Goal: Task Accomplishment & Management: Use online tool/utility

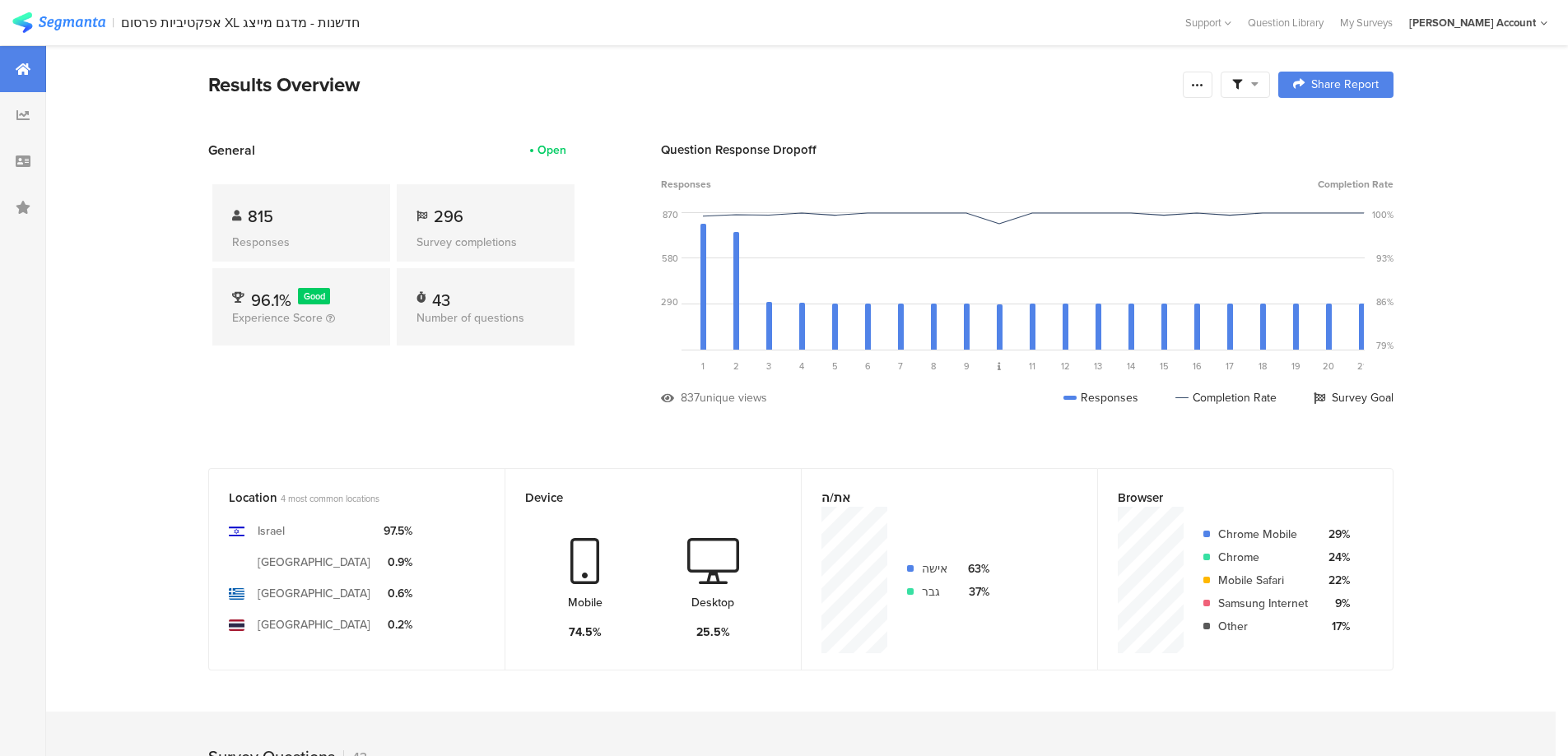
click at [1254, 91] on div at bounding box center [1245, 85] width 50 height 27
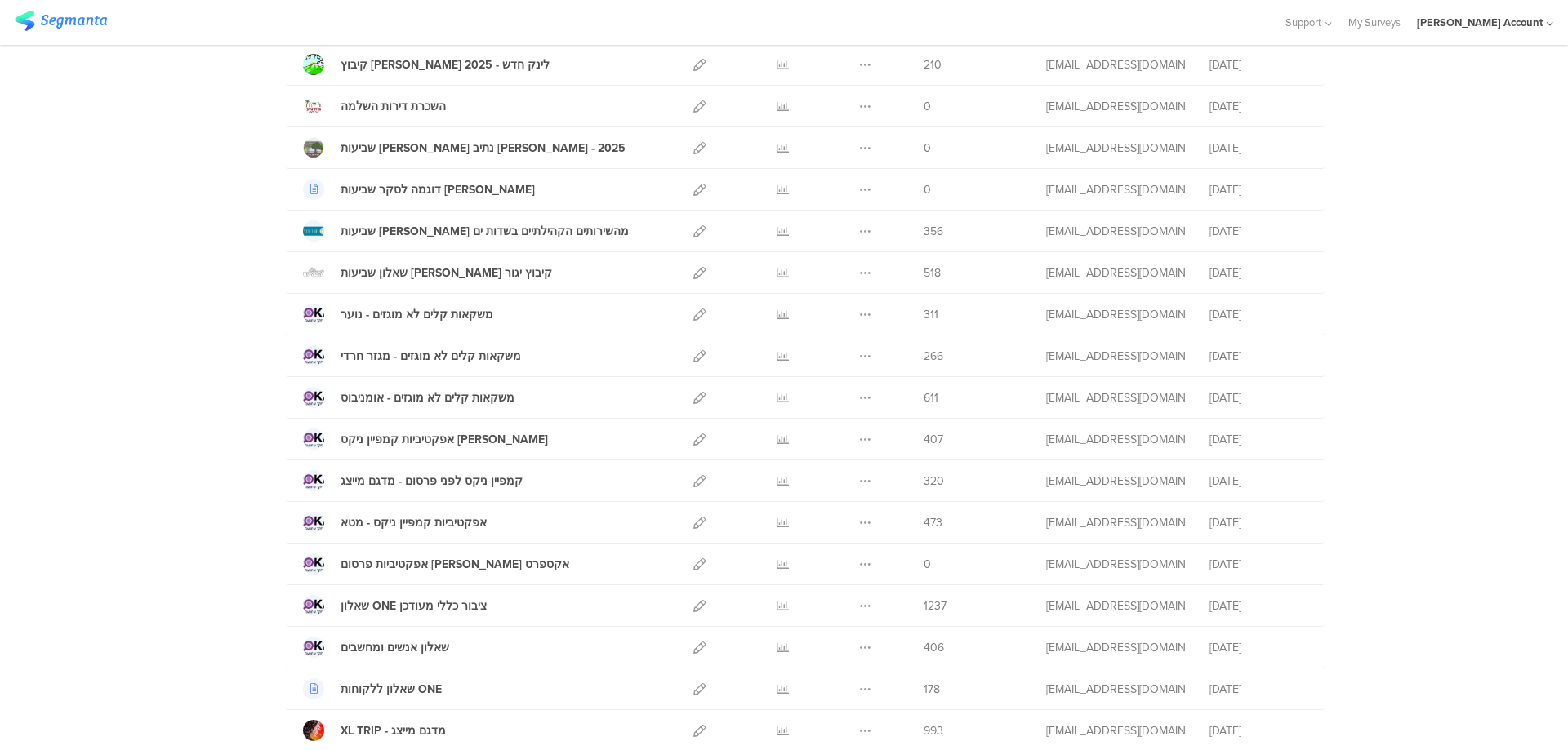
scroll to position [1340, 0]
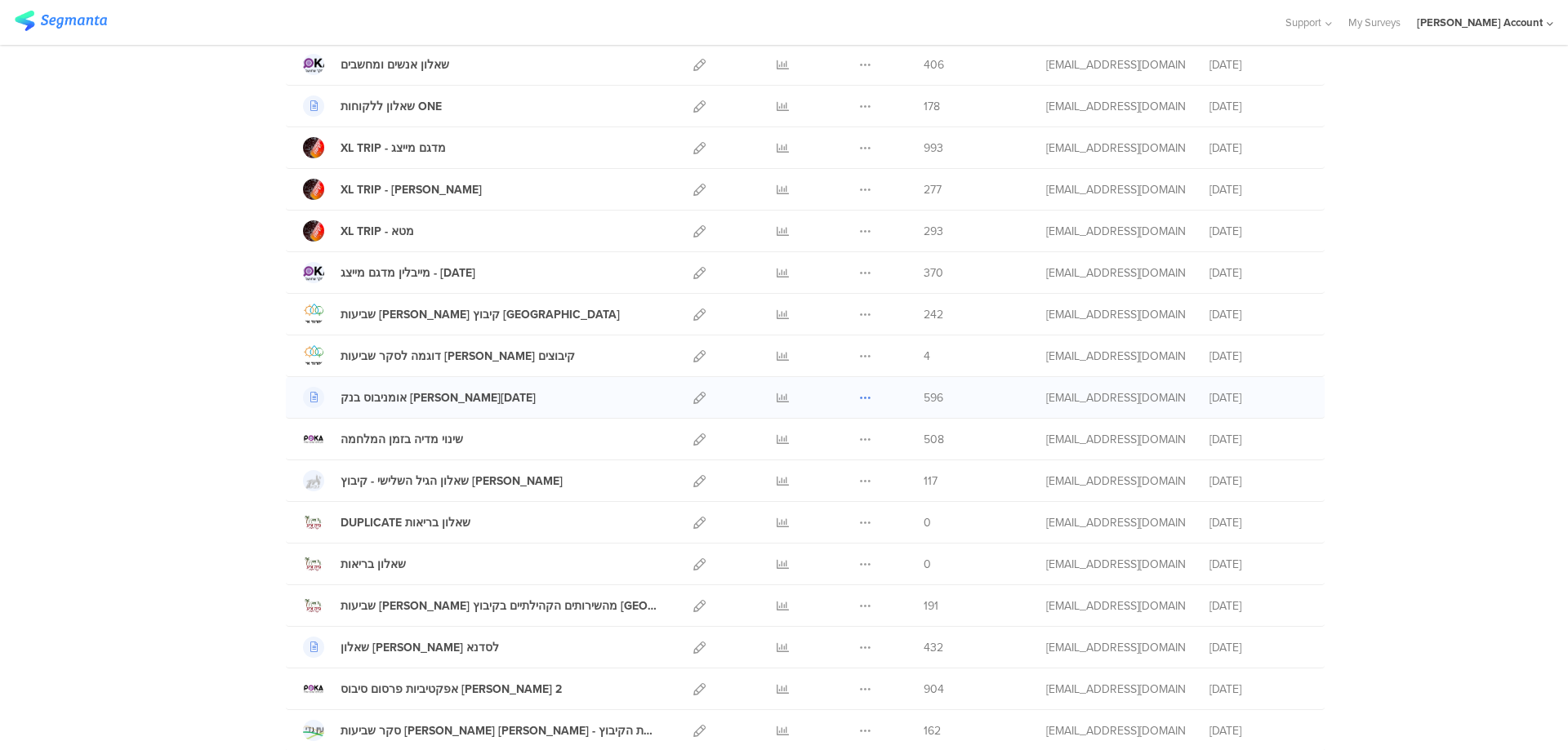
click at [859, 393] on icon at bounding box center [864, 398] width 12 height 12
click at [838, 437] on button "Duplicate" at bounding box center [833, 439] width 90 height 29
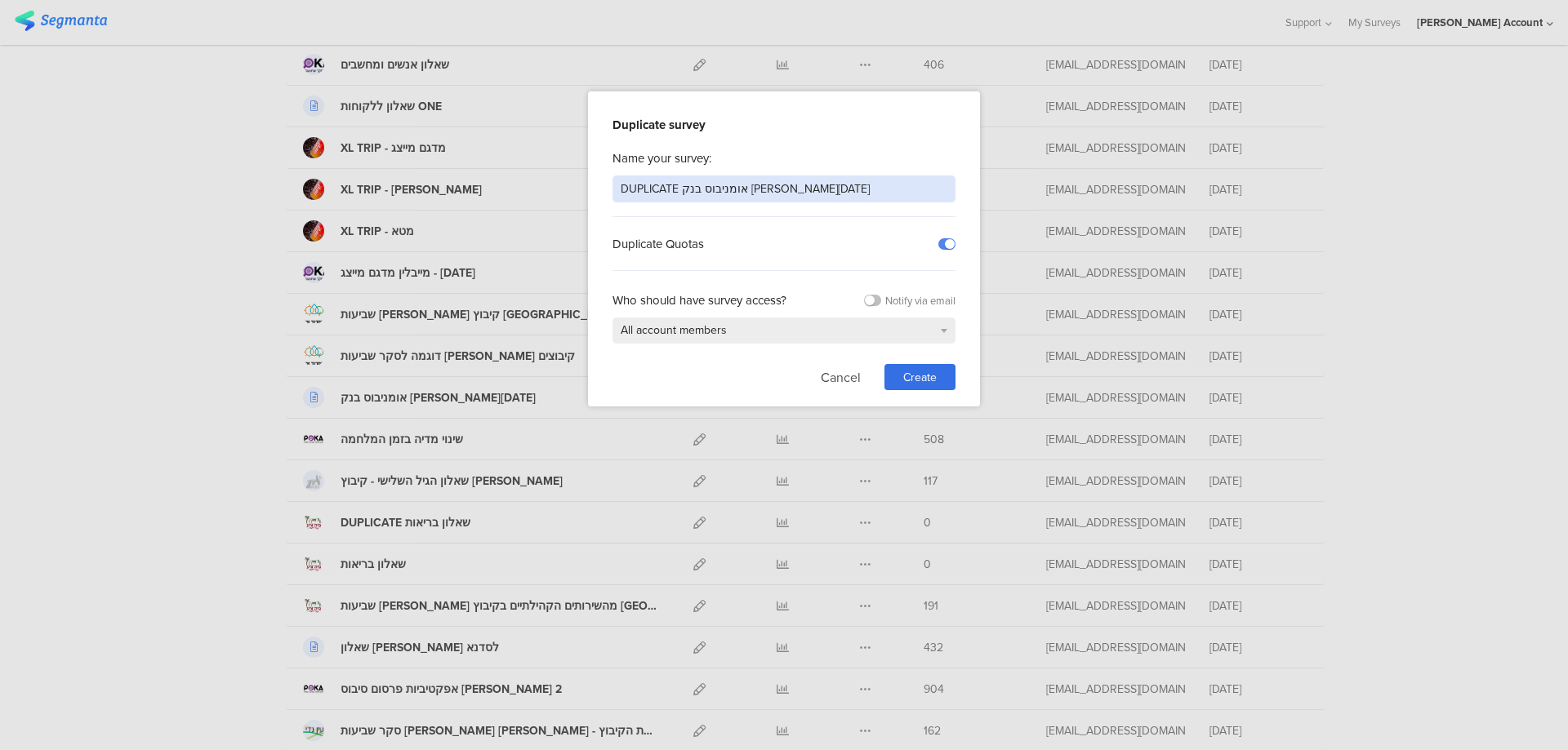
drag, startPoint x: 664, startPoint y: 189, endPoint x: 507, endPoint y: 172, distance: 157.9
click at [507, 172] on div "Duplicate survey Name your survey: DUPLICATE אומניבוס בנק יהב יוני 2025 Duplica…" at bounding box center [784, 375] width 1568 height 750
type input "אסף פינק - ביצים בפיקוח"
click at [944, 370] on div "Create" at bounding box center [919, 377] width 71 height 27
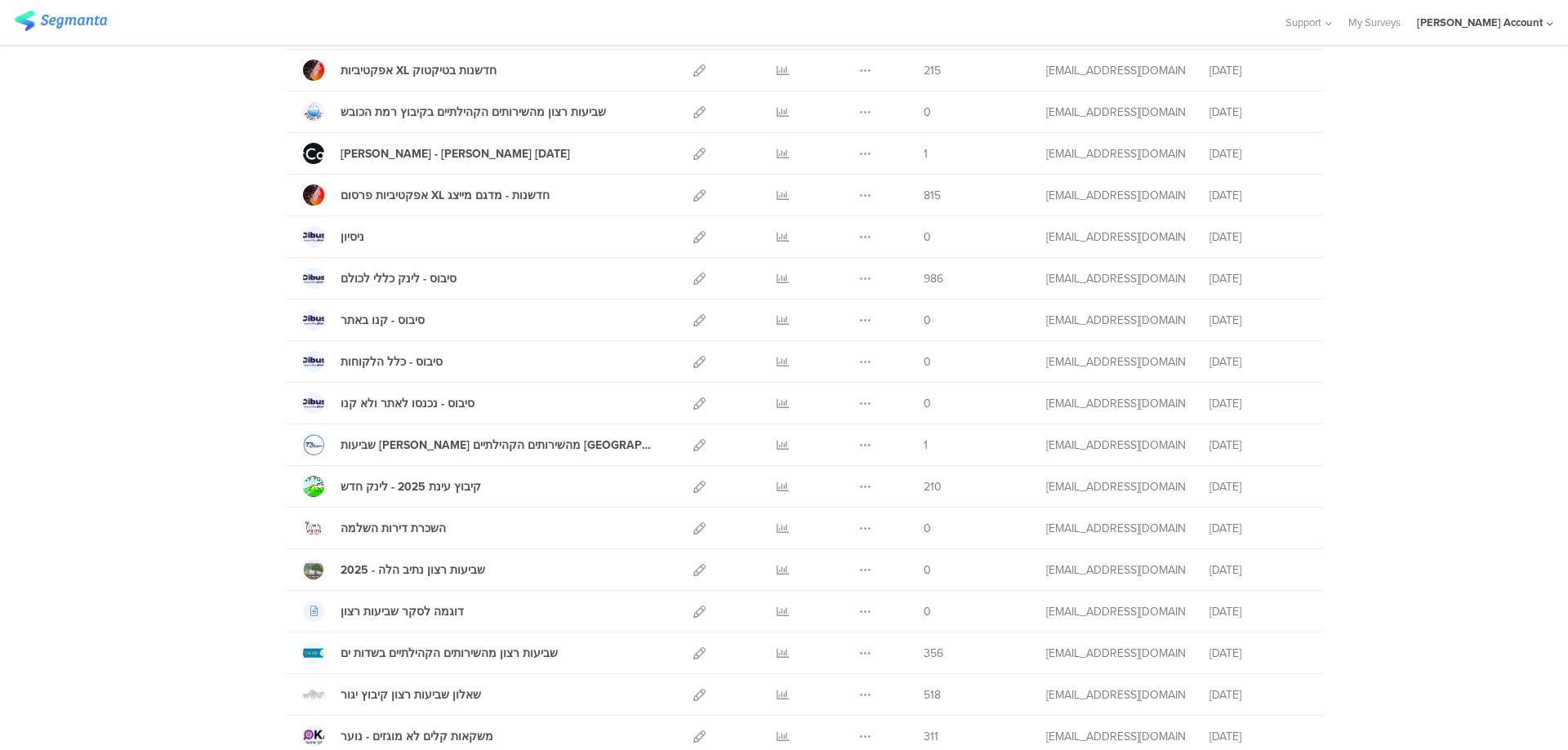
scroll to position [327, 0]
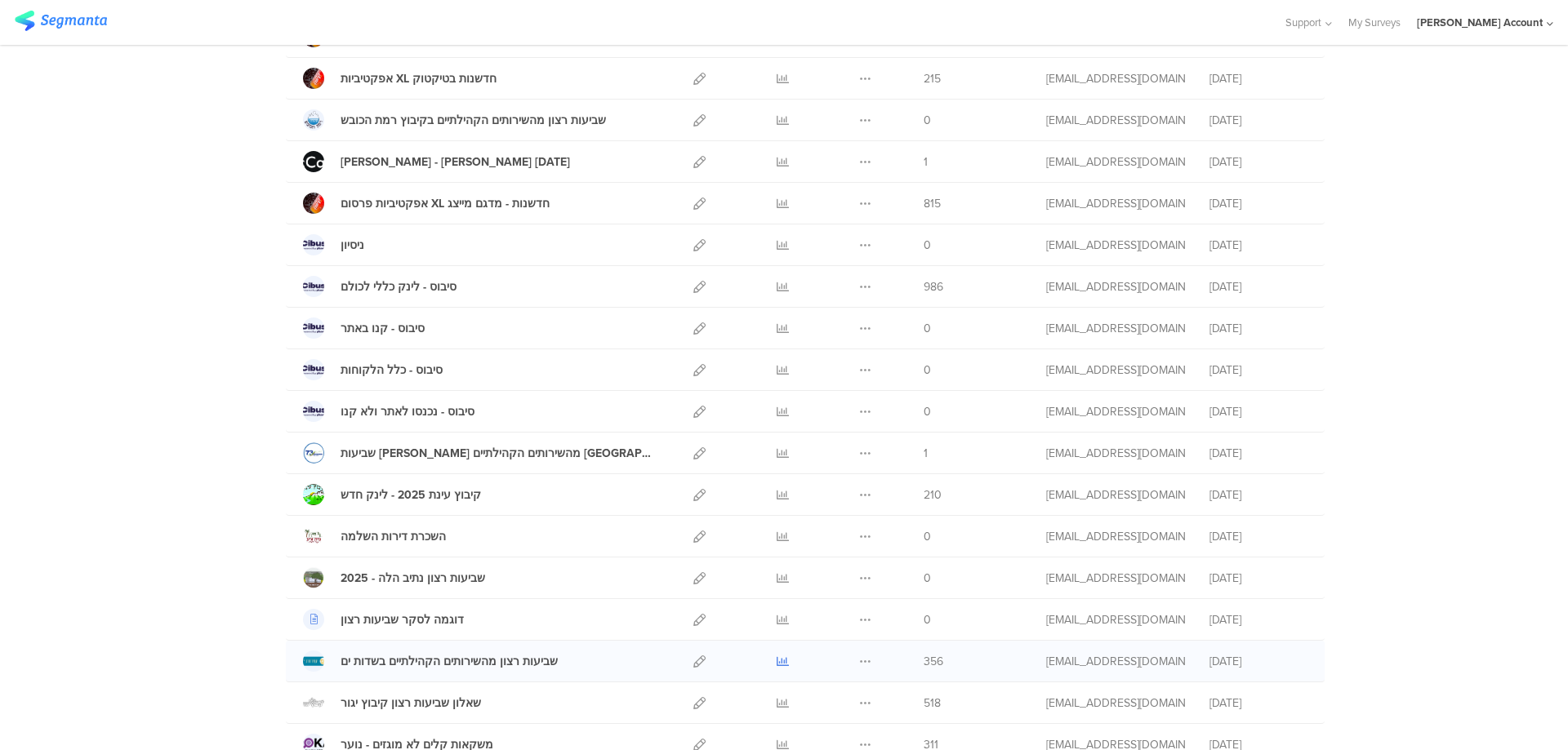
click at [777, 665] on icon at bounding box center [783, 661] width 12 height 12
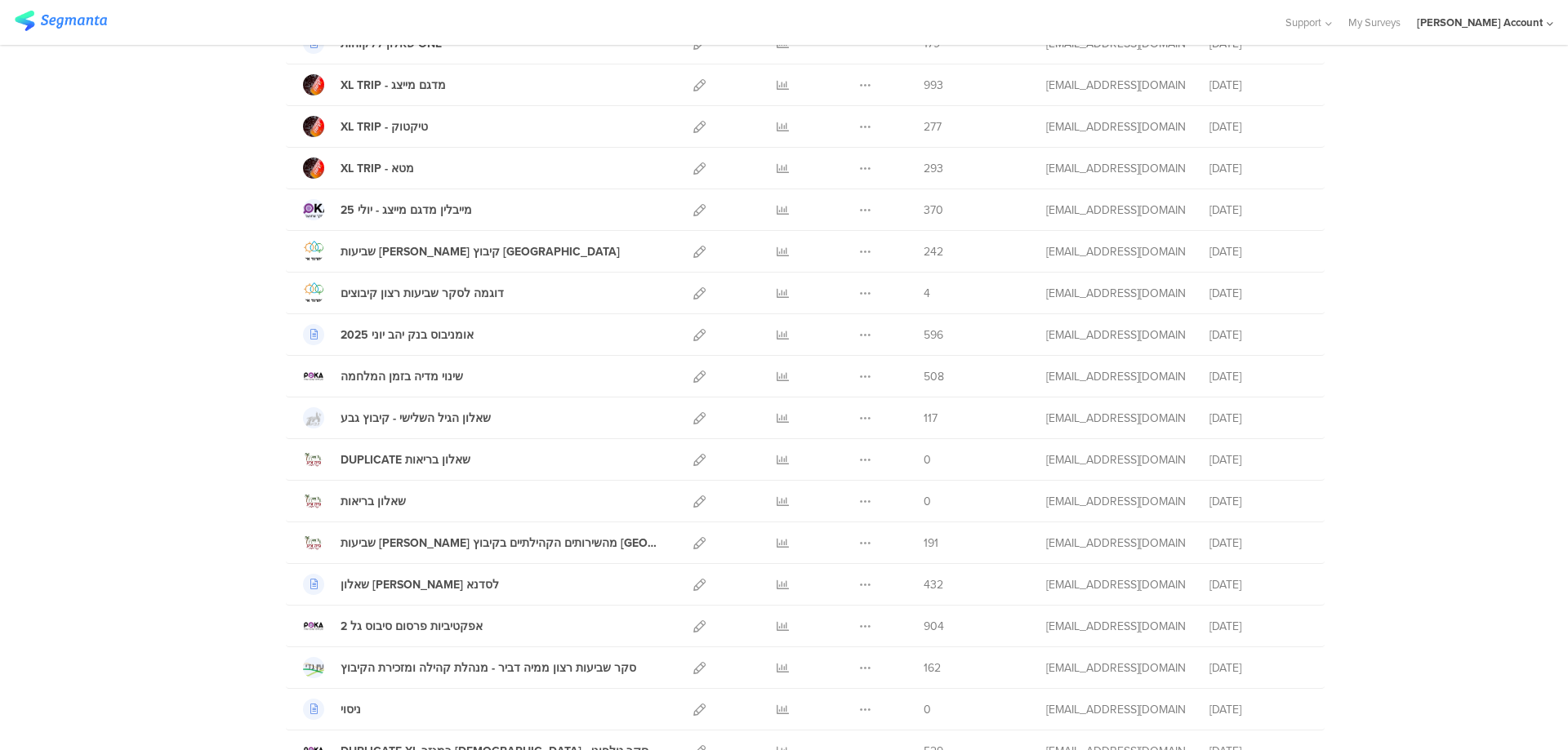
scroll to position [1415, 0]
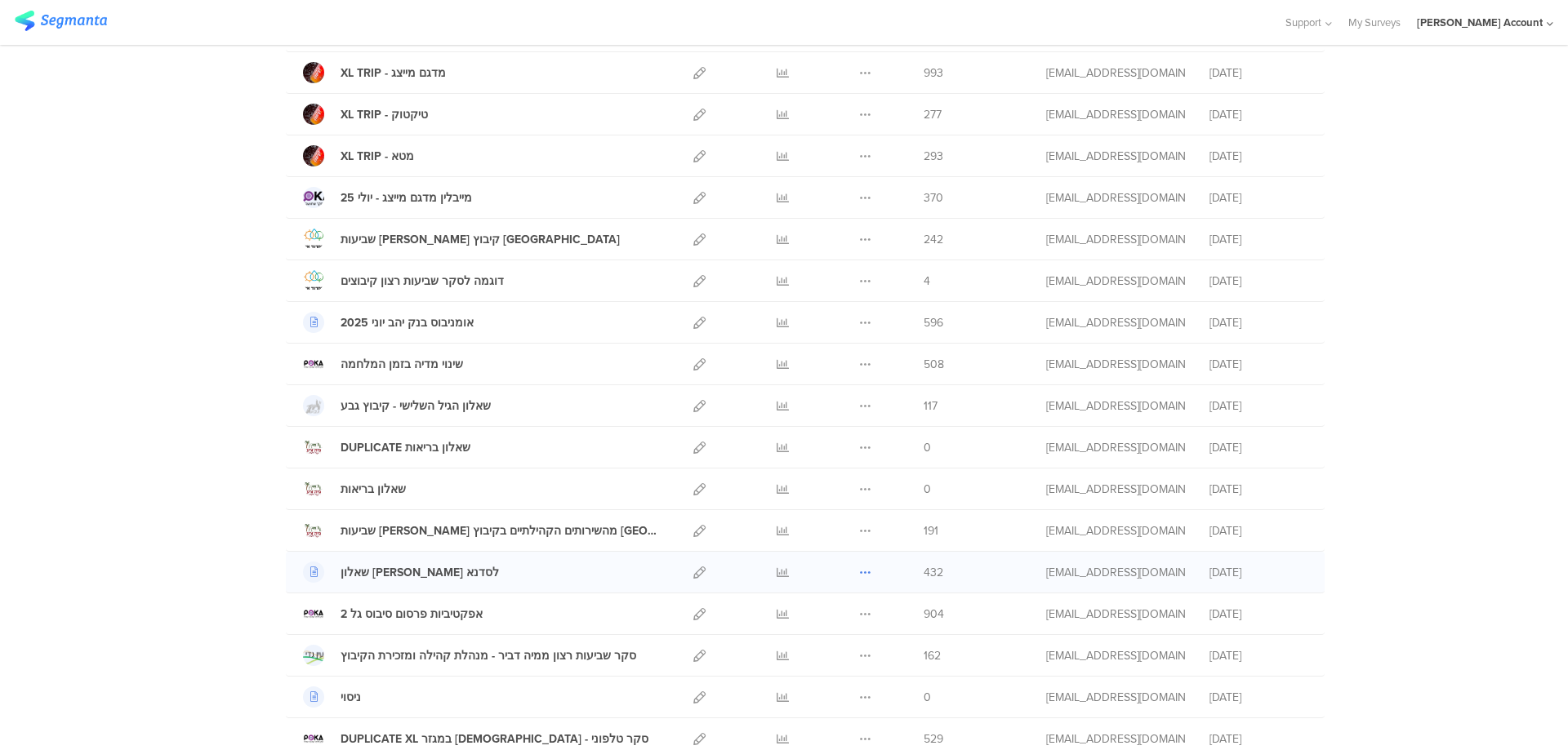
click at [864, 566] on button at bounding box center [864, 572] width 12 height 41
click at [852, 615] on button "Duplicate" at bounding box center [833, 613] width 90 height 29
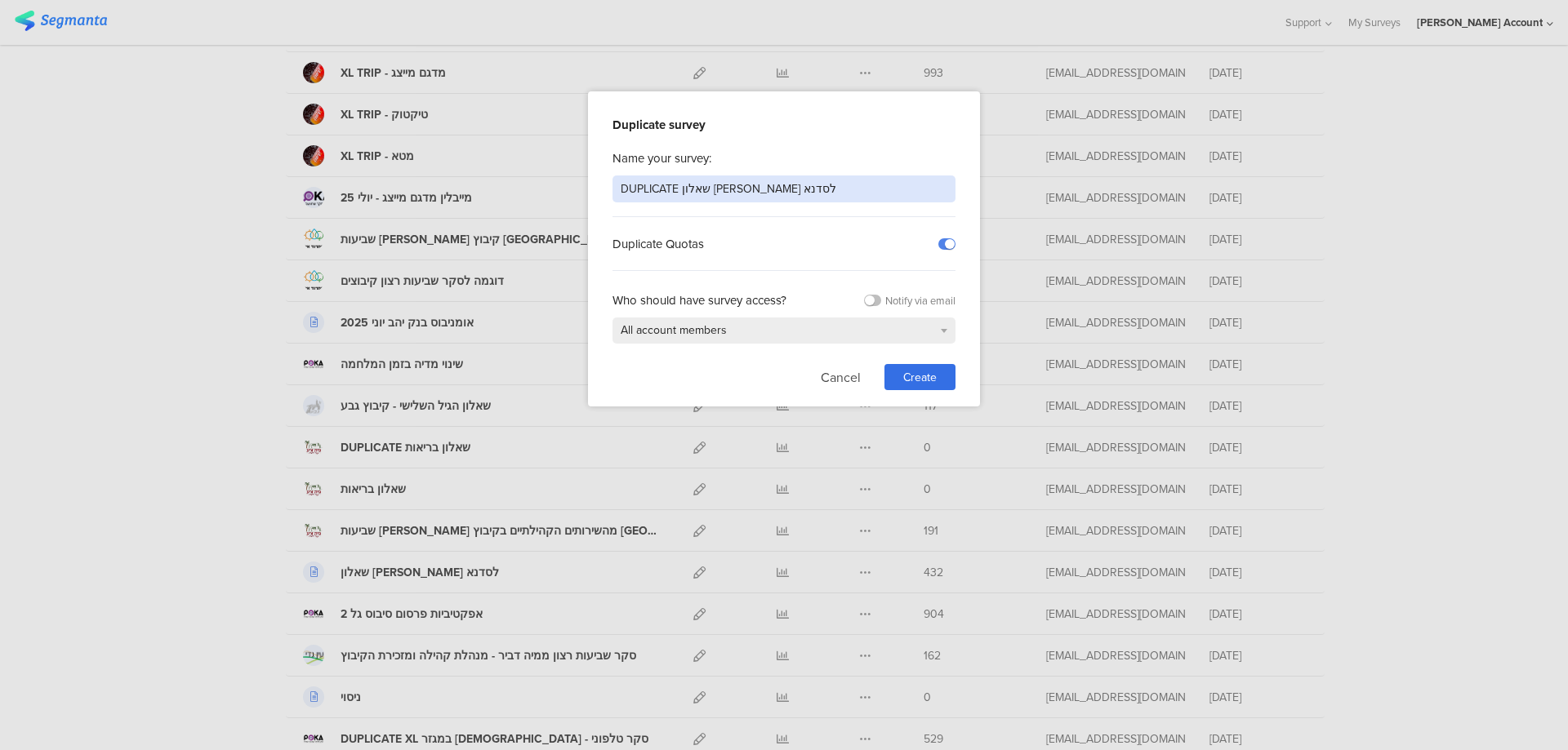
drag, startPoint x: 813, startPoint y: 187, endPoint x: 518, endPoint y: 193, distance: 295.1
click at [518, 193] on div "Duplicate survey Name your survey: DUPLICATE שאלון אסף פינק לסדנא Duplicate Quo…" at bounding box center [784, 375] width 1568 height 750
type input "אסף פינק - ביצים בפיקוח"
click at [912, 369] on span "Create" at bounding box center [919, 378] width 33 height 17
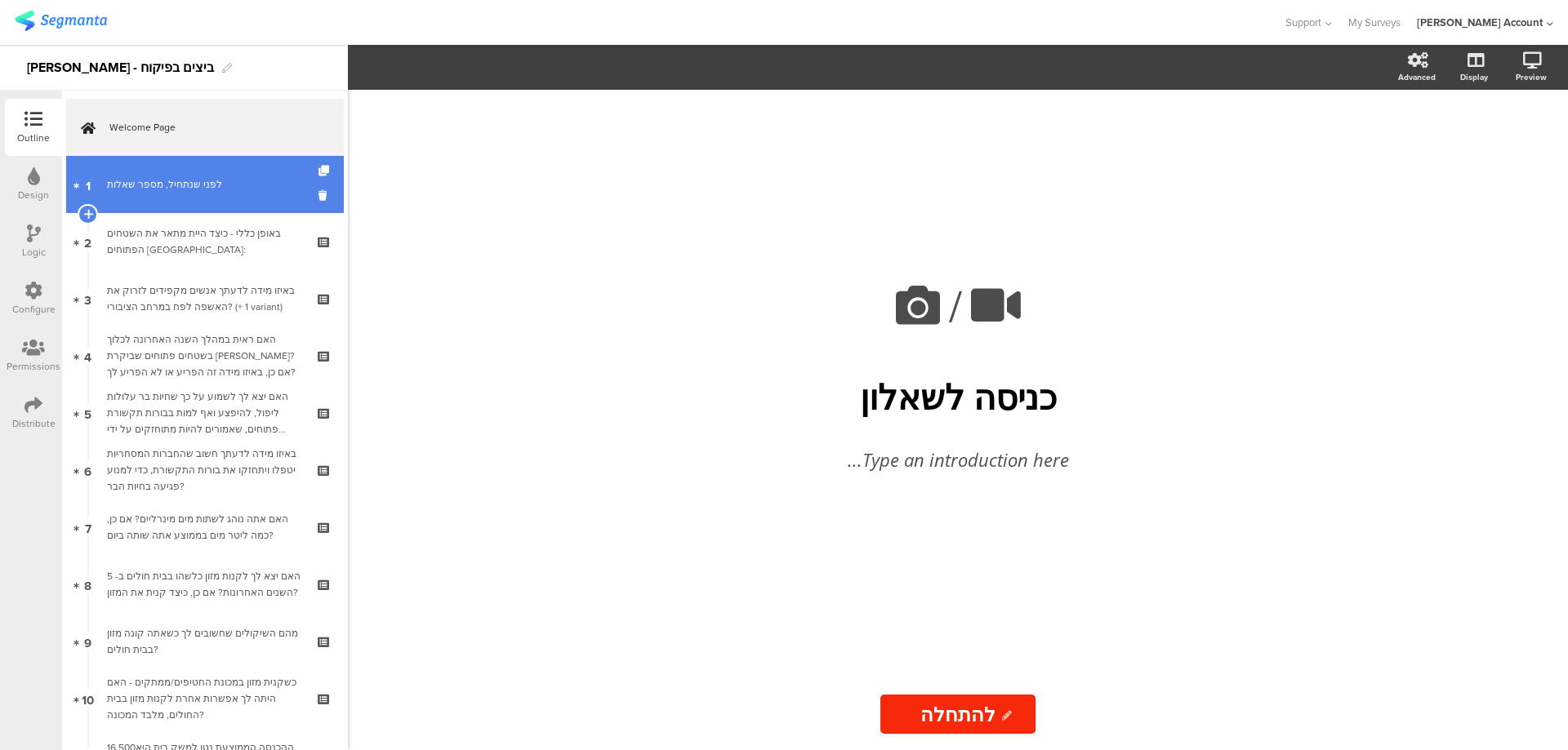
click at [184, 165] on link "1 לפני שנתחיל, מספר שאלות" at bounding box center [205, 184] width 277 height 57
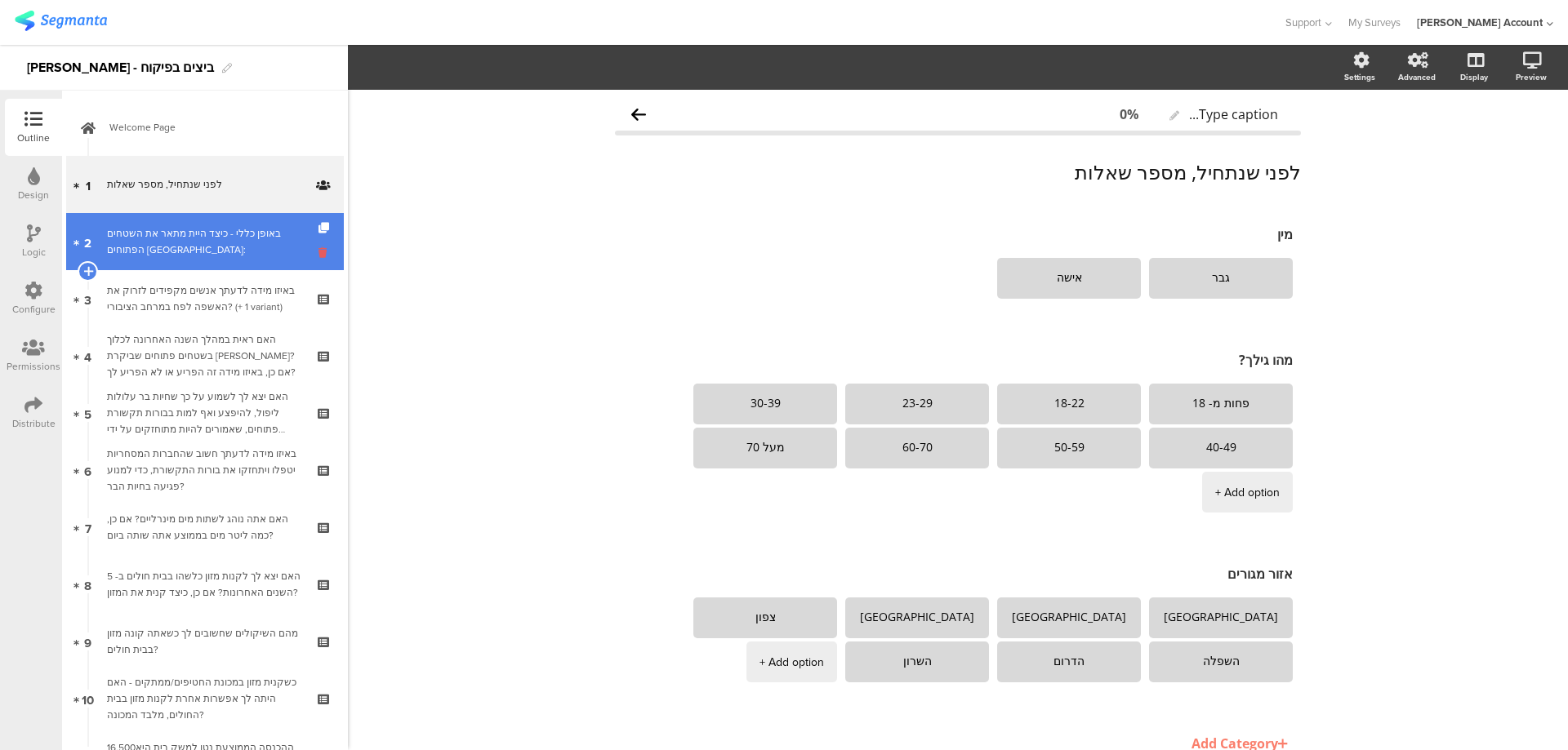
click at [318, 253] on icon at bounding box center [325, 253] width 14 height 15
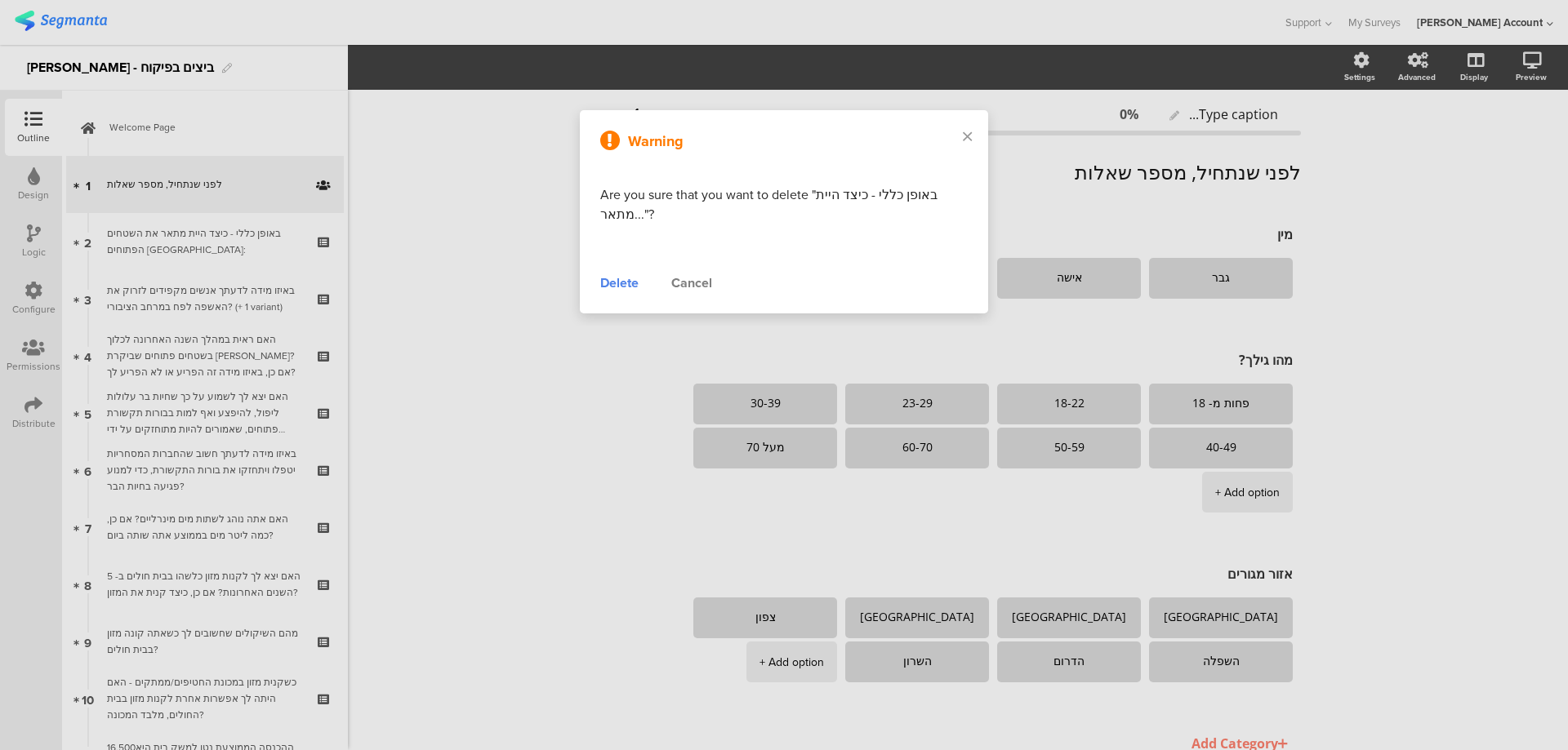
click at [614, 279] on div "Delete" at bounding box center [619, 283] width 38 height 20
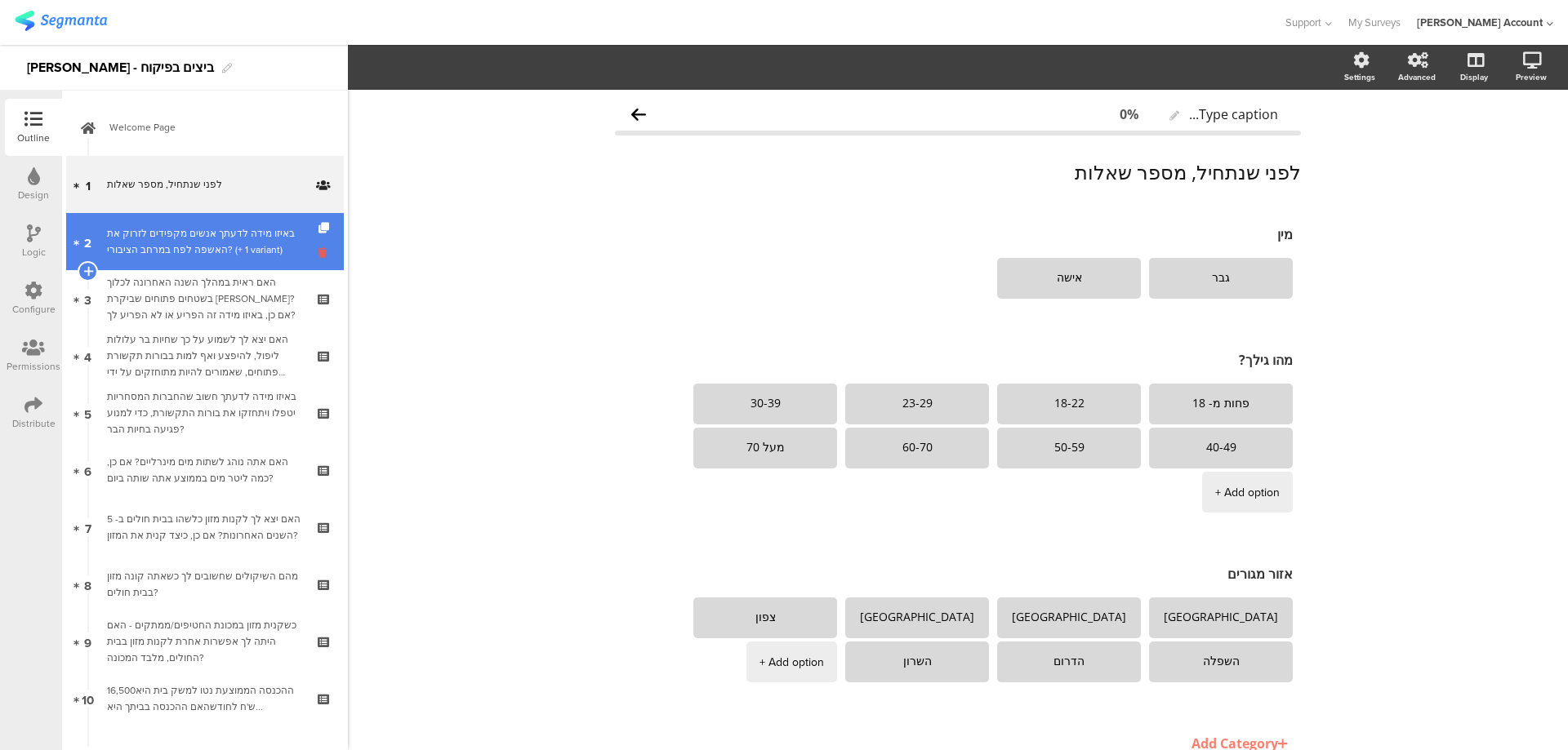
click at [318, 246] on icon at bounding box center [325, 253] width 14 height 15
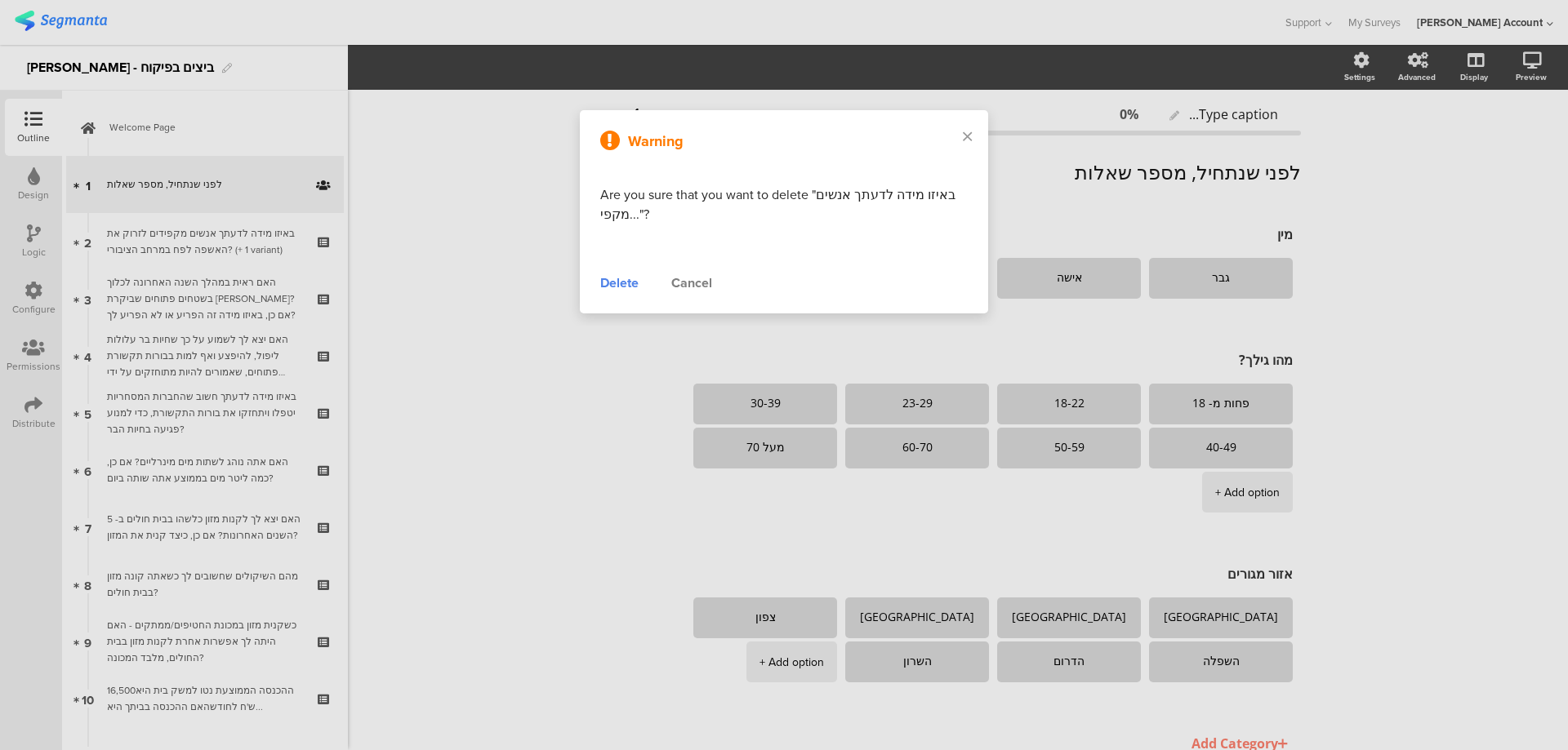
click at [627, 285] on div "Delete" at bounding box center [619, 283] width 38 height 20
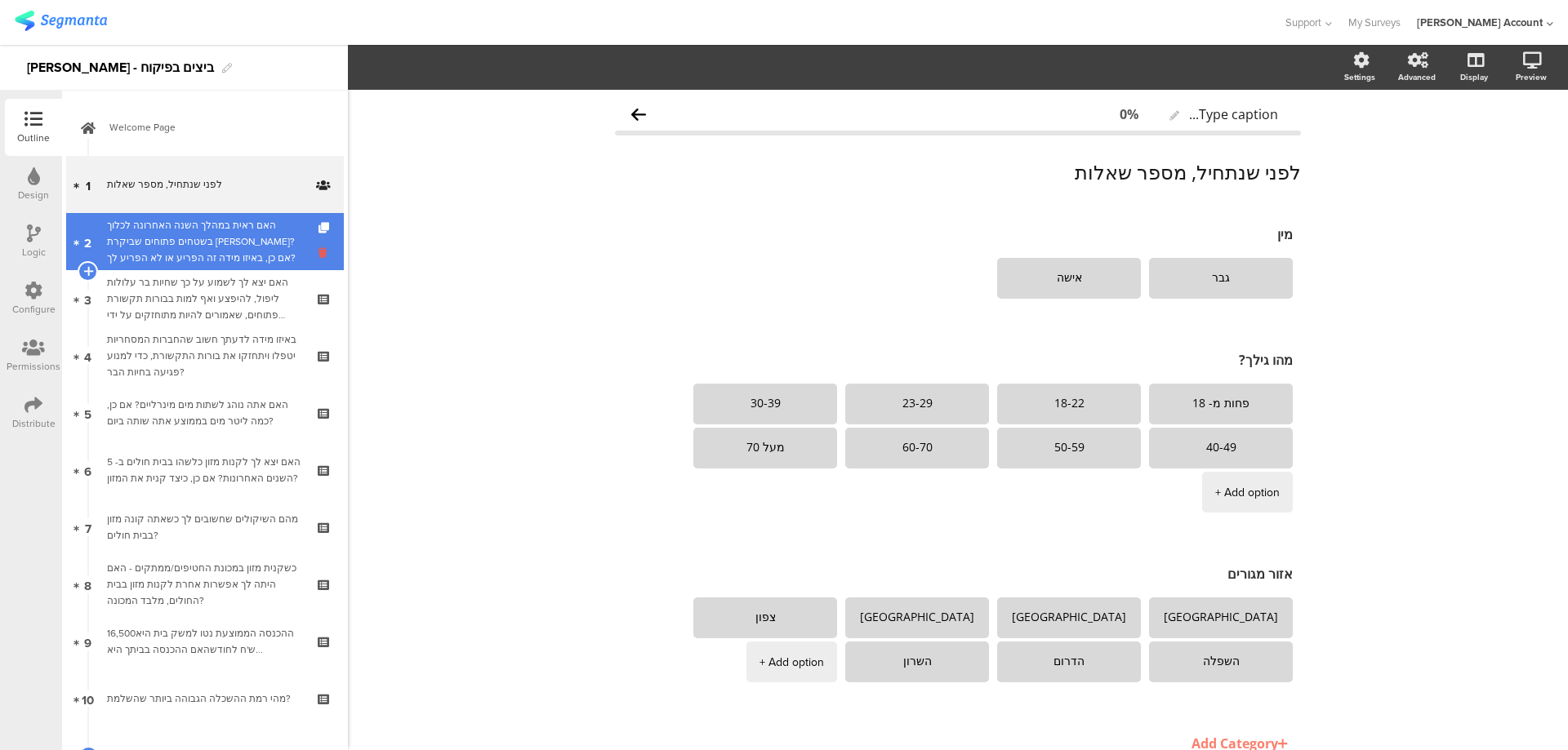
click at [318, 255] on icon at bounding box center [325, 253] width 14 height 15
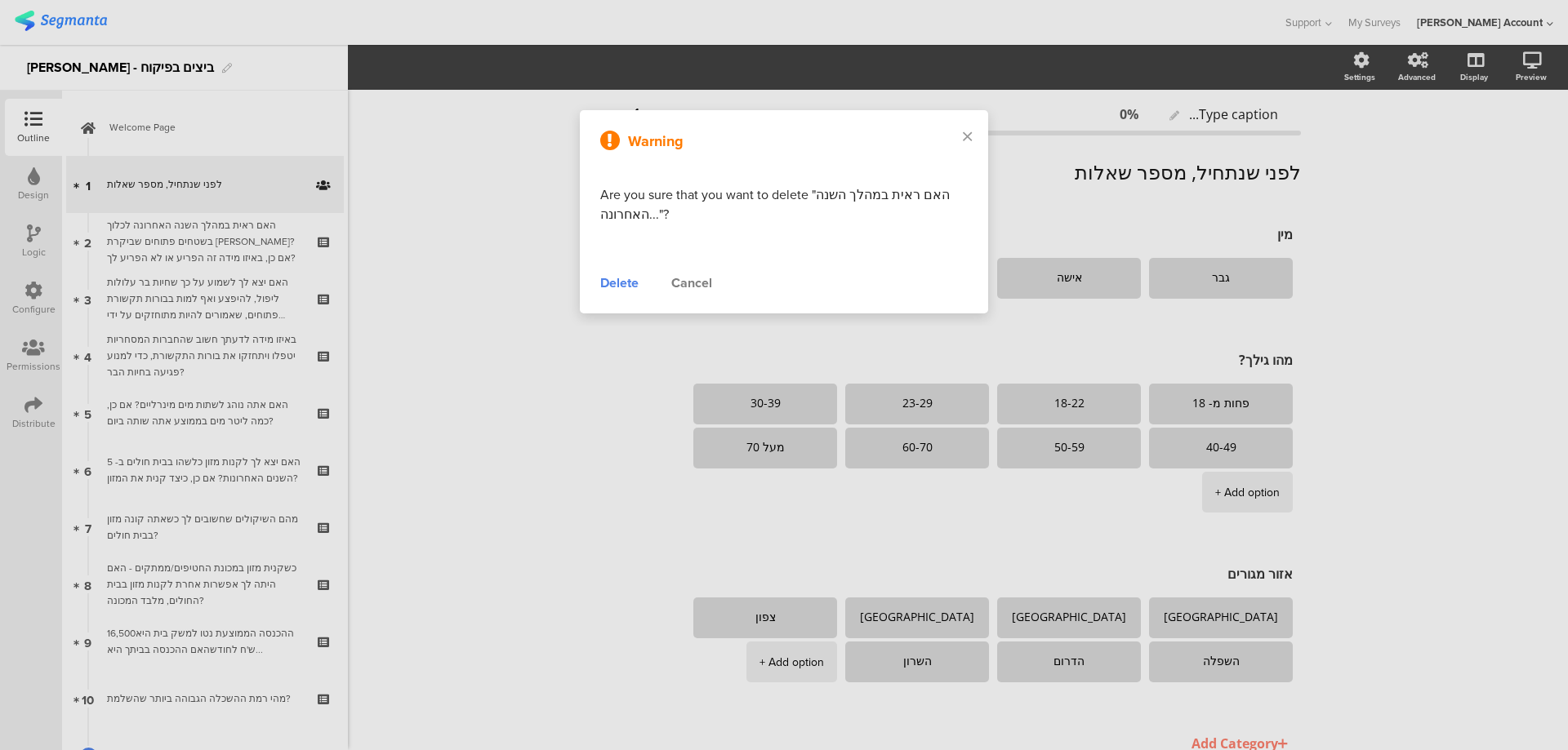
click at [615, 283] on div "Delete" at bounding box center [619, 283] width 38 height 20
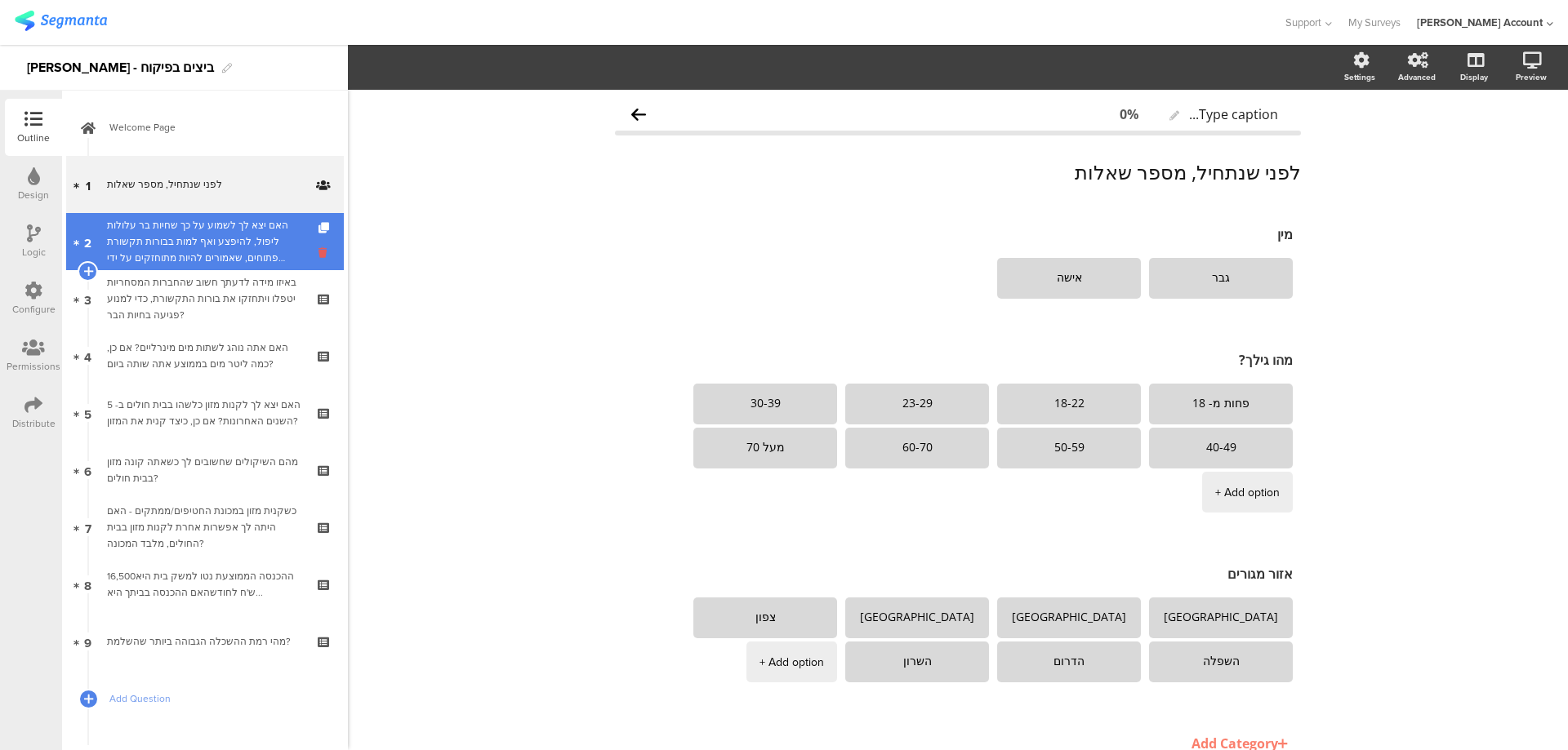
click at [318, 251] on icon at bounding box center [325, 253] width 14 height 15
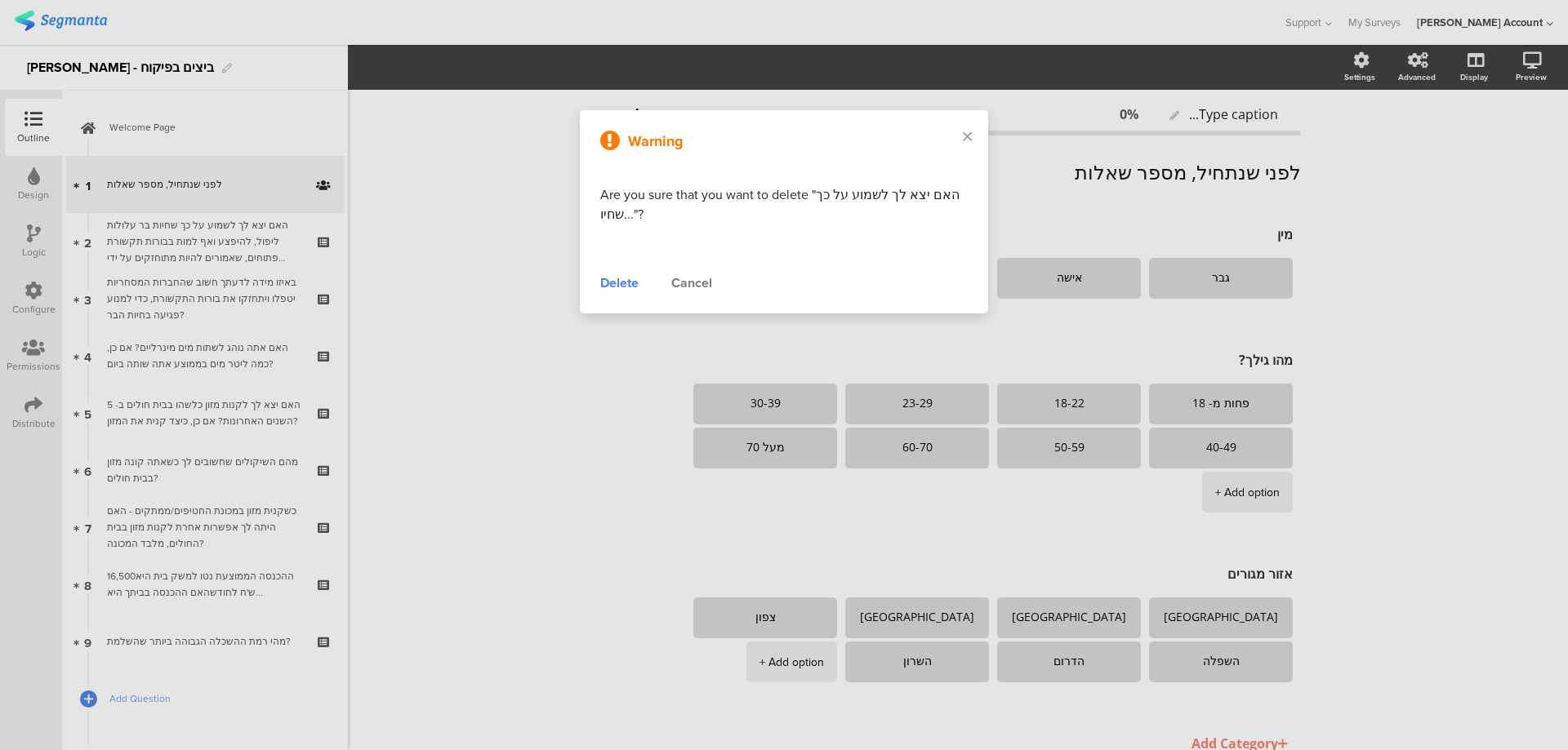
click at [614, 288] on div "Delete" at bounding box center [619, 283] width 38 height 20
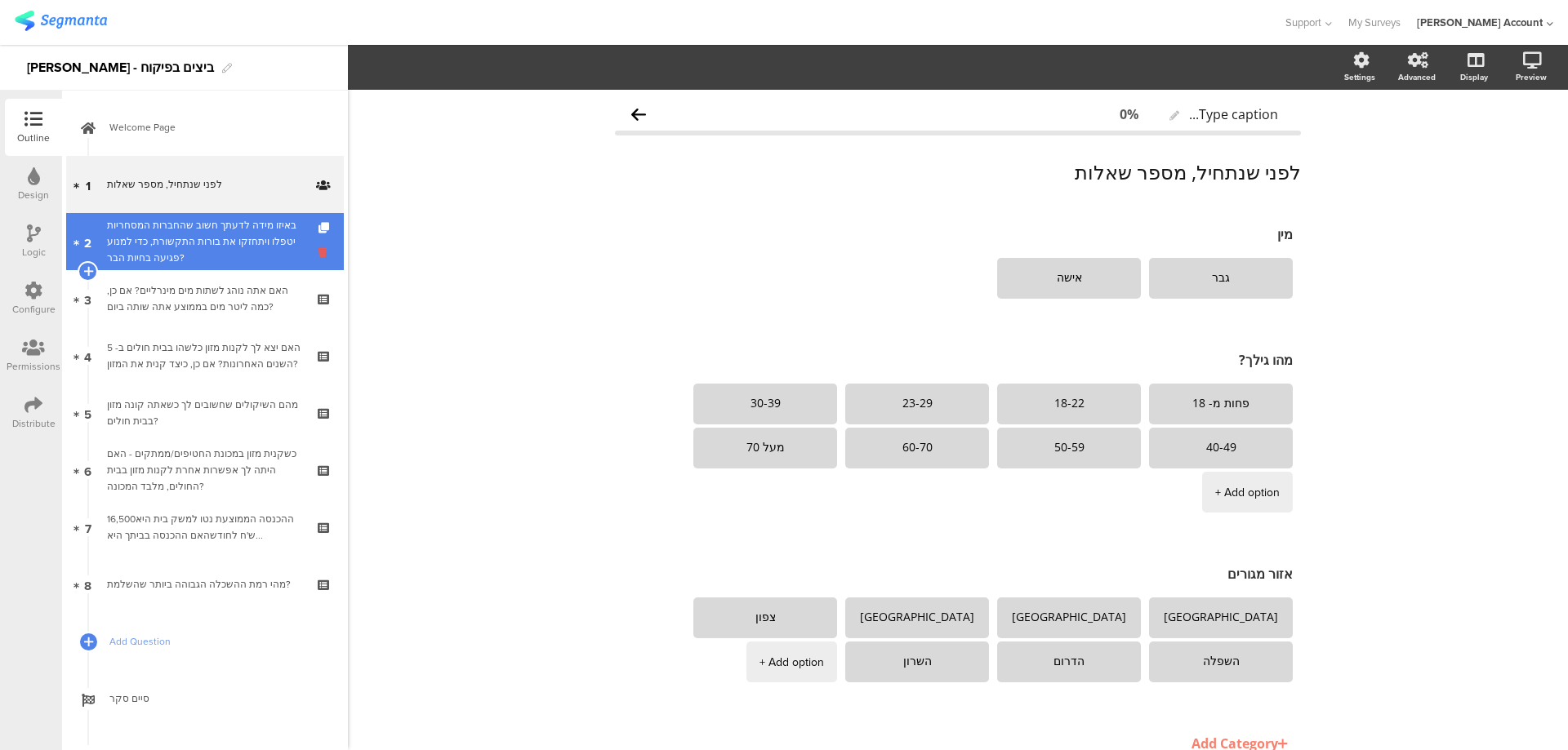
click at [318, 259] on icon at bounding box center [325, 253] width 14 height 15
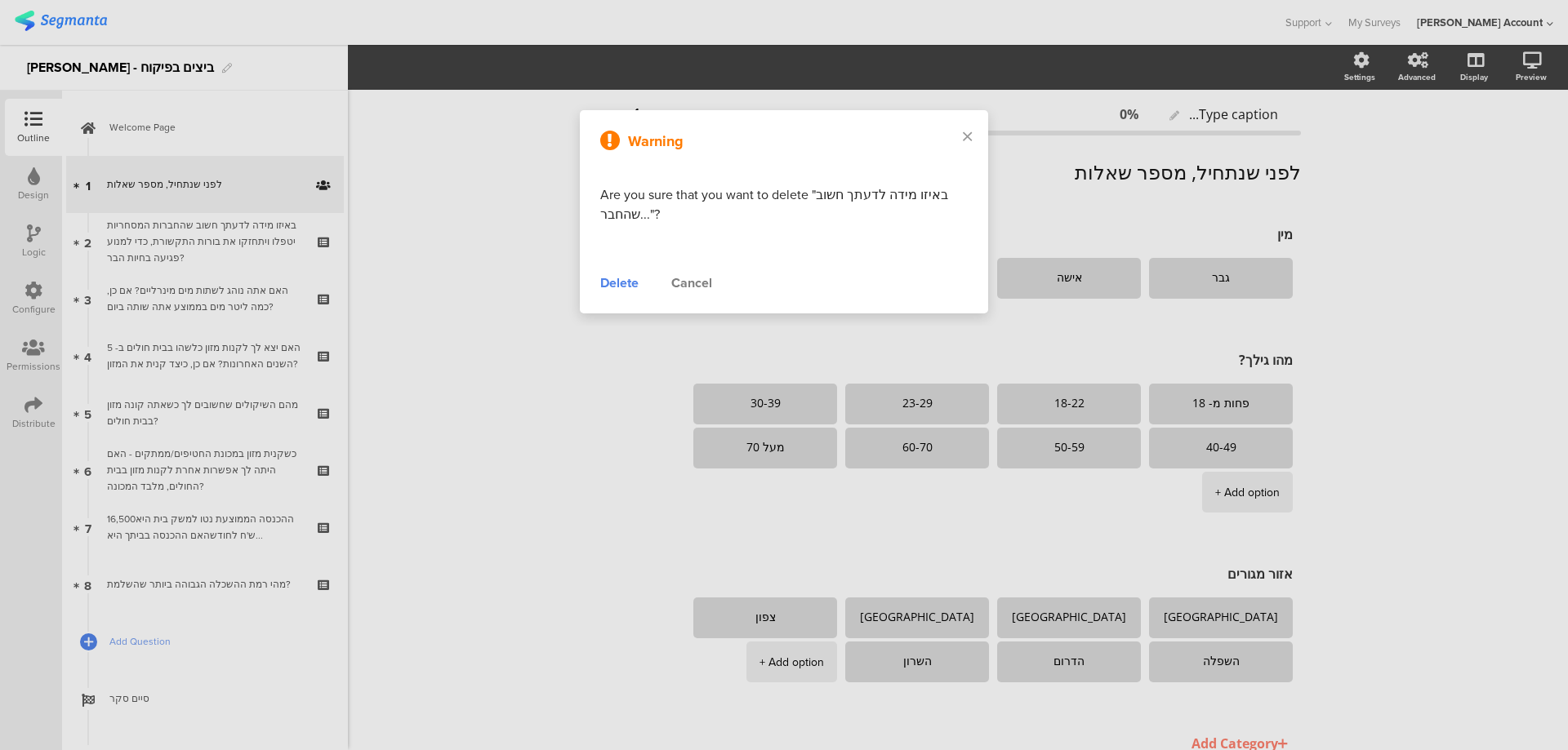
click at [615, 283] on div "Delete" at bounding box center [619, 283] width 38 height 20
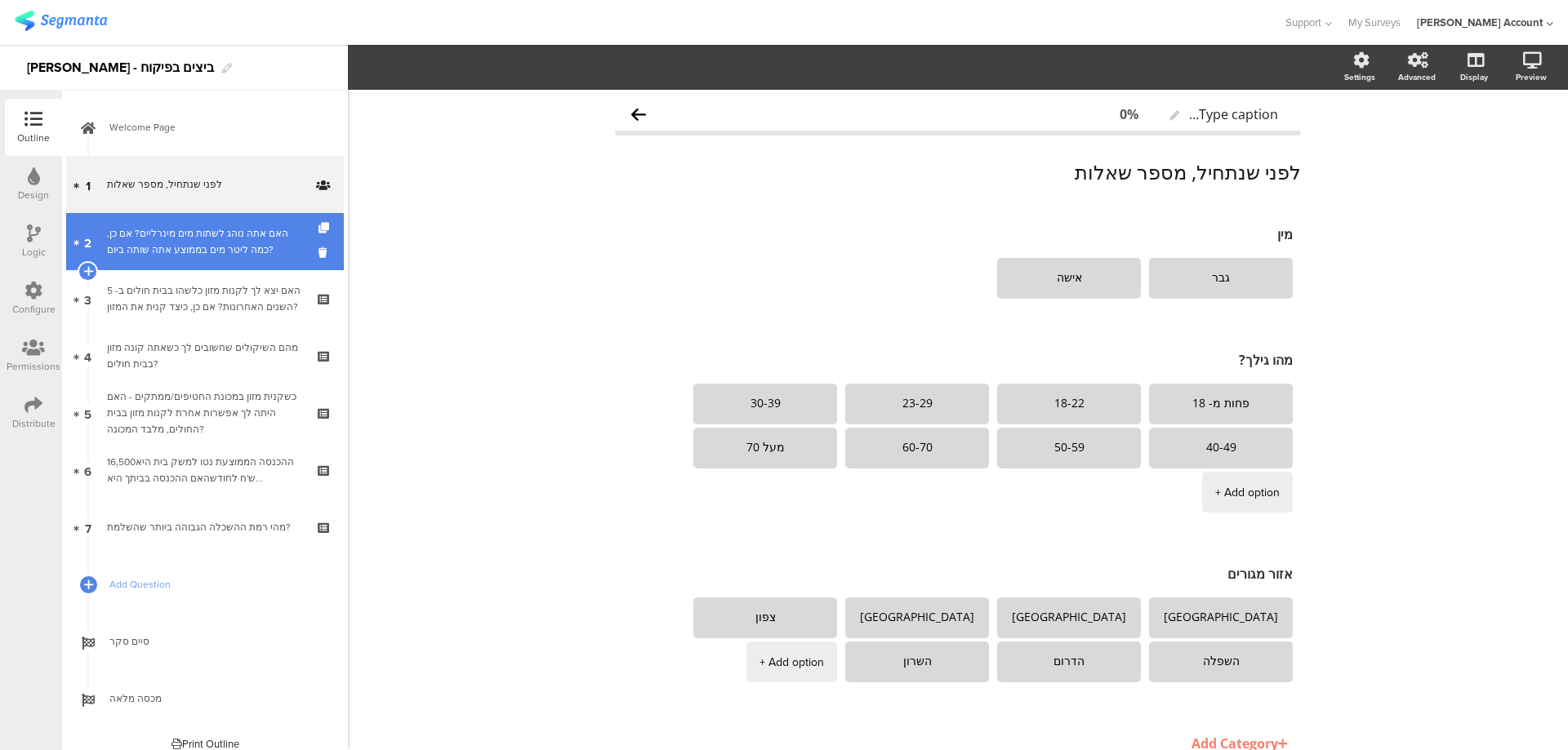
click at [322, 249] on link "2 האם אתה נוהג לשתות מים מינרליים? אם כן, כמה ליטר מים בממוצע אתה שותה ביום?" at bounding box center [205, 241] width 277 height 57
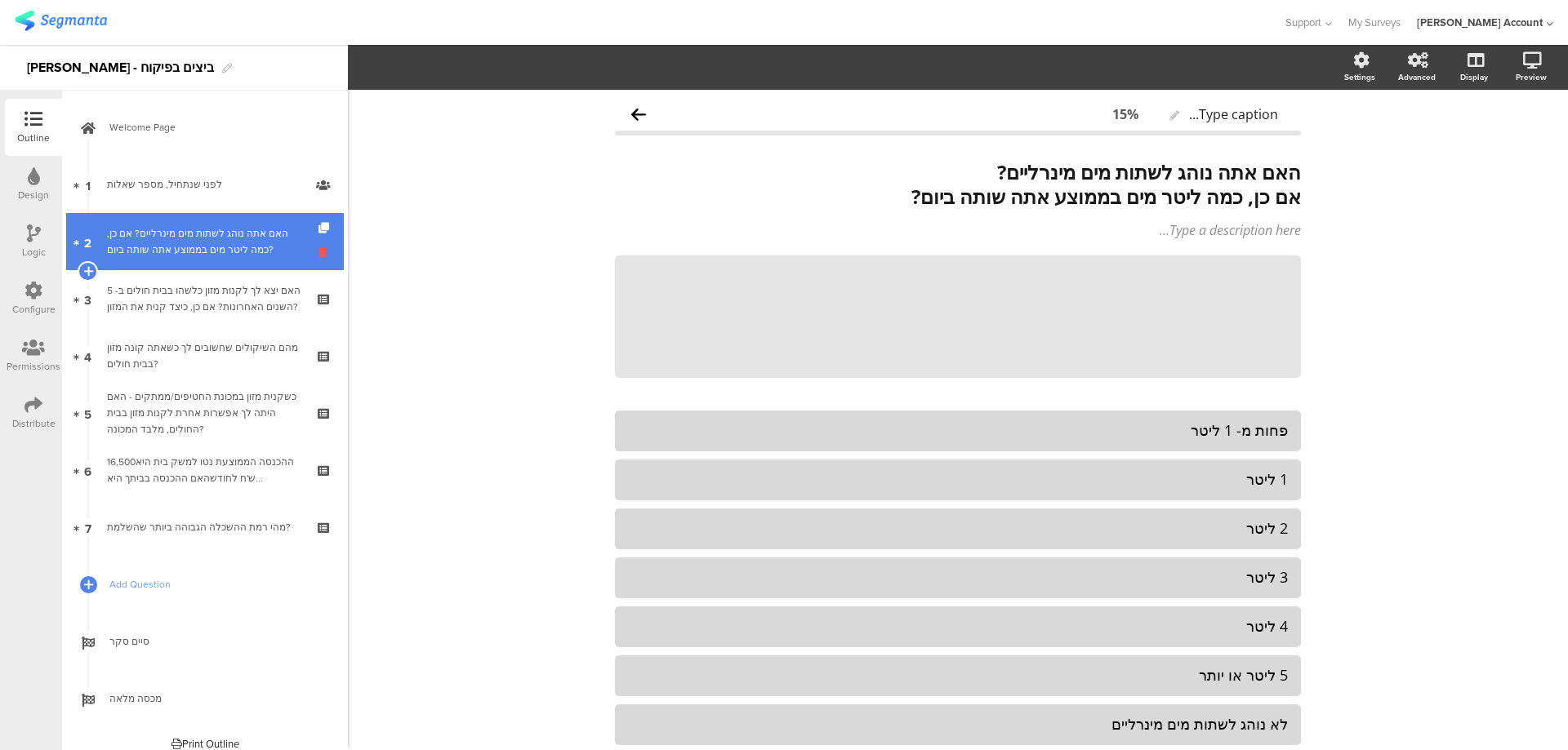
click at [318, 250] on icon at bounding box center [325, 253] width 14 height 15
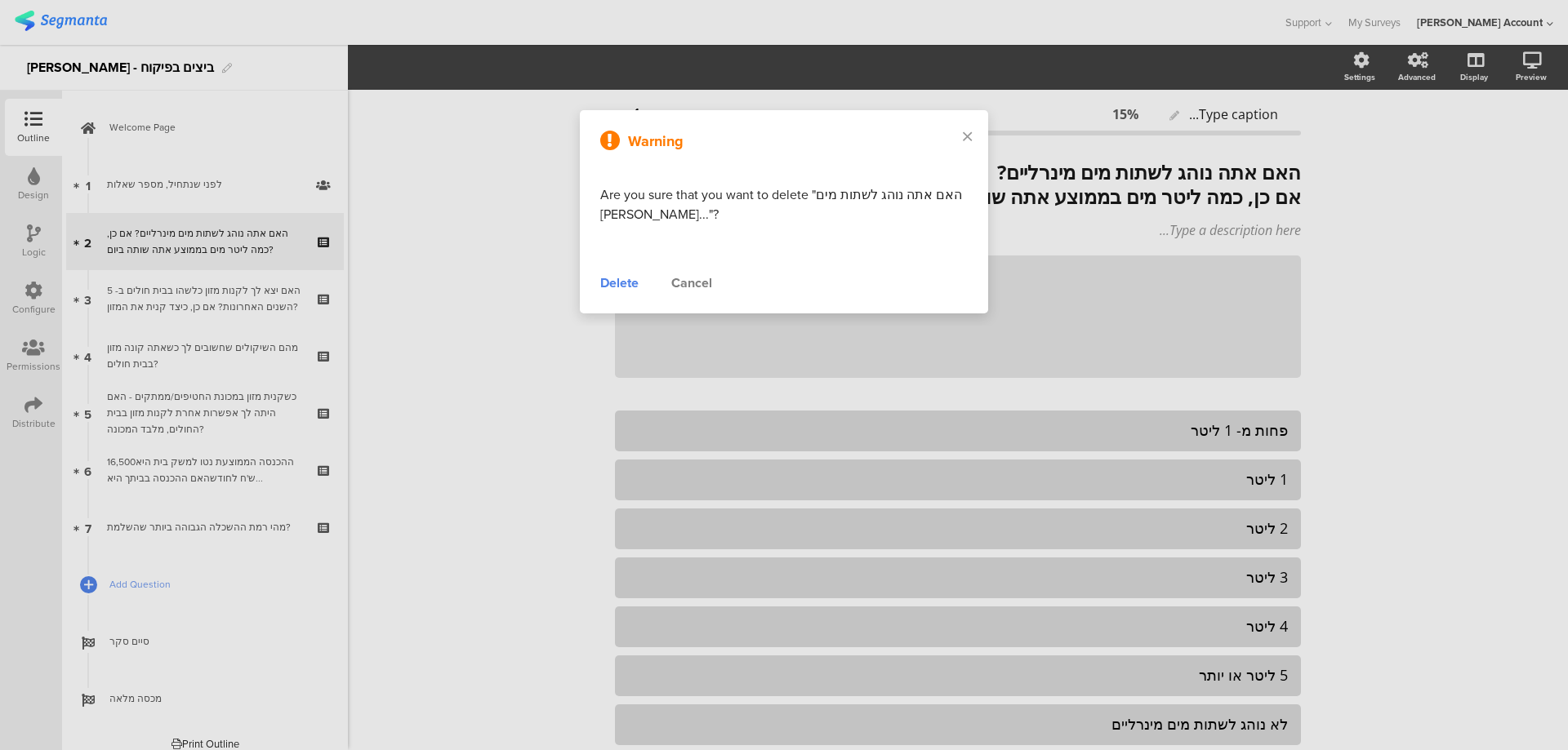
click at [609, 286] on div "Delete" at bounding box center [619, 283] width 38 height 20
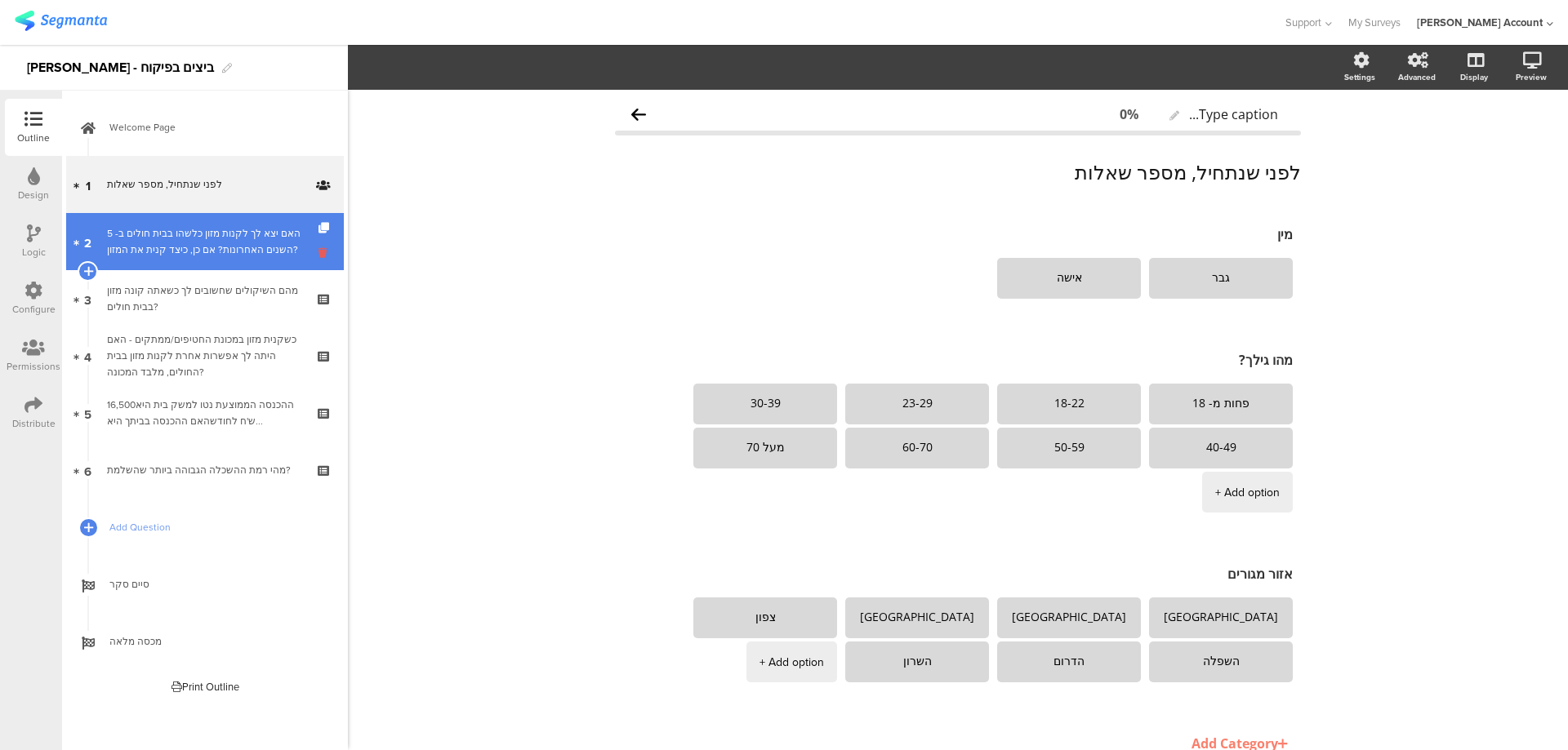
click at [318, 256] on icon at bounding box center [325, 253] width 14 height 15
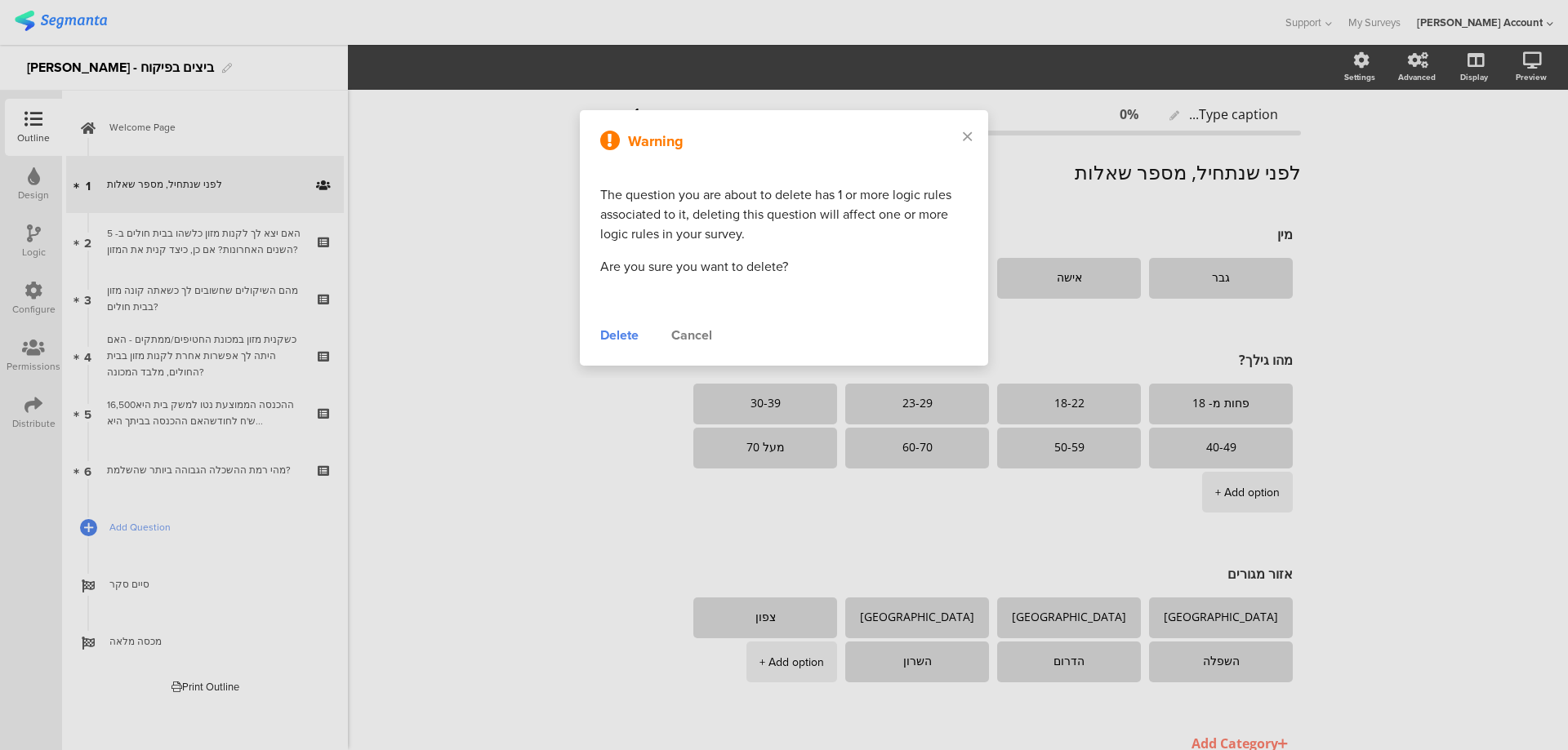
click at [631, 334] on div "Delete" at bounding box center [619, 335] width 38 height 20
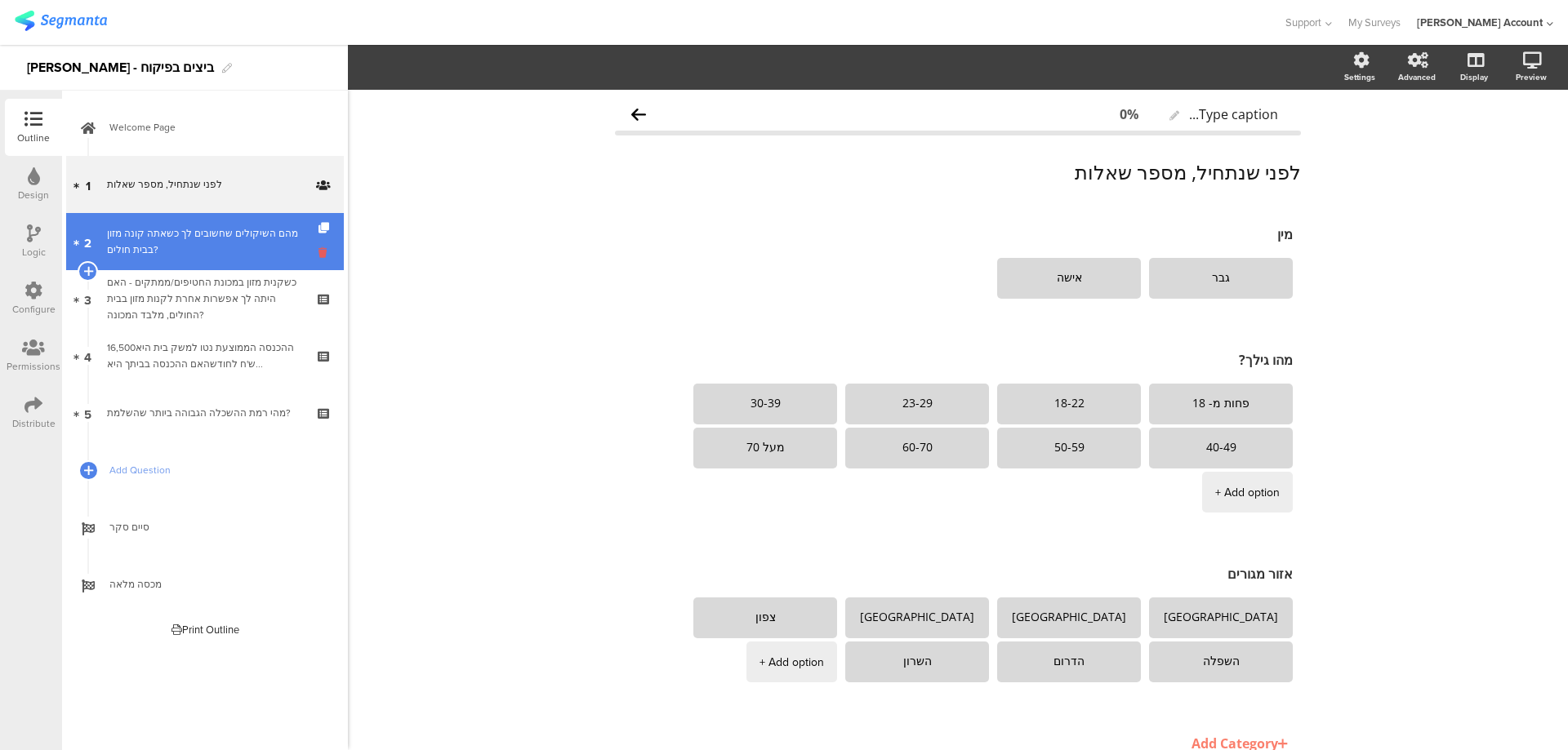
click at [323, 248] on icon at bounding box center [325, 253] width 14 height 15
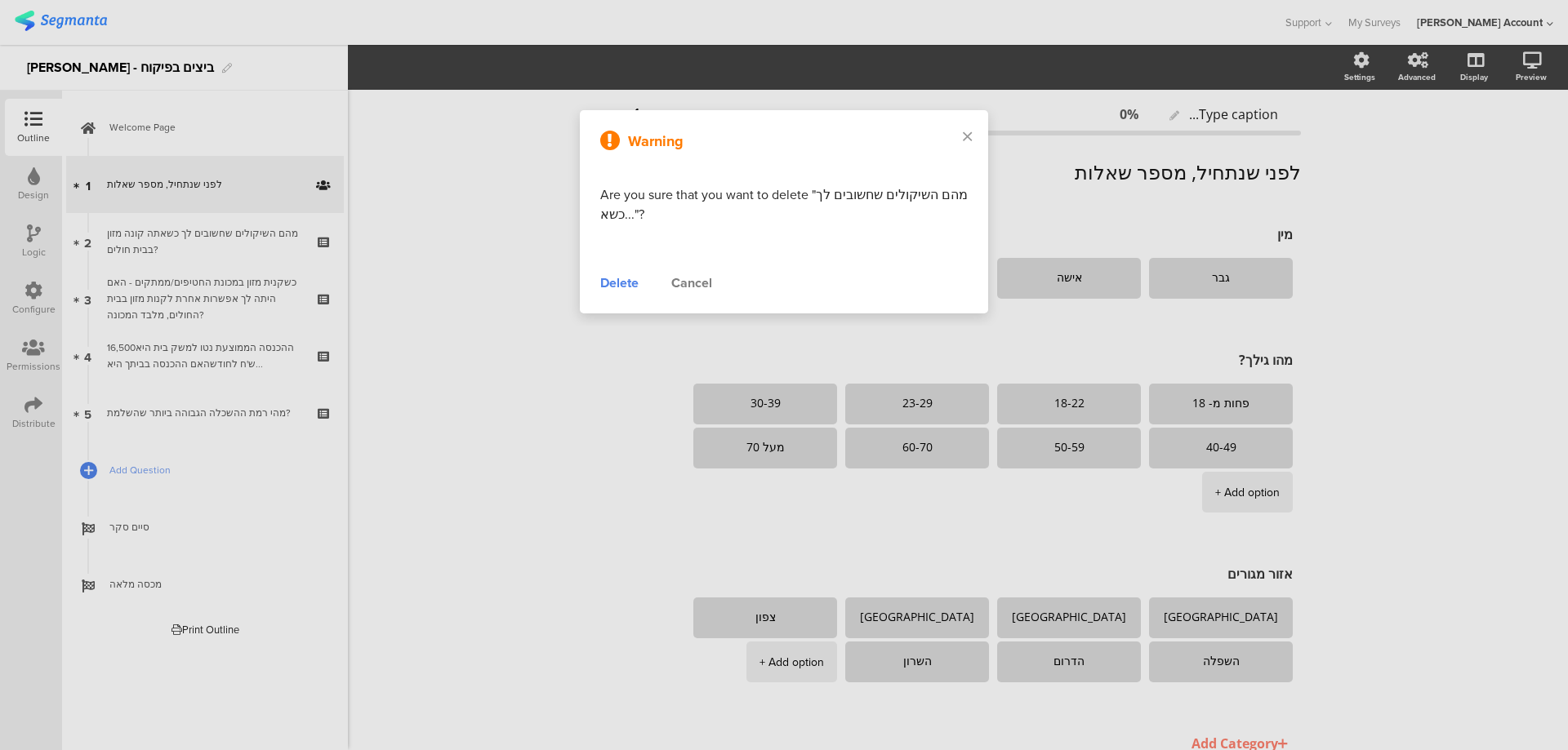
click at [628, 285] on div "Delete" at bounding box center [619, 283] width 38 height 20
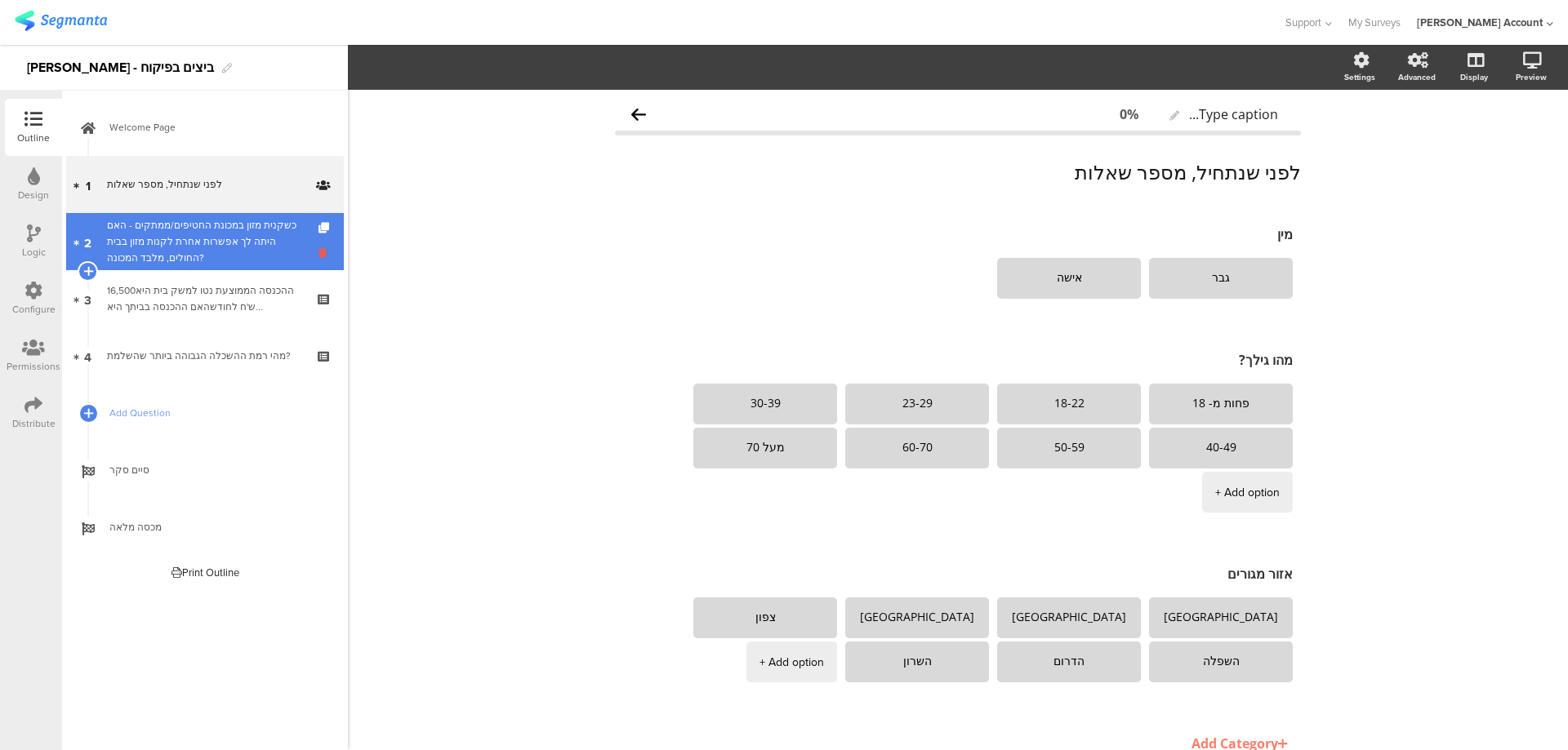
click at [328, 246] on icon at bounding box center [325, 253] width 14 height 15
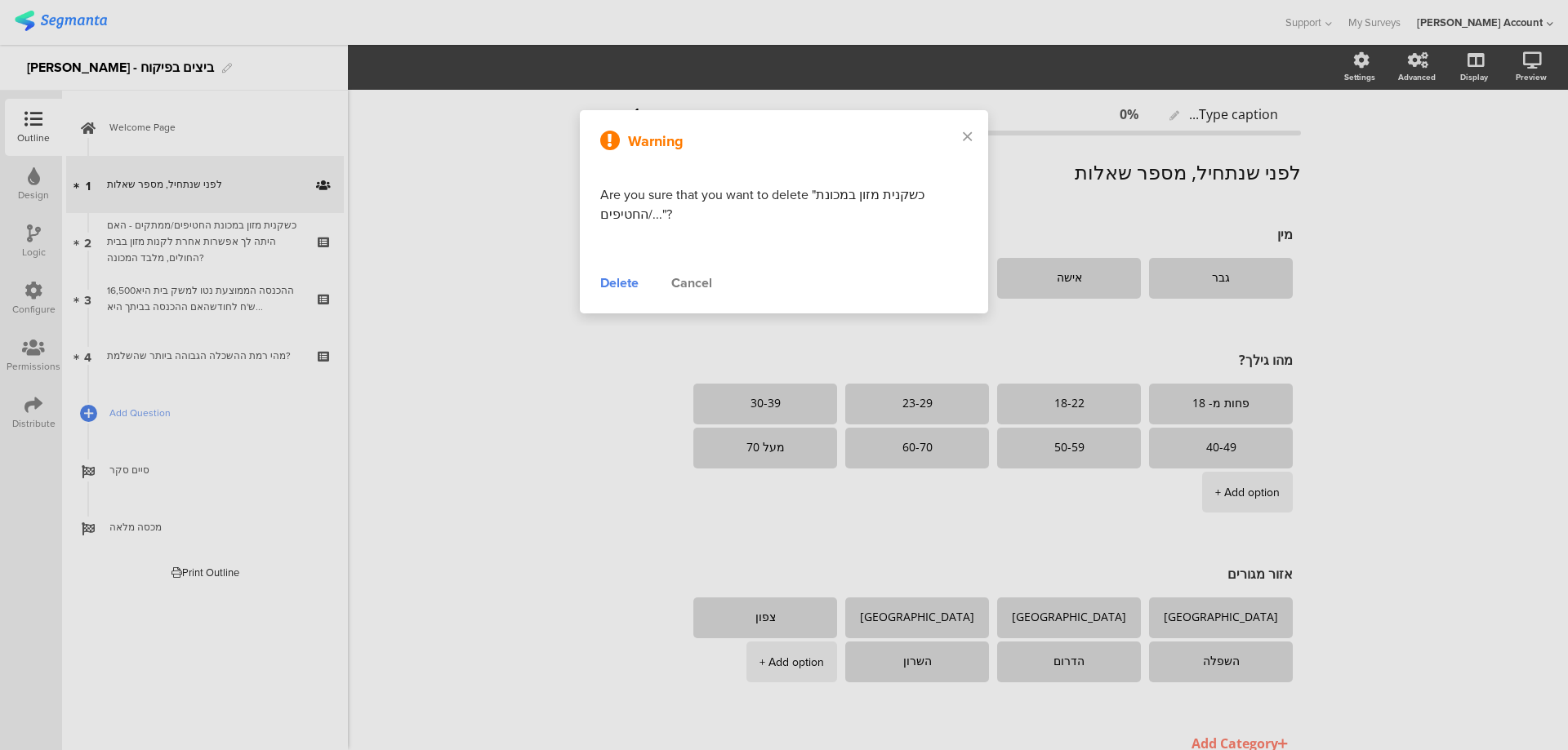
click at [625, 283] on div "Delete" at bounding box center [619, 283] width 38 height 20
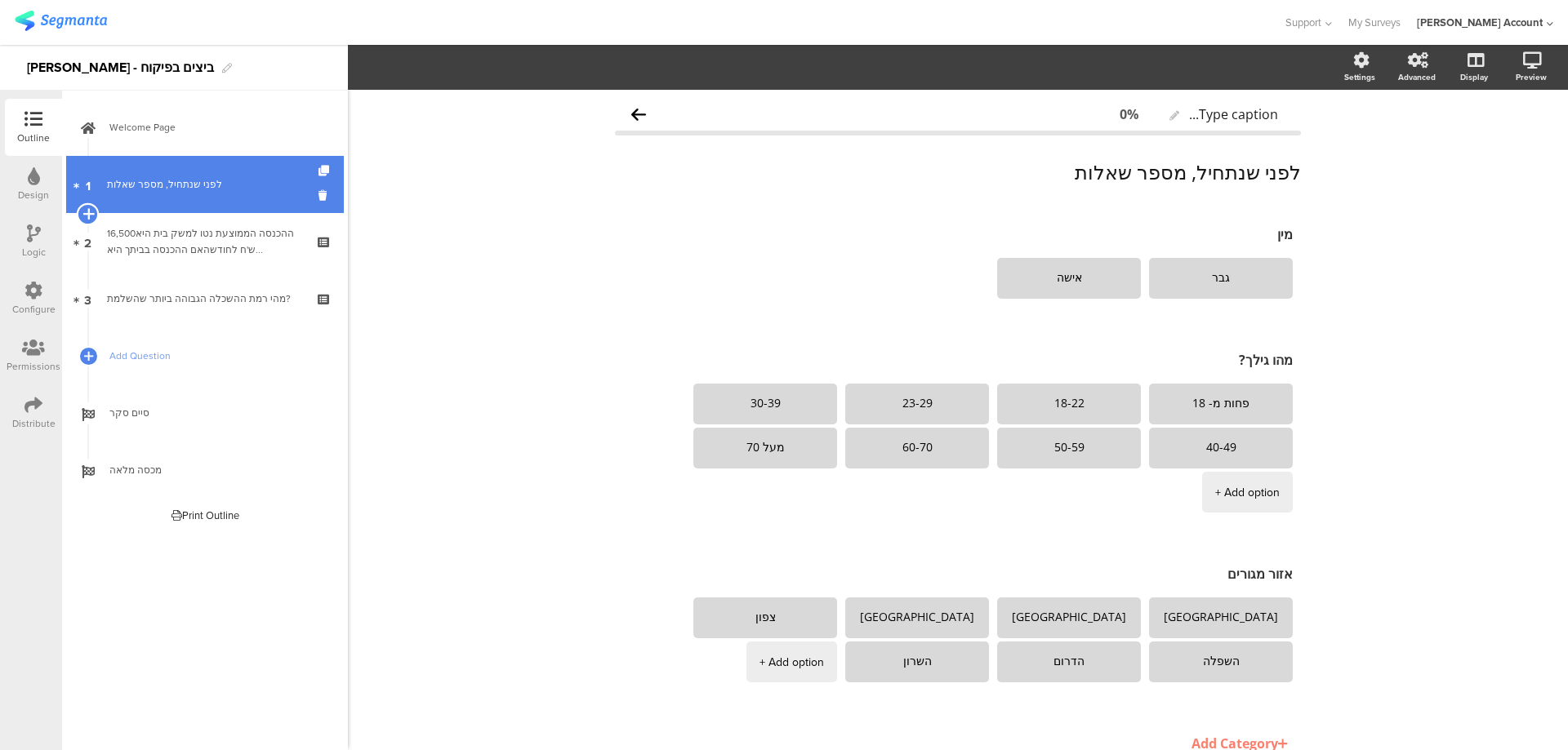
click at [85, 213] on icon at bounding box center [87, 213] width 10 height 14
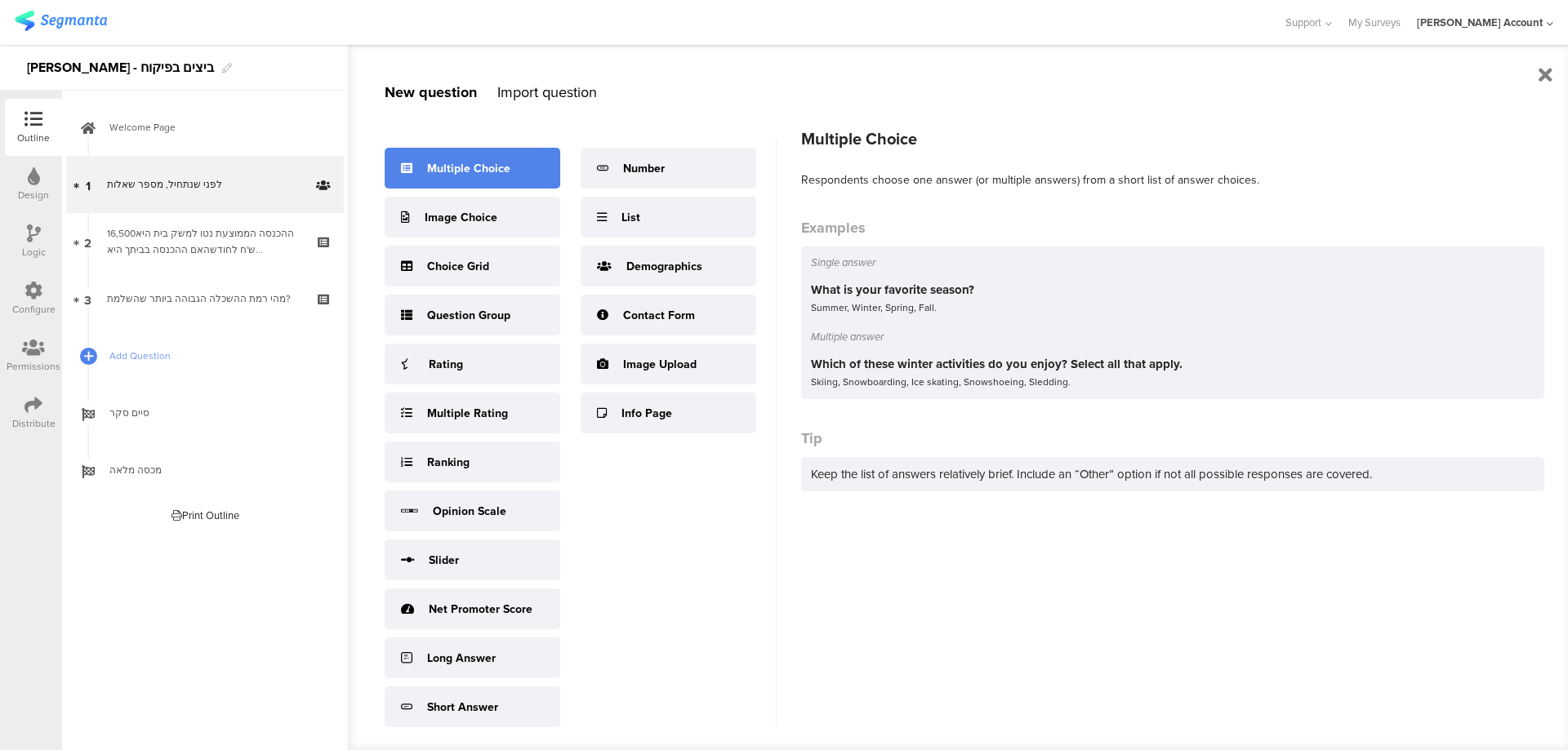
click at [505, 166] on div "Multiple Choice" at bounding box center [469, 168] width 84 height 17
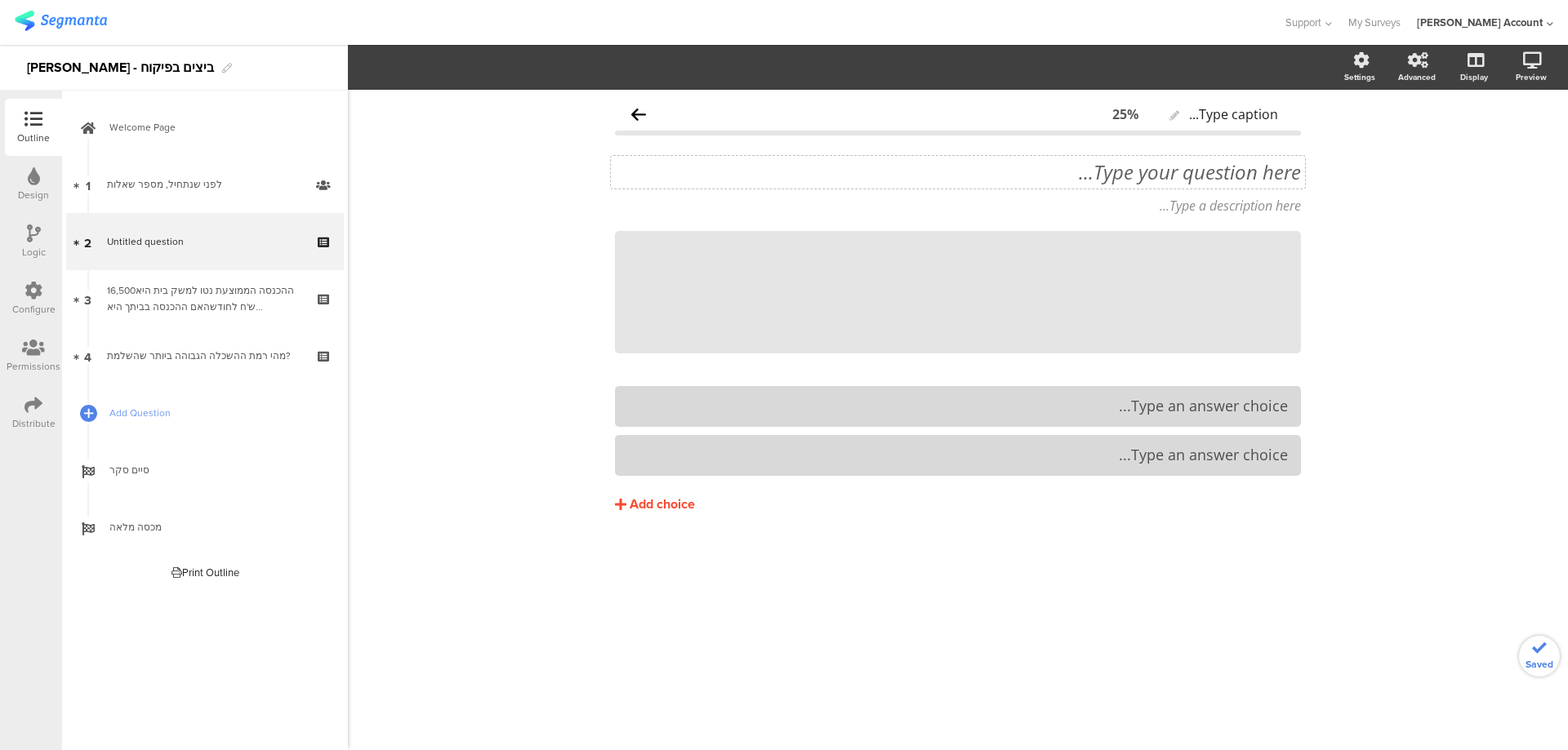
click at [1164, 172] on div "Type your question here..." at bounding box center [957, 172] width 694 height 32
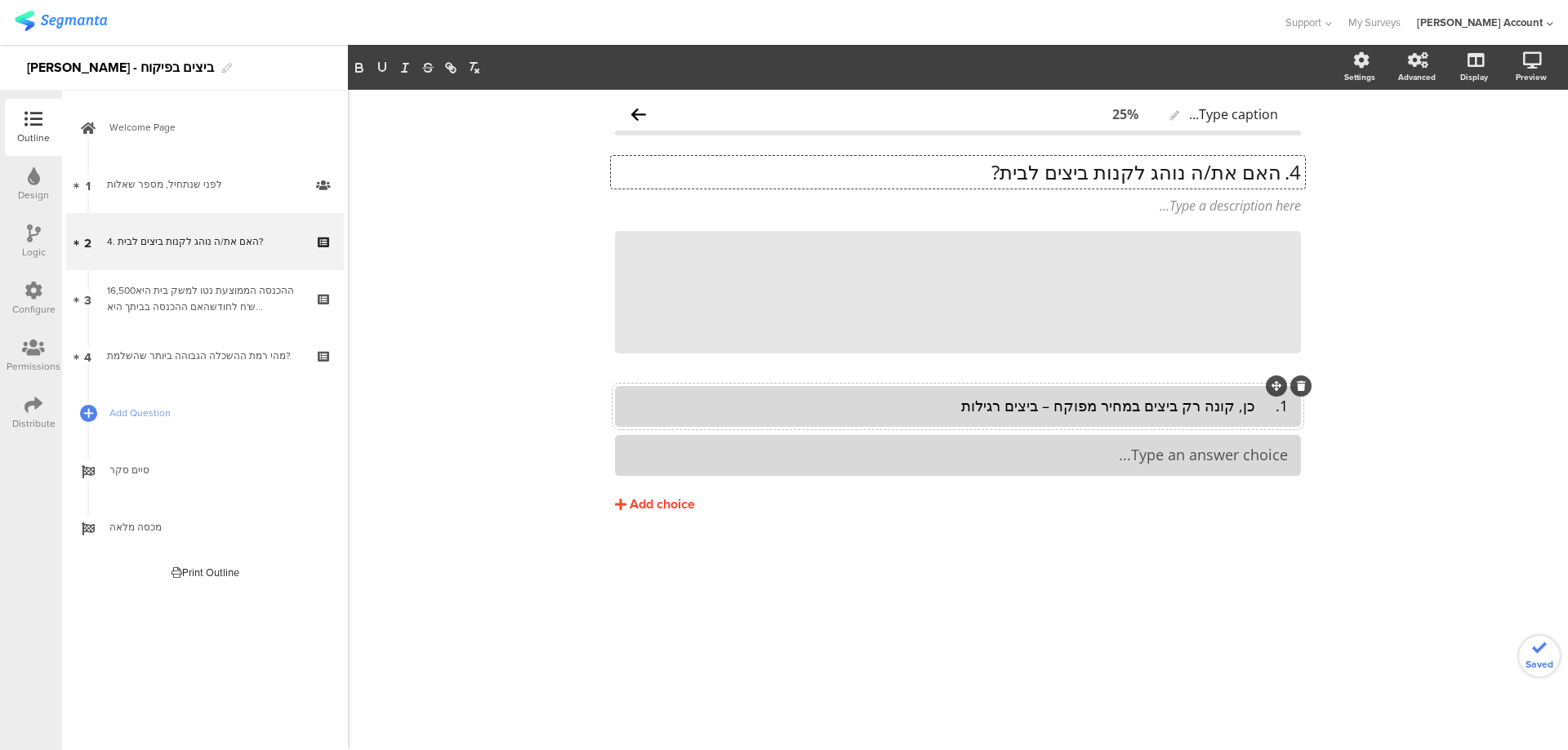
click at [701, 749] on html "You are using an unsupported version of Internet Explorer. Unsupported browsers…" at bounding box center [784, 375] width 1568 height 750
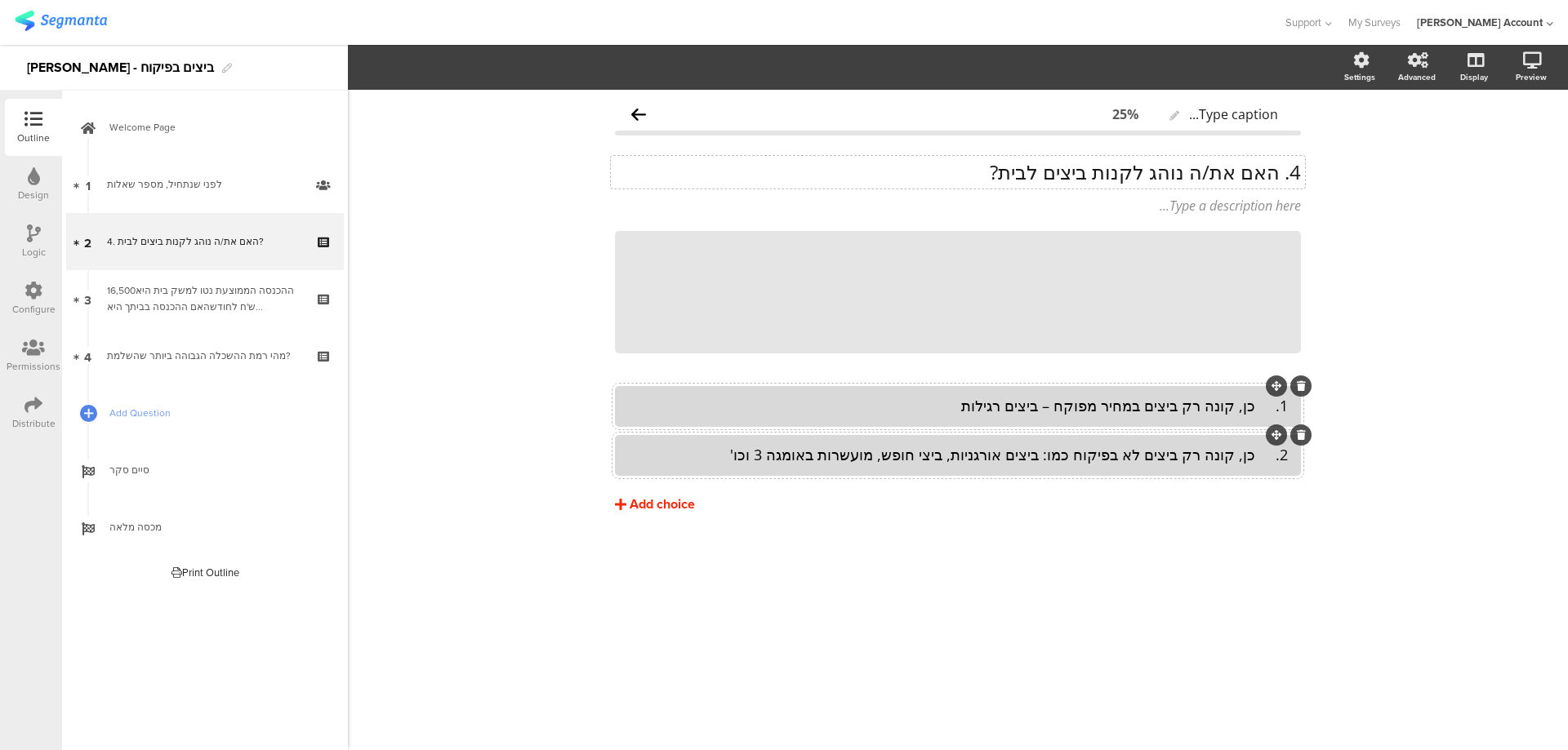
click at [665, 506] on div "Add choice" at bounding box center [662, 505] width 66 height 17
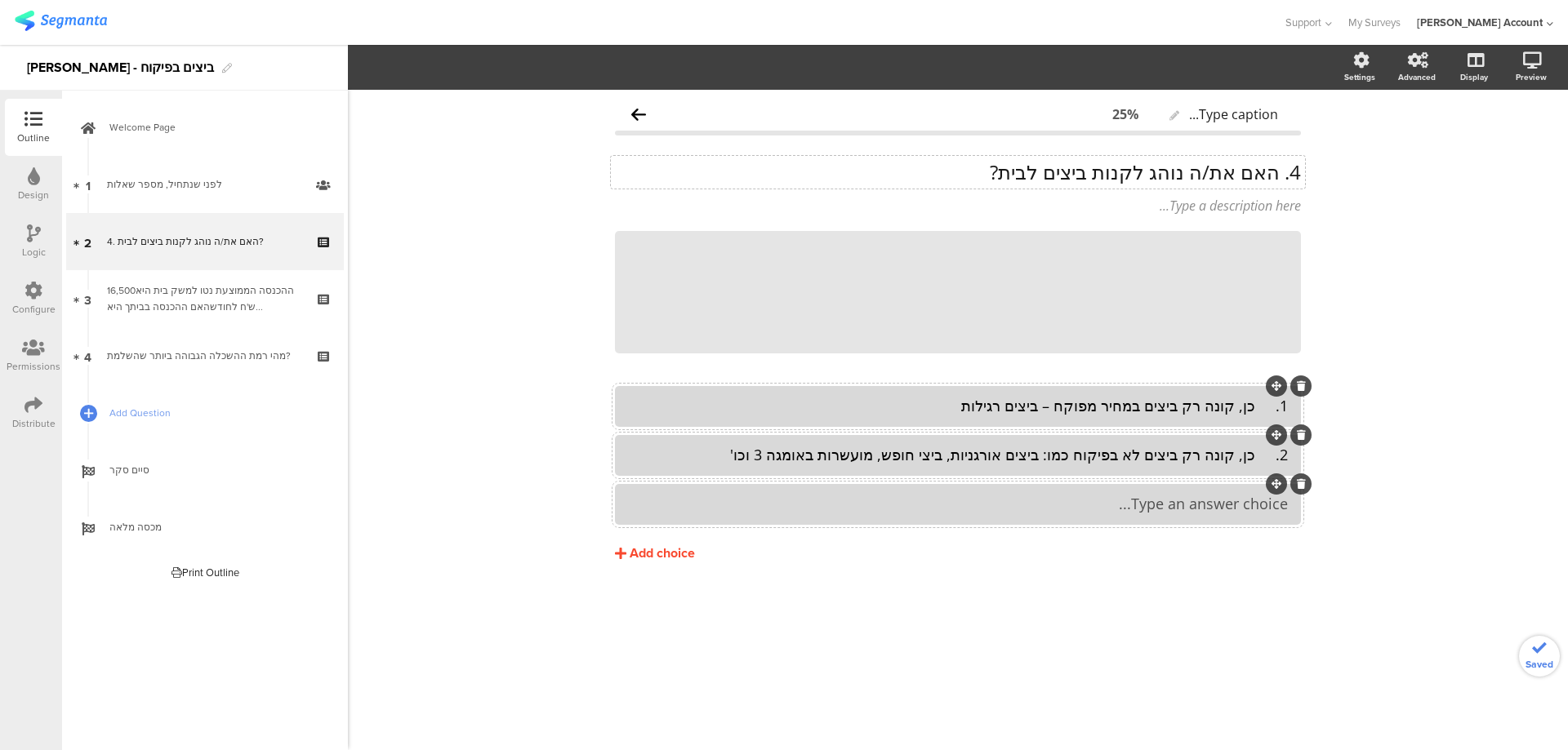
click at [1055, 488] on div at bounding box center [957, 504] width 686 height 41
click at [1078, 513] on div "Type an answer choice..." at bounding box center [957, 504] width 660 height 19
click at [673, 551] on div "Add choice" at bounding box center [662, 553] width 66 height 17
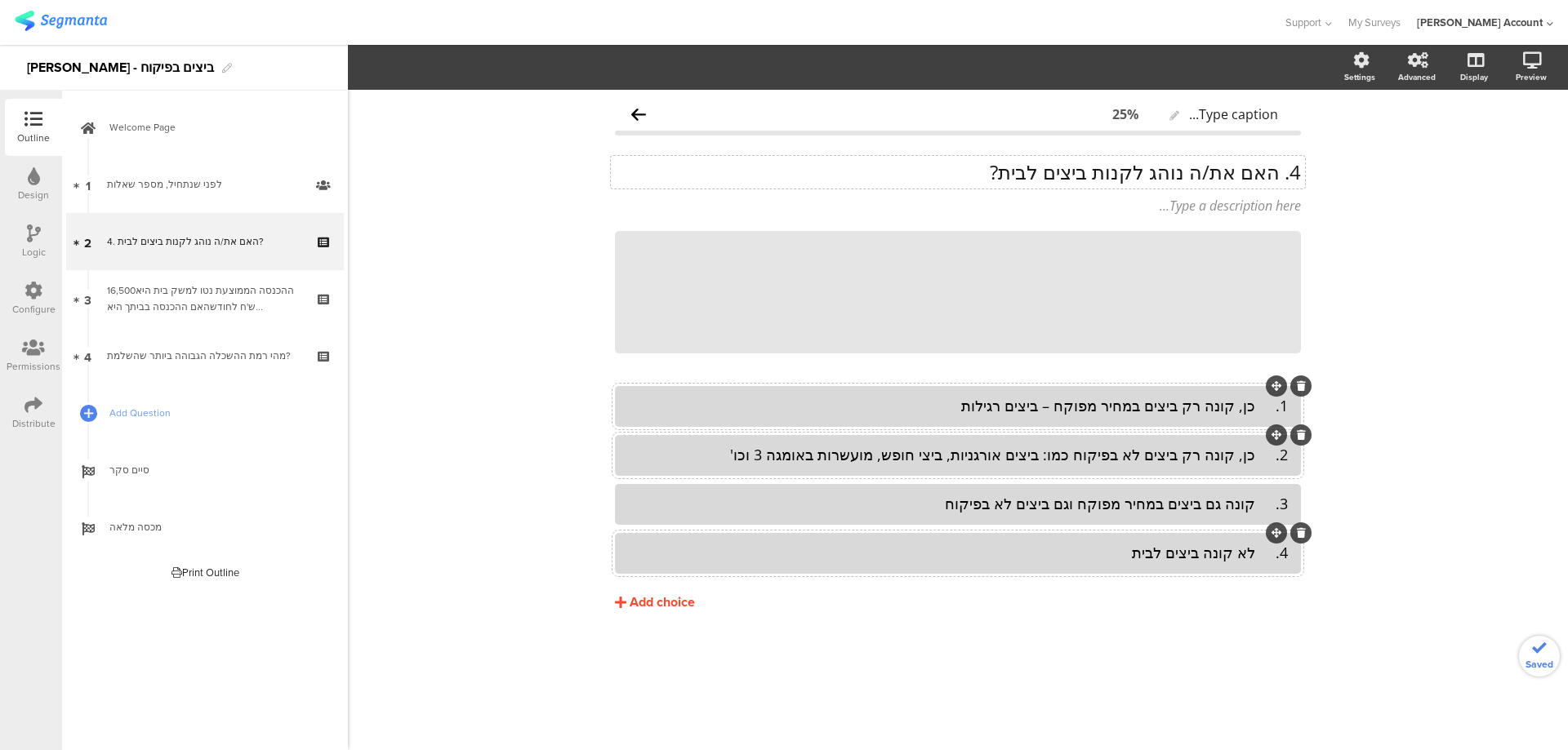
click at [1240, 555] on div "4. לא קונה ביצים לבית" at bounding box center [957, 553] width 660 height 19
click at [1261, 553] on div "4. לא קונה ביצים לבית" at bounding box center [957, 553] width 660 height 19
click at [1257, 509] on div "3. קונה גם ביצים במחיר מפוקח וגם ביצים לא בפיקוח" at bounding box center [957, 504] width 660 height 19
click at [1256, 454] on div "2. כן, קונה רק ביצים לא בפיקוח כמו: ביצים אורגניות, ביצי חופש, מועשרות באומגה 3…" at bounding box center [957, 455] width 660 height 19
click at [1258, 410] on div "1. כן, קונה רק ביצים במחיר מפוקח – ביצים רגילות" at bounding box center [957, 406] width 660 height 19
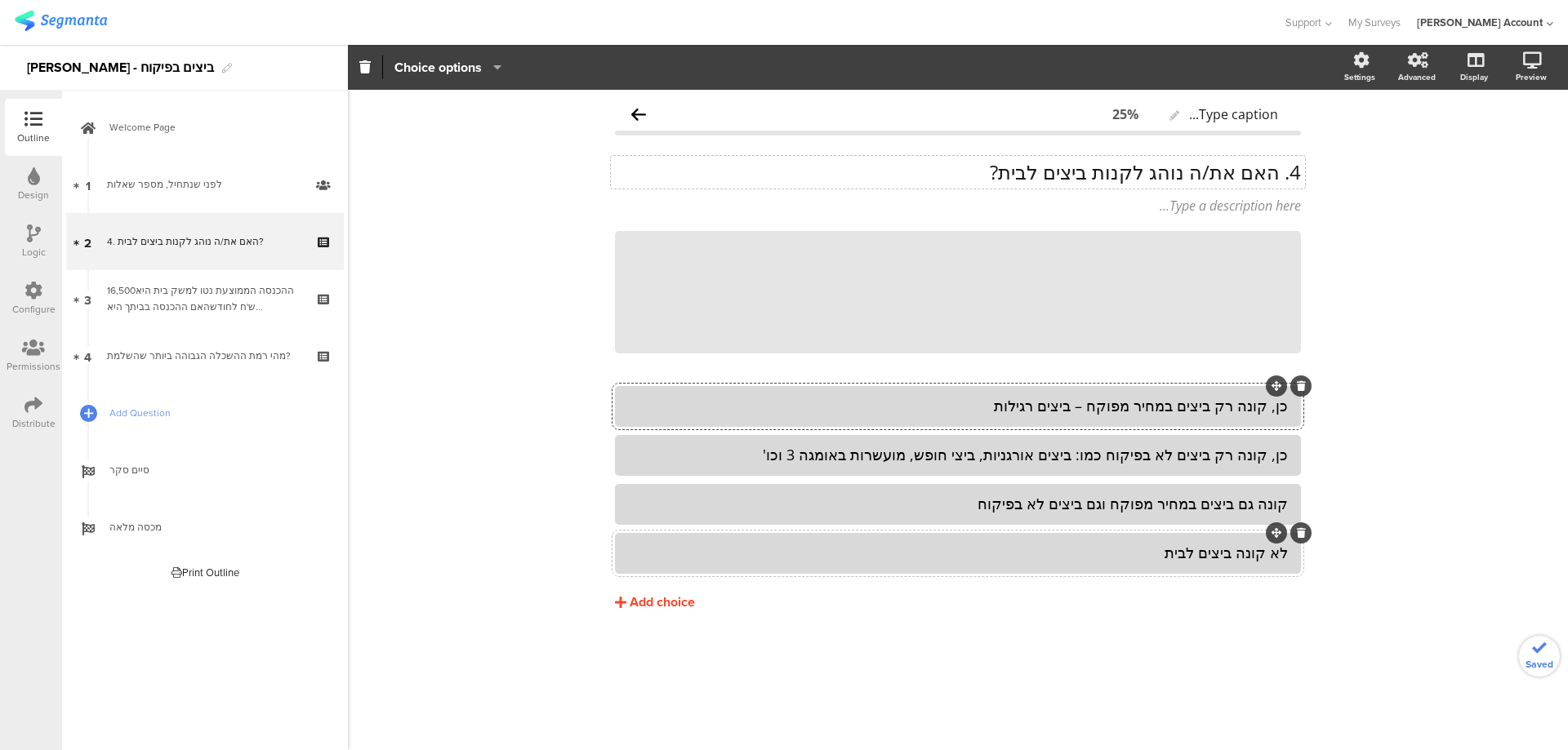
click at [1238, 550] on div "לא קונה ביצים לבית" at bounding box center [957, 553] width 660 height 19
click at [466, 70] on span "Choice options" at bounding box center [438, 67] width 87 height 19
click at [545, 113] on span at bounding box center [538, 110] width 25 height 13
click at [660, 500] on div "קונה גם ביצים במחיר מפוקח וגם ביצים לא בפיקוח" at bounding box center [957, 504] width 660 height 19
click at [470, 66] on span "Choice options" at bounding box center [438, 67] width 87 height 19
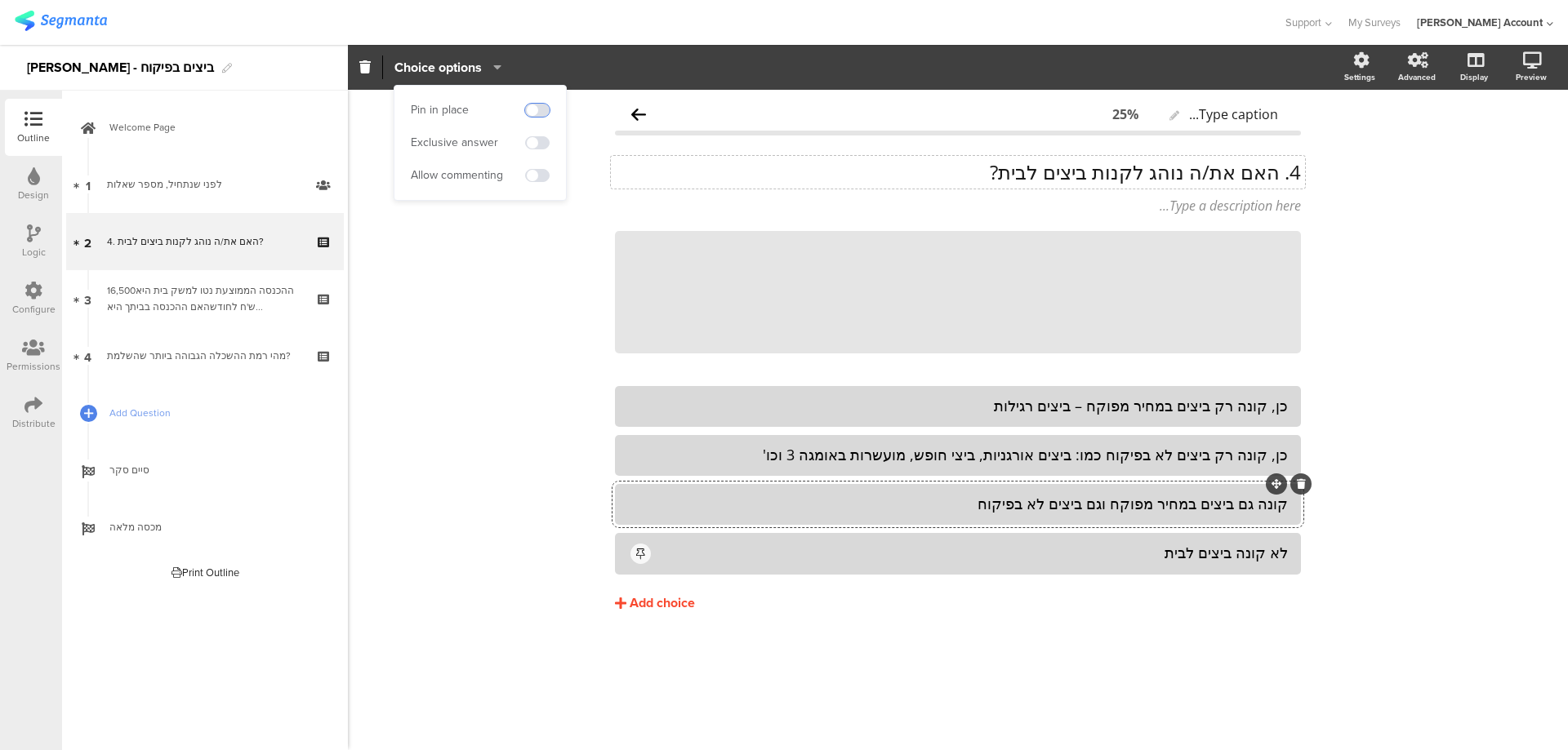
click at [538, 109] on span at bounding box center [538, 110] width 25 height 13
click at [1298, 232] on icon at bounding box center [1300, 231] width 9 height 9
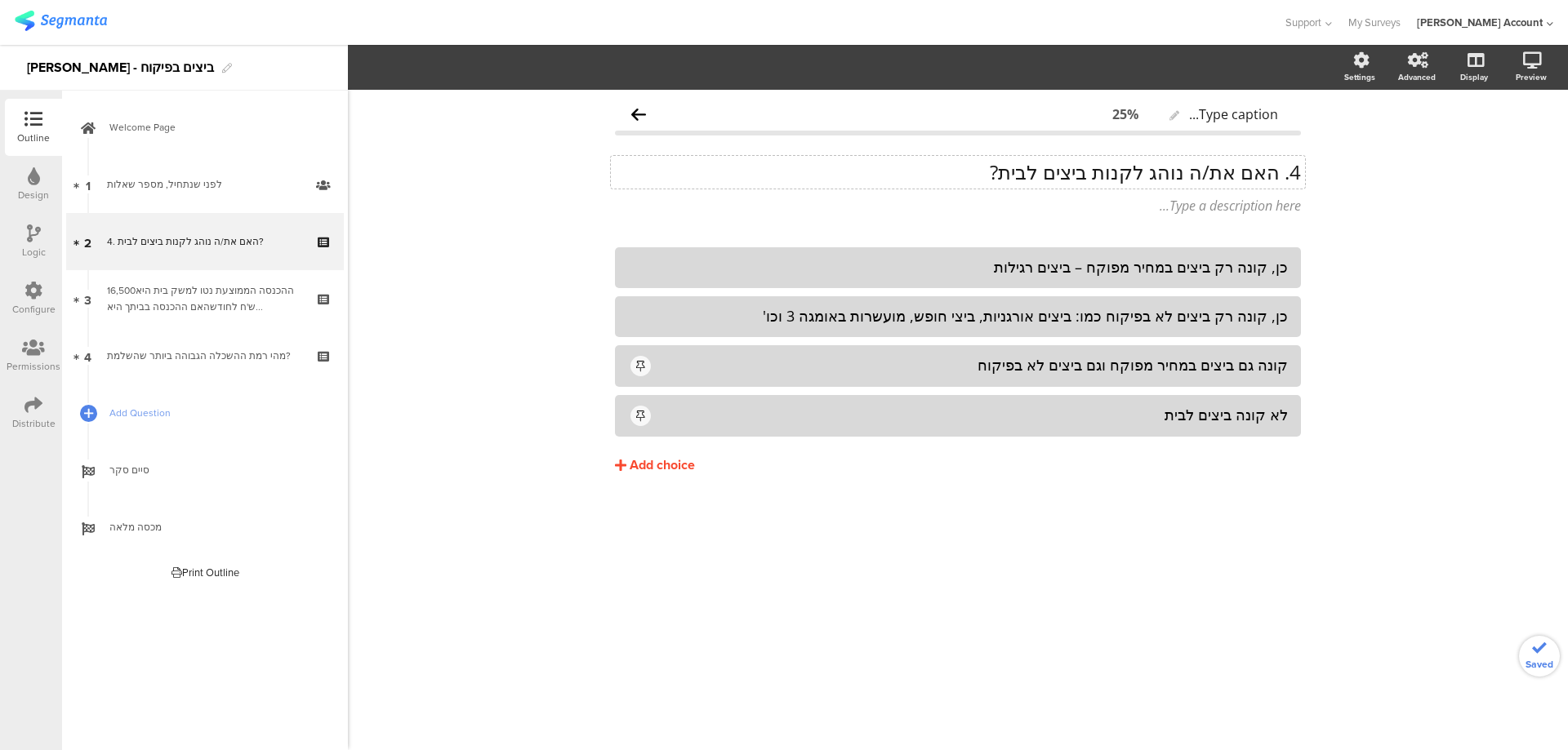
click at [1278, 170] on div "4. האם את/ה נוהג לקנות ביצים לבית? 4. האם את/ה נוהג לקנות ביצים לבית?" at bounding box center [957, 172] width 694 height 32
click at [1278, 173] on p "האם את/ה נוהג לקנות ביצים לבית?" at bounding box center [957, 172] width 686 height 25
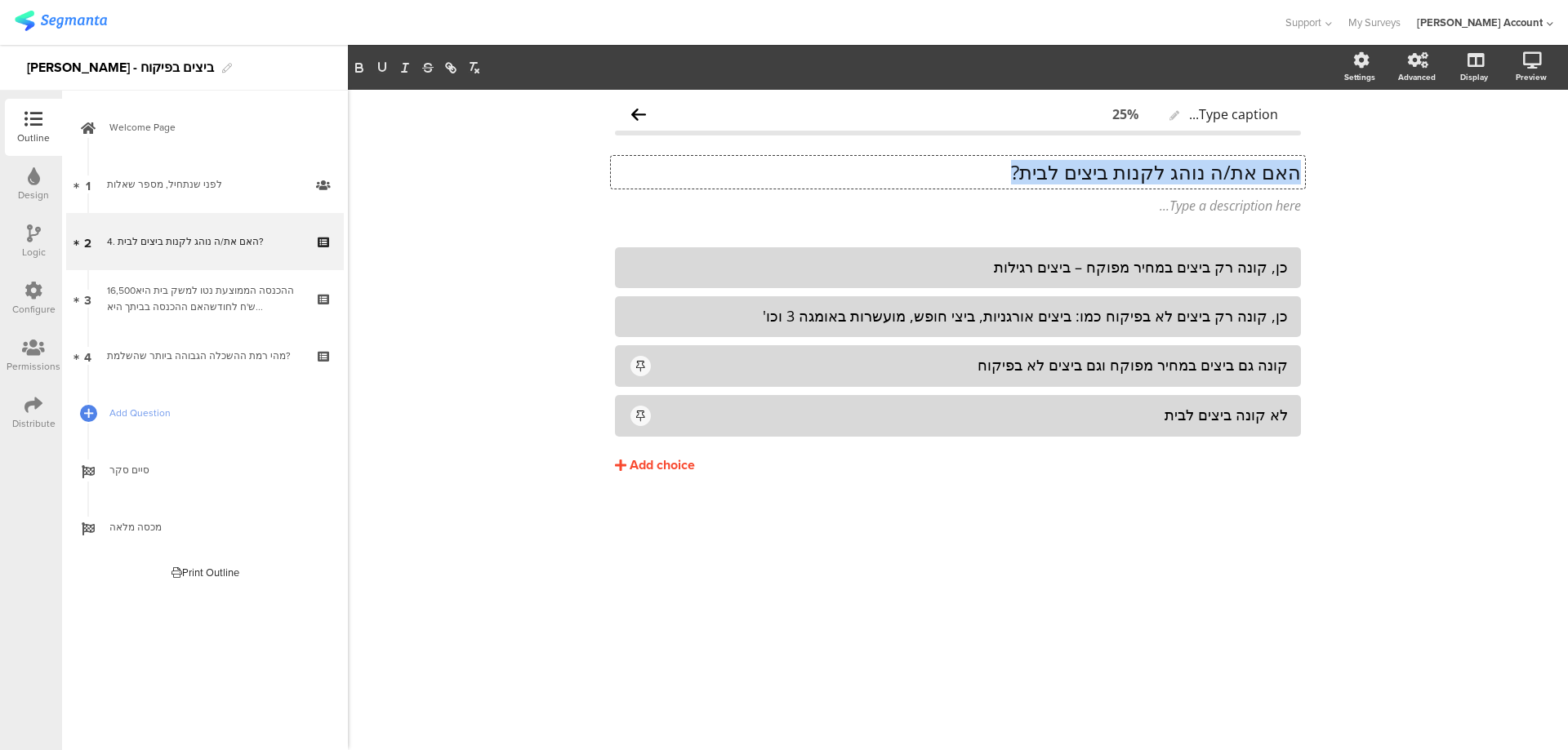
click at [1278, 173] on p "האם את/ה נוהג לקנות ביצים לבית?" at bounding box center [957, 172] width 686 height 25
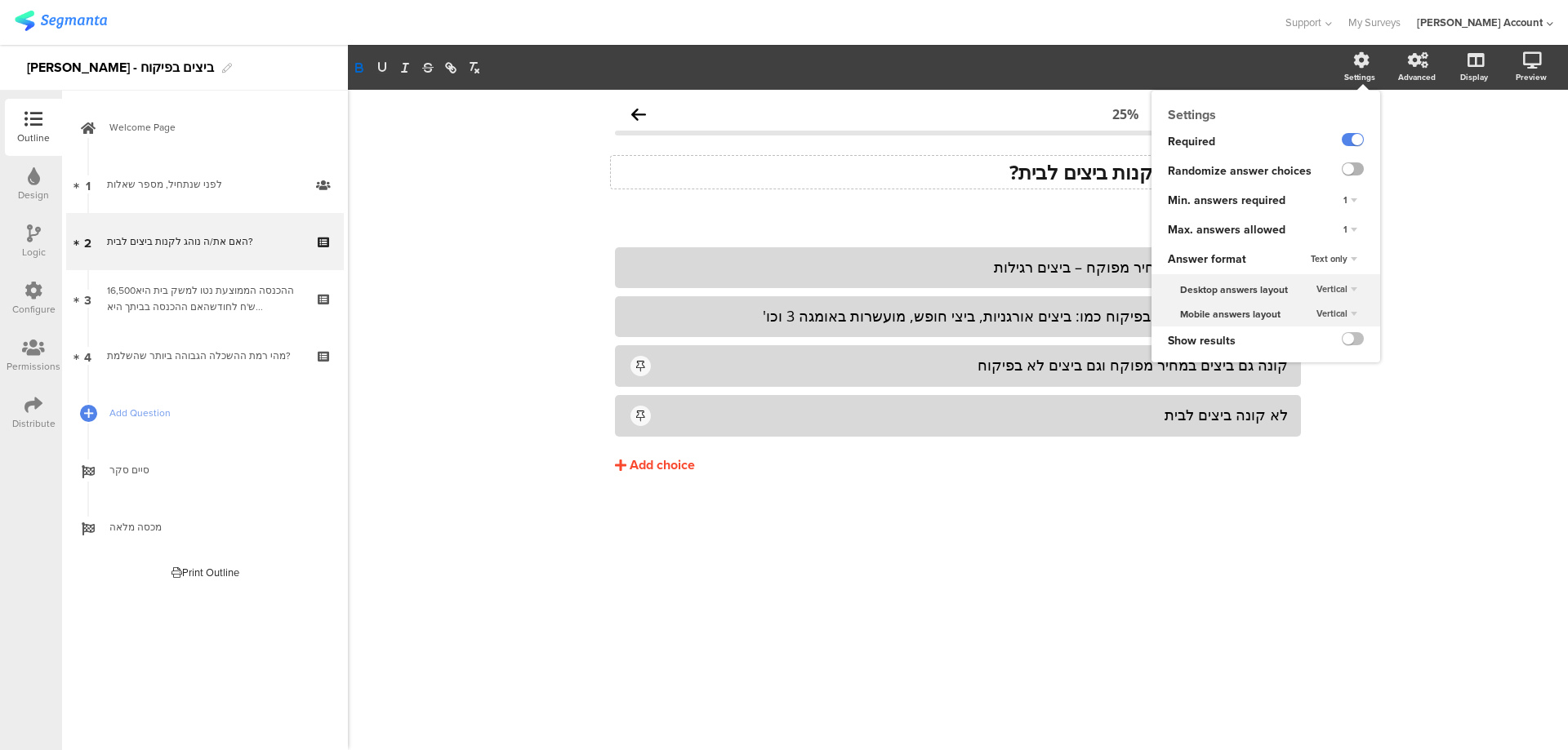
click at [1355, 164] on label at bounding box center [1351, 169] width 22 height 13
click at [0, 0] on input "checkbox" at bounding box center [0, 0] width 0 height 0
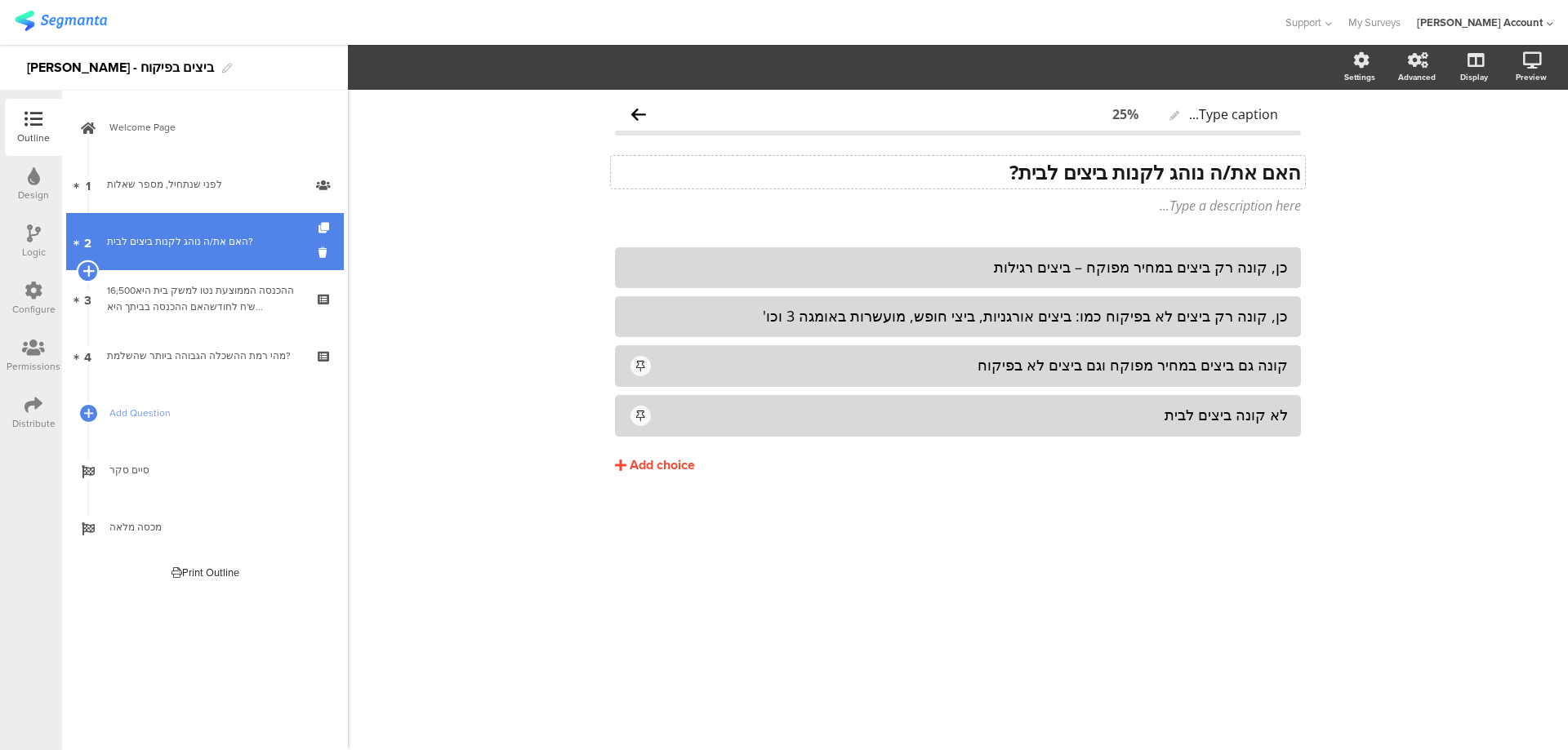
click at [89, 266] on icon at bounding box center [87, 271] width 10 height 14
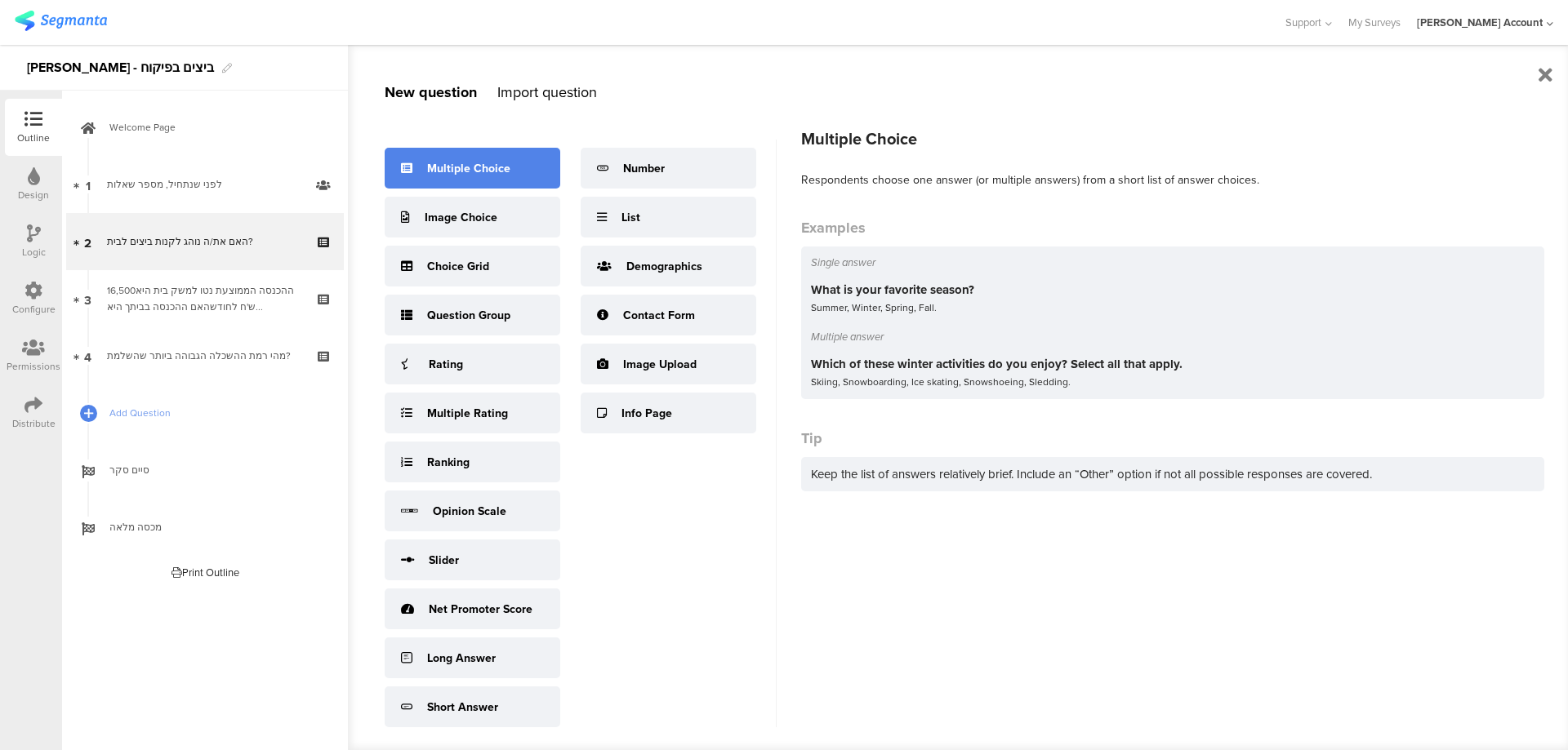
click at [482, 178] on div "Multiple Choice" at bounding box center [472, 168] width 176 height 41
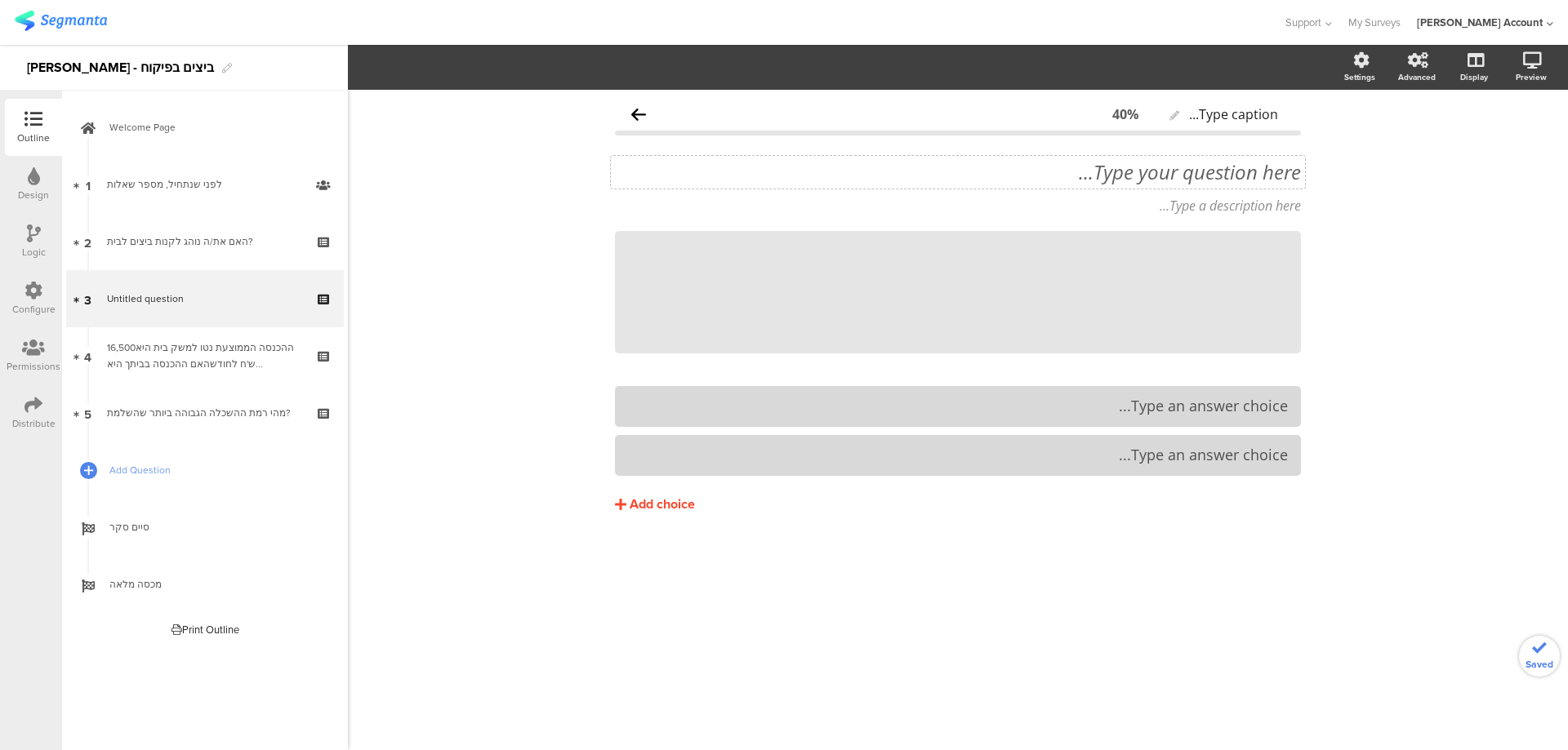
click at [1226, 178] on div "Type your question here..." at bounding box center [957, 172] width 694 height 32
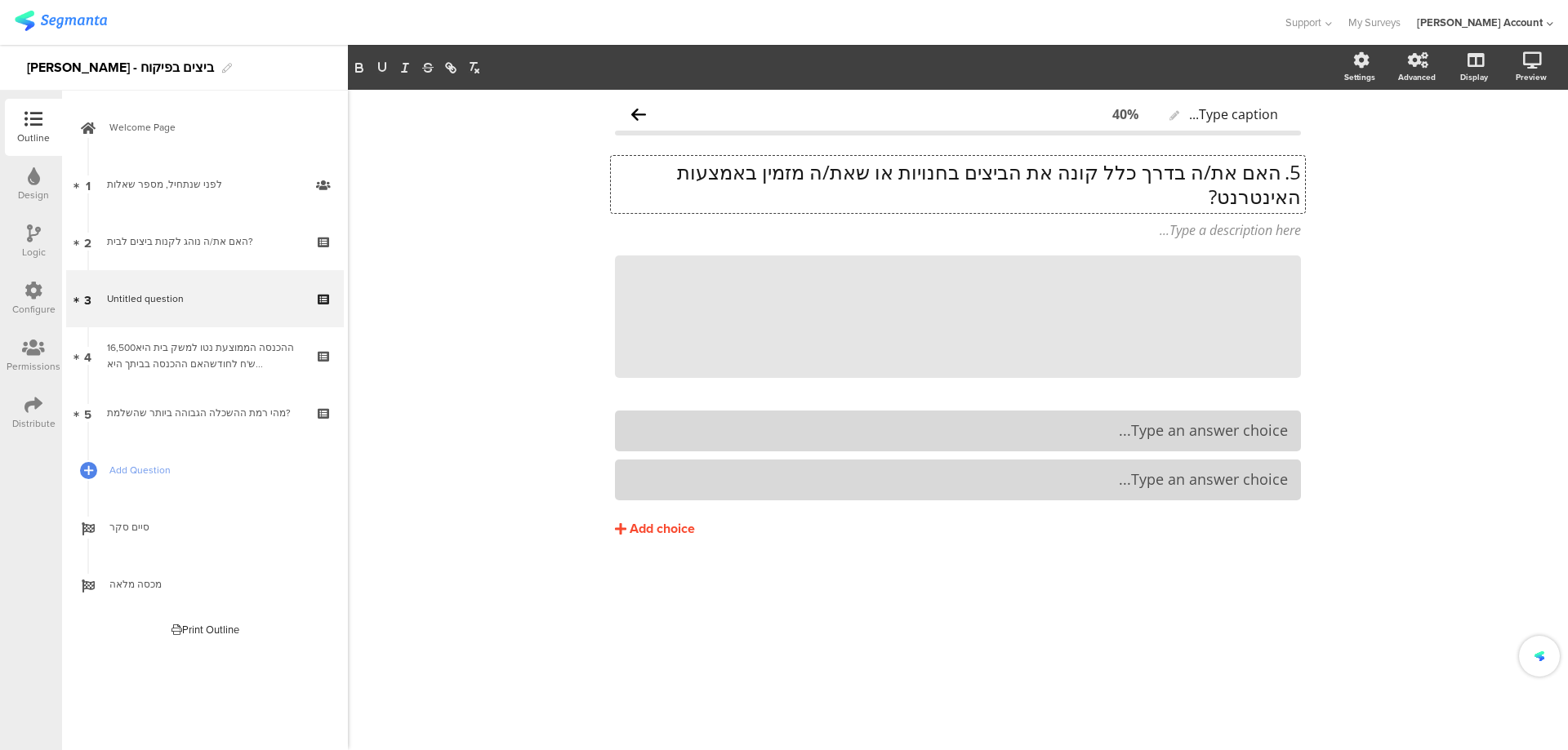
click at [1276, 174] on p "5. האם את/ה בדרך כלל קונה את הביצים בחנויות או שאת/ה מזמין באמצעות האינטרנט?" at bounding box center [957, 184] width 686 height 49
click at [1283, 174] on p "האם את/ה בדרך כלל קונה את הביצים בחנויות או שאת/ה מזמין באמצעות האינטרנט?" at bounding box center [957, 184] width 686 height 49
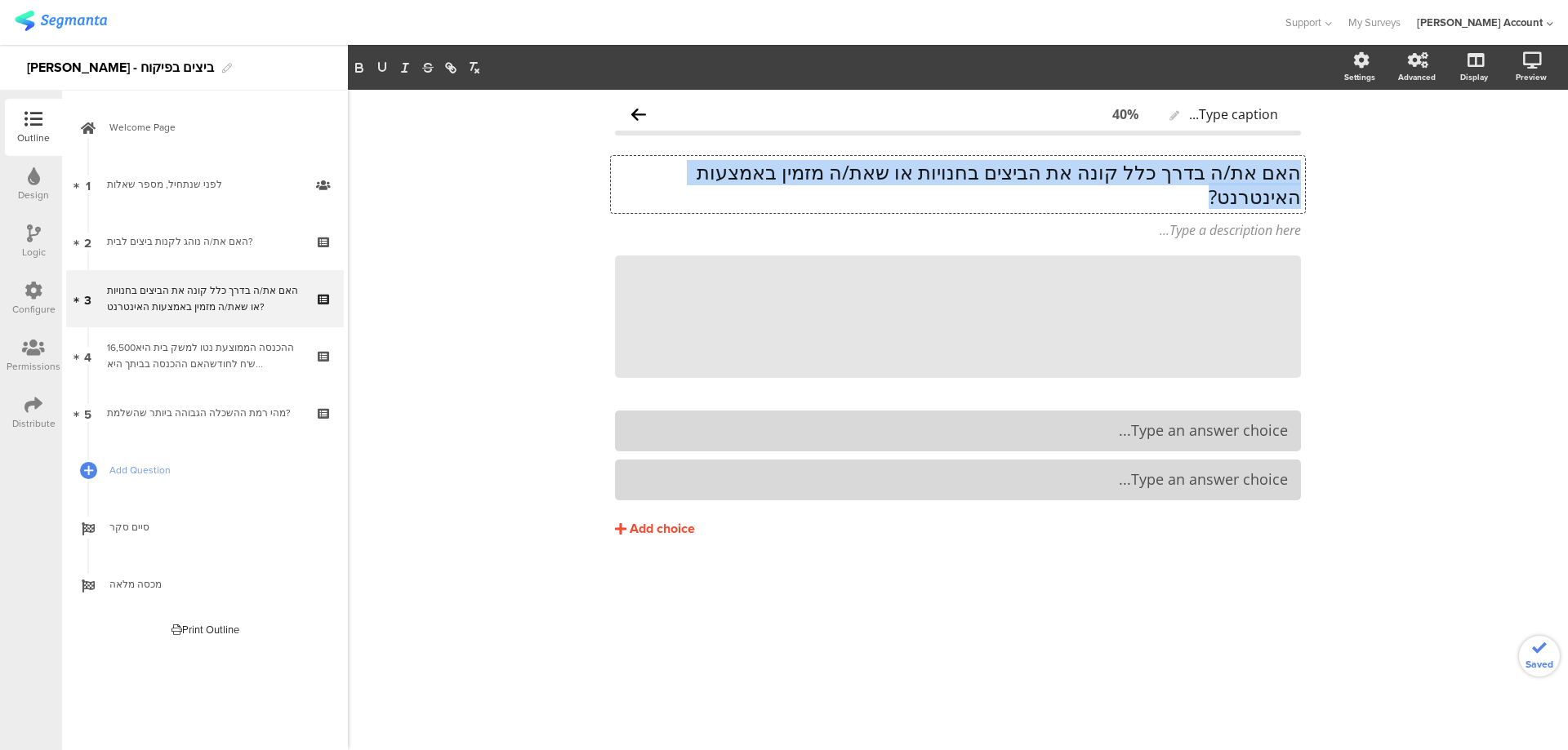
click at [1283, 174] on p "האם את/ה בדרך כלל קונה את הביצים בחנויות או שאת/ה מזמין באמצעות האינטרנט?" at bounding box center [957, 184] width 686 height 49
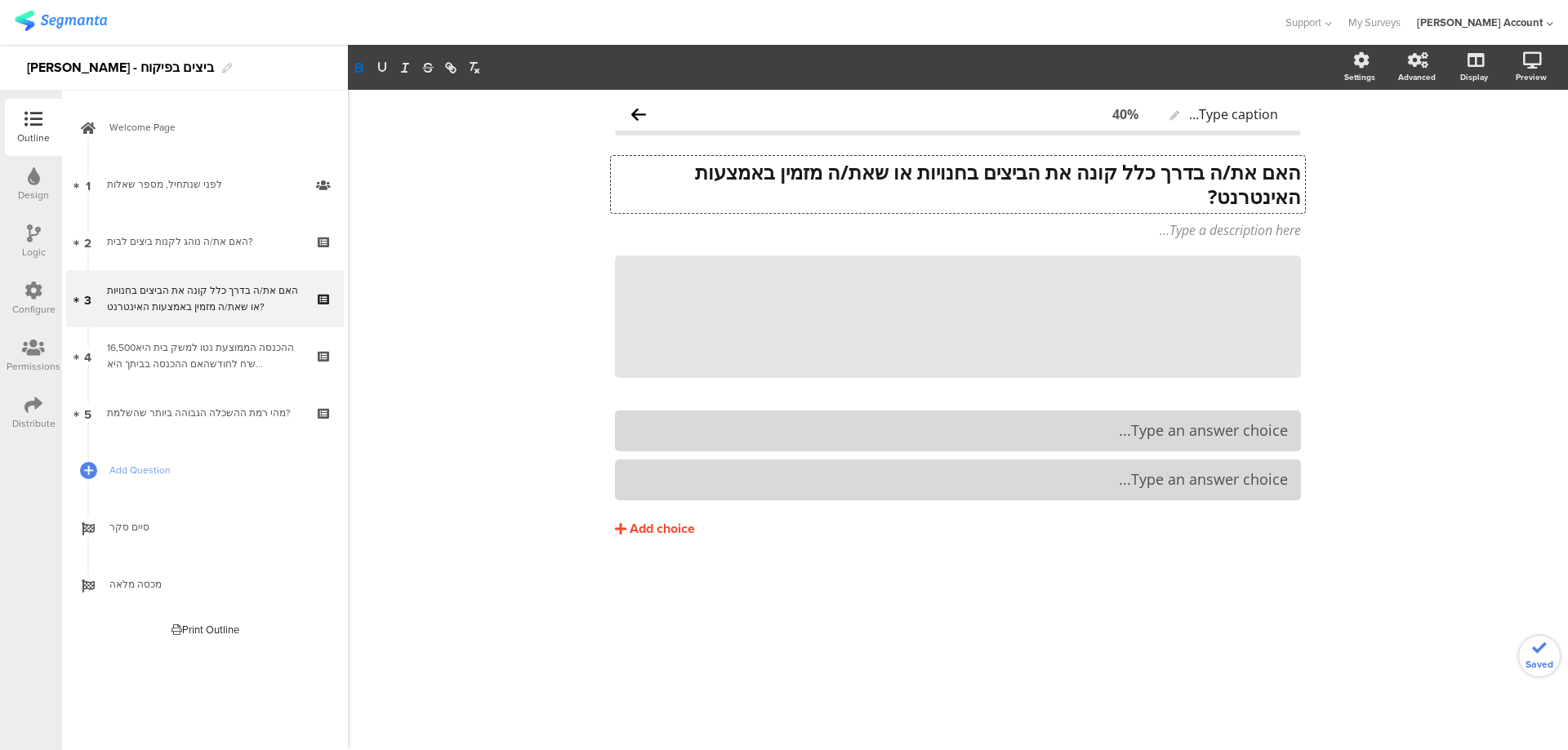
click at [771, 173] on strong "האם את/ה בדרך כלל קונה את הביצים בחנויות או שאת/ה מזמין באמצעות האינטרנט?" at bounding box center [994, 184] width 611 height 51
click at [1300, 255] on icon at bounding box center [1300, 255] width 9 height 9
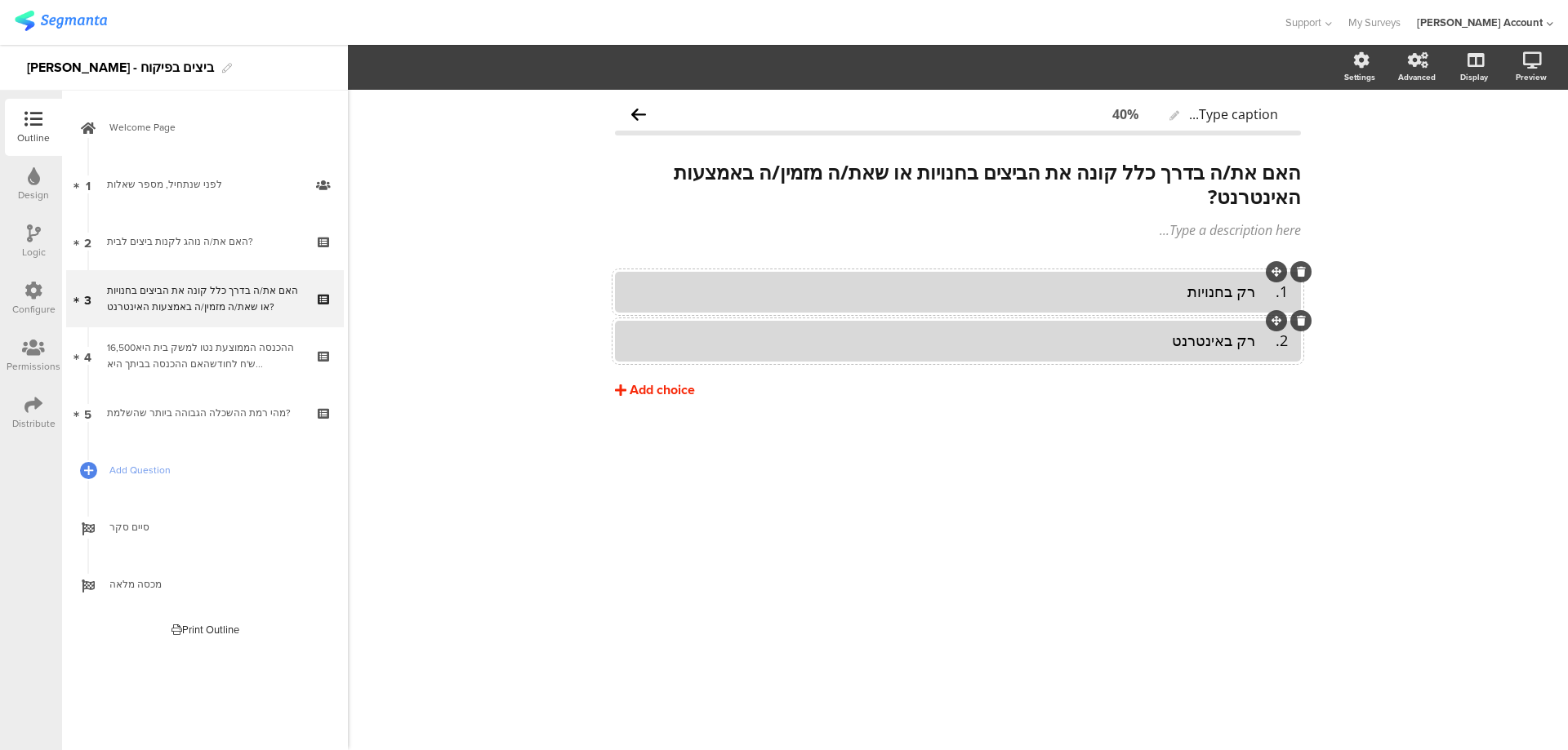
click at [660, 384] on div "Add choice" at bounding box center [662, 390] width 66 height 17
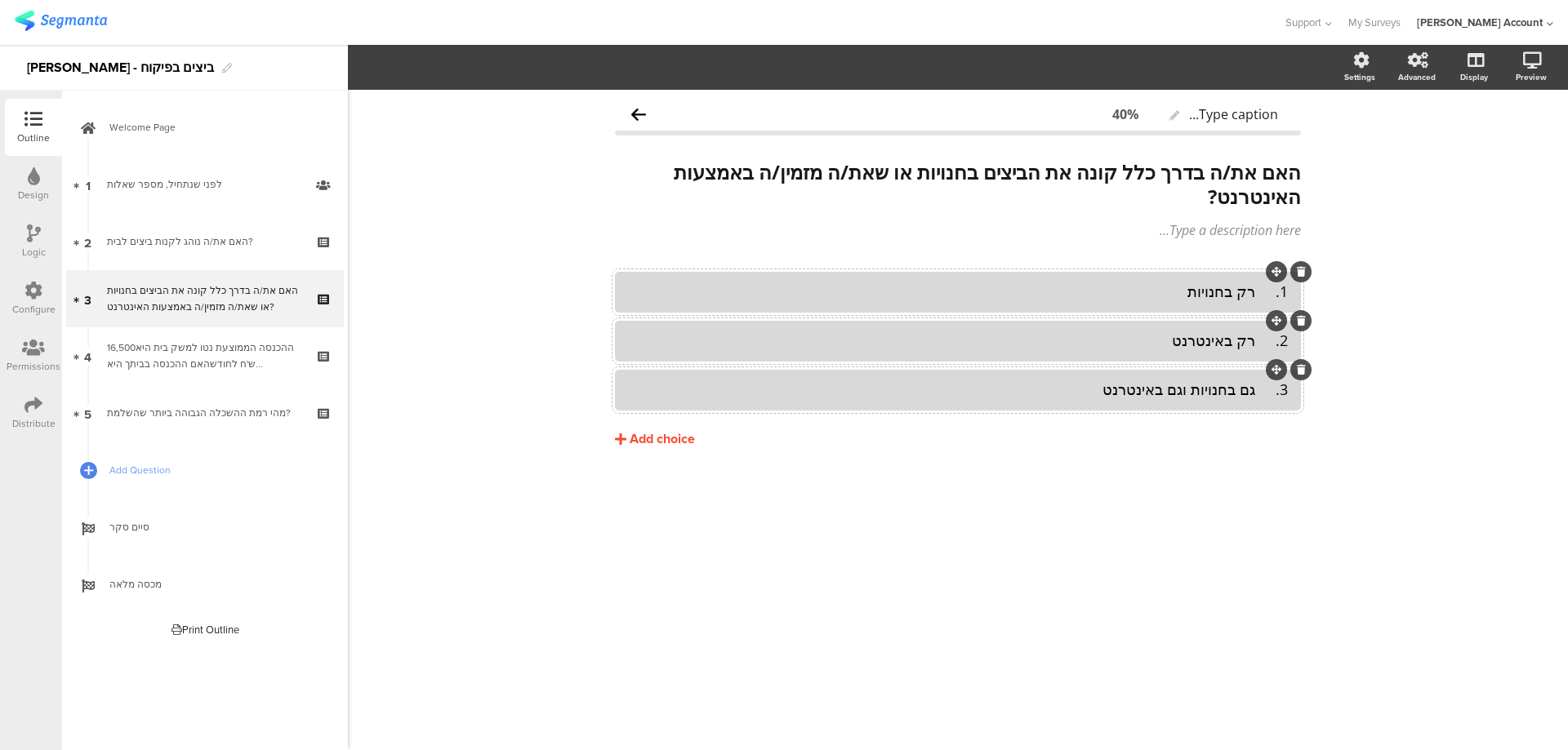
click at [1258, 392] on div "3. גם בחנויות וגם באינטרנט" at bounding box center [957, 390] width 660 height 19
click at [1262, 340] on div "2. רק באינטרנט" at bounding box center [957, 341] width 660 height 19
click at [1266, 292] on div "1. רק בחנויות" at bounding box center [957, 291] width 660 height 19
click at [1257, 293] on div "1 רק בחנויות" at bounding box center [957, 291] width 660 height 19
click at [1224, 387] on div "גם בחנויות וגם באינטרנט" at bounding box center [957, 390] width 660 height 19
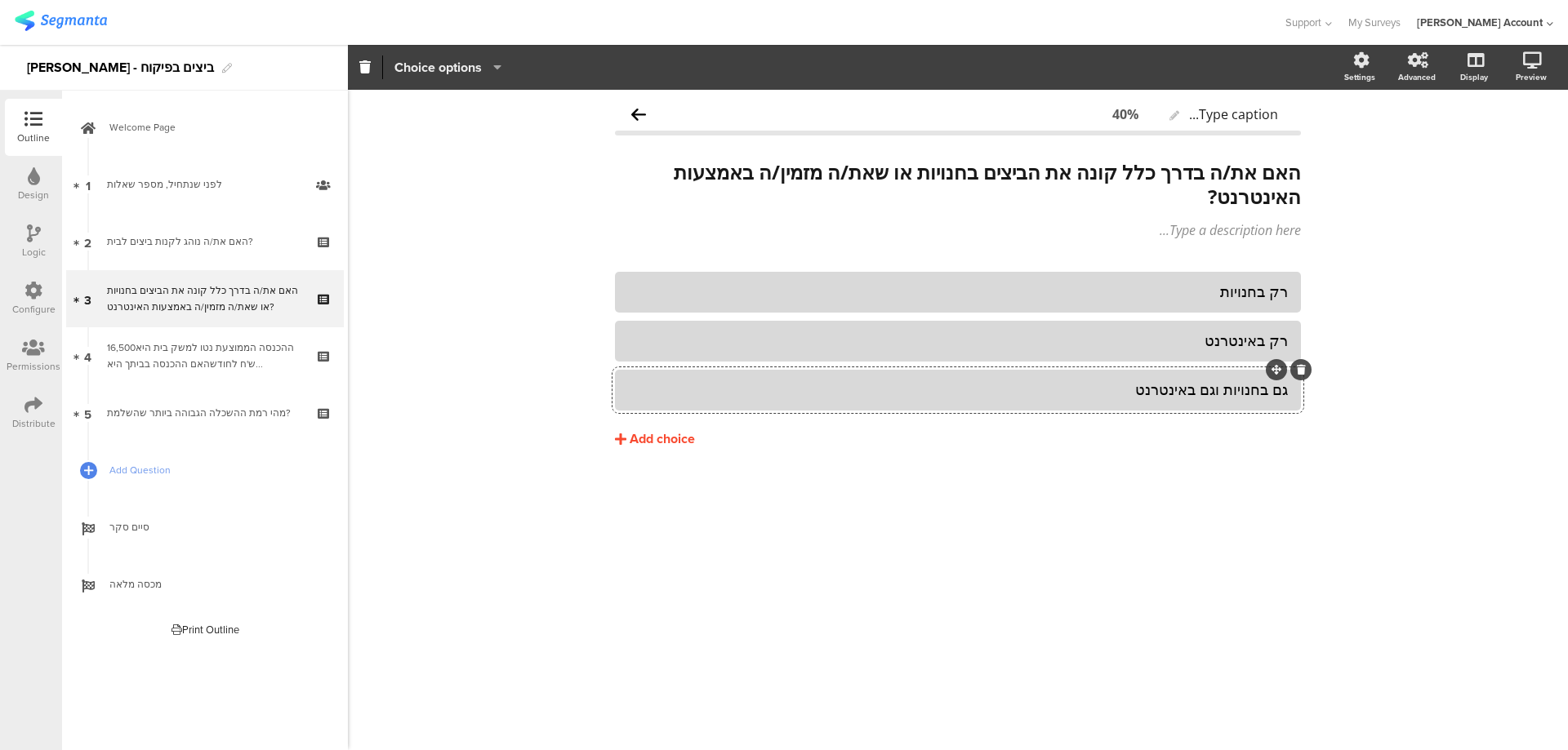
click at [438, 67] on span "Choice options" at bounding box center [438, 67] width 87 height 19
click at [543, 106] on span at bounding box center [538, 110] width 25 height 13
click at [933, 336] on div "רק באינטרנט" at bounding box center [957, 341] width 660 height 19
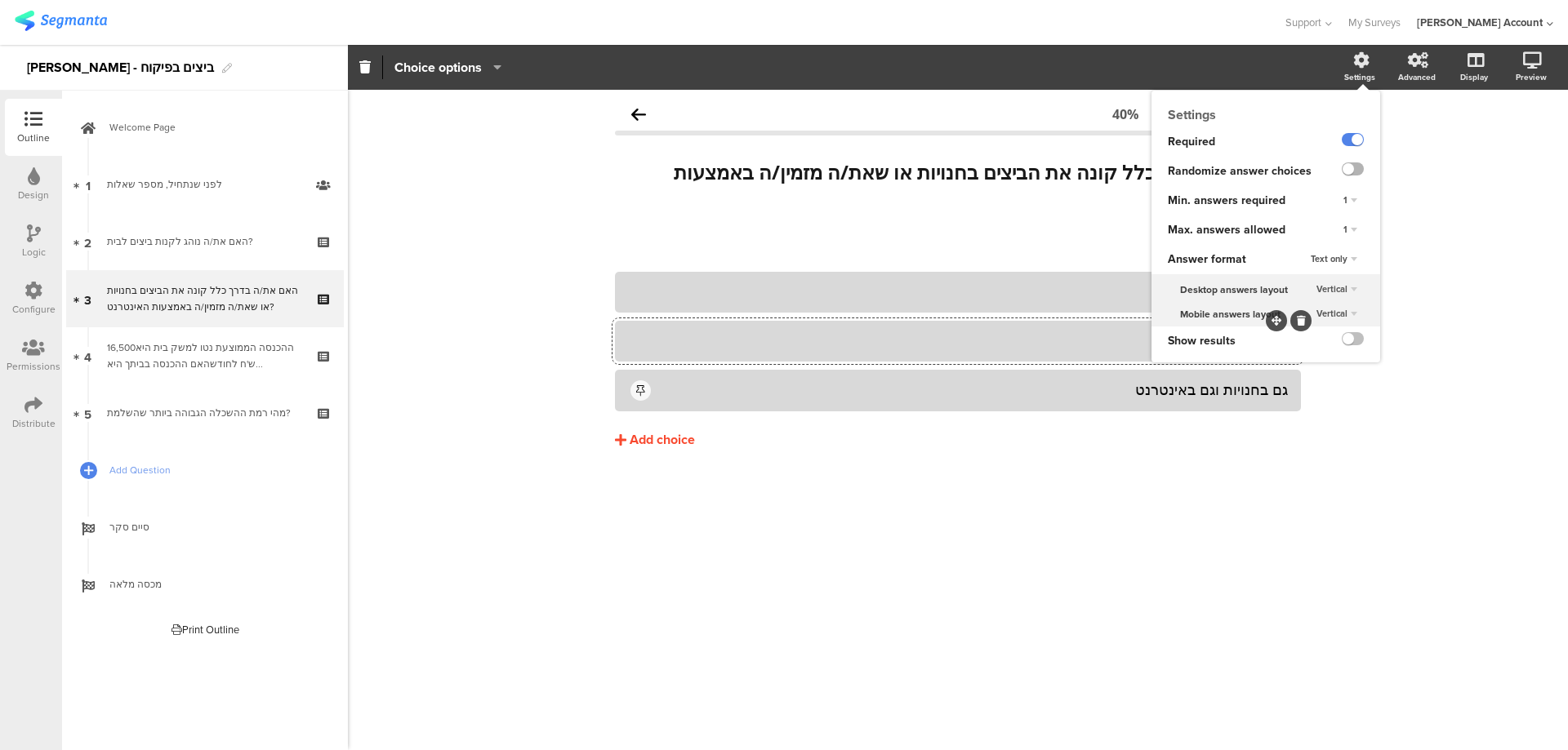
click at [1357, 166] on label at bounding box center [1351, 169] width 22 height 13
click at [0, 0] on input "checkbox" at bounding box center [0, 0] width 0 height 0
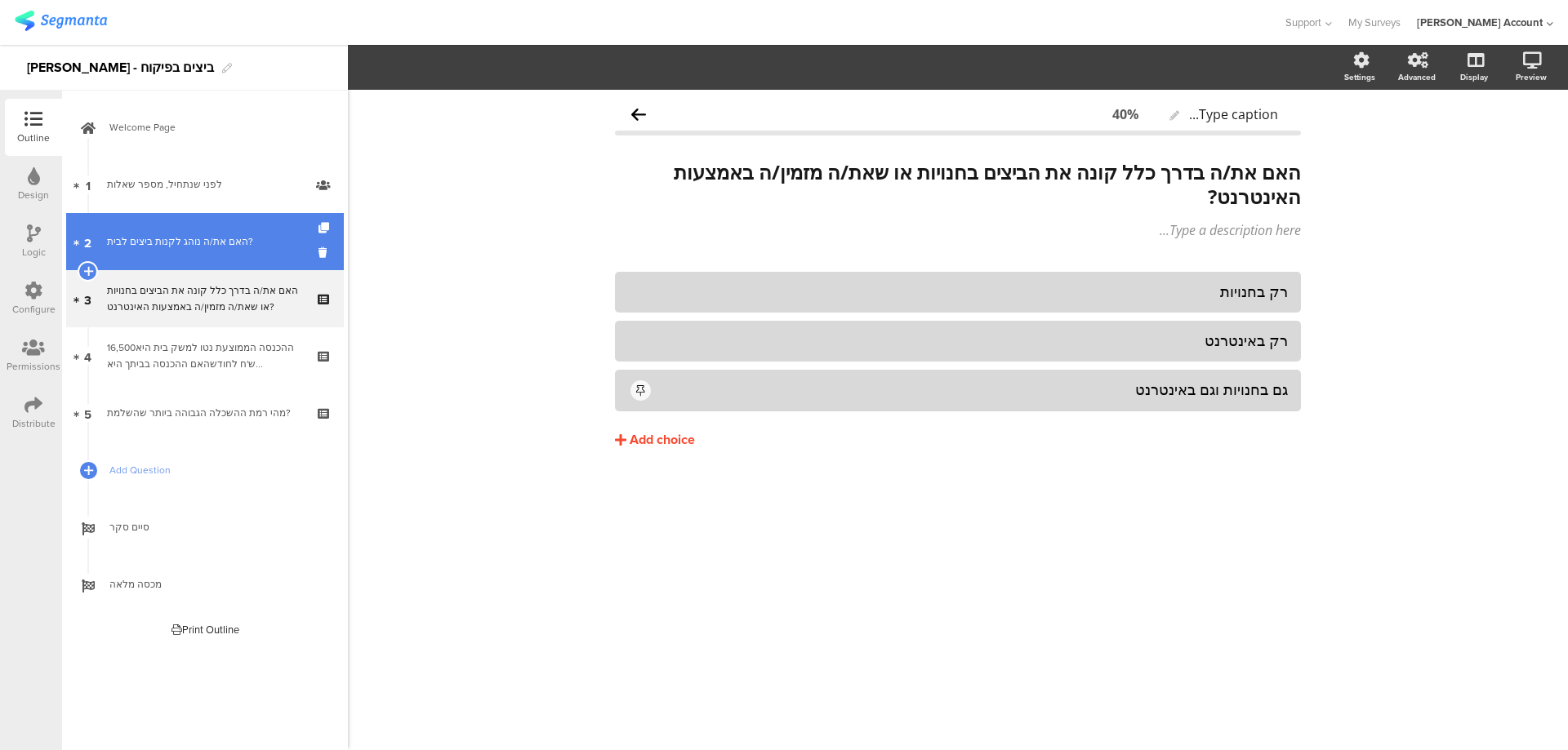
click at [255, 256] on link "2 האם את/ה נוהג לקנות ביצים לבית?" at bounding box center [205, 241] width 277 height 57
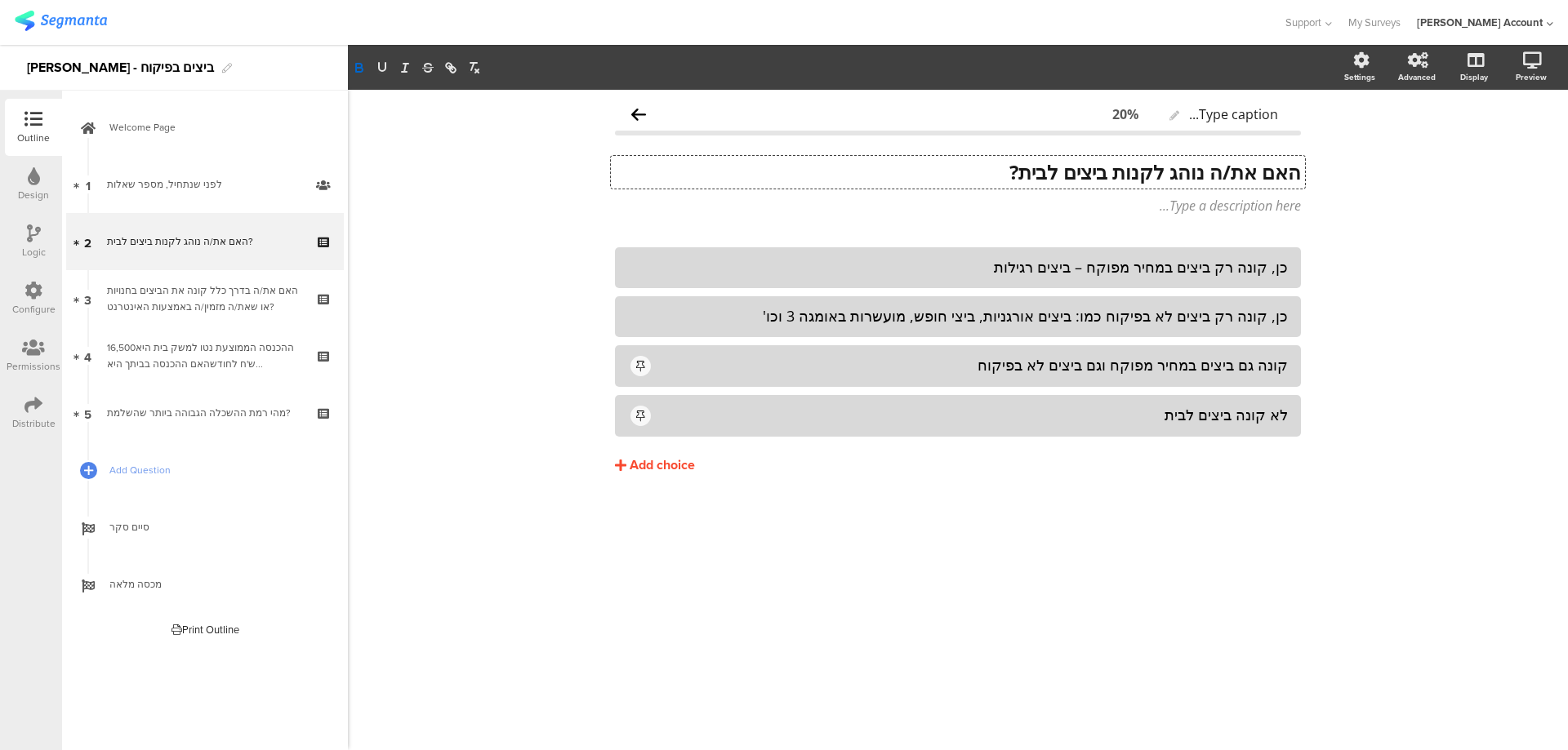
click at [1174, 172] on div "האם את/ה נוהג לקנות ביצים לבית? האם את/ה נוהג לקנות ביצים לבית? האם את/ה נוהג ל…" at bounding box center [957, 172] width 694 height 32
click at [1171, 172] on strong "האם את/ה נוהג לקנות ביצים לבית?" at bounding box center [1155, 172] width 292 height 27
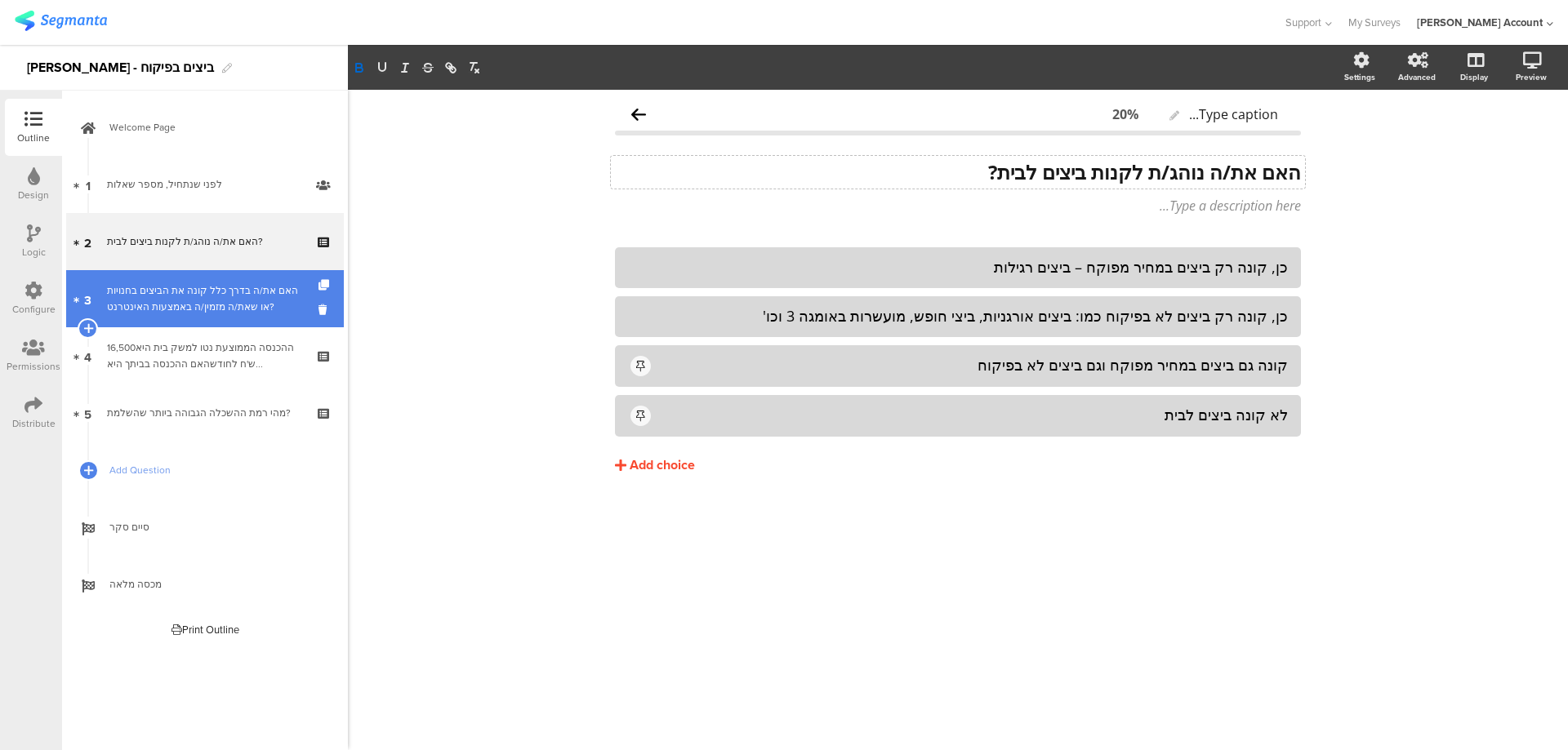
click at [253, 314] on div "האם את/ה בדרך כלל קונה את הביצים בחנויות או שאת/ה מזמין/ה באמצעות האינטרנט?" at bounding box center [204, 298] width 195 height 32
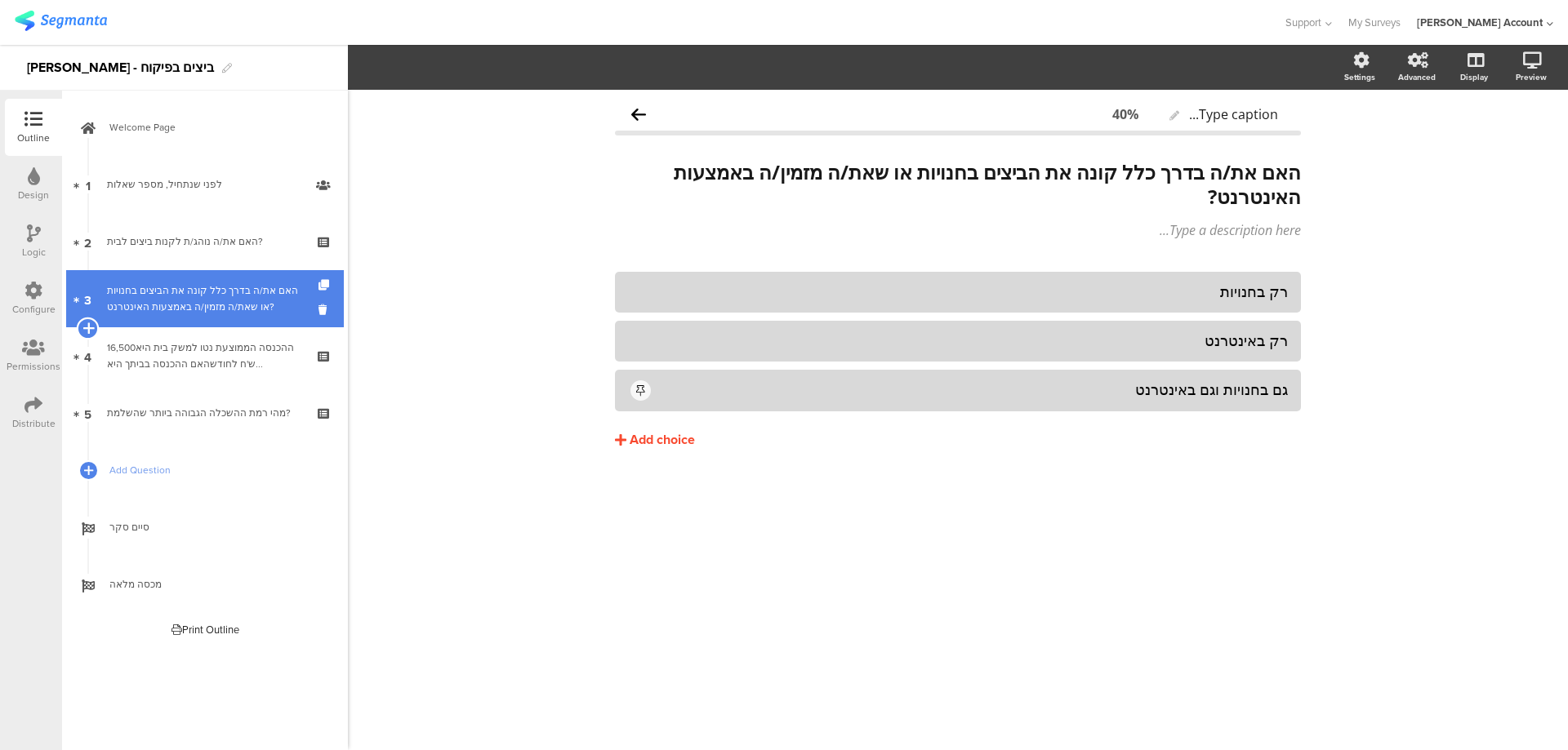
click at [86, 325] on icon at bounding box center [87, 328] width 10 height 14
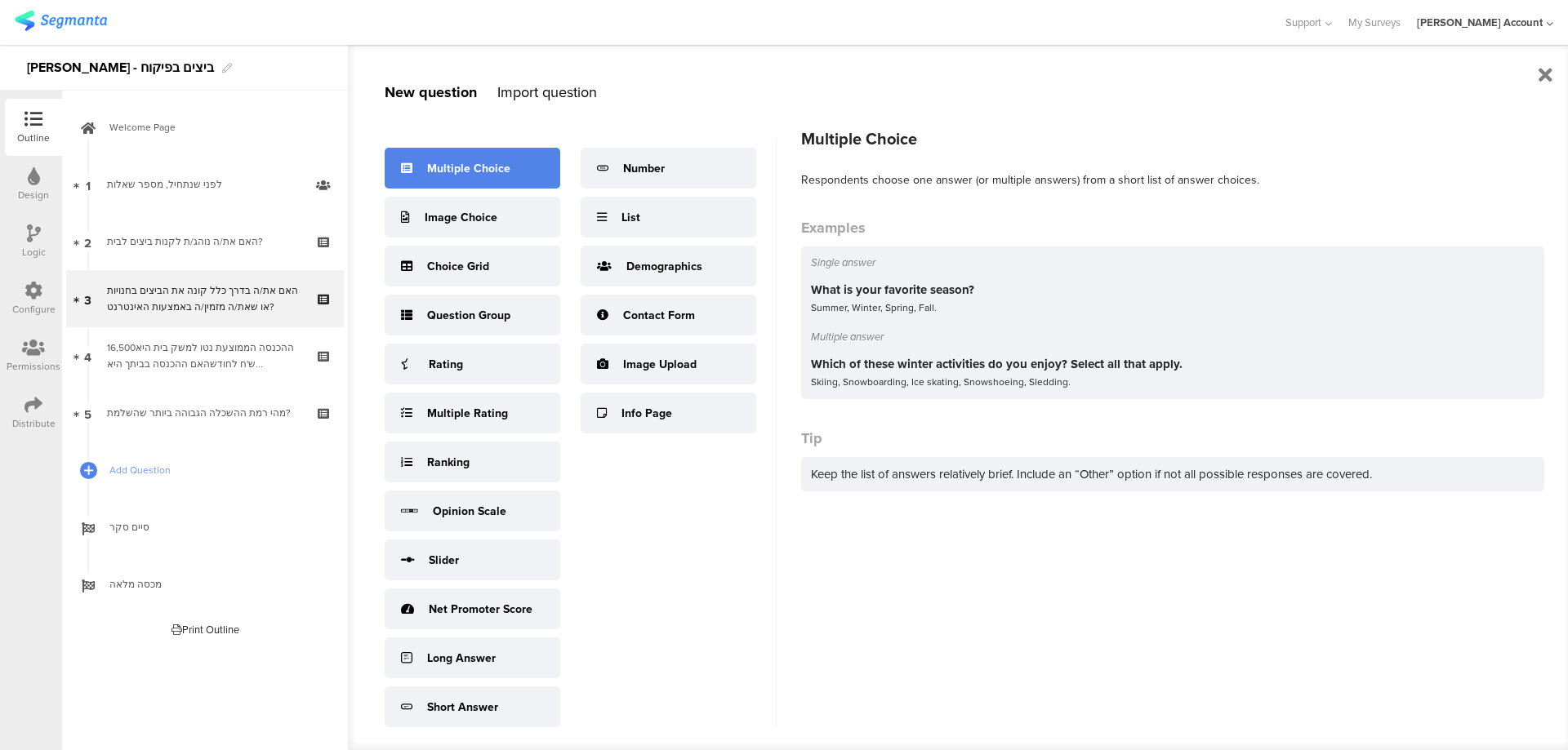
click at [471, 177] on div "Multiple Choice" at bounding box center [472, 168] width 176 height 41
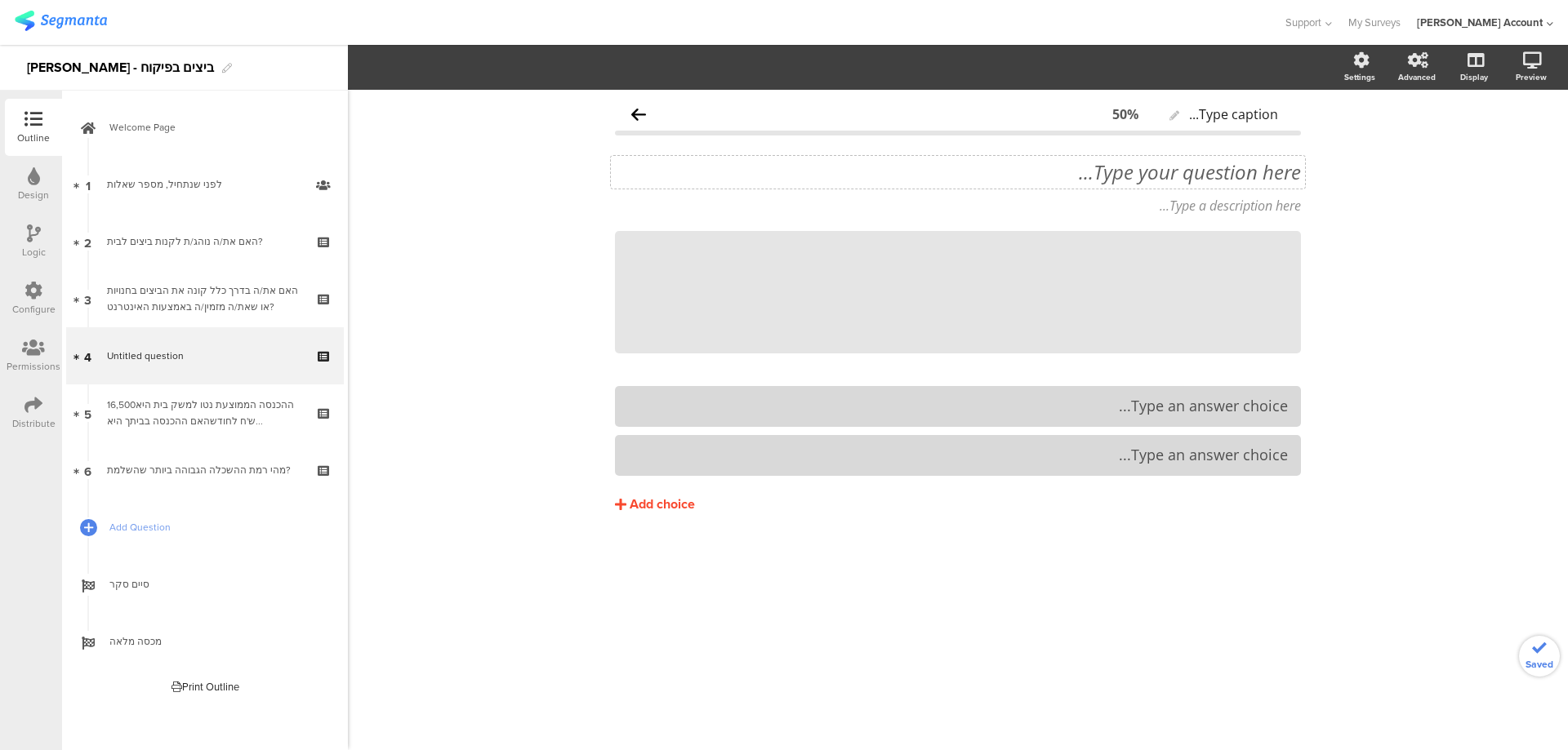
click at [1218, 171] on div "Type your question here..." at bounding box center [957, 172] width 694 height 32
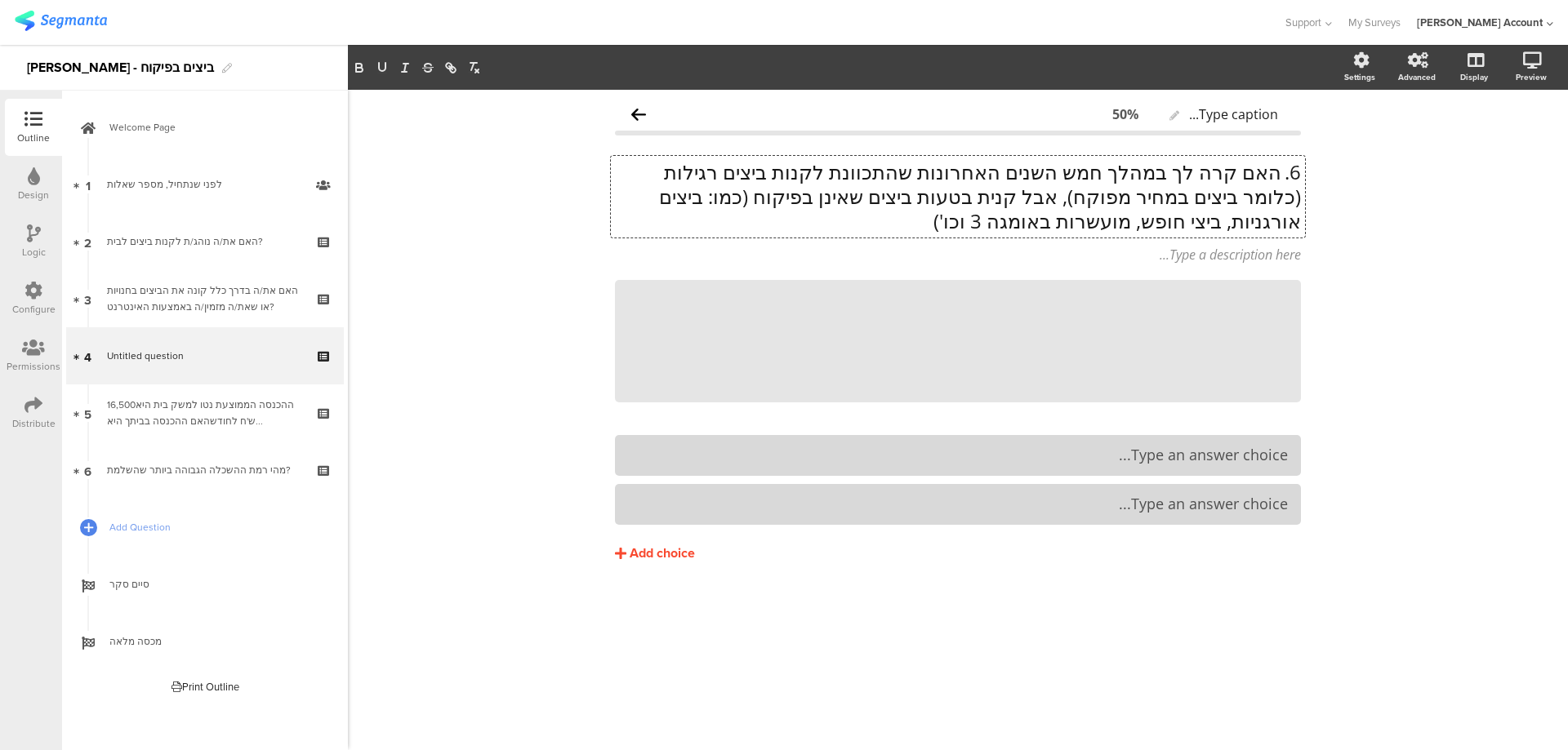
scroll to position [1, 0]
click at [1276, 173] on p "6. האם קרה לך במהלך חמש השנים האחרונות שהתכוונת לקנות ביצים רגילות (כלומר ביצים…" at bounding box center [957, 196] width 686 height 73
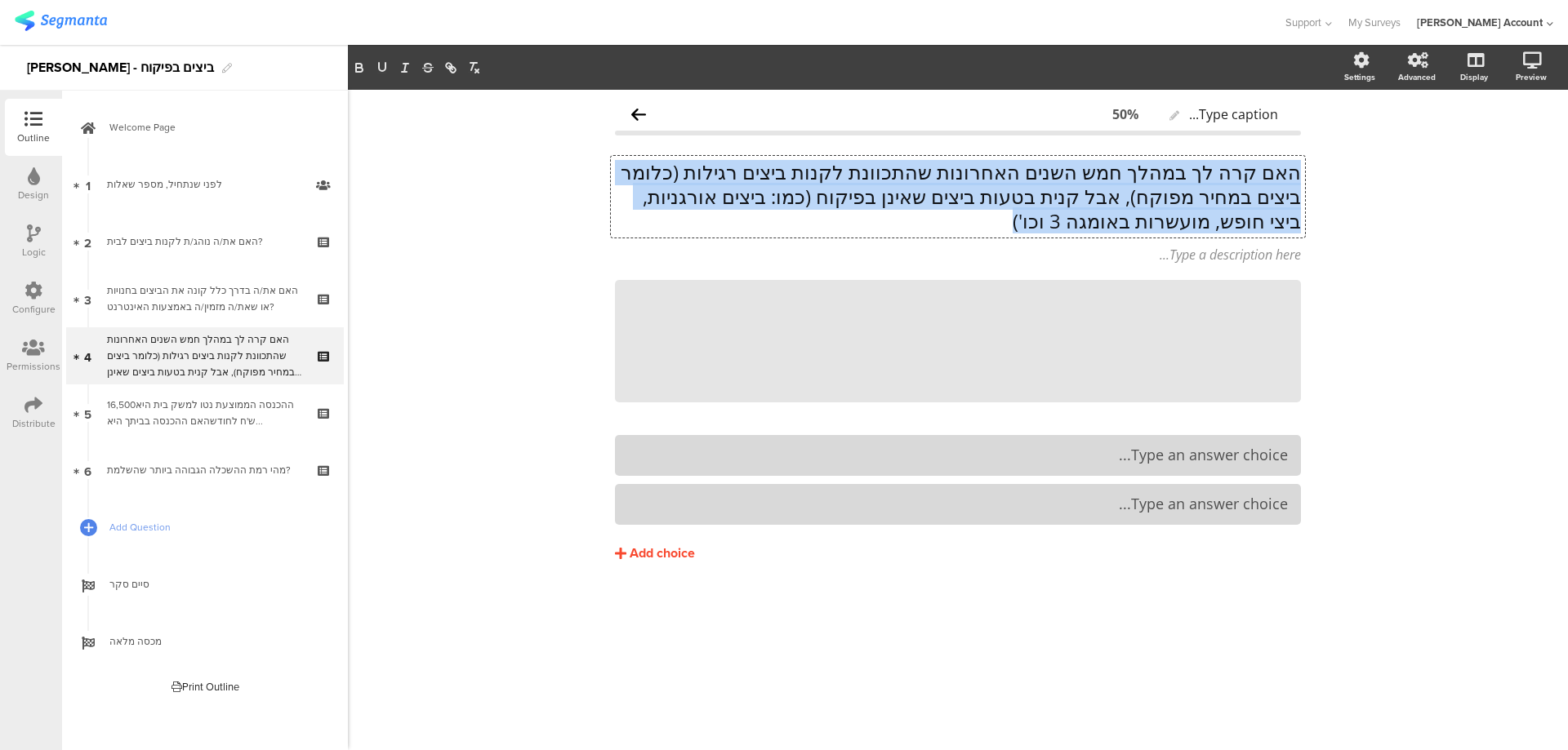
drag, startPoint x: 1098, startPoint y: 220, endPoint x: 1305, endPoint y: 176, distance: 211.6
click at [1305, 176] on div "Type caption... 50% האם קרה לך במהלך חמש השנים האחרונות שהתכוונת לקנות ביצים רג…" at bounding box center [957, 365] width 718 height 550
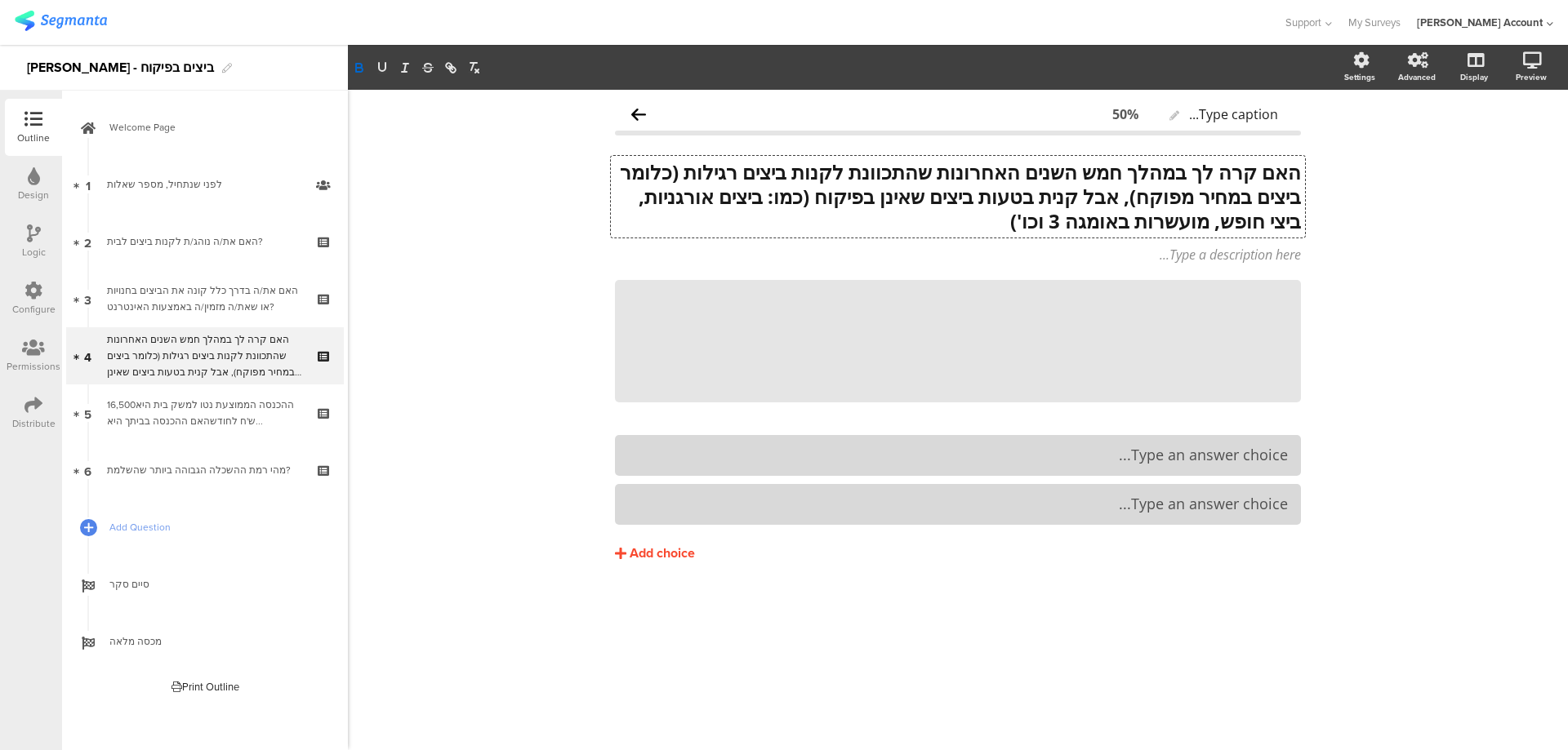
click at [893, 213] on p "האם קרה לך במהלך חמש השנים האחרונות שהתכוונת לקנות ביצים רגילות (כלומר ביצים במ…" at bounding box center [957, 196] width 686 height 73
click at [1305, 272] on div at bounding box center [1300, 280] width 21 height 21
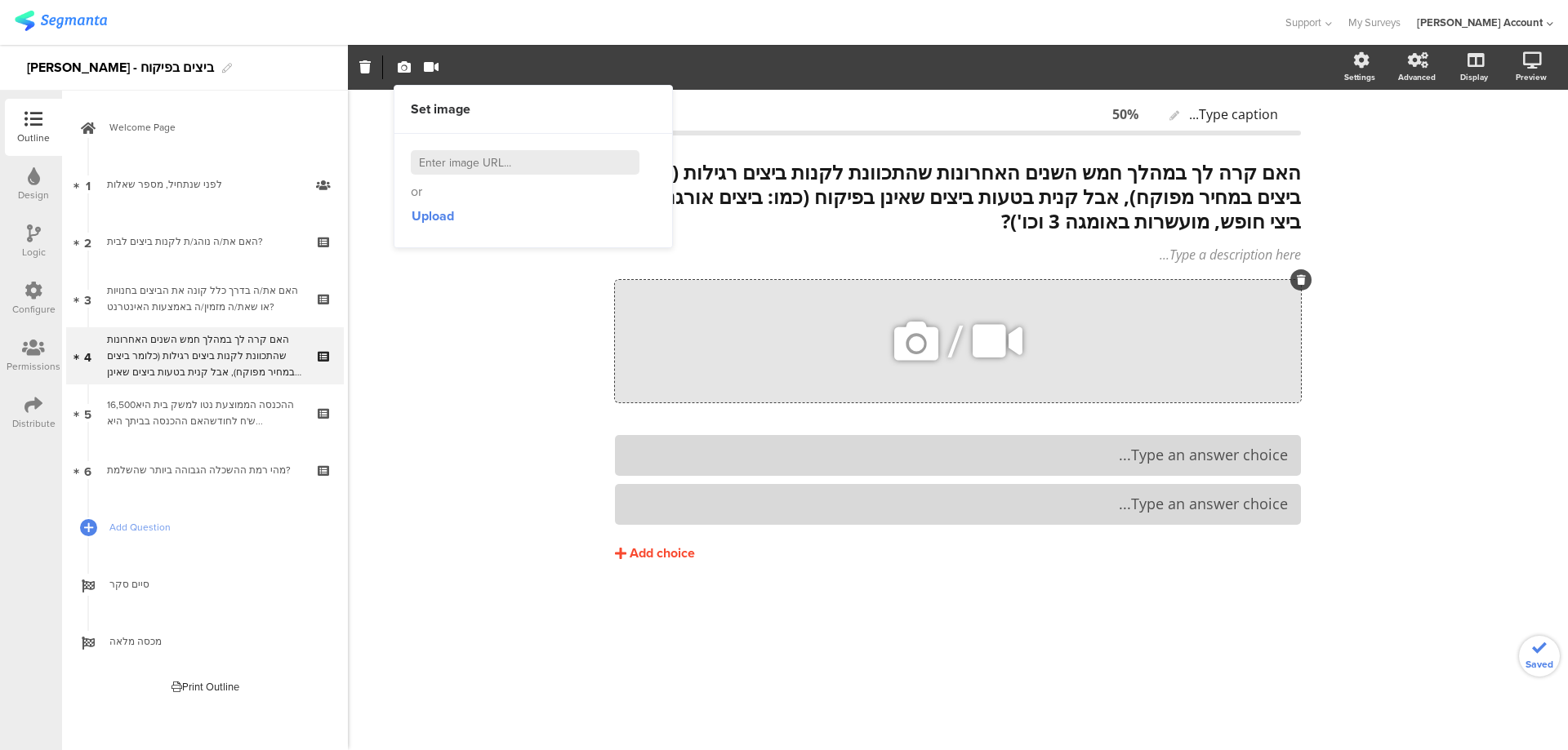
click at [1296, 276] on icon at bounding box center [1300, 280] width 9 height 9
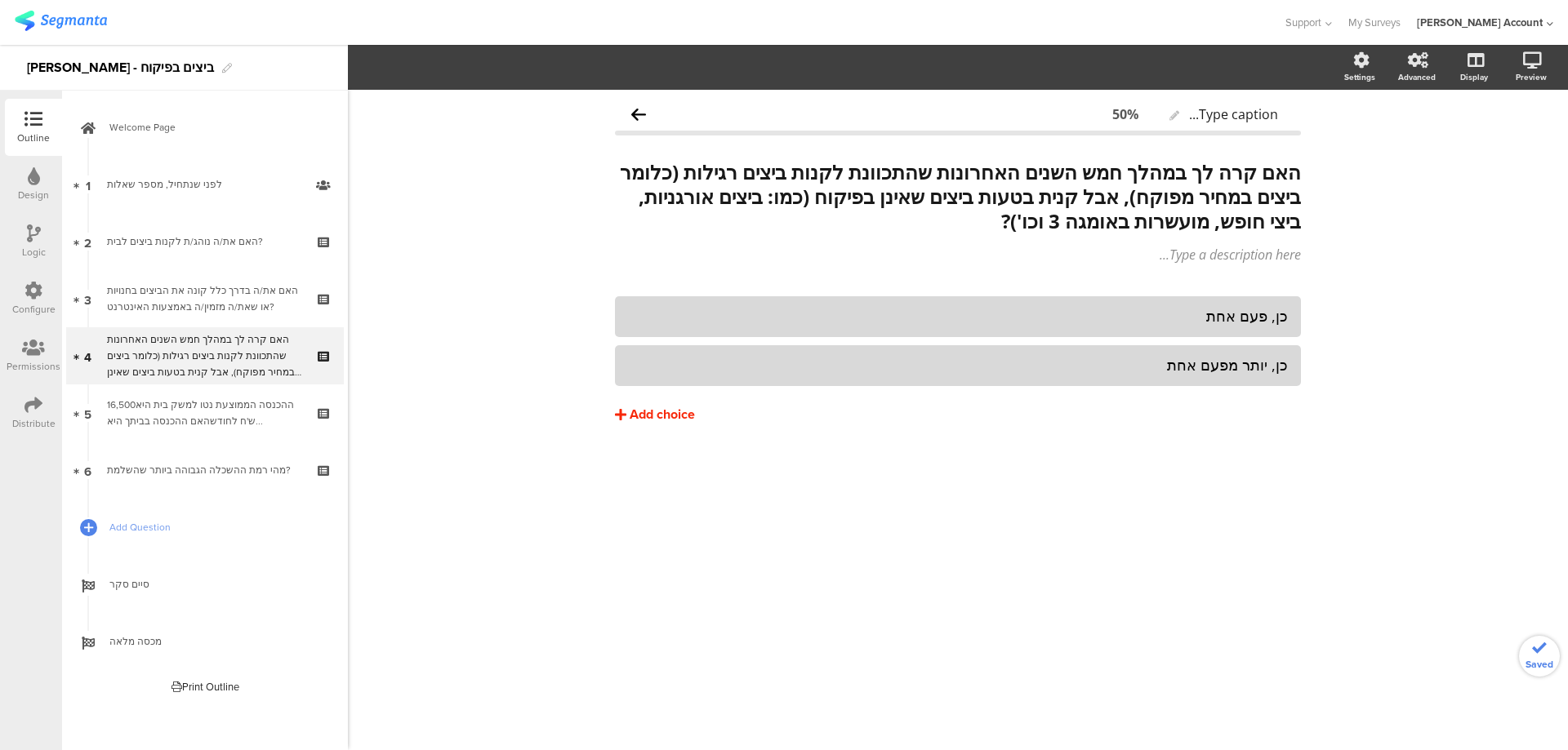
click at [674, 407] on div "Add choice" at bounding box center [662, 415] width 66 height 17
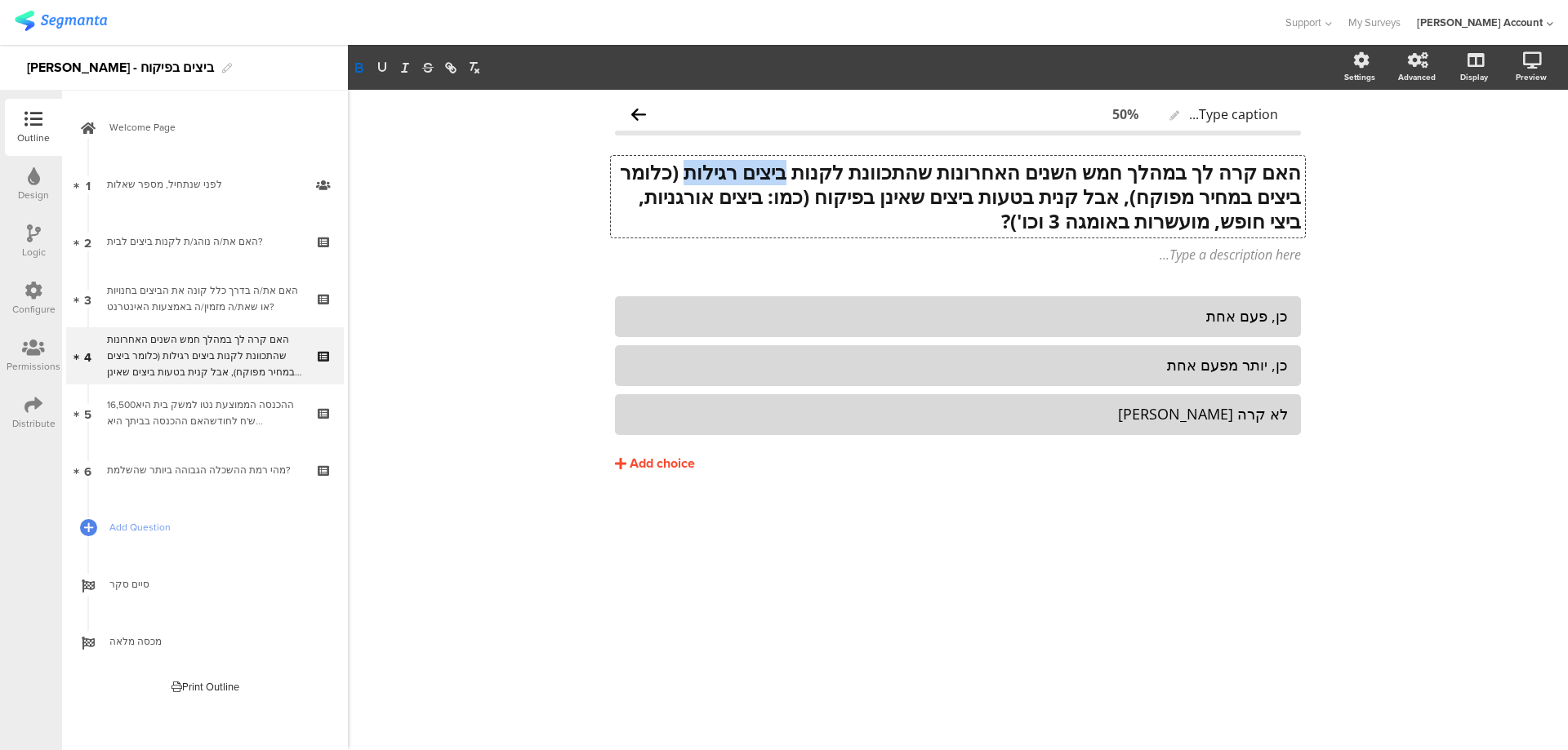
drag, startPoint x: 782, startPoint y: 174, endPoint x: 678, endPoint y: 170, distance: 104.1
click at [678, 170] on div "האם קרה לך במהלך חמש השנים האחרונות שהתכוונת לקנות ביצים רגילות (כלומר ביצים במ…" at bounding box center [957, 197] width 694 height 82
click at [387, 66] on icon "button" at bounding box center [382, 67] width 14 height 14
drag, startPoint x: 903, startPoint y: 197, endPoint x: 746, endPoint y: 191, distance: 157.1
click at [746, 191] on strong "האם קרה לך במהלך חמש השנים האחרונות שהתכוונת לקנות ביצים רגילות (כלומר ביצים במ…" at bounding box center [963, 197] width 676 height 76
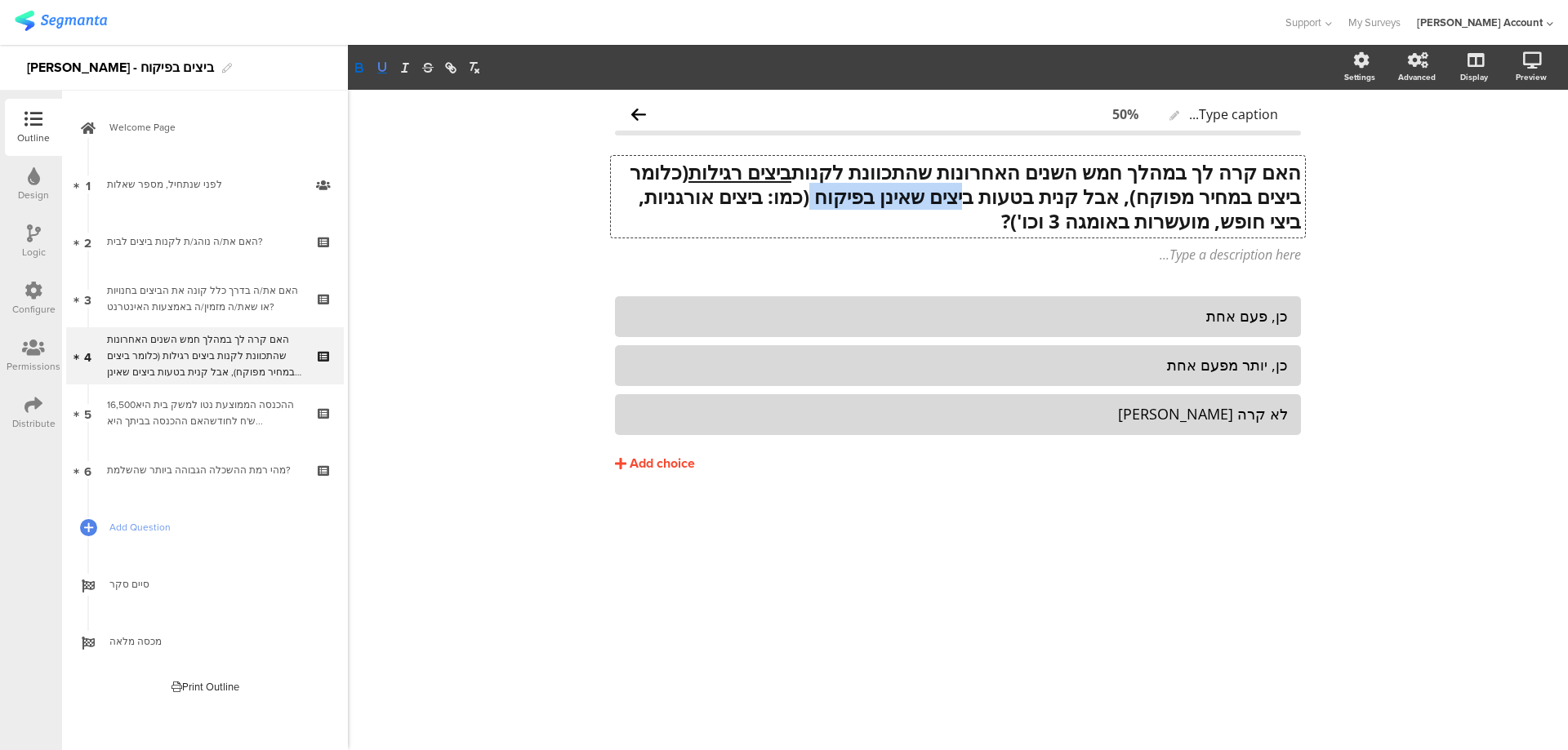
click at [379, 66] on icon "button" at bounding box center [382, 66] width 7 height 9
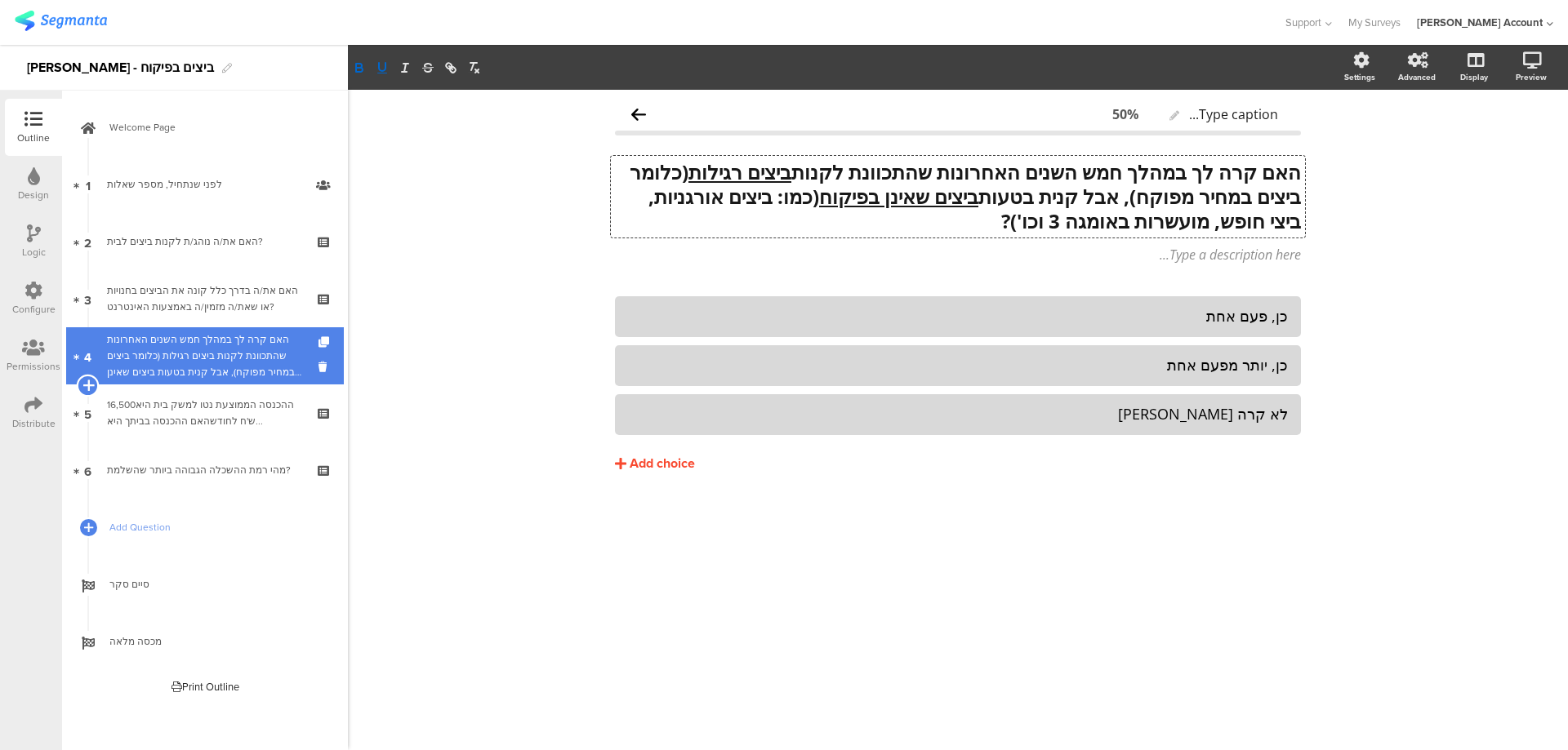
click at [88, 386] on icon at bounding box center [87, 384] width 10 height 14
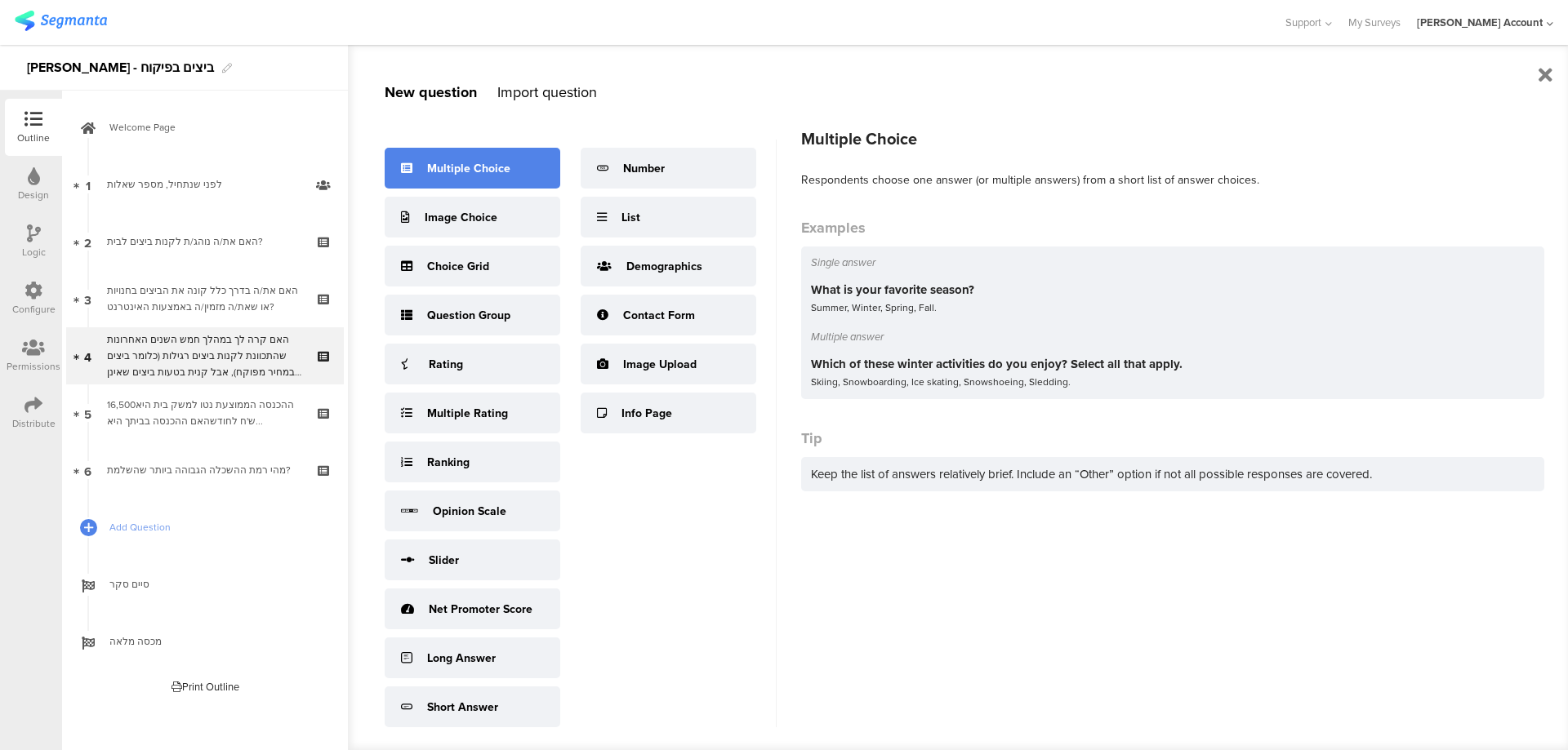
click at [489, 178] on div "Multiple Choice" at bounding box center [472, 168] width 176 height 41
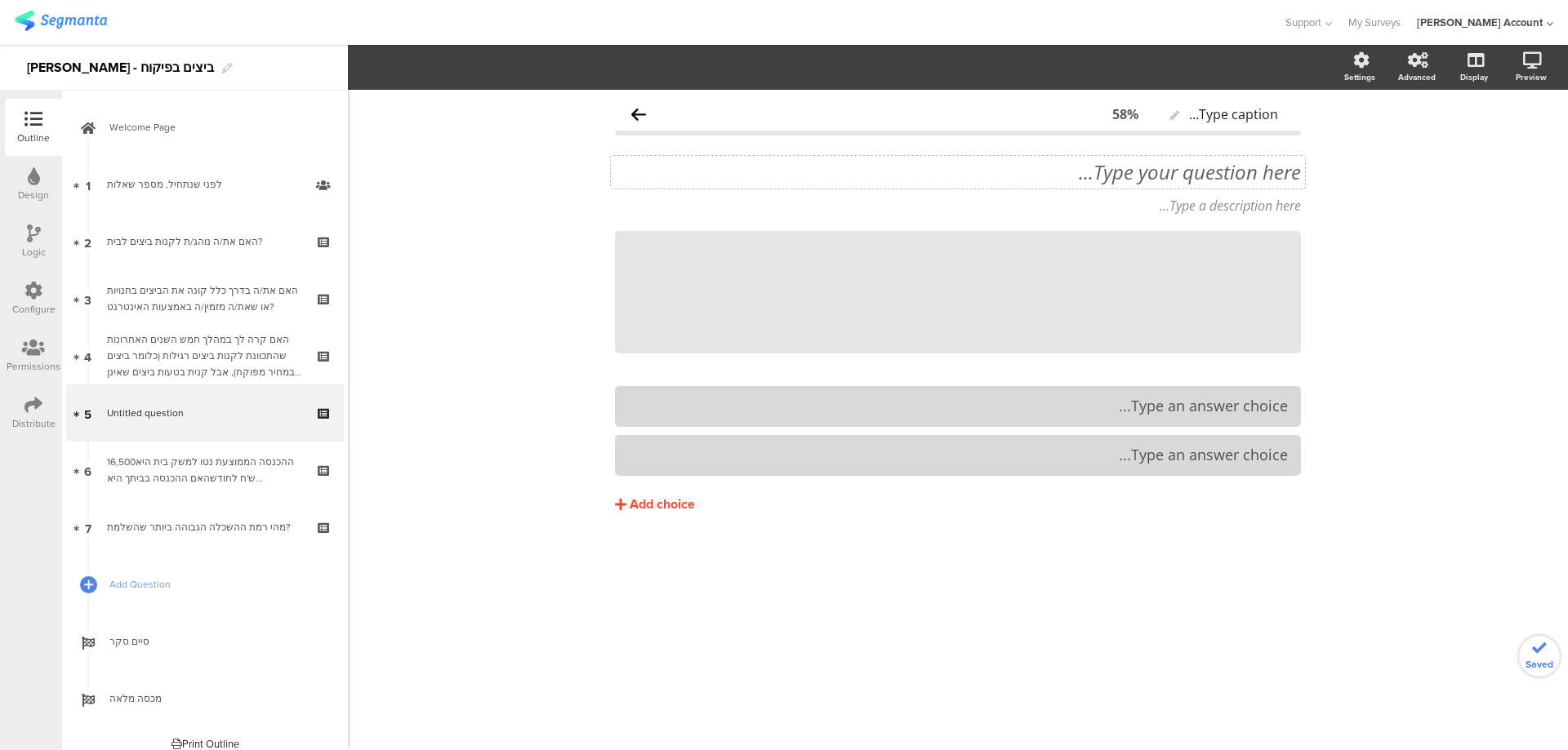
click at [1224, 172] on div "Type your question here..." at bounding box center [957, 172] width 694 height 32
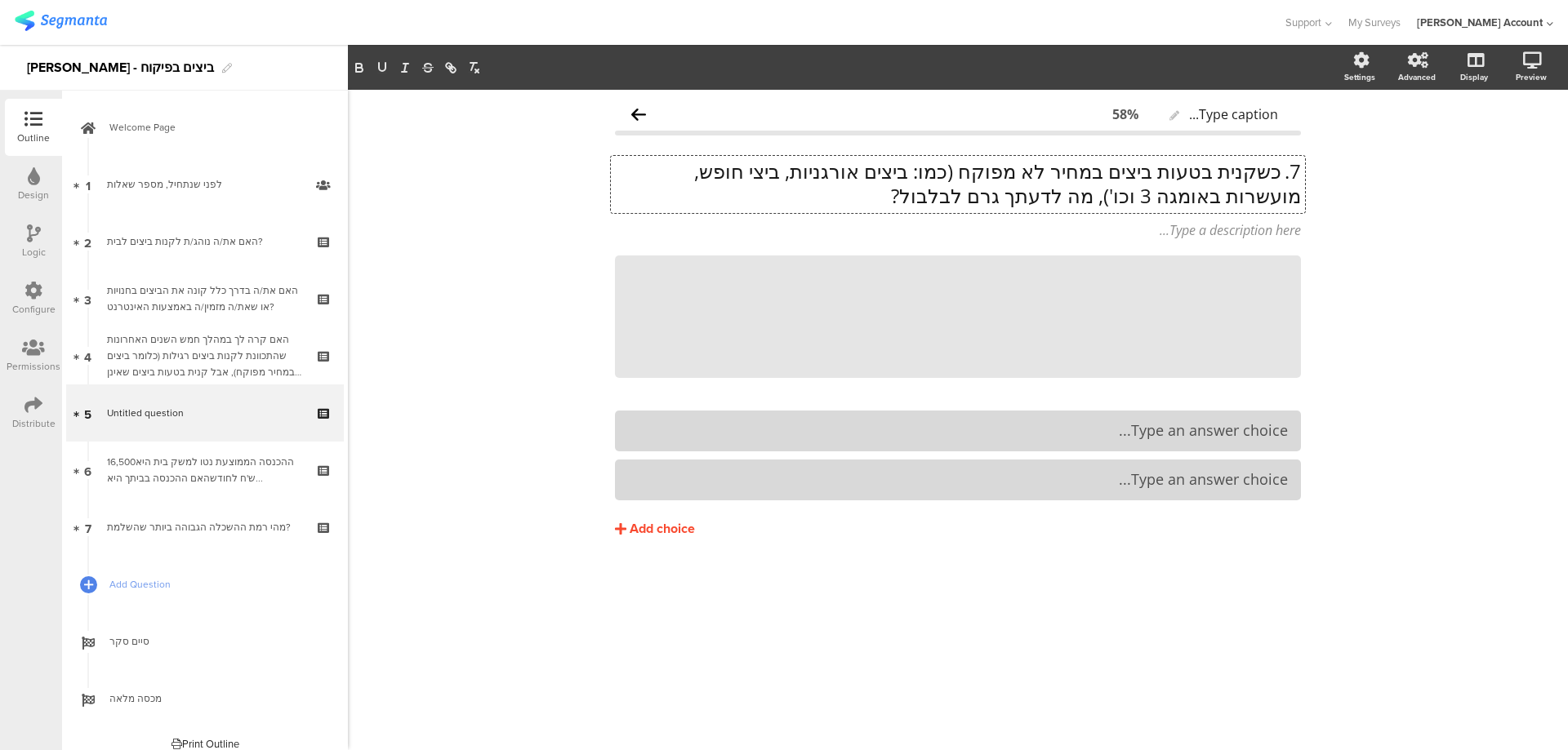
click at [1281, 168] on p "7. כשקנית בטעות ביצים במחיר לא מפוקח (כמו: ביצים אורגניות, ביצי חופש, מועשרות ב…" at bounding box center [957, 184] width 686 height 49
drag, startPoint x: 979, startPoint y: 197, endPoint x: 1336, endPoint y: 169, distance: 358.1
click at [1336, 169] on div "Type caption... 58% כשקנית בטעות ביצים במחיר לא מפוקח (כמו: ביצים אורגניות, ביצ…" at bounding box center [957, 420] width 1219 height 660
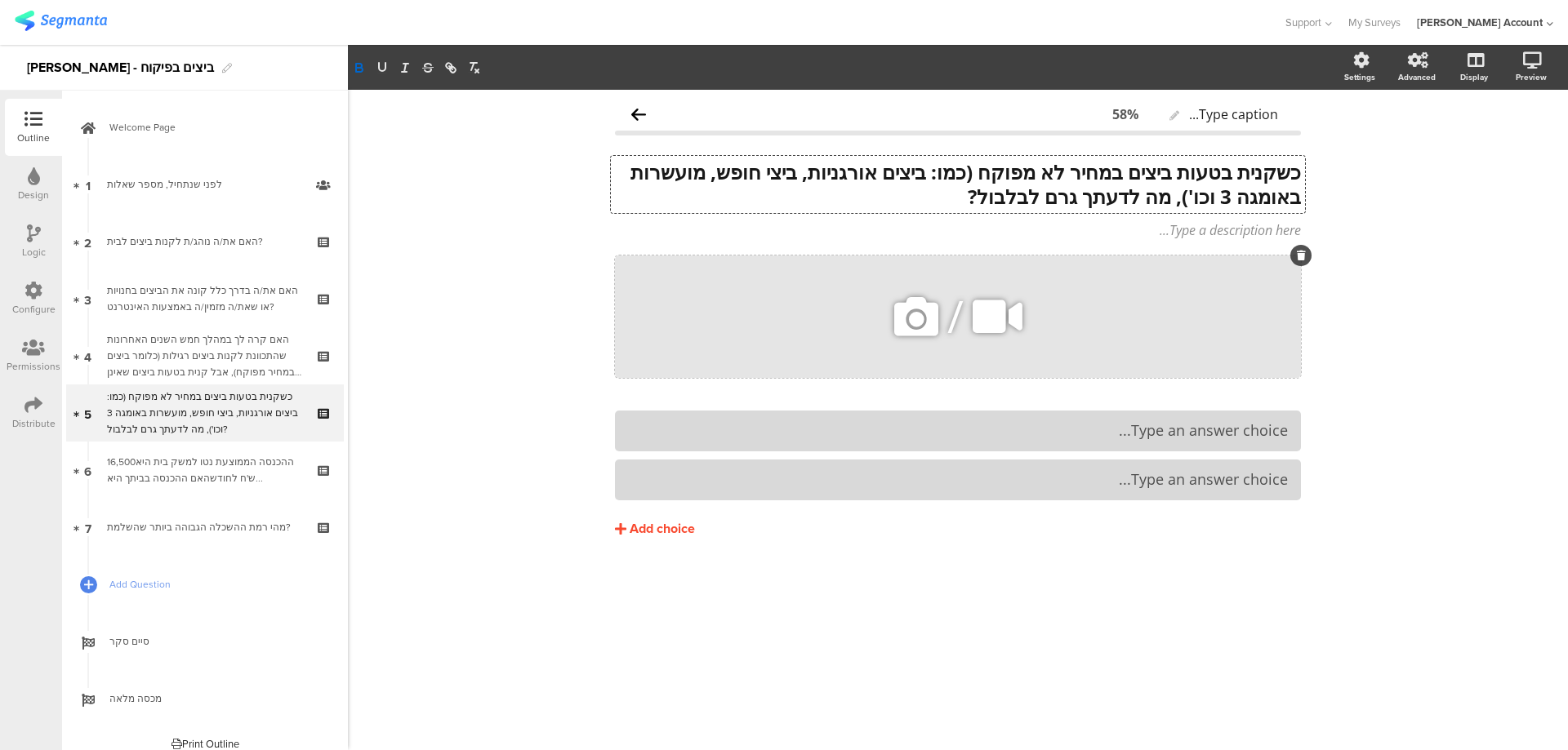
click at [1296, 252] on icon at bounding box center [1300, 255] width 9 height 9
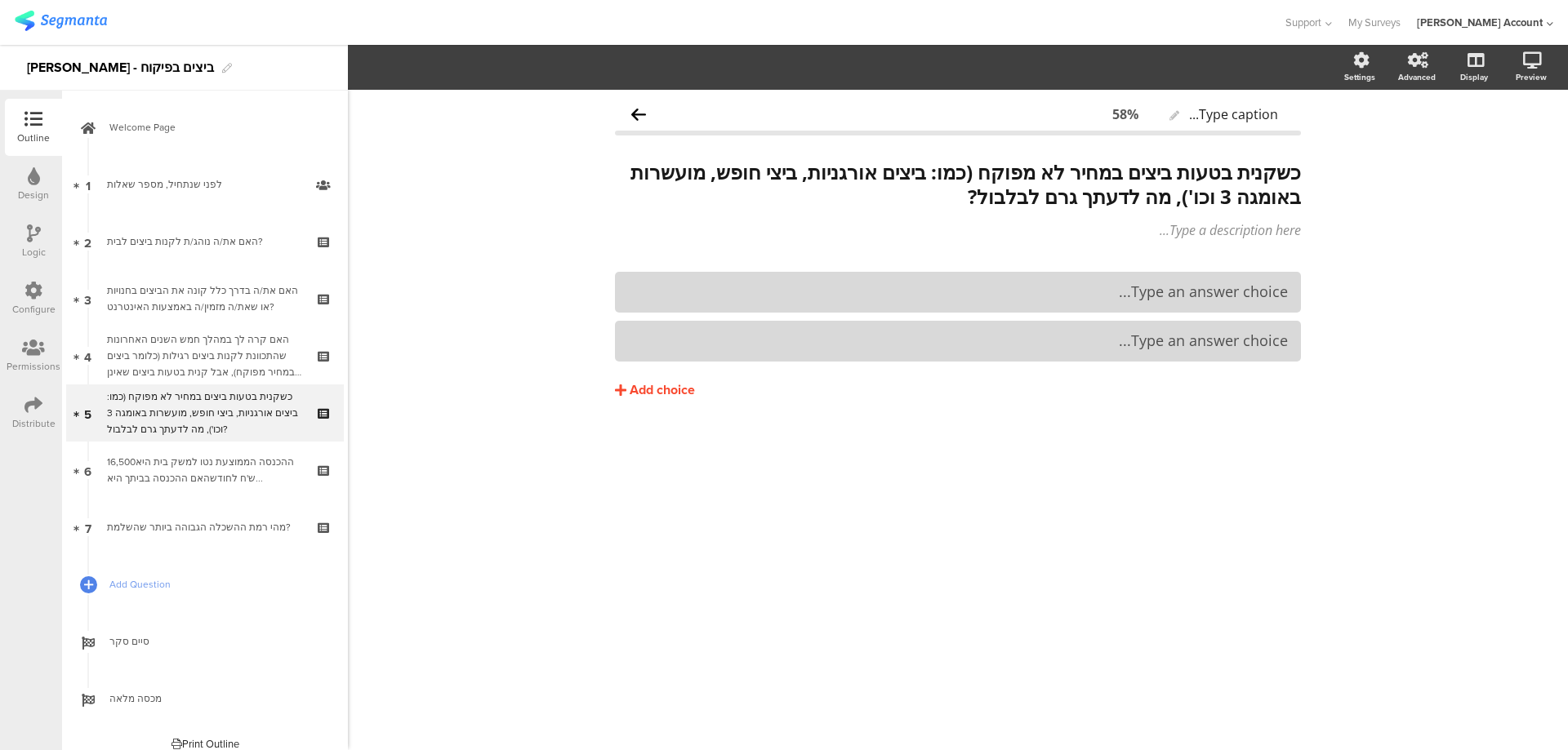
click at [1172, 313] on div "Type an answer choice... Type an answer choice..." at bounding box center [957, 316] width 686 height 90
click at [1179, 304] on div at bounding box center [957, 291] width 660 height 27
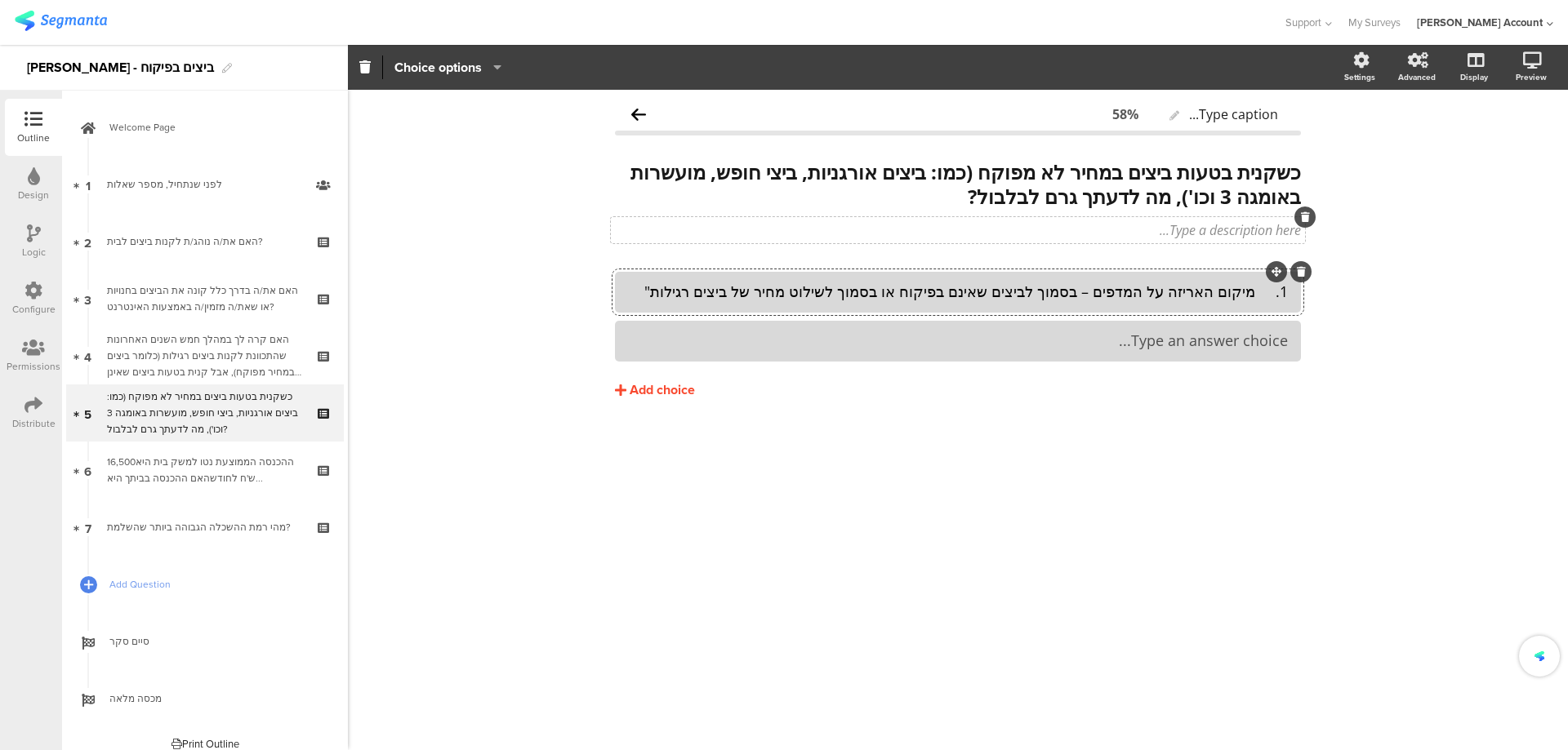
click at [1208, 236] on div "Type a description here..." at bounding box center [957, 231] width 694 height 27
click at [1166, 352] on div "Type an answer choice..." at bounding box center [957, 341] width 660 height 27
click at [666, 386] on div "Add choice" at bounding box center [662, 390] width 66 height 17
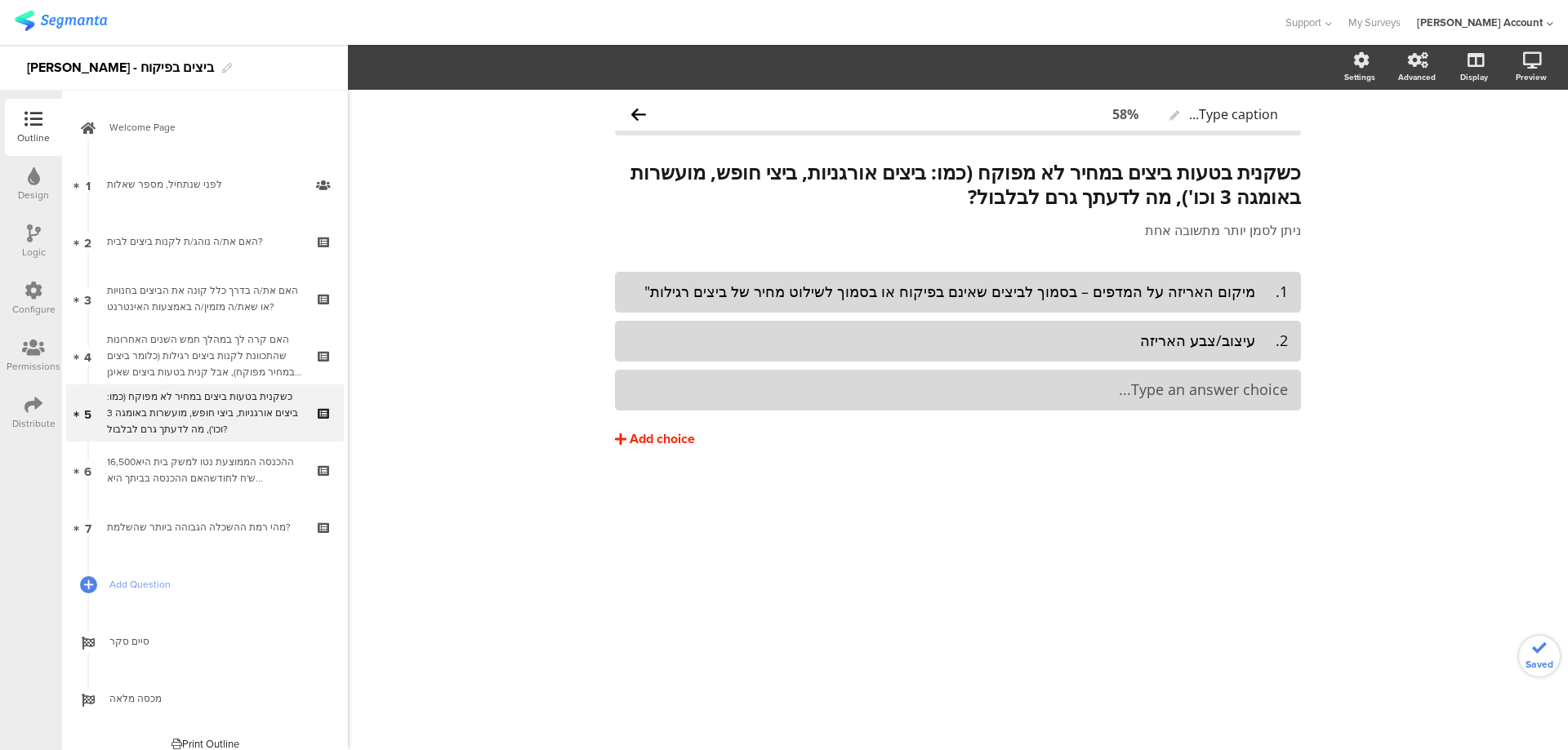
click at [1242, 376] on div "Type an answer choice..." at bounding box center [957, 389] width 660 height 27
click at [644, 431] on div "Add choice" at bounding box center [662, 440] width 66 height 17
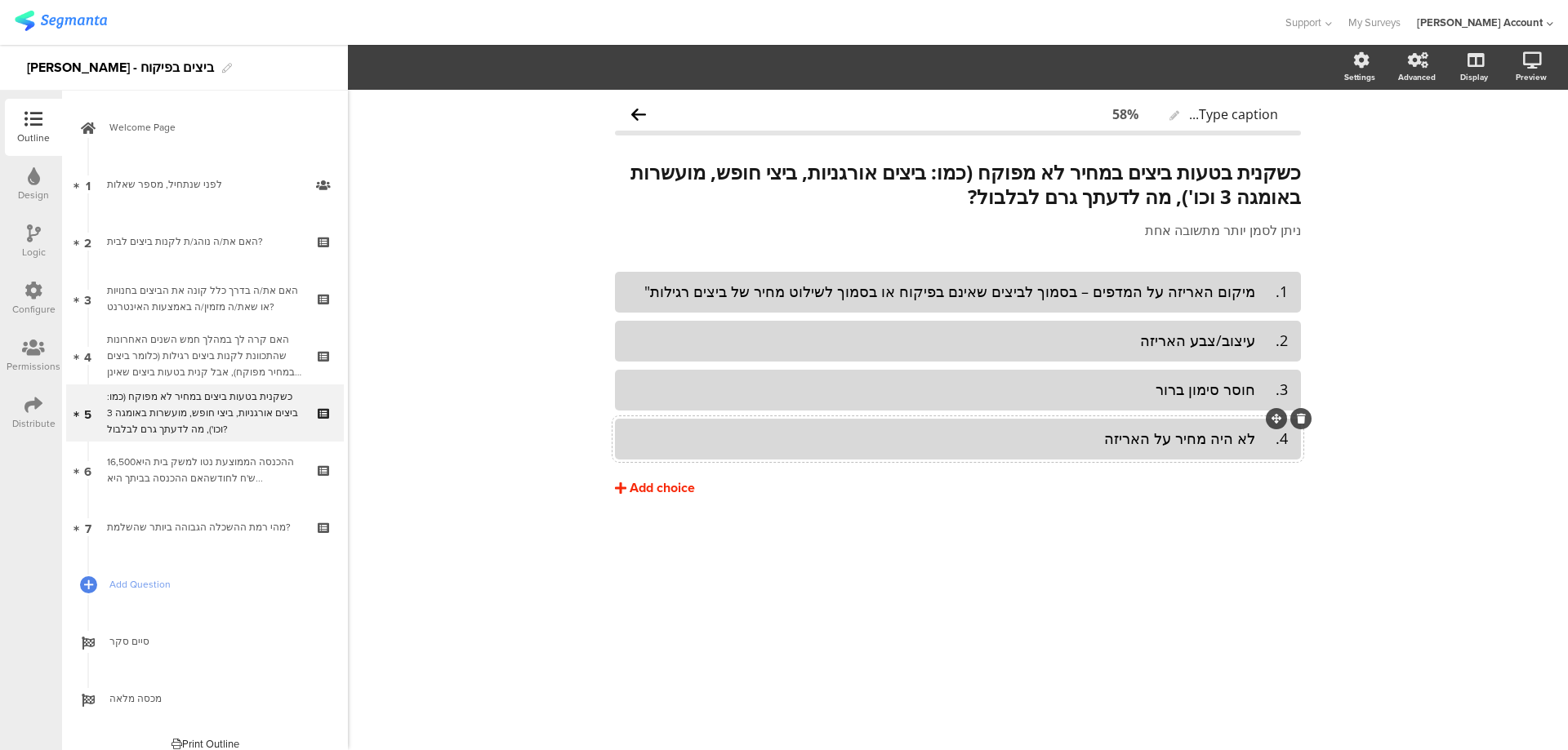
click at [633, 481] on div "Add choice" at bounding box center [662, 488] width 66 height 17
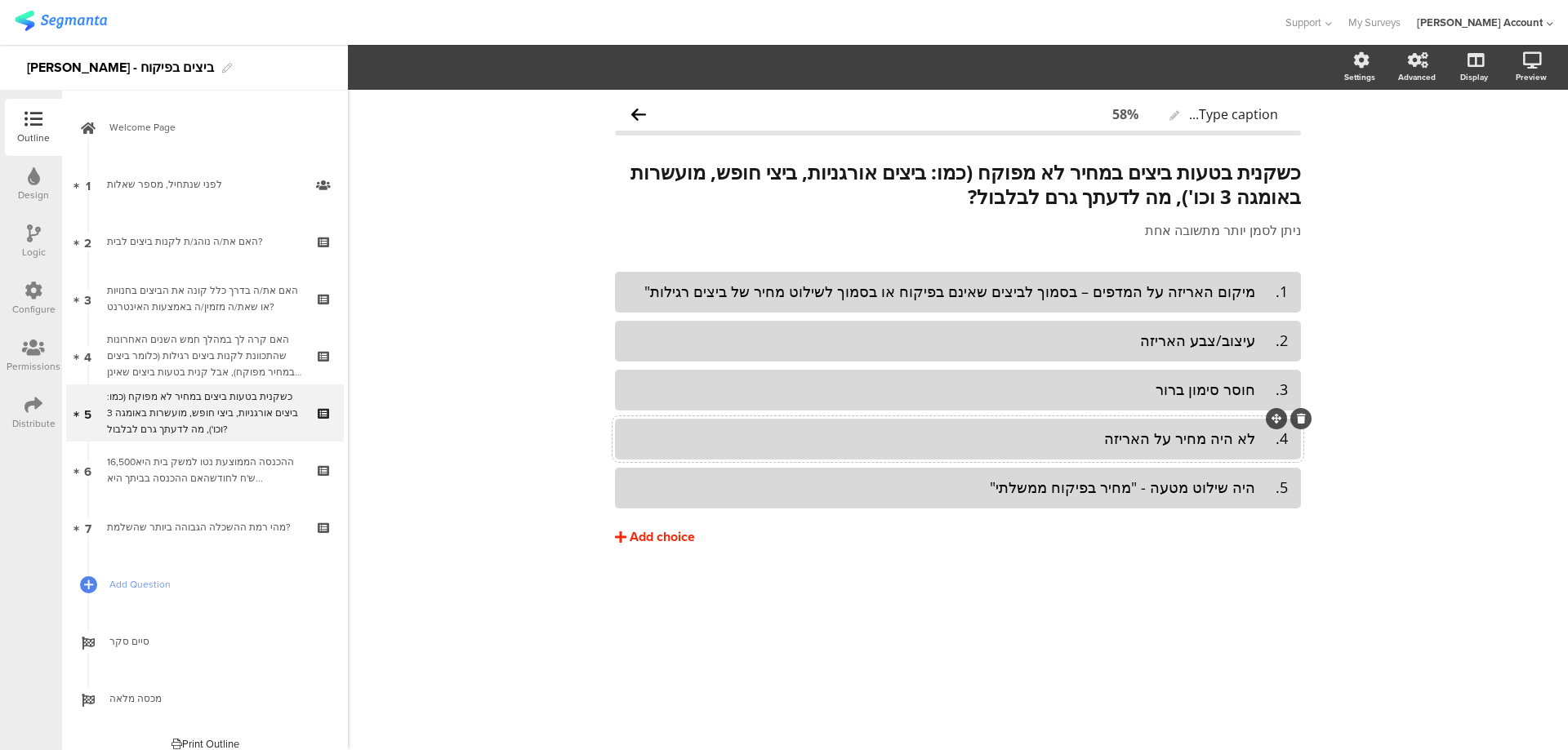
click at [670, 532] on div "Add choice" at bounding box center [662, 537] width 66 height 17
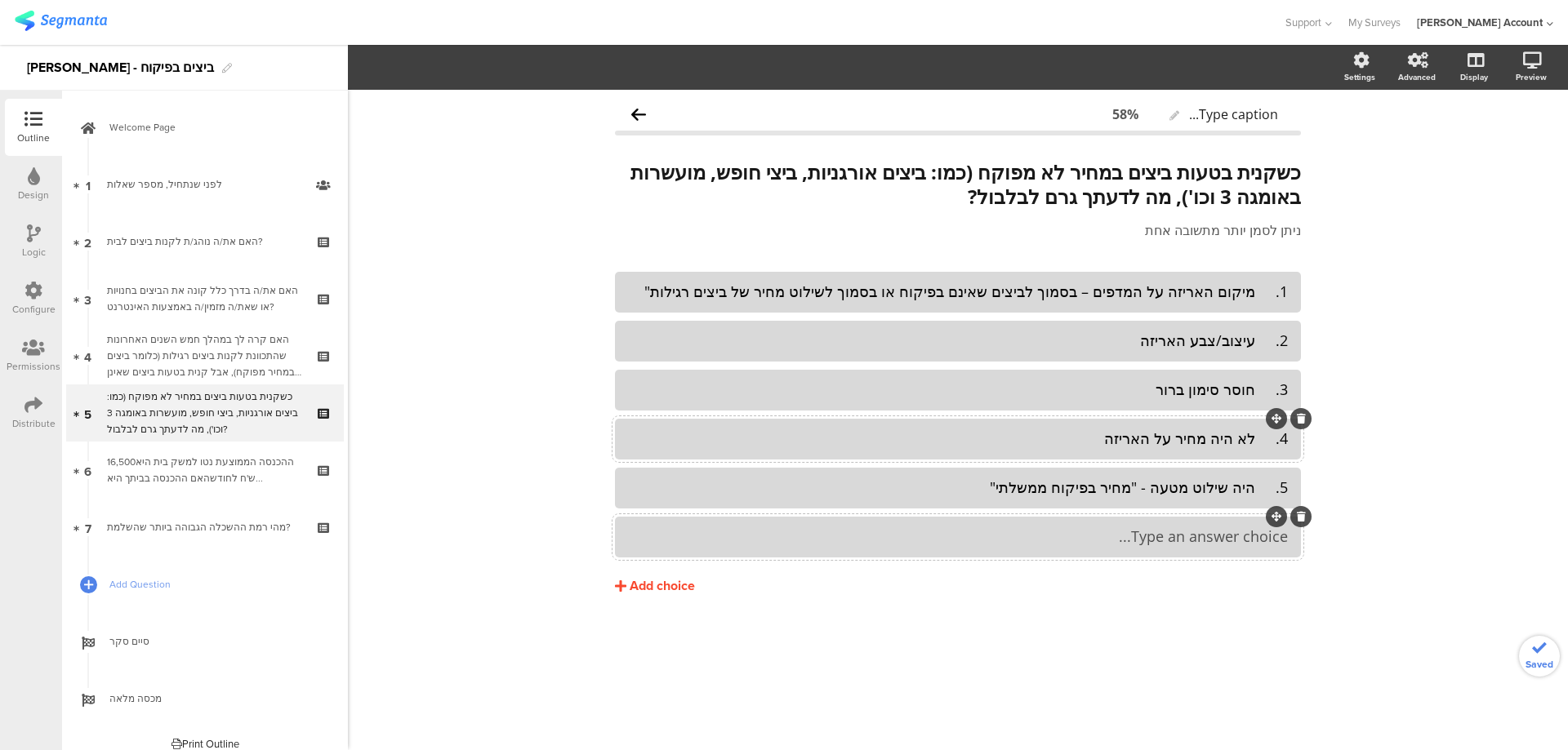
click at [1212, 550] on div "Type an answer choice..." at bounding box center [957, 536] width 660 height 27
click at [667, 584] on div "Add choice" at bounding box center [662, 587] width 66 height 17
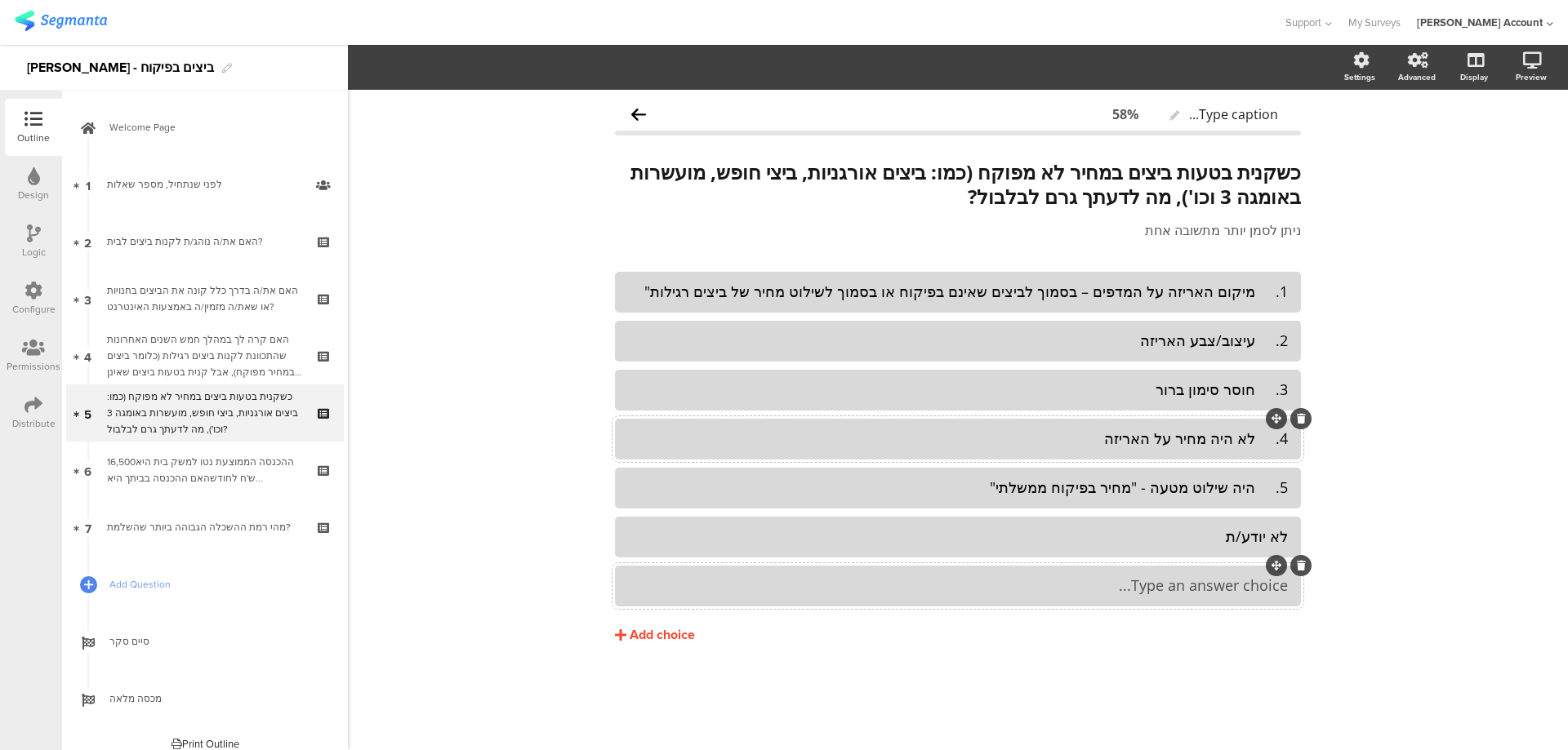
click at [1102, 591] on div "Type an answer choice..." at bounding box center [957, 586] width 660 height 19
drag, startPoint x: 1257, startPoint y: 588, endPoint x: 969, endPoint y: 582, distance: 288.1
click at [969, 582] on div "6. אחר, פרט ________________" at bounding box center [957, 586] width 660 height 19
click at [1103, 591] on div "סיבה אחרת, פרט/י (במסך הבא)" at bounding box center [957, 586] width 660 height 19
click at [457, 55] on section "Pin in place Exclusive answer Allow commenting Choice options Settings Advanced…" at bounding box center [957, 66] width 1219 height 45
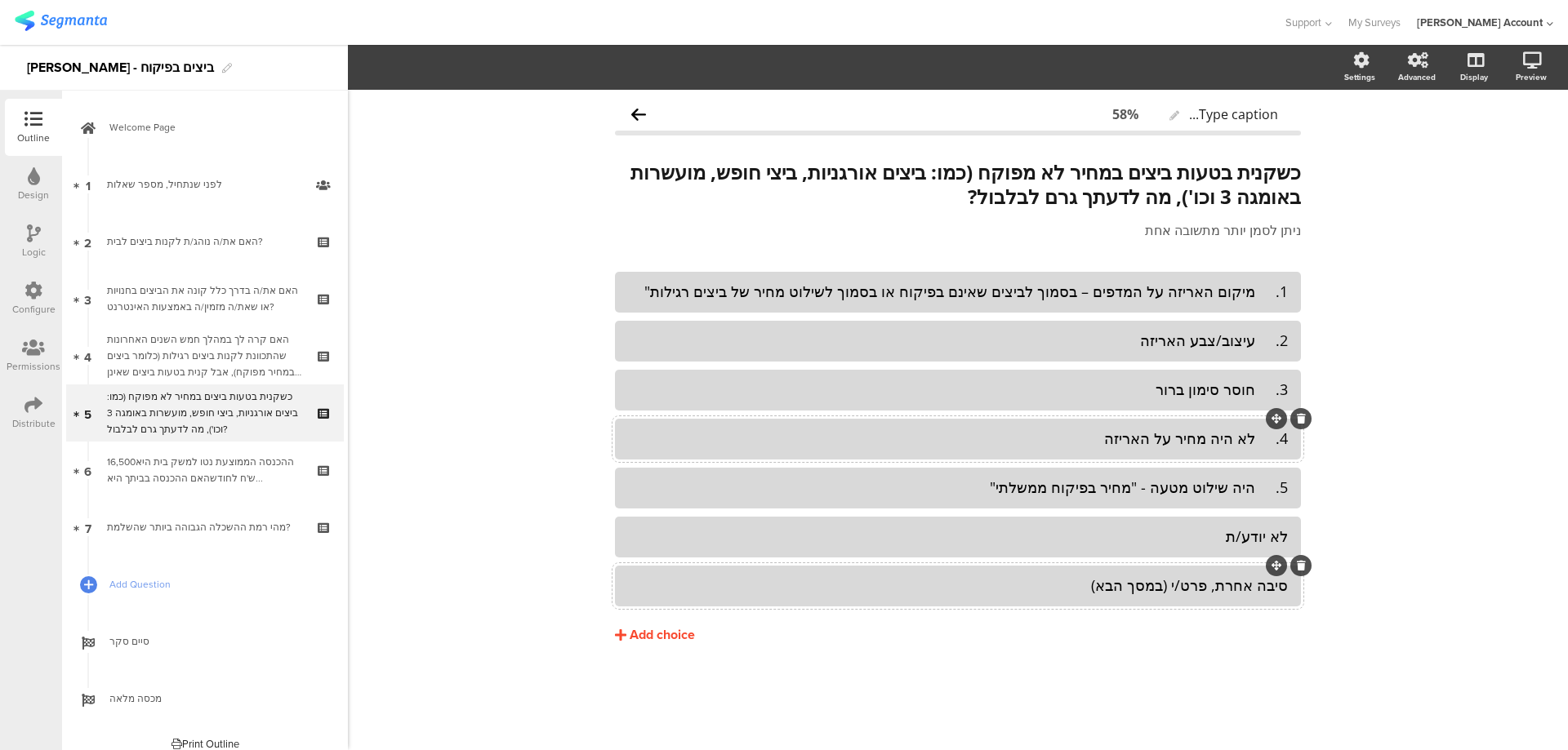
click at [779, 578] on div "סיבה אחרת, פרט/י (במסך הבא)" at bounding box center [957, 586] width 660 height 19
click at [491, 71] on icon "button" at bounding box center [493, 67] width 16 height 13
click at [541, 106] on span at bounding box center [538, 110] width 25 height 13
click at [676, 548] on div "לא יודע/ת" at bounding box center [957, 536] width 660 height 27
click at [668, 533] on div "לא יודע/ת" at bounding box center [957, 536] width 660 height 19
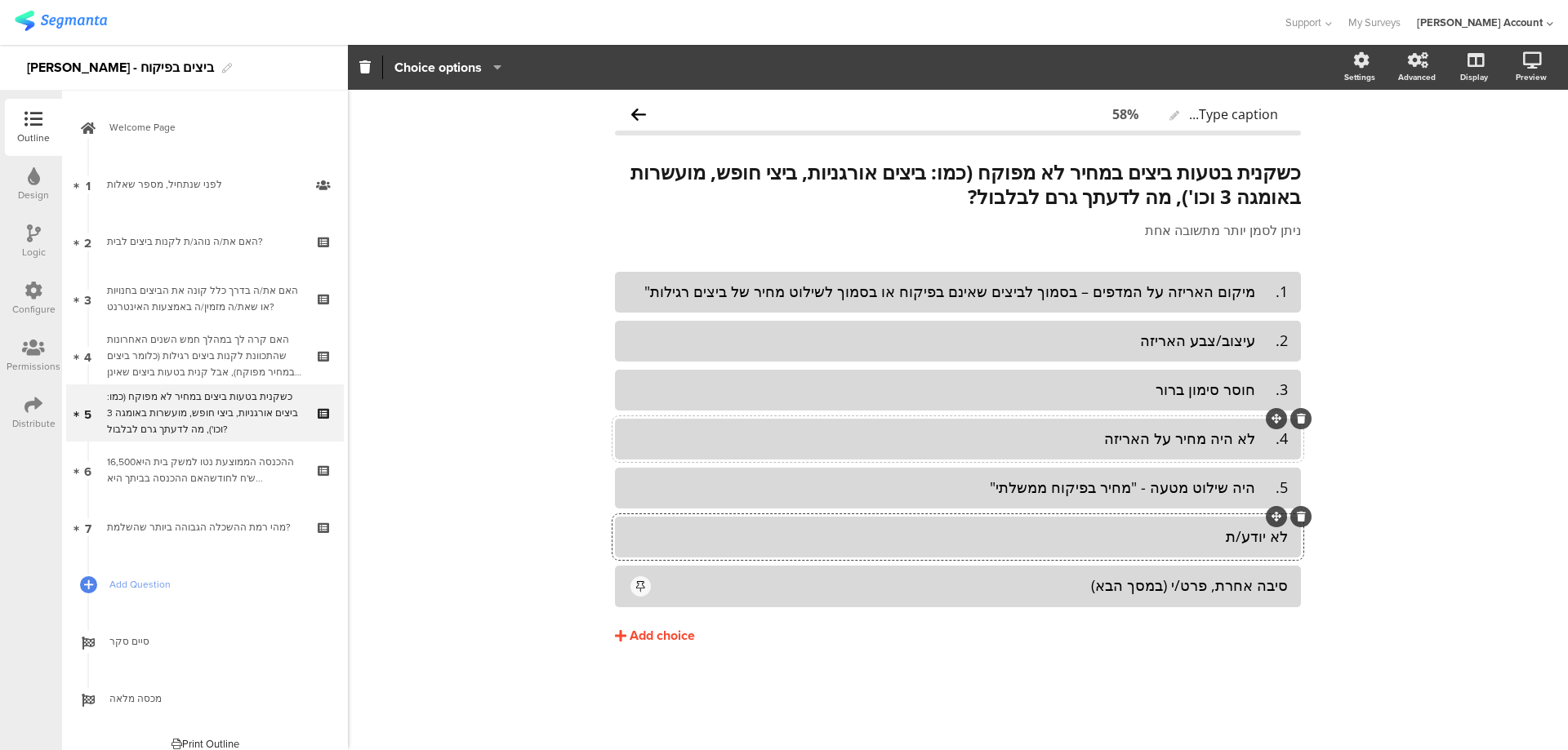
click at [492, 61] on icon "button" at bounding box center [493, 67] width 16 height 13
click at [539, 103] on span at bounding box center [538, 110] width 25 height 13
click at [540, 140] on span at bounding box center [538, 143] width 25 height 13
click at [1263, 492] on div "5. היה שילוט מטעה - "מחיר בפיקוח ממשלתי"" at bounding box center [957, 488] width 660 height 19
click at [1259, 439] on div "4. לא היה מחיר על האריזה" at bounding box center [957, 439] width 660 height 19
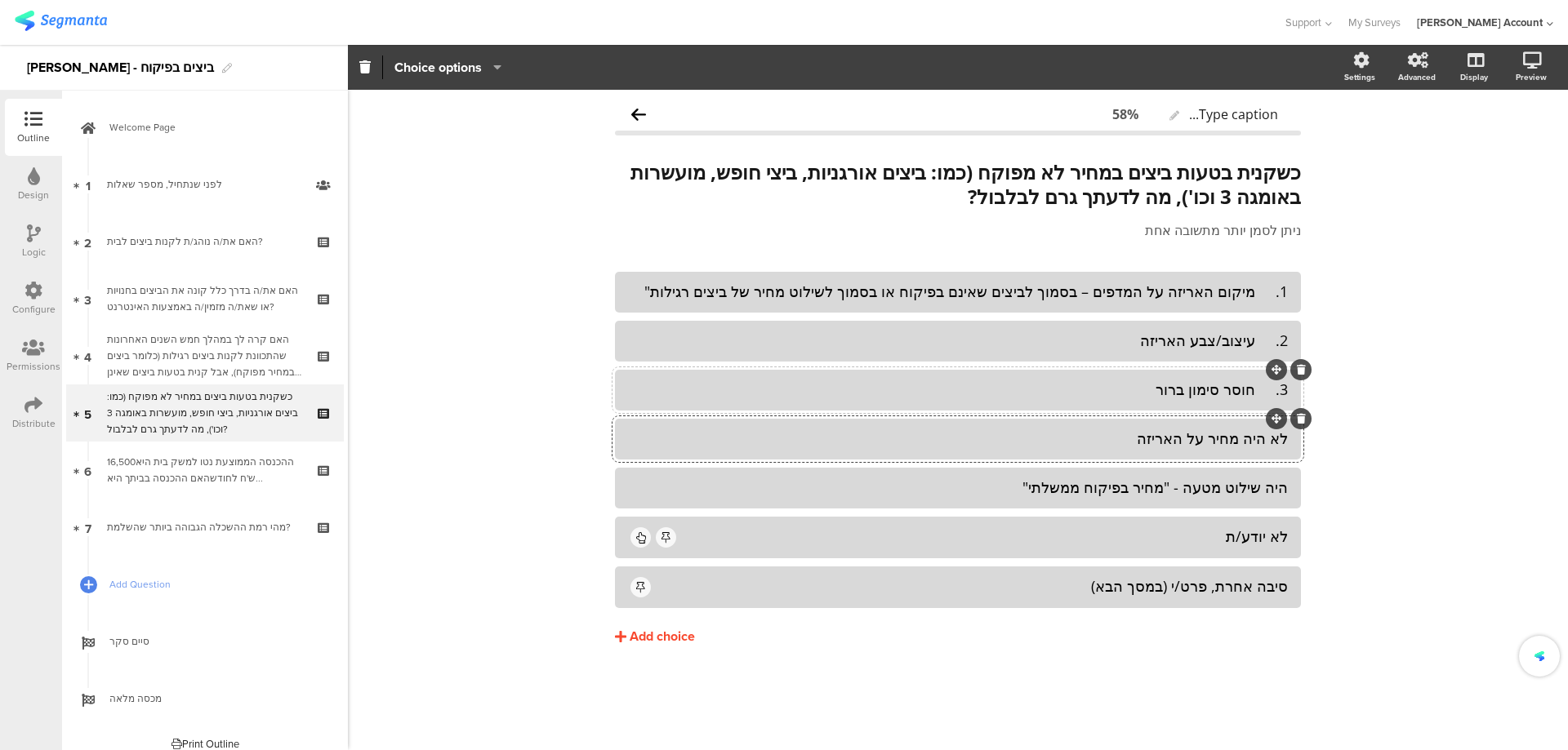
click at [1259, 389] on div "3. חוסר סימון ברור" at bounding box center [957, 390] width 660 height 19
click at [1257, 338] on div "2. עיצוב/צבע האריזה" at bounding box center [957, 341] width 660 height 19
click at [1254, 293] on div "1. מיקום האריזה על המדפים – בסמוך לביצים שאינם בפיקוח או בסמוך לשילוט מחיר של ב…" at bounding box center [957, 291] width 660 height 19
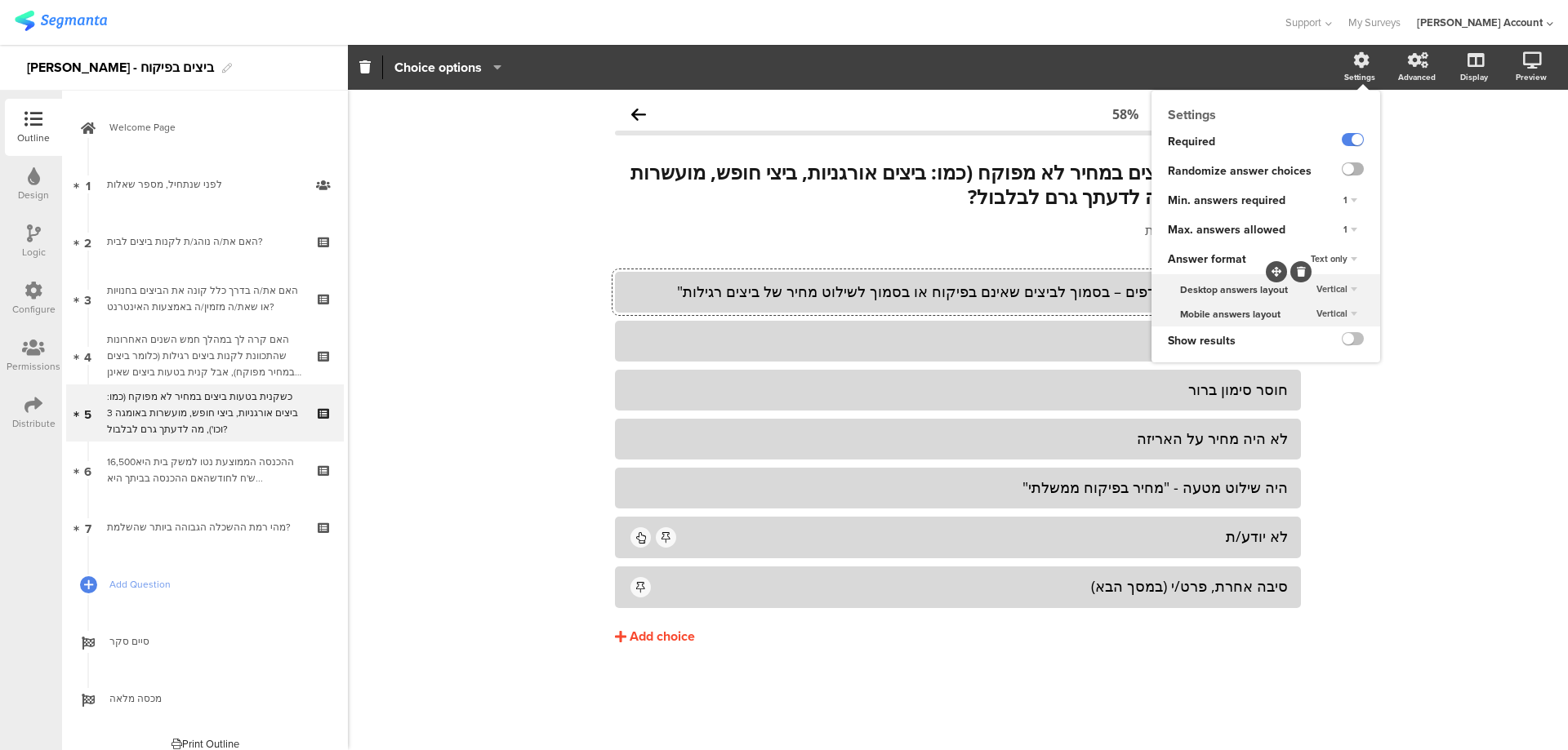
click at [1352, 163] on label at bounding box center [1351, 169] width 22 height 13
click at [0, 0] on input "checkbox" at bounding box center [0, 0] width 0 height 0
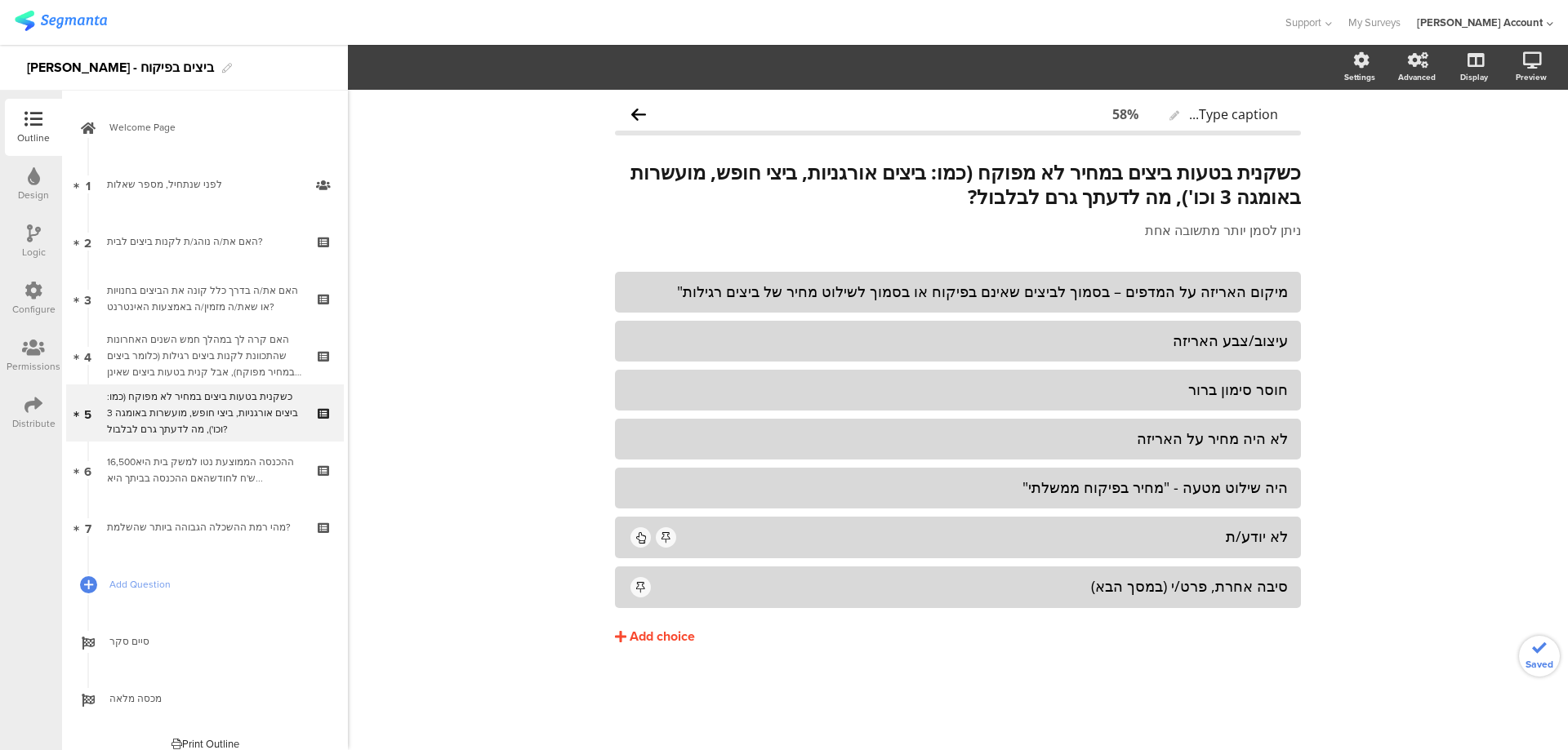
click at [969, 196] on div "כשקנית בטעות ביצים במחיר לא מפוקח (כמו: ביצים אורגניות, ביצי חופש, מועשרות באומ…" at bounding box center [957, 184] width 694 height 57
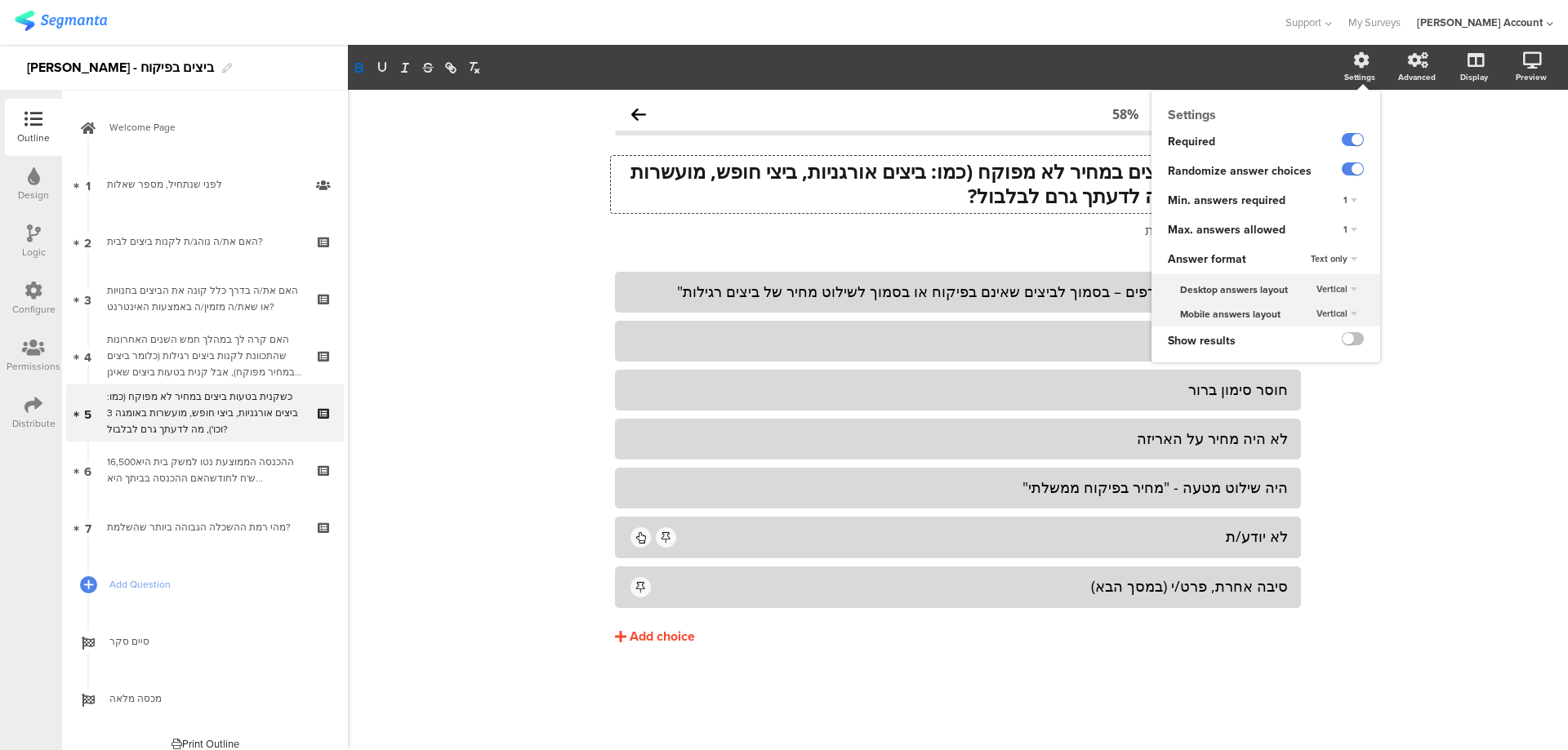
click at [1352, 222] on div "1" at bounding box center [1350, 230] width 27 height 20
click at [1313, 238] on span "Unlimited" at bounding box center [1303, 245] width 36 height 13
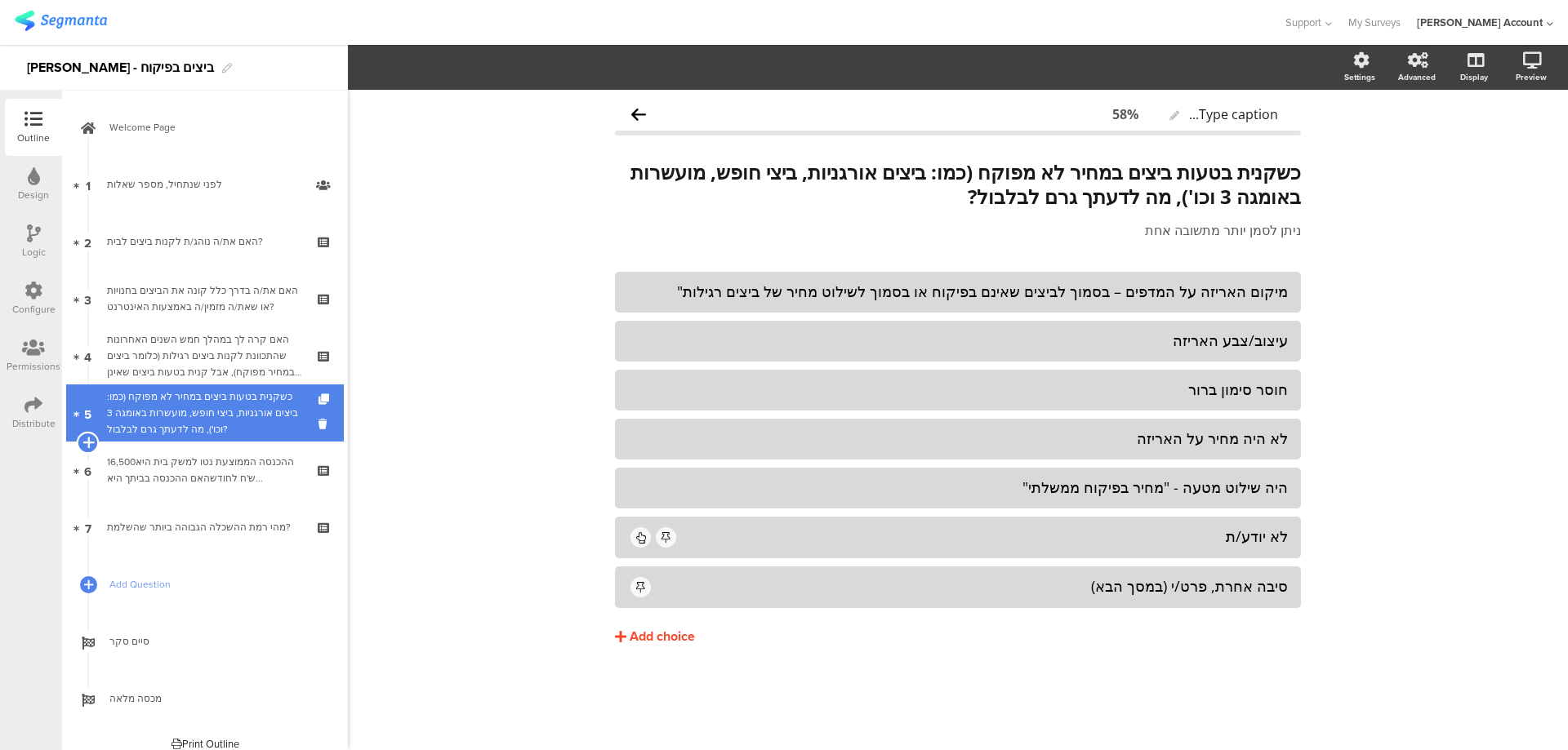
click at [92, 441] on icon at bounding box center [87, 441] width 10 height 14
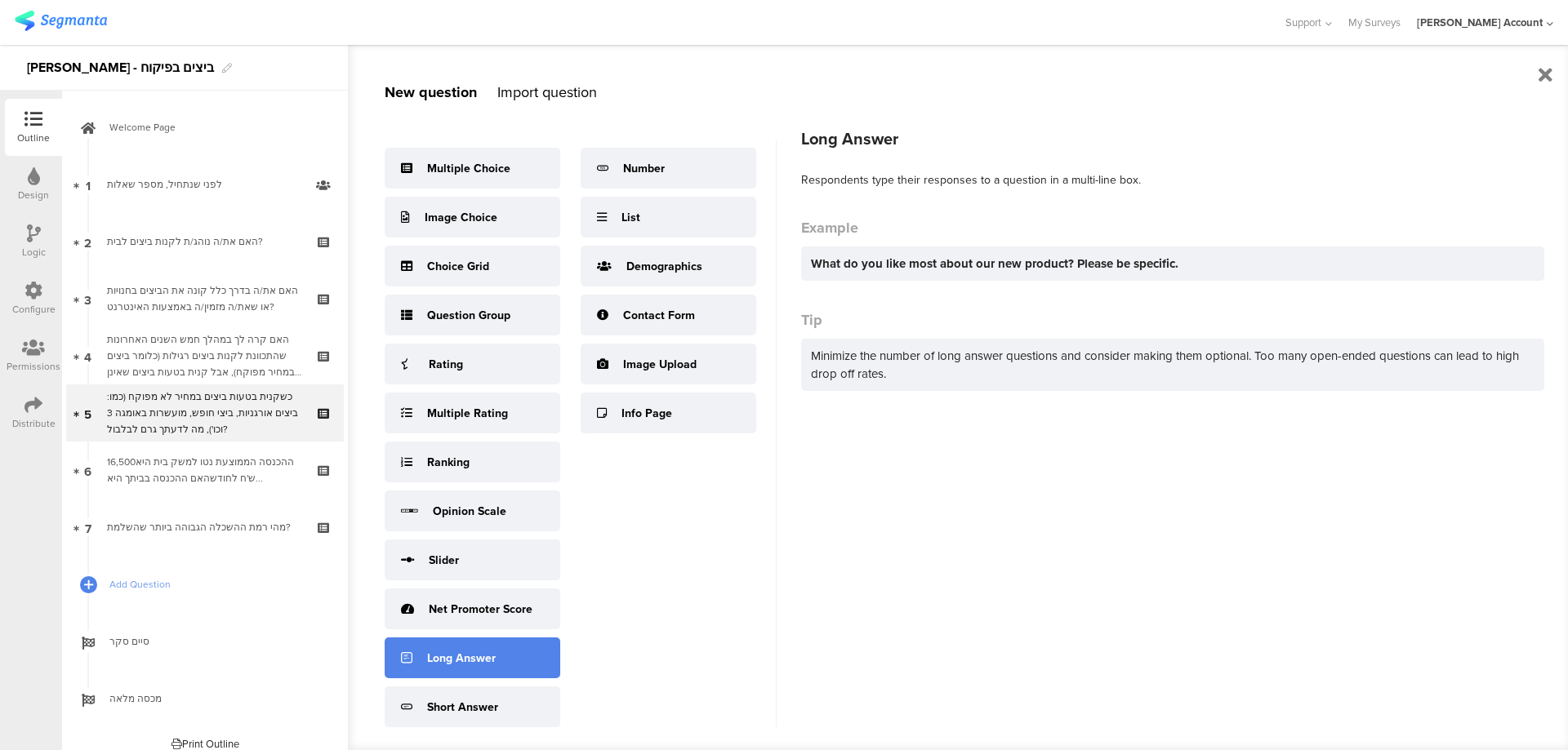
click at [490, 647] on div "Long Answer" at bounding box center [472, 657] width 176 height 41
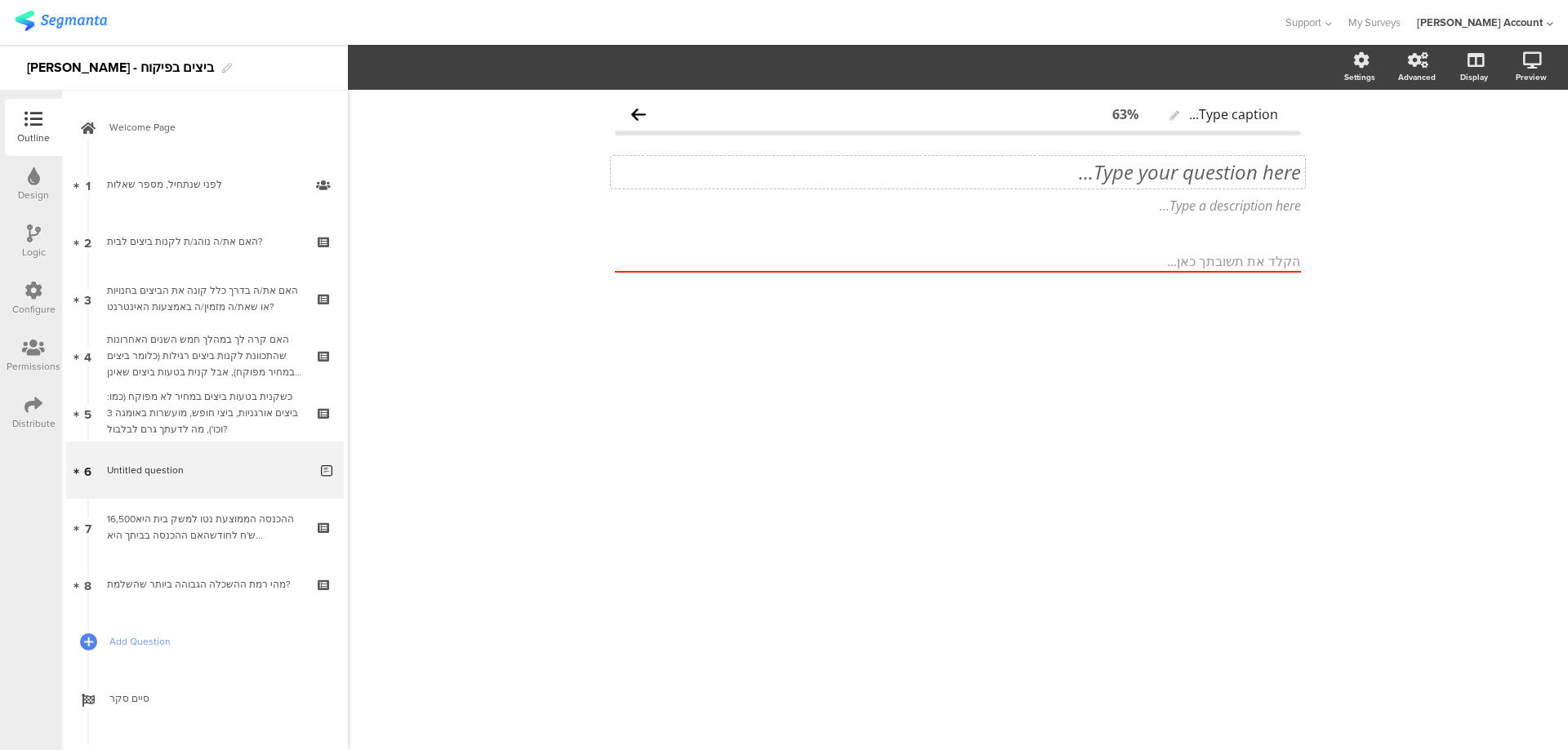
click at [1219, 178] on div "Type your question here..." at bounding box center [957, 172] width 694 height 32
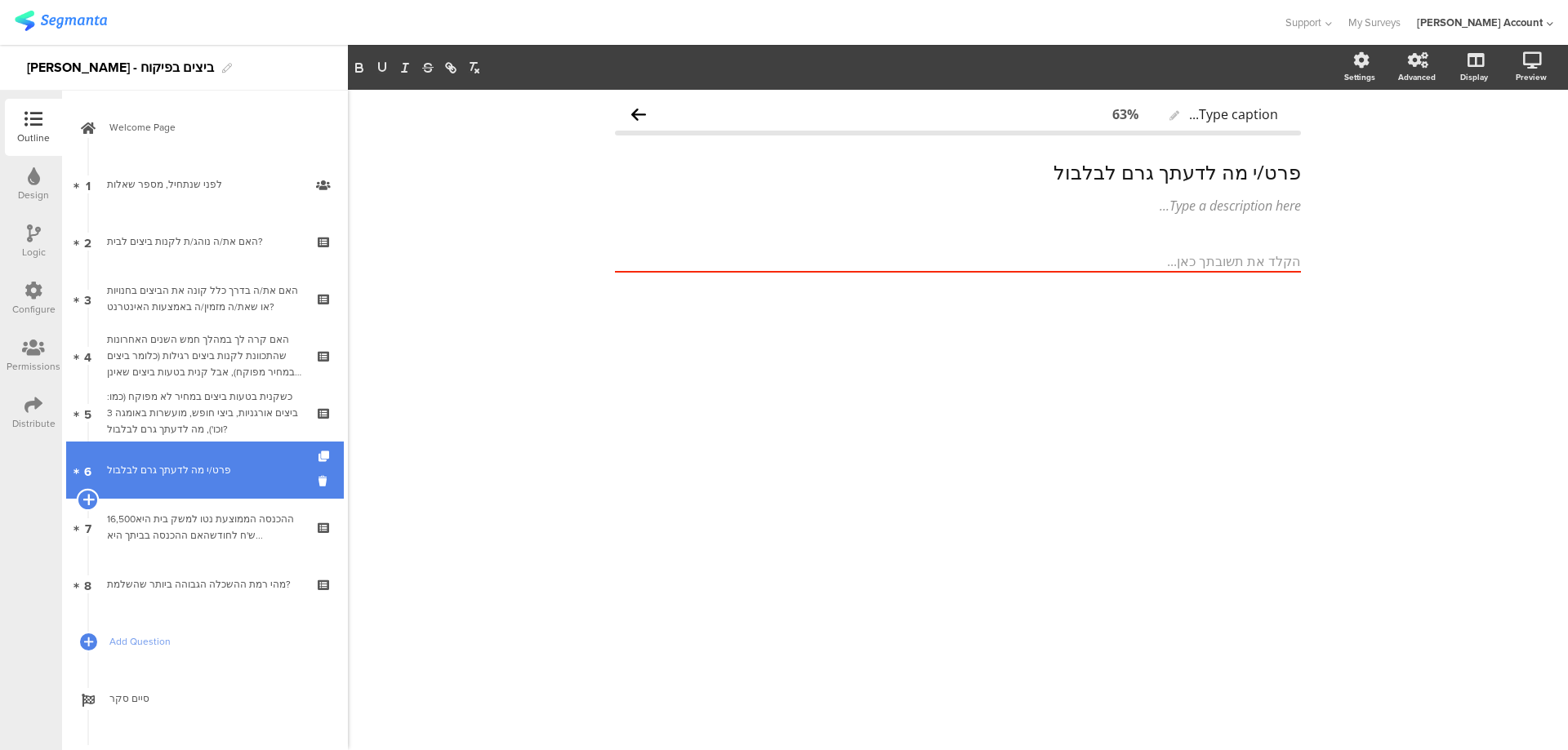
click at [86, 497] on icon at bounding box center [87, 498] width 10 height 14
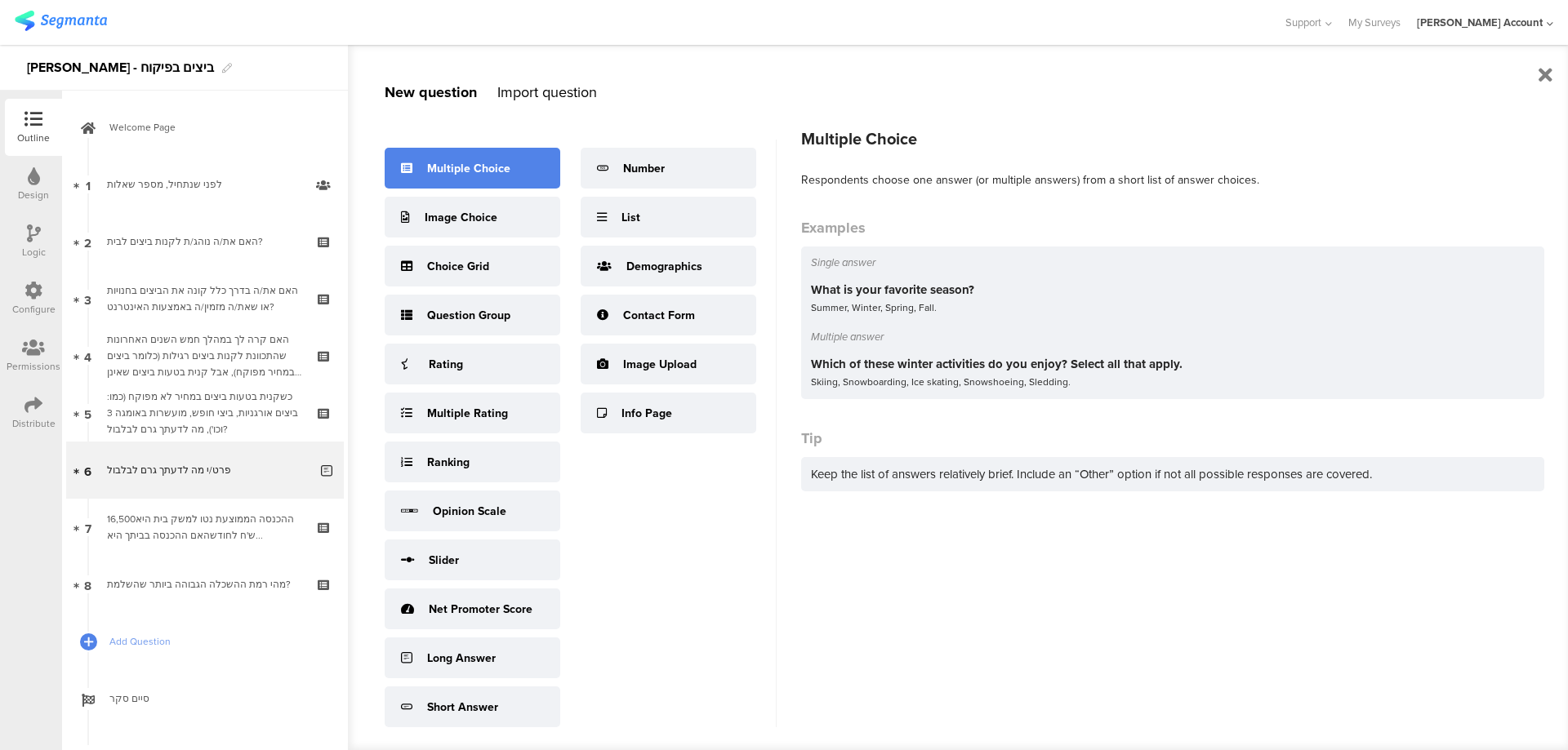
click at [519, 172] on div "Multiple Choice" at bounding box center [472, 168] width 176 height 41
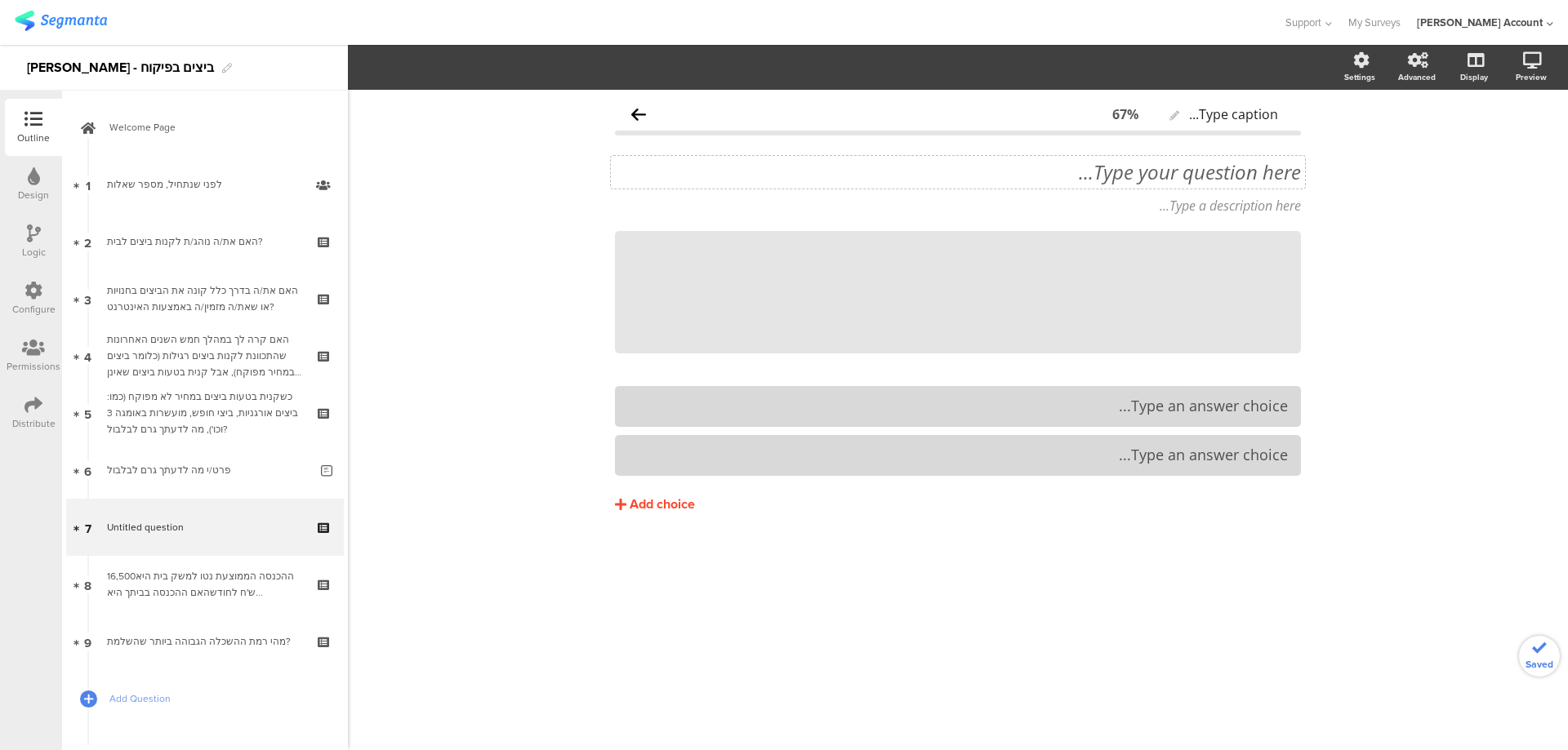
click at [1165, 180] on div "Type your question here..." at bounding box center [957, 172] width 694 height 32
click at [1280, 171] on p "8. מתי שמת לב להבדל במחיר?" at bounding box center [957, 172] width 686 height 25
click at [1291, 178] on p "מתי שמת לב להבדל במחיר?" at bounding box center [957, 172] width 686 height 25
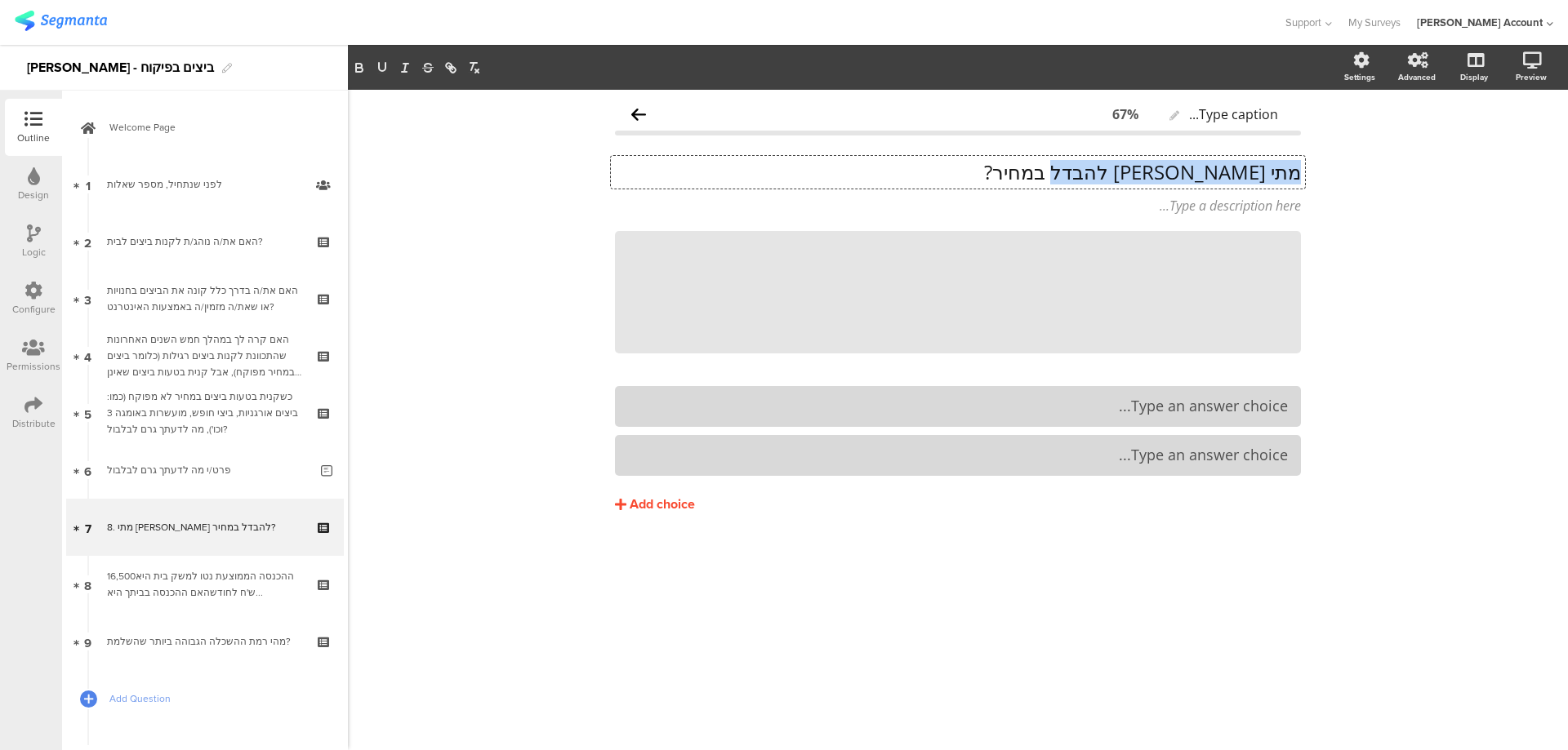
click at [1291, 178] on p "מתי שמת לב להבדל במחיר?" at bounding box center [957, 172] width 686 height 25
click at [1301, 227] on icon at bounding box center [1300, 231] width 9 height 9
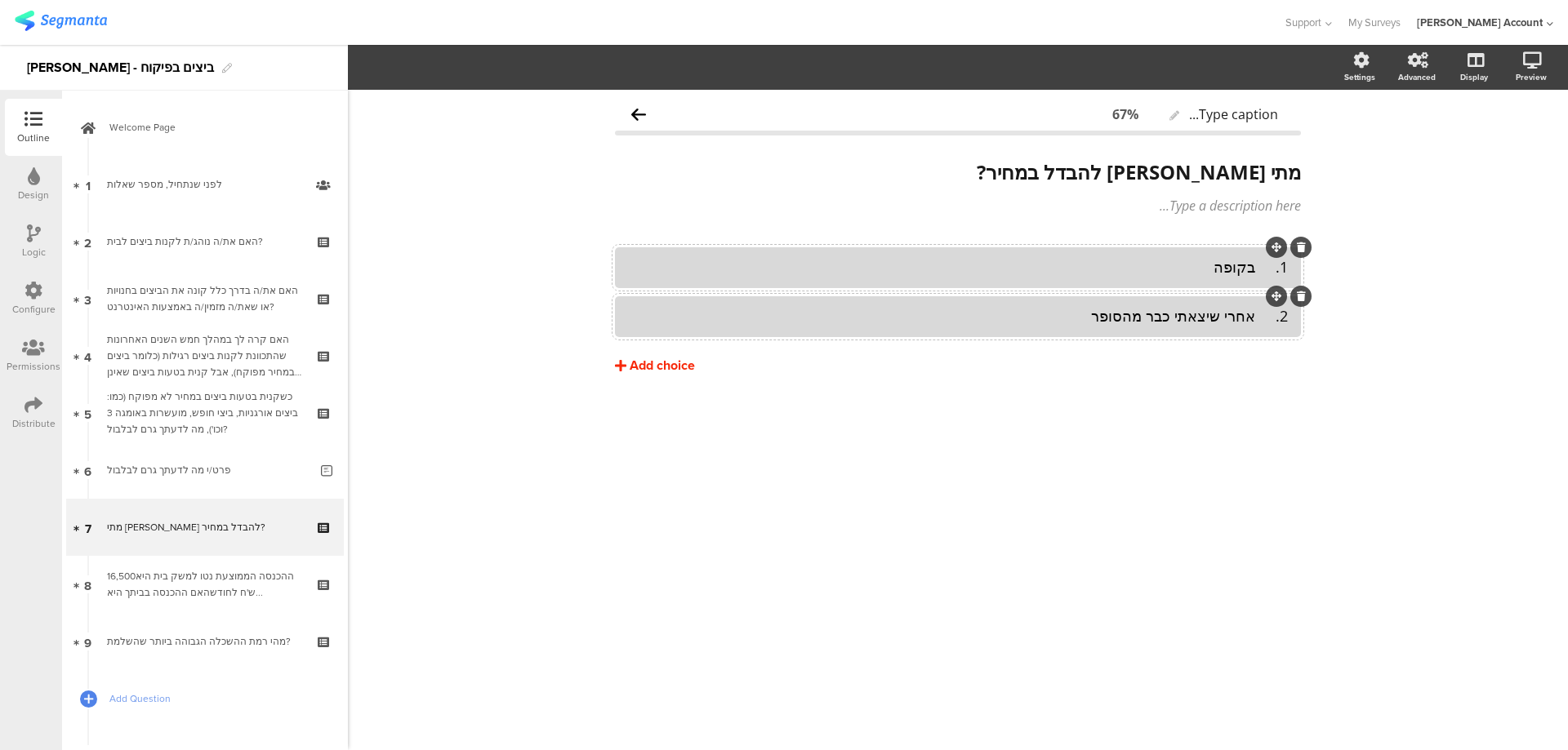
click at [650, 361] on div "Add choice" at bounding box center [662, 366] width 66 height 17
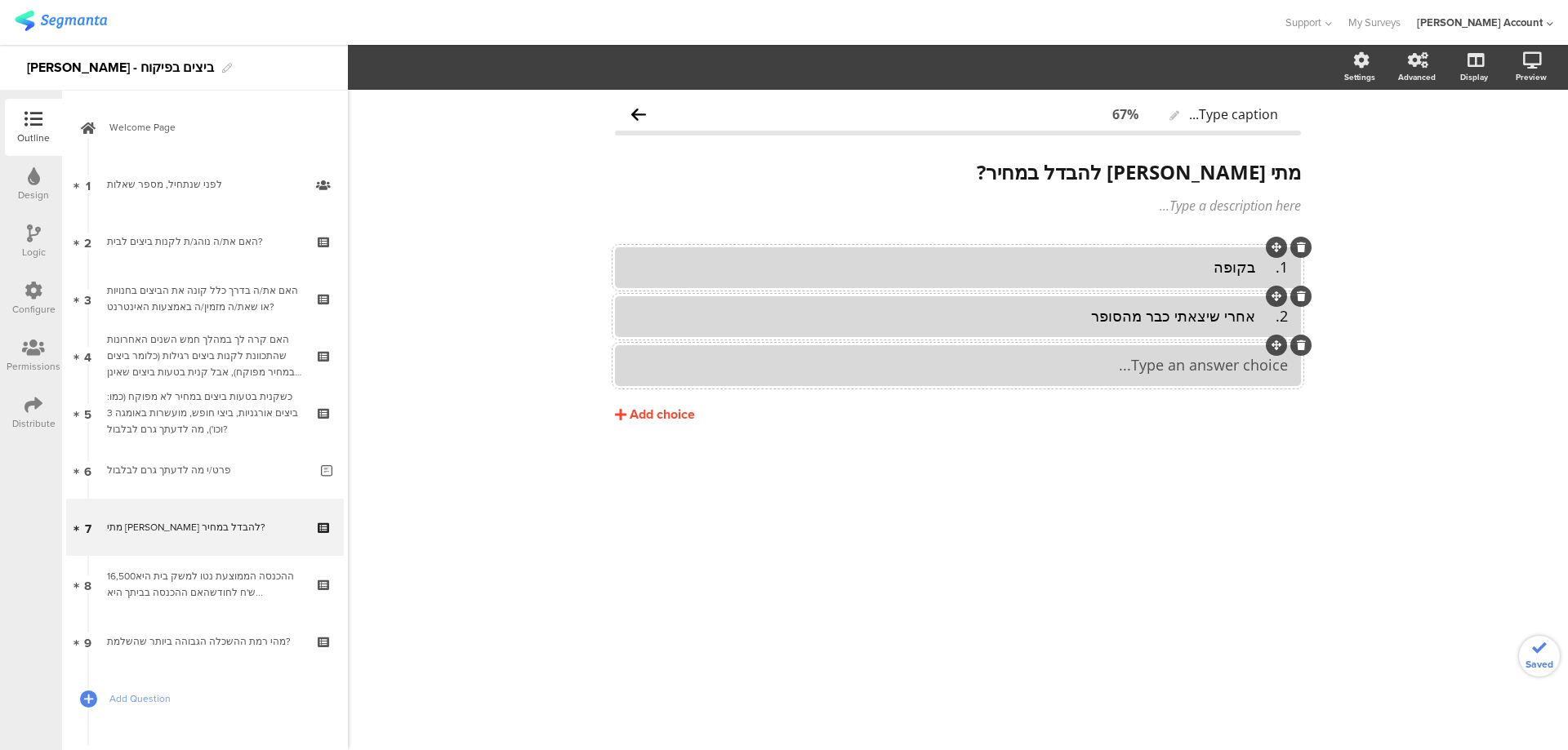
click at [1146, 351] on div at bounding box center [957, 366] width 686 height 41
click at [1258, 364] on div "3. בבית" at bounding box center [957, 366] width 660 height 19
click at [1252, 317] on div "2. אחרי שיצאתי כבר מהסופר" at bounding box center [957, 316] width 660 height 19
click at [1256, 316] on div "2. אחרי שיצאתי כבר מהסופר" at bounding box center [957, 316] width 660 height 19
click at [1259, 265] on div "1. בקופה" at bounding box center [957, 268] width 660 height 19
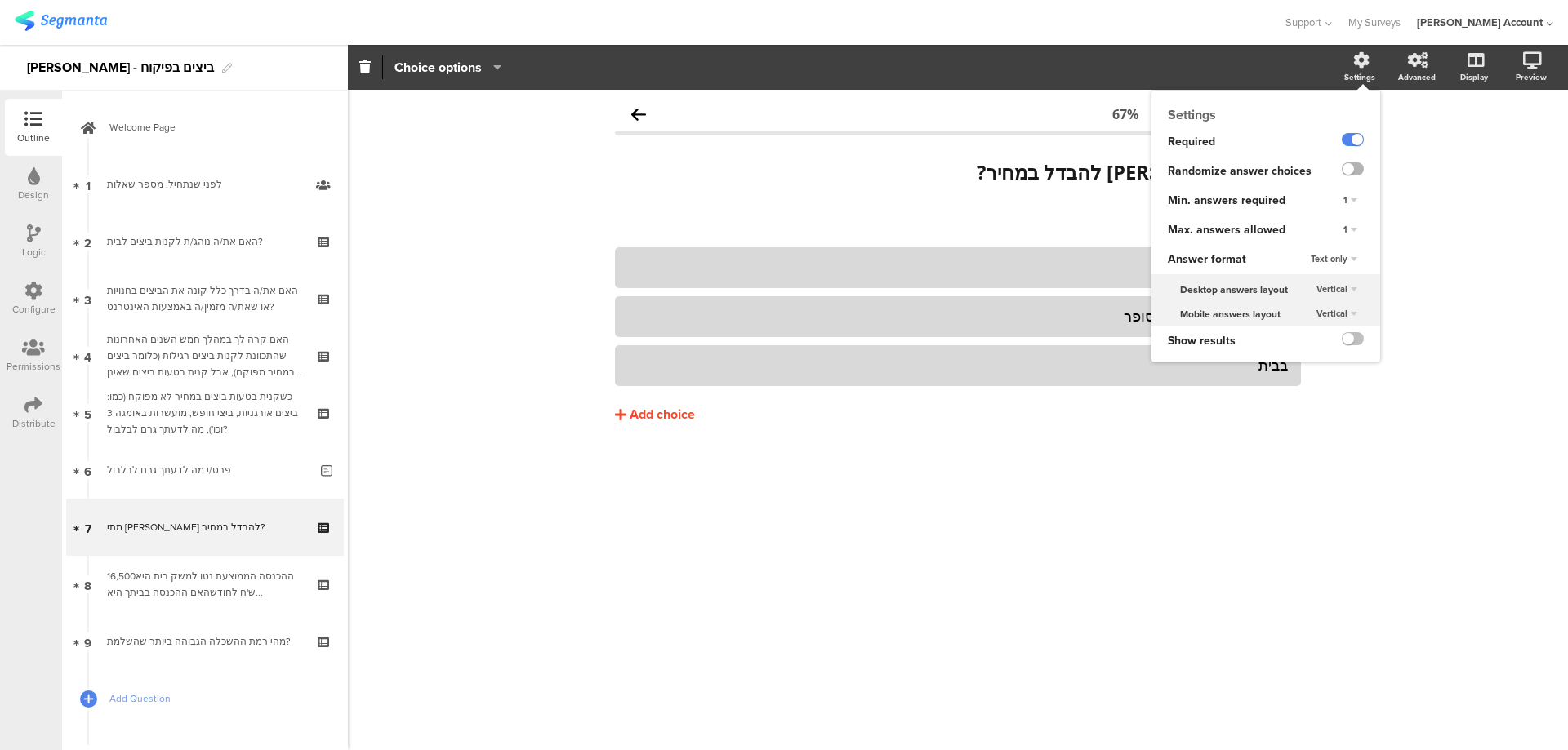
click at [1353, 171] on label at bounding box center [1351, 169] width 22 height 13
click at [0, 0] on input "checkbox" at bounding box center [0, 0] width 0 height 0
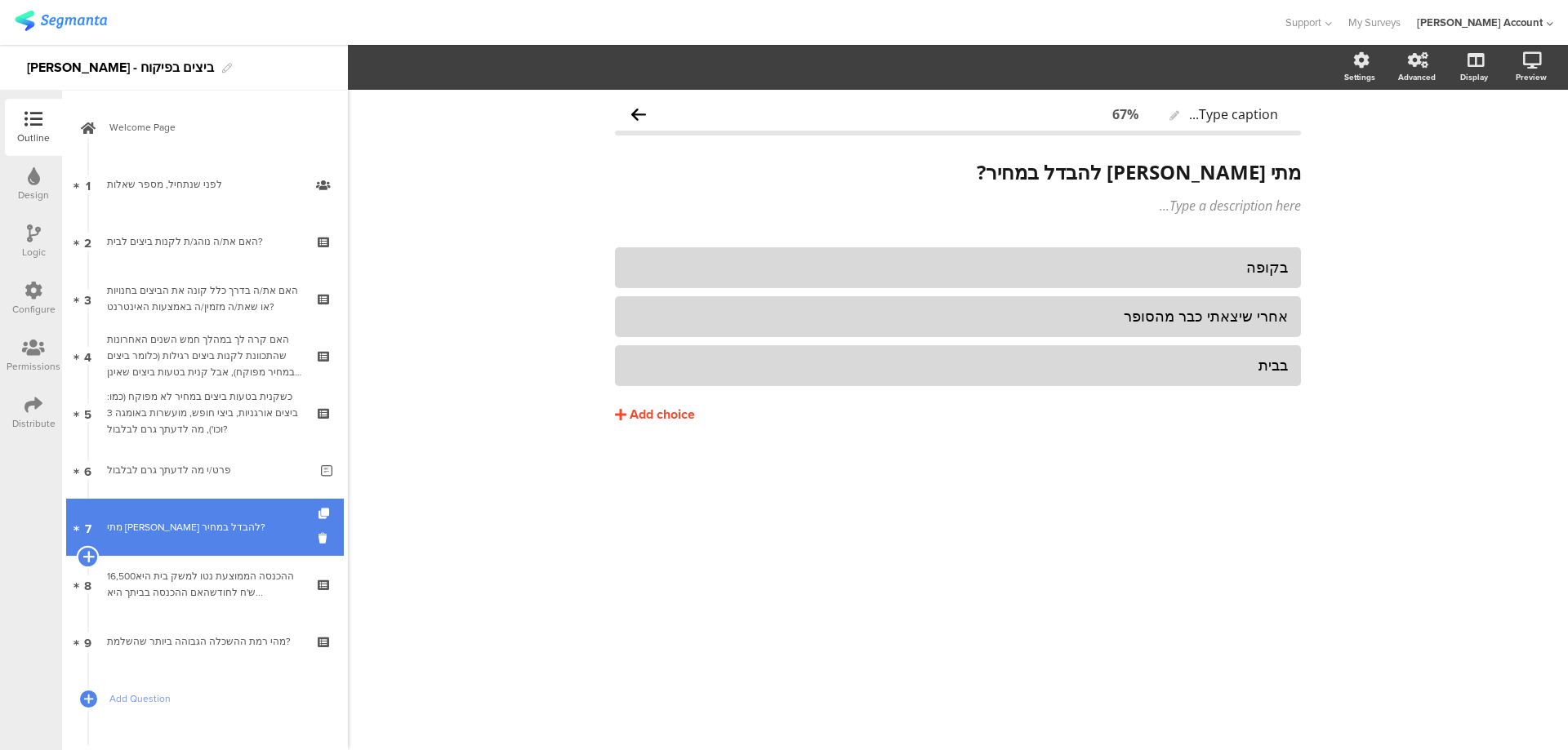
click at [87, 554] on icon at bounding box center [87, 556] width 10 height 14
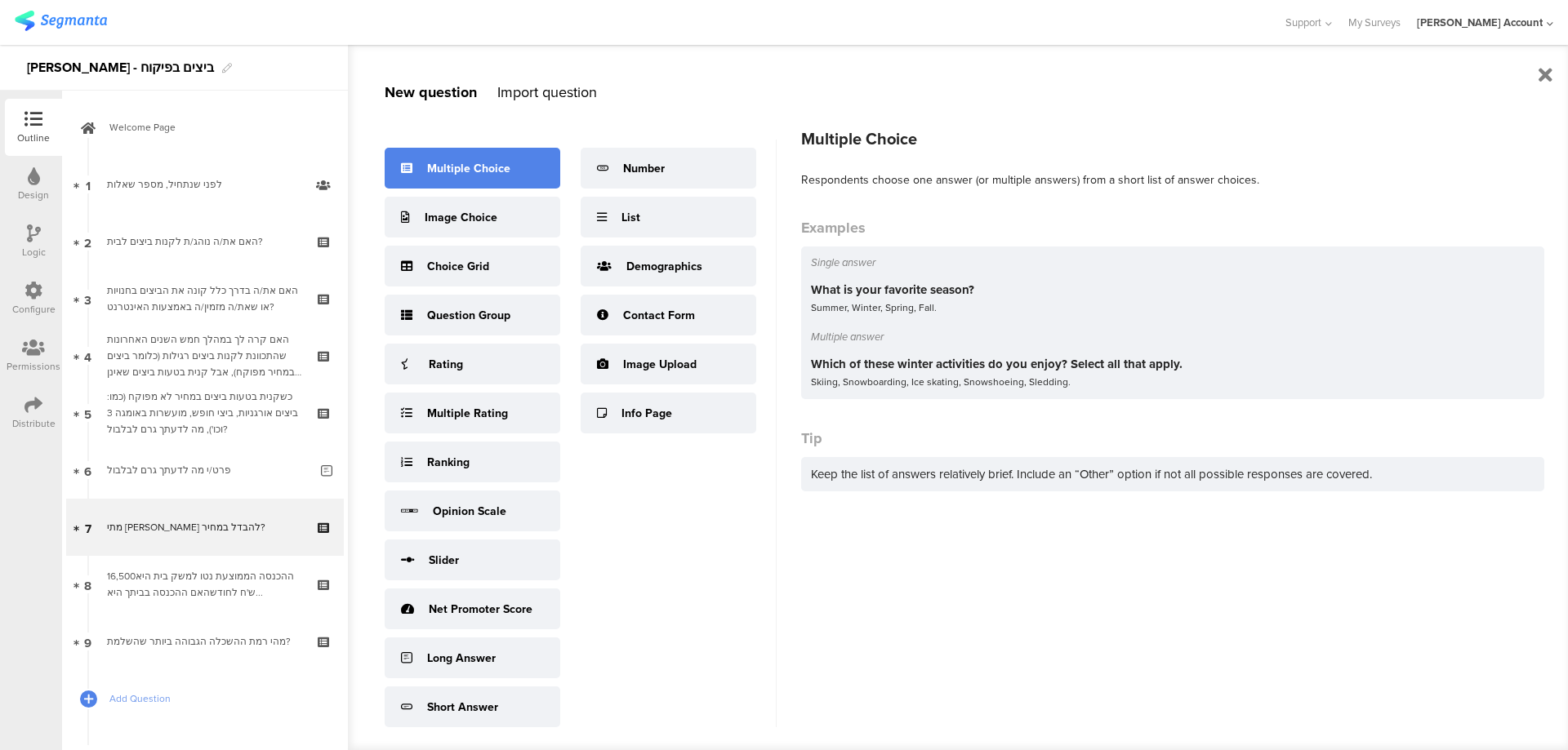
click at [494, 162] on div "Multiple Choice" at bounding box center [469, 168] width 84 height 17
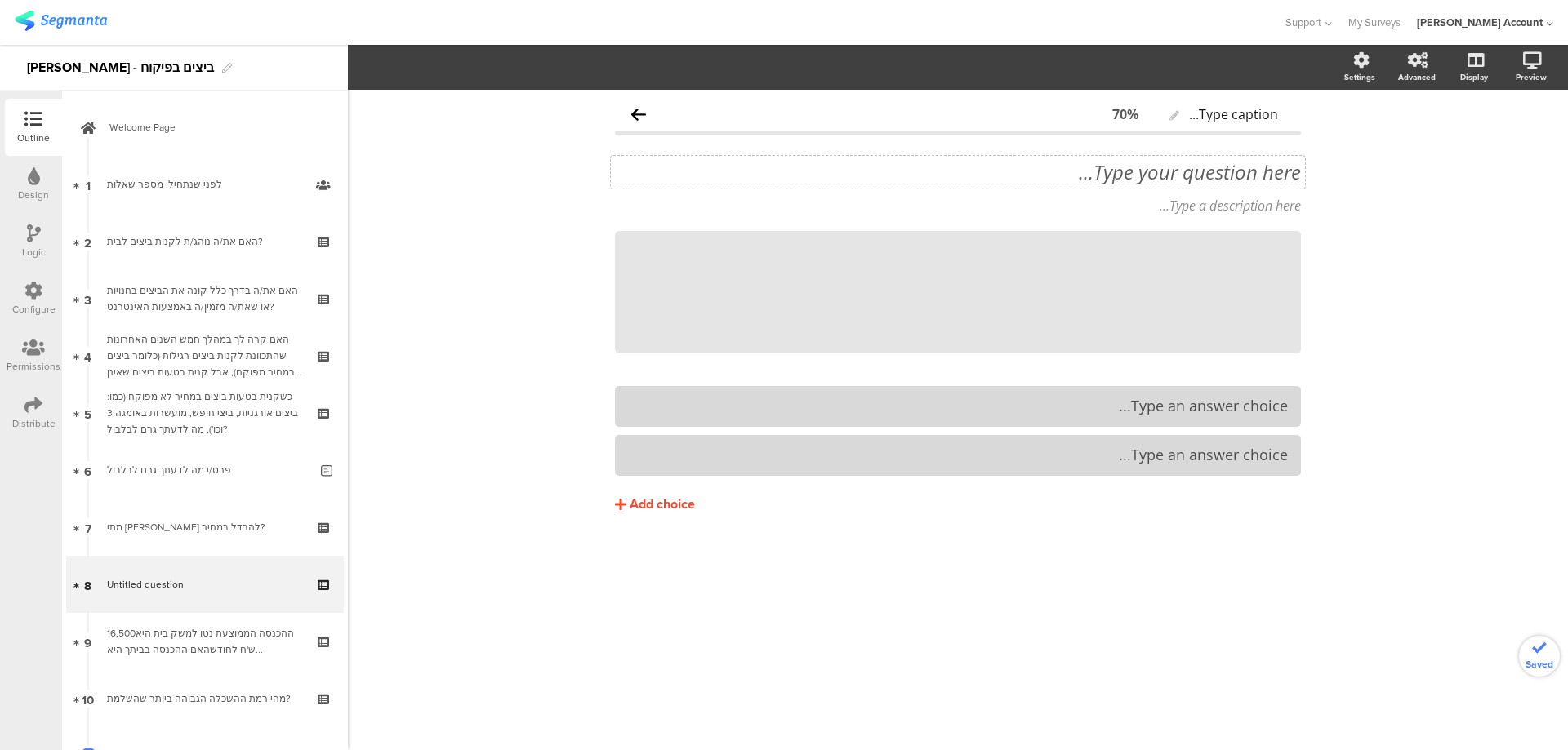
click at [1235, 176] on div "Type your question here..." at bounding box center [957, 172] width 694 height 32
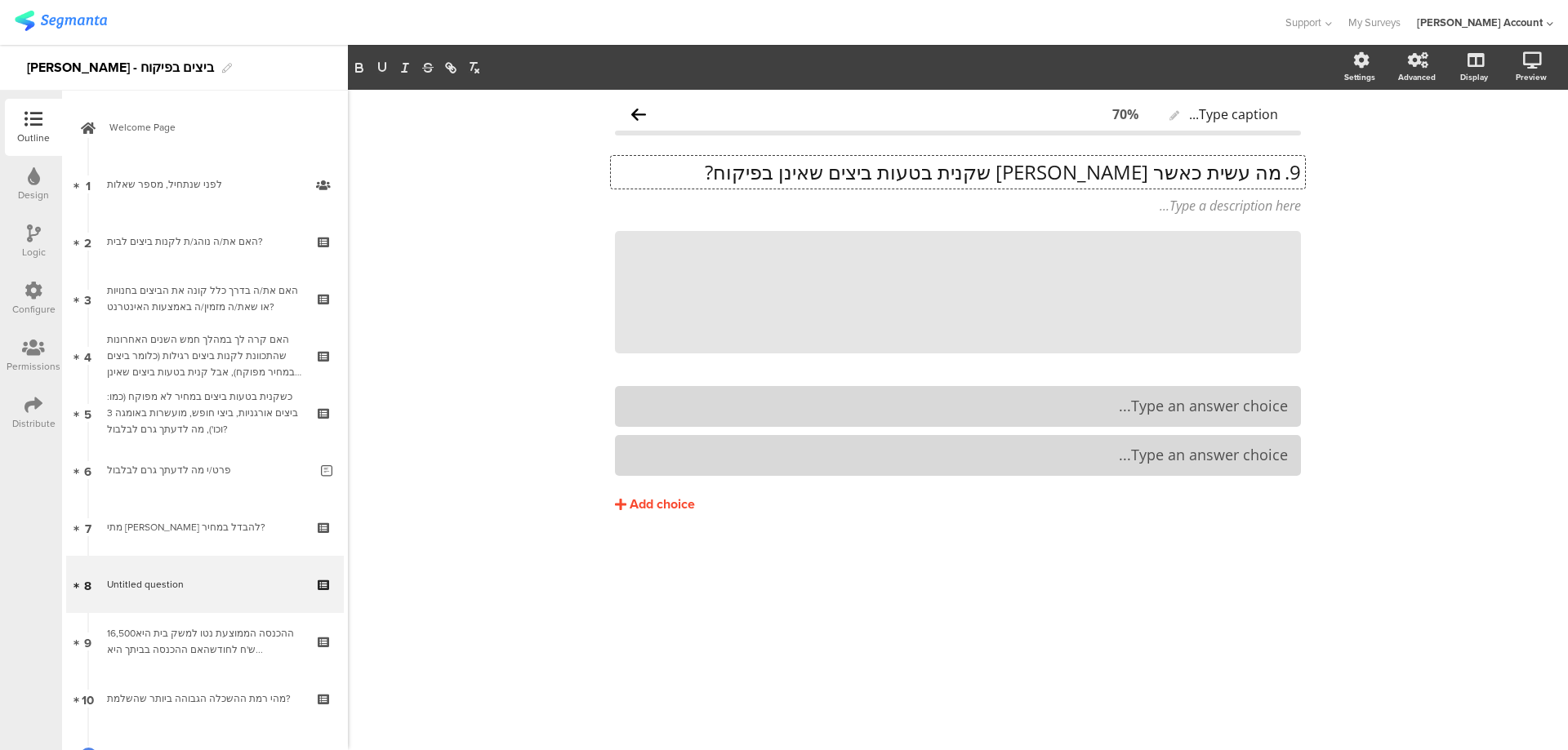
click at [1276, 174] on p "9. מה עשית כאשר גילית שקנית בטעות ביצים שאינן בפיקוח?" at bounding box center [957, 172] width 686 height 25
click at [1279, 174] on p "מה עשית כאשר גילית שקנית בטעות ביצים שאינן בפיקוח?" at bounding box center [957, 172] width 686 height 25
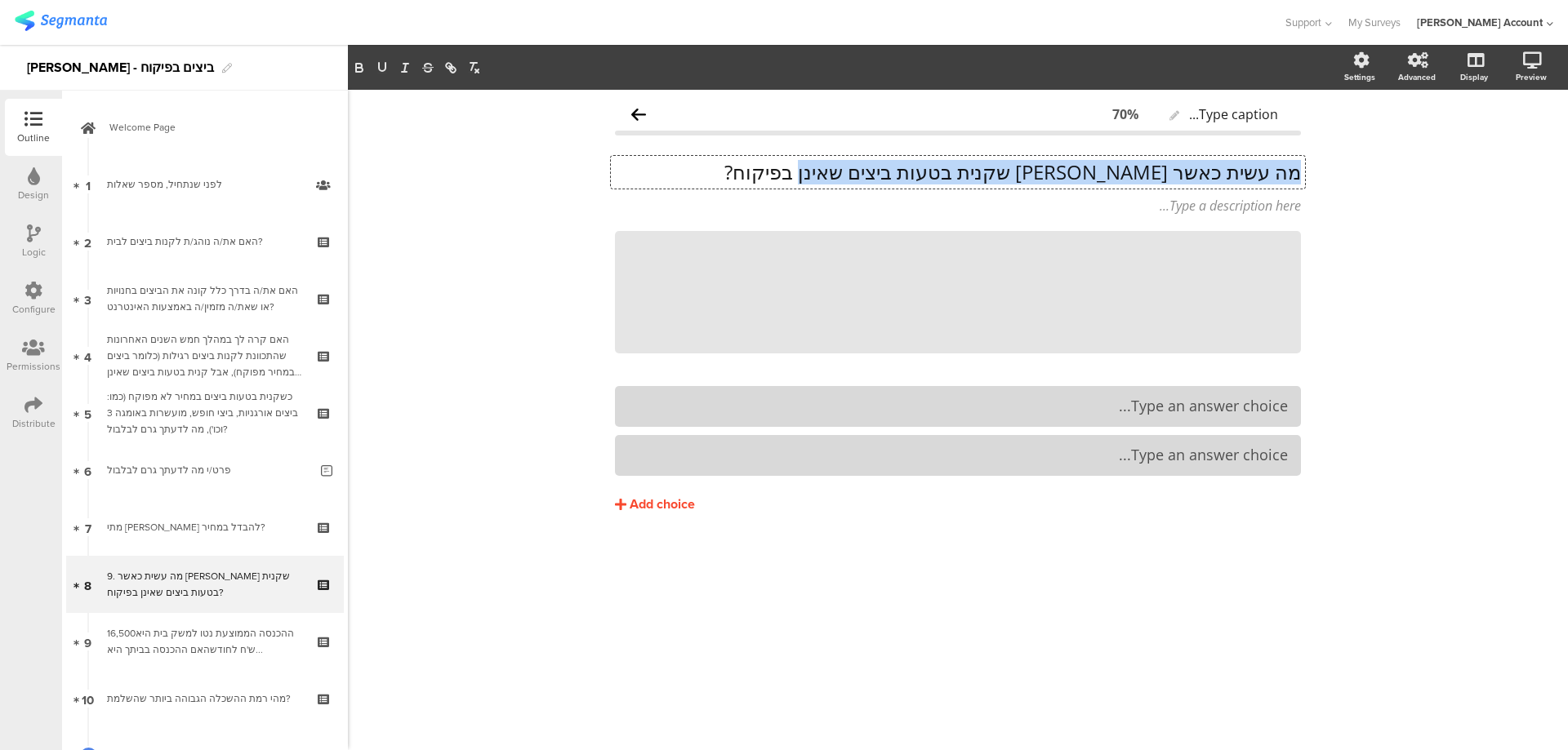
click at [1279, 174] on p "מה עשית כאשר גילית שקנית בטעות ביצים שאינן בפיקוח?" at bounding box center [957, 172] width 686 height 25
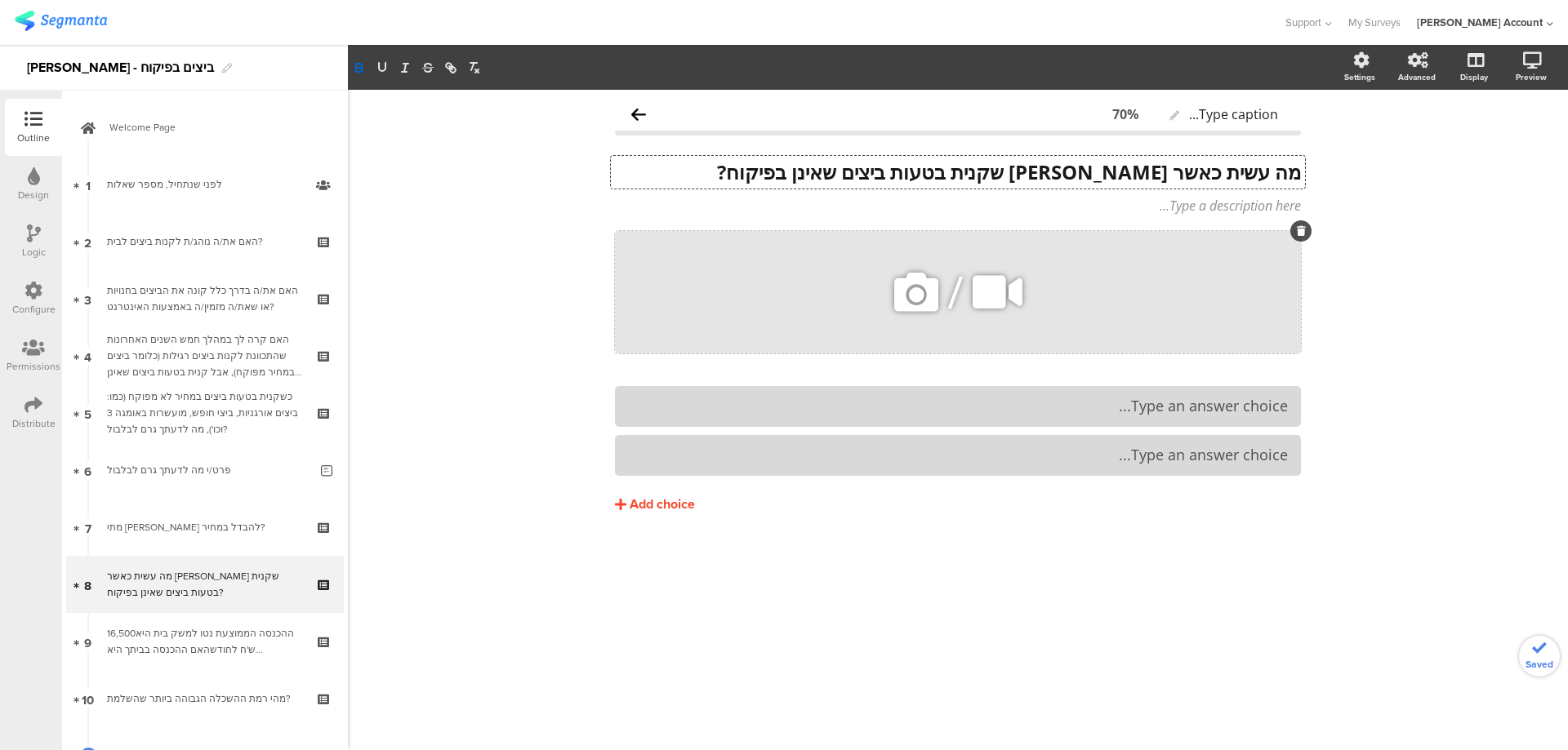
click at [1297, 231] on icon at bounding box center [1300, 231] width 9 height 9
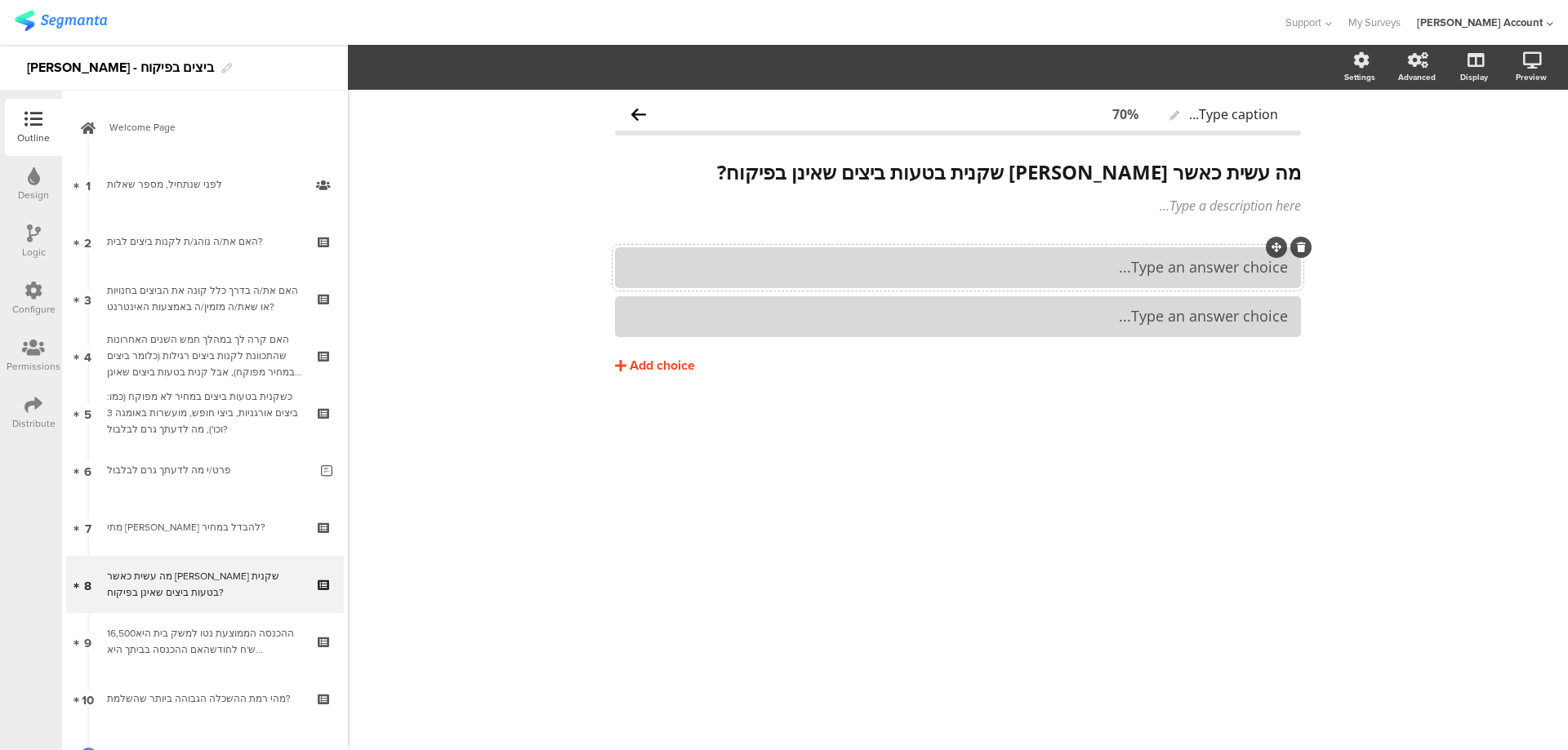
click at [1143, 277] on div "Type an answer choice..." at bounding box center [957, 267] width 660 height 27
click at [1195, 306] on div "Type an answer choice..." at bounding box center [957, 316] width 660 height 27
click at [1259, 312] on div "2. החזרתי לחנות" at bounding box center [957, 316] width 660 height 19
click at [1261, 270] on div "1. לא החזרתי, השתמשתי בהן" at bounding box center [957, 268] width 660 height 19
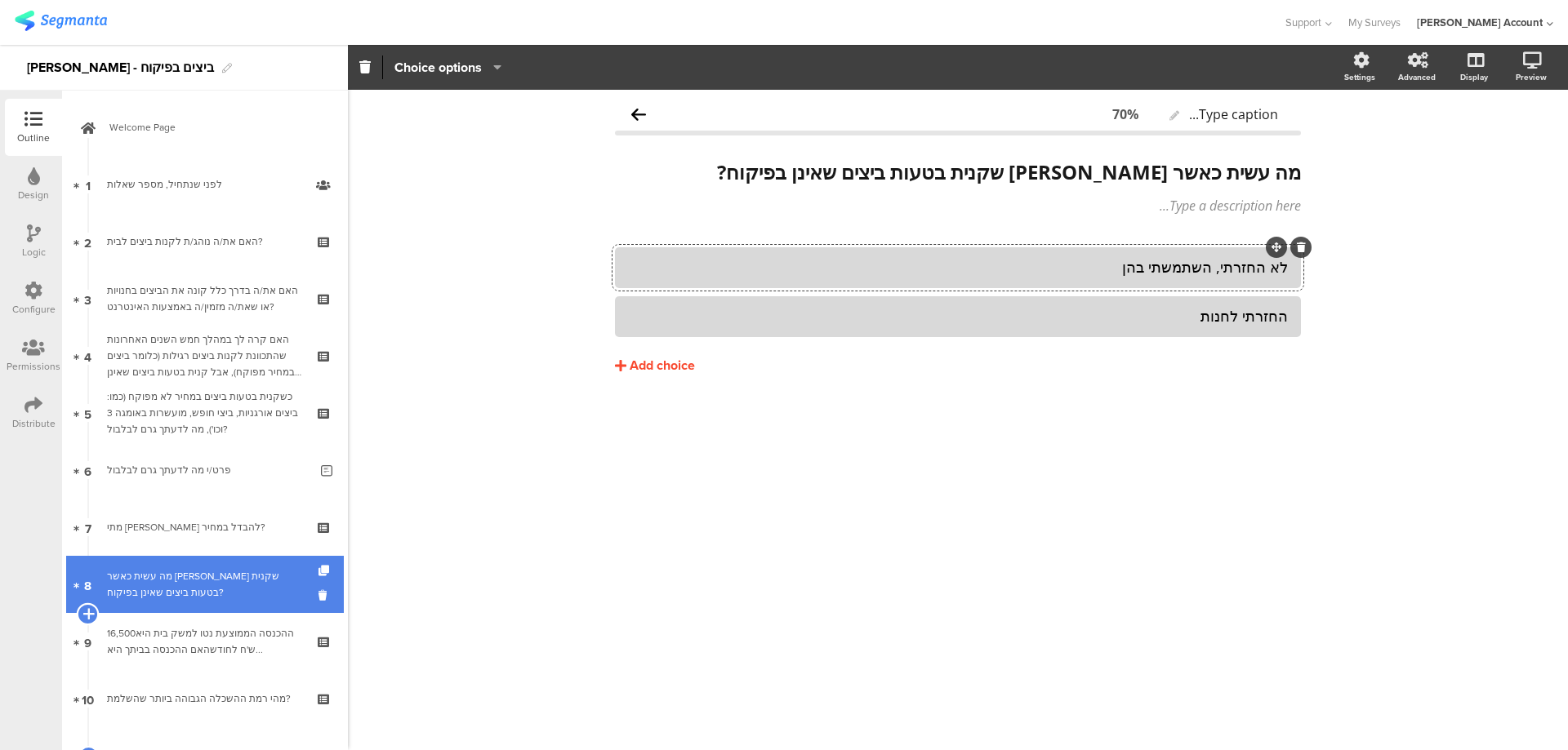
click at [86, 612] on icon at bounding box center [87, 613] width 10 height 14
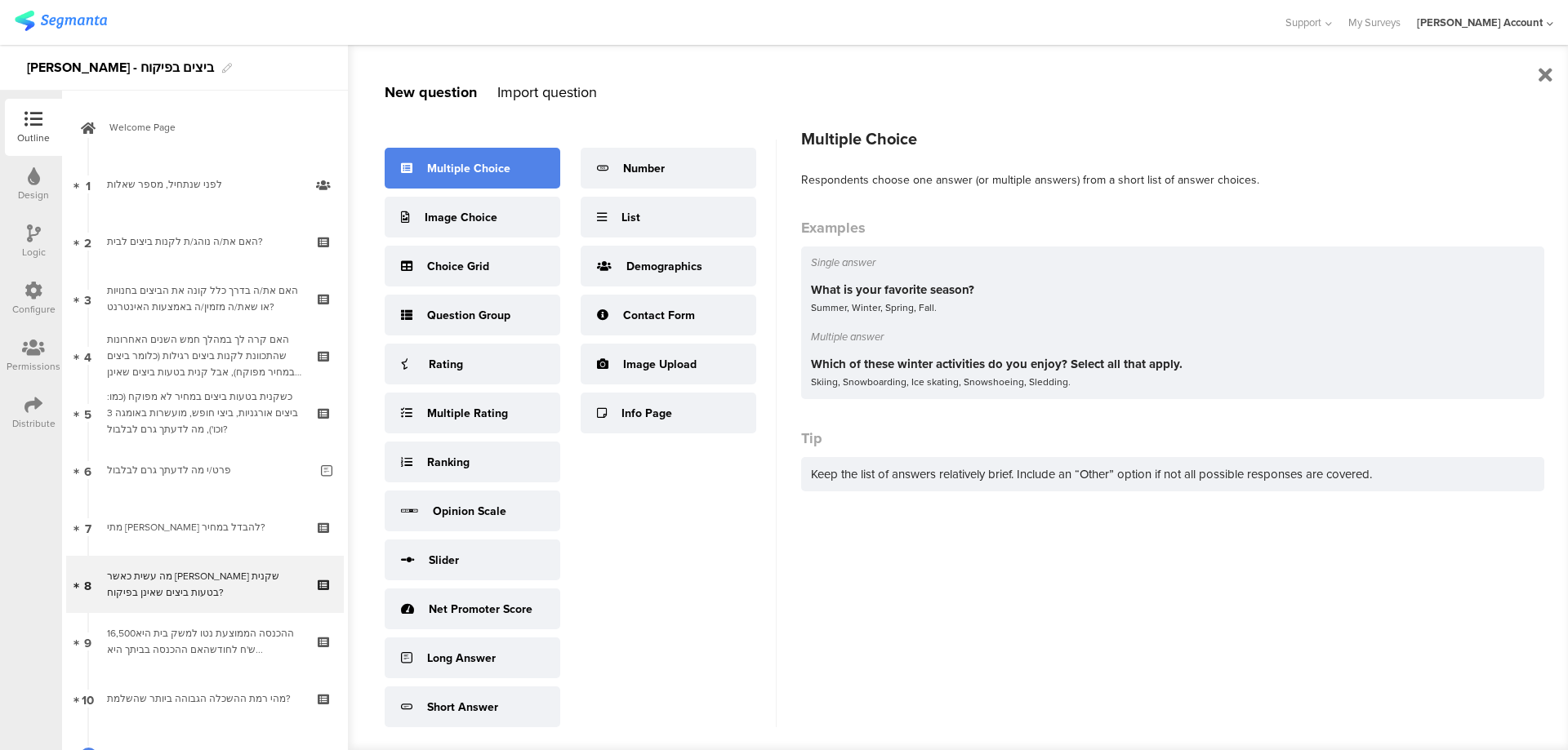
click at [470, 167] on div "Multiple Choice" at bounding box center [469, 168] width 84 height 17
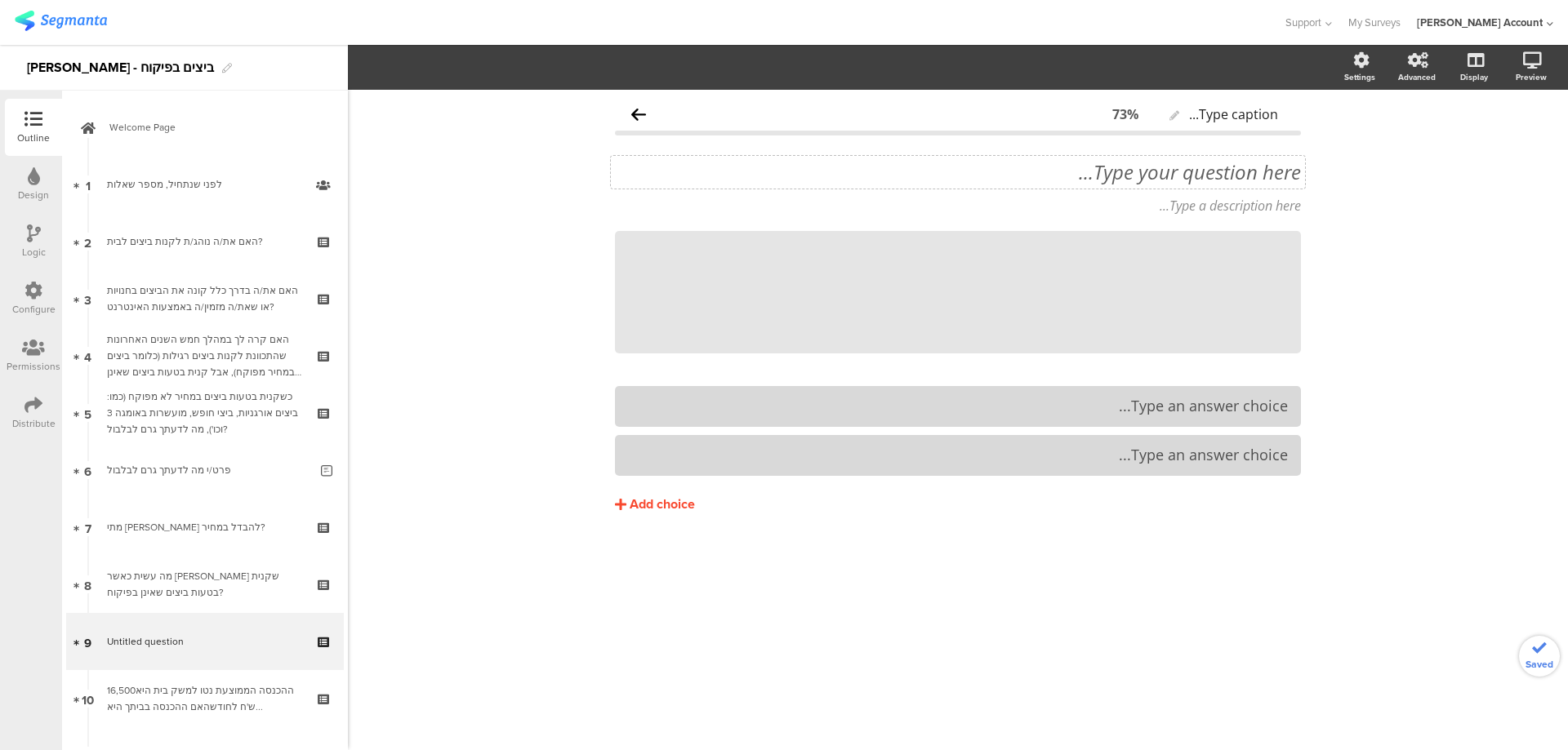
click at [1212, 188] on div "Type your question here..." at bounding box center [957, 172] width 694 height 32
click at [1239, 178] on p at bounding box center [957, 172] width 686 height 25
click at [1257, 173] on p "10. באיזה סופר/חנות רכשת בטעות את הביצים שאינן בפיקוח?" at bounding box center [957, 172] width 686 height 25
click at [1260, 173] on p "באיזה סופר/חנות רכשת בטעות את הביצים שאינן בפיקוח?" at bounding box center [957, 172] width 686 height 25
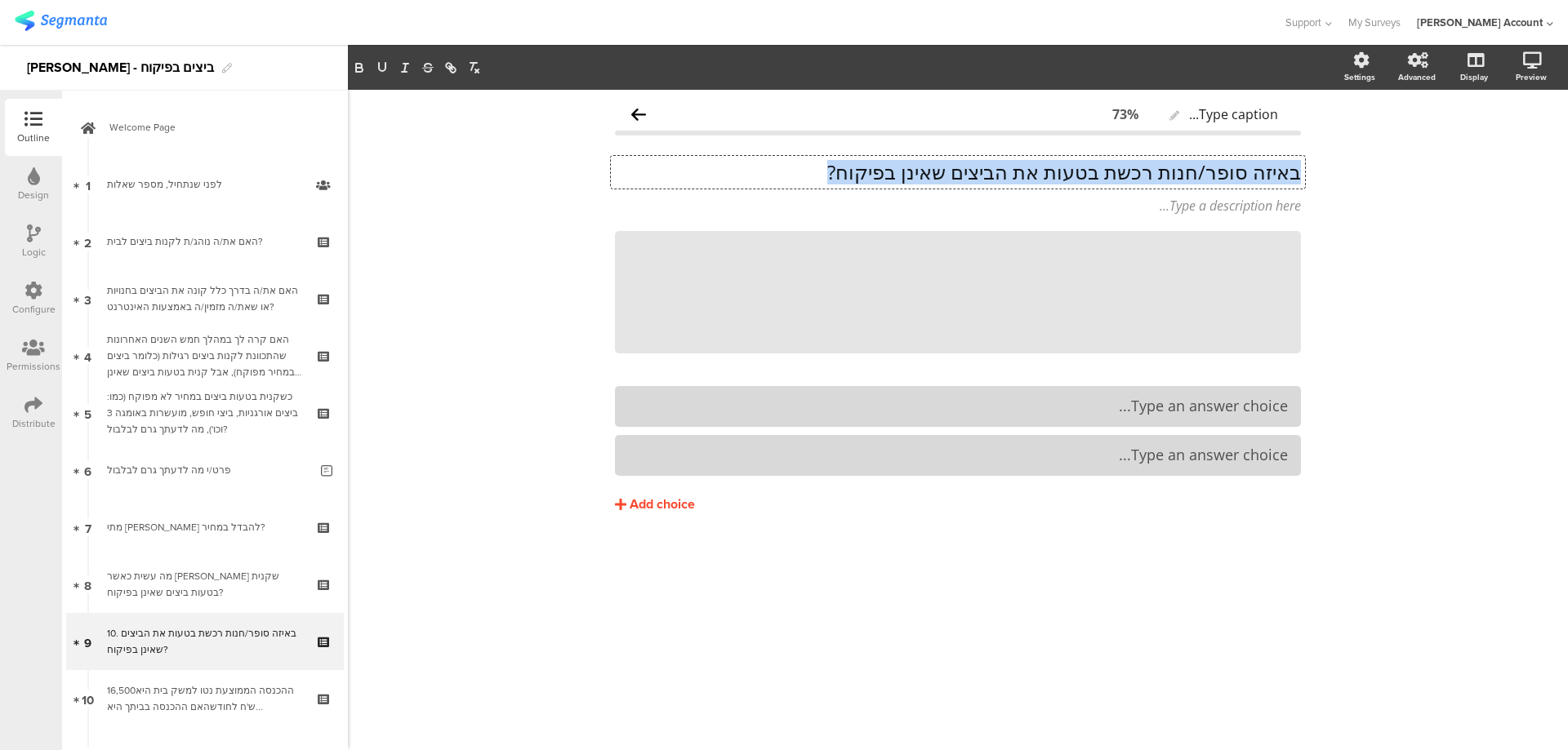
click at [1260, 173] on p "באיזה סופר/חנות רכשת בטעות את הביצים שאינן בפיקוח?" at bounding box center [957, 172] width 686 height 25
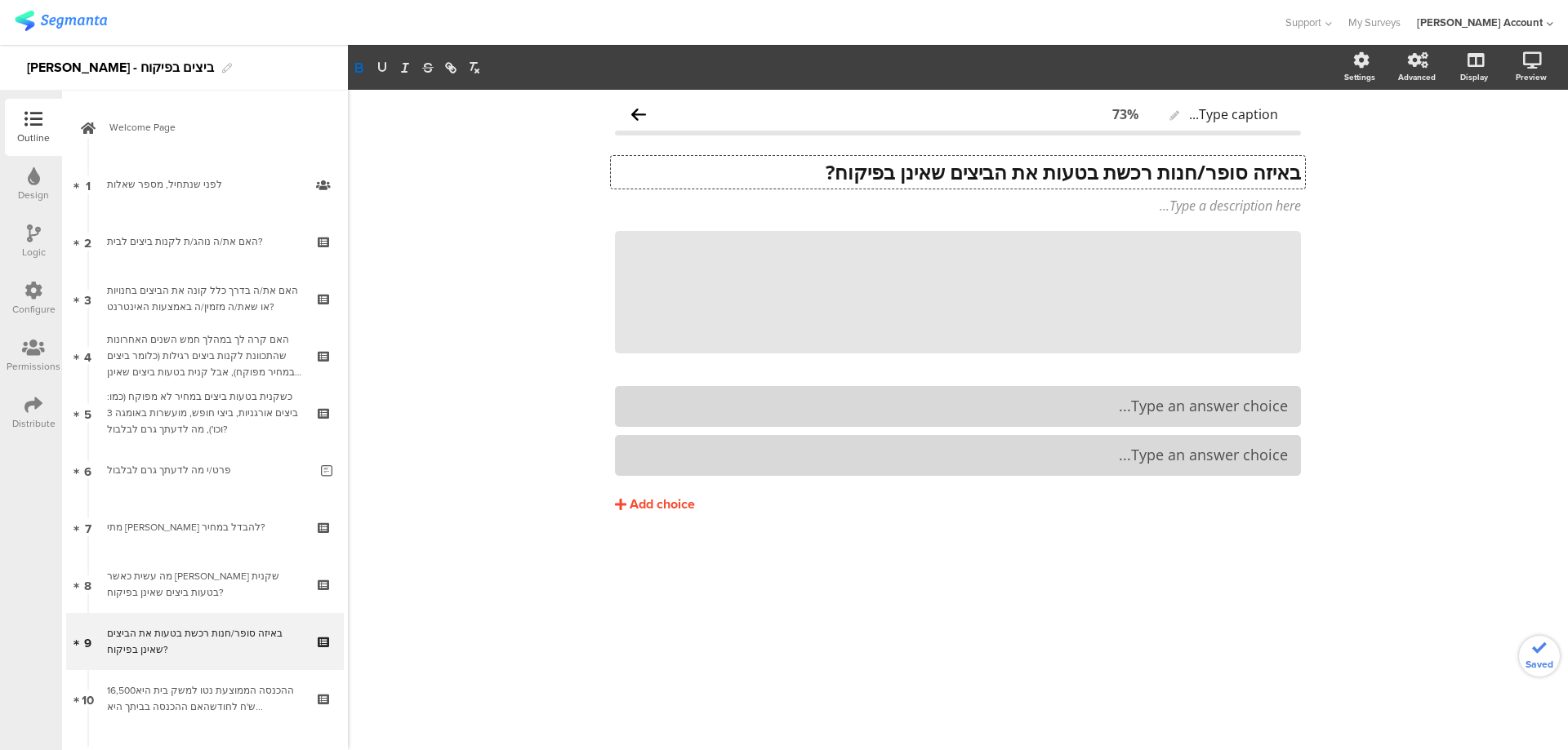
click at [1207, 170] on strong "באיזה סופר/חנות רכשת בטעות את הביצים שאינן בפיקוח?" at bounding box center [1063, 172] width 475 height 27
click at [1162, 172] on strong "באיזה סופר/חנות רכשת בטעות את הביצים שאינן בפיקוח?" at bounding box center [1063, 172] width 475 height 27
drag, startPoint x: 1209, startPoint y: 170, endPoint x: 1119, endPoint y: 172, distance: 90.0
click at [1119, 172] on strong "באיזה סופר/חנות/ויות רכשת בטעות את הביצים שאינן בפיקוח?" at bounding box center [1044, 172] width 512 height 27
click at [1297, 229] on icon at bounding box center [1300, 231] width 9 height 9
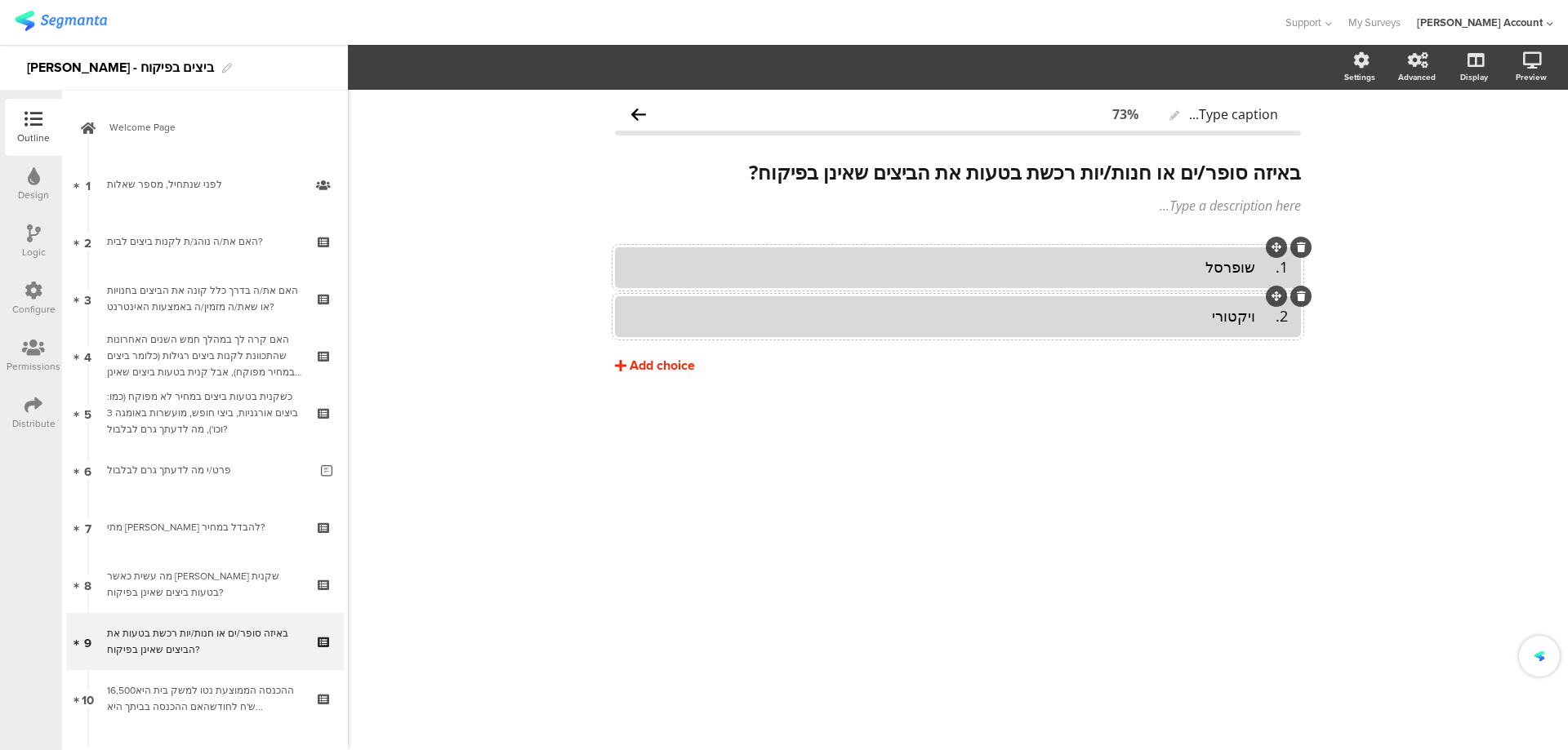
click at [639, 364] on div "Add choice" at bounding box center [662, 366] width 66 height 17
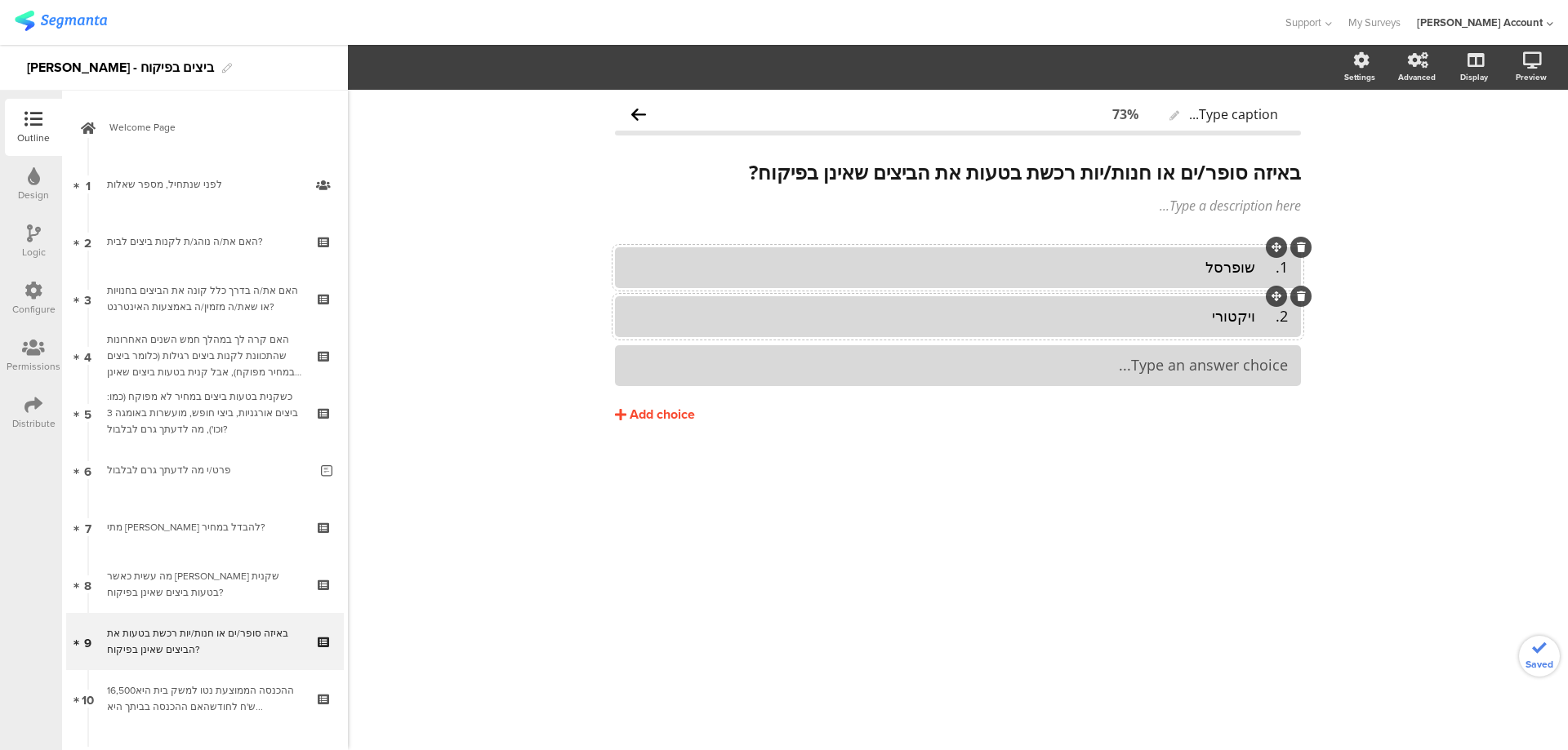
click at [660, 749] on html "You are using an unsupported version of Internet Explorer. Unsupported browsers…" at bounding box center [784, 375] width 1568 height 750
click at [666, 418] on div "Add choice" at bounding box center [662, 415] width 66 height 17
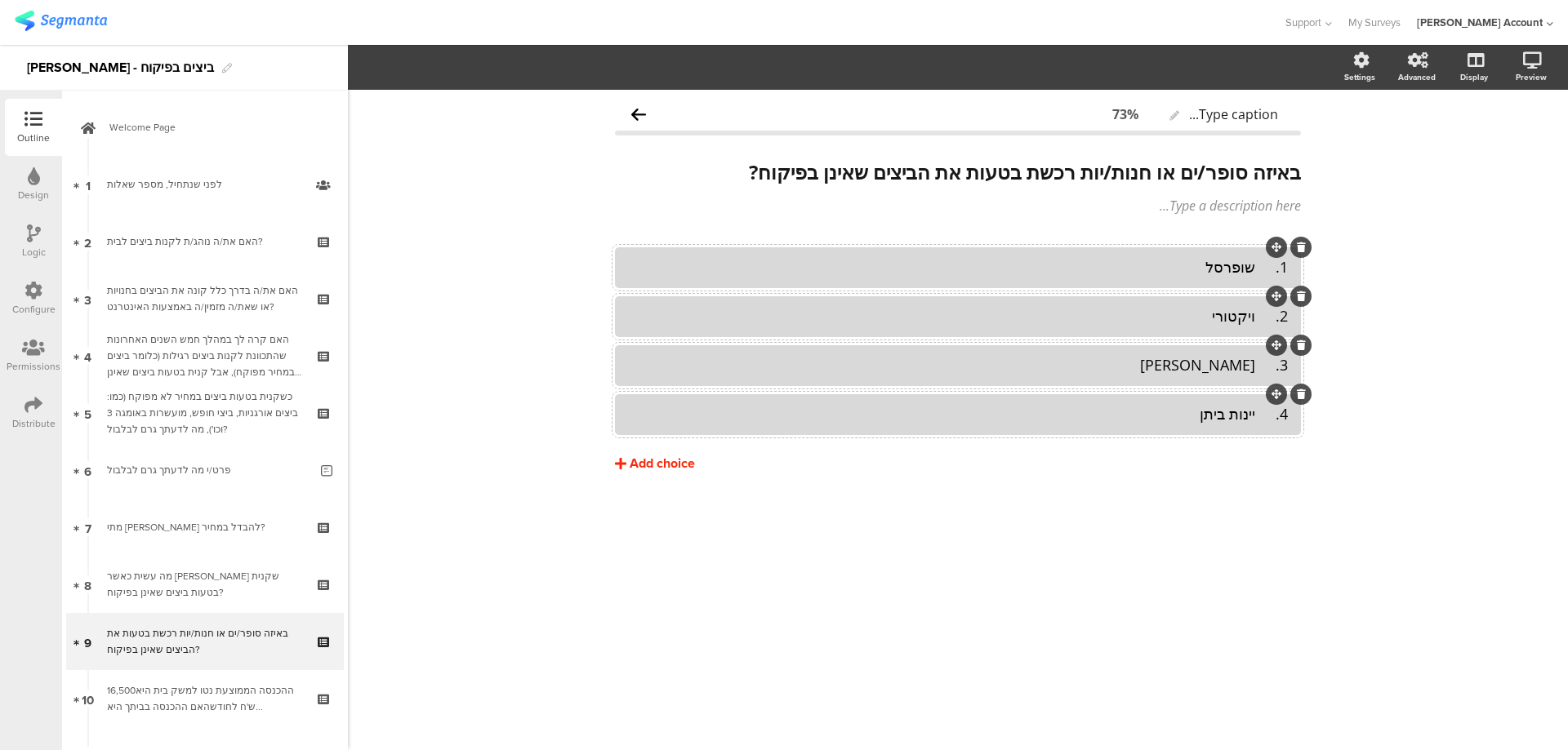
click at [682, 457] on div "Add choice" at bounding box center [662, 464] width 66 height 17
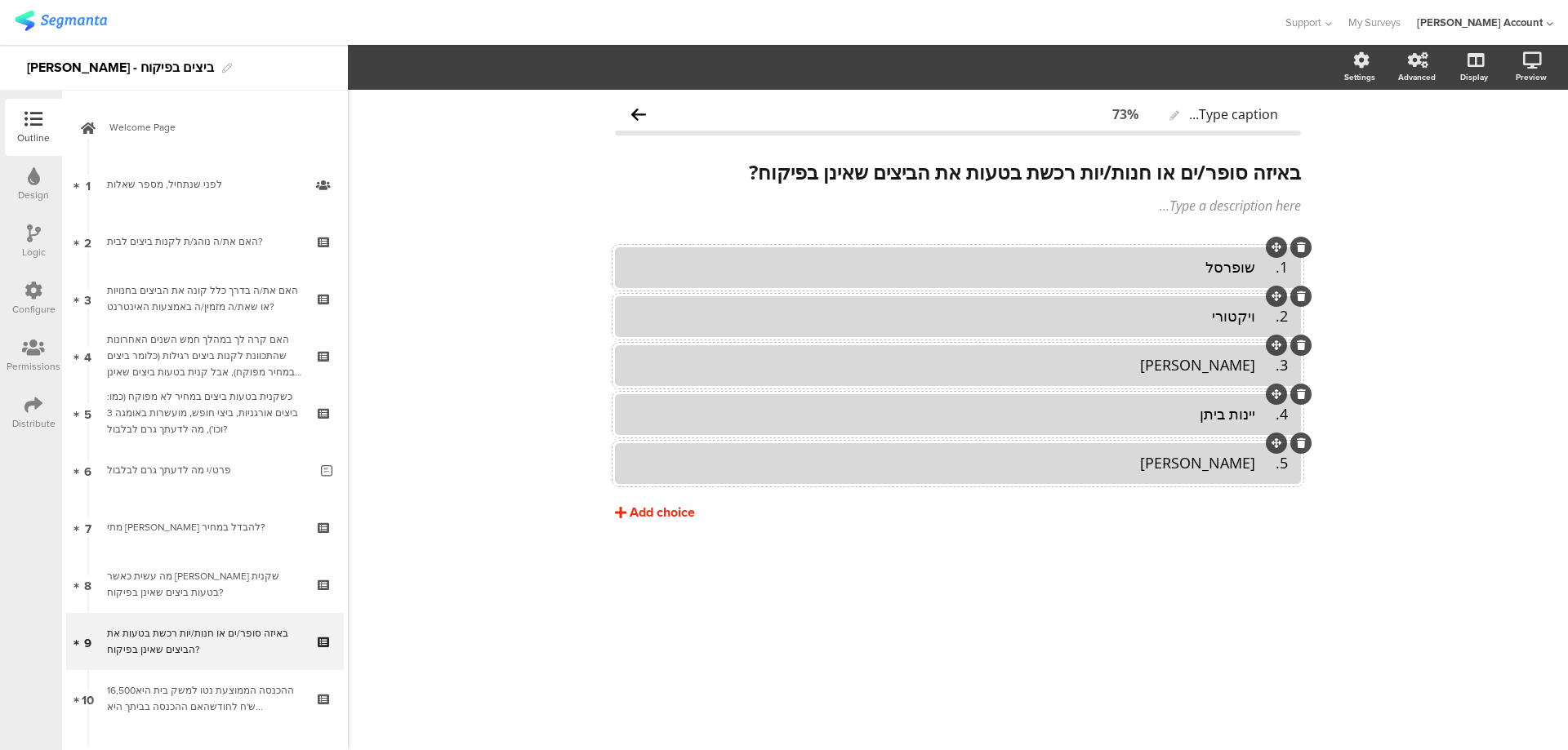
click at [684, 517] on div "Add choice" at bounding box center [662, 513] width 66 height 17
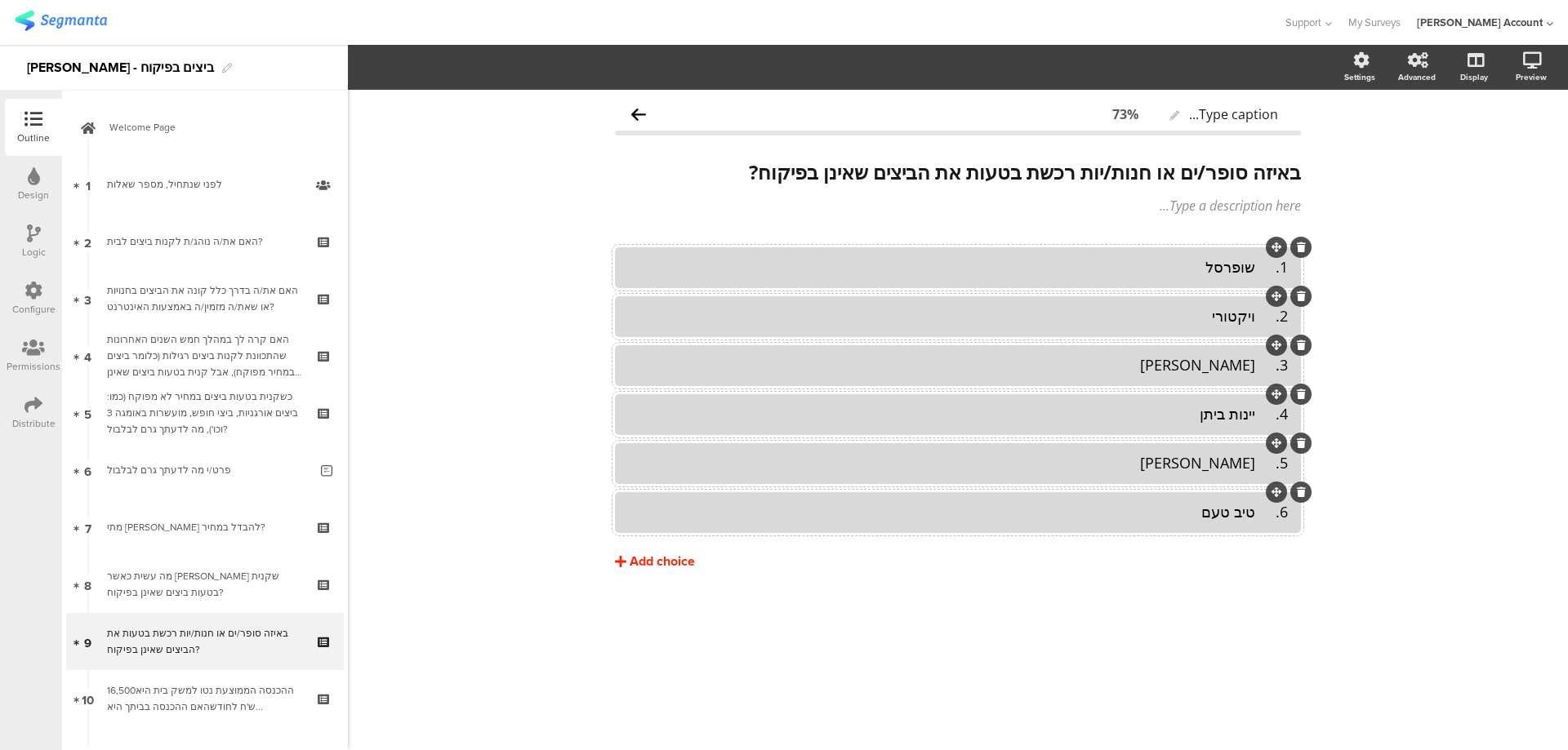
click at [654, 561] on div "Add choice" at bounding box center [662, 562] width 66 height 17
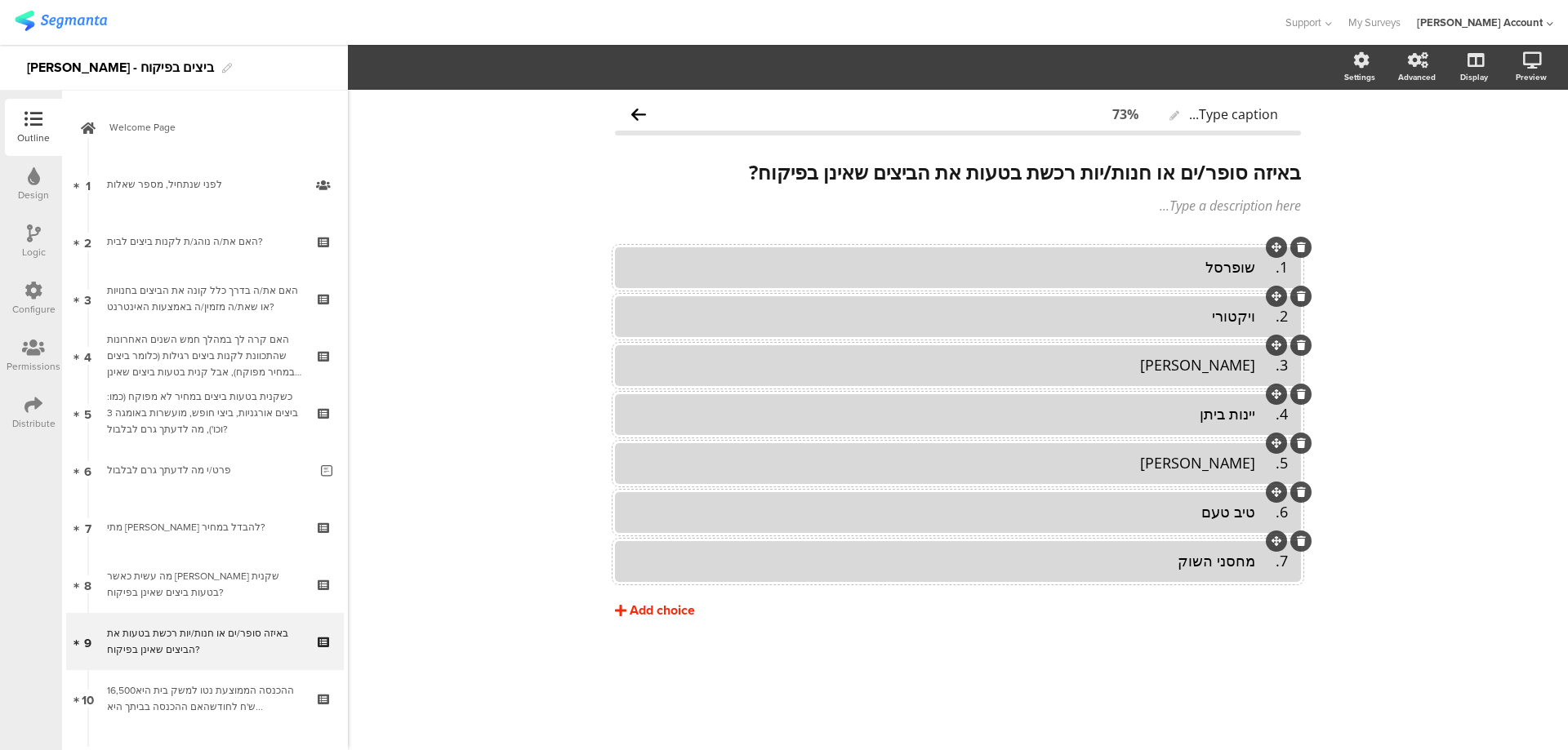
click at [678, 596] on button "Add choice" at bounding box center [957, 610] width 686 height 41
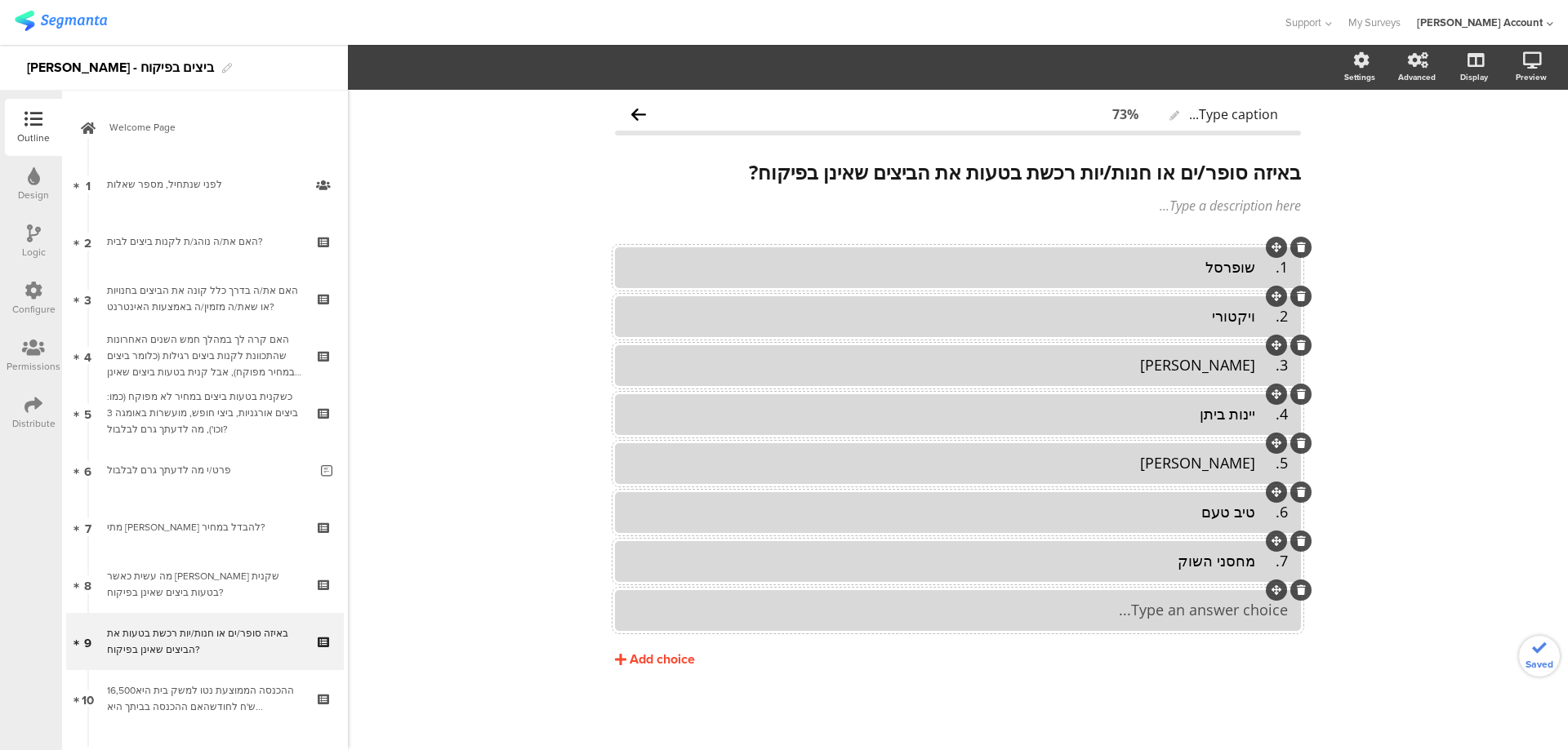
click at [894, 602] on div "Type an answer choice..." at bounding box center [957, 610] width 660 height 19
click at [664, 653] on div "Add choice" at bounding box center [662, 660] width 66 height 17
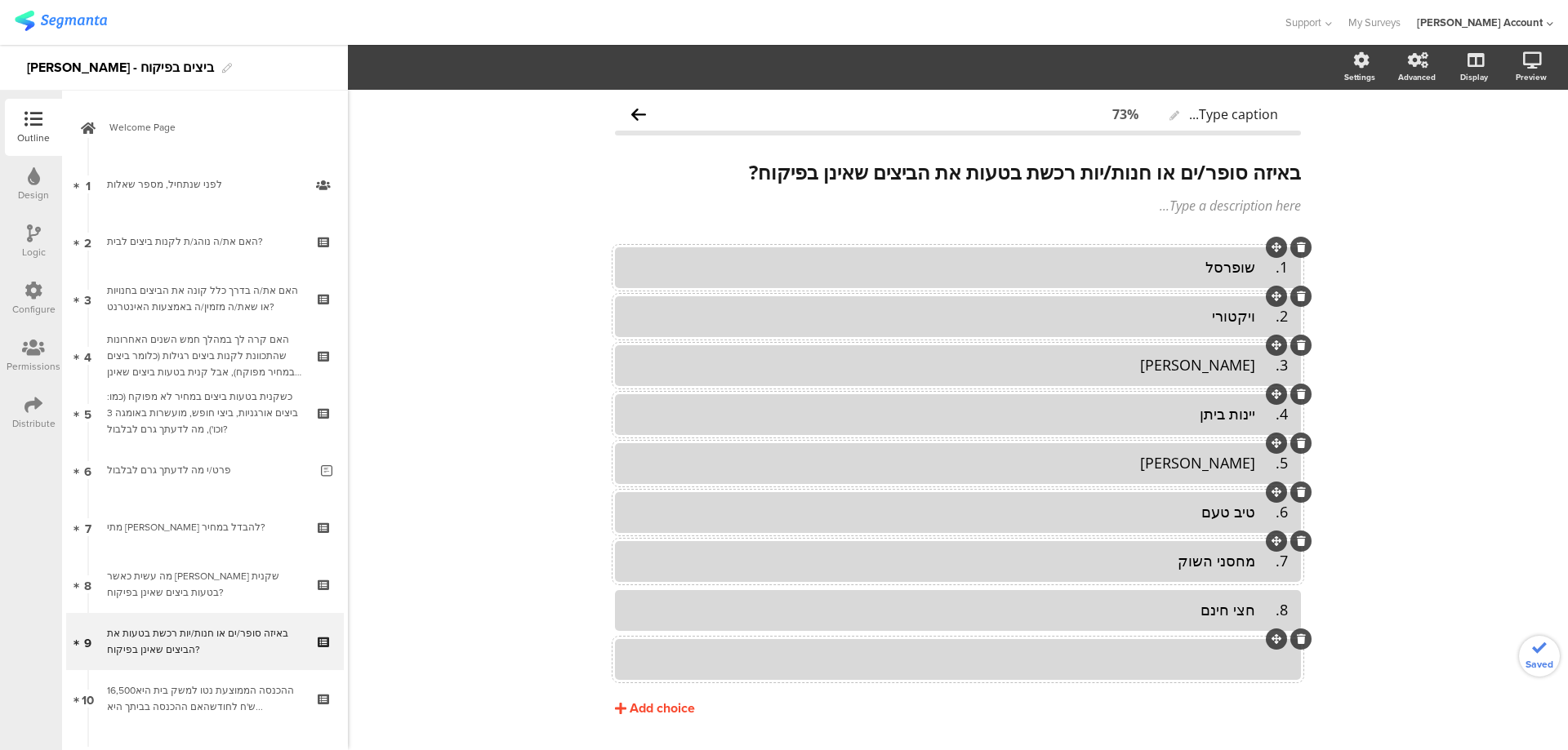
click at [1107, 650] on div at bounding box center [957, 659] width 660 height 19
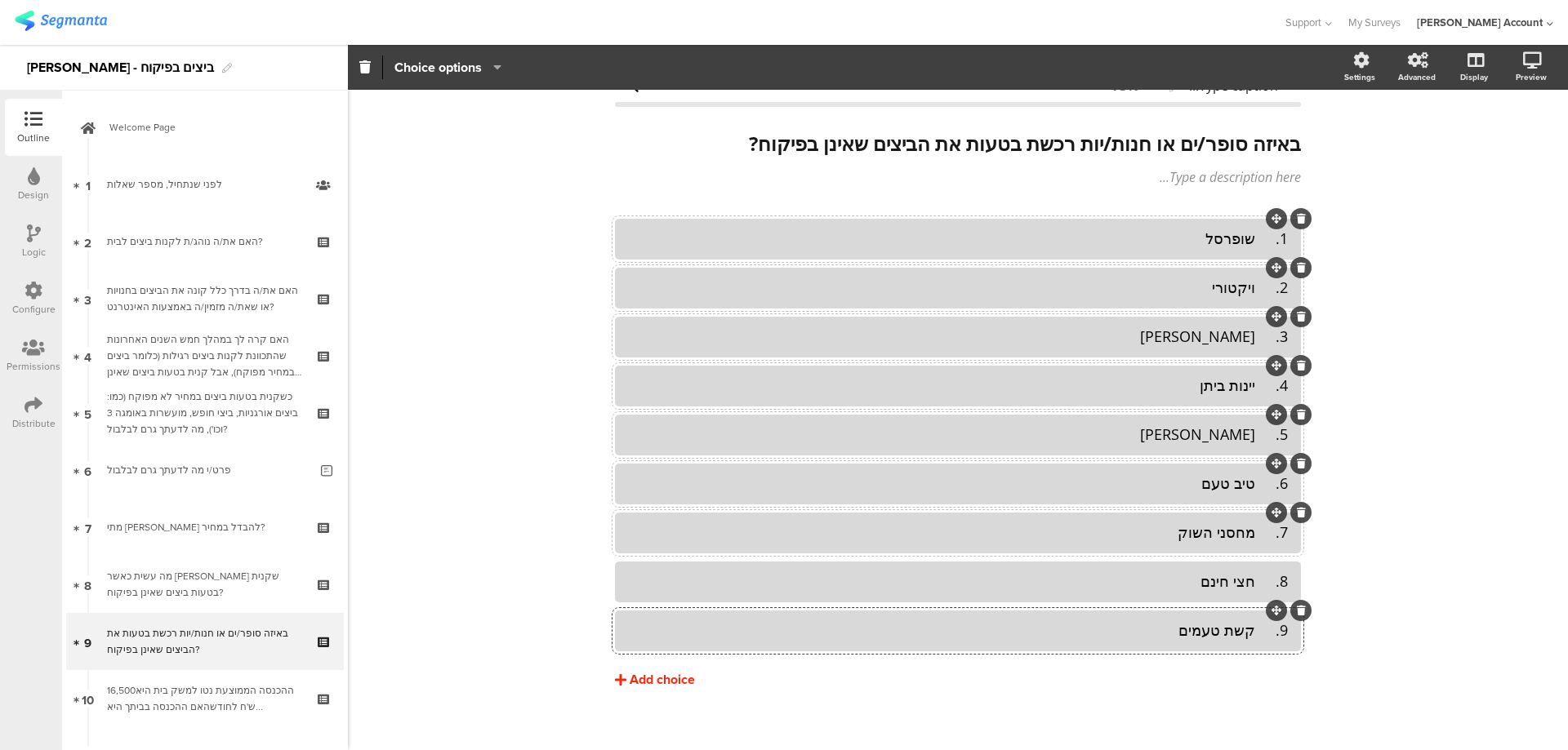
scroll to position [44, 0]
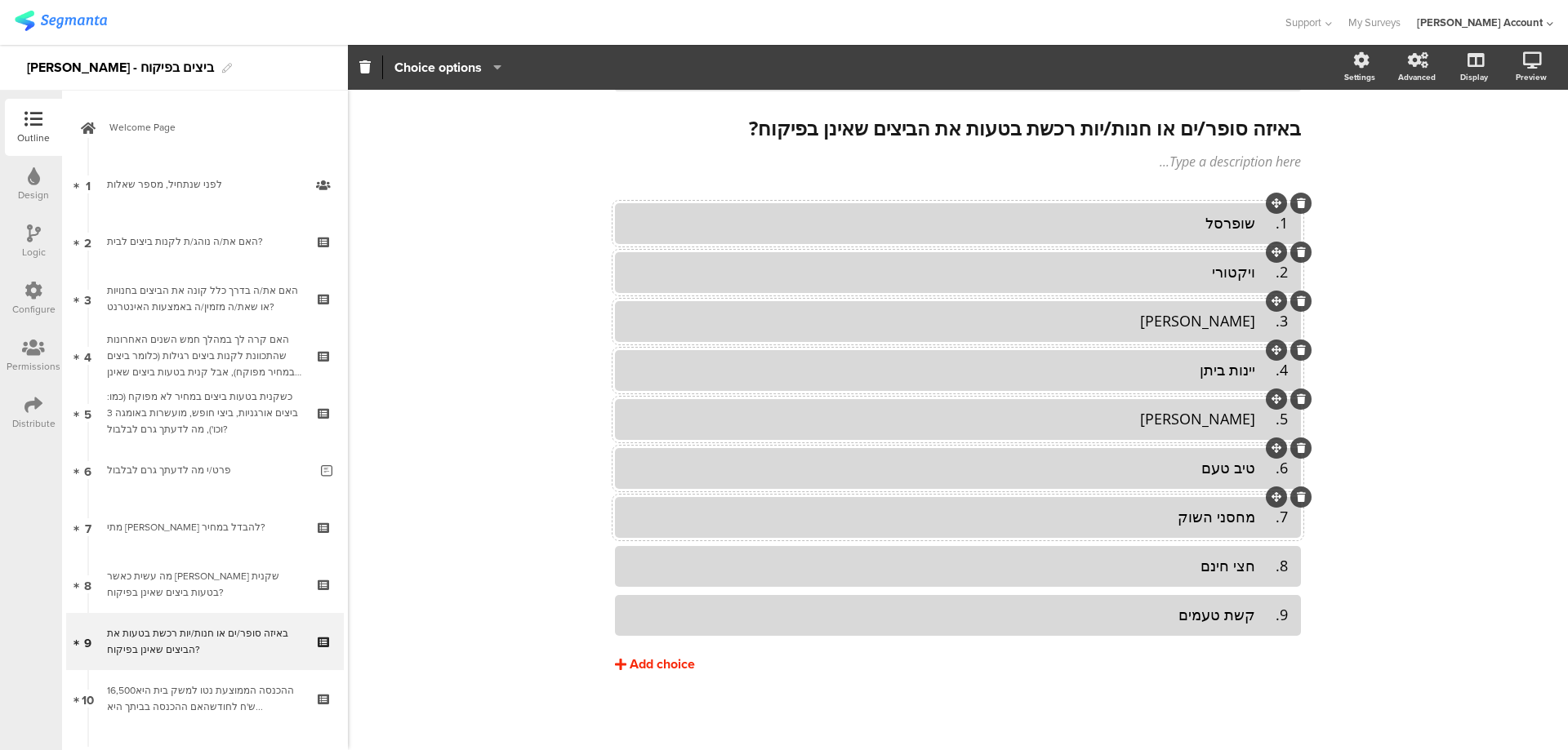
drag, startPoint x: 677, startPoint y: 658, endPoint x: 1066, endPoint y: 647, distance: 389.2
click at [919, 650] on button "Add choice" at bounding box center [957, 664] width 686 height 41
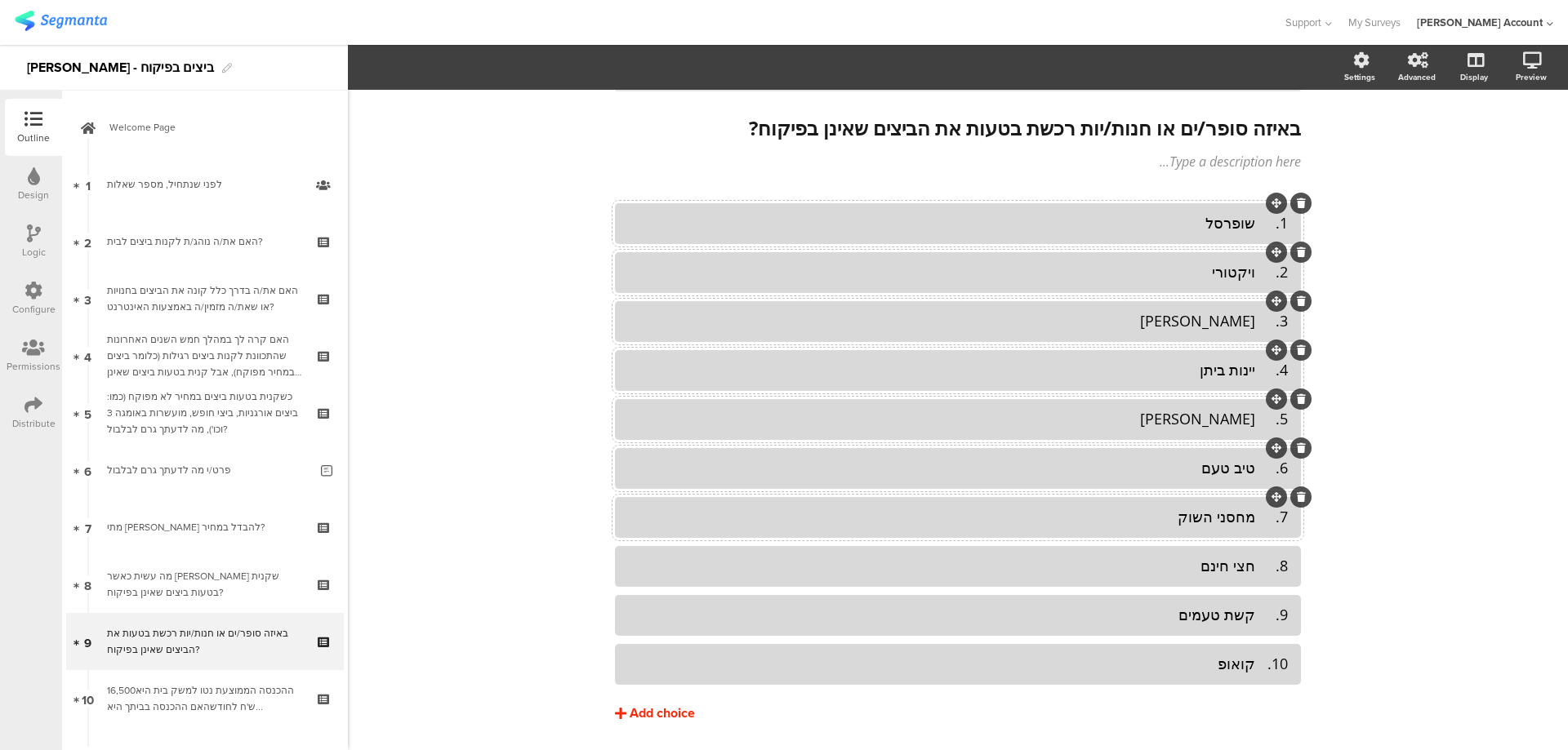
click at [672, 720] on div "Add choice" at bounding box center [662, 714] width 66 height 17
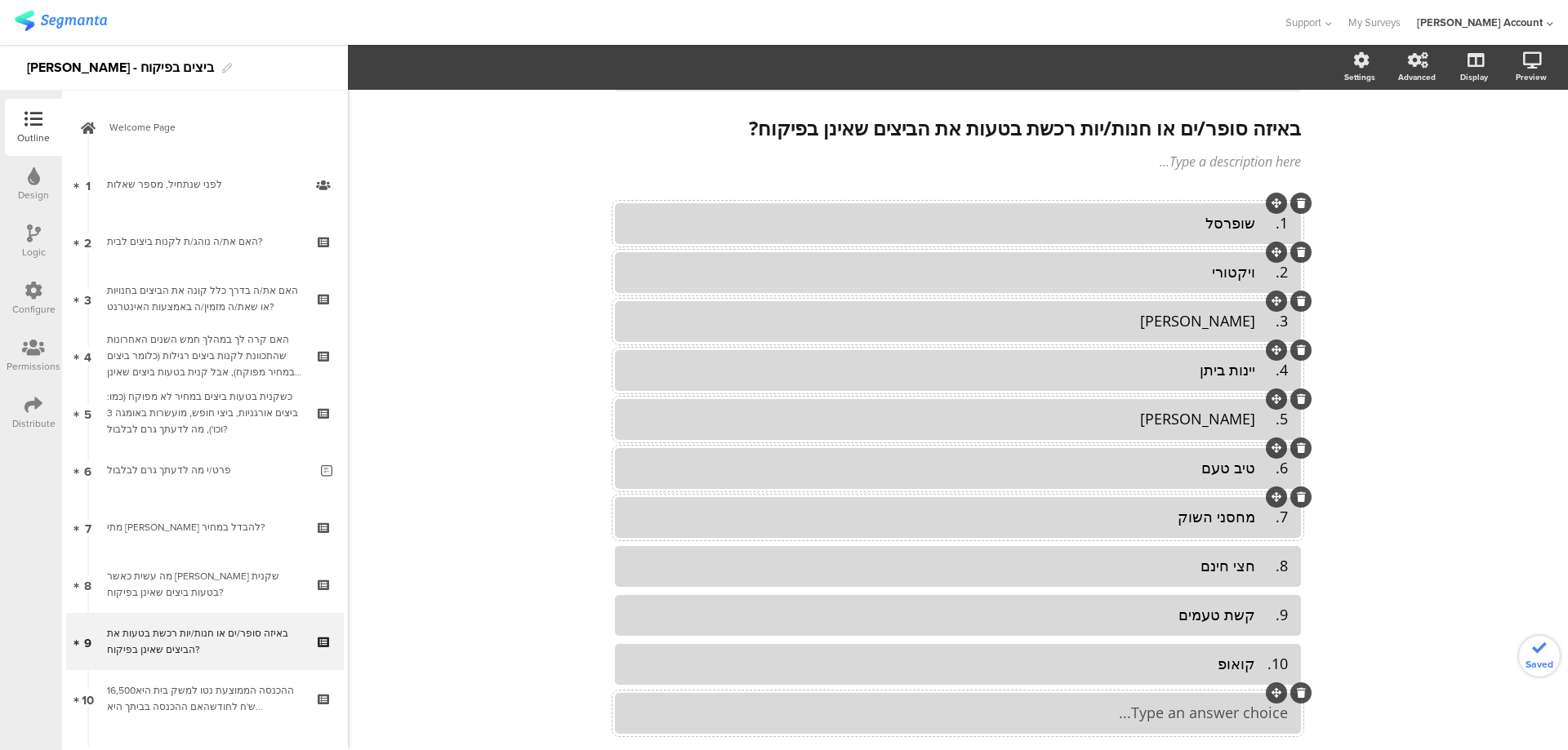
click at [1062, 702] on div "Type an answer choice..." at bounding box center [957, 713] width 660 height 27
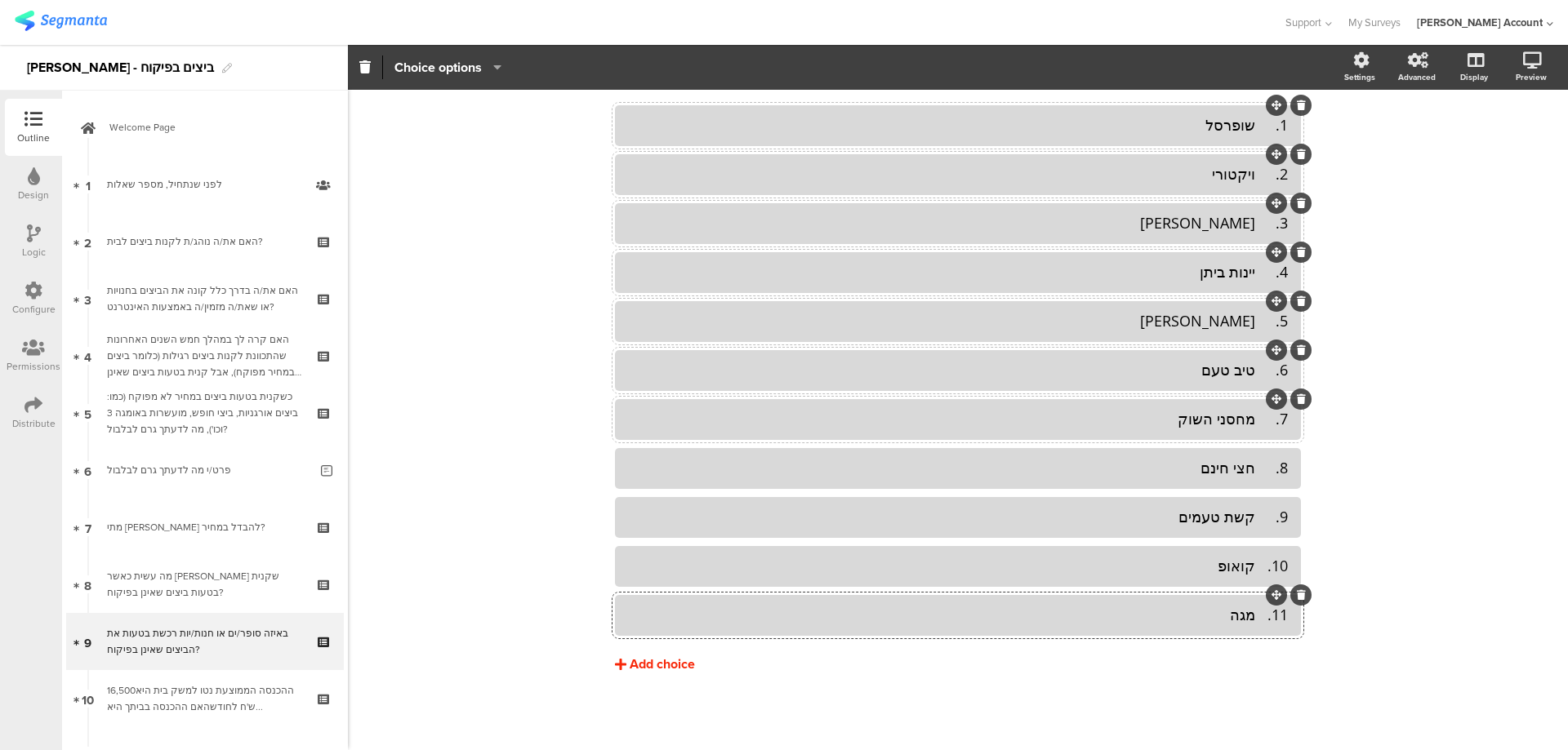
click at [618, 662] on icon at bounding box center [620, 665] width 11 height 13
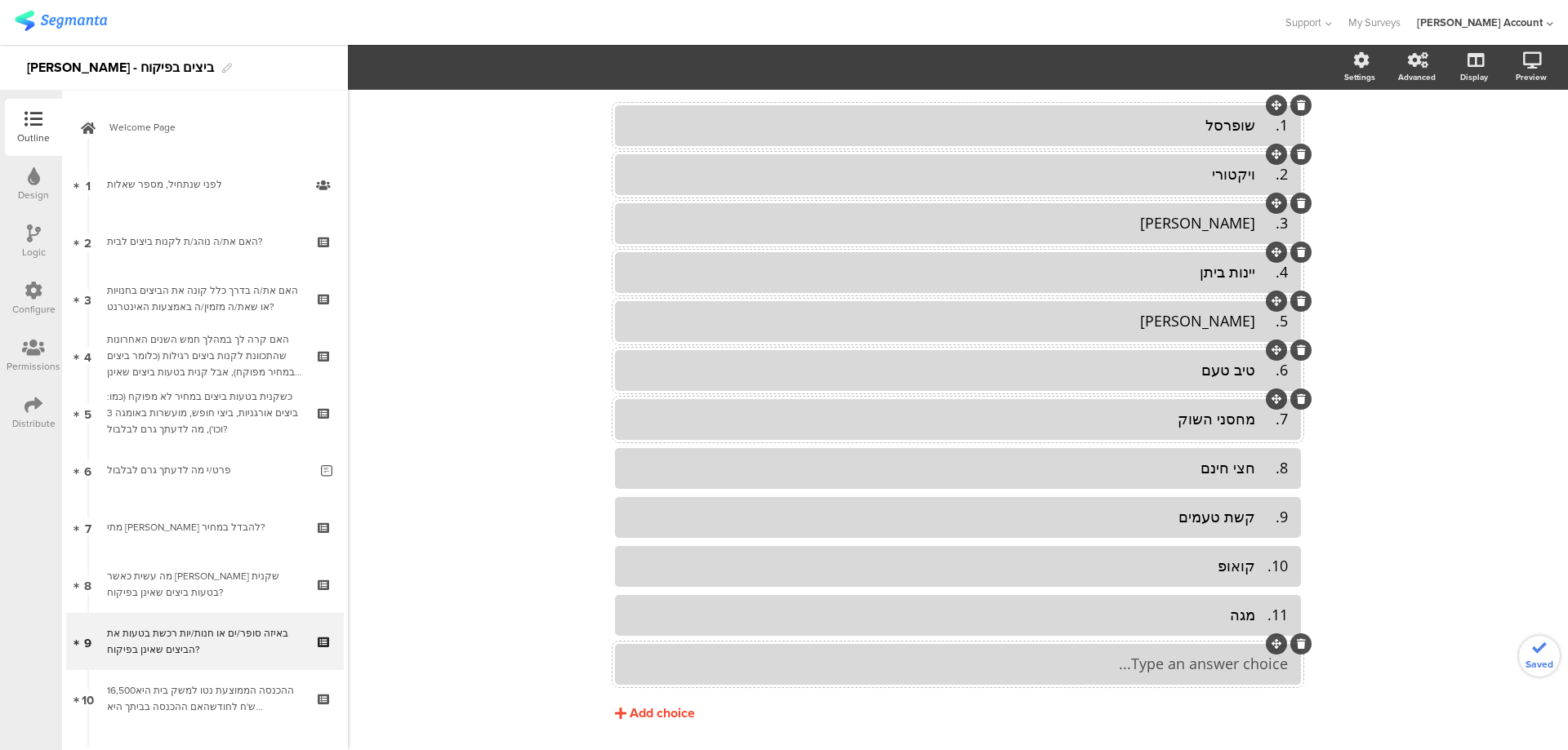
click at [1112, 658] on div "Type an answer choice..." at bounding box center [957, 664] width 660 height 19
click at [680, 706] on div "Add choice" at bounding box center [662, 714] width 66 height 17
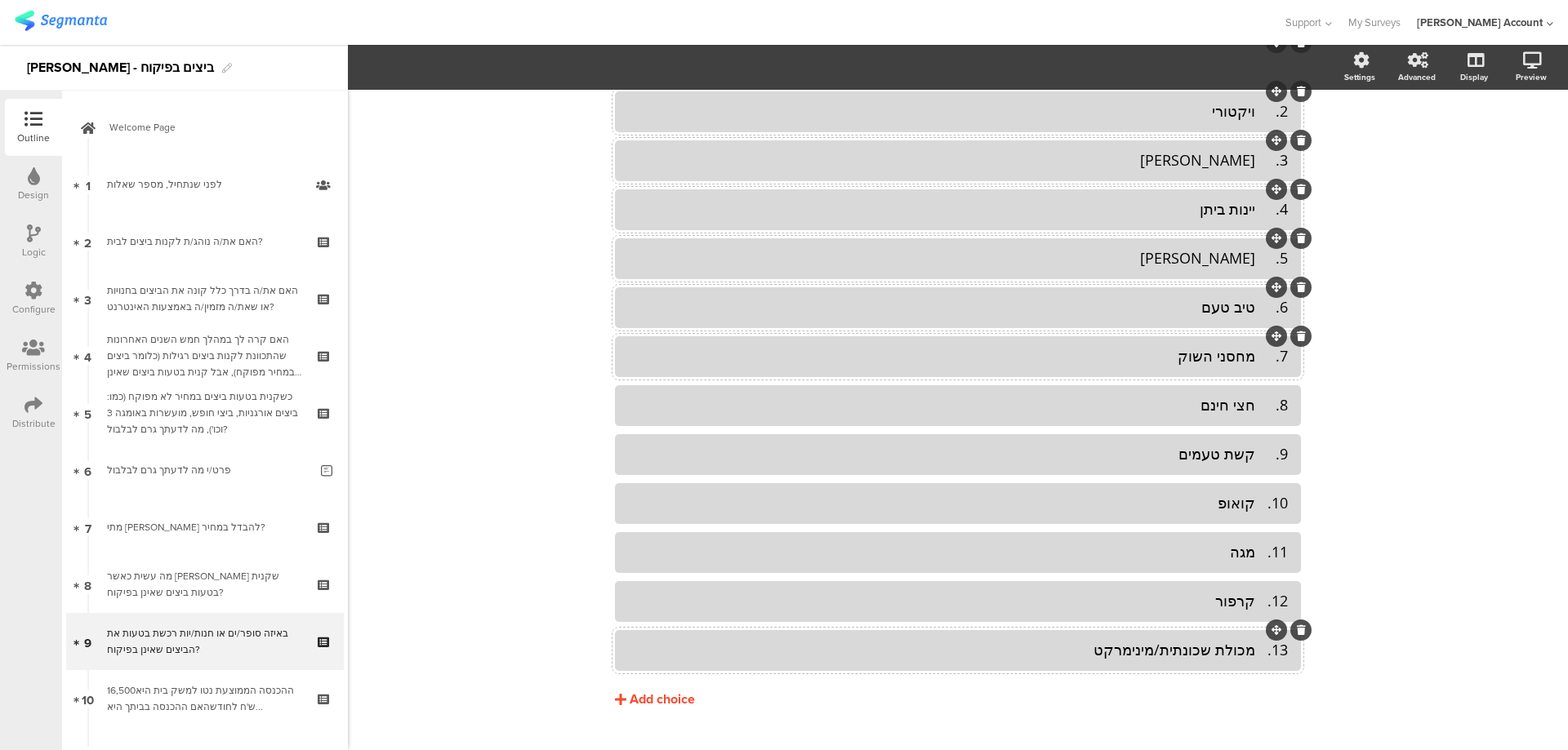
scroll to position [240, 0]
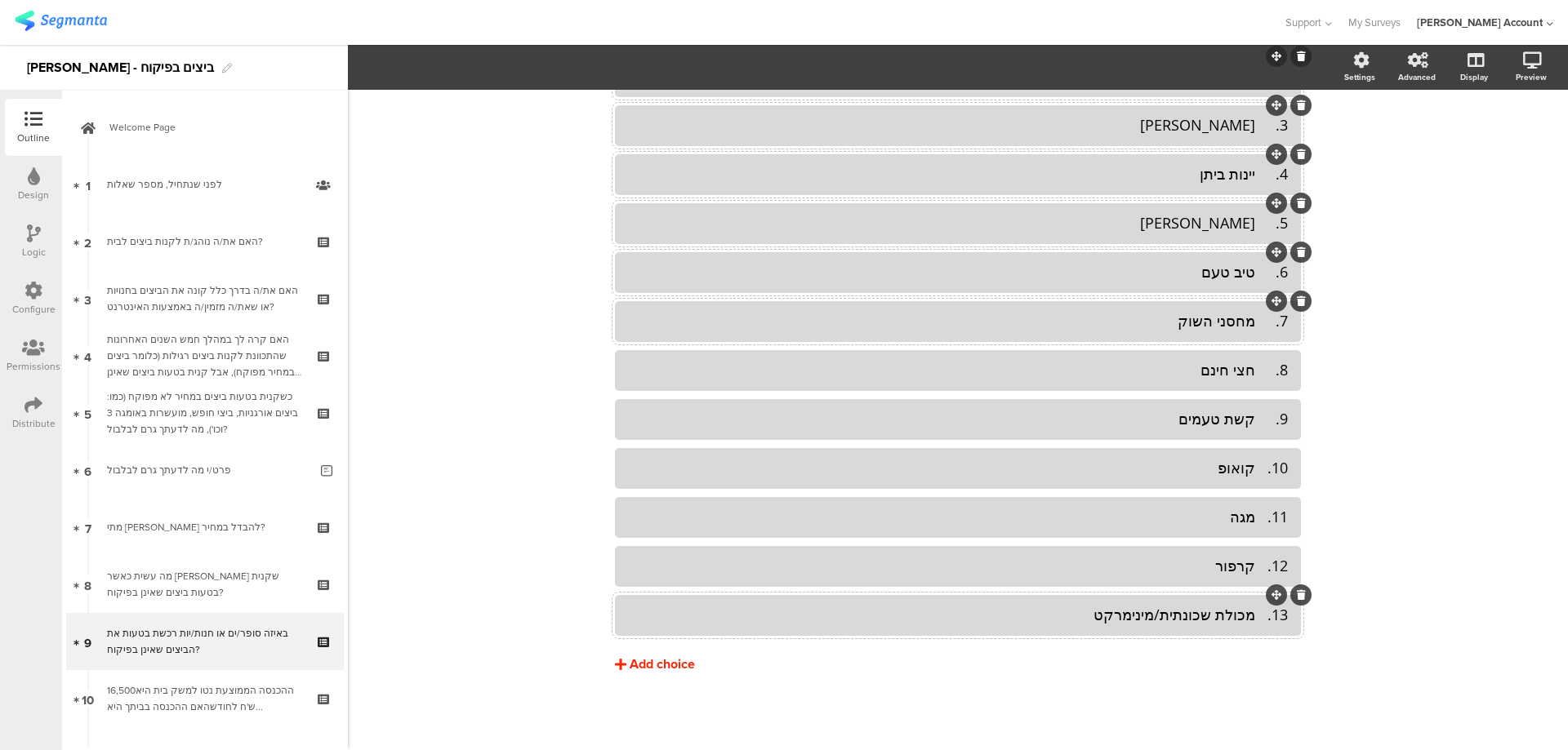
click at [662, 670] on div "Add choice" at bounding box center [662, 665] width 66 height 17
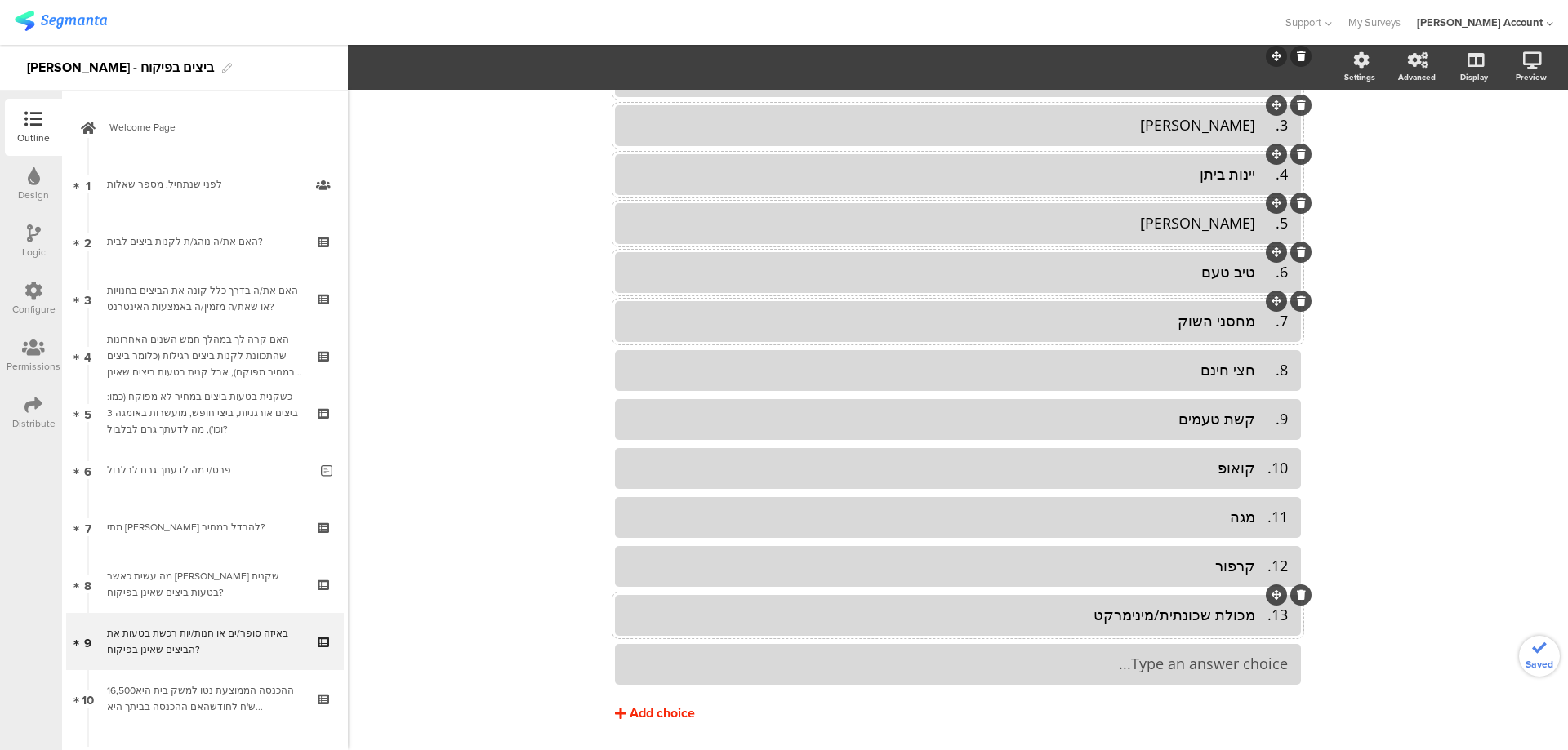
click at [1077, 667] on div "Type an answer choice..." at bounding box center [957, 664] width 660 height 19
click at [669, 700] on button "Add choice" at bounding box center [957, 713] width 686 height 41
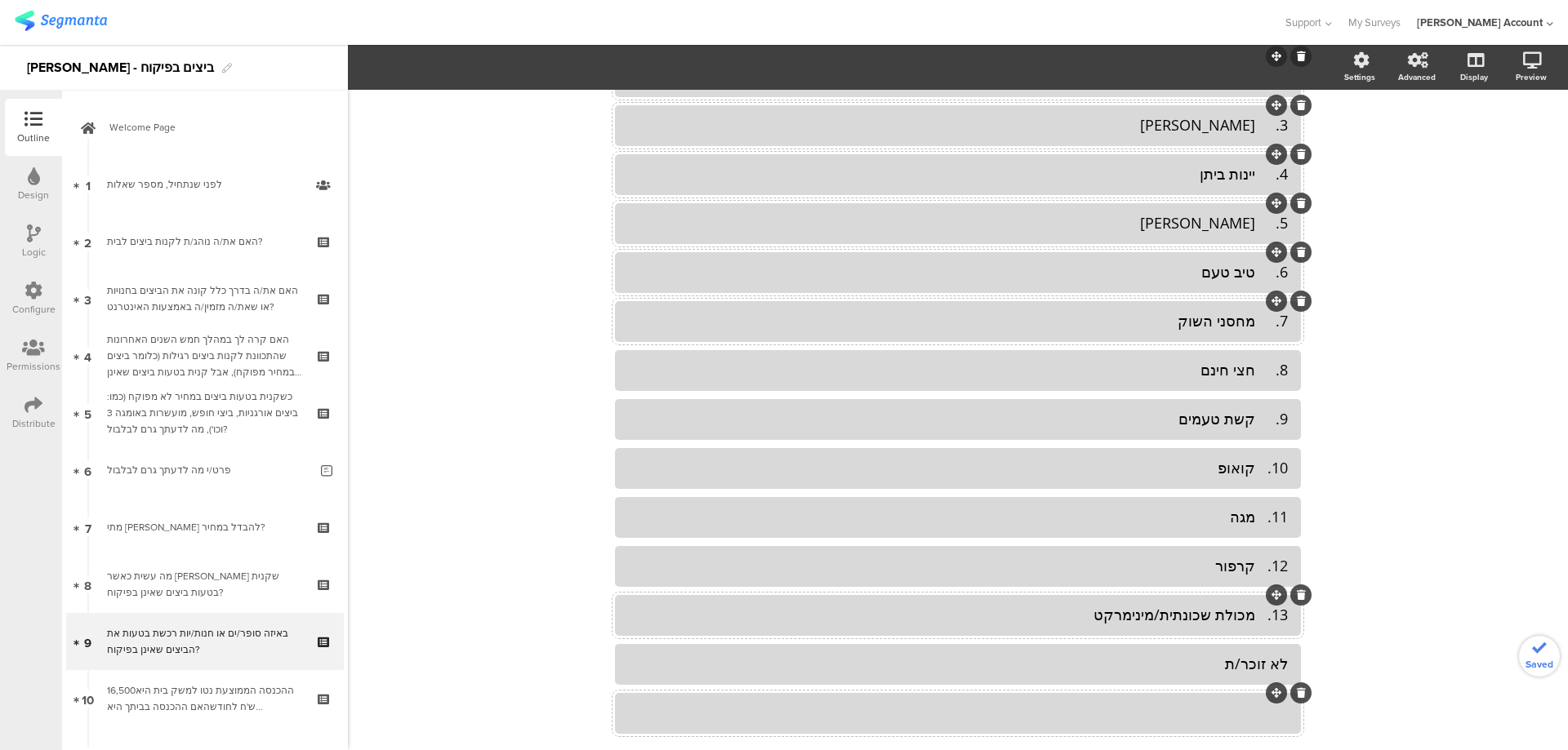
click at [1079, 712] on div at bounding box center [957, 713] width 660 height 19
click at [1248, 612] on div "13. מכולת שכונתית/מינימרקט" at bounding box center [957, 615] width 660 height 19
click at [1256, 561] on div "12. קרפור" at bounding box center [957, 566] width 660 height 19
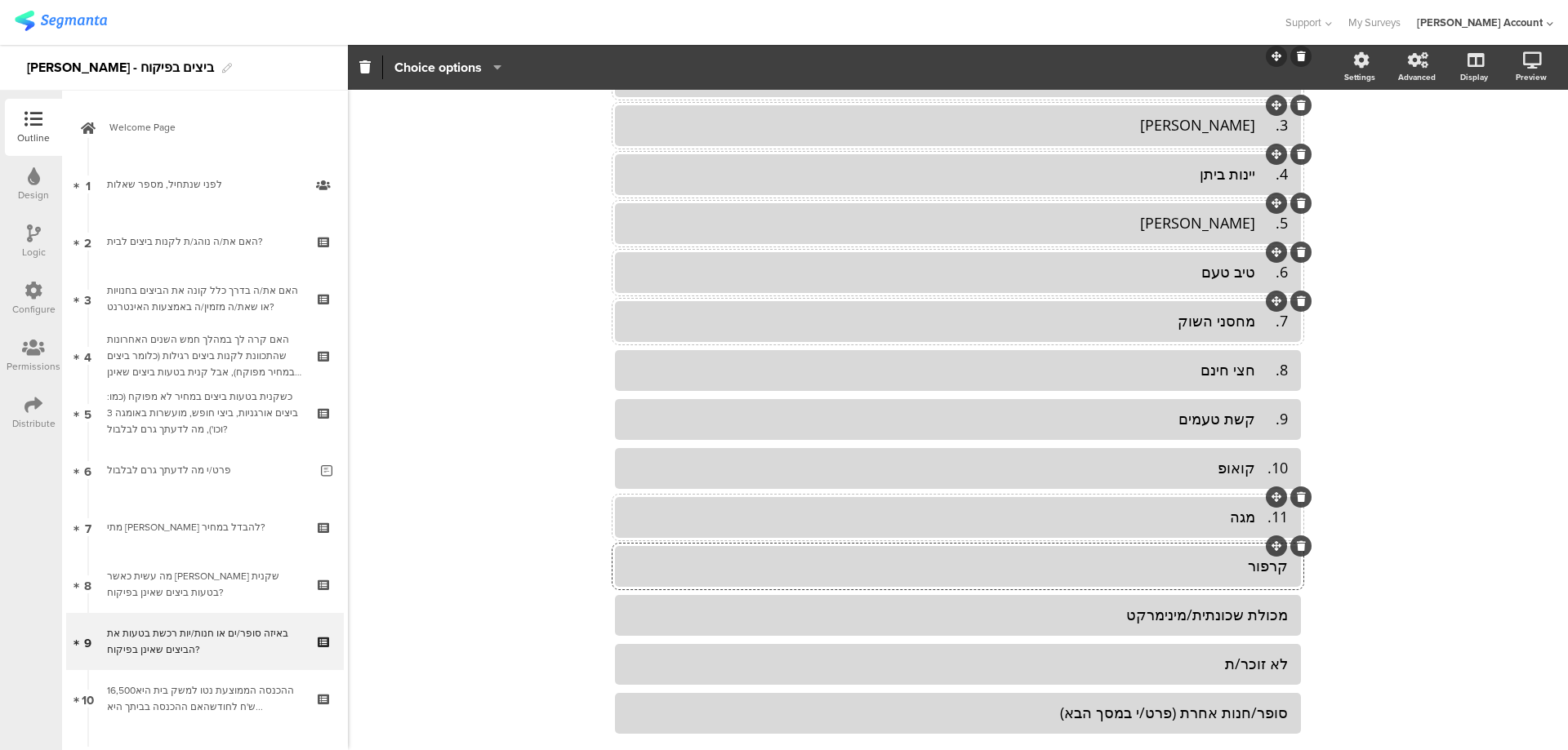
click at [1254, 520] on div "11. מגה" at bounding box center [957, 517] width 660 height 19
click at [1257, 467] on div "10. קואופ" at bounding box center [957, 468] width 660 height 19
click at [1251, 468] on div "10 קואופ" at bounding box center [957, 468] width 660 height 19
click at [1254, 421] on div "9. קשת טעמים" at bounding box center [957, 420] width 660 height 19
click at [1253, 368] on div "8. חצי חינם" at bounding box center [957, 370] width 660 height 19
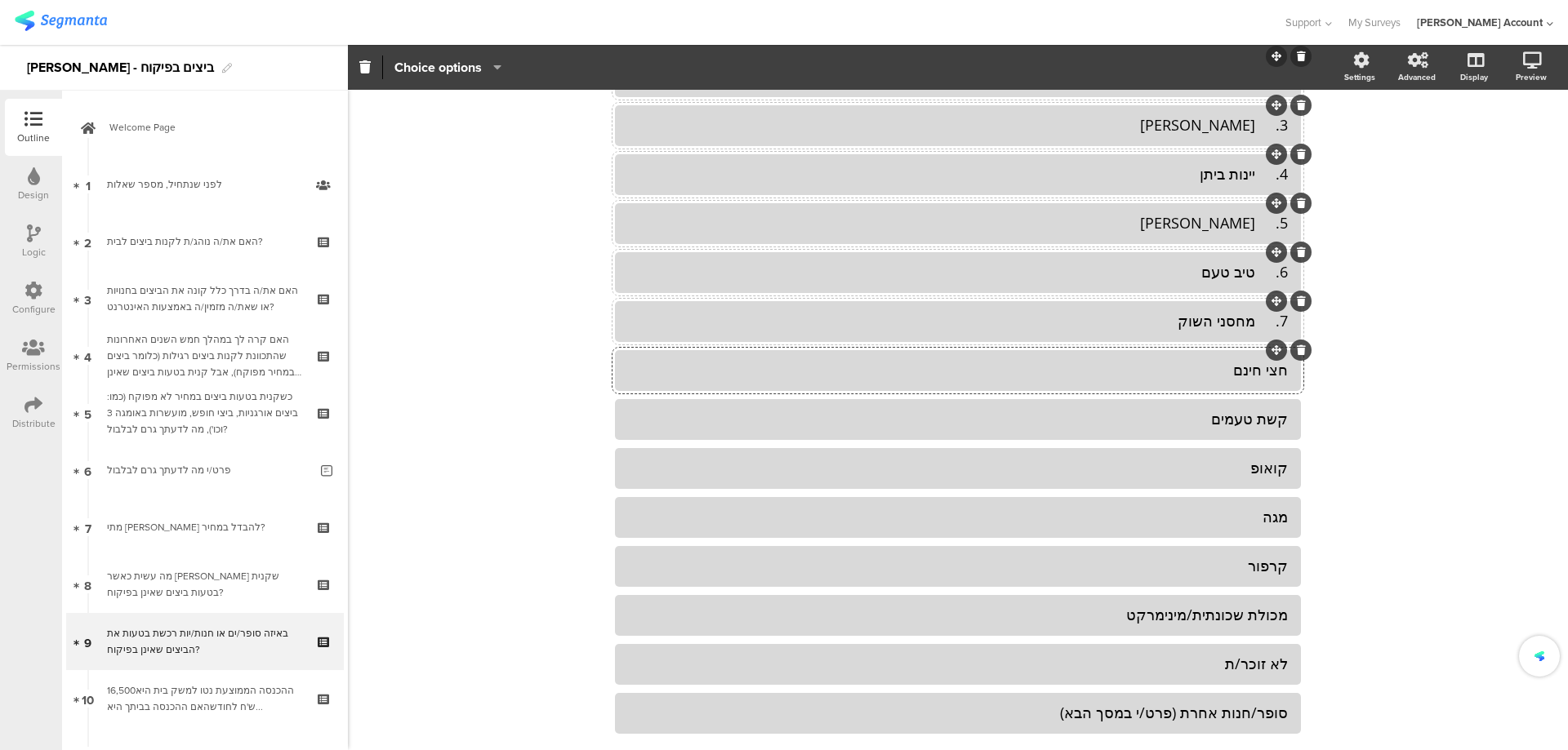
click at [1252, 326] on div "7. מחסני השוק" at bounding box center [957, 321] width 660 height 19
click at [1251, 272] on div "6. טיב טעם" at bounding box center [957, 272] width 660 height 19
click at [1253, 224] on div "5. יוחננוף" at bounding box center [957, 223] width 660 height 19
click at [1253, 178] on div "4. יינות ביתן" at bounding box center [957, 175] width 660 height 19
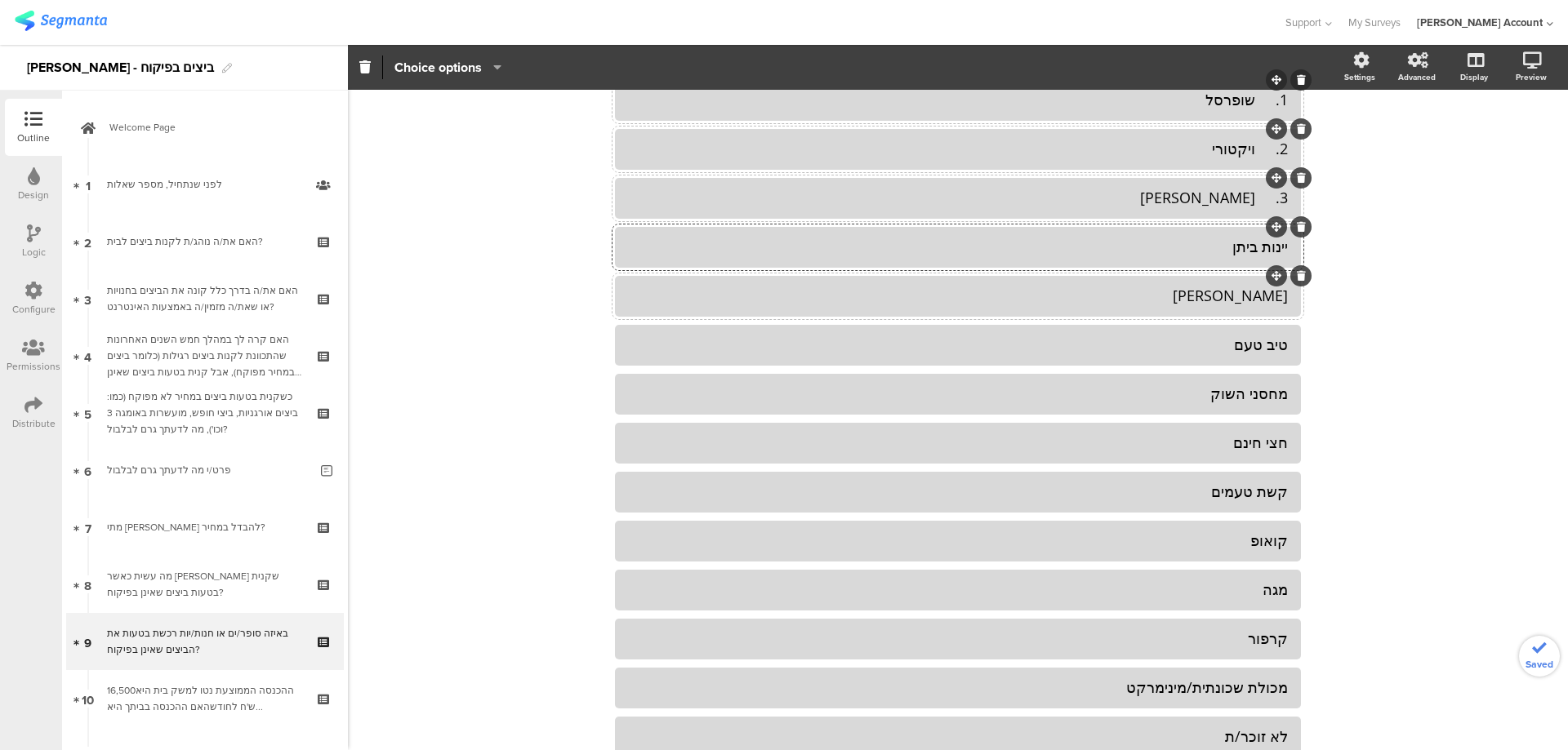
scroll to position [131, 0]
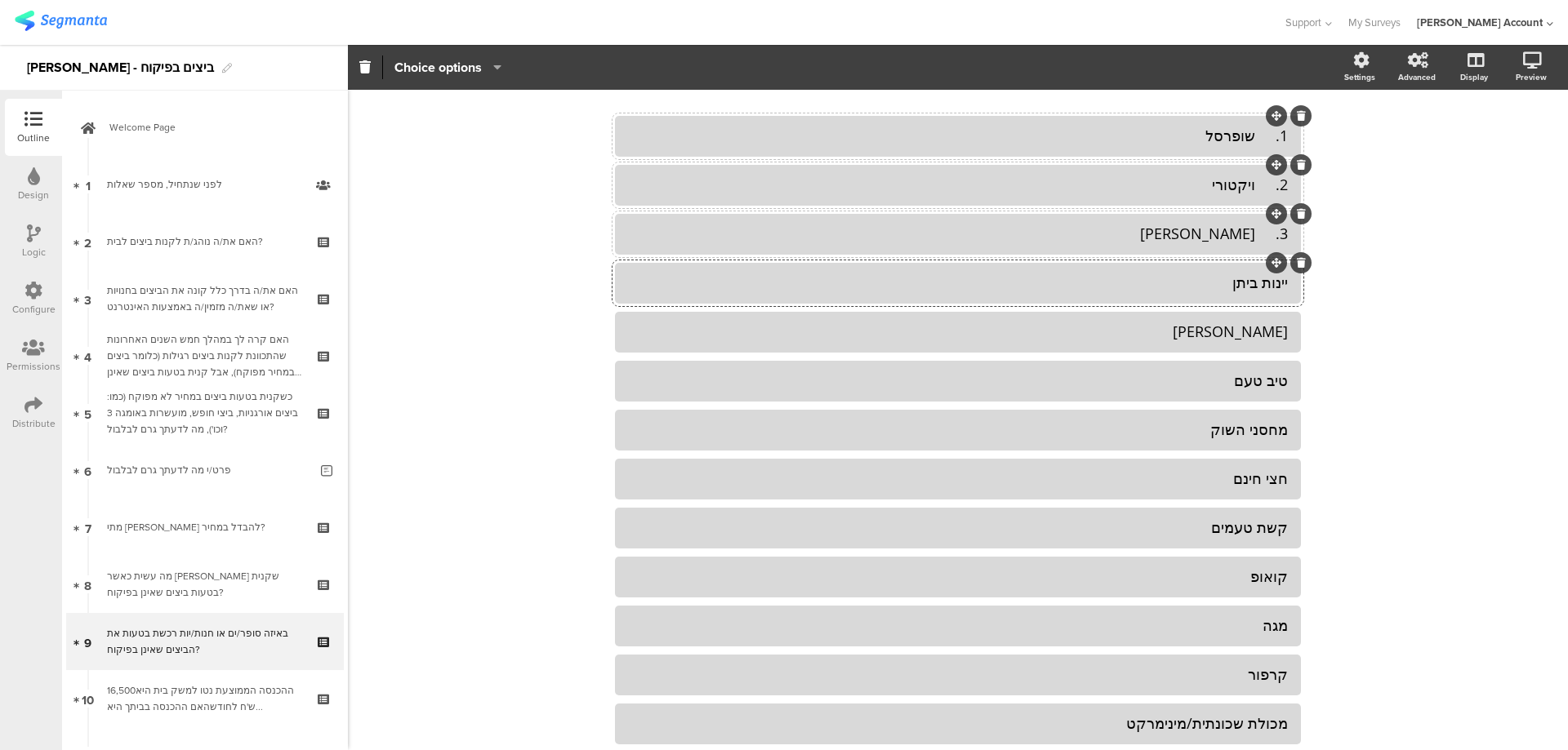
click at [1252, 235] on div "3. רמי לוי" at bounding box center [957, 234] width 660 height 19
click at [1251, 189] on div "2. ויקטורי" at bounding box center [957, 185] width 660 height 19
click at [1252, 139] on div "1. שופרסל" at bounding box center [957, 136] width 660 height 19
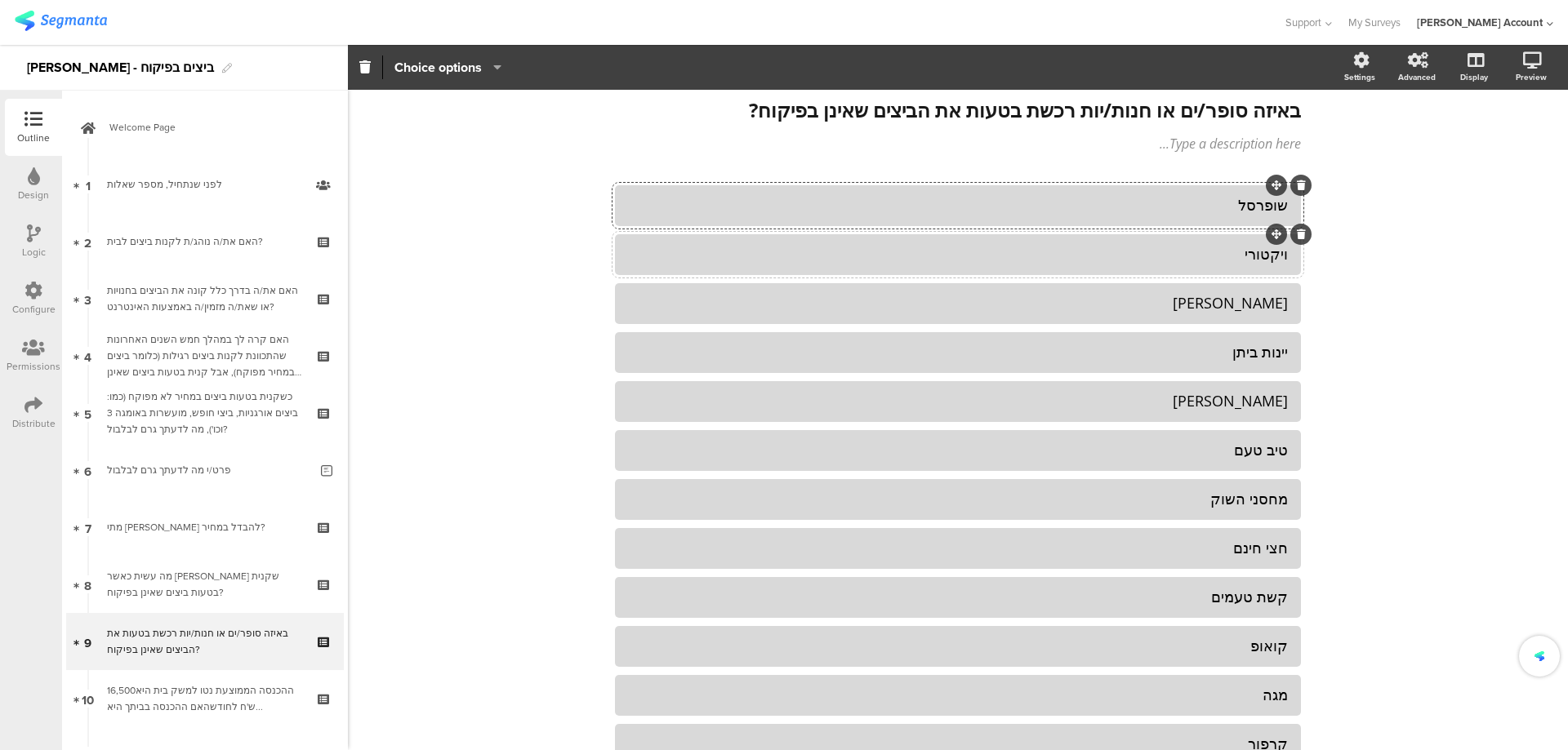
scroll to position [0, 0]
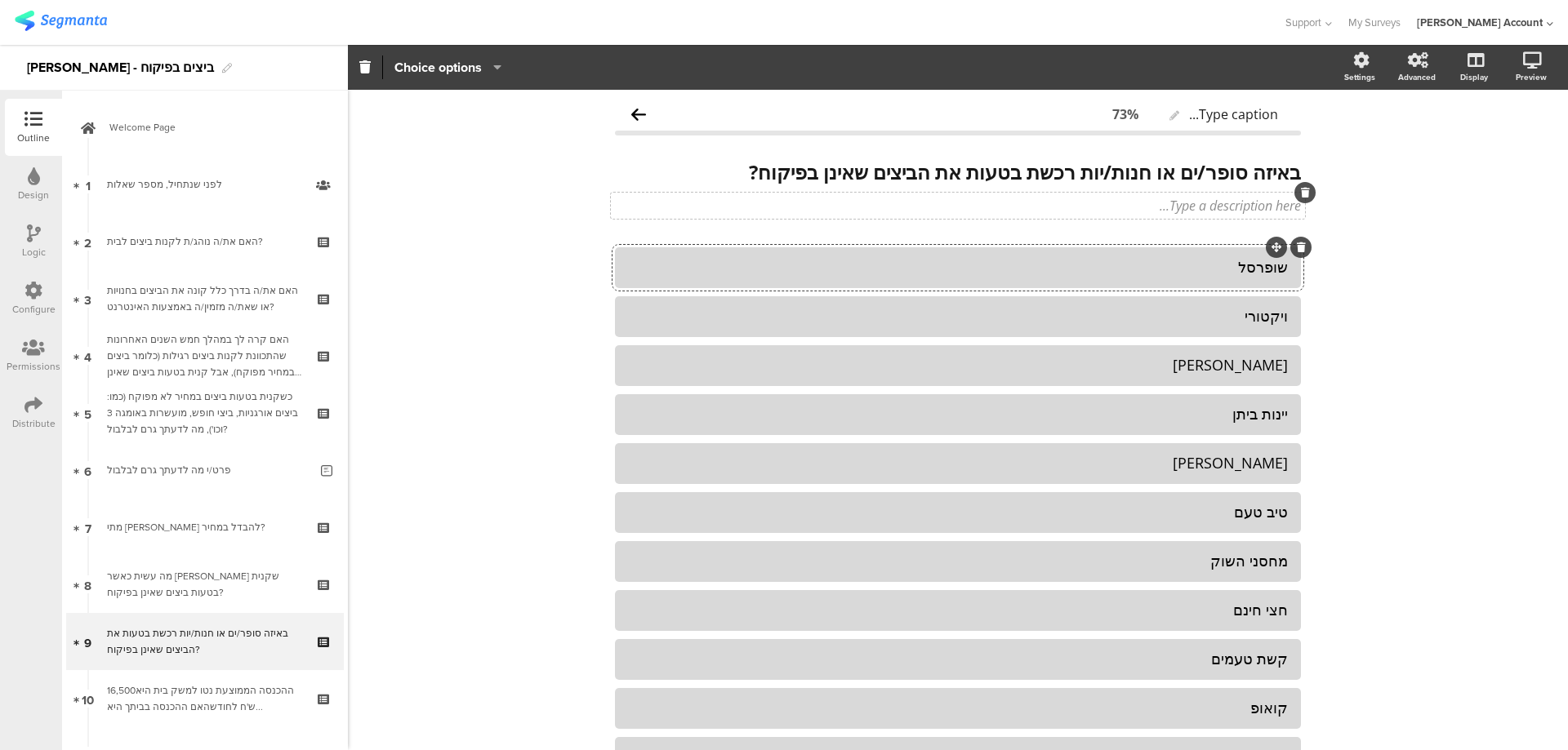
click at [1249, 205] on div "Type a description here..." at bounding box center [957, 206] width 694 height 27
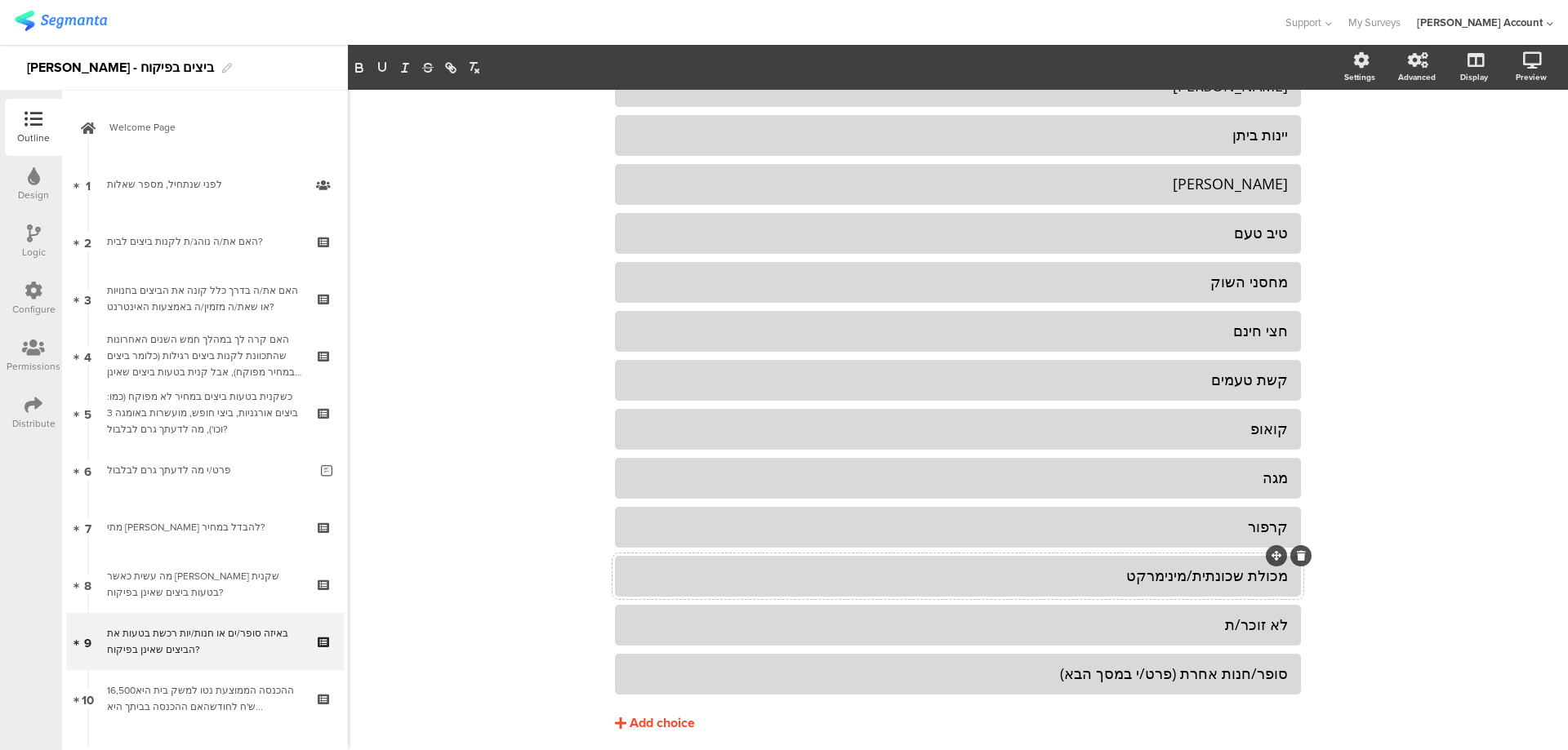
scroll to position [338, 0]
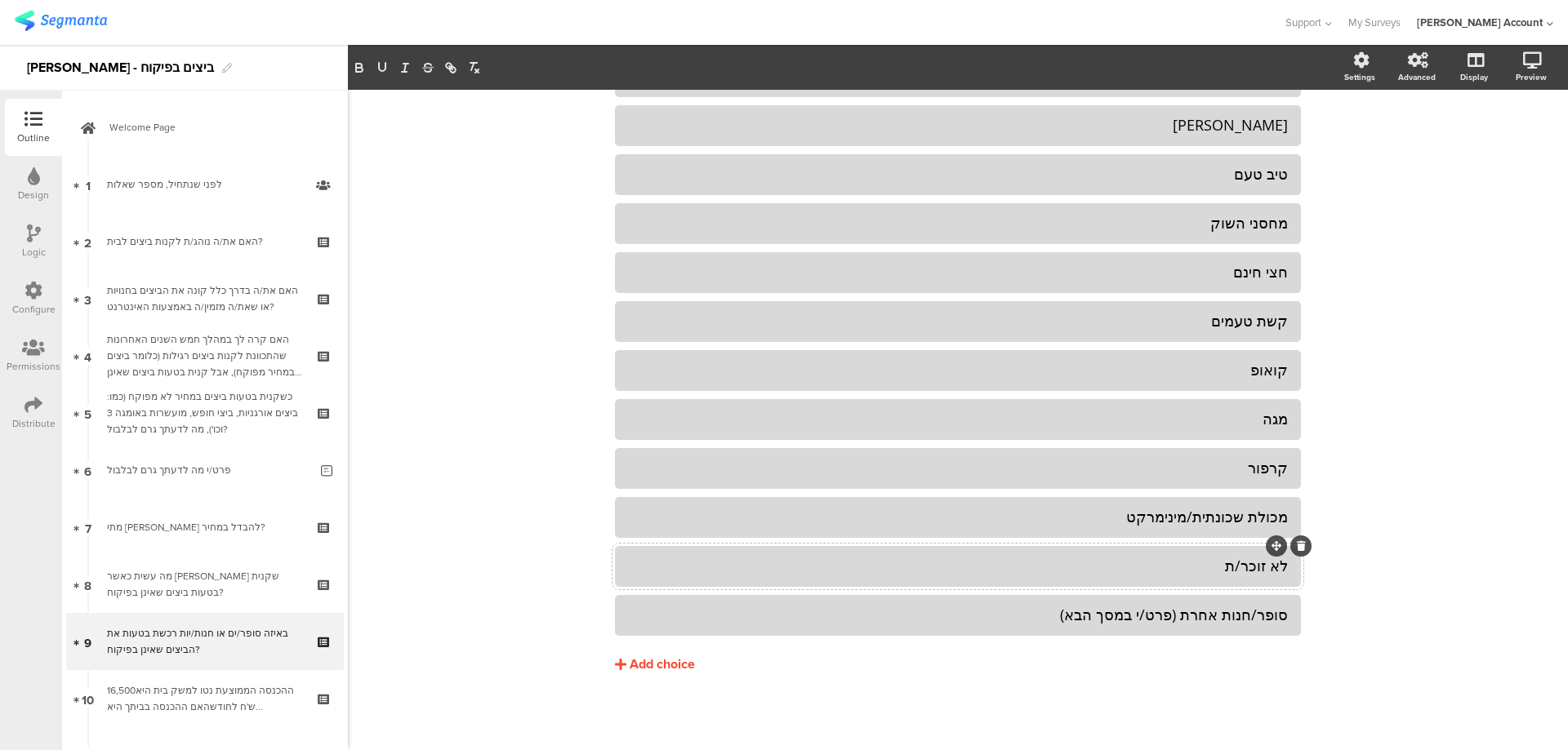
click at [1233, 572] on div "לא זוכר/ת" at bounding box center [957, 566] width 660 height 19
click at [428, 66] on span "Choice options" at bounding box center [438, 67] width 87 height 19
click at [543, 111] on span at bounding box center [538, 110] width 25 height 13
click at [540, 141] on span at bounding box center [538, 143] width 25 height 13
click at [853, 522] on div "מכולת שכונתית/מינימרקט" at bounding box center [957, 517] width 660 height 19
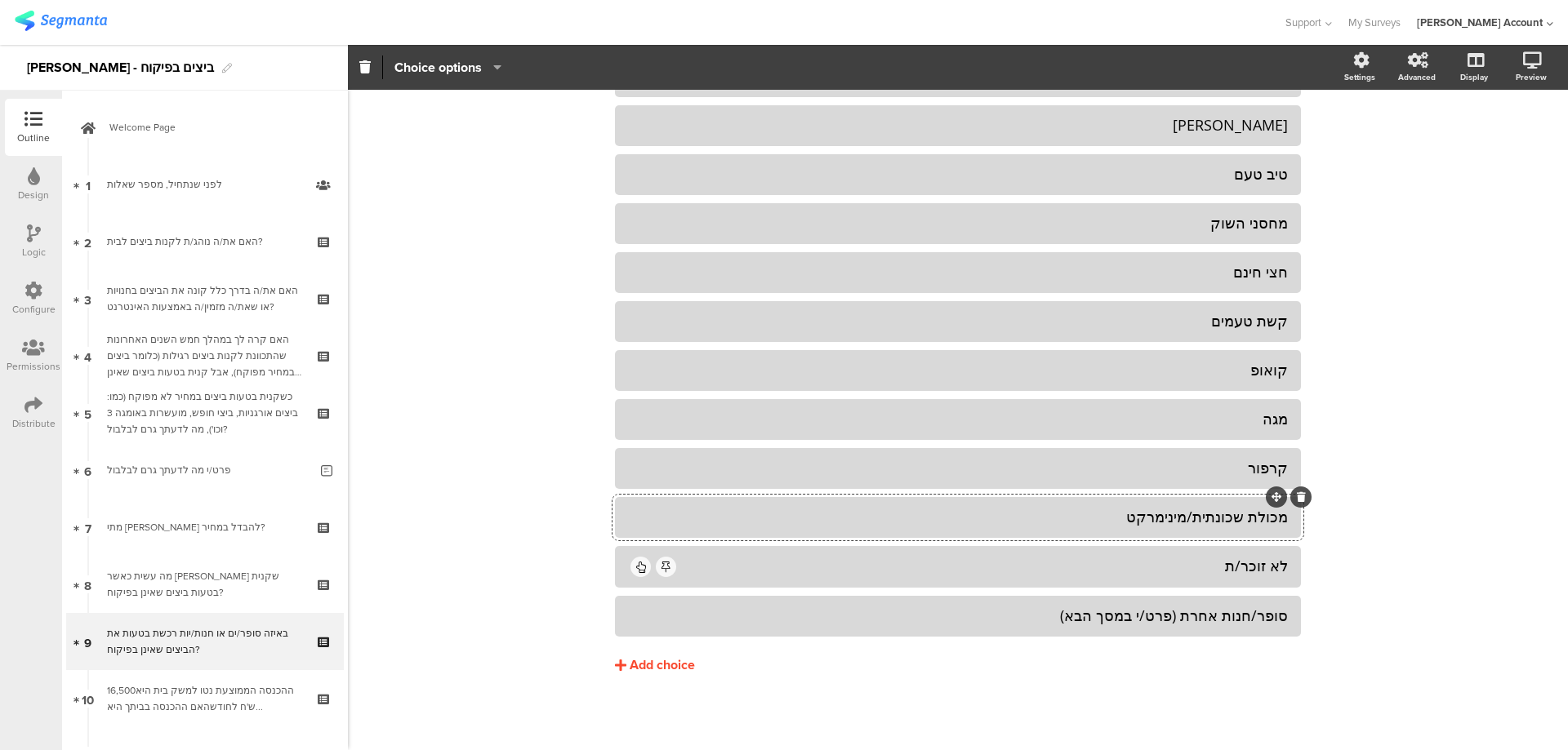
click at [489, 61] on icon "button" at bounding box center [493, 67] width 16 height 13
click at [551, 108] on div "Pin in place Exclusive answer Allow commenting" at bounding box center [480, 142] width 172 height 114
click at [753, 596] on div "שופרסל ויקטורי רמי לוי יינות ביתן" at bounding box center [957, 273] width 686 height 727
click at [757, 609] on div "סופר/חנות אחרת (פרט/י במסך הבא)" at bounding box center [957, 616] width 660 height 19
click at [489, 75] on span "Choice options" at bounding box center [447, 67] width 107 height 19
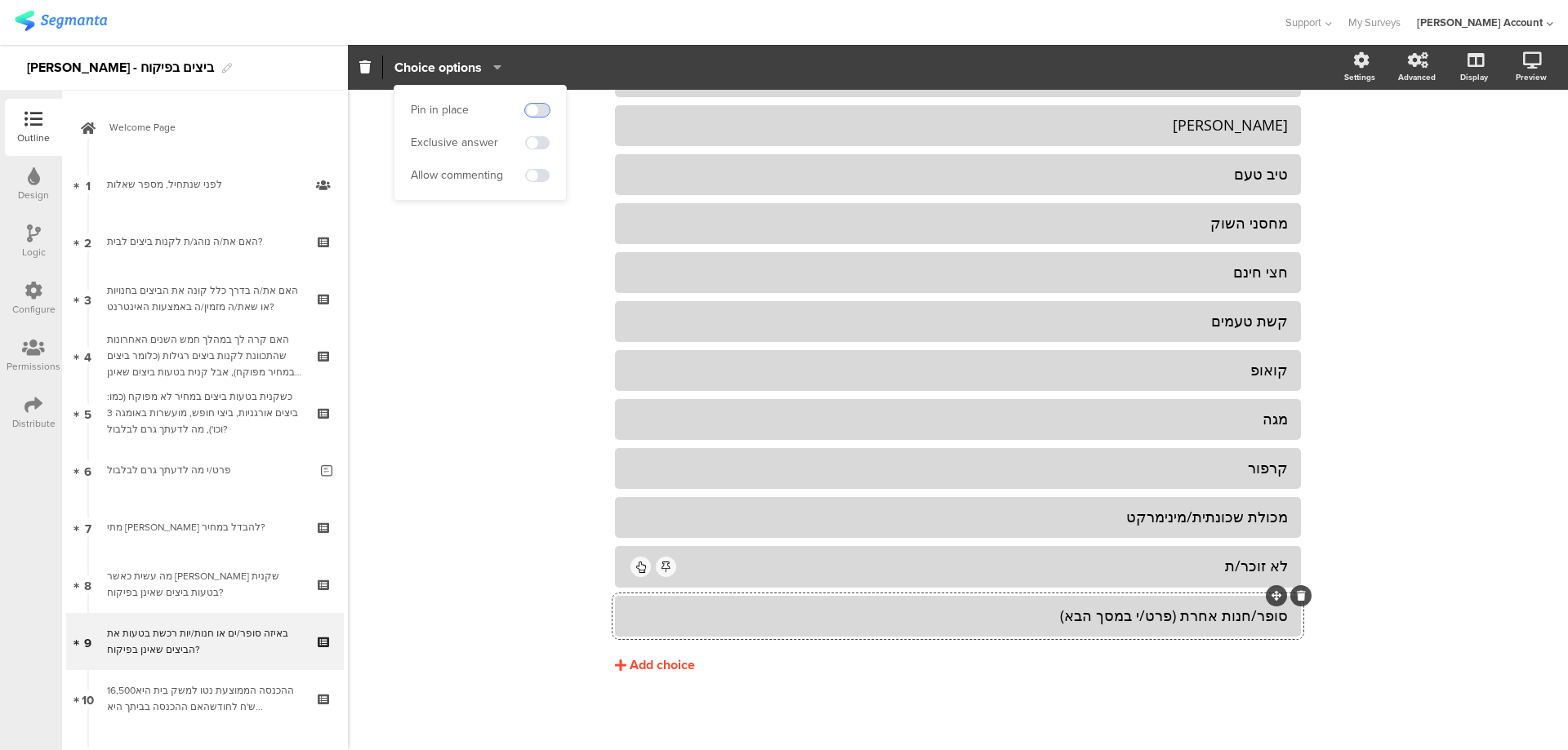
click at [541, 109] on span at bounding box center [538, 110] width 25 height 13
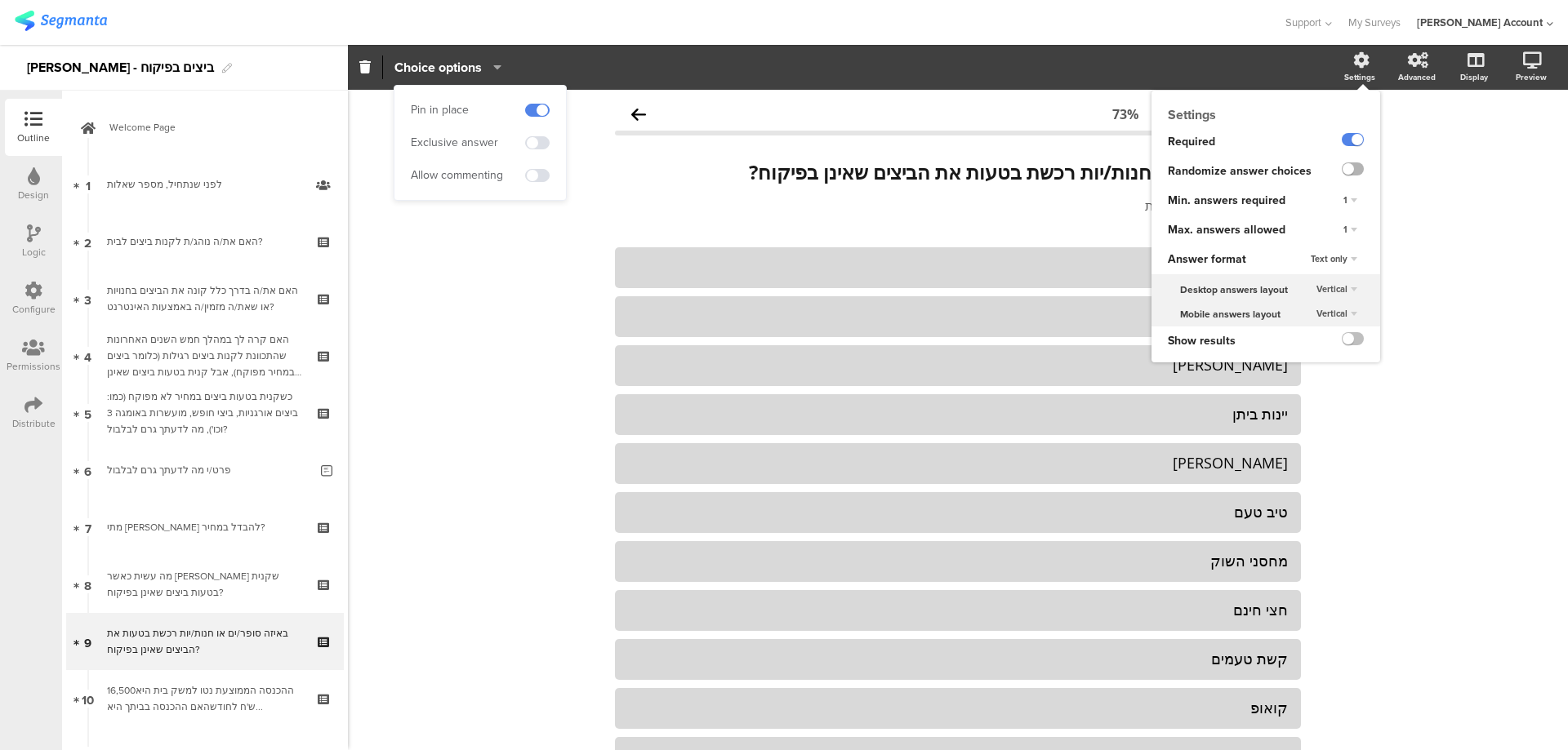
click at [1345, 166] on label at bounding box center [1351, 169] width 22 height 13
click at [0, 0] on input "checkbox" at bounding box center [0, 0] width 0 height 0
click at [1336, 230] on div "1" at bounding box center [1350, 230] width 27 height 20
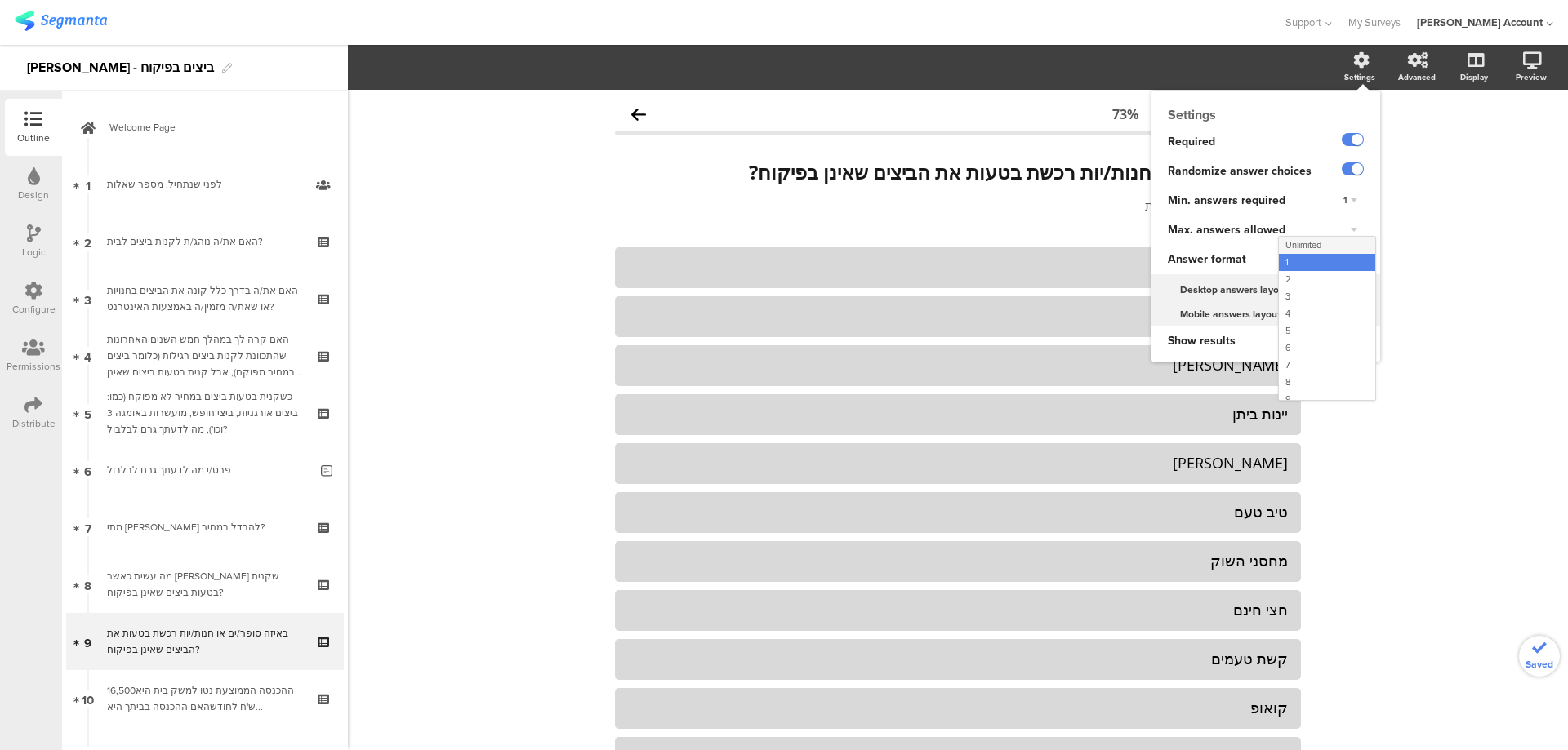
click at [1322, 246] on div "Unlimited" at bounding box center [1326, 245] width 96 height 17
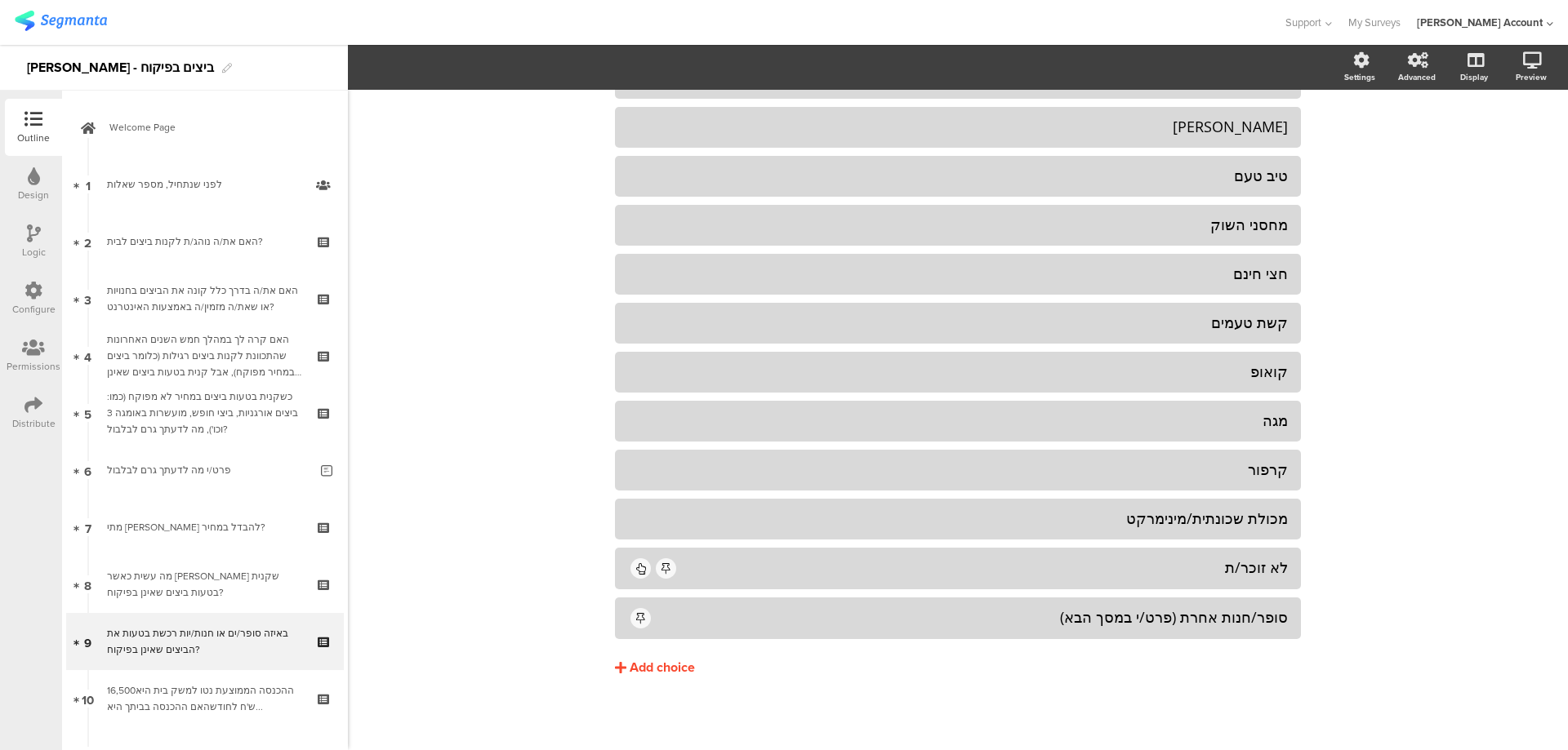
scroll to position [340, 0]
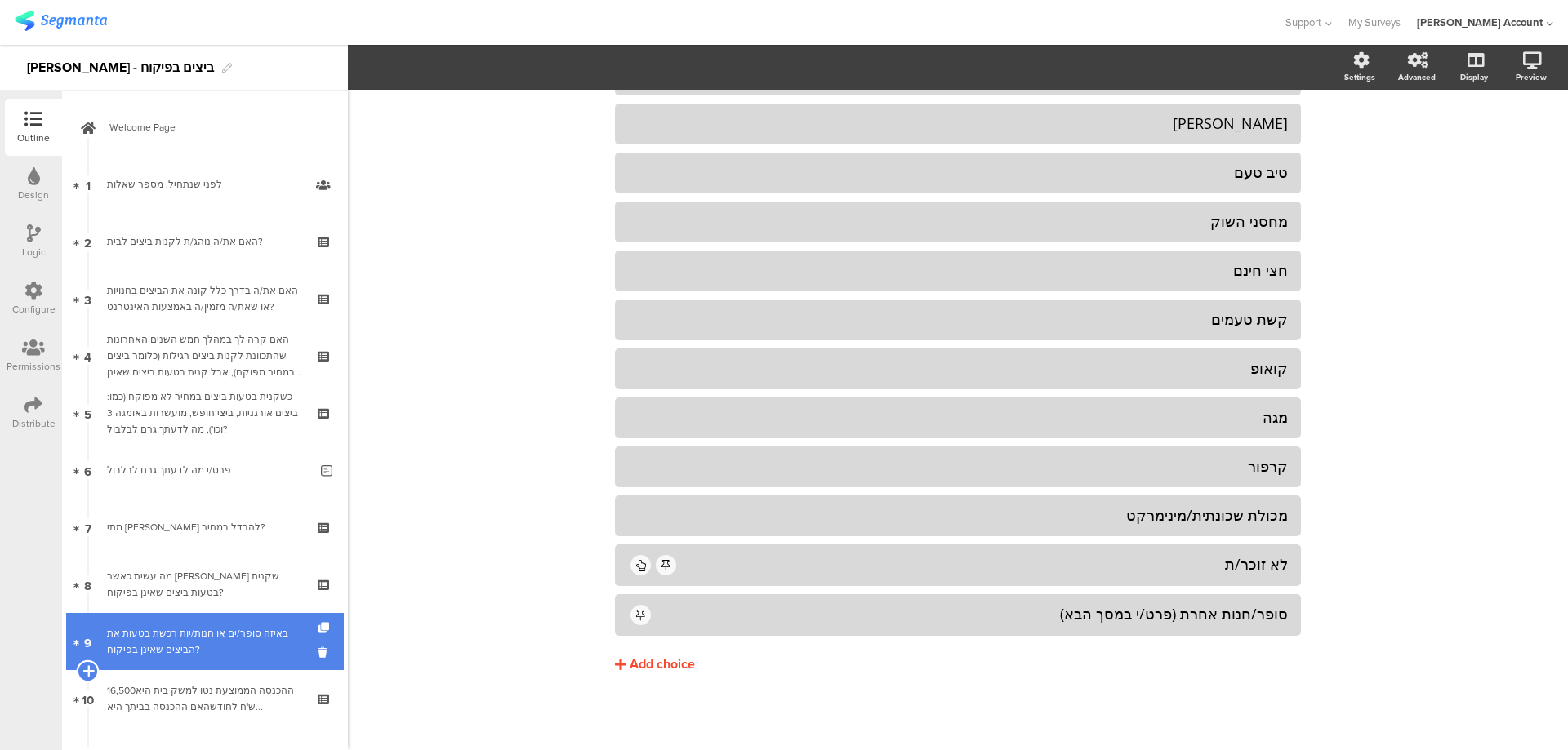
click at [88, 667] on icon at bounding box center [87, 670] width 10 height 14
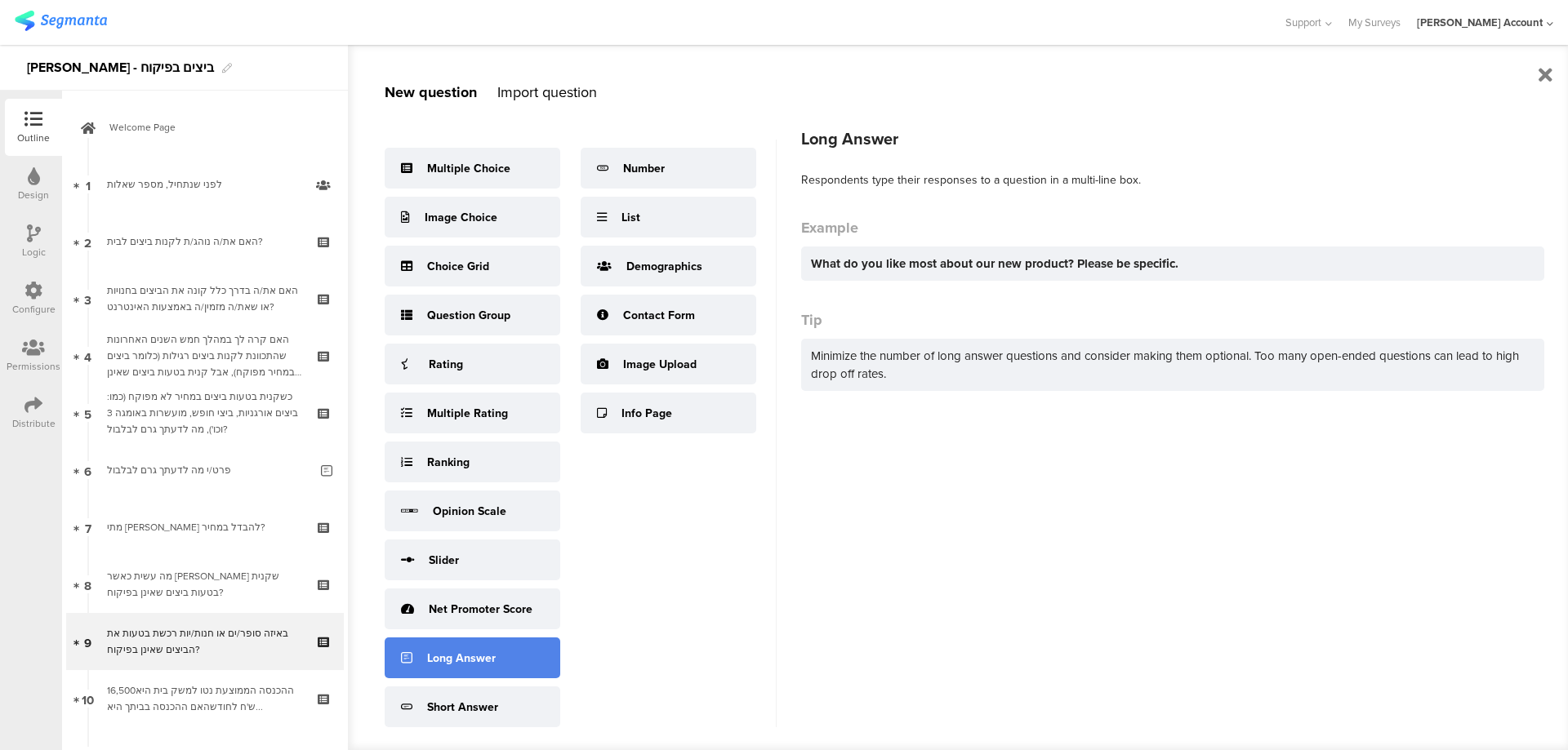
click at [484, 661] on div "Long Answer" at bounding box center [462, 658] width 68 height 17
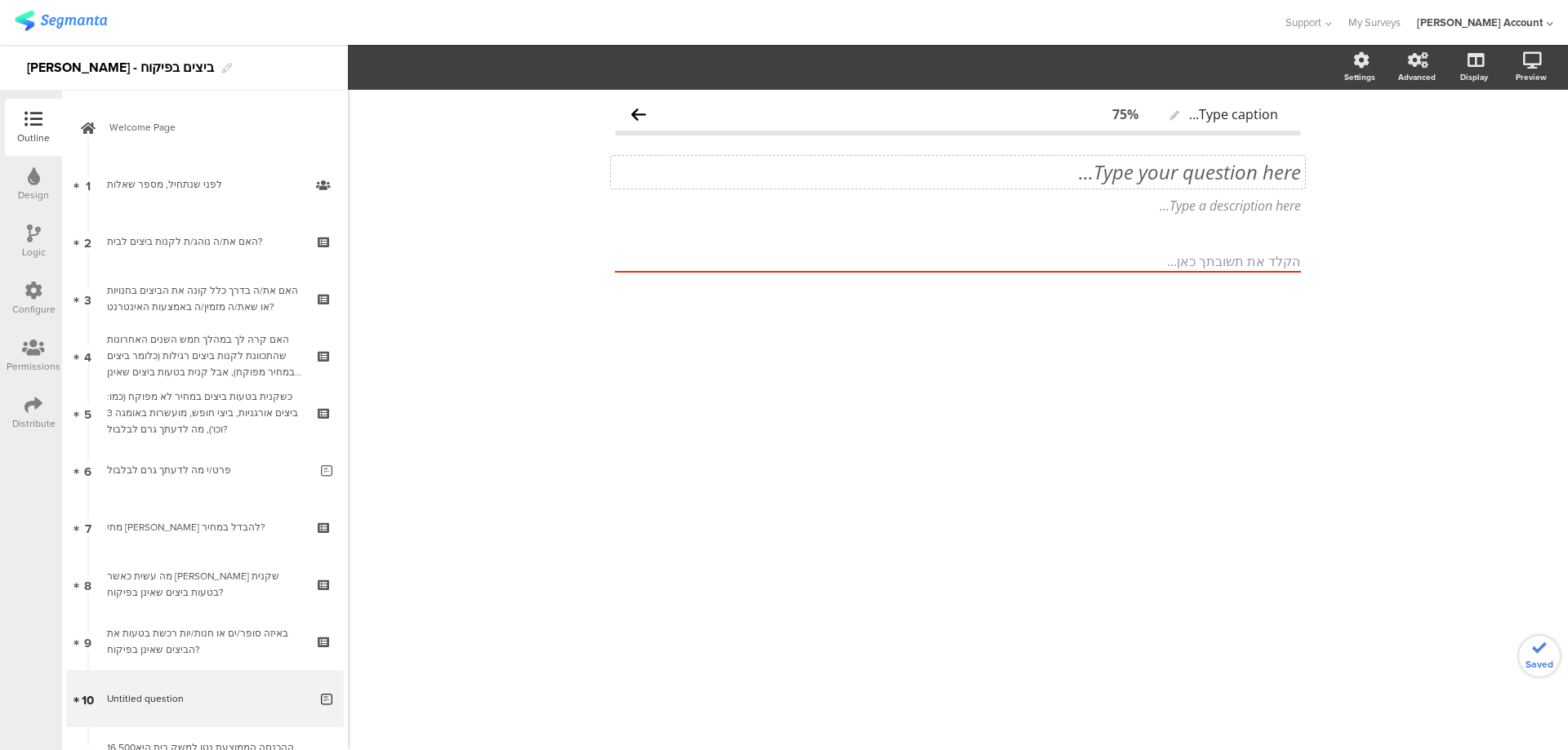
click at [1255, 172] on div "Type your question here..." at bounding box center [957, 172] width 694 height 32
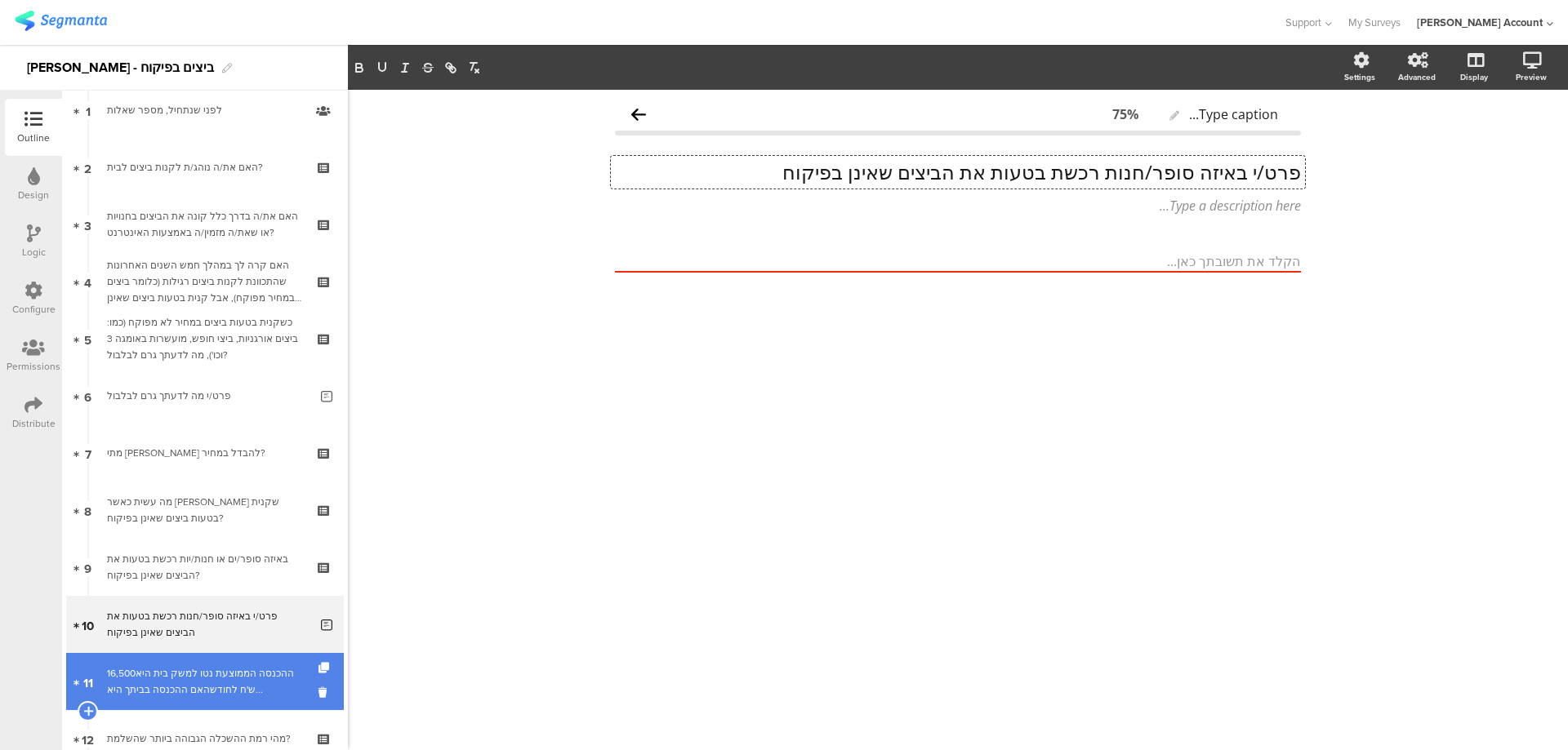
scroll to position [218, 0]
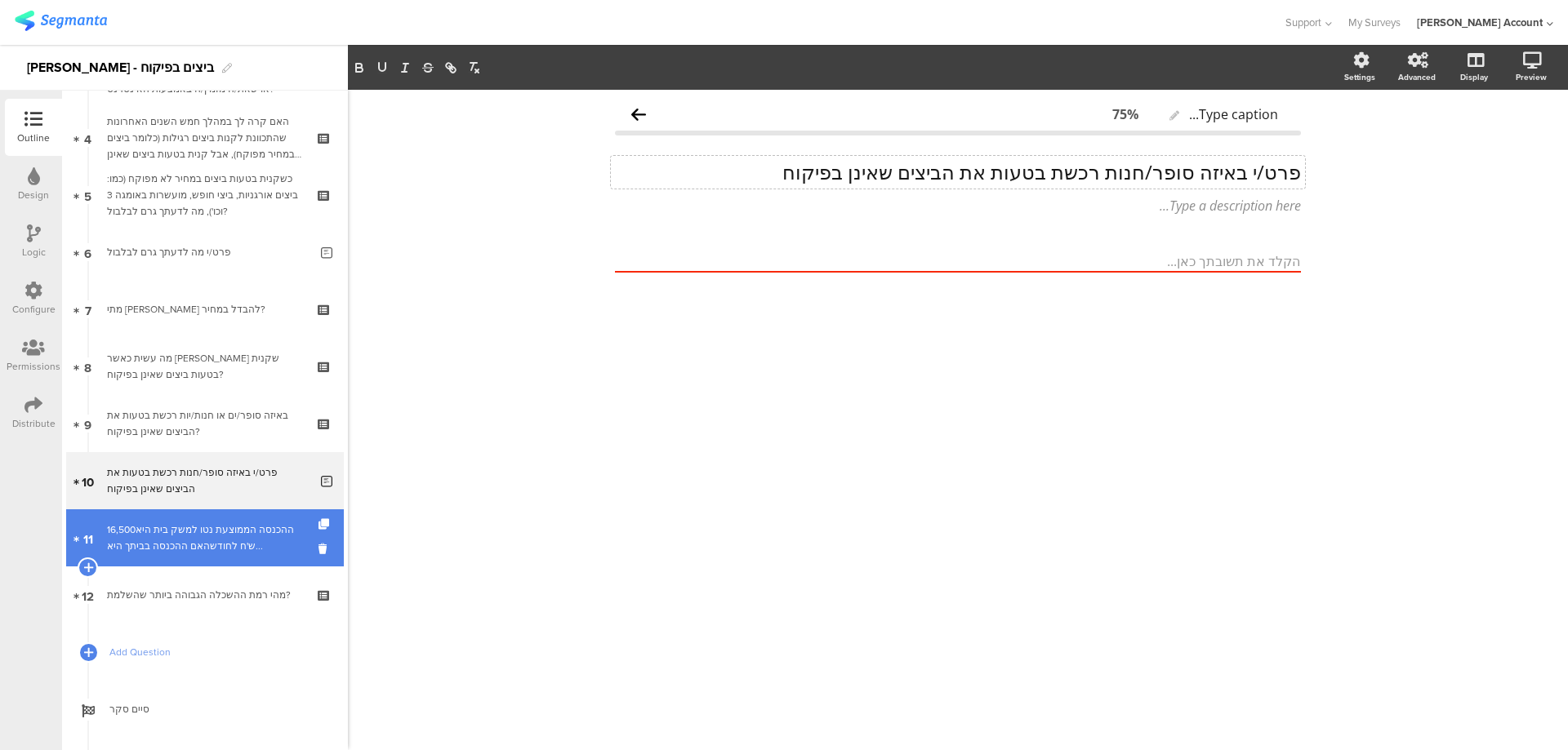
click at [261, 542] on div "ההכנסה הממוצעת נטו למשק בית היא16,500 ש'ח לחודשהאם ההכנסה בביתך היא..." at bounding box center [204, 537] width 195 height 32
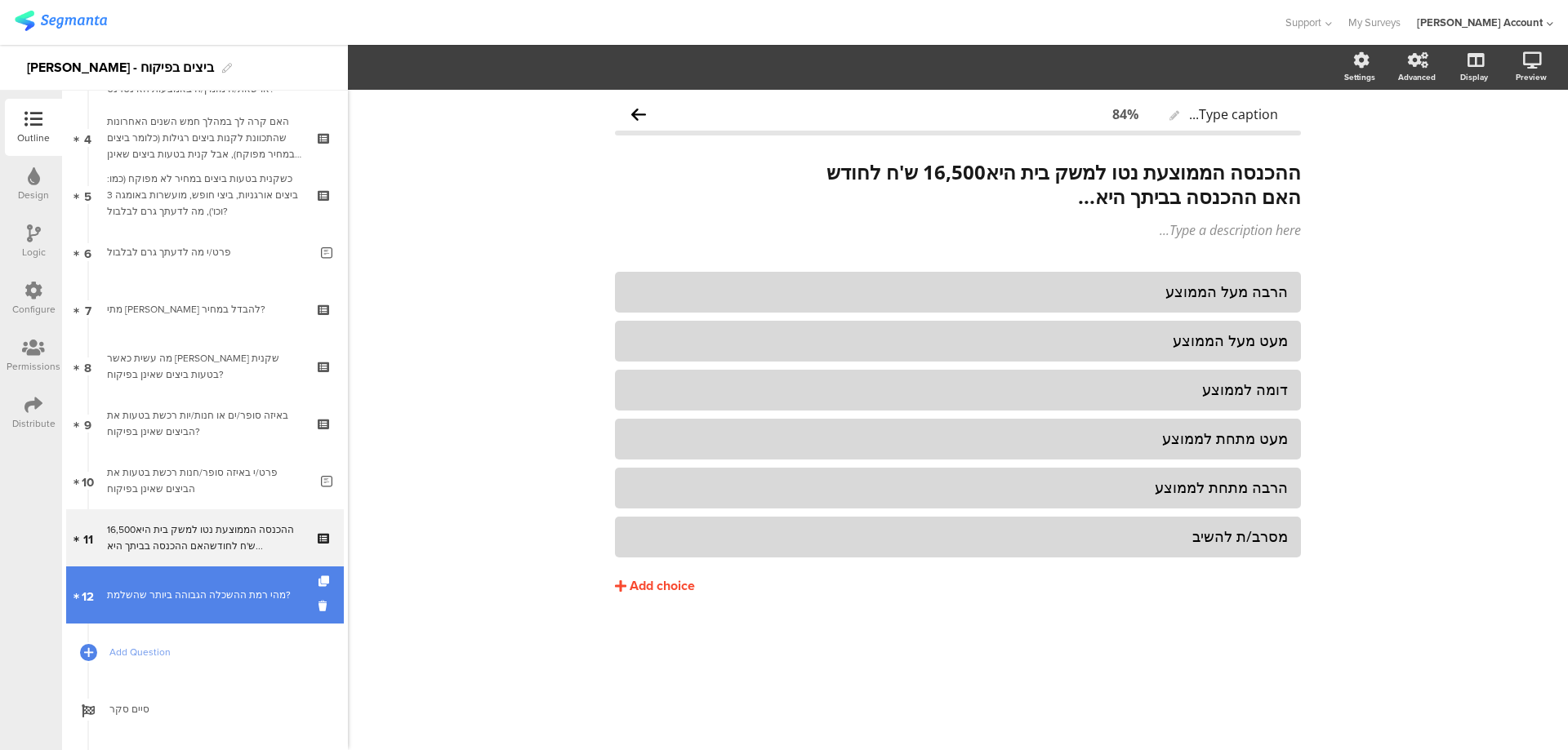
click at [217, 591] on div "מהי רמת ההשכלה הגבוהה ביותר שהשלמת?" at bounding box center [204, 594] width 195 height 16
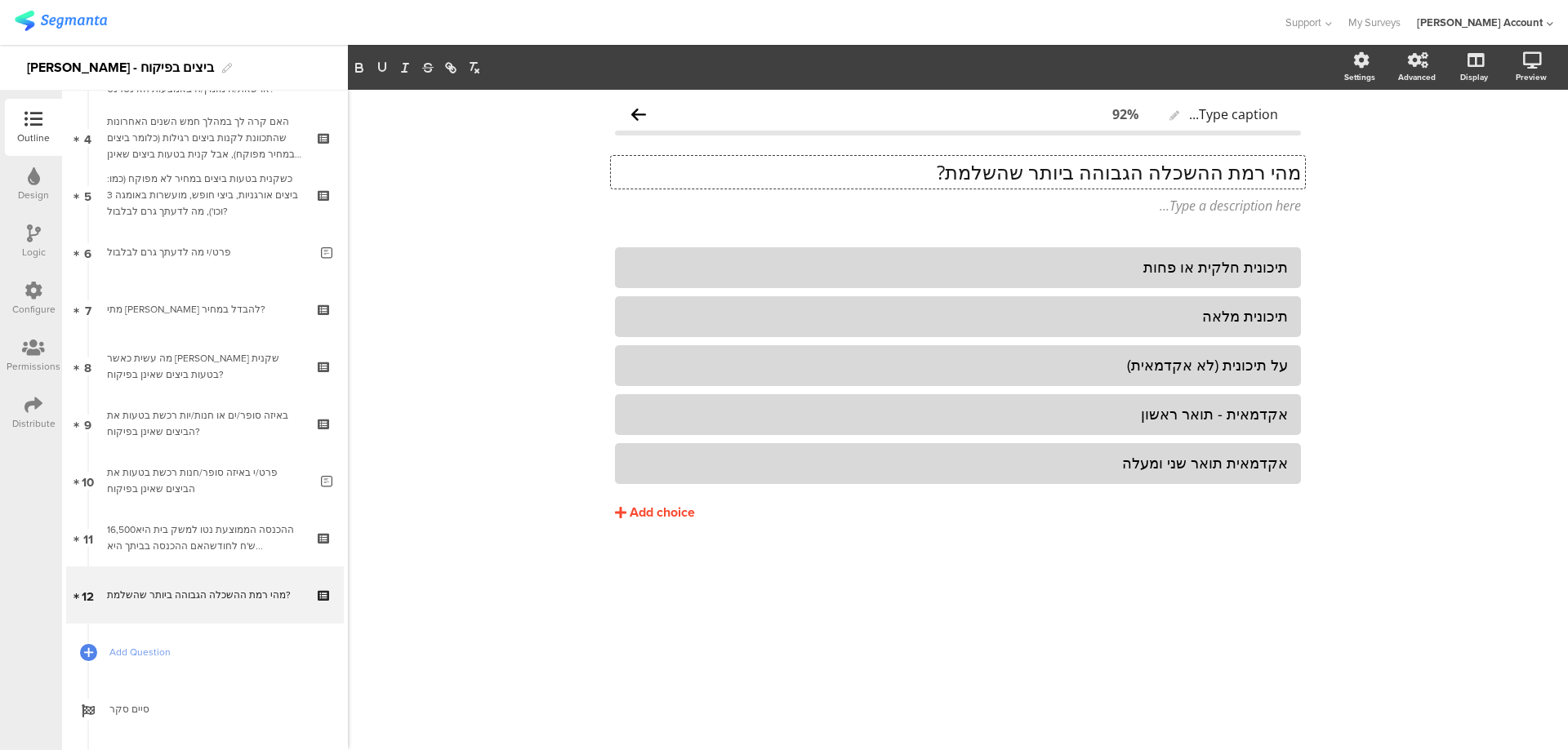
click at [1208, 171] on div "מהי רמת ההשכלה הגבוהה ביותר שהשלמת? מהי רמת ההשכלה הגבוהה ביותר שהשלמת? מהי רמת…" at bounding box center [957, 172] width 694 height 32
click at [1208, 171] on p "מהי רמת ההשכלה הגבוהה ביותר שהשלמת?" at bounding box center [957, 172] width 686 height 25
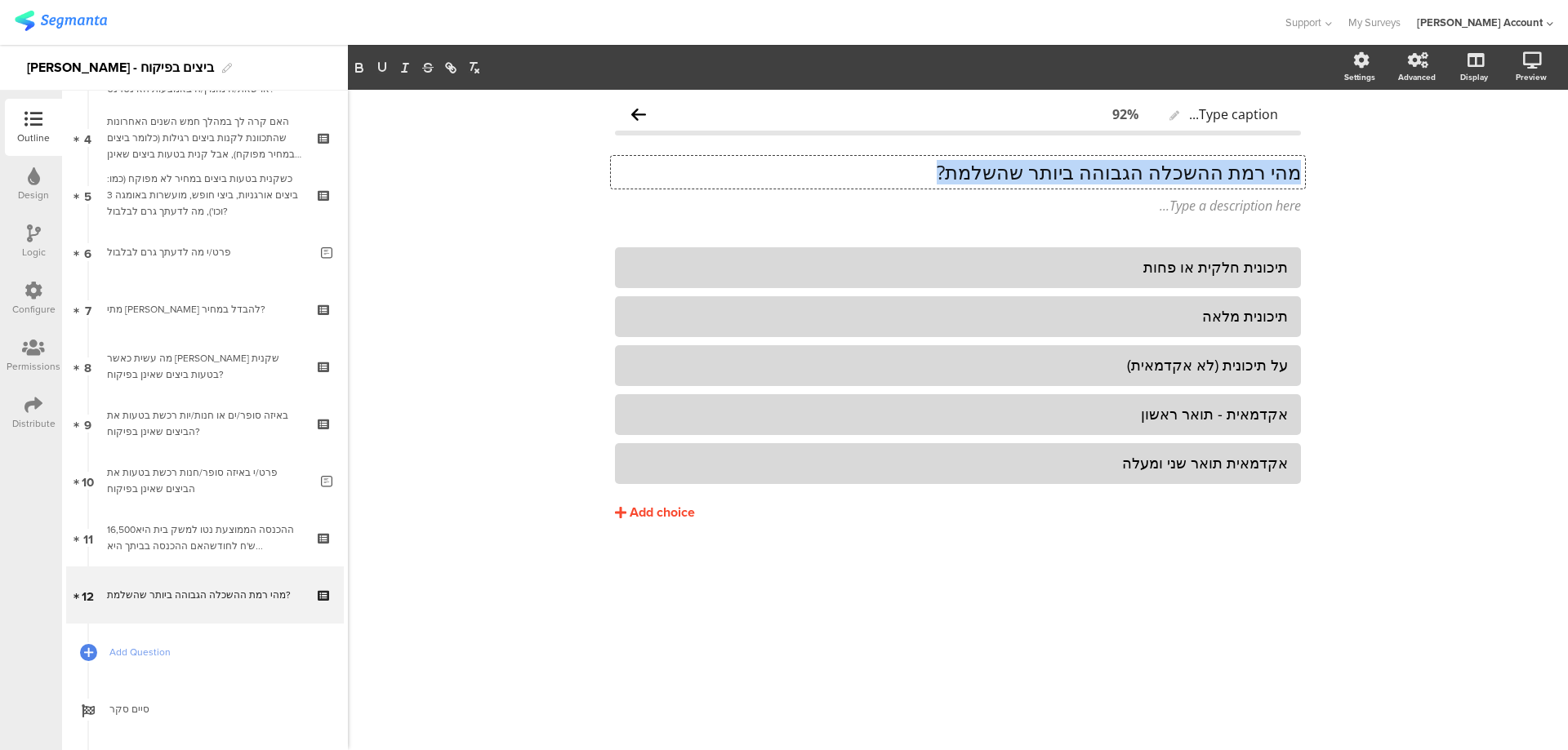
click at [1208, 169] on p "מהי רמת ההשכלה הגבוהה ביותר שהשלמת?" at bounding box center [957, 172] width 686 height 25
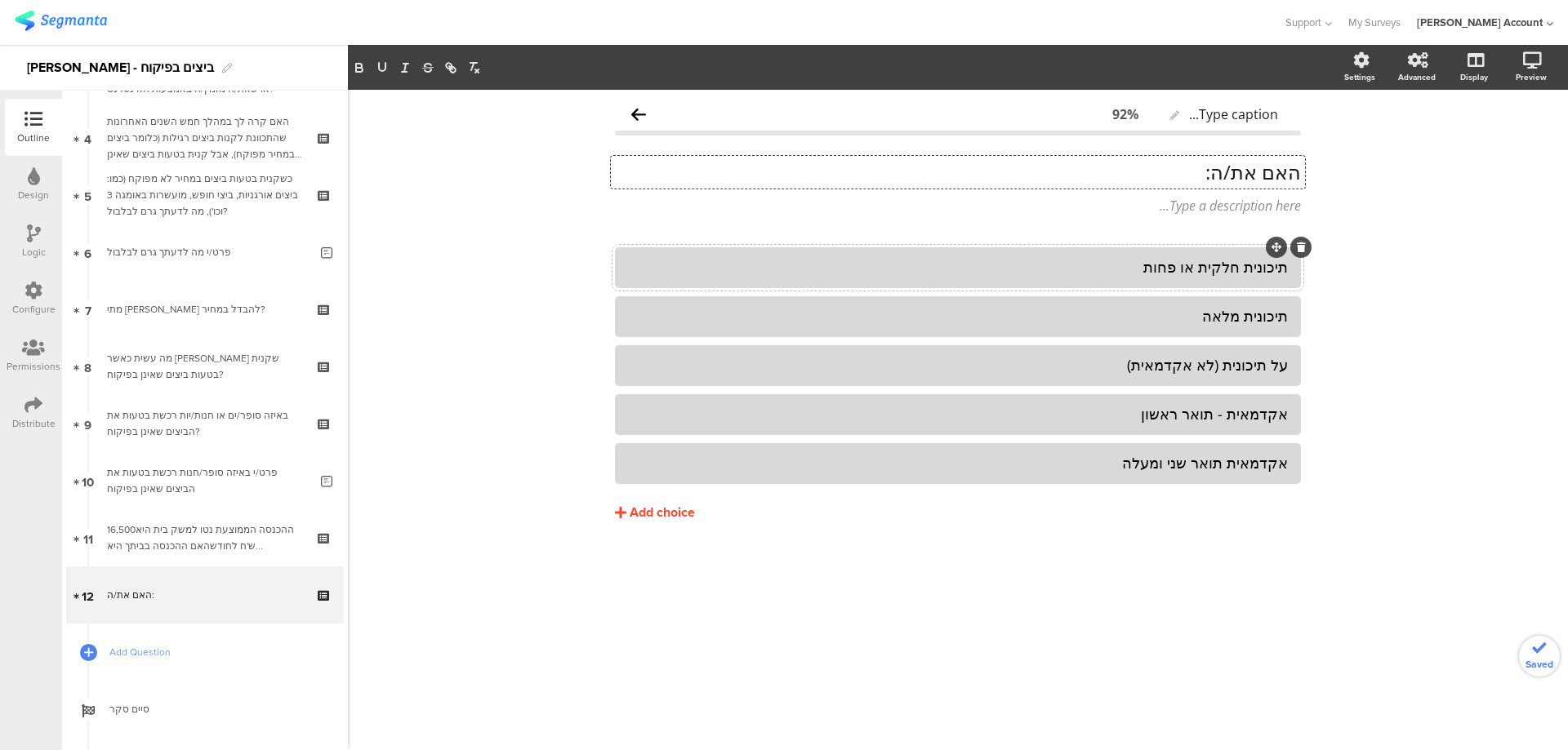
click at [1219, 273] on div "תיכונית חלקית או פחות" at bounding box center [957, 268] width 660 height 19
drag, startPoint x: 1137, startPoint y: 405, endPoint x: 1319, endPoint y: 405, distance: 182.0
click at [1319, 405] on div "Type caption... 92% האם את/ה: האם את/ה: Type a description here... חילוני/ת" at bounding box center [957, 420] width 1219 height 660
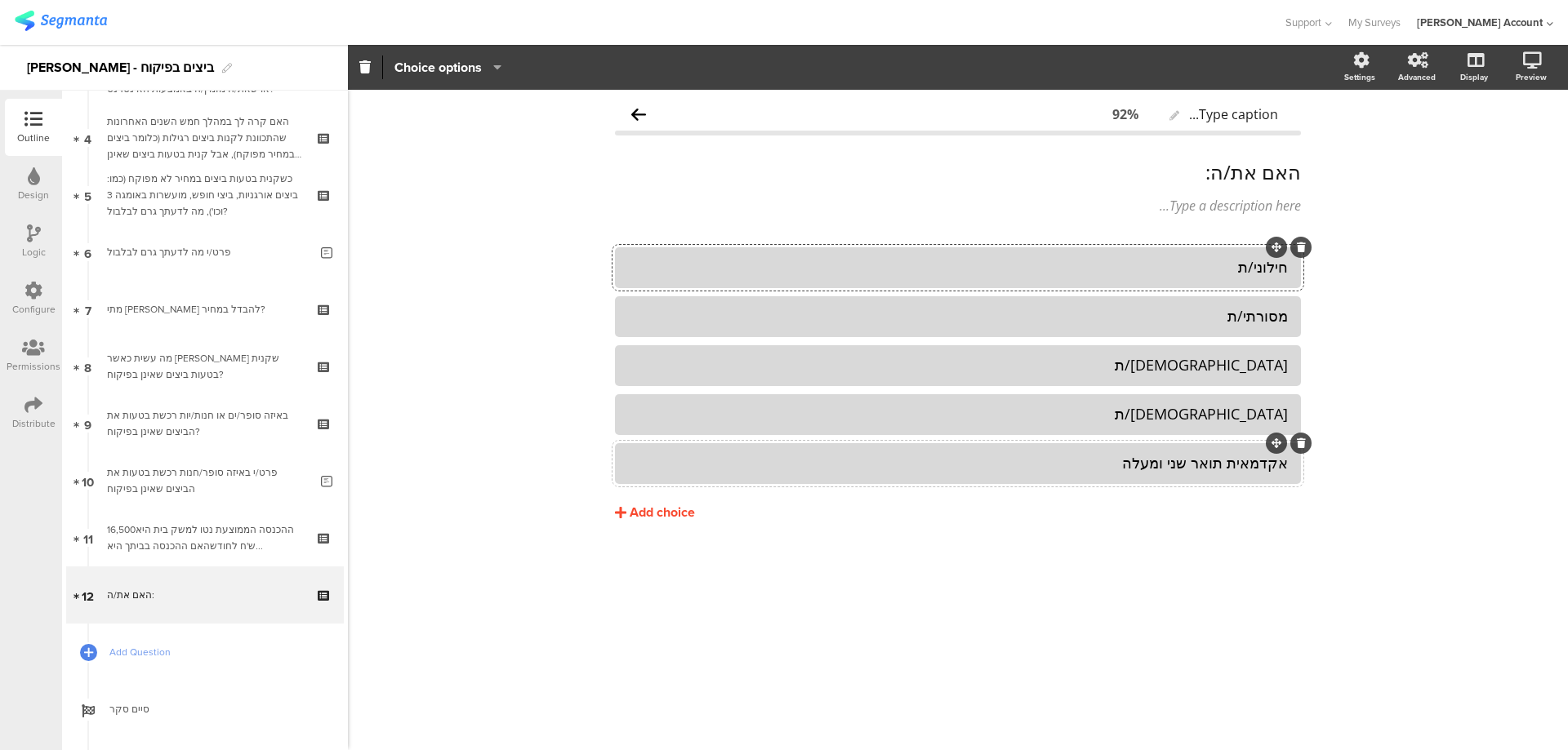
click at [1212, 452] on div "אקדמאית תואר שני ומעלה" at bounding box center [957, 463] width 660 height 27
click at [1300, 440] on icon at bounding box center [1300, 443] width 9 height 9
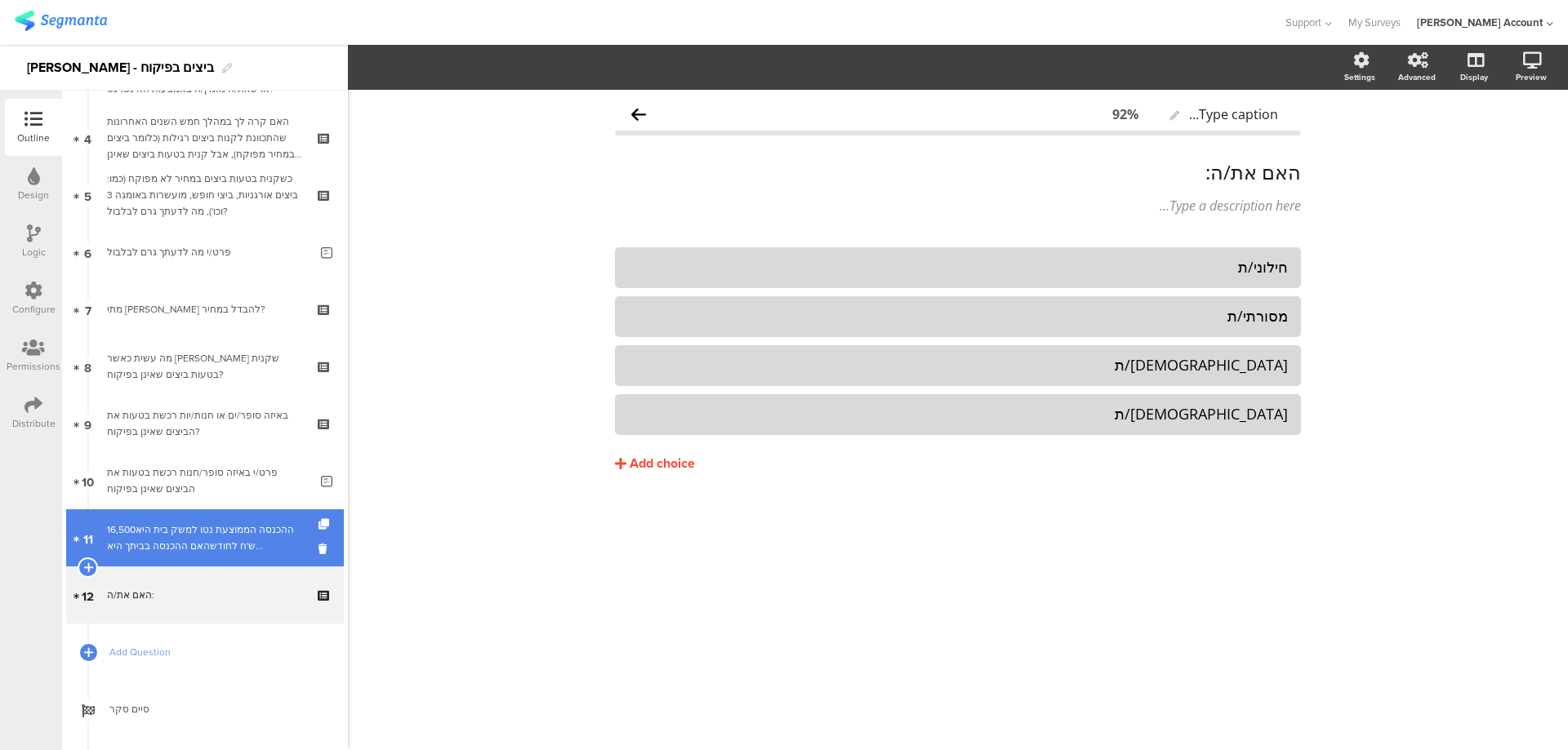
click at [217, 530] on div "ההכנסה הממוצעת נטו למשק בית היא16,500 ש'ח לחודשהאם ההכנסה בביתך היא..." at bounding box center [204, 537] width 195 height 32
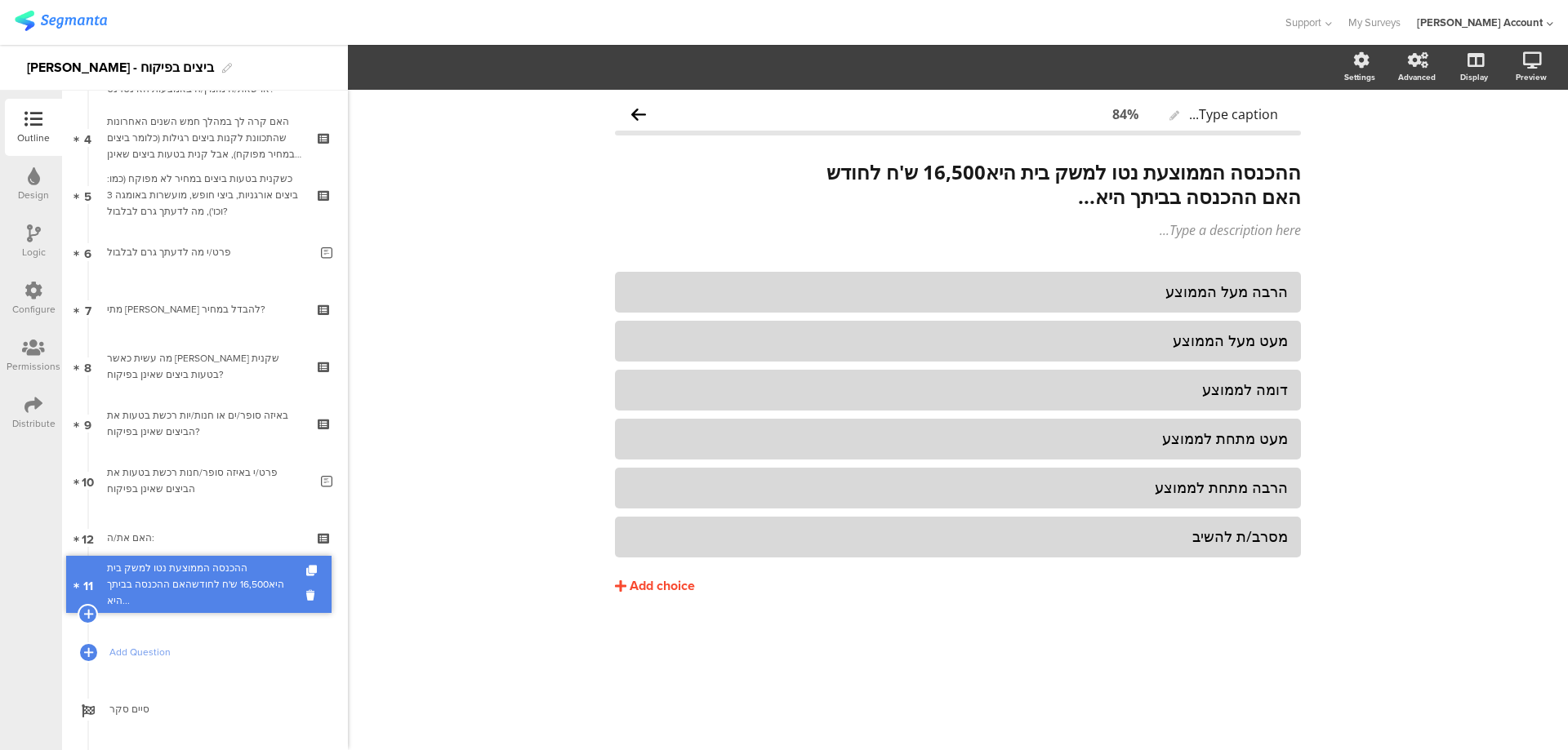
drag, startPoint x: 227, startPoint y: 532, endPoint x: 228, endPoint y: 578, distance: 46.0
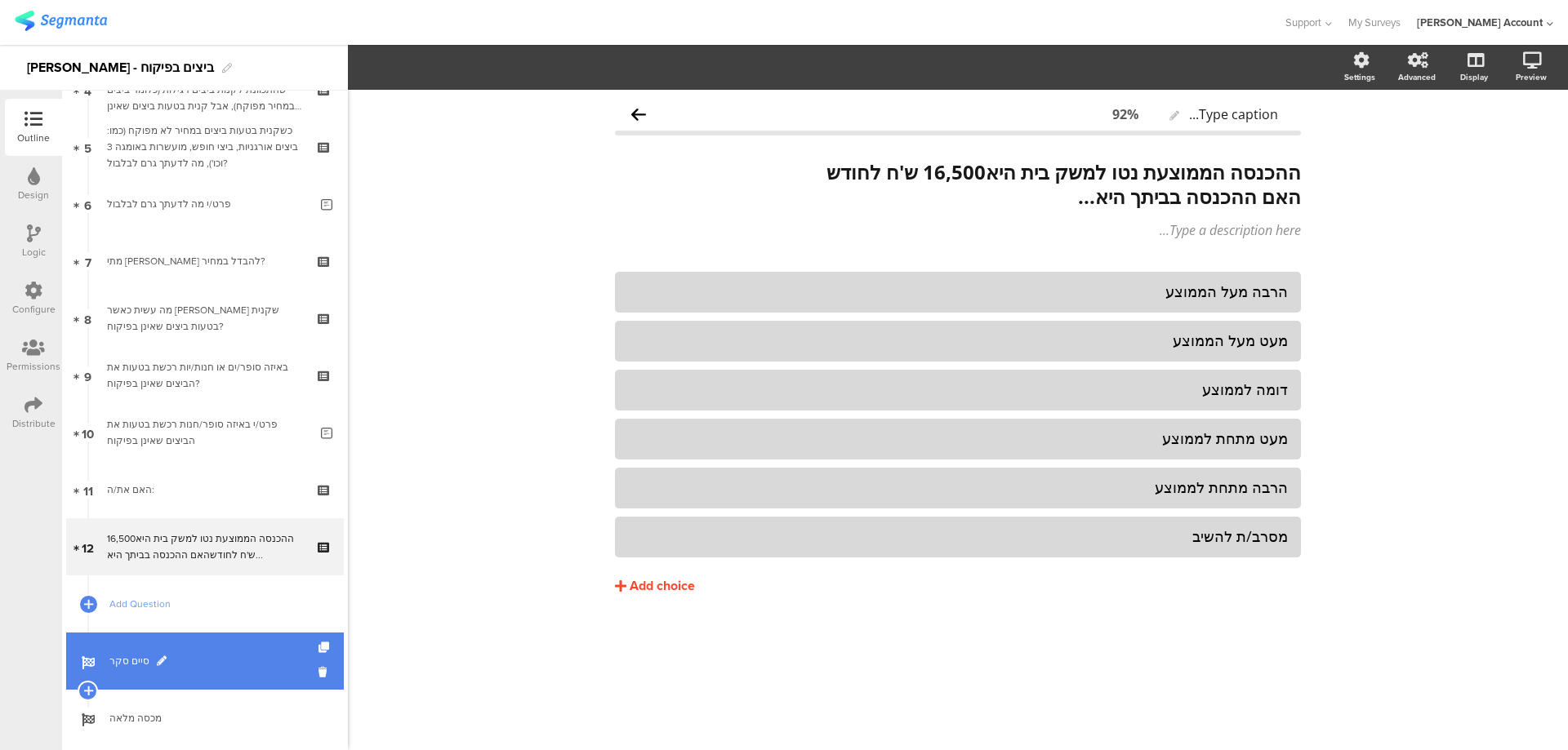
scroll to position [299, 0]
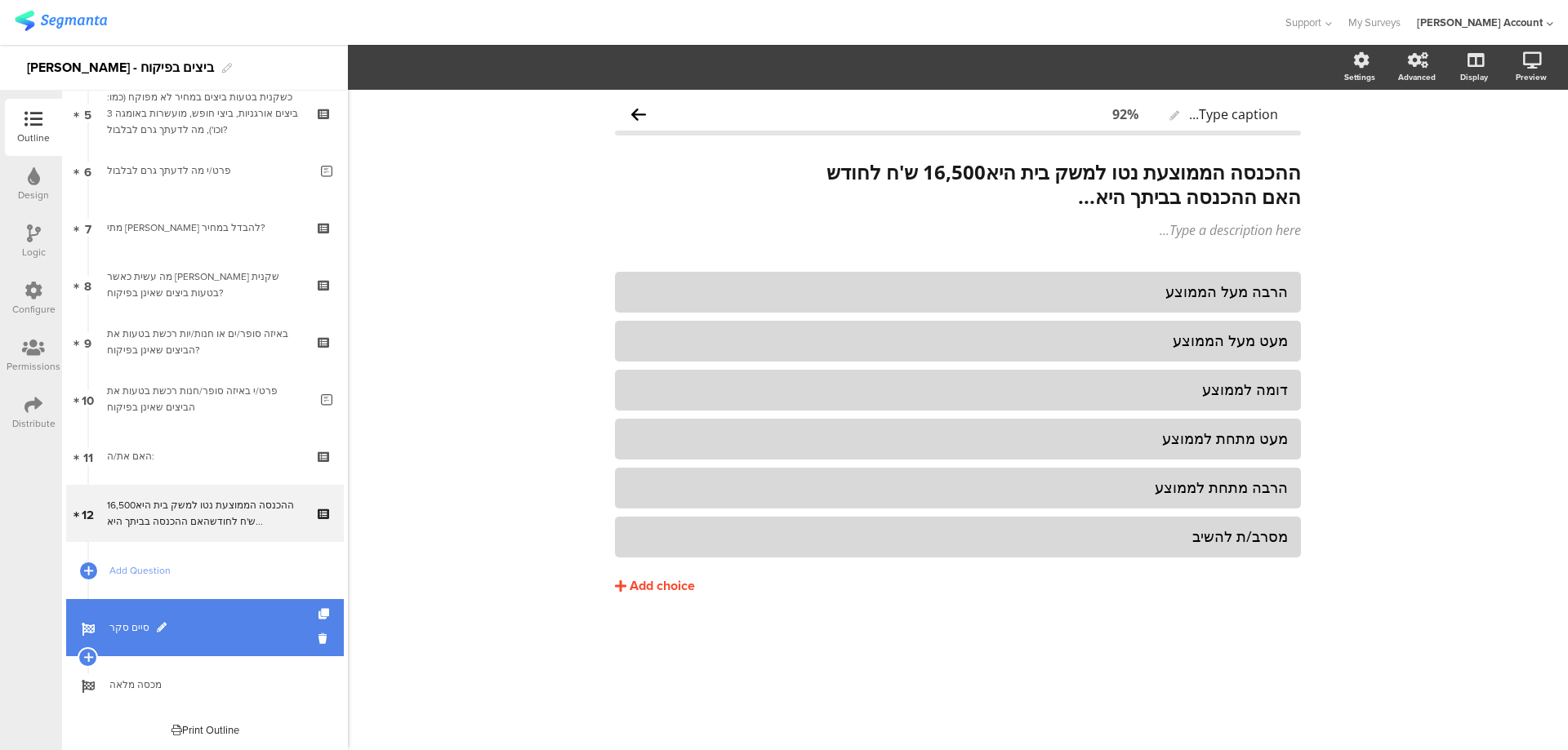
click at [157, 624] on span at bounding box center [161, 628] width 9 height 9
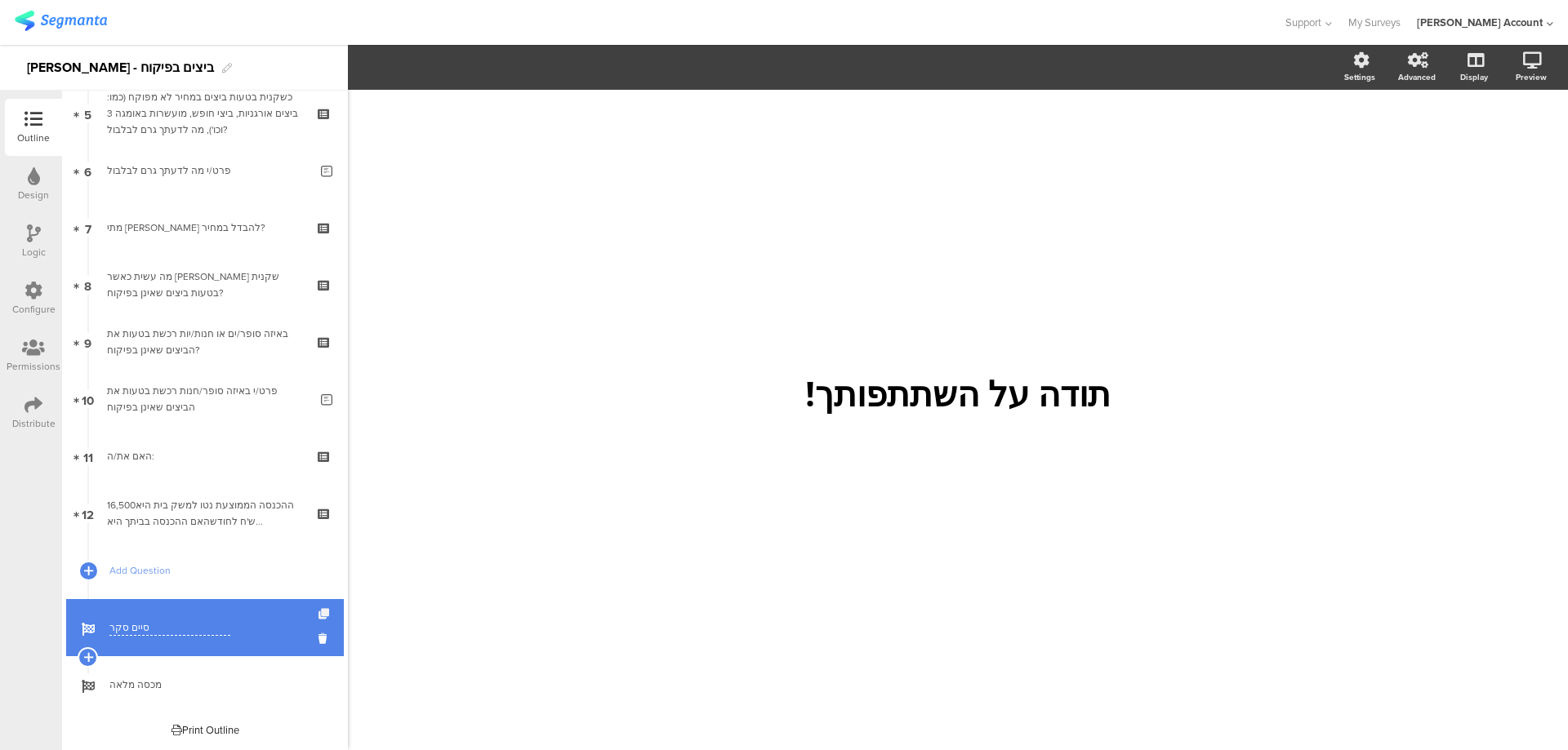
click at [318, 612] on icon at bounding box center [325, 613] width 14 height 10
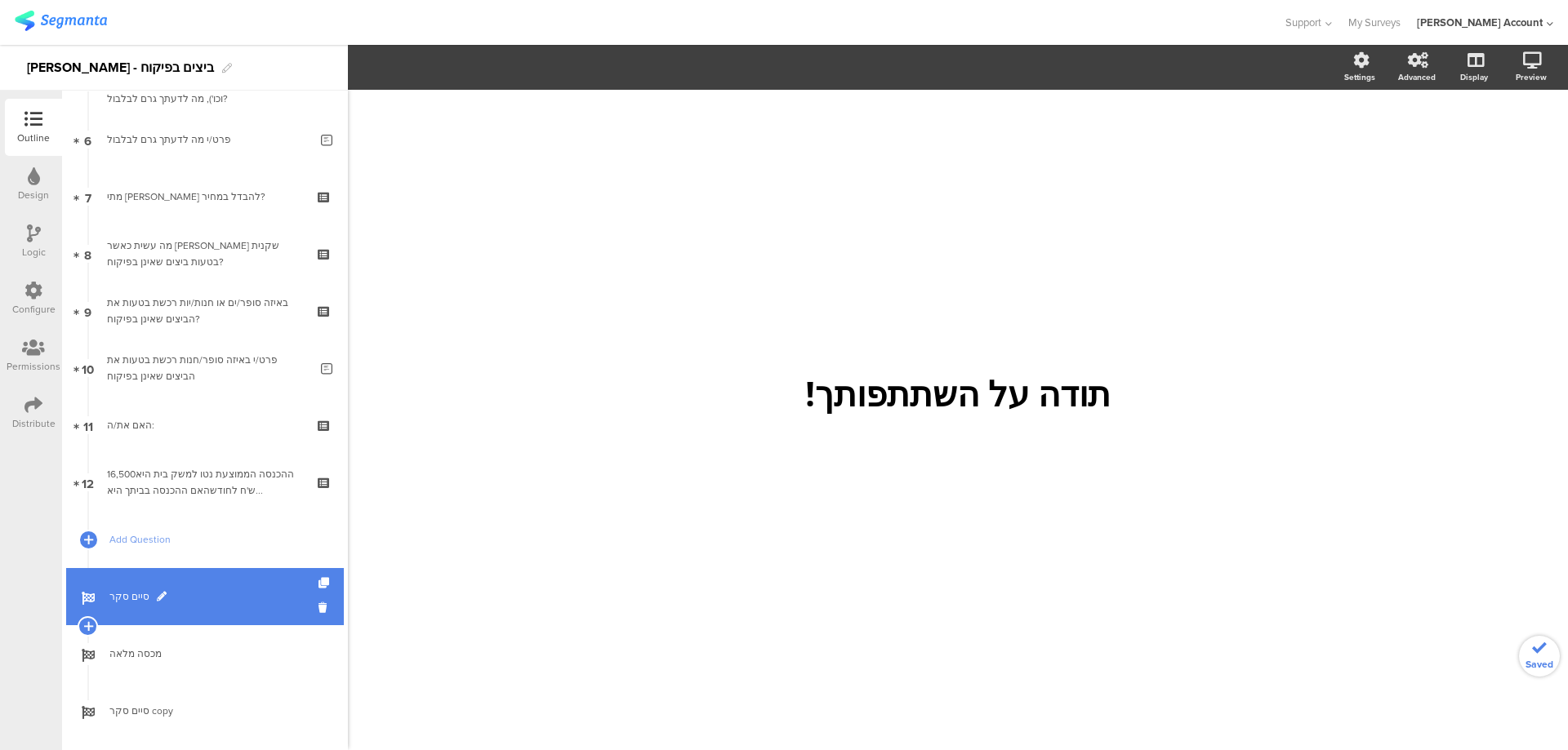
scroll to position [357, 0]
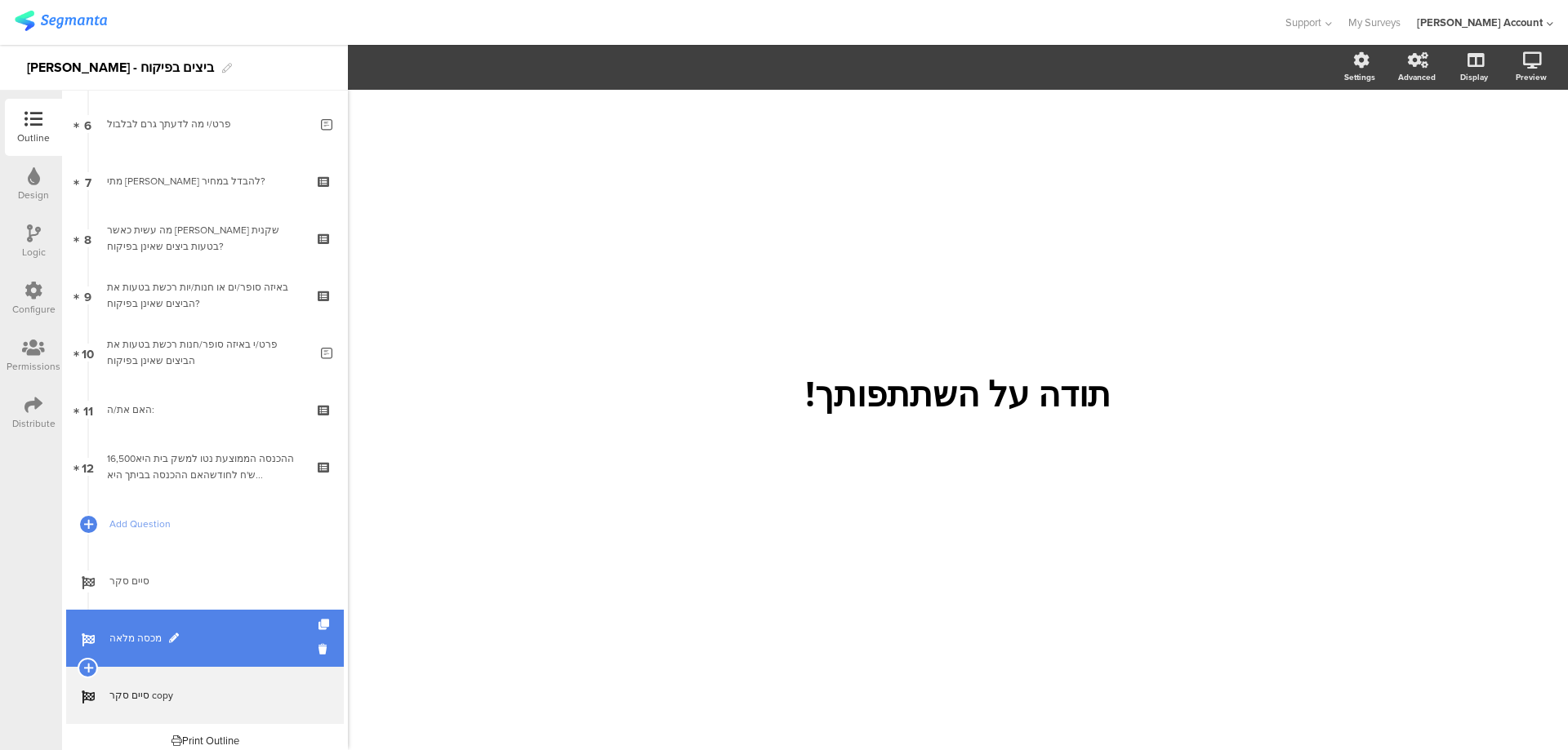
scroll to position [357, 0]
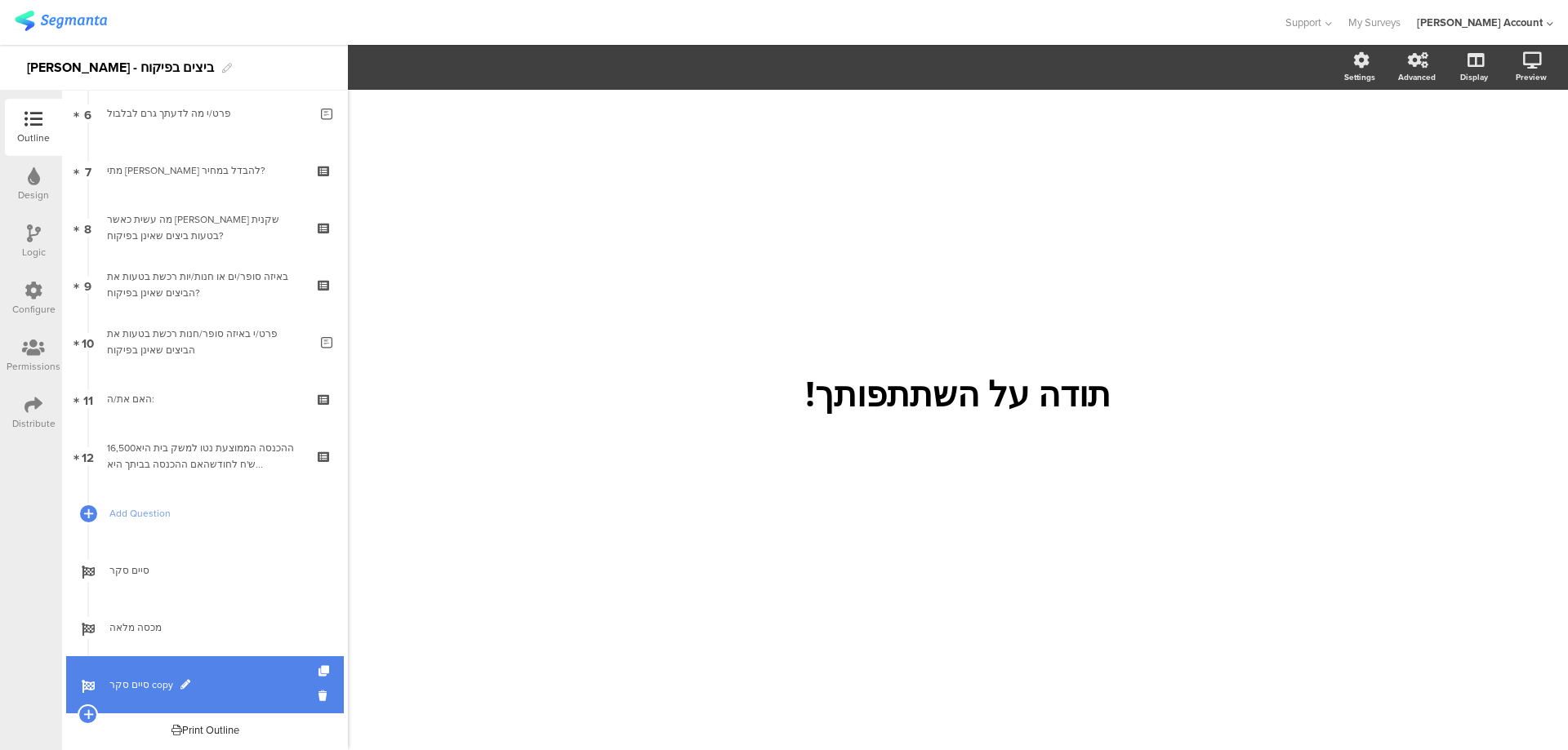
click at [159, 681] on span "סיים סקר copy" at bounding box center [214, 684] width 209 height 16
click at [178, 678] on span "סיים סקר copy" at bounding box center [214, 684] width 209 height 16
click at [180, 681] on span at bounding box center [185, 684] width 9 height 9
drag, startPoint x: 179, startPoint y: 683, endPoint x: 81, endPoint y: 684, distance: 98.0
click at [81, 684] on div "סיים סקר copy" at bounding box center [205, 684] width 277 height 57
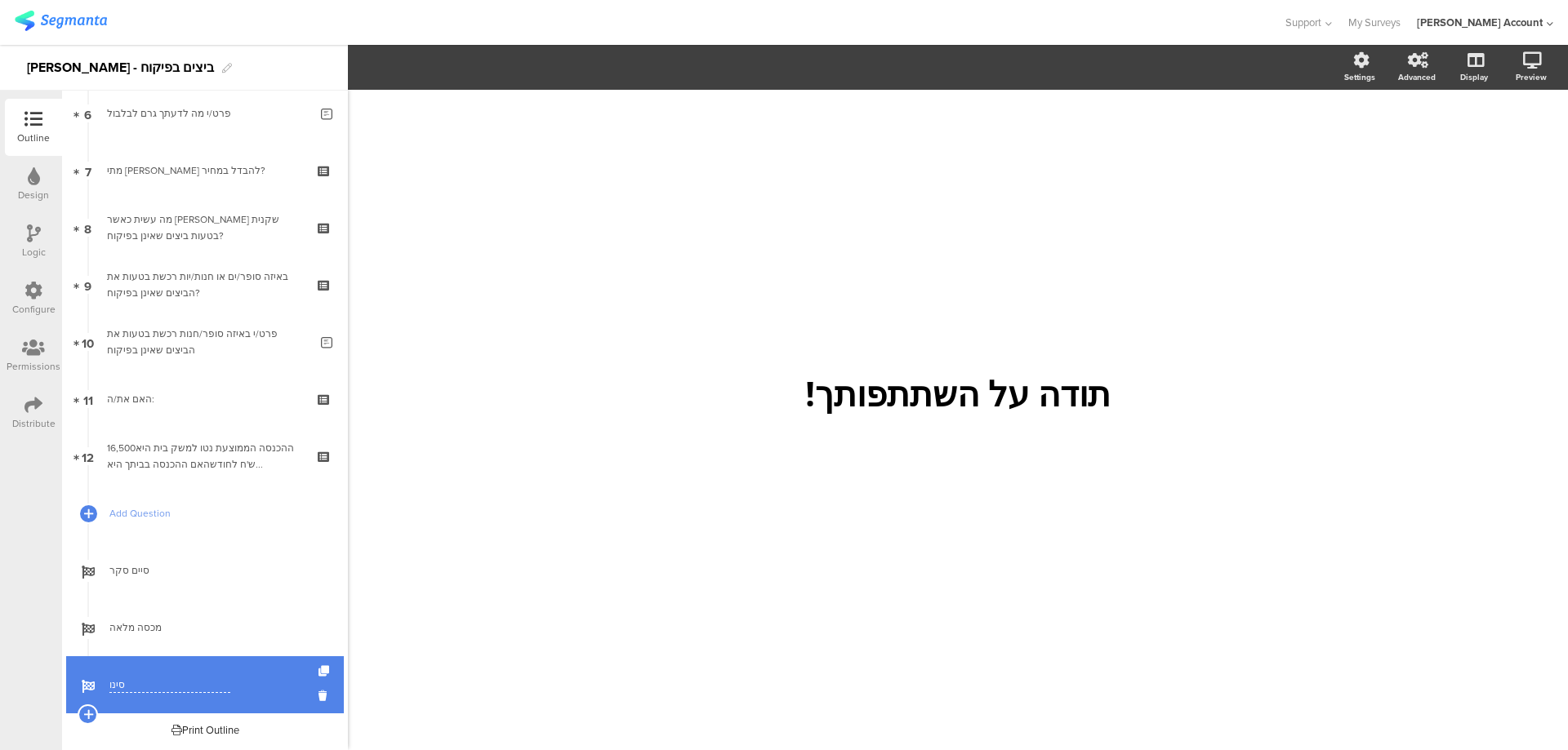
type input "סינון"
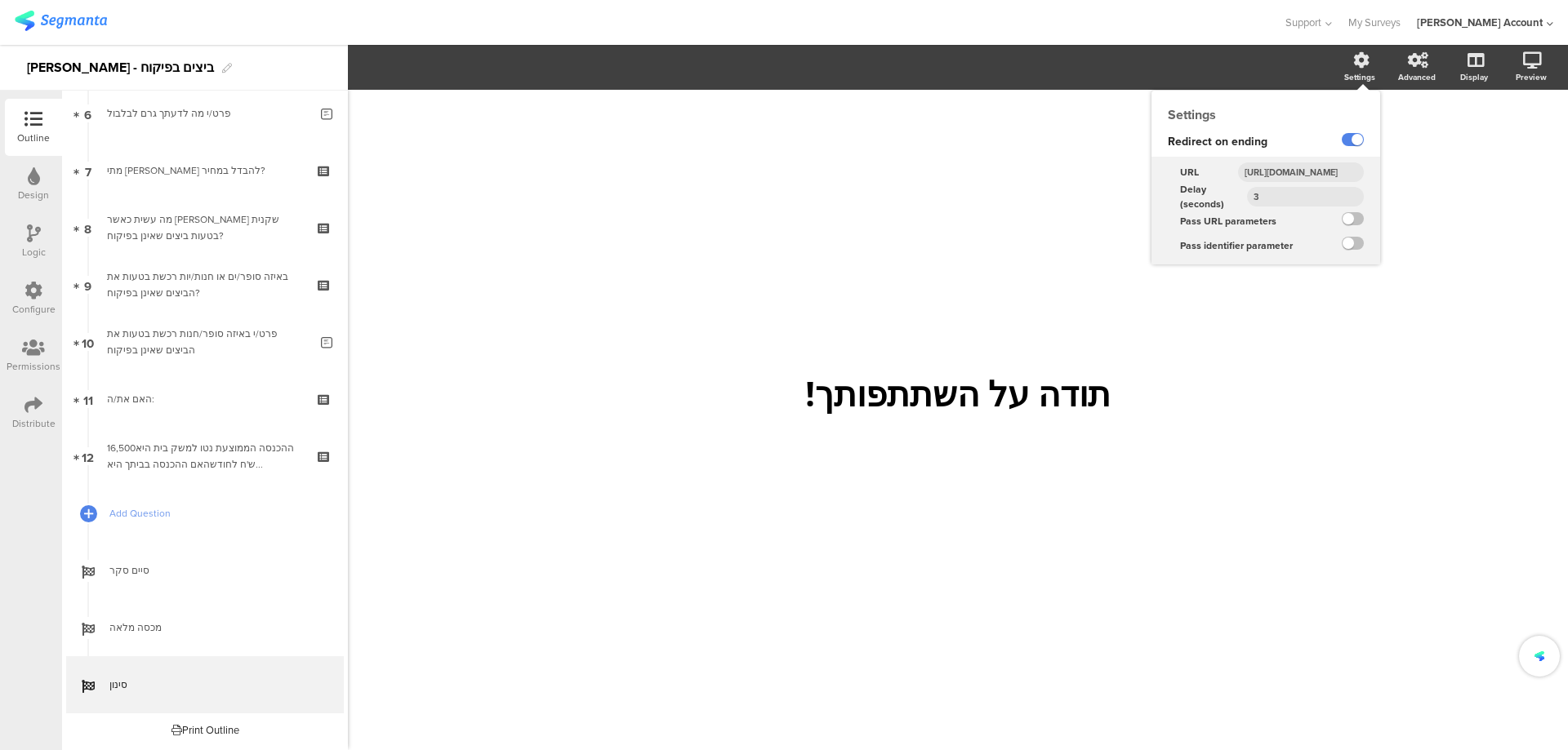
click at [1317, 167] on input "http://www.panel4all.co.il/survey_runtime/external_survey_status.php?surveyID=$…" at bounding box center [1300, 172] width 125 height 20
click at [1331, 173] on input "http://www.panel4all.co.il/survey_runtime/external_survey_status.php?surveyID=$…" at bounding box center [1300, 172] width 125 height 20
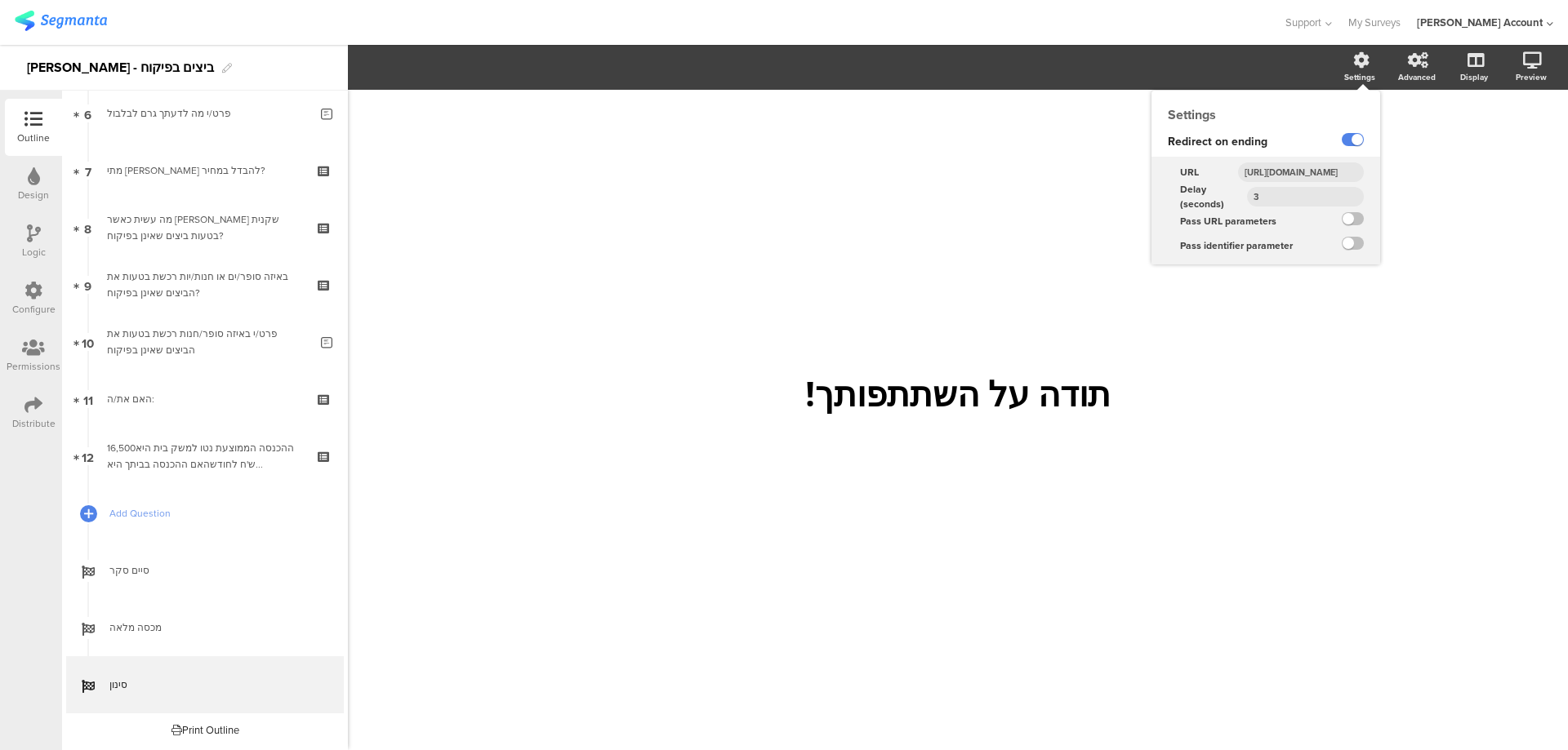
click at [1331, 173] on input "http://www.panel4all.co.il/survey_runtime/external_survey_status.php?surveyID=$…" at bounding box center [1300, 172] width 125 height 20
paste input "lterout"
type input "http://www.panel4all.co.il/survey_runtime/external_survey_status.php?surveyID=$…"
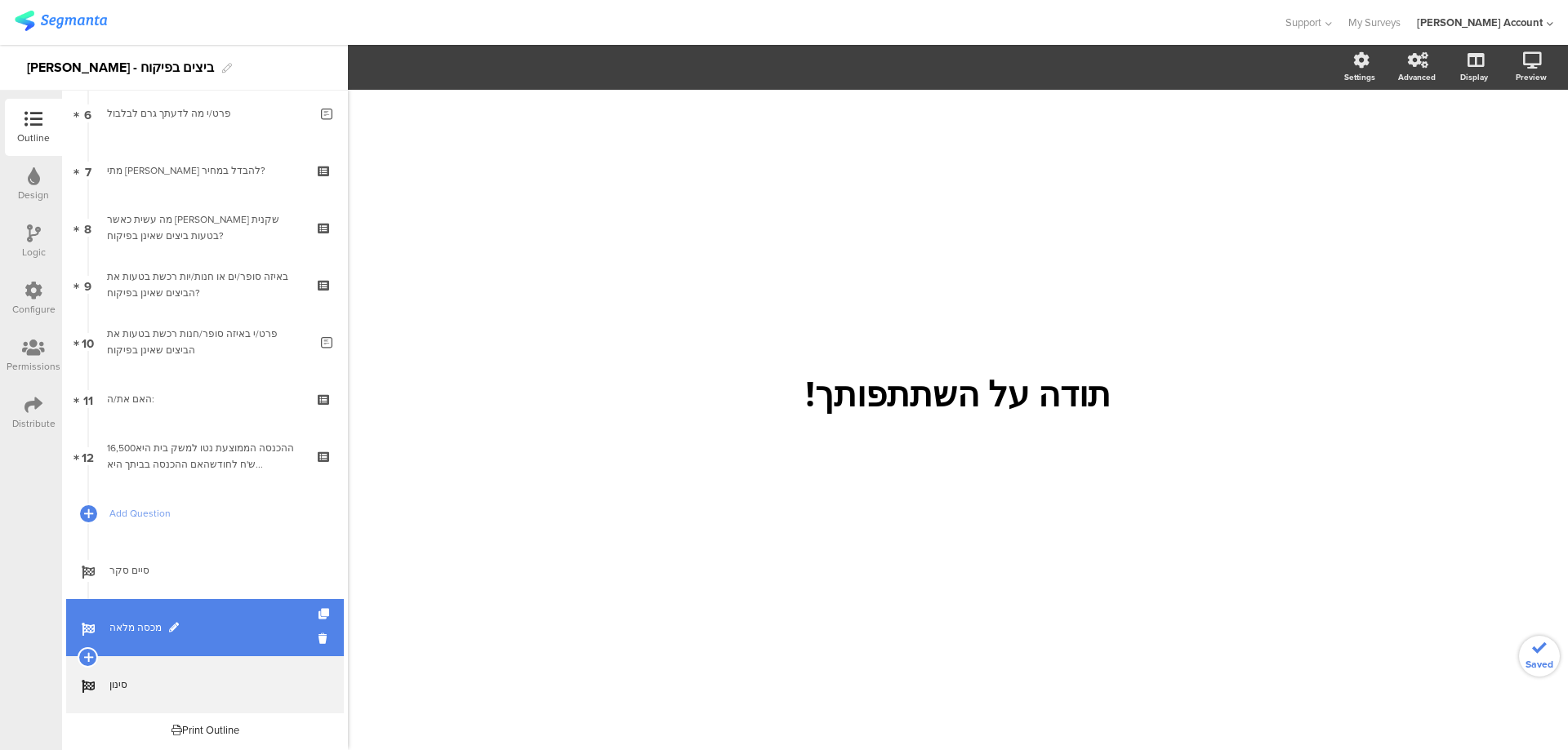
click at [142, 628] on span "מכסה מלאה" at bounding box center [214, 627] width 209 height 16
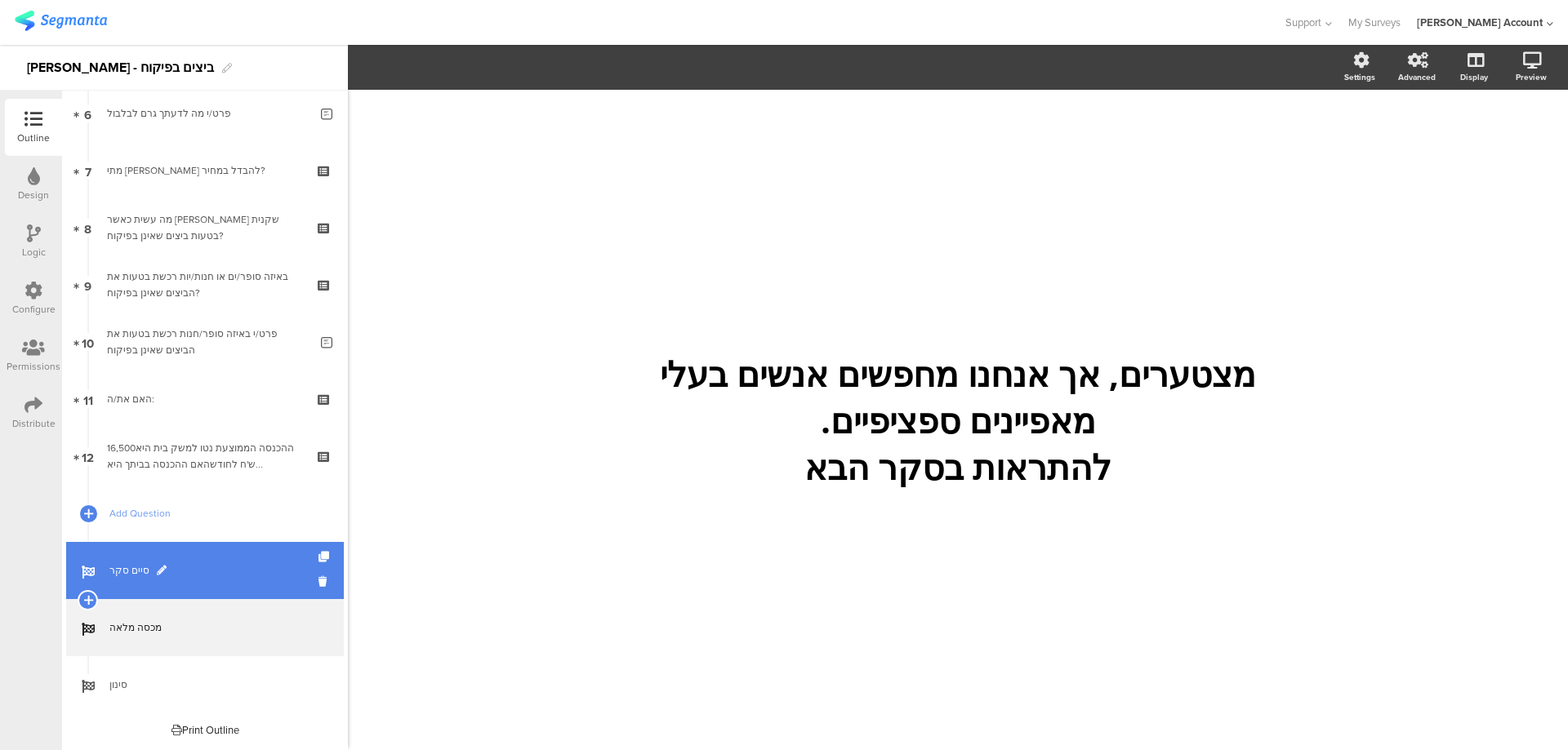
click at [158, 589] on link "סיים סקר" at bounding box center [205, 571] width 277 height 57
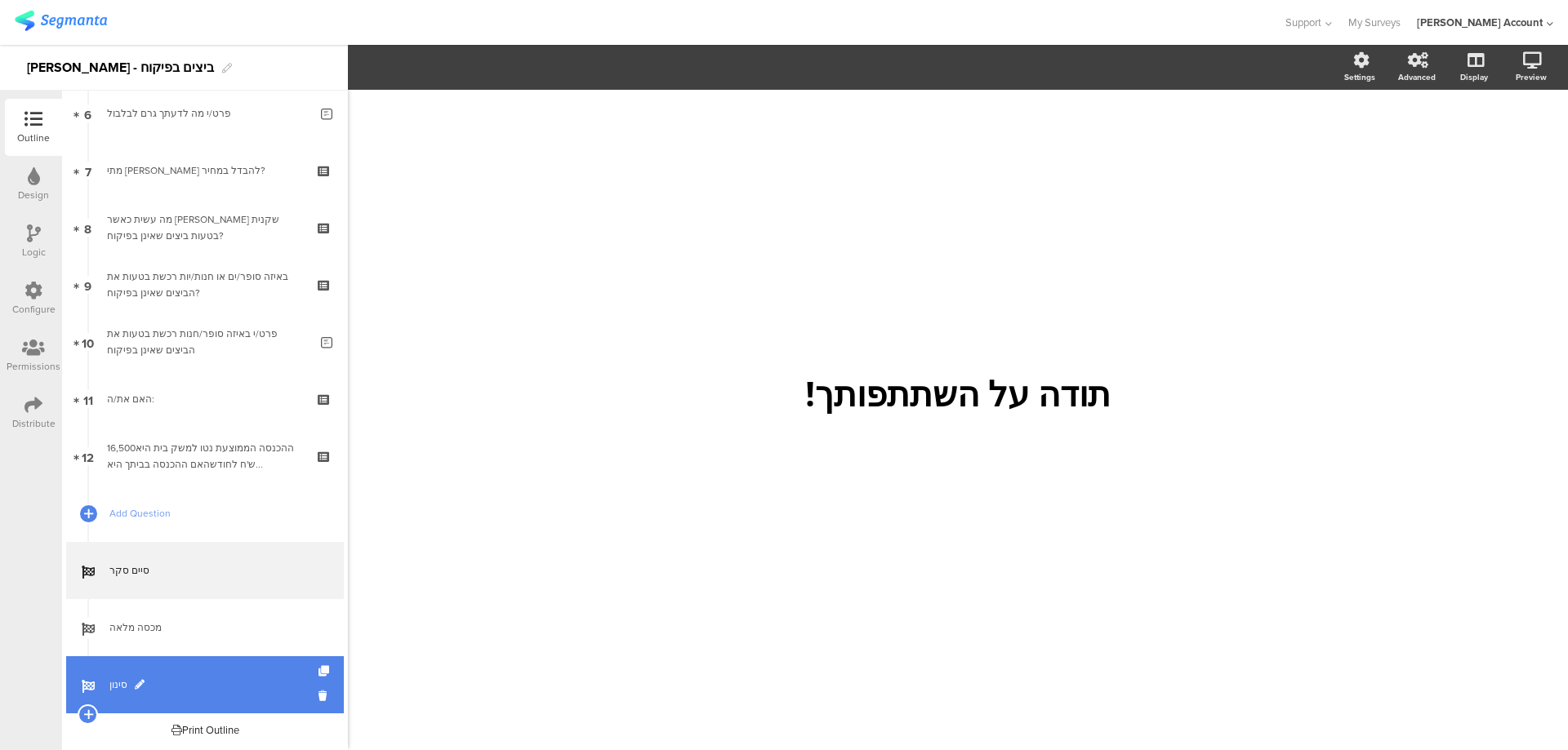
click at [137, 700] on link "סינון" at bounding box center [205, 684] width 277 height 57
click at [145, 689] on span "סינון" at bounding box center [214, 684] width 209 height 16
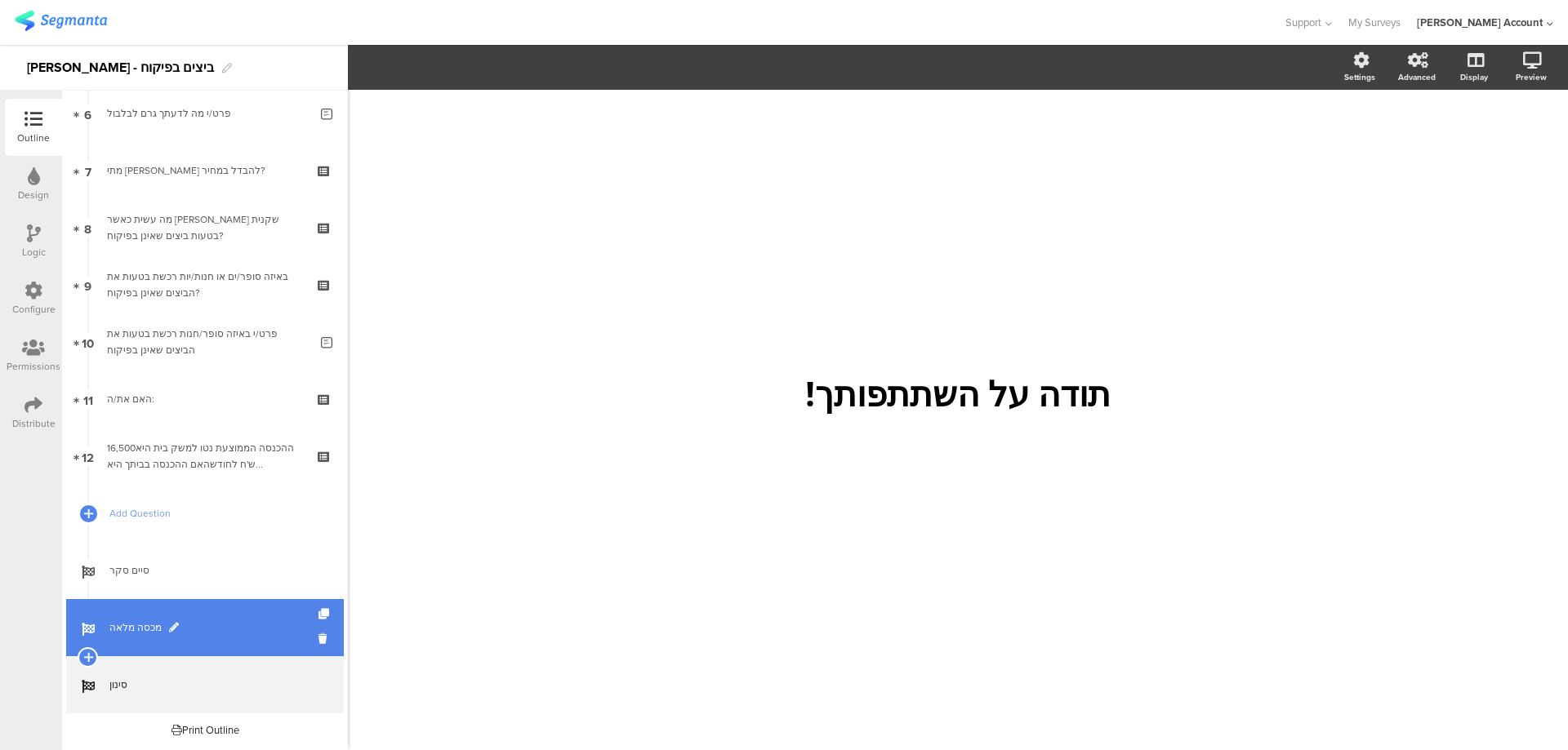
click at [155, 635] on span "מכסה מלאה" at bounding box center [214, 627] width 209 height 16
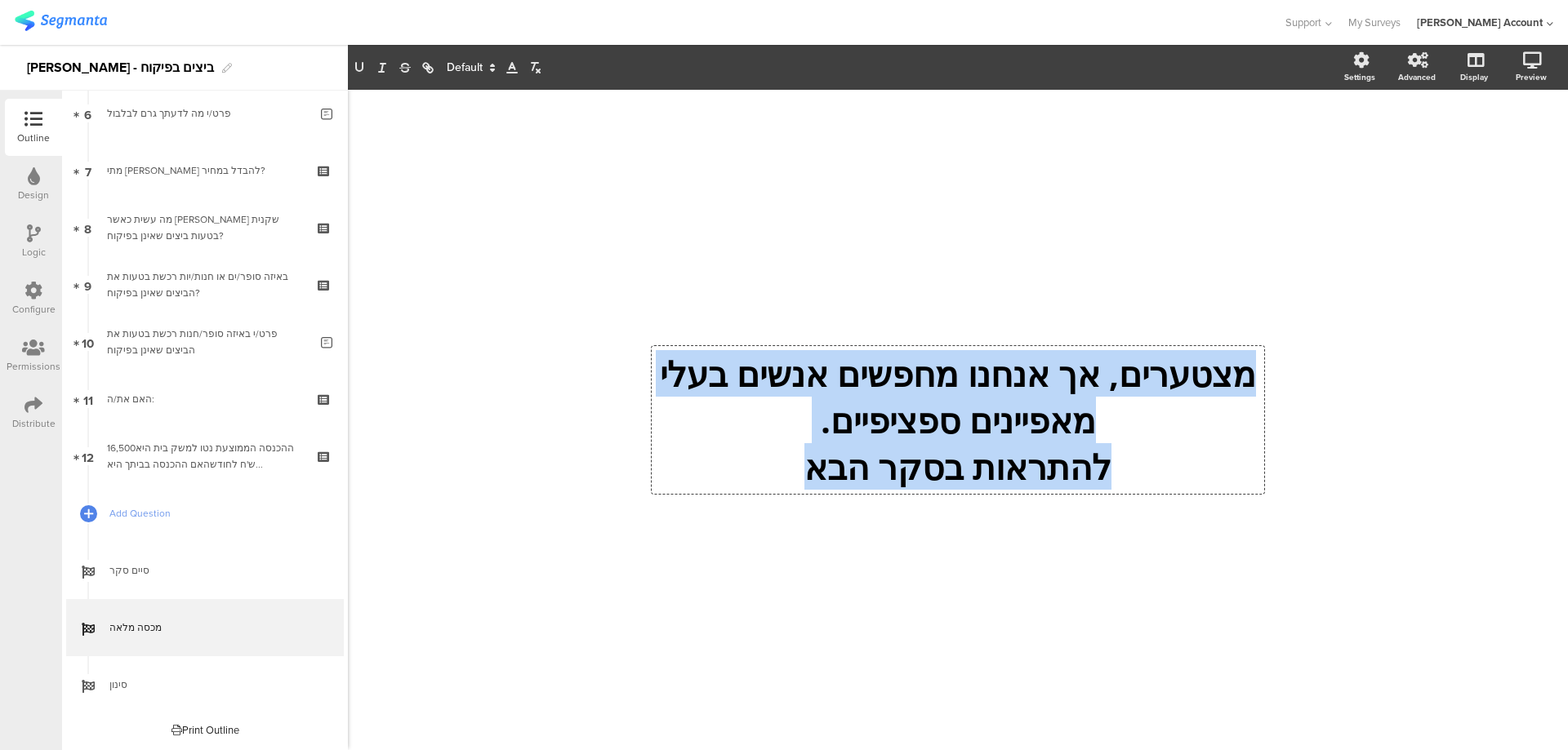
drag, startPoint x: 1201, startPoint y: 381, endPoint x: 762, endPoint y: 481, distance: 450.2
click at [762, 481] on div "מצטערים, אך אנחנו מחפשים אנשים בעלי מאפיינים ספציפיים. להתראות בסקר הבא מצטערים…" at bounding box center [957, 420] width 613 height 148
copy div "מצטערים, אך אנחנו מחפשים אנשים בעלי מאפיינים ספציפיים. להתראות בסקר הבא"
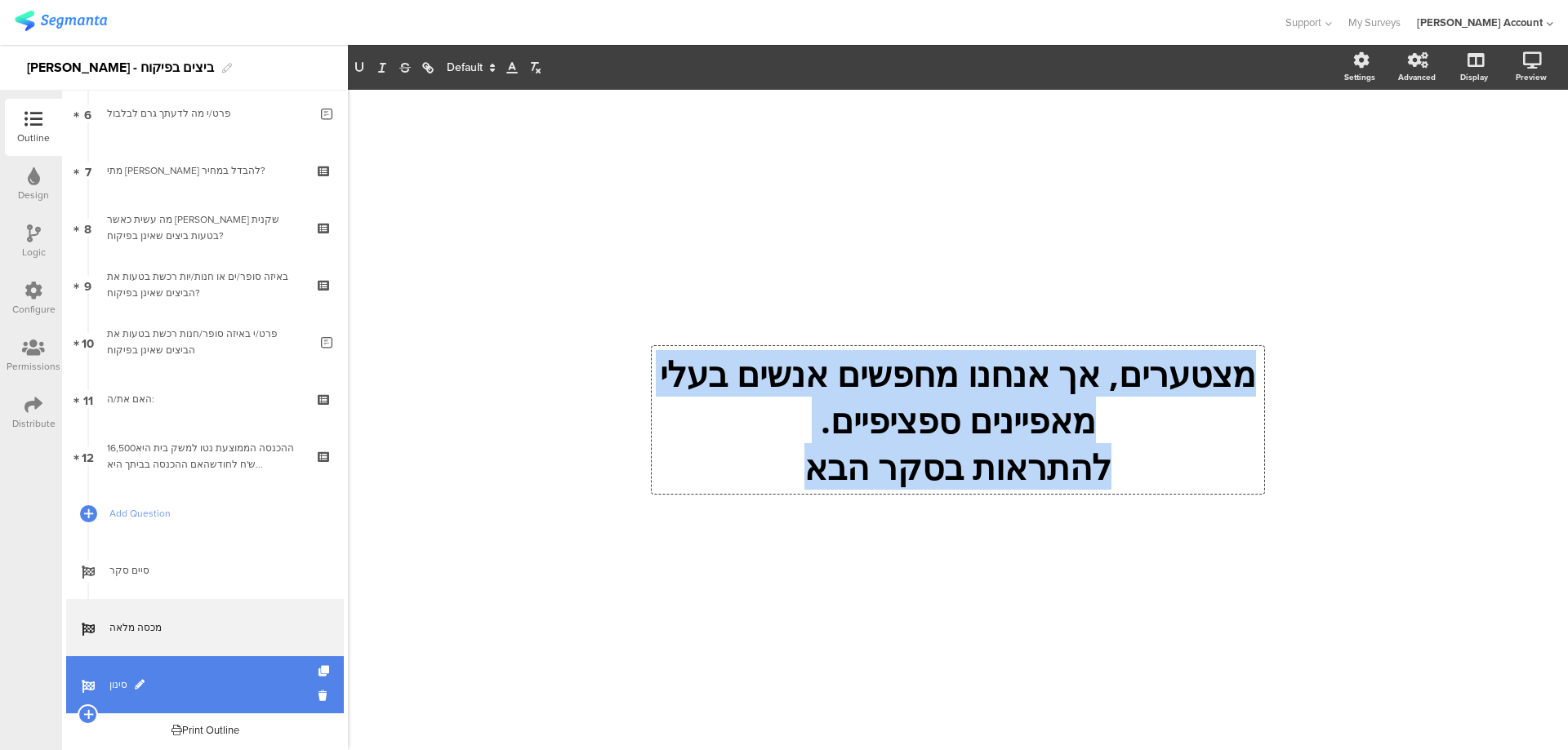
click at [161, 684] on span "סינון" at bounding box center [214, 684] width 209 height 16
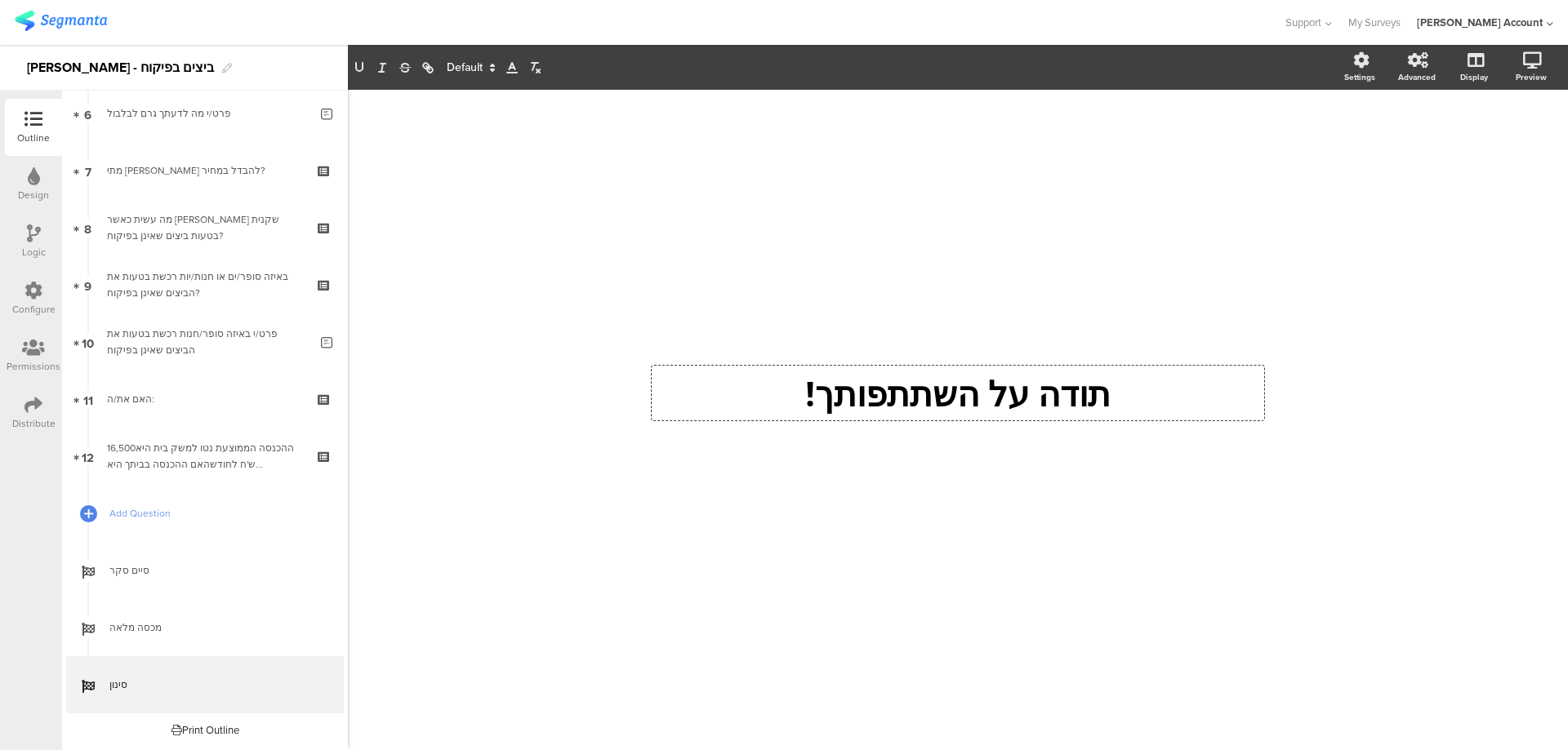
click at [970, 381] on div "תודה על השתתפותך! תודה על השתתפותך! תודה על השתתפותך!" at bounding box center [957, 393] width 613 height 55
click at [970, 381] on p "תודה על השתתפותך!" at bounding box center [957, 392] width 604 height 47
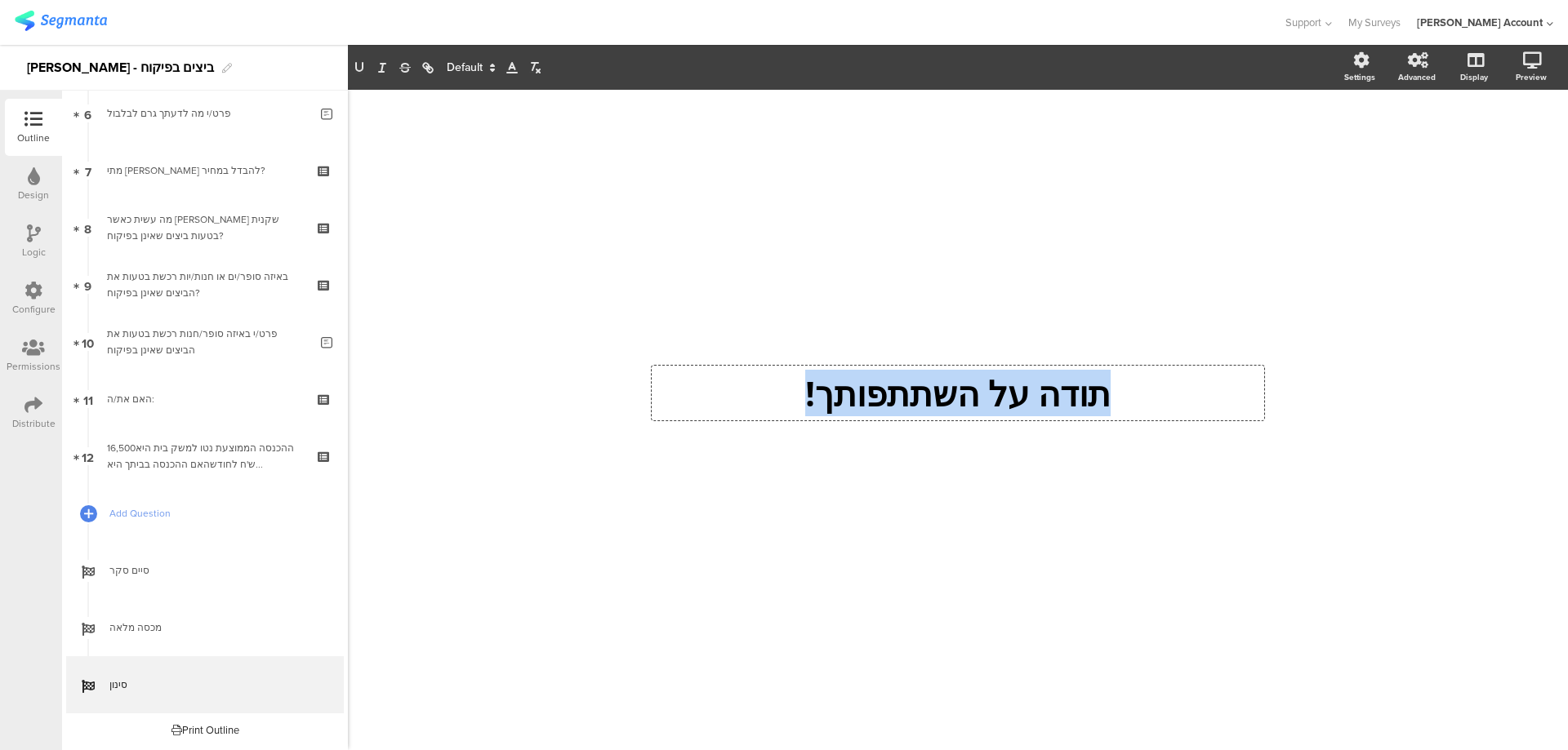
click at [970, 381] on p "תודה על השתתפותך!" at bounding box center [957, 392] width 604 height 47
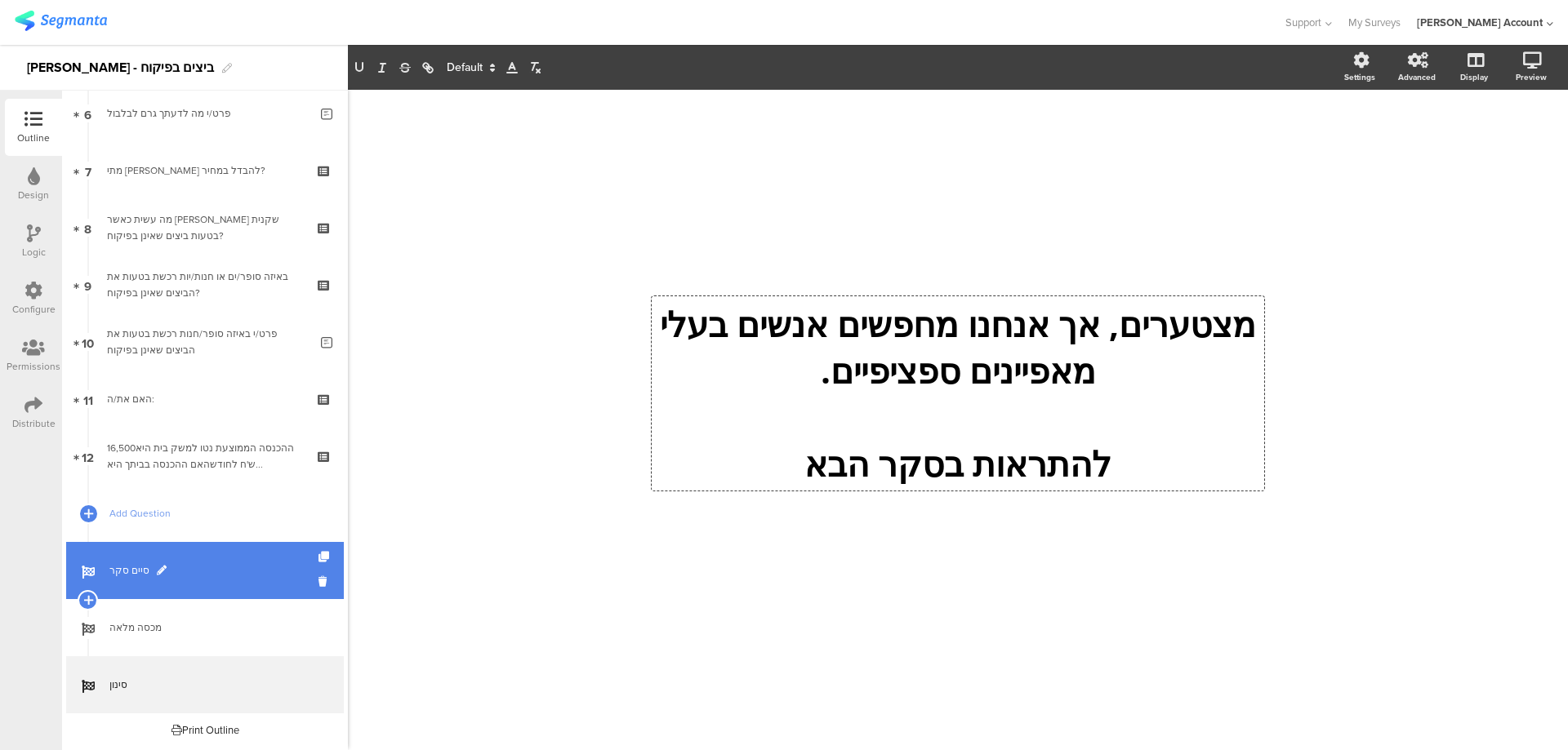
click at [207, 570] on span "סיים סקר" at bounding box center [214, 570] width 209 height 16
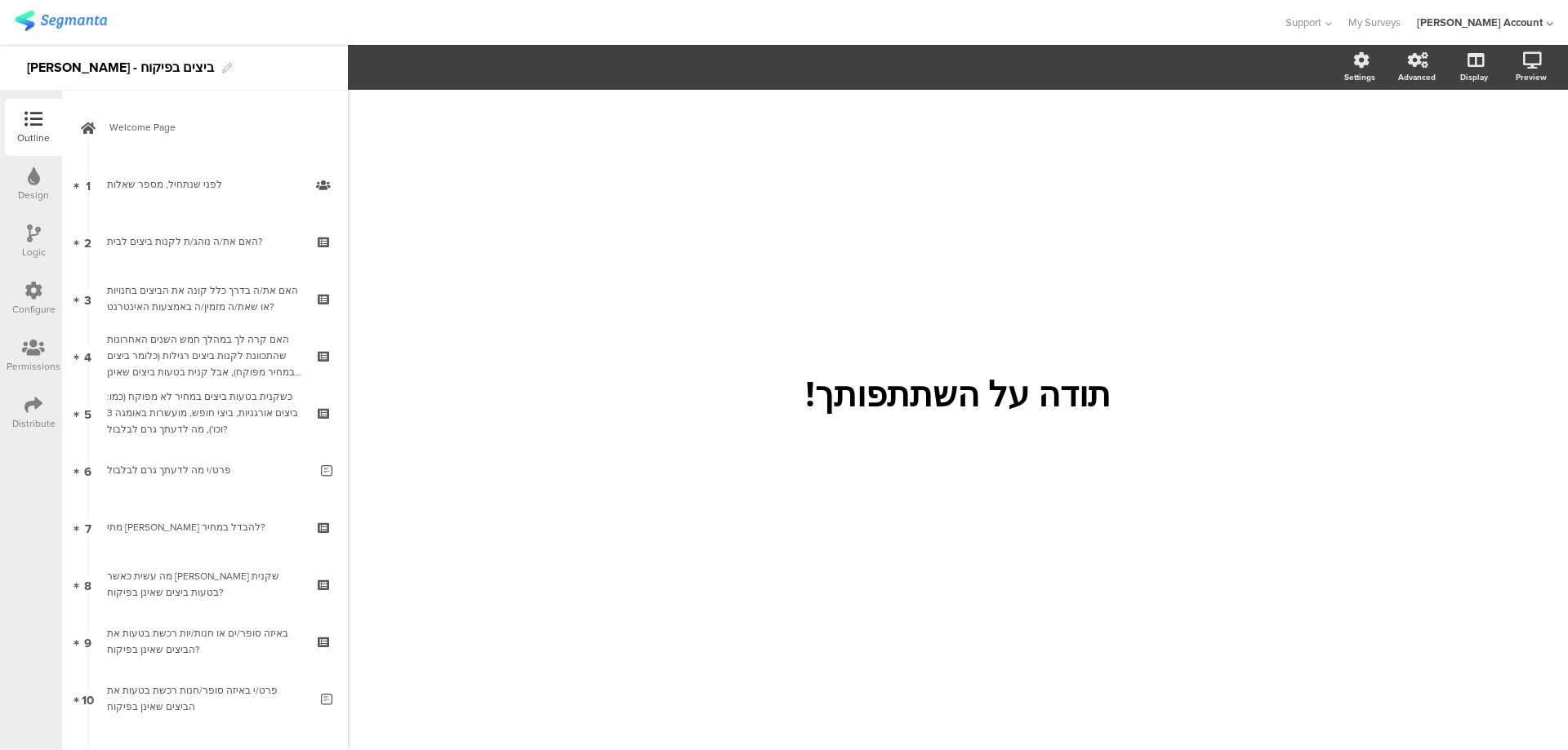
click at [42, 404] on icon at bounding box center [33, 404] width 18 height 18
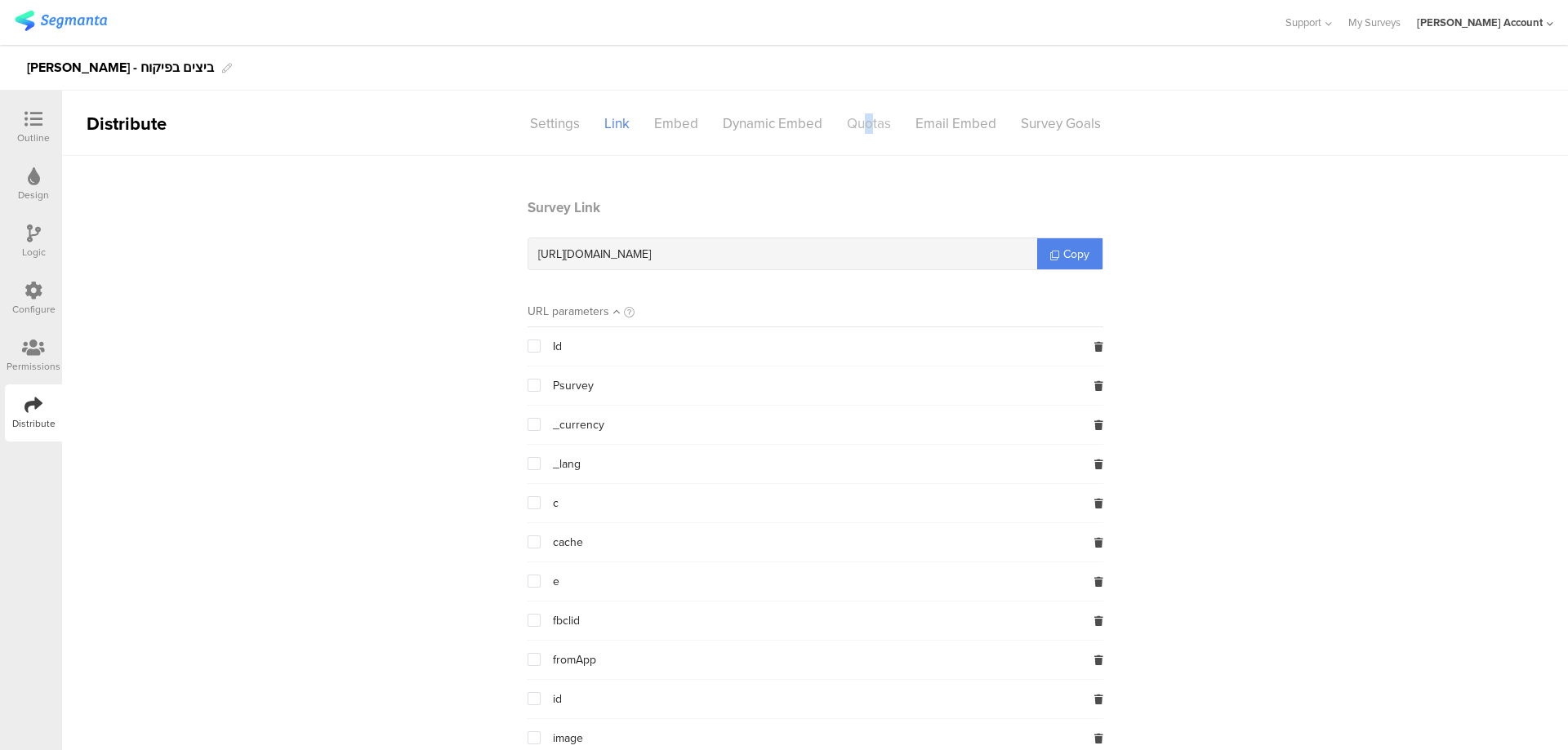
click at [862, 121] on div "Quotas" at bounding box center [869, 123] width 68 height 28
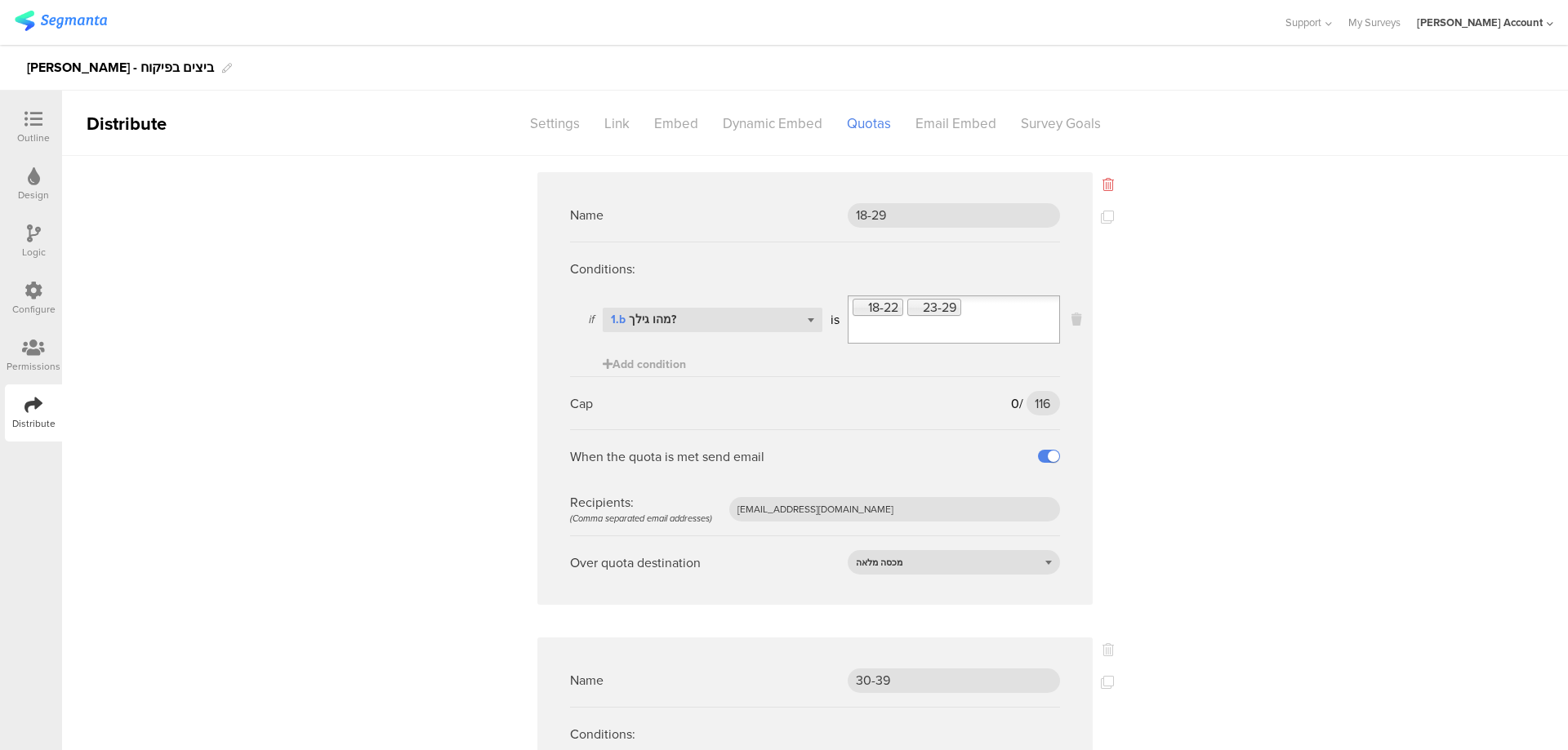
click at [1103, 184] on icon at bounding box center [1108, 184] width 11 height 13
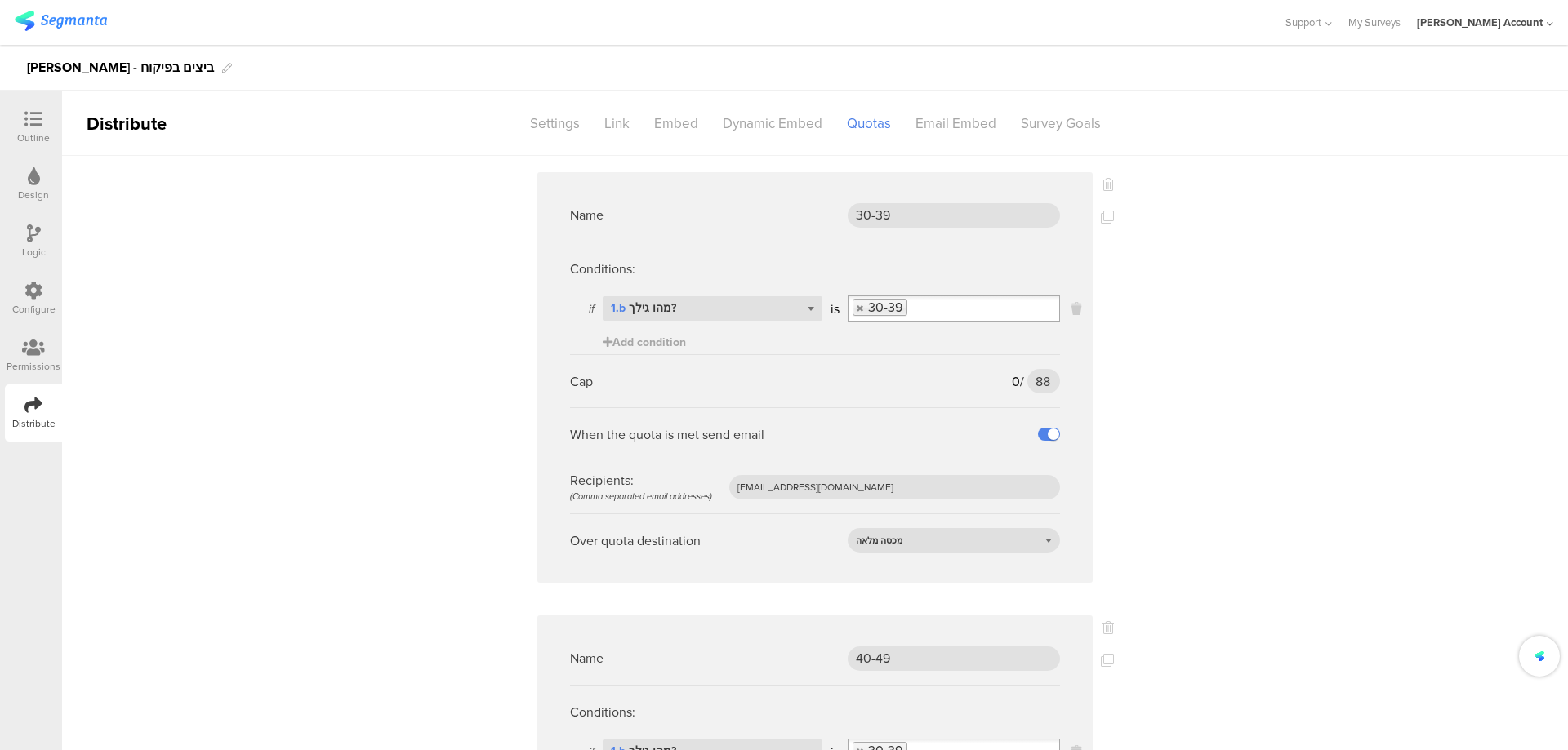
click at [1103, 184] on icon at bounding box center [1108, 184] width 11 height 13
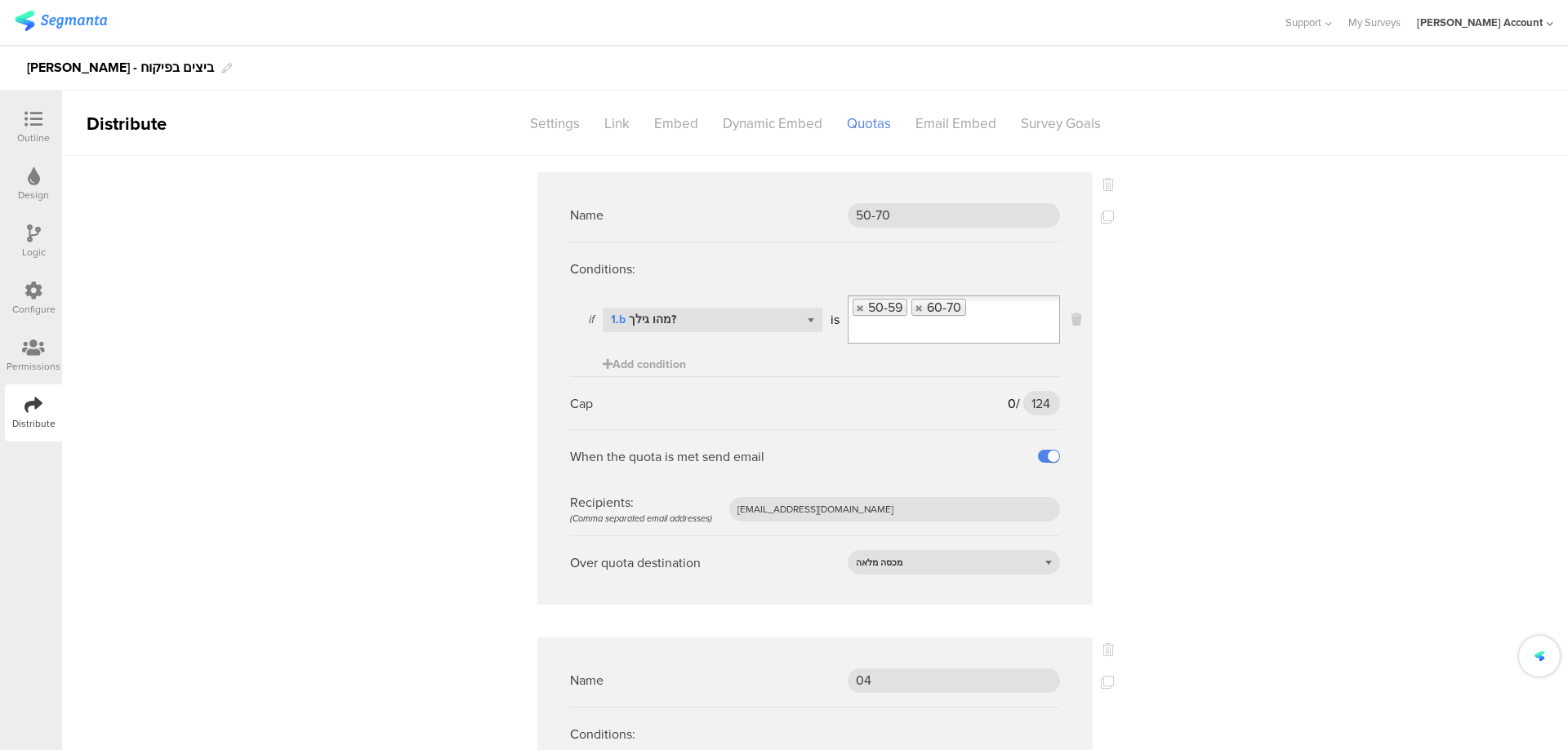
click at [1103, 184] on icon at bounding box center [1108, 184] width 11 height 13
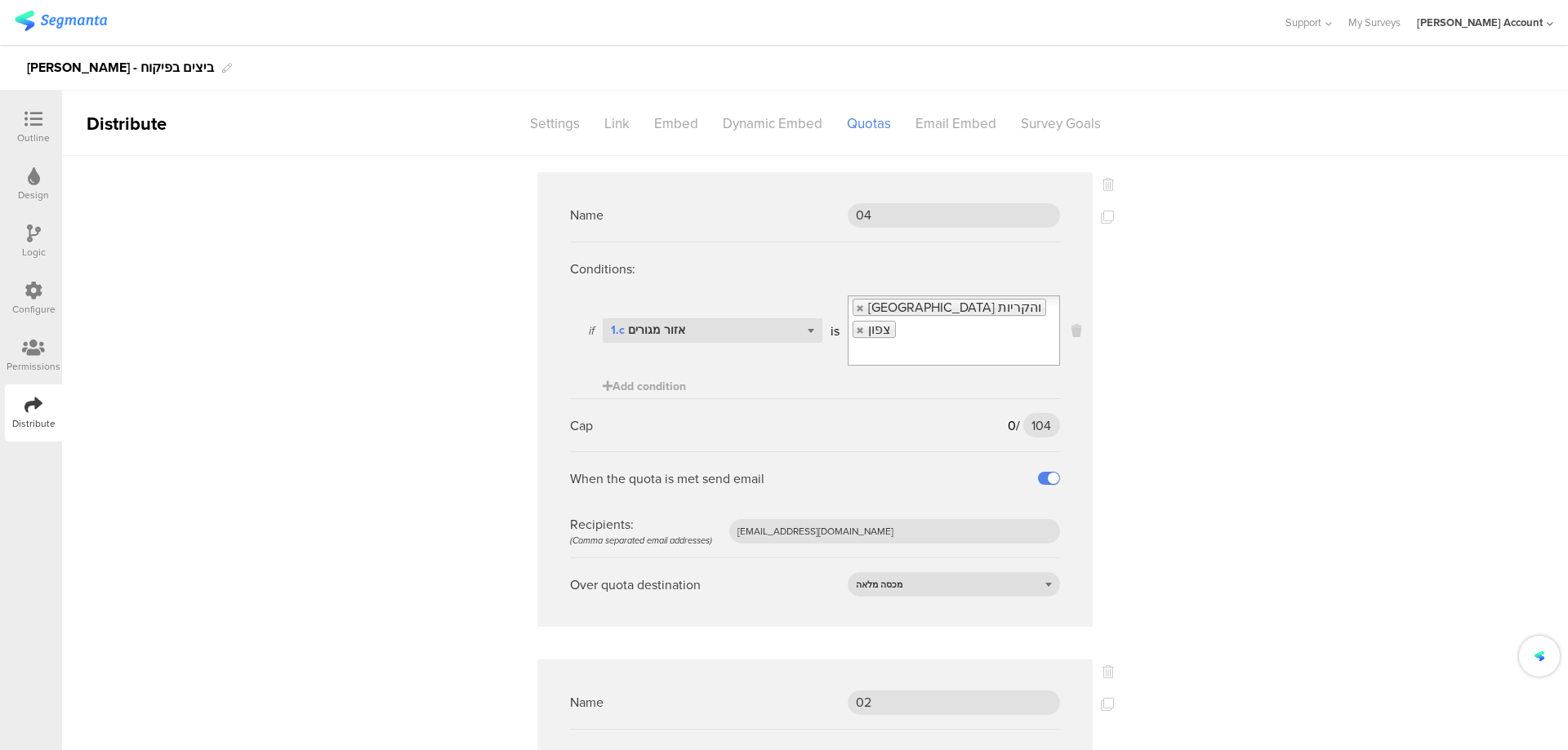
click at [1103, 184] on icon at bounding box center [1108, 184] width 11 height 13
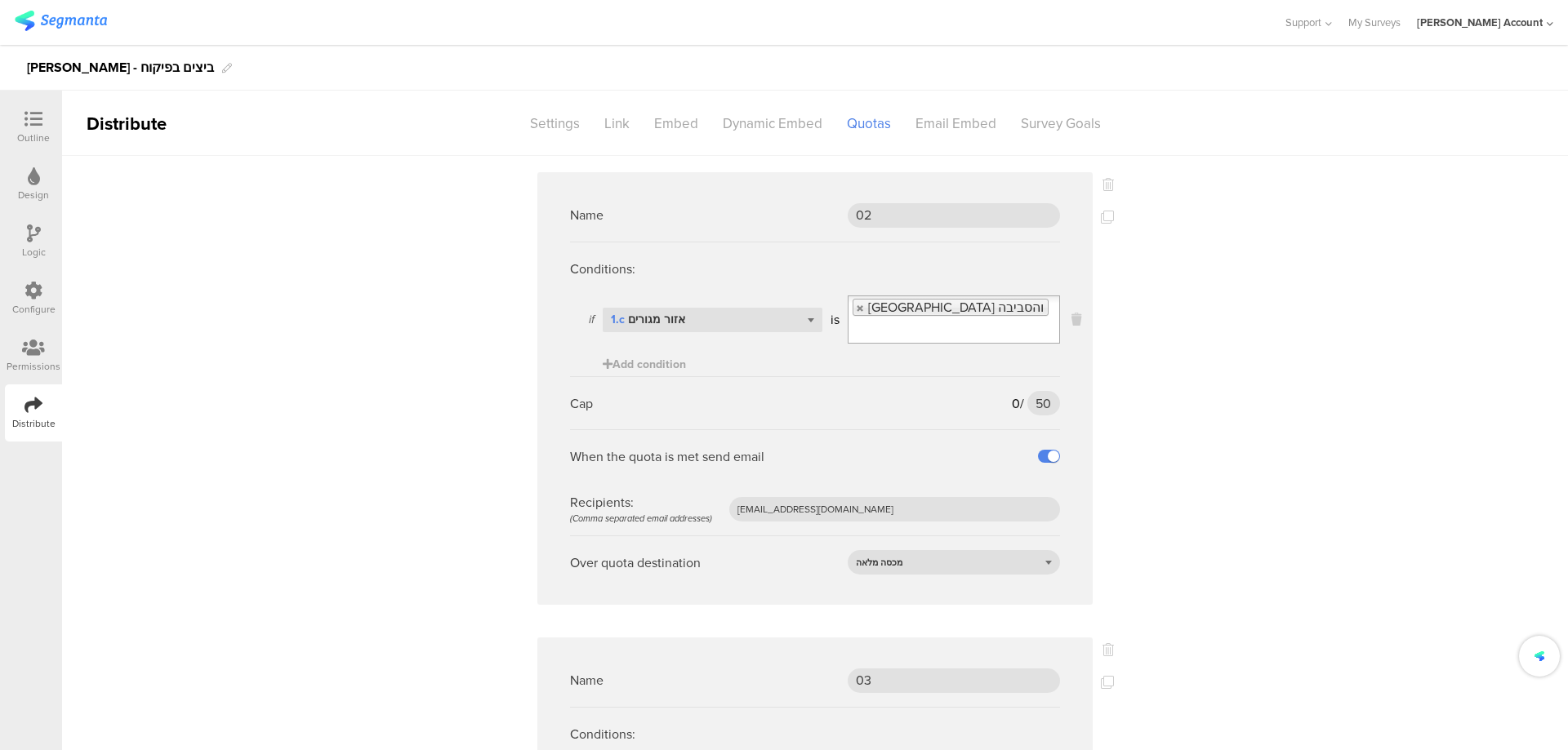
click at [1103, 184] on icon at bounding box center [1108, 184] width 11 height 13
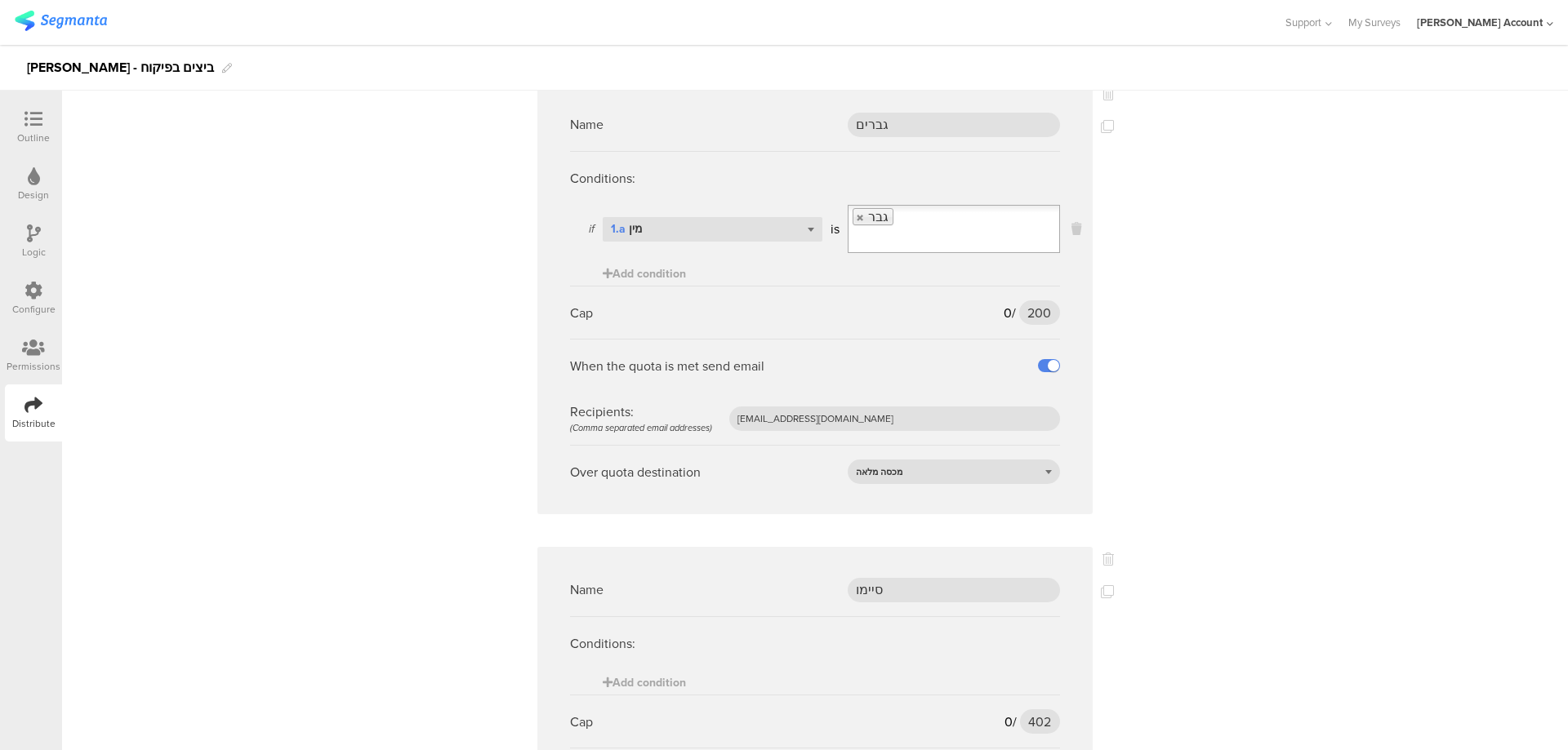
scroll to position [218, 0]
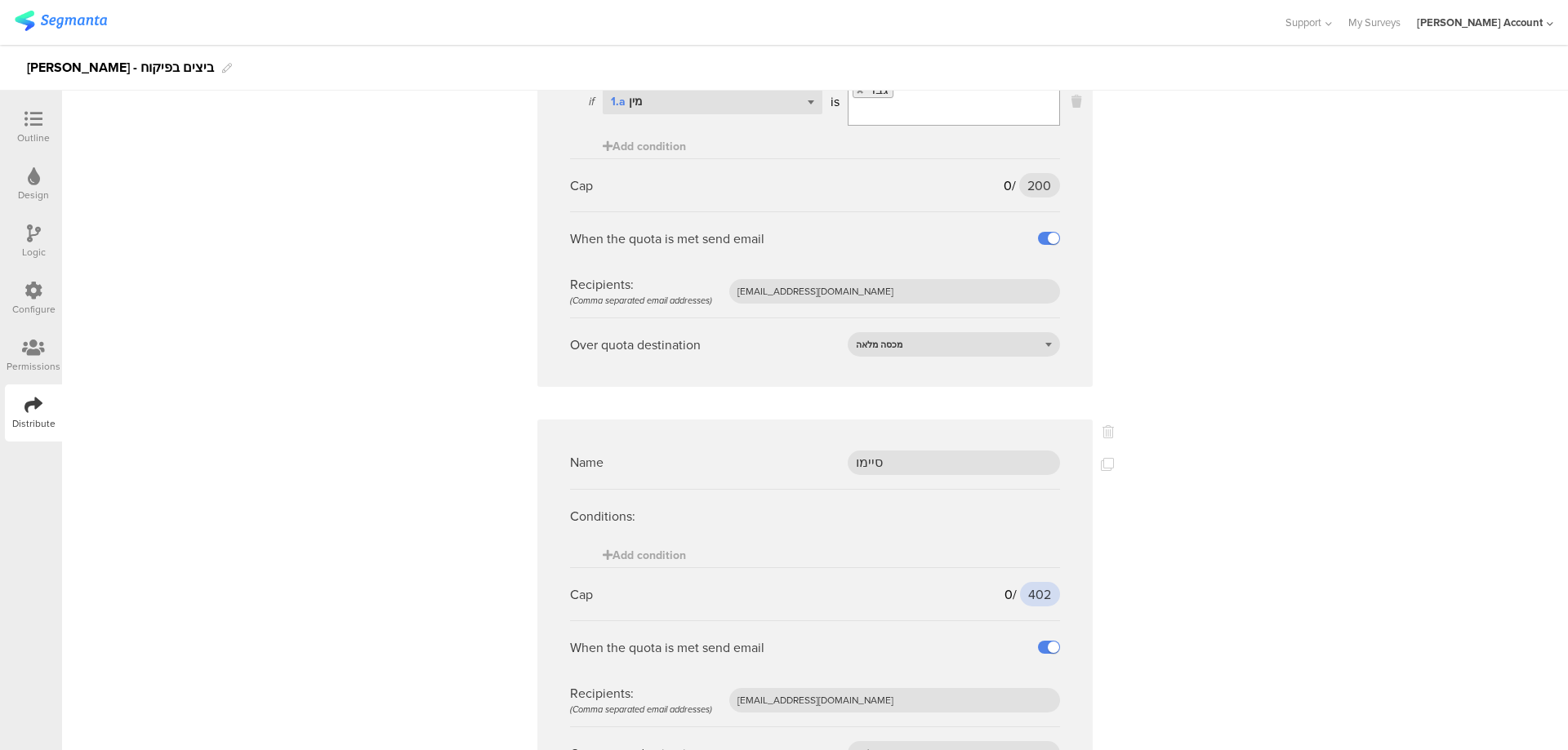
click at [1032, 592] on input "402" at bounding box center [1040, 594] width 40 height 25
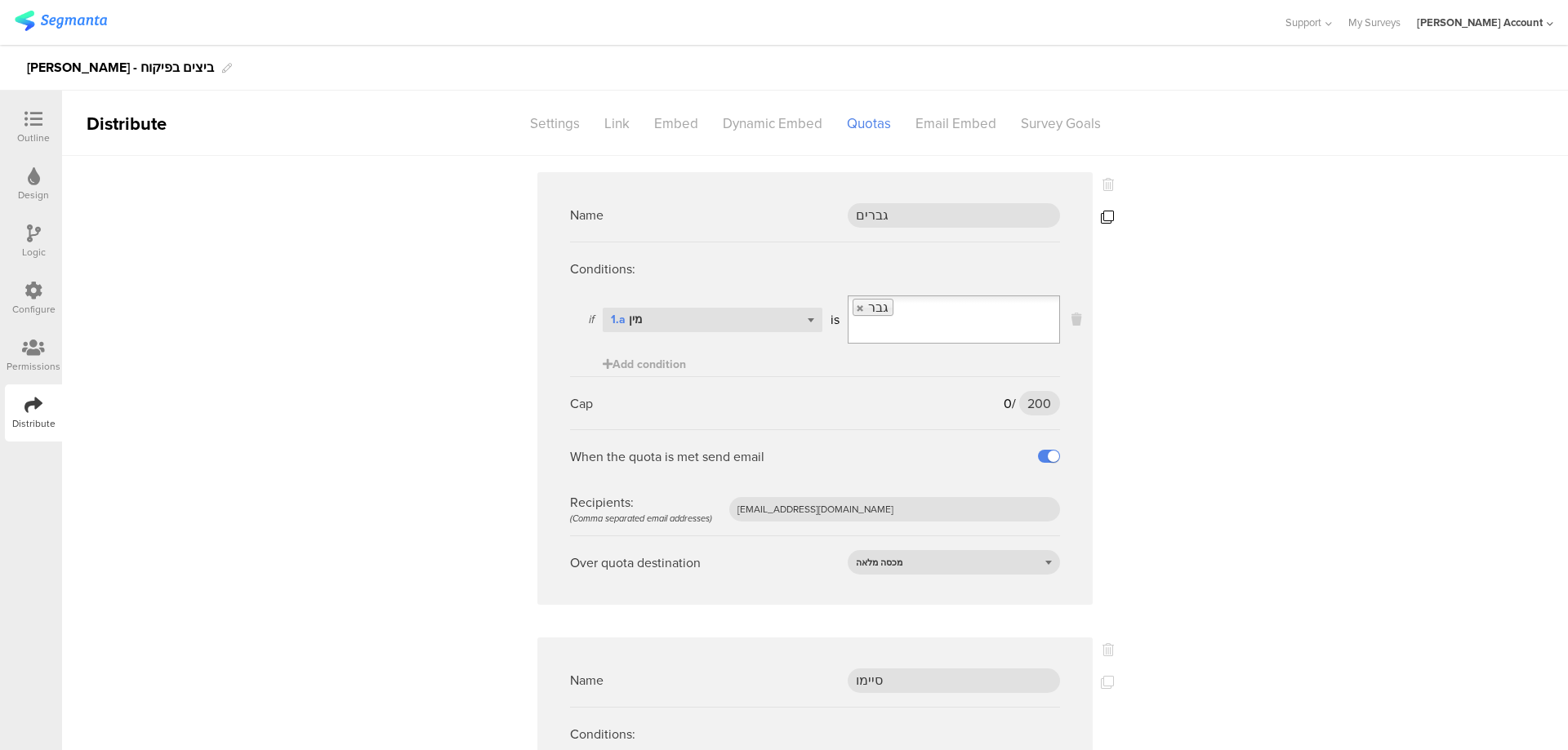
type input "400"
click at [1101, 218] on icon at bounding box center [1107, 217] width 13 height 13
drag, startPoint x: 887, startPoint y: 688, endPoint x: 841, endPoint y: 688, distance: 46.0
click at [847, 688] on div "Copy of גברים" at bounding box center [954, 681] width 213 height 25
type input "b"
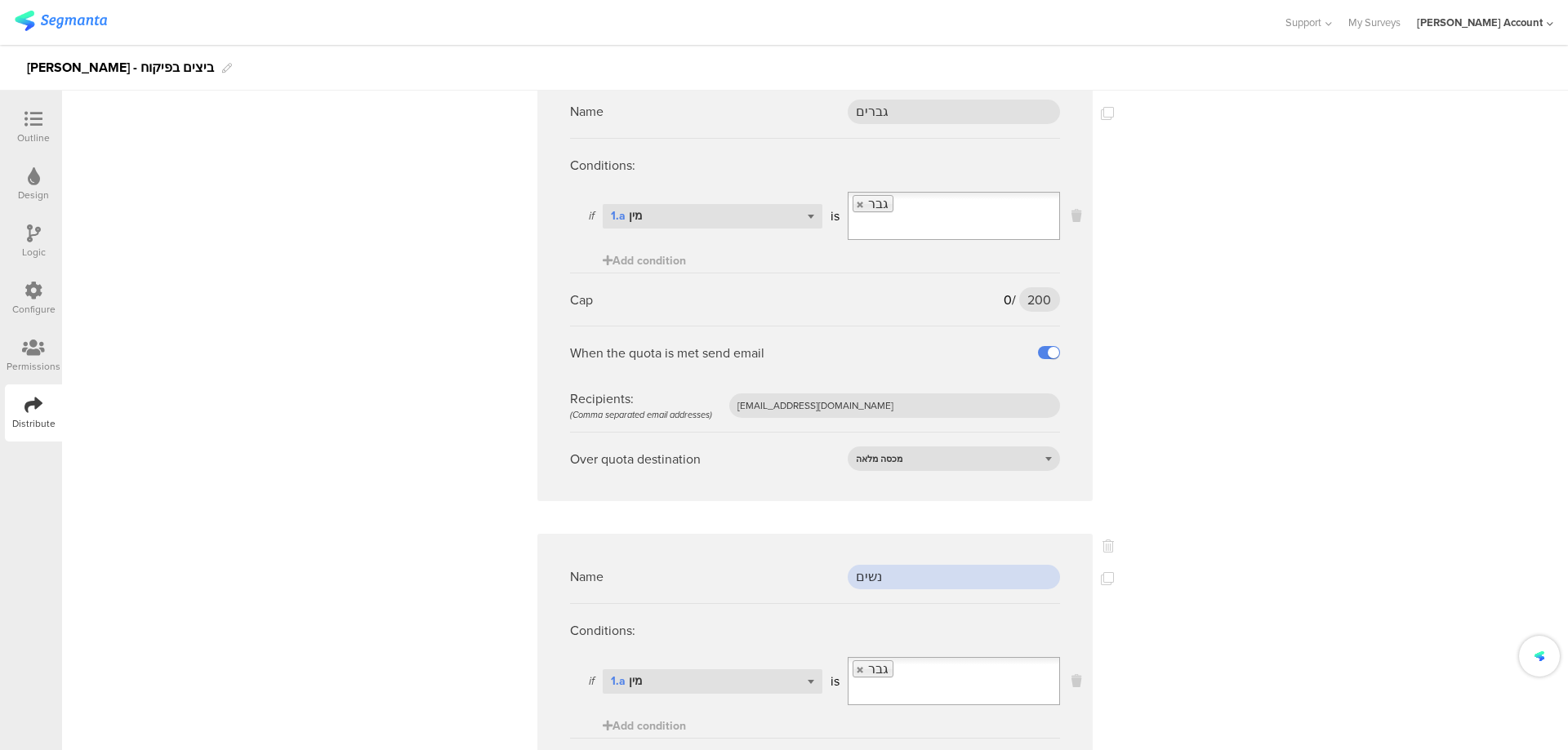
scroll to position [218, 0]
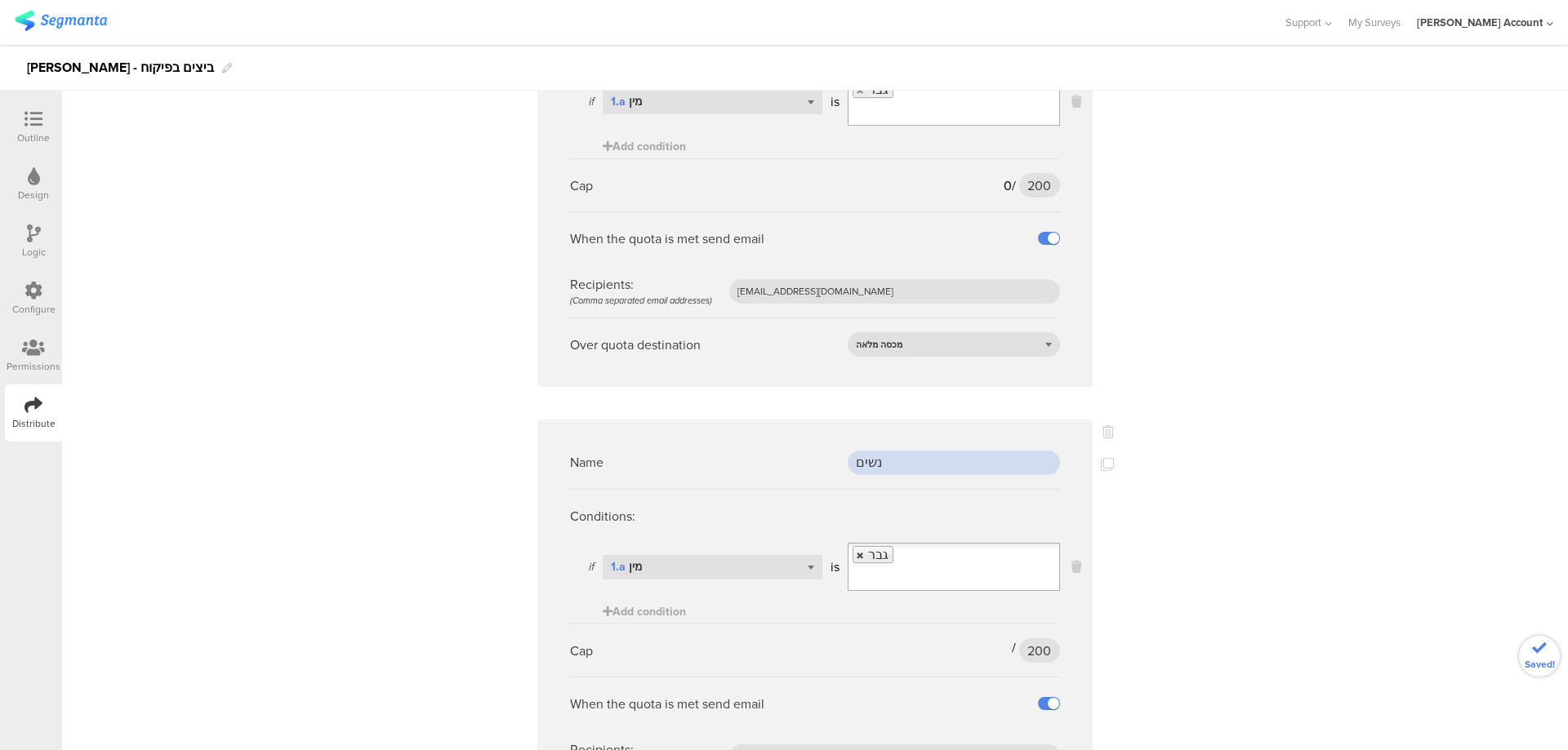
type input "נשים"
click at [856, 555] on link at bounding box center [860, 554] width 9 height 10
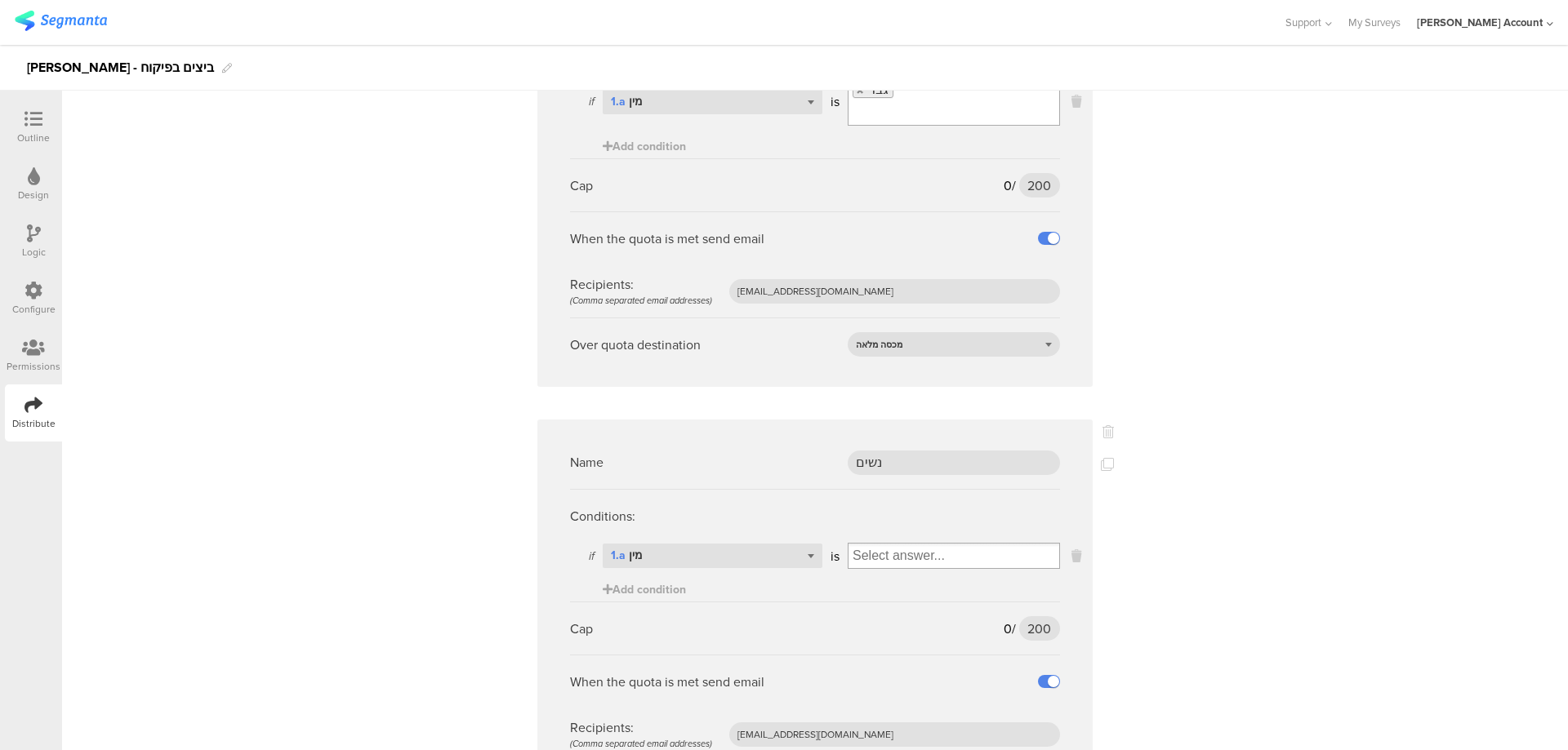
click at [879, 557] on input "Select box" at bounding box center [954, 555] width 211 height 23
click at [914, 607] on div "אישה" at bounding box center [954, 609] width 204 height 25
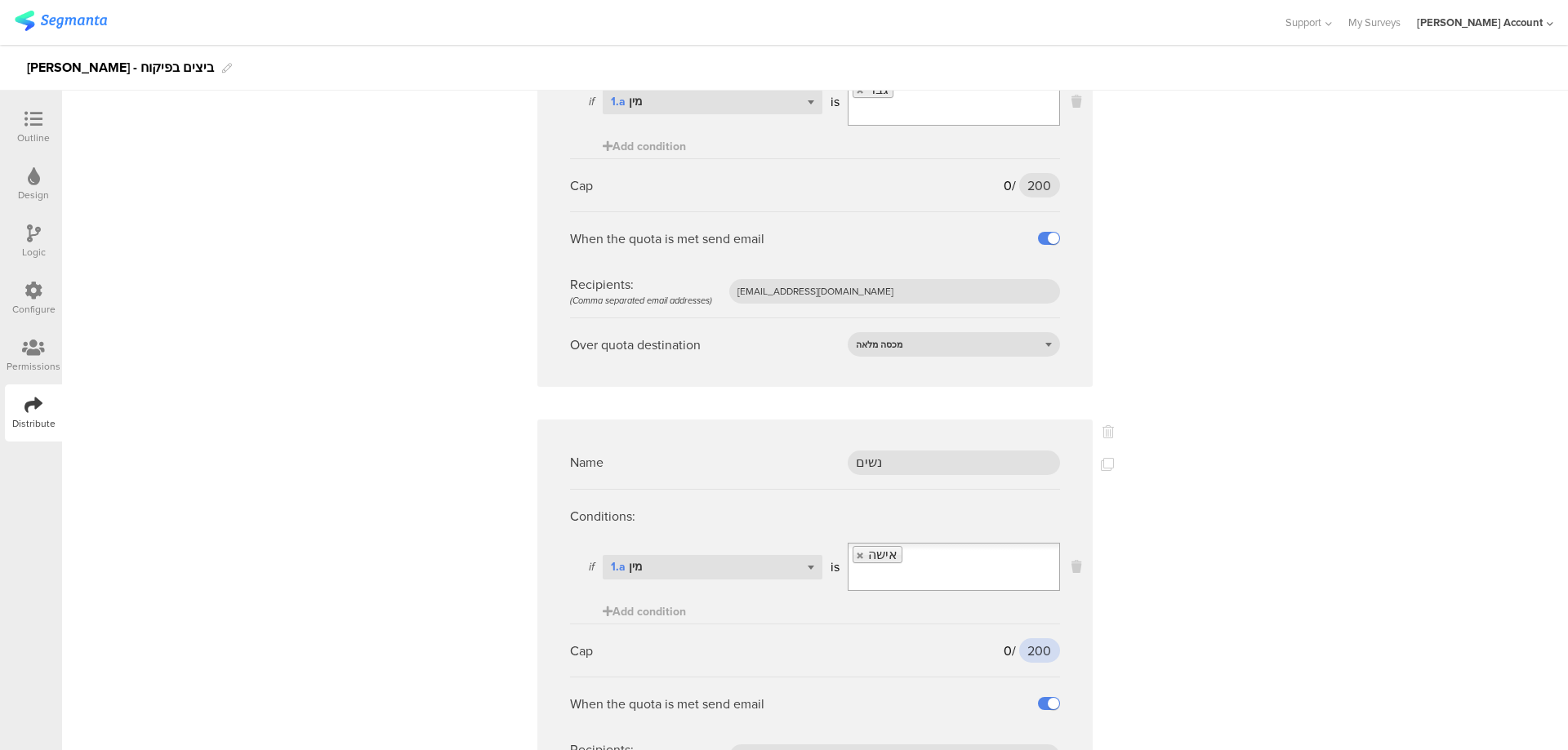
click at [1021, 638] on input "200" at bounding box center [1039, 650] width 41 height 25
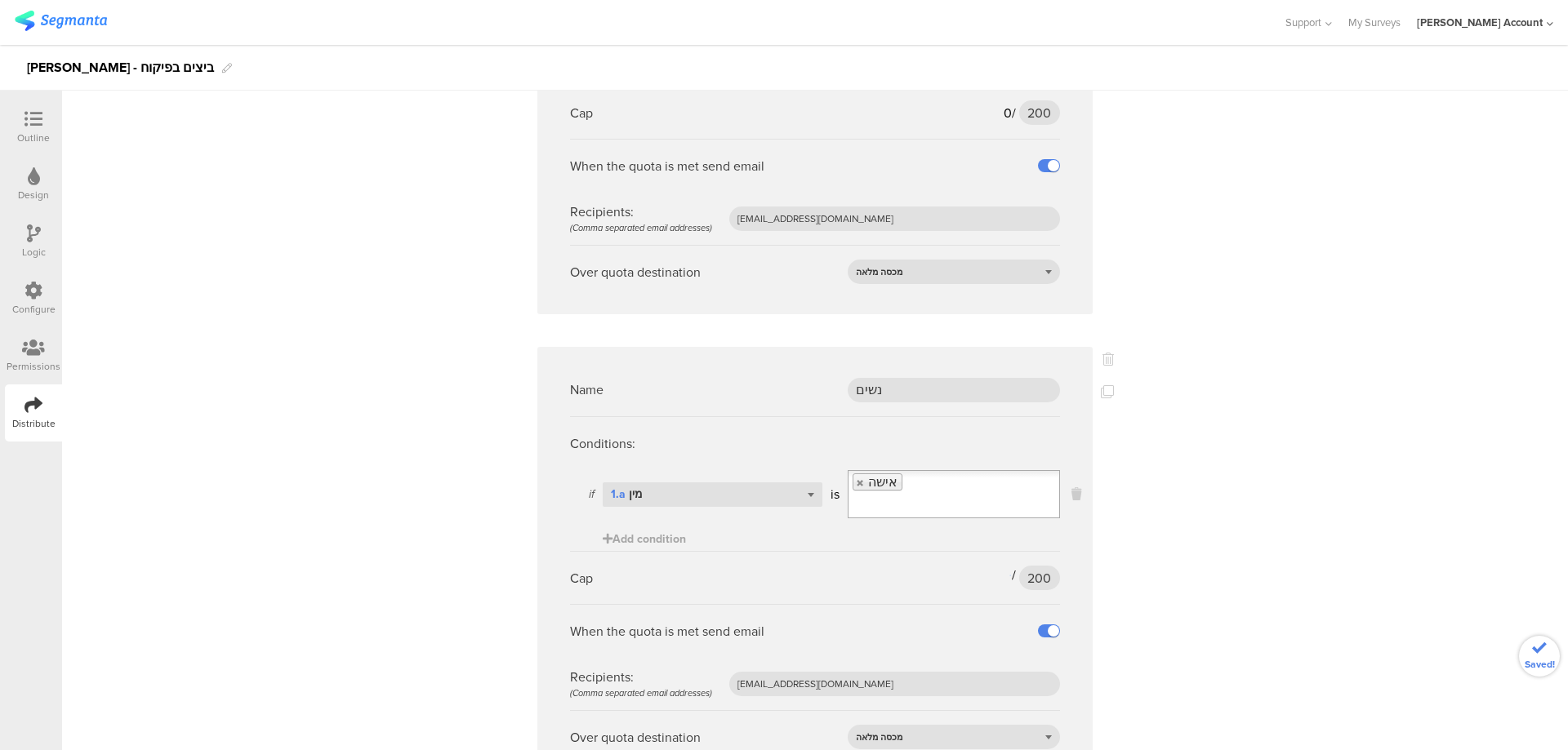
scroll to position [327, 0]
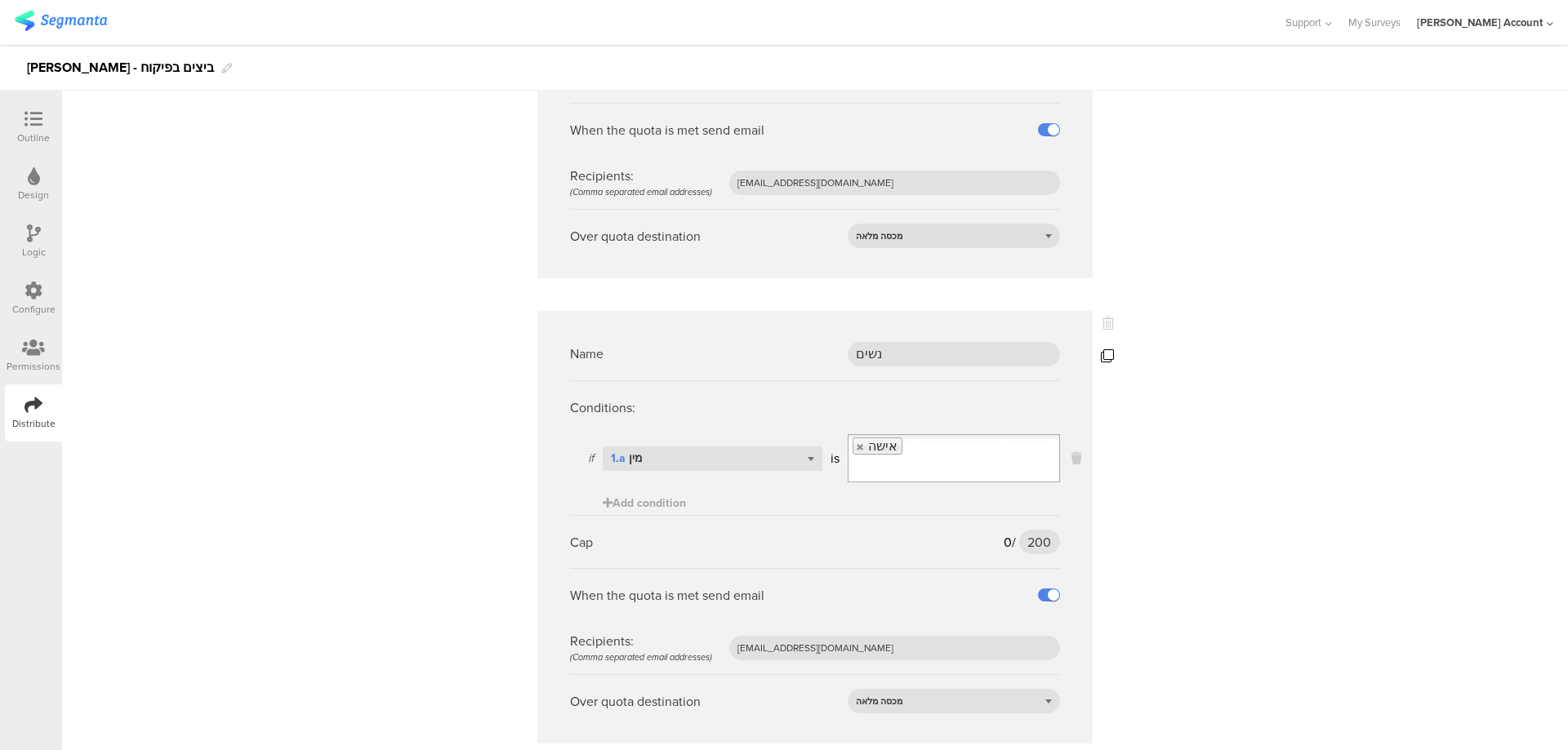
click at [1104, 355] on icon at bounding box center [1107, 356] width 13 height 13
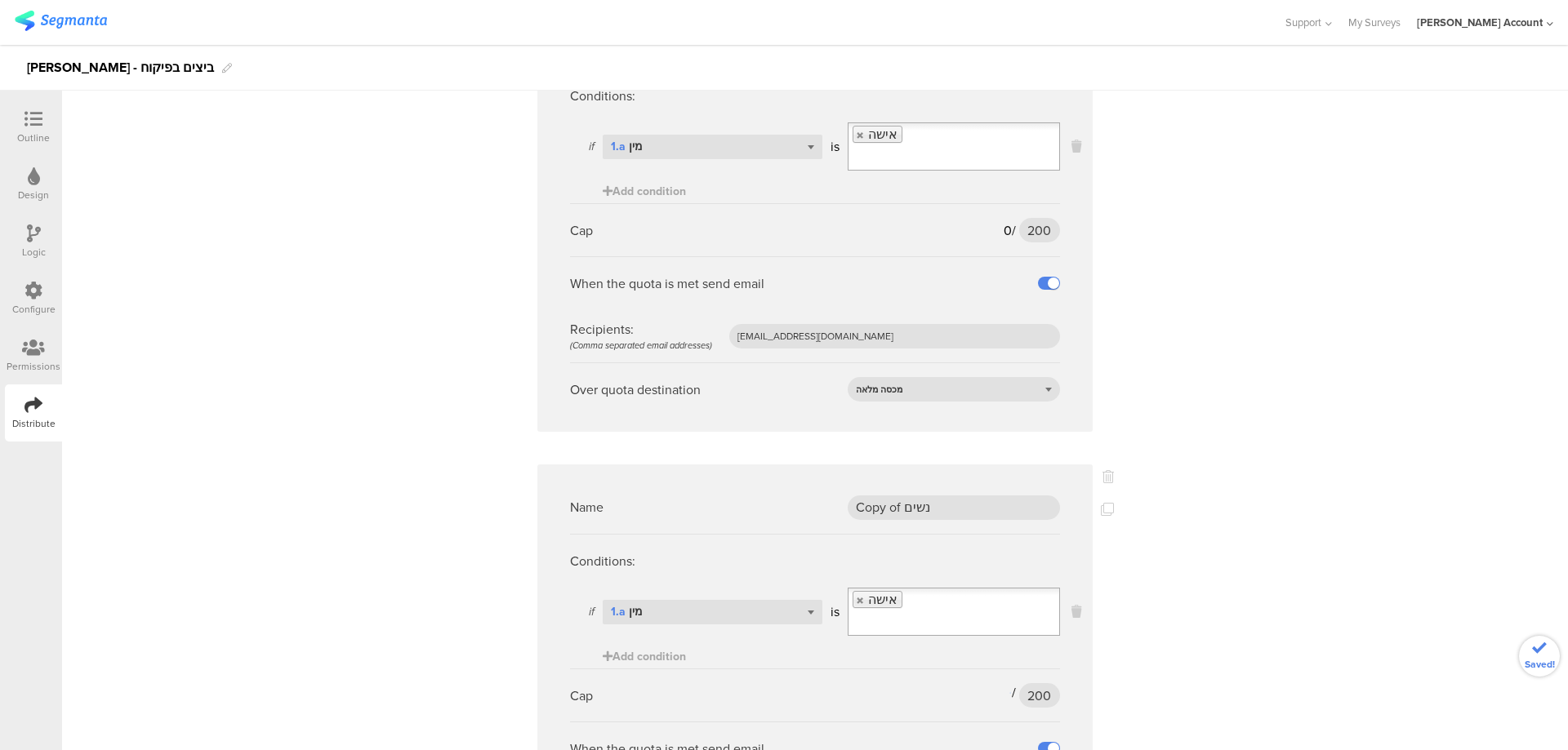
scroll to position [653, 0]
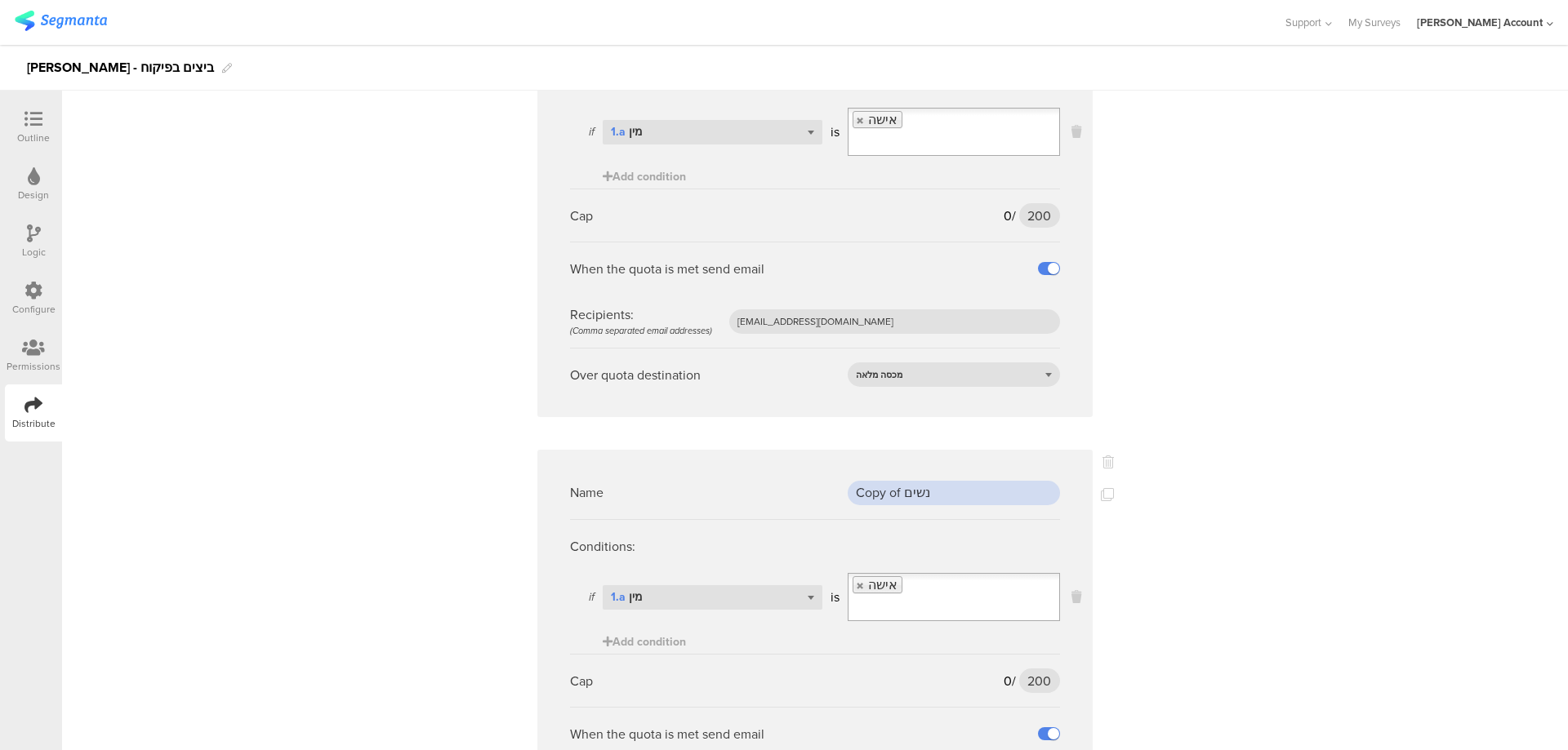
drag, startPoint x: 979, startPoint y: 477, endPoint x: 731, endPoint y: 473, distance: 248.0
click at [731, 473] on div "Name Copy of נשים" at bounding box center [815, 493] width 490 height 53
type input "18-22"
click at [705, 585] on div "Select question... 1.a מין" at bounding box center [711, 597] width 219 height 25
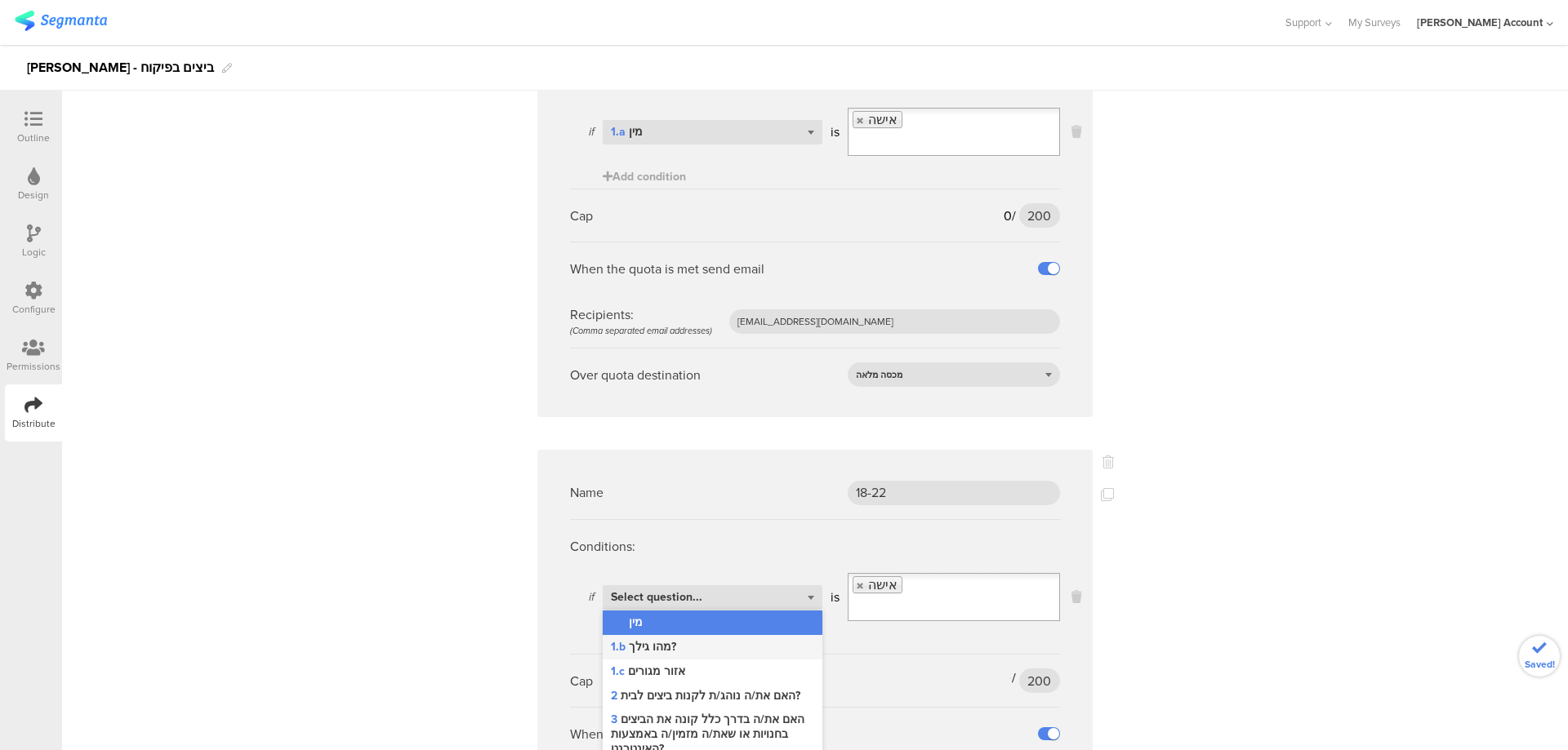
click at [684, 635] on div "1.b מהו גילך?" at bounding box center [711, 647] width 219 height 25
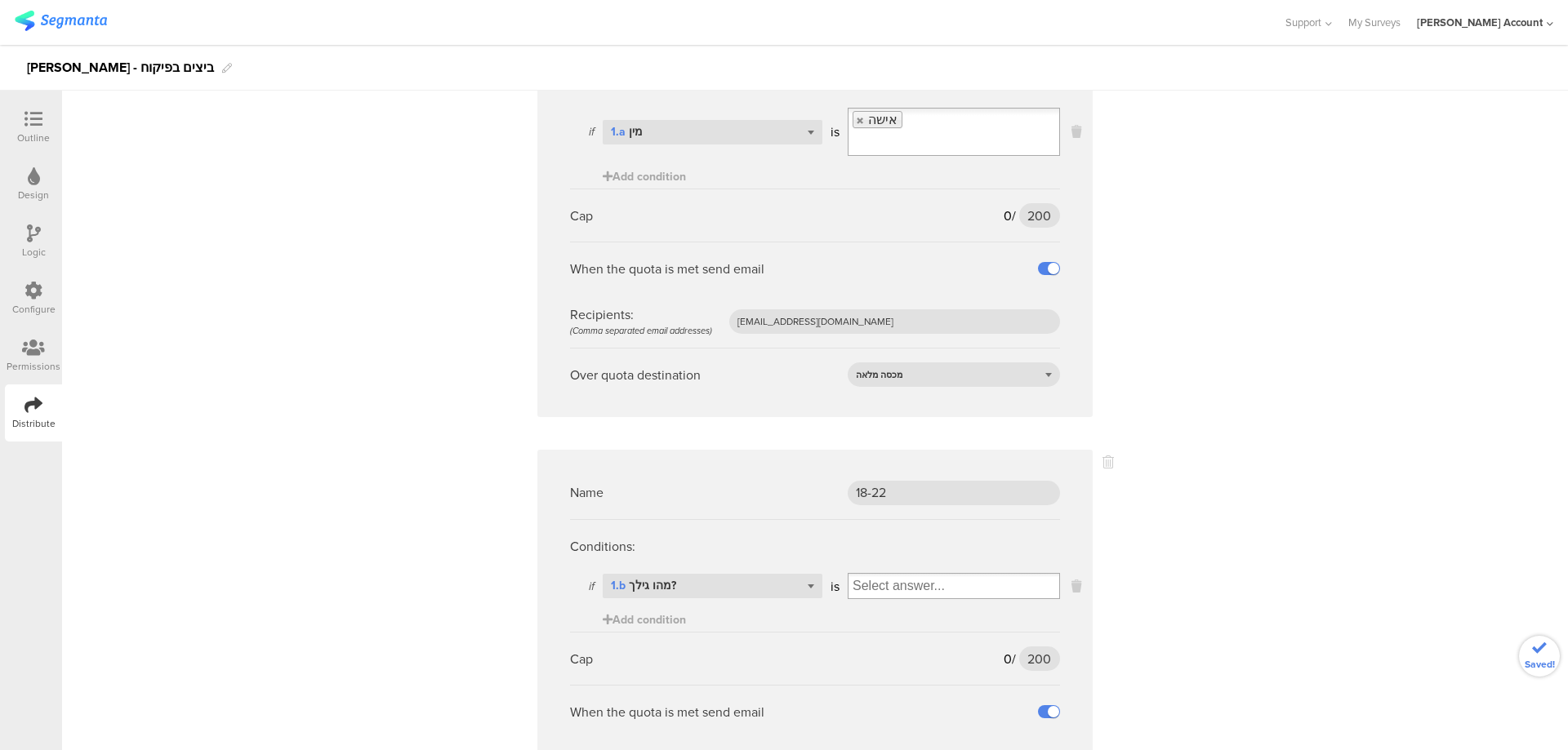
click at [868, 574] on input "Select box" at bounding box center [954, 586] width 211 height 23
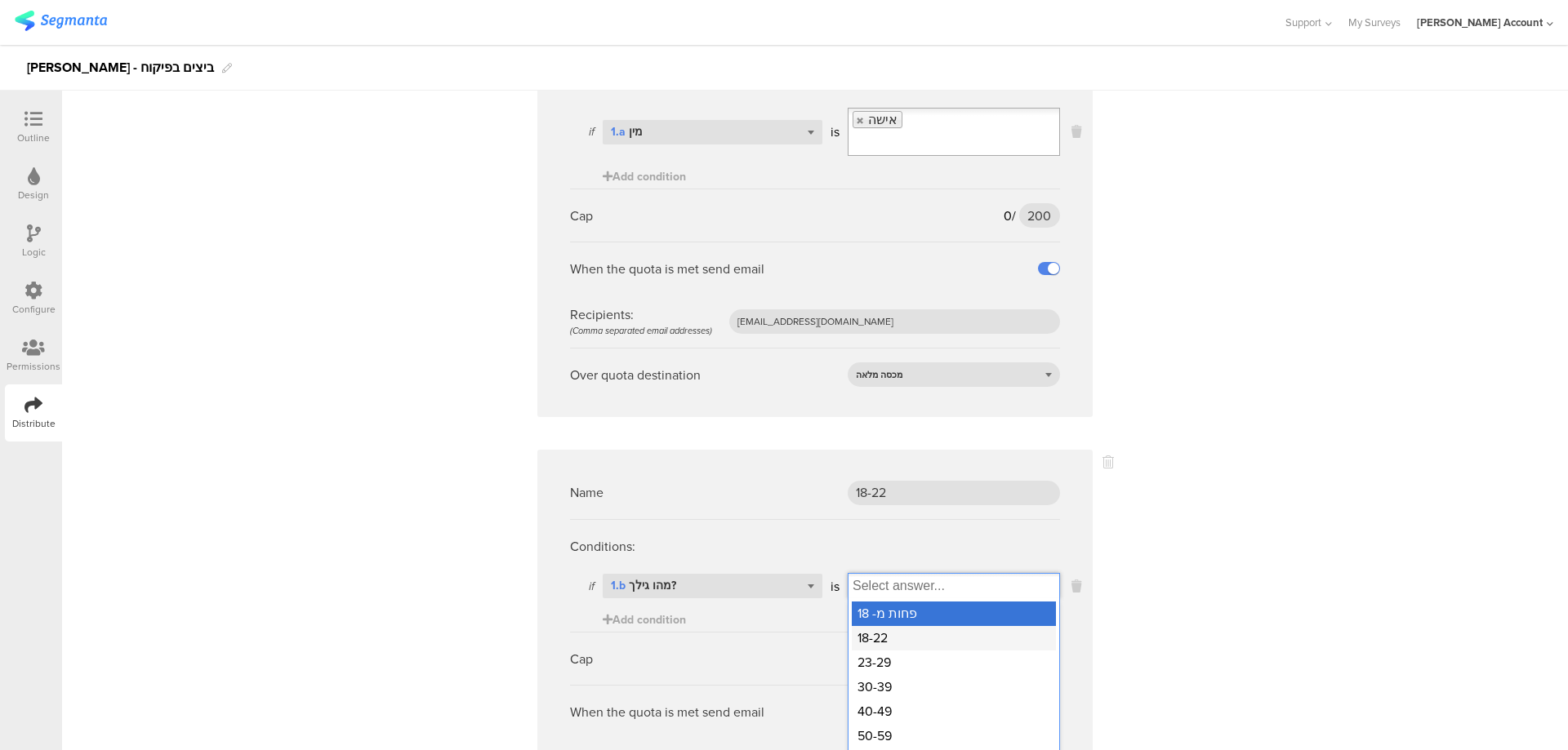
click at [885, 626] on div "18-22" at bounding box center [954, 638] width 204 height 25
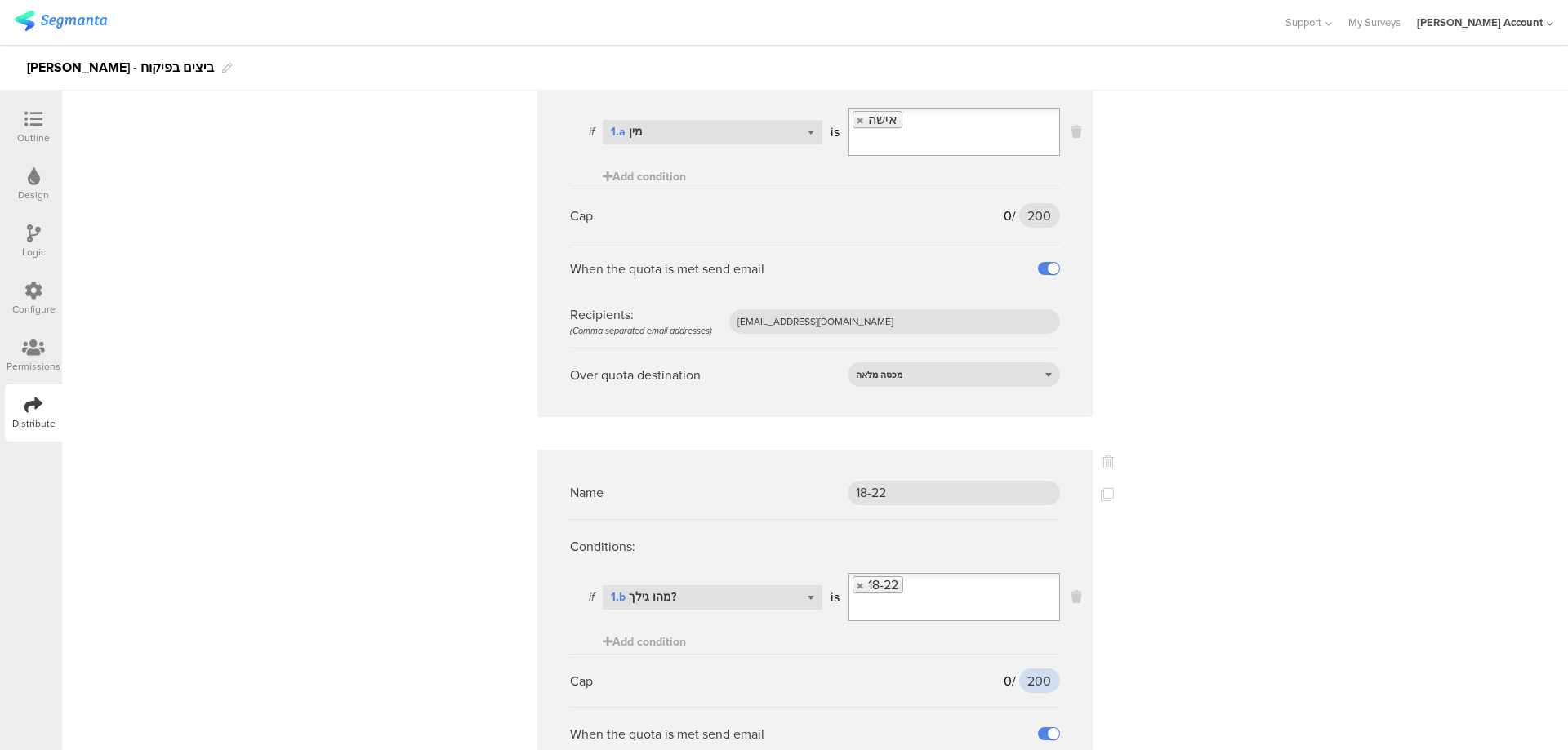
click at [1031, 668] on input "200" at bounding box center [1039, 681] width 41 height 25
type input "48"
click at [1102, 488] on icon at bounding box center [1107, 495] width 13 height 13
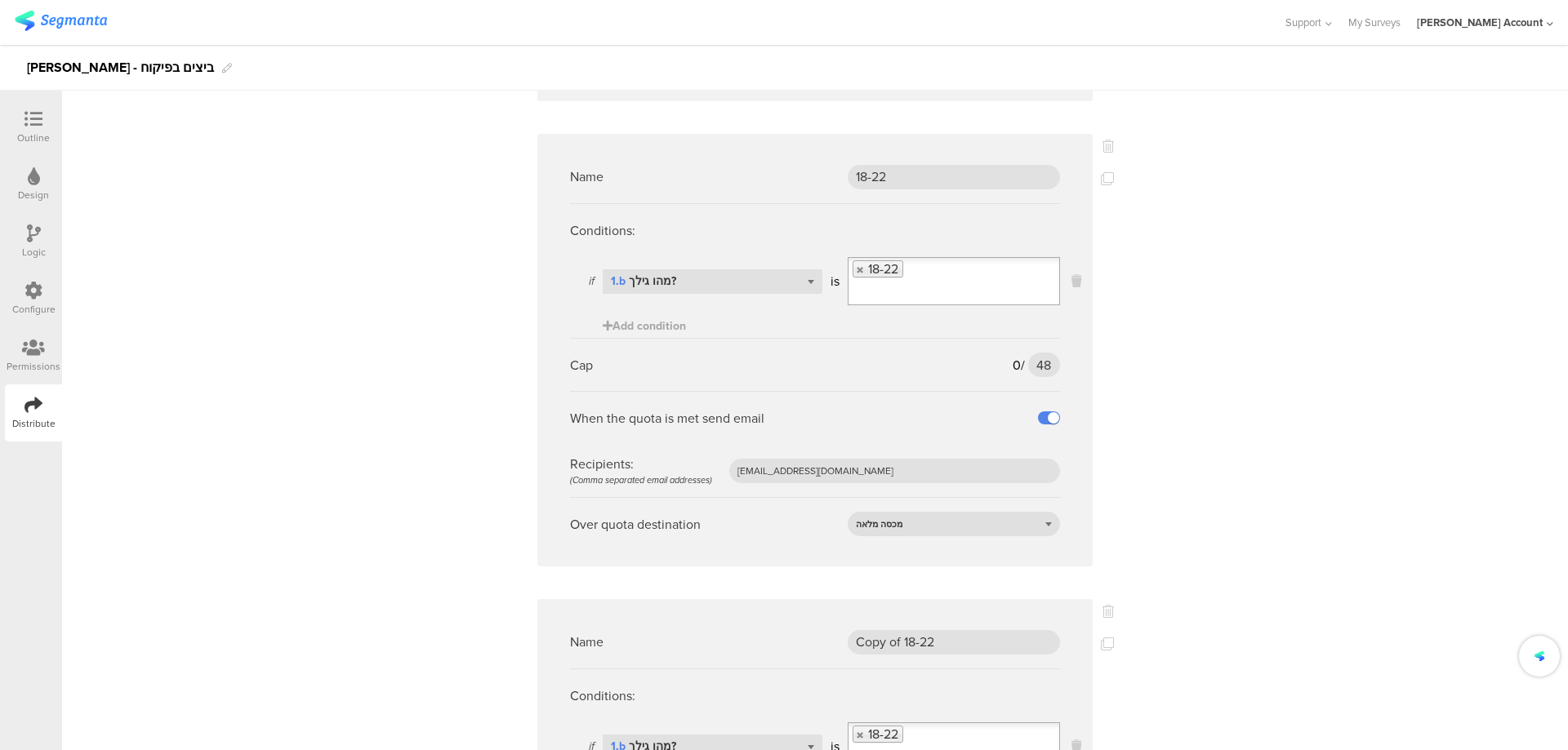
scroll to position [980, 0]
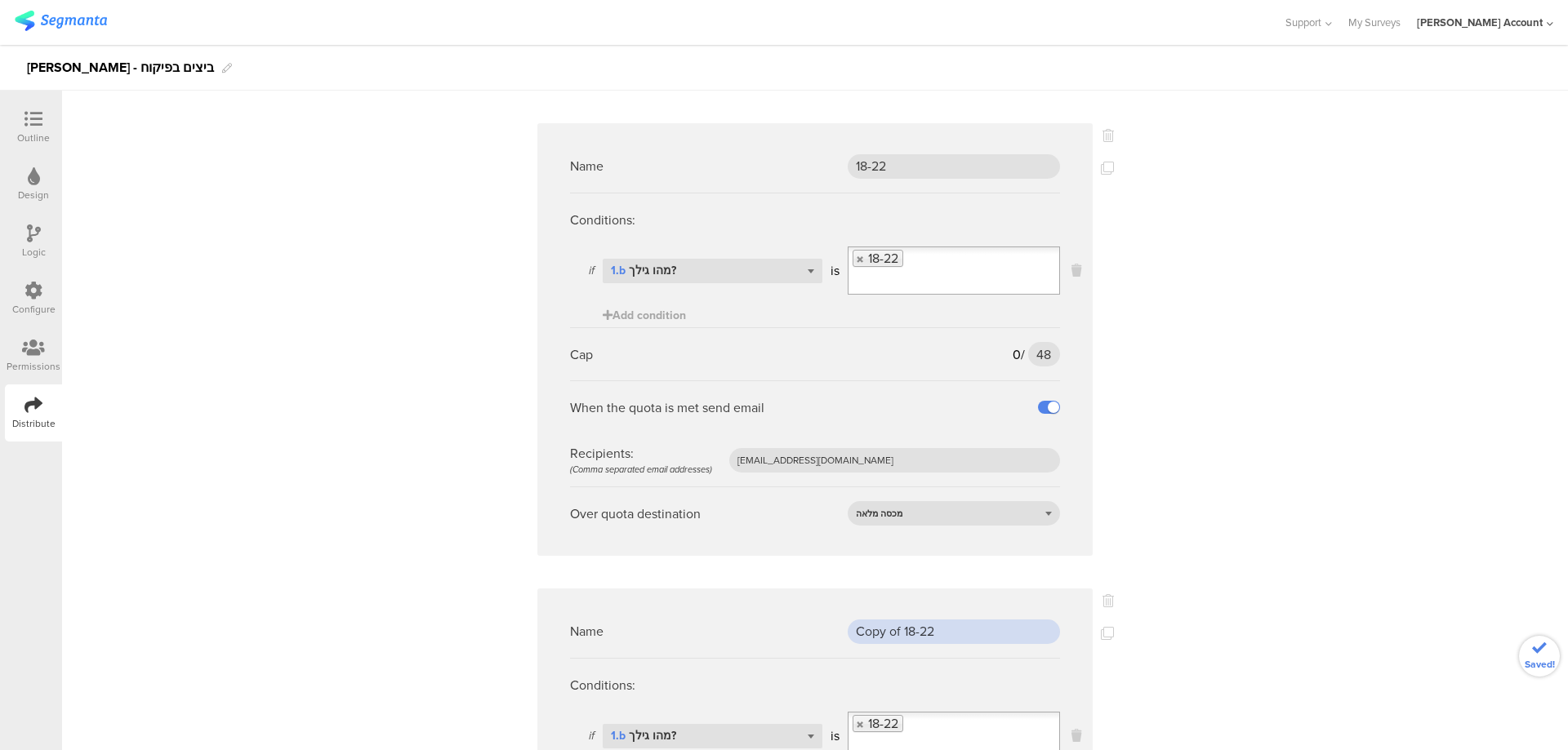
drag, startPoint x: 969, startPoint y: 603, endPoint x: 751, endPoint y: 606, distance: 218.0
click at [751, 606] on div "Name Copy of 18-22" at bounding box center [815, 631] width 490 height 53
type input "23-29"
click at [858, 715] on li "18-22" at bounding box center [877, 723] width 50 height 17
click at [856, 719] on link at bounding box center [860, 723] width 9 height 10
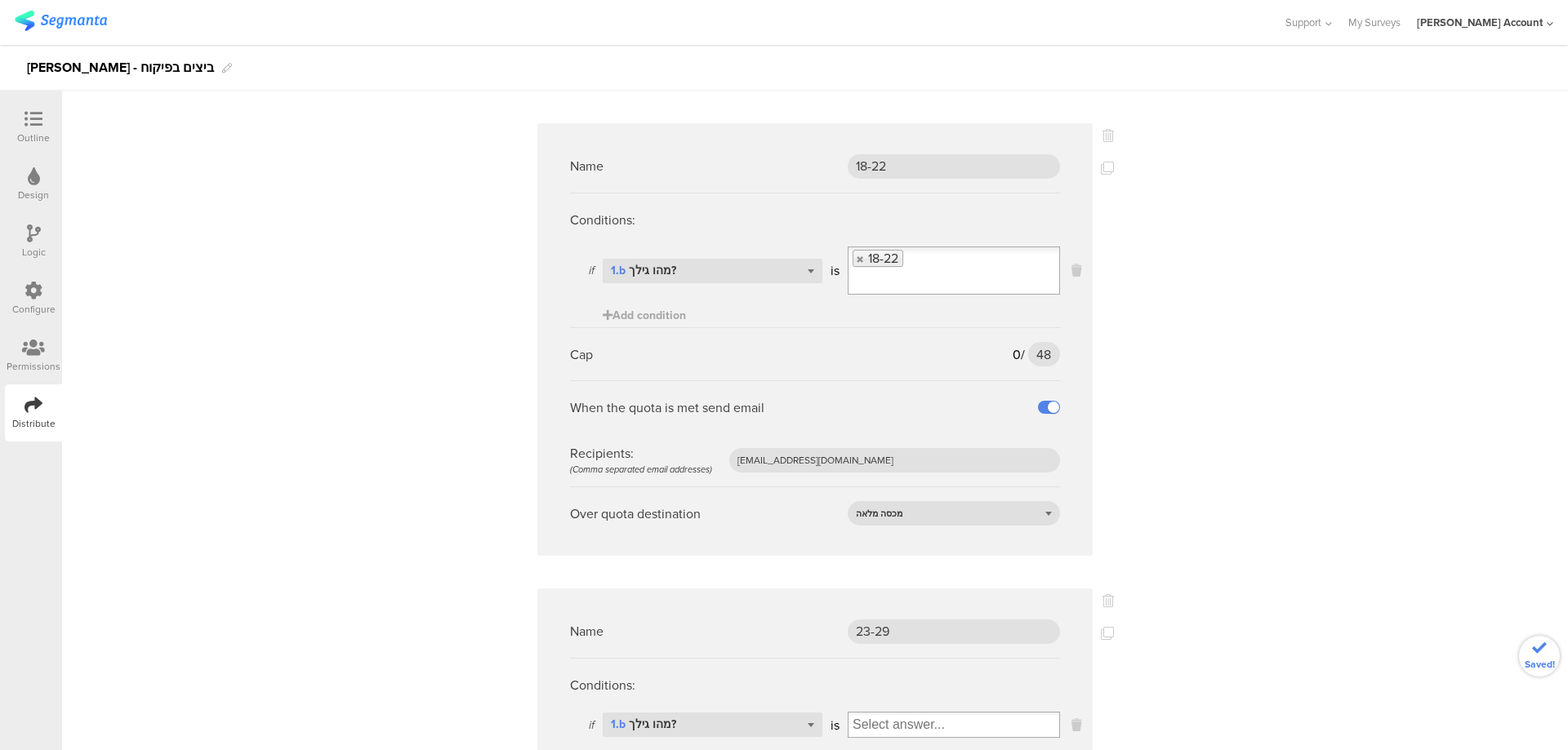
click at [858, 713] on input "Select box" at bounding box center [954, 724] width 211 height 23
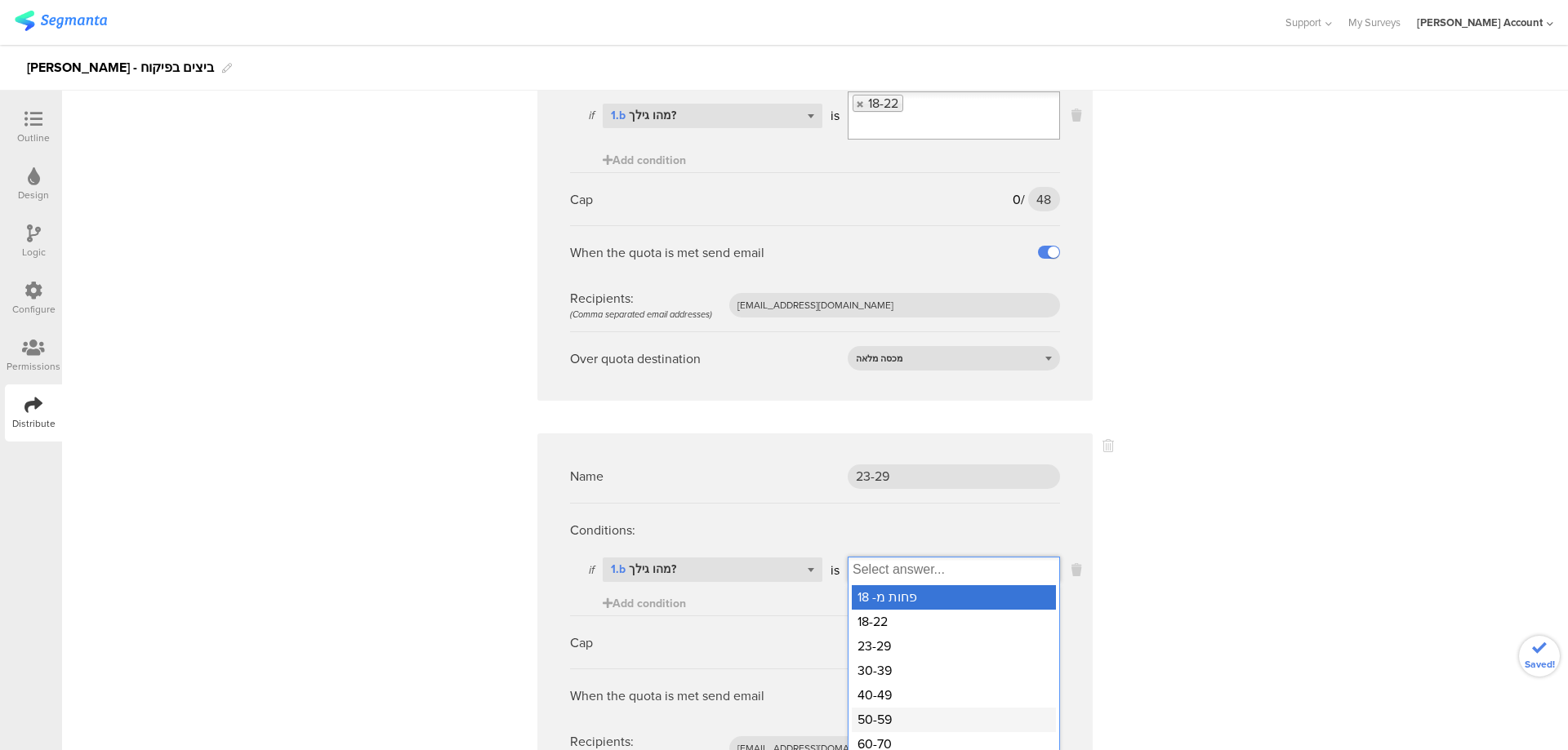
scroll to position [1197, 0]
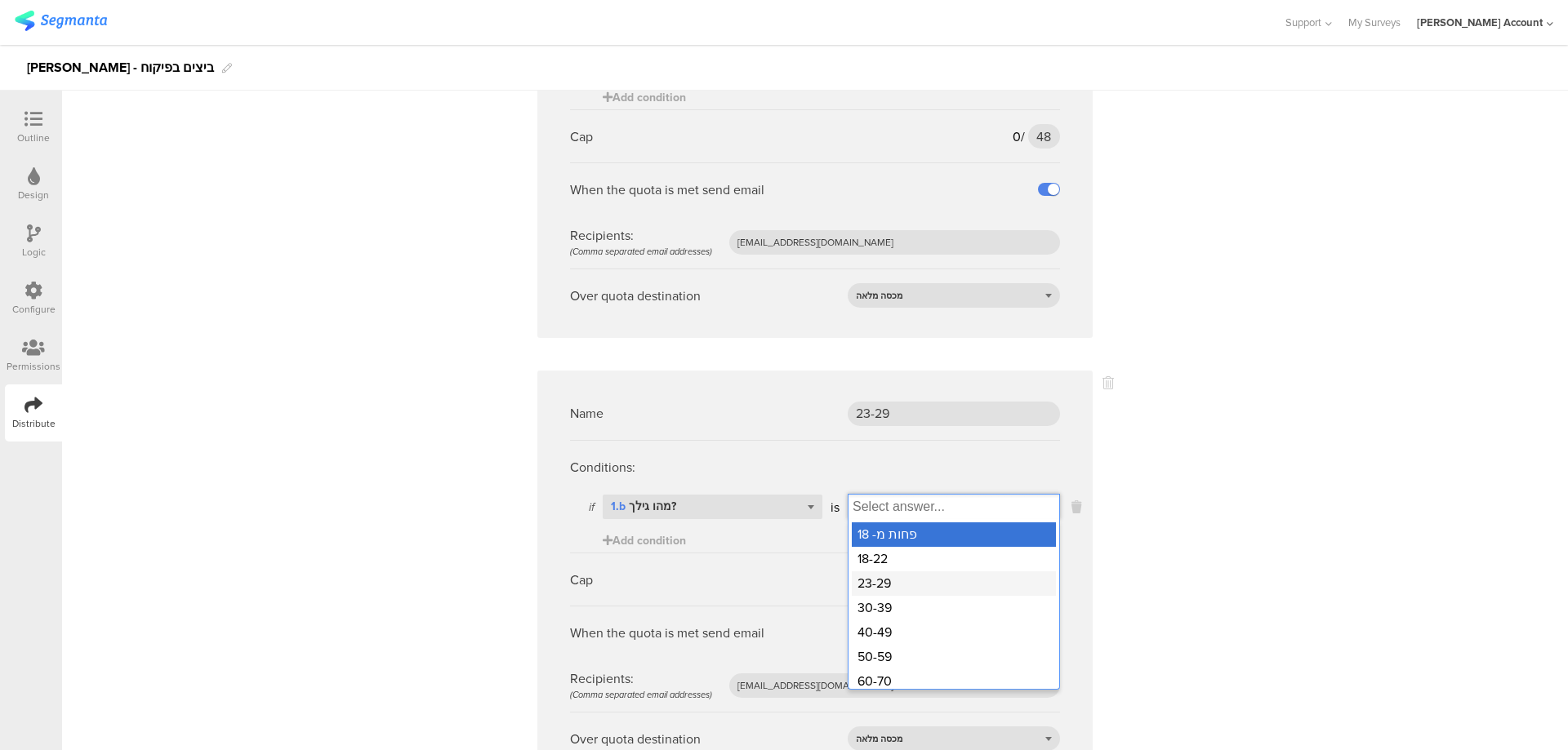
click at [882, 572] on div "23-29" at bounding box center [954, 584] width 204 height 25
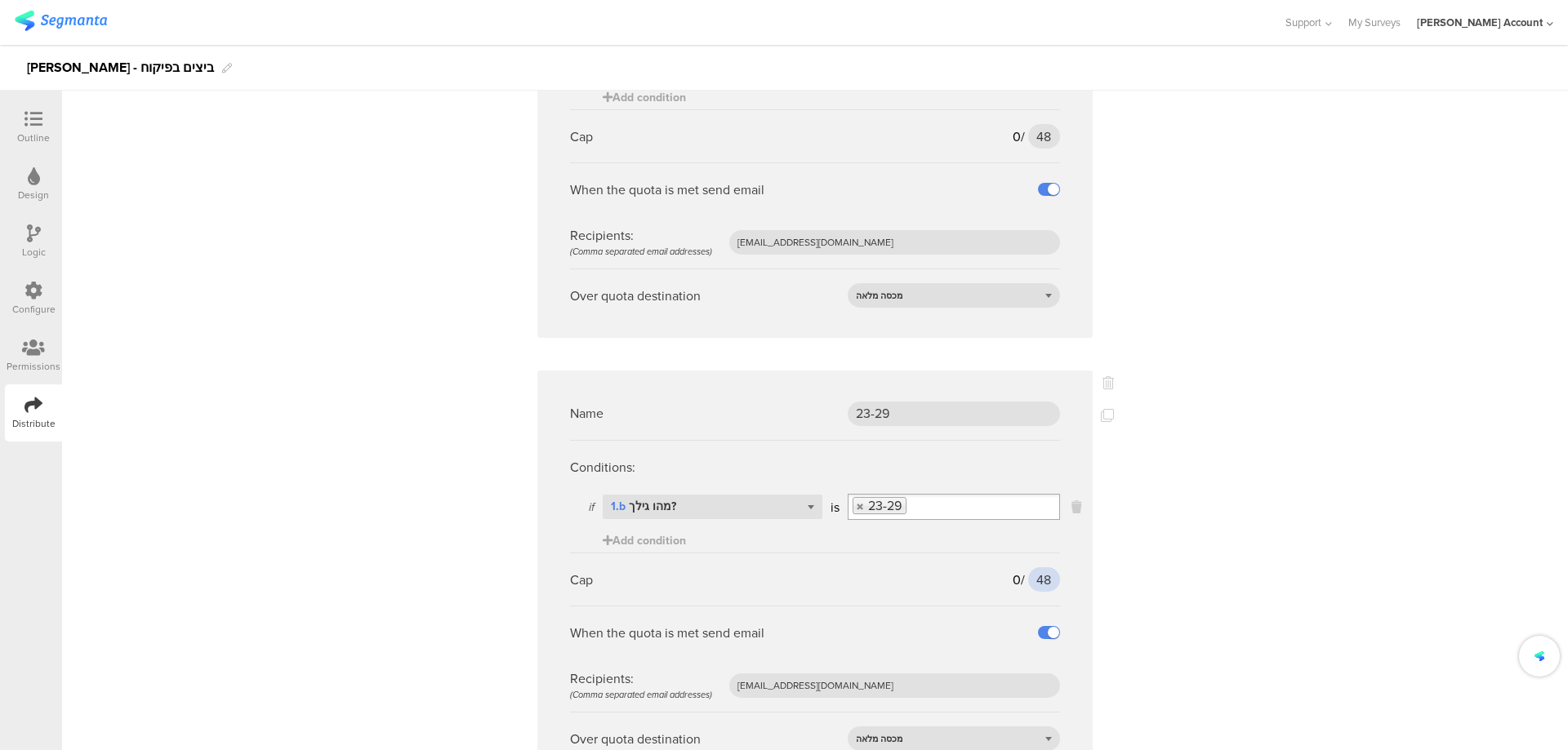
click at [1031, 567] on input "48" at bounding box center [1044, 579] width 32 height 25
type input "68"
click at [1103, 409] on icon at bounding box center [1107, 416] width 13 height 13
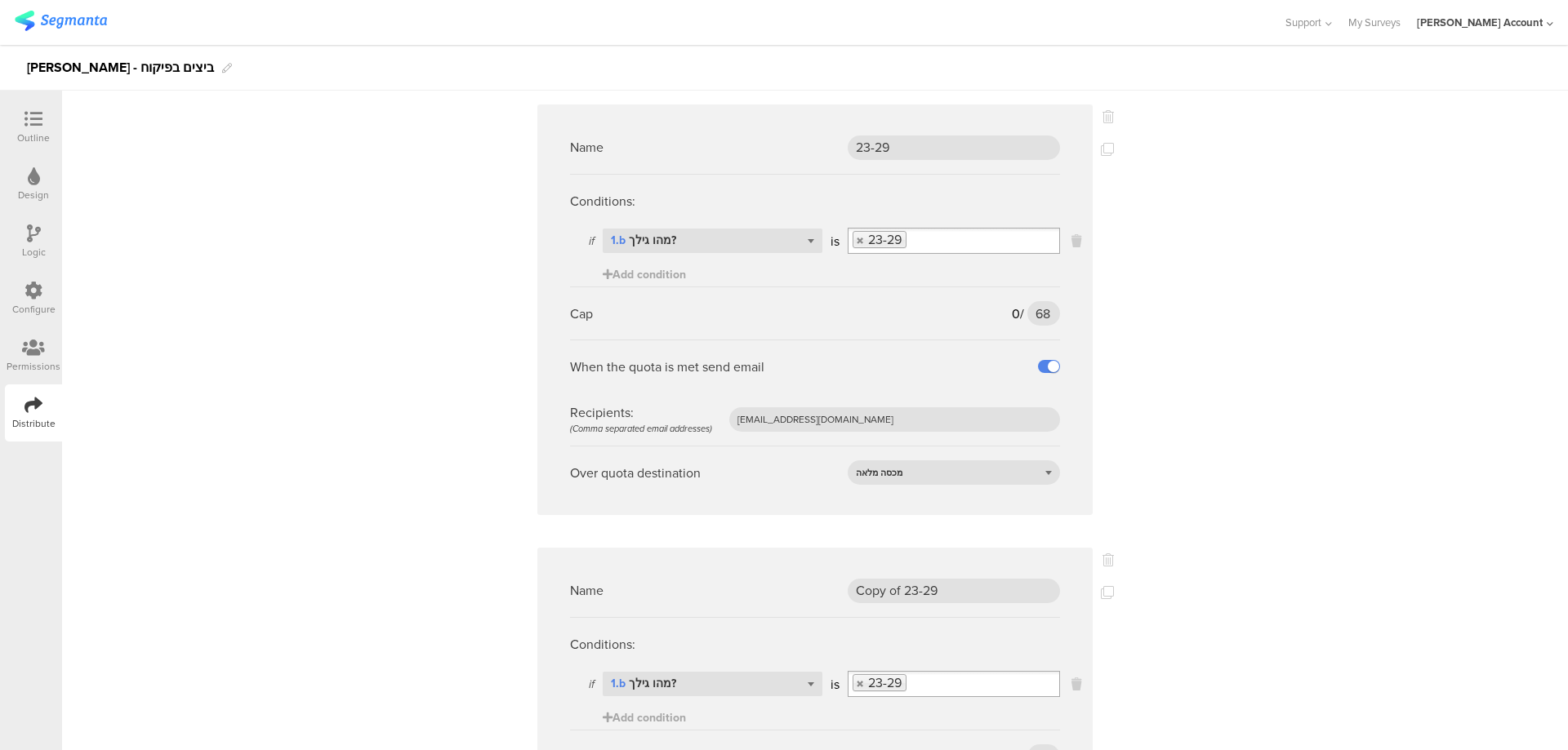
scroll to position [1632, 0]
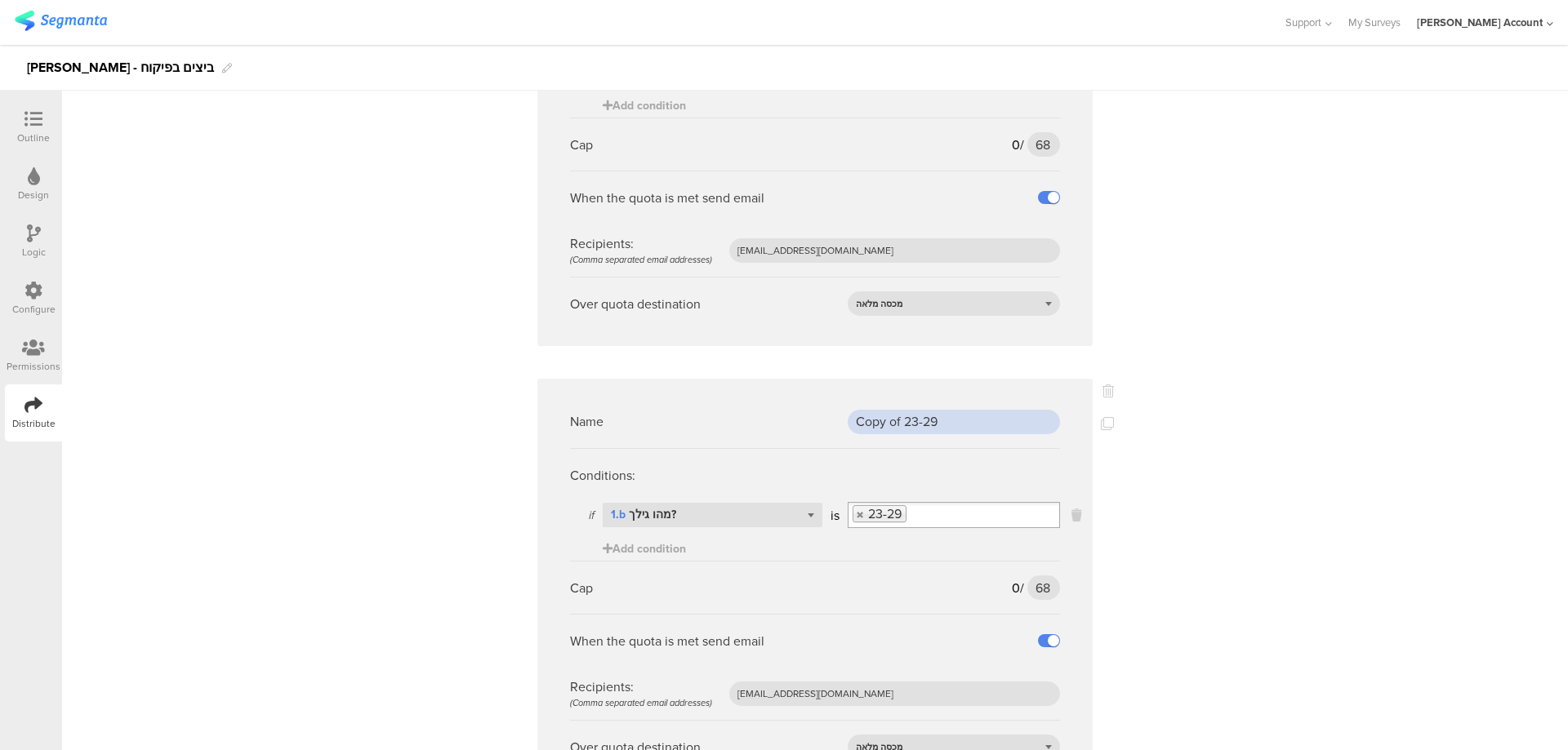
drag, startPoint x: 956, startPoint y: 403, endPoint x: 782, endPoint y: 407, distance: 174.0
click at [782, 407] on div "Name Copy of 23-29" at bounding box center [815, 422] width 490 height 53
type input "30-39"
click at [856, 509] on link at bounding box center [860, 514] width 9 height 10
click at [867, 503] on input "Select box" at bounding box center [954, 515] width 211 height 23
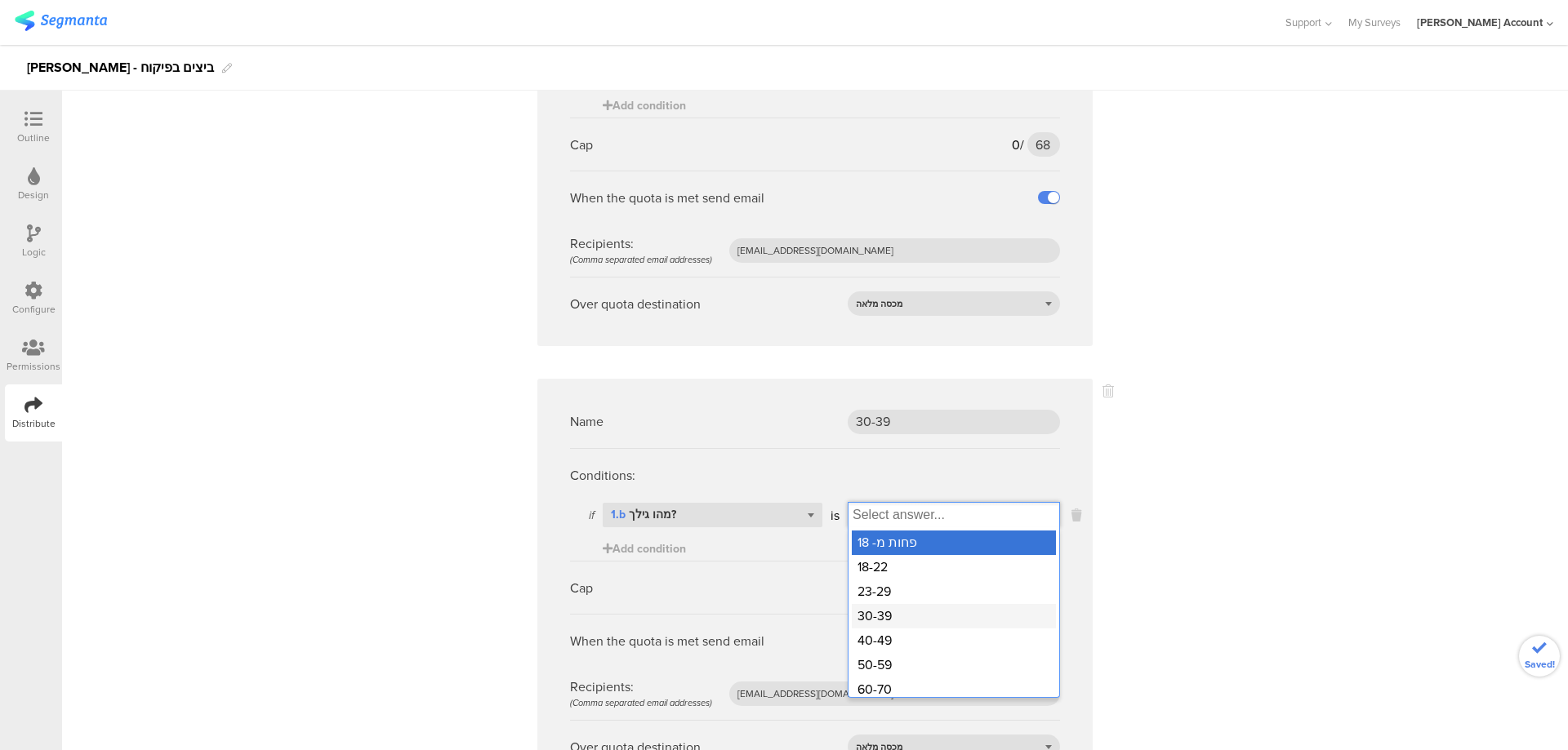
click at [899, 604] on div "30-39" at bounding box center [954, 616] width 204 height 25
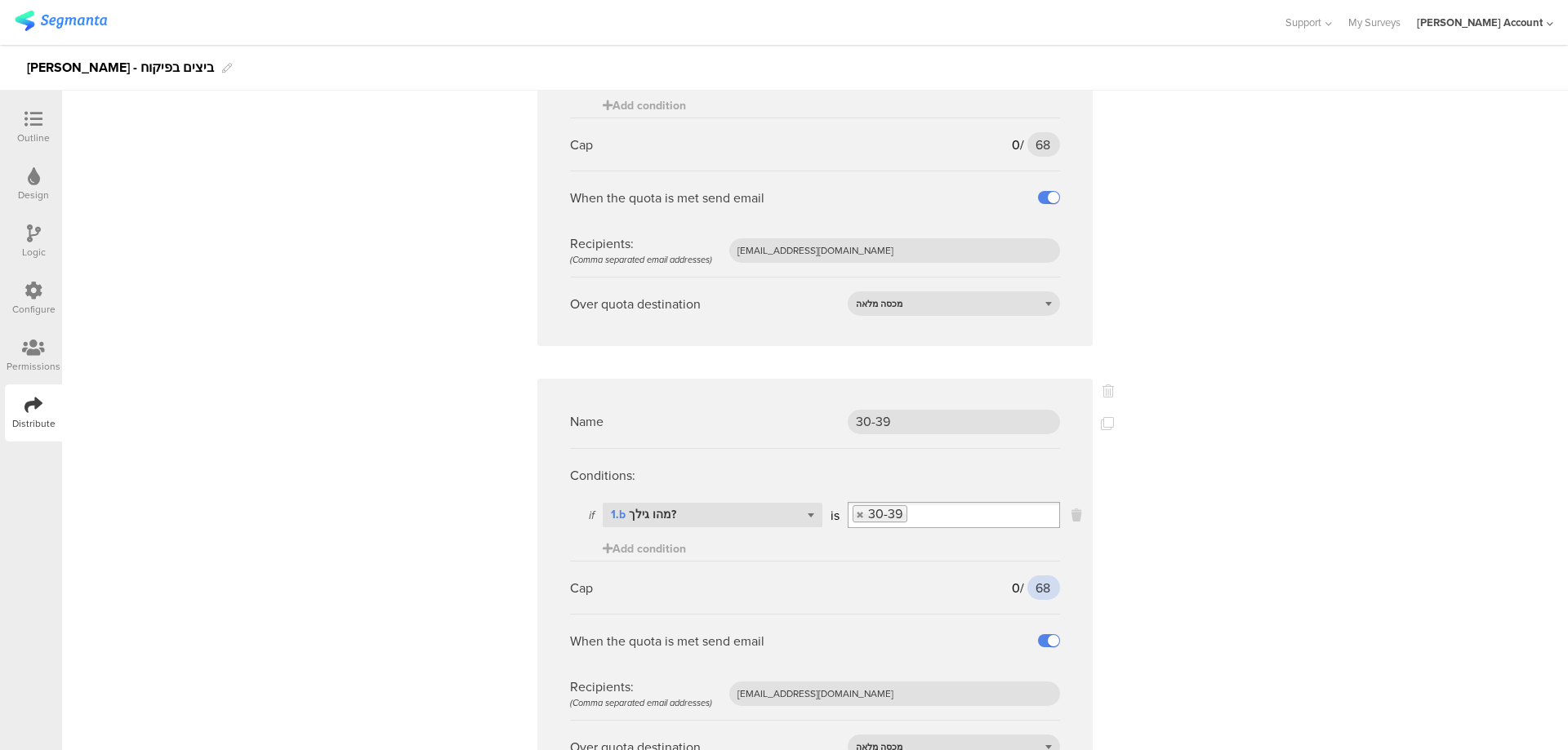
click at [1028, 575] on input "68" at bounding box center [1043, 588] width 32 height 25
type input "88"
click at [1102, 417] on icon at bounding box center [1107, 423] width 13 height 13
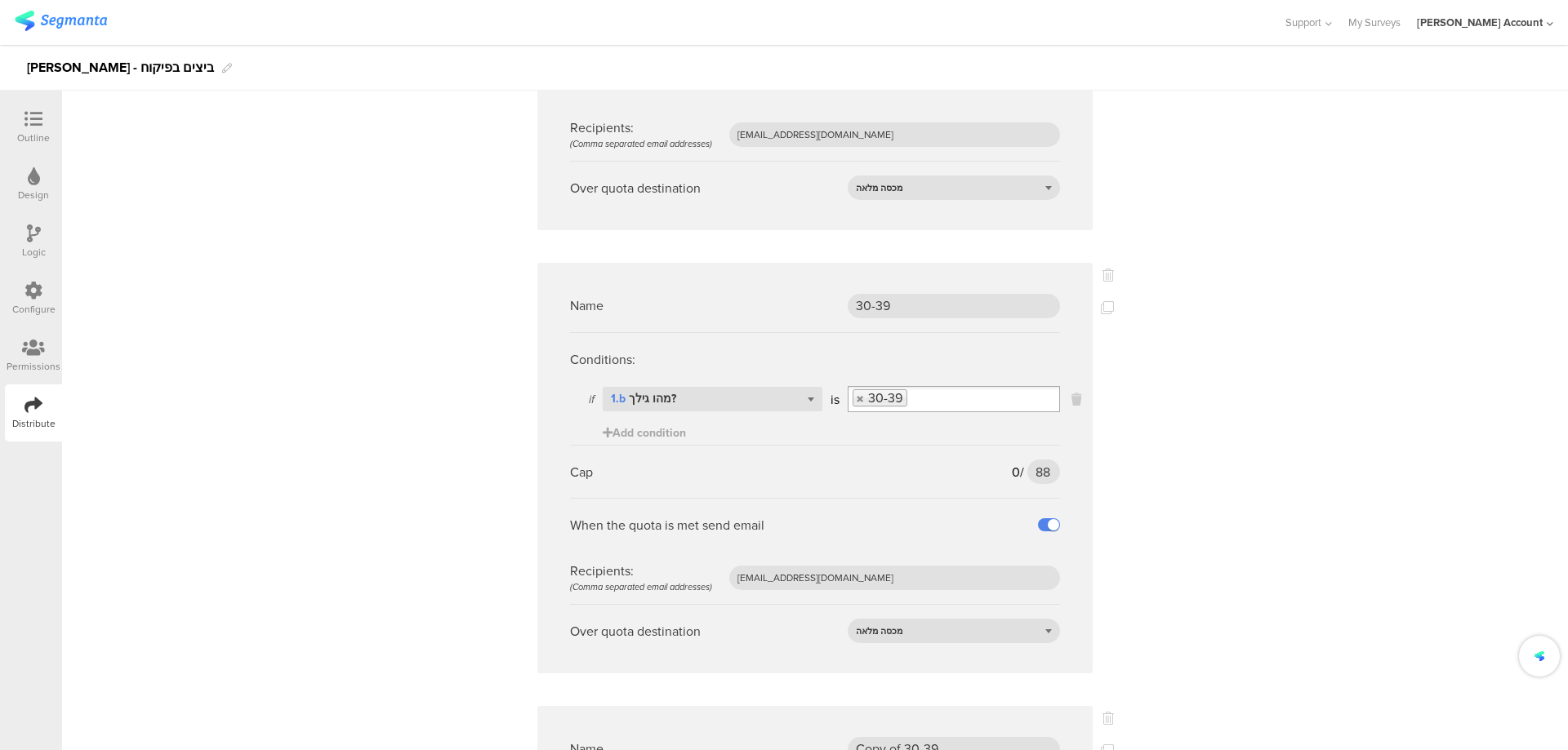
scroll to position [1959, 0]
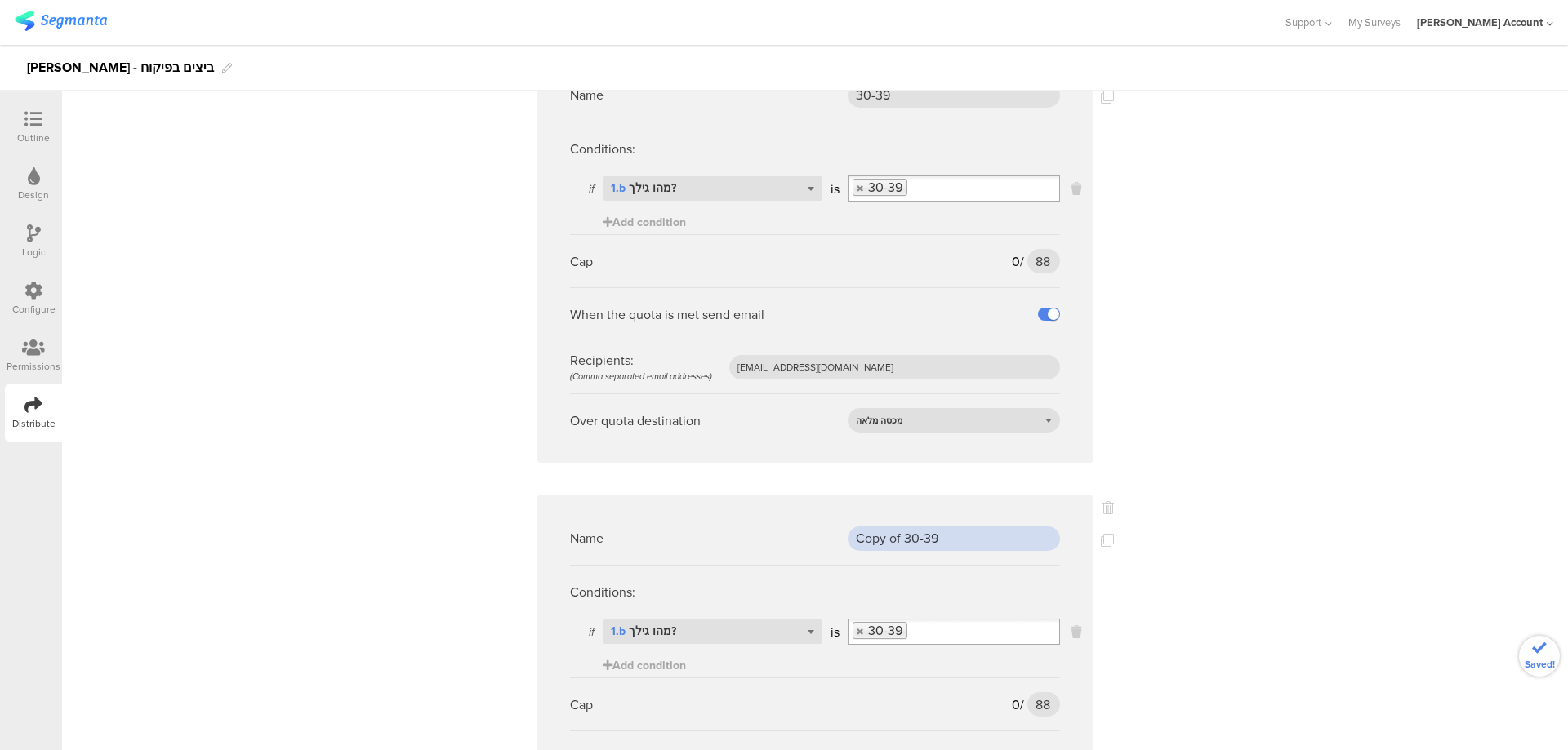
drag, startPoint x: 983, startPoint y: 516, endPoint x: 748, endPoint y: 522, distance: 235.1
click at [748, 522] on div "Name Copy of 30-39" at bounding box center [815, 538] width 490 height 53
type input "40-49"
click at [856, 626] on link at bounding box center [860, 630] width 9 height 10
click at [864, 620] on input "Select box" at bounding box center [954, 631] width 211 height 23
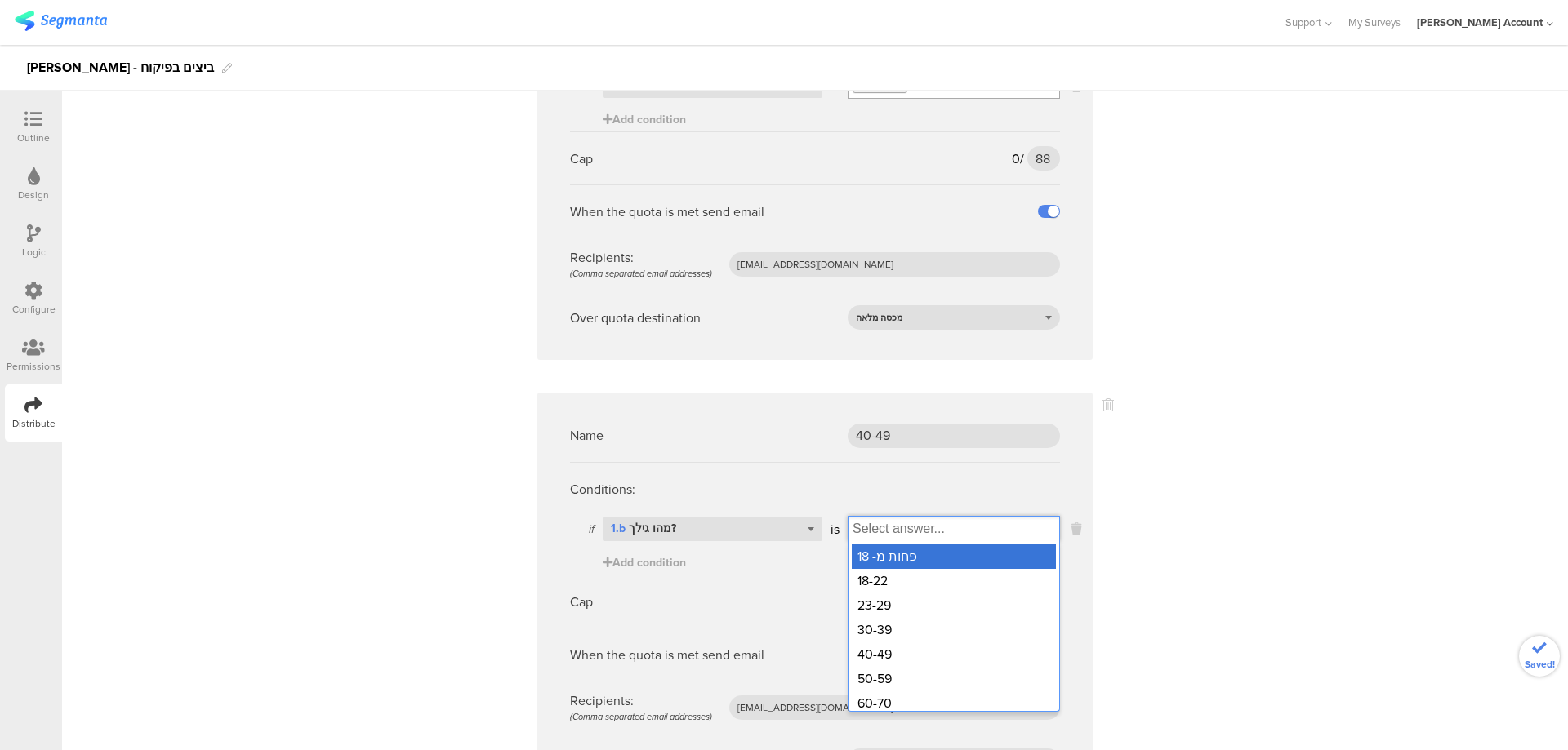
scroll to position [2177, 0]
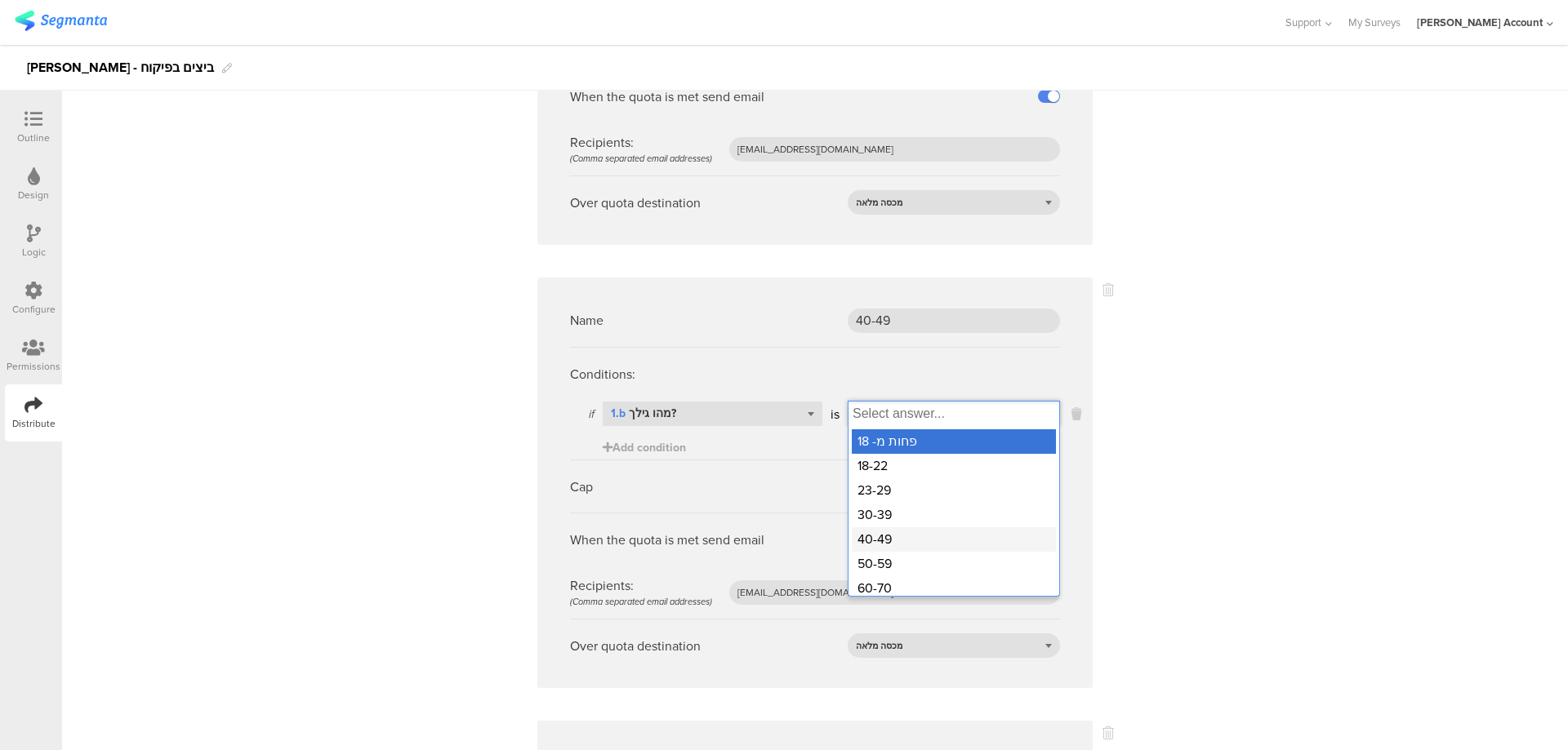
click at [881, 527] on div "40-49" at bounding box center [954, 539] width 204 height 25
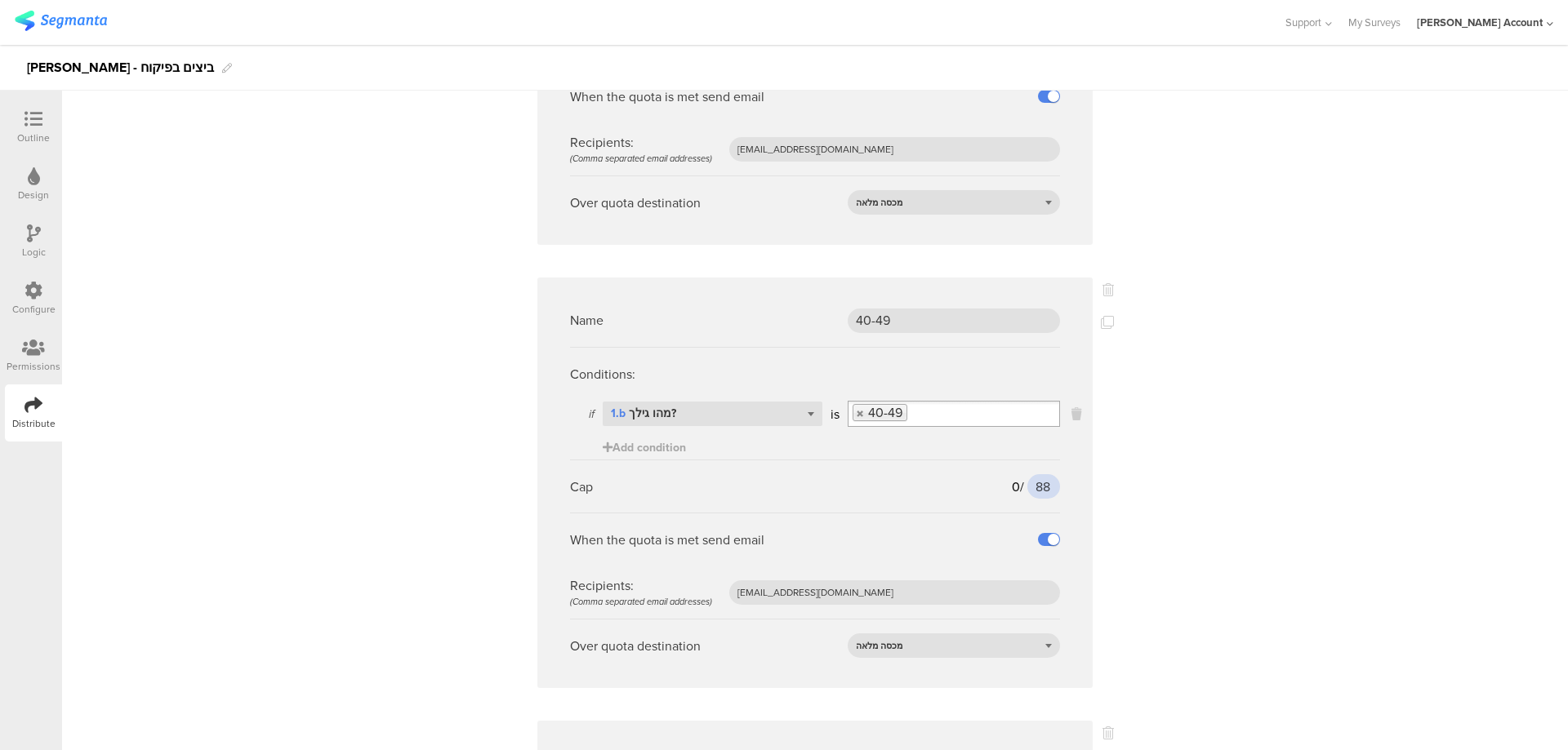
click at [1032, 474] on input "88" at bounding box center [1043, 486] width 32 height 25
type input "72"
click at [1101, 316] on icon at bounding box center [1107, 323] width 13 height 13
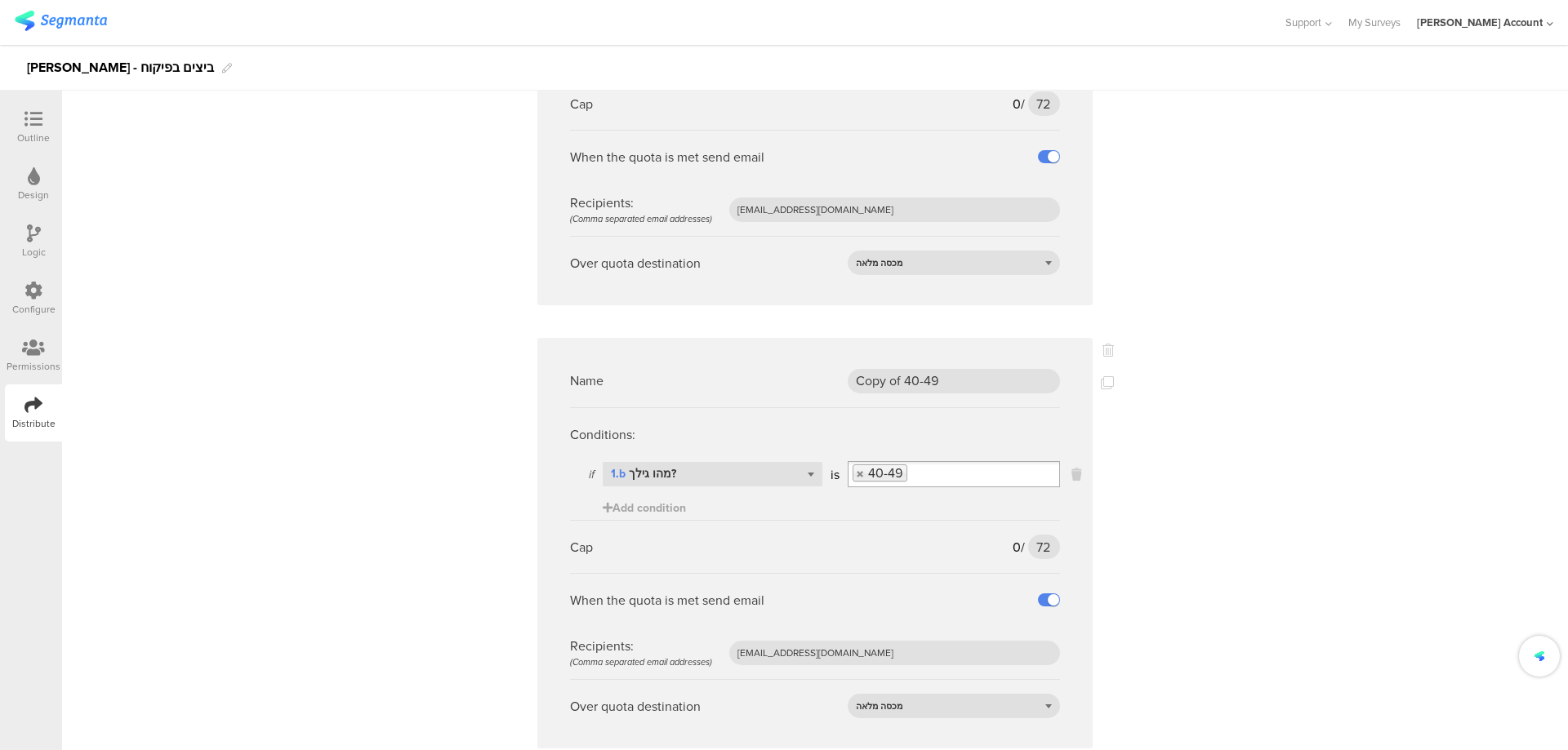
scroll to position [2612, 0]
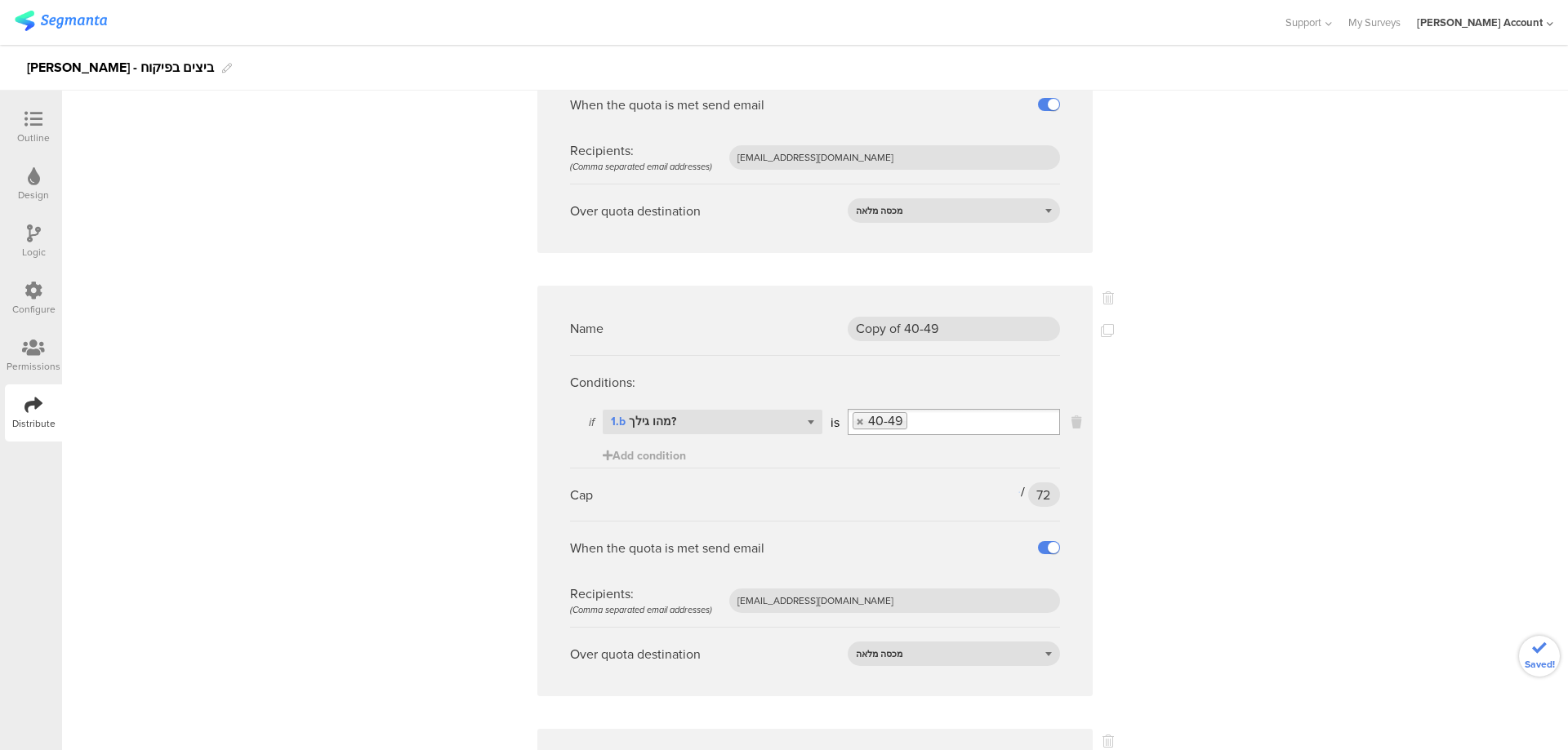
click at [941, 410] on input "Select box" at bounding box center [983, 422] width 152 height 23
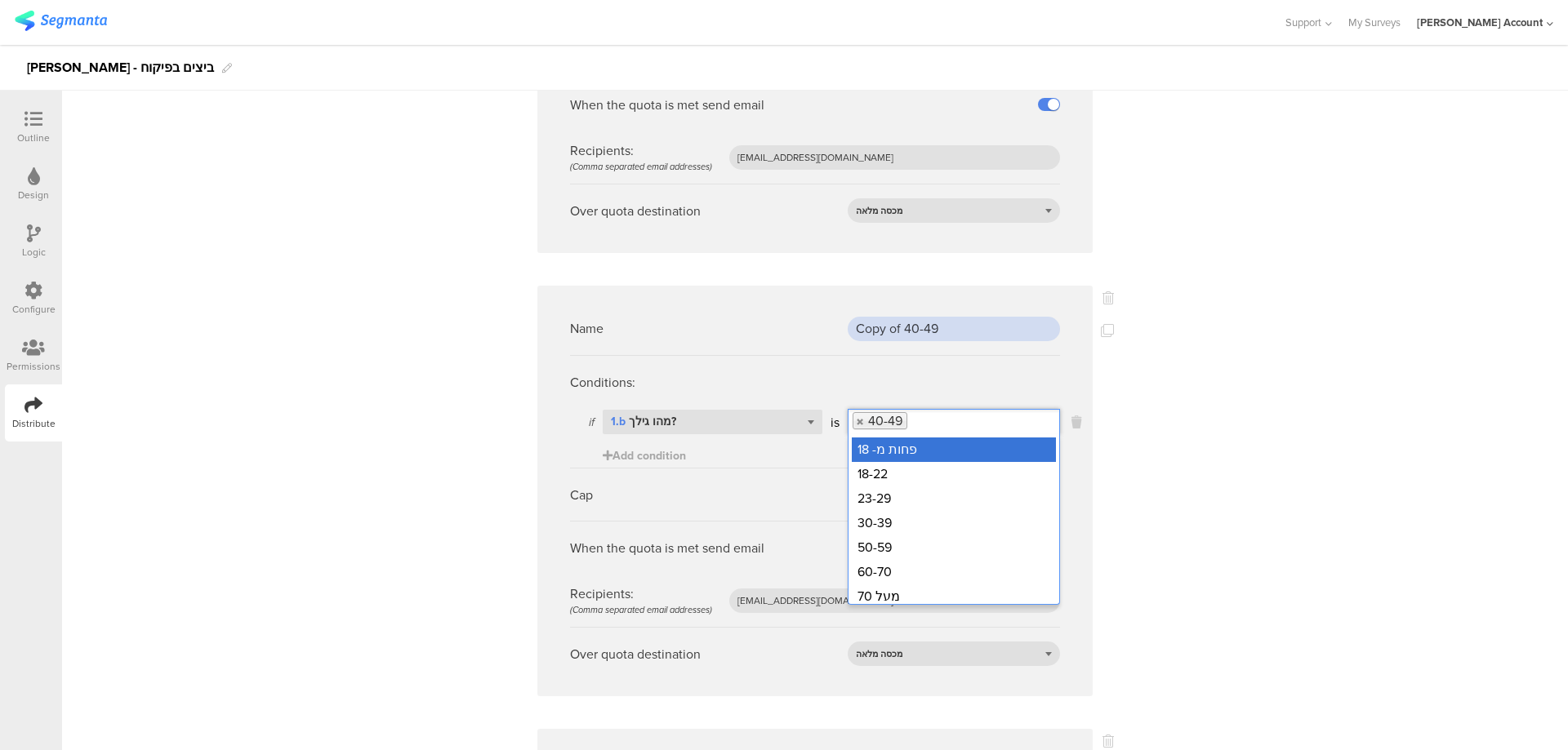
click at [936, 317] on input "Copy of 40-49" at bounding box center [954, 329] width 213 height 25
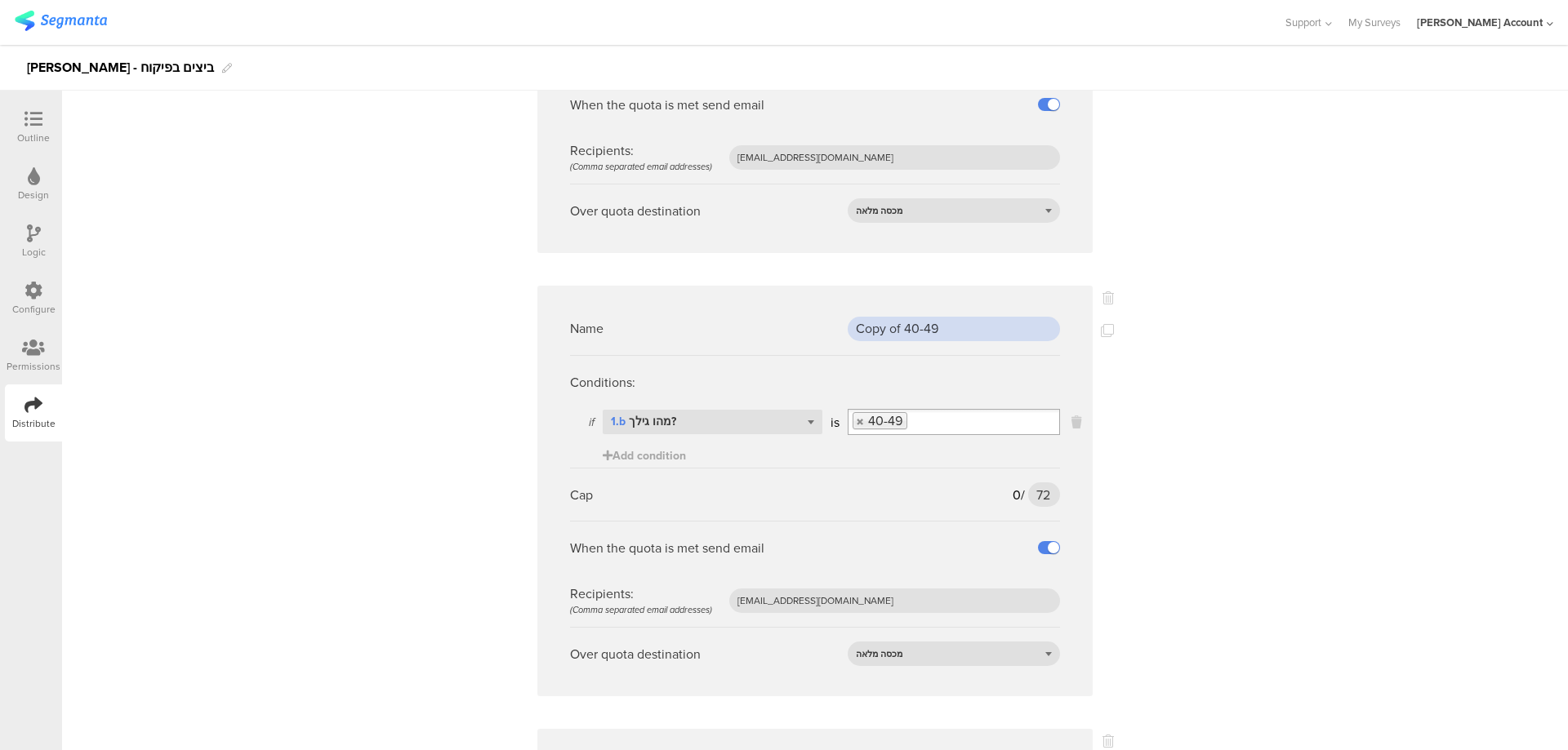
click at [936, 317] on input "Copy of 40-49" at bounding box center [954, 329] width 213 height 25
type input "50-70"
click at [856, 416] on link at bounding box center [860, 421] width 9 height 10
click at [867, 410] on input "Select box" at bounding box center [954, 422] width 211 height 23
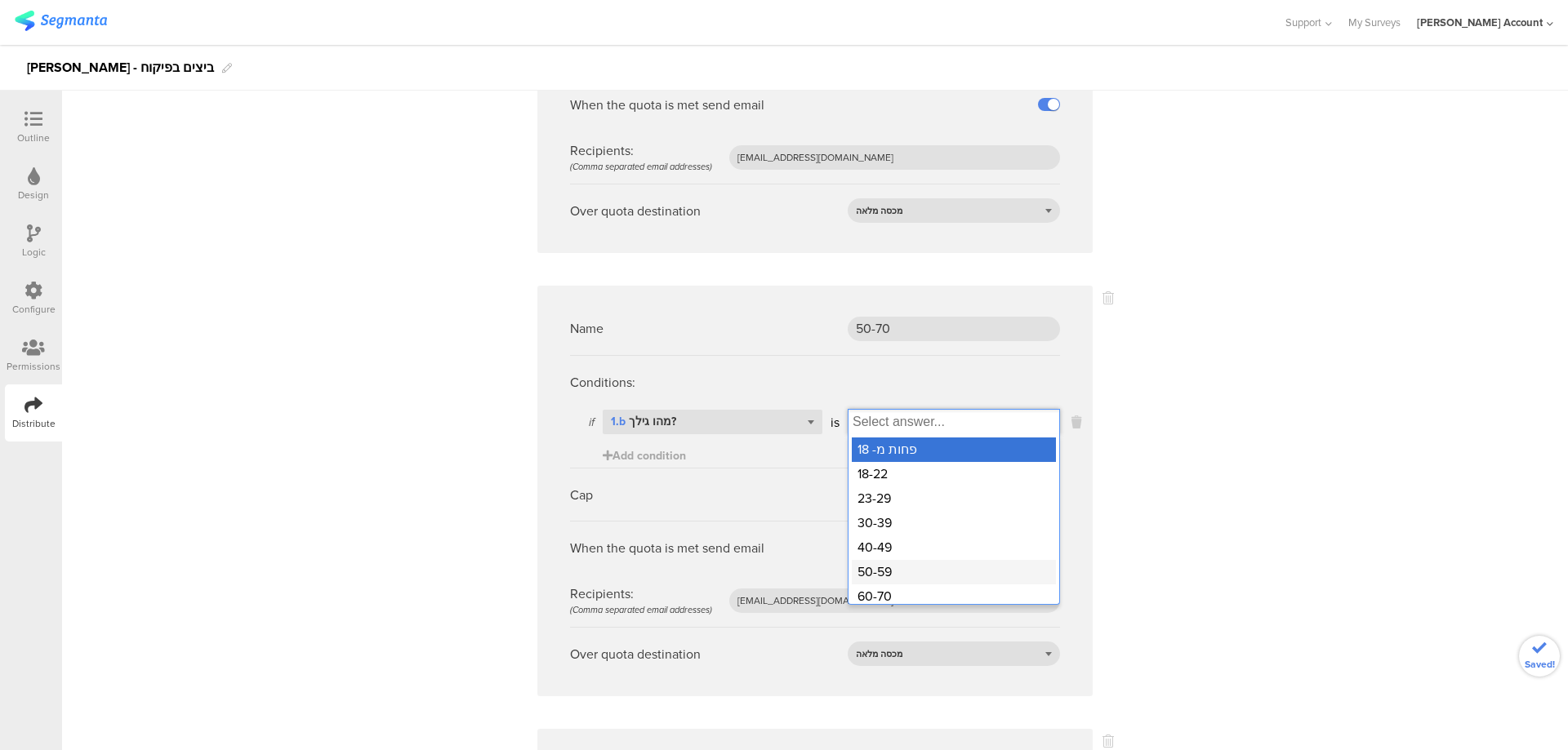
click at [891, 560] on div "50-59" at bounding box center [954, 572] width 204 height 25
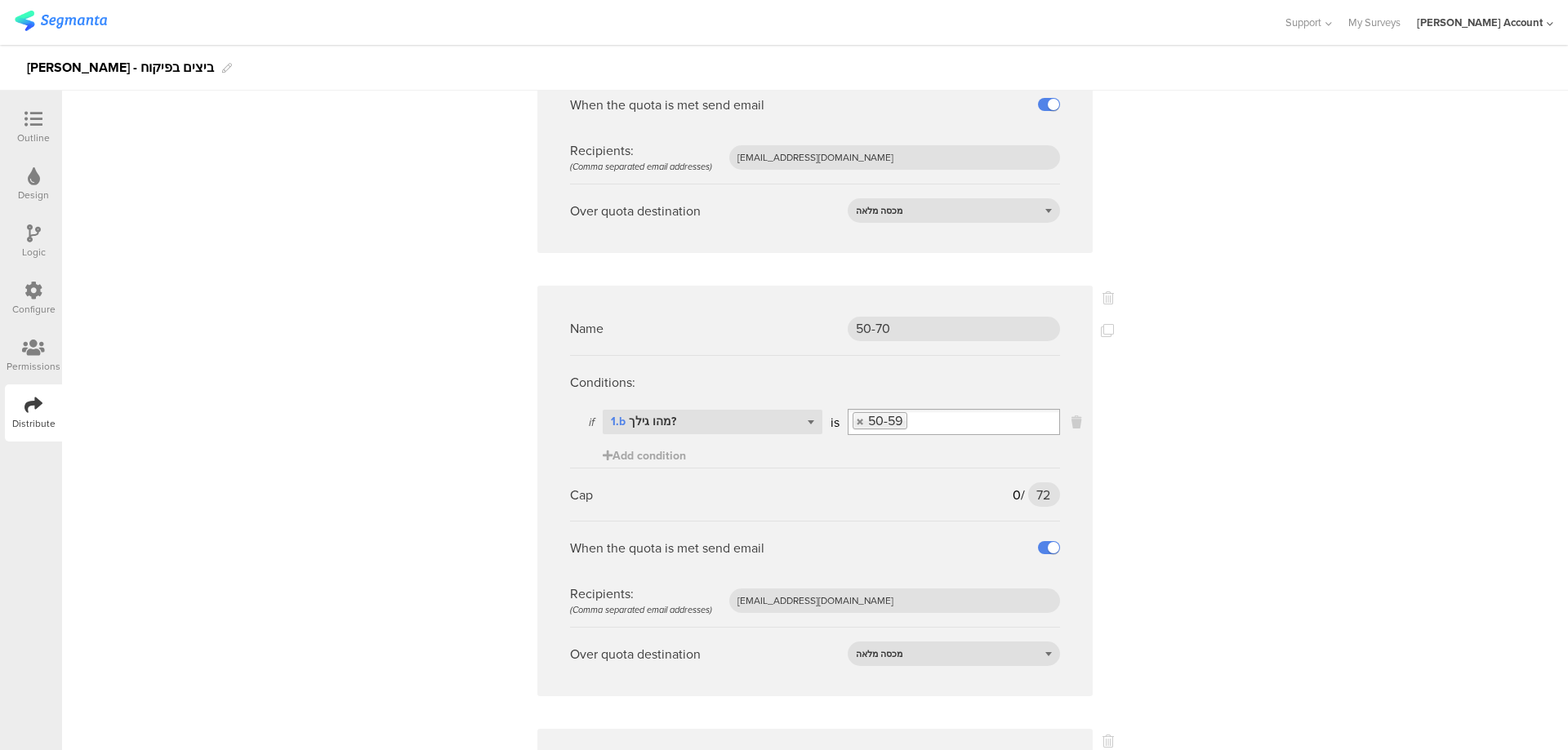
click at [948, 410] on input "Select box" at bounding box center [982, 422] width 151 height 23
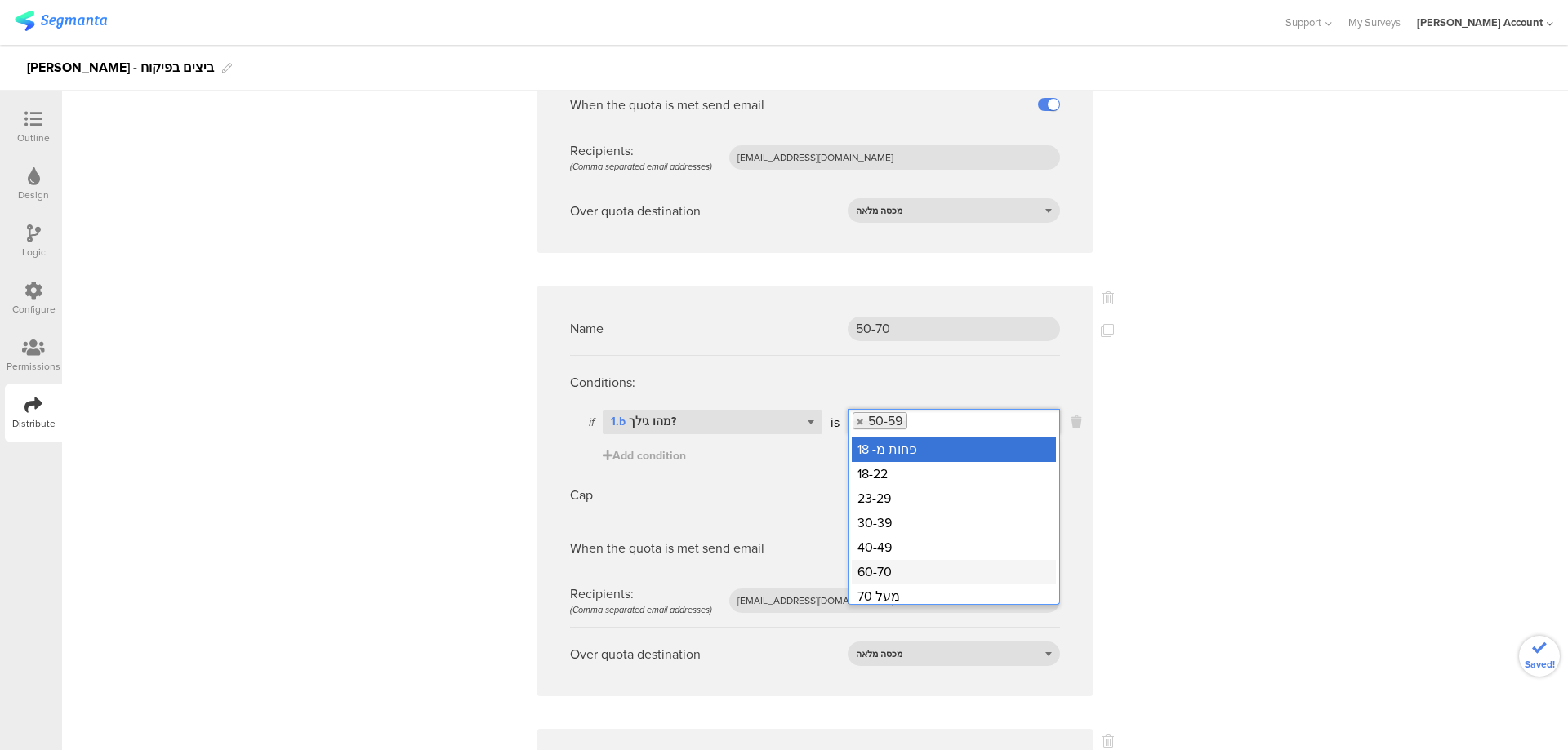
click at [910, 560] on div "60-70" at bounding box center [954, 572] width 204 height 25
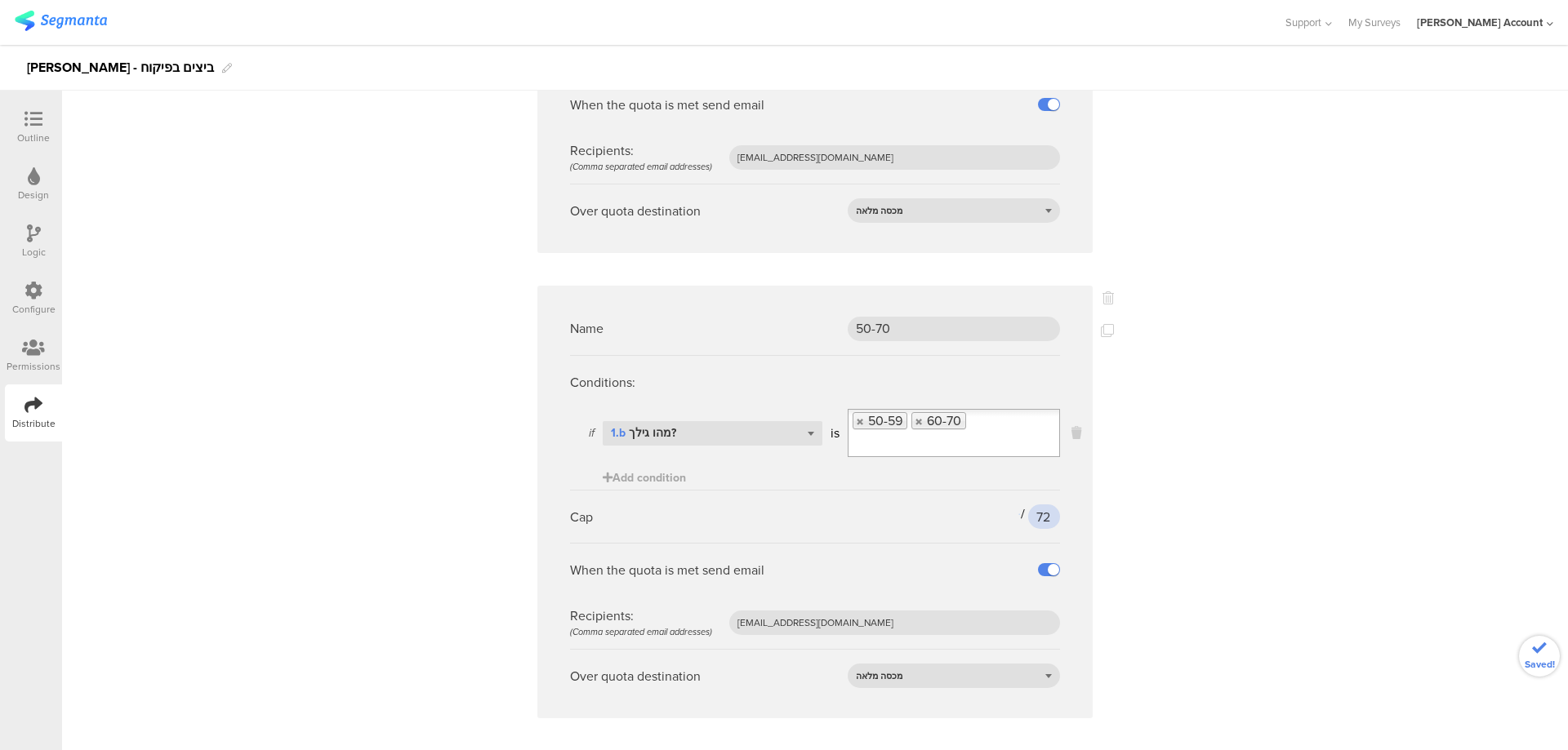
click at [1028, 504] on input "72" at bounding box center [1044, 516] width 32 height 25
type input "124"
click at [1101, 324] on icon at bounding box center [1107, 330] width 13 height 13
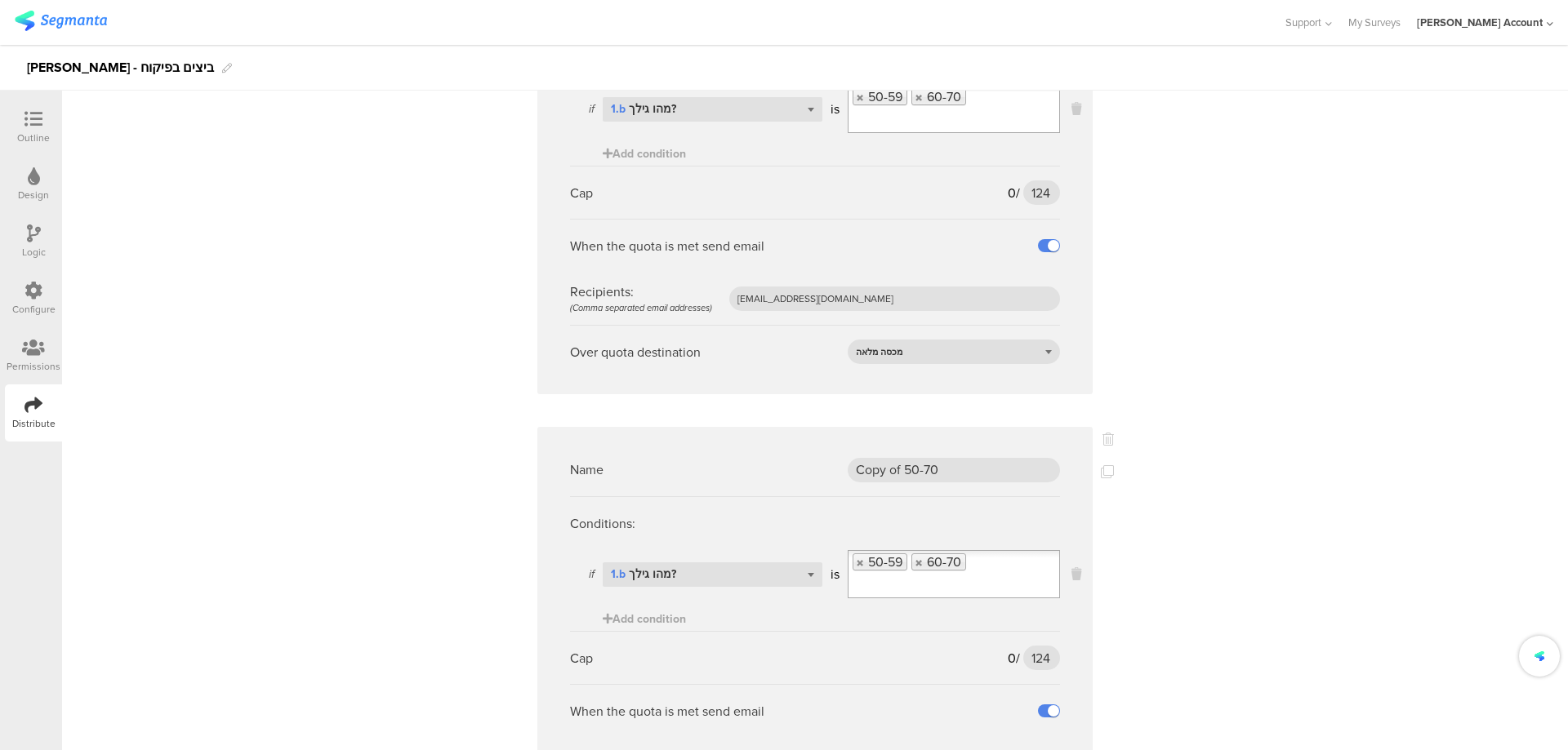
scroll to position [2938, 0]
drag, startPoint x: 986, startPoint y: 450, endPoint x: 786, endPoint y: 444, distance: 200.1
click at [786, 444] on div "Name Copy of 50-70" at bounding box center [815, 467] width 490 height 53
type input "02"
click at [765, 560] on div "Select question... 1.b מהו גילך?" at bounding box center [711, 572] width 219 height 25
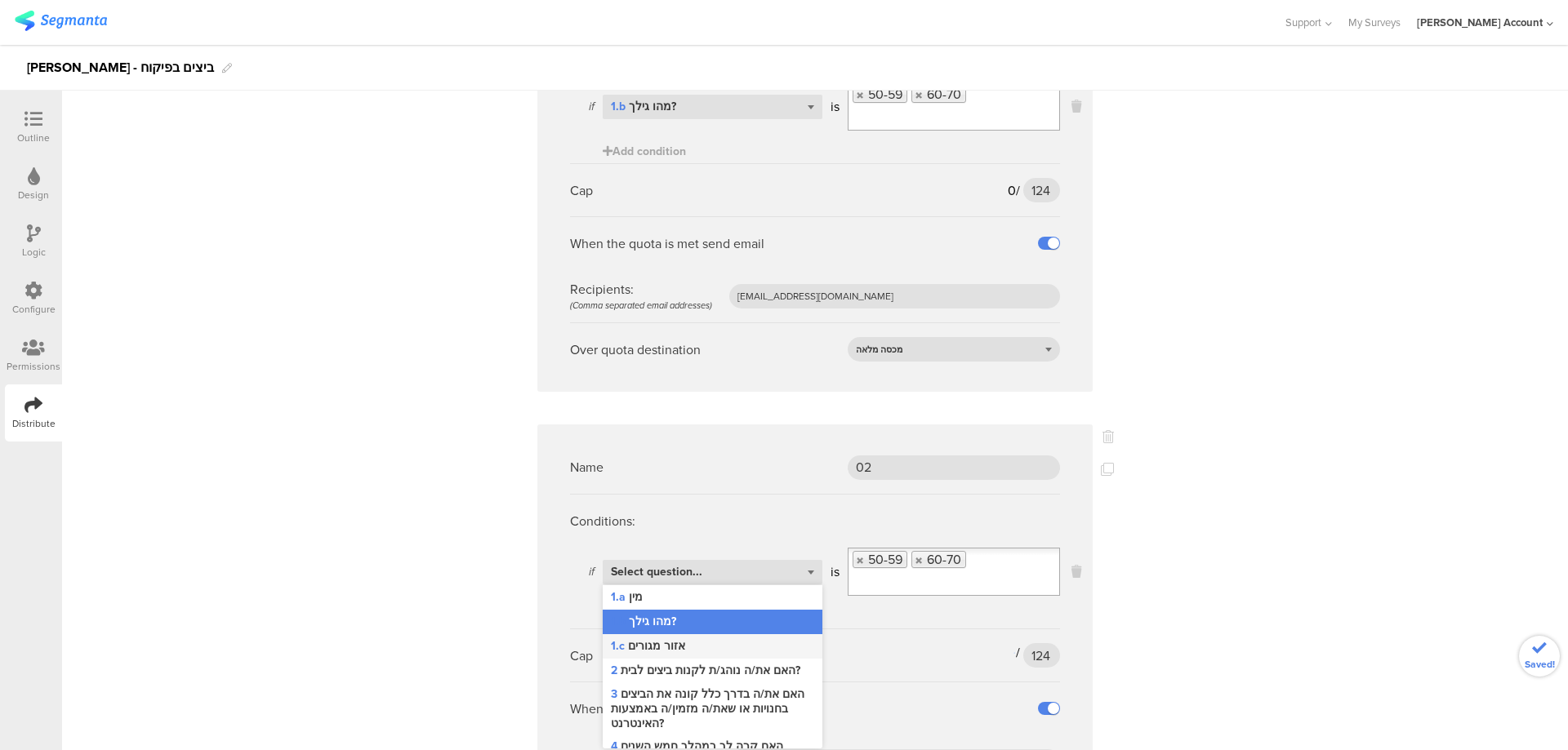
click at [748, 634] on div "1.c אזור מגורים" at bounding box center [711, 647] width 219 height 25
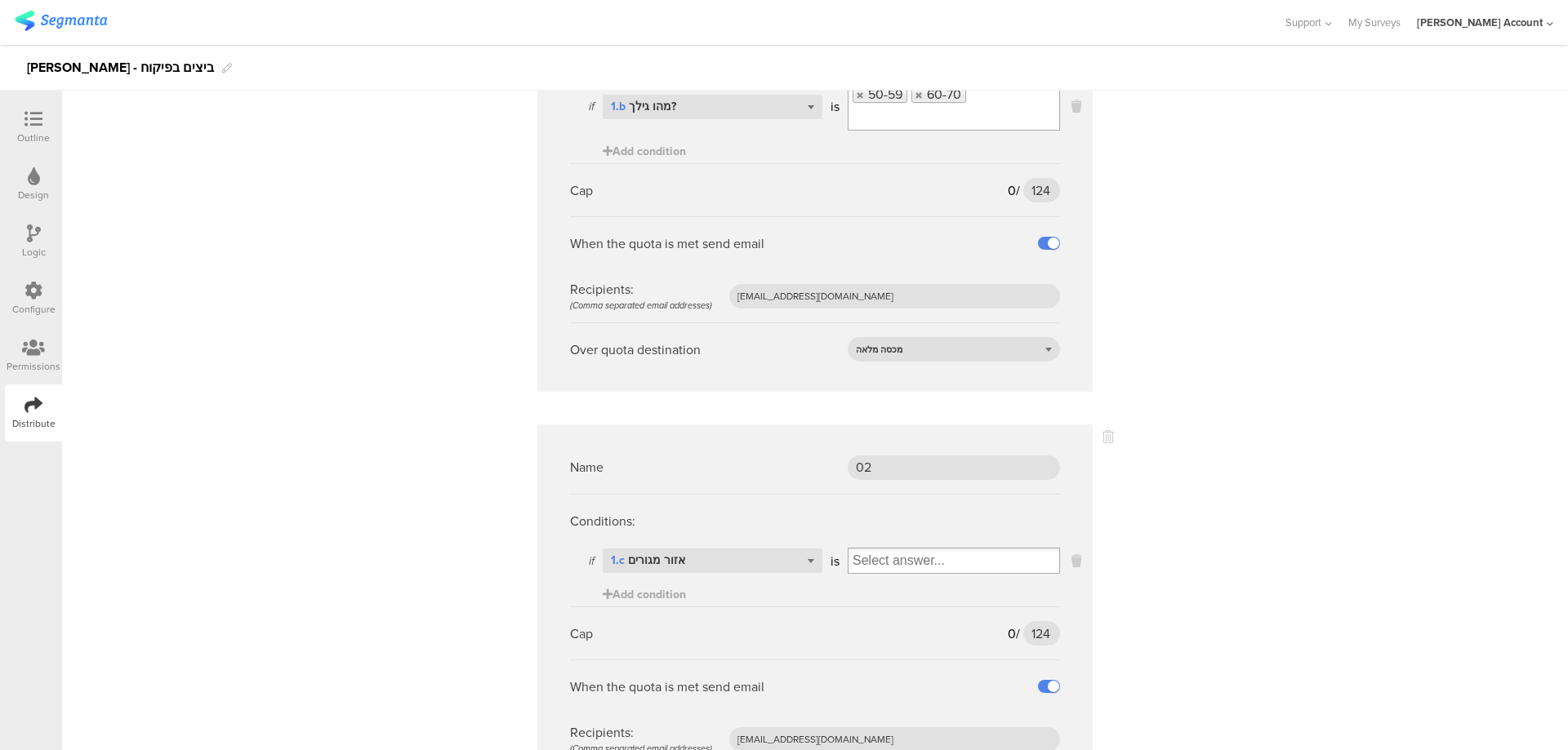
click at [862, 550] on input "Select box" at bounding box center [954, 561] width 211 height 23
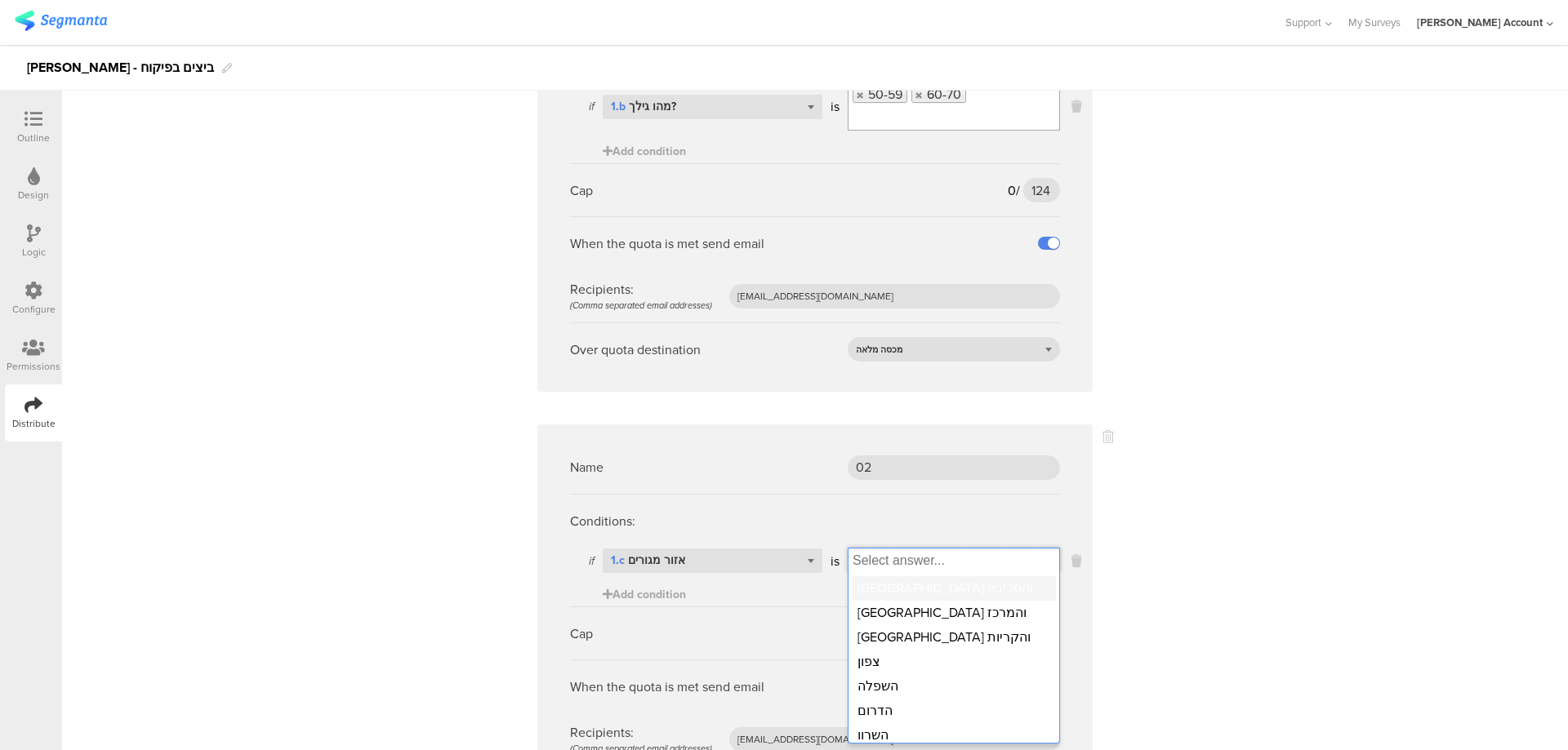
click at [916, 576] on div "[GEOGRAPHIC_DATA] והסביבה" at bounding box center [954, 589] width 204 height 25
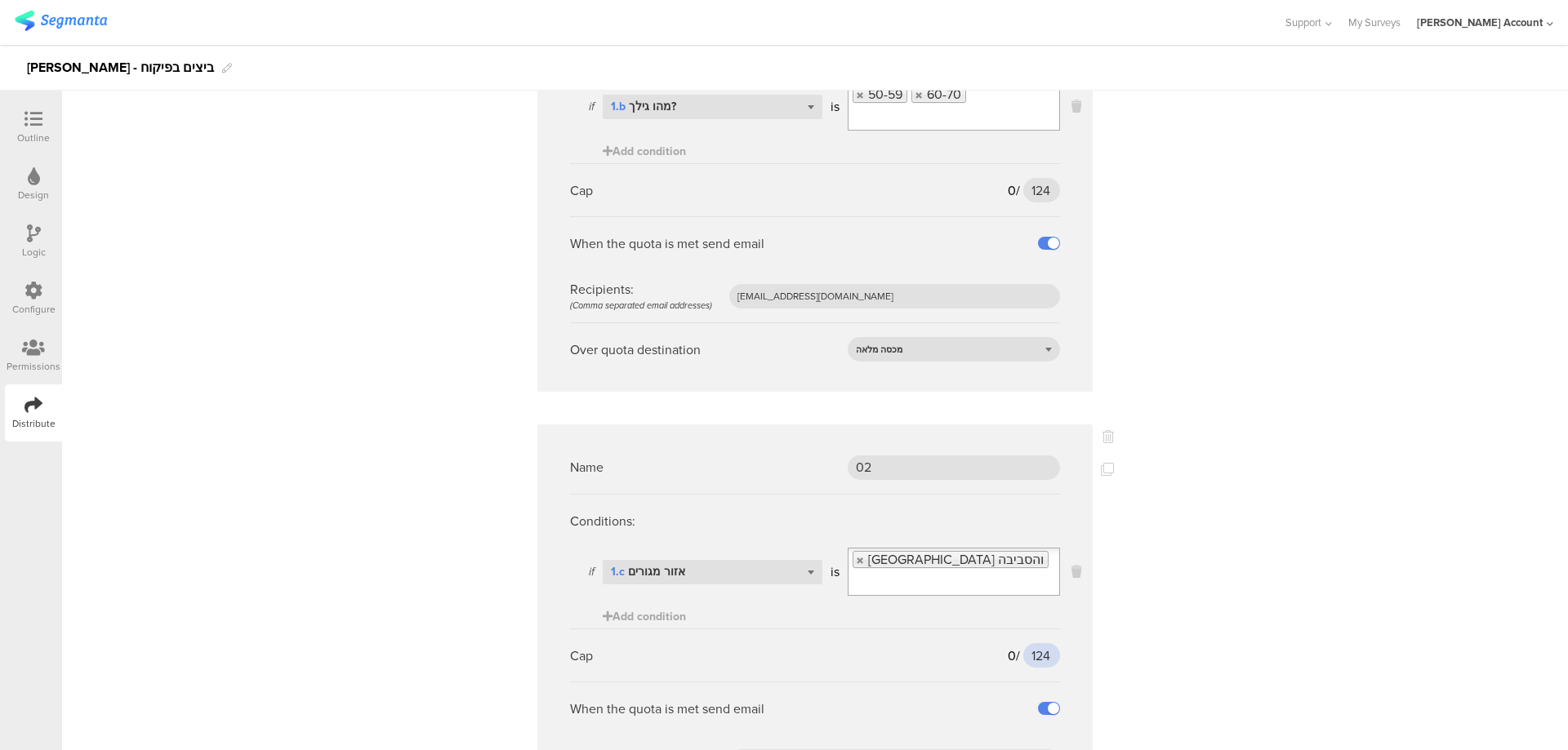
click at [1030, 643] on input "124" at bounding box center [1041, 655] width 37 height 25
type input "44"
click at [1101, 462] on icon at bounding box center [1107, 469] width 13 height 13
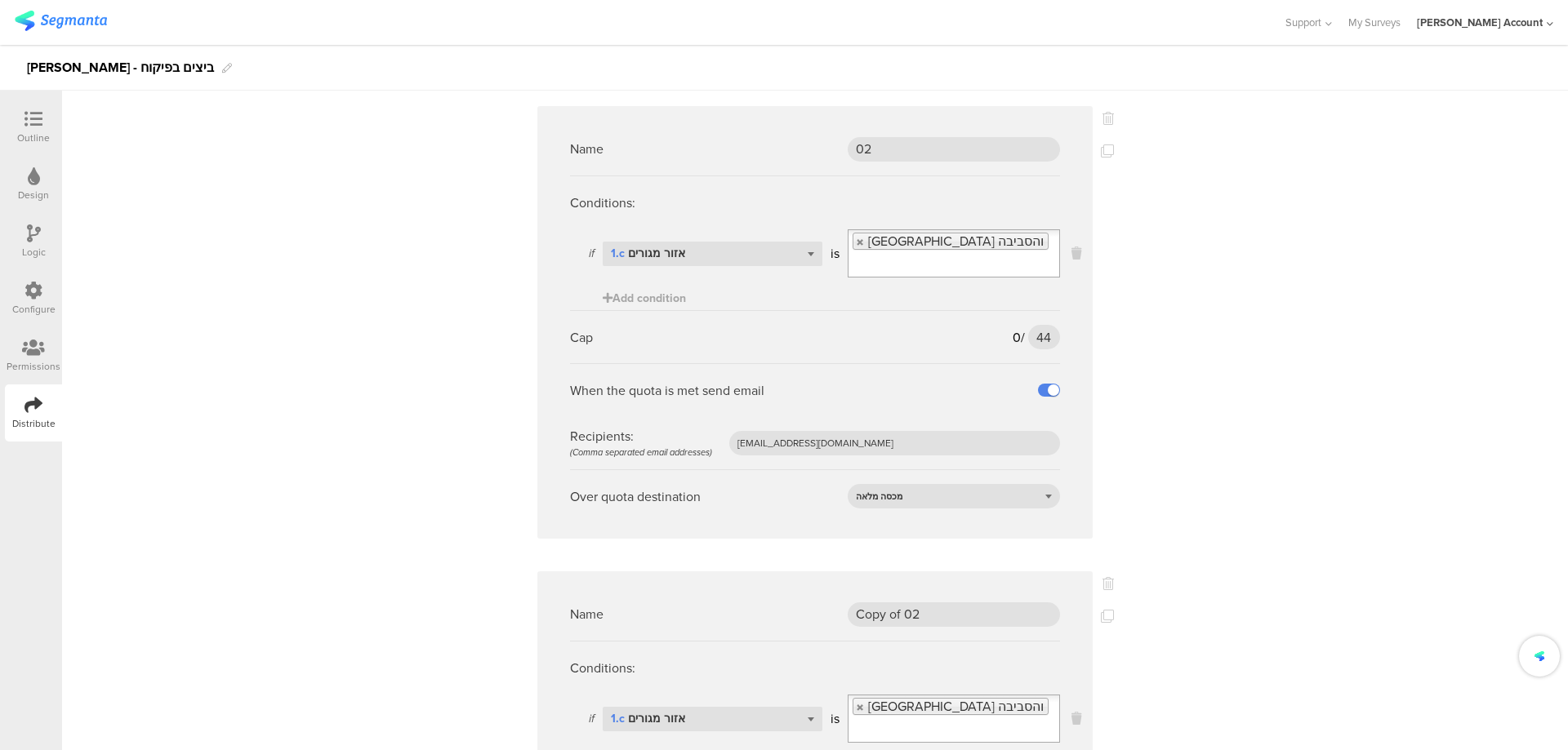
scroll to position [3265, 0]
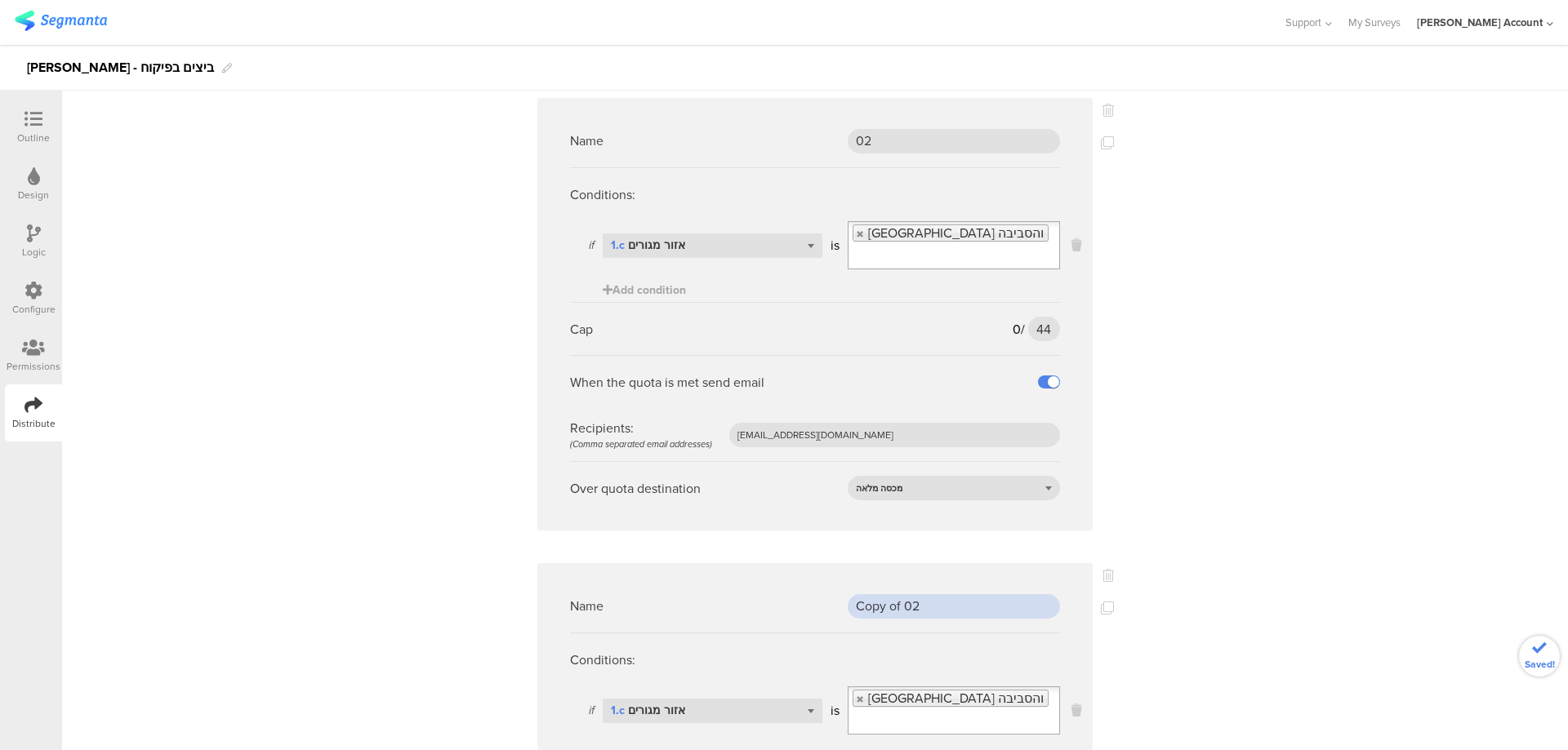
drag, startPoint x: 939, startPoint y: 561, endPoint x: 775, endPoint y: 559, distance: 164.0
click at [775, 579] on div "Name Copy of 02" at bounding box center [815, 606] width 490 height 53
type input "03"
click at [856, 694] on link at bounding box center [860, 699] width 9 height 10
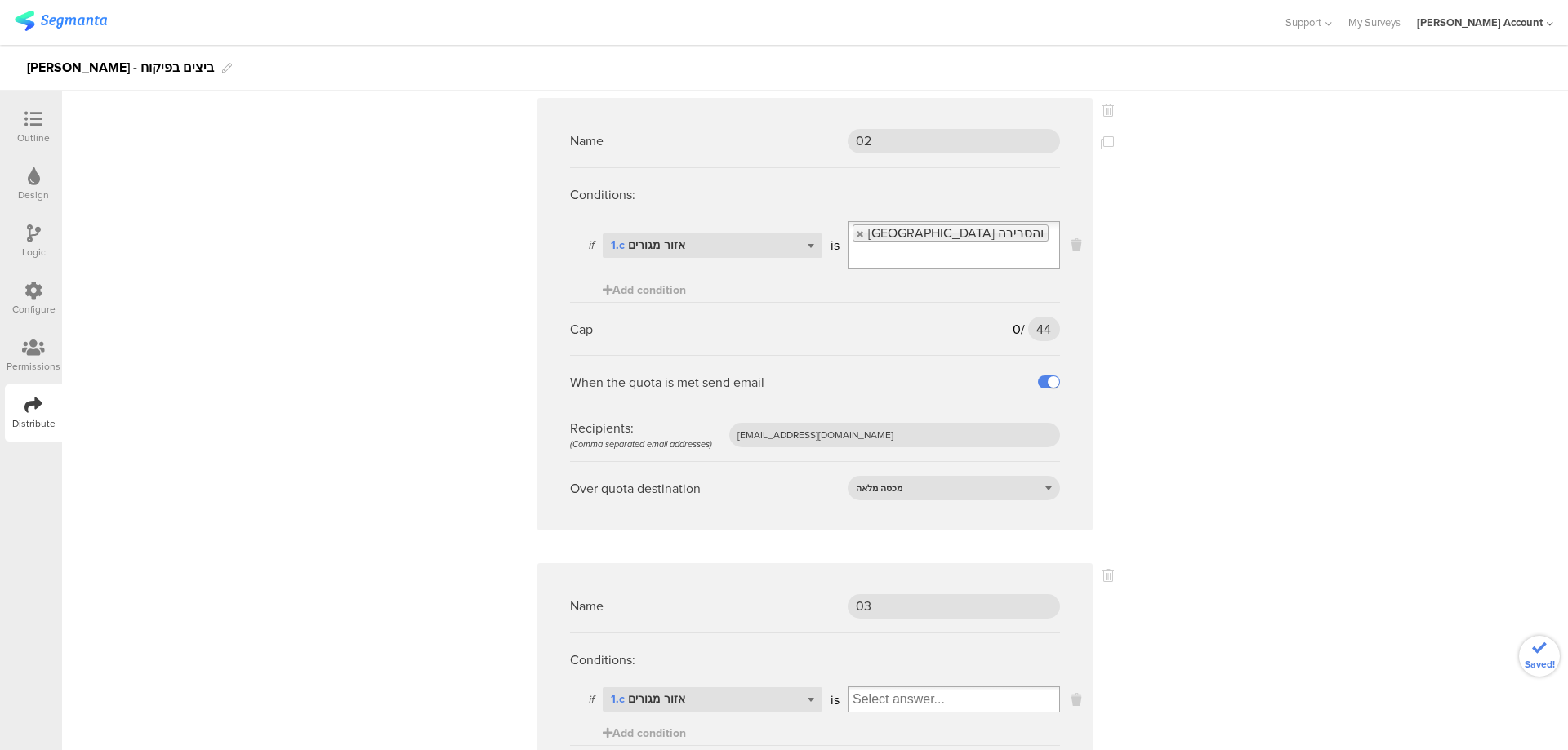
click at [922, 688] on input "Select box" at bounding box center [954, 700] width 211 height 23
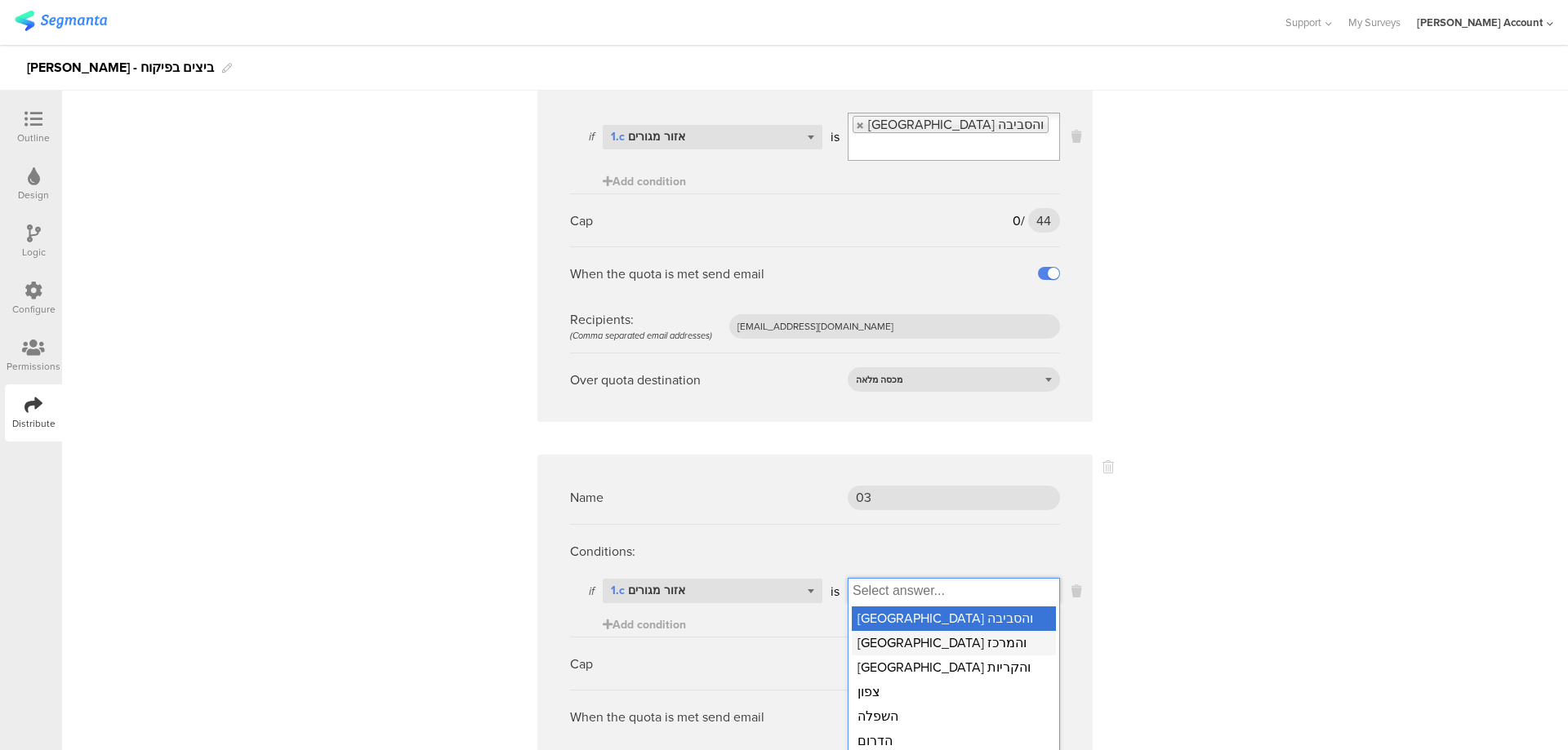
click at [928, 631] on div "[GEOGRAPHIC_DATA] והמרכז" at bounding box center [954, 644] width 204 height 25
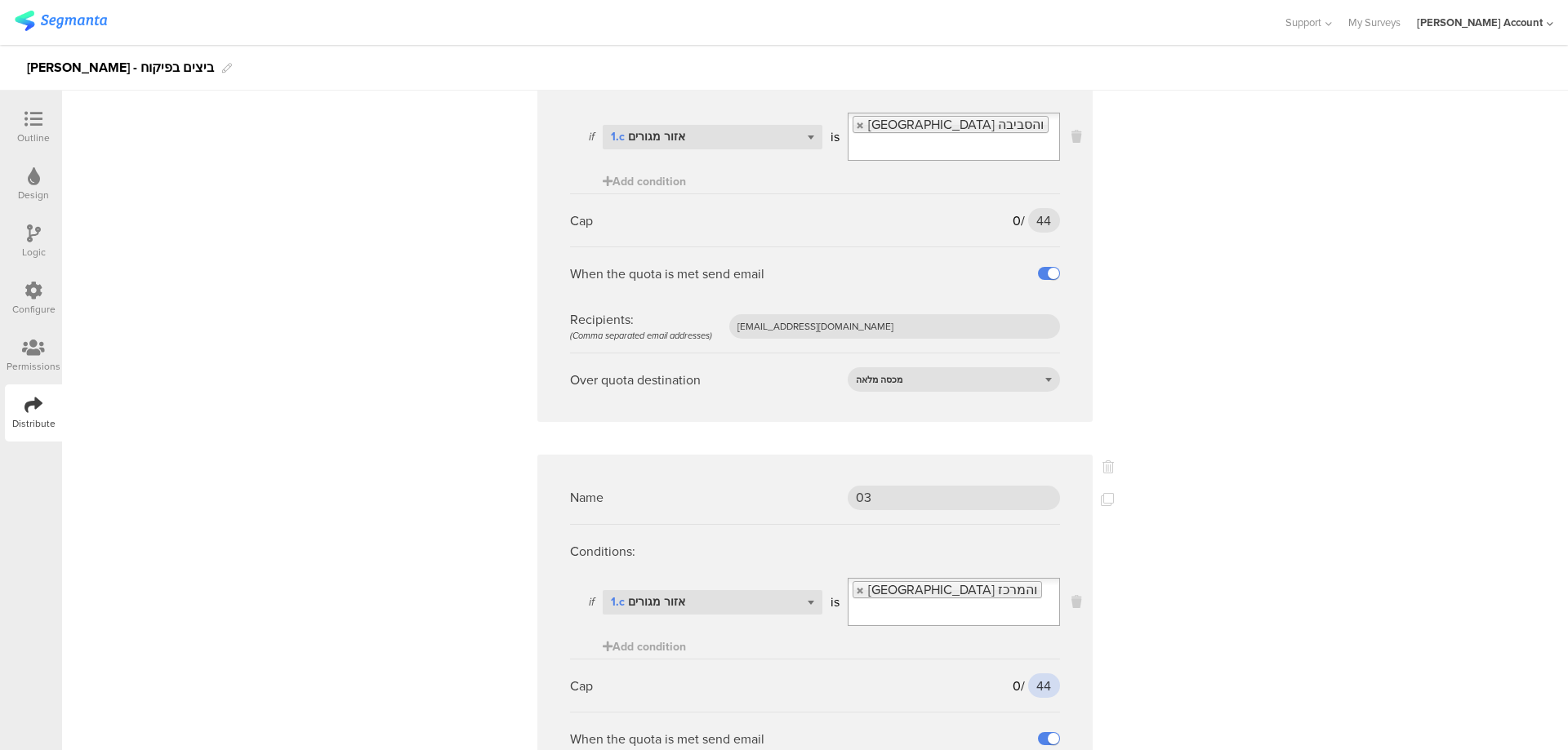
click at [1030, 673] on input "44" at bounding box center [1044, 685] width 32 height 25
type input "128"
click at [1101, 493] on icon at bounding box center [1107, 499] width 13 height 13
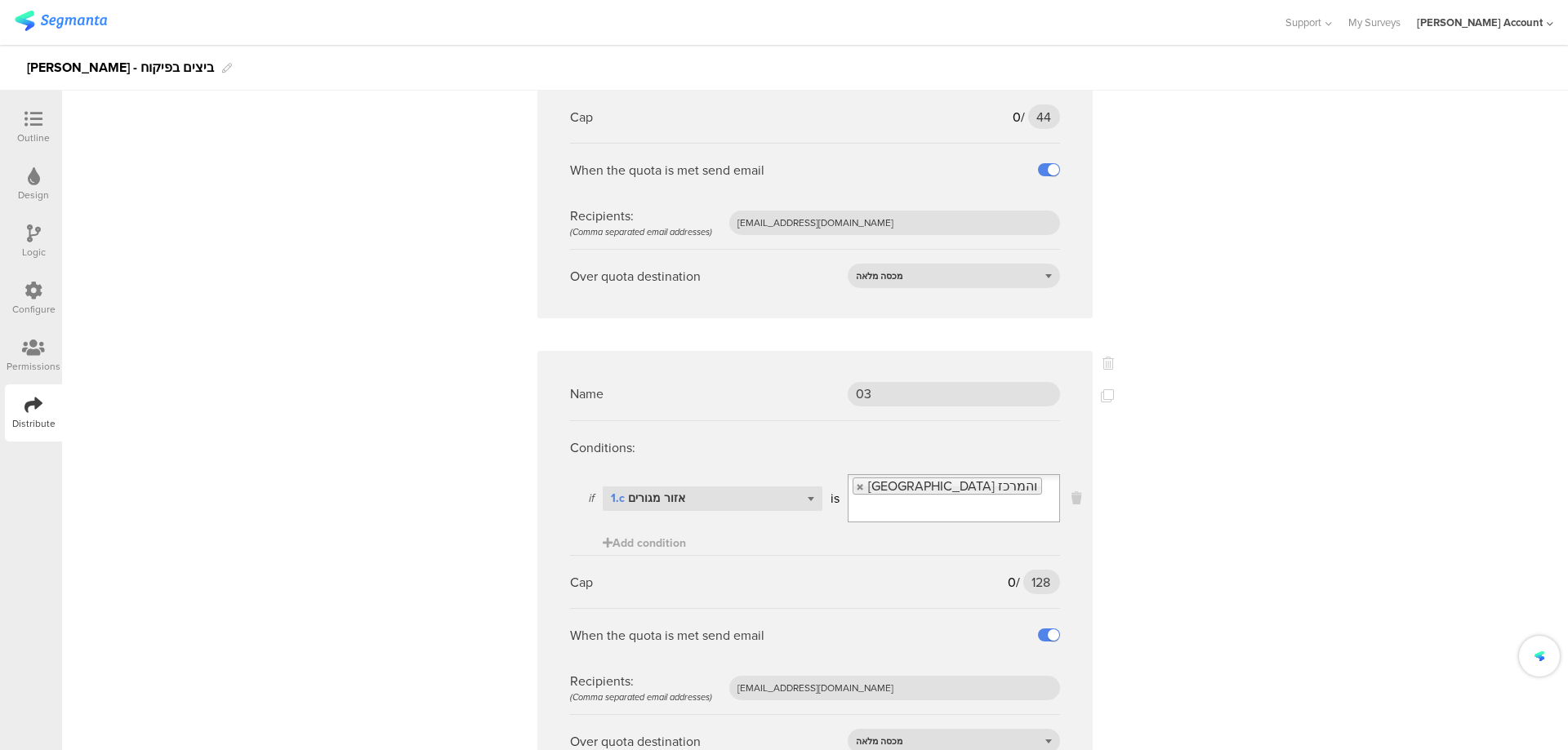
scroll to position [3591, 0]
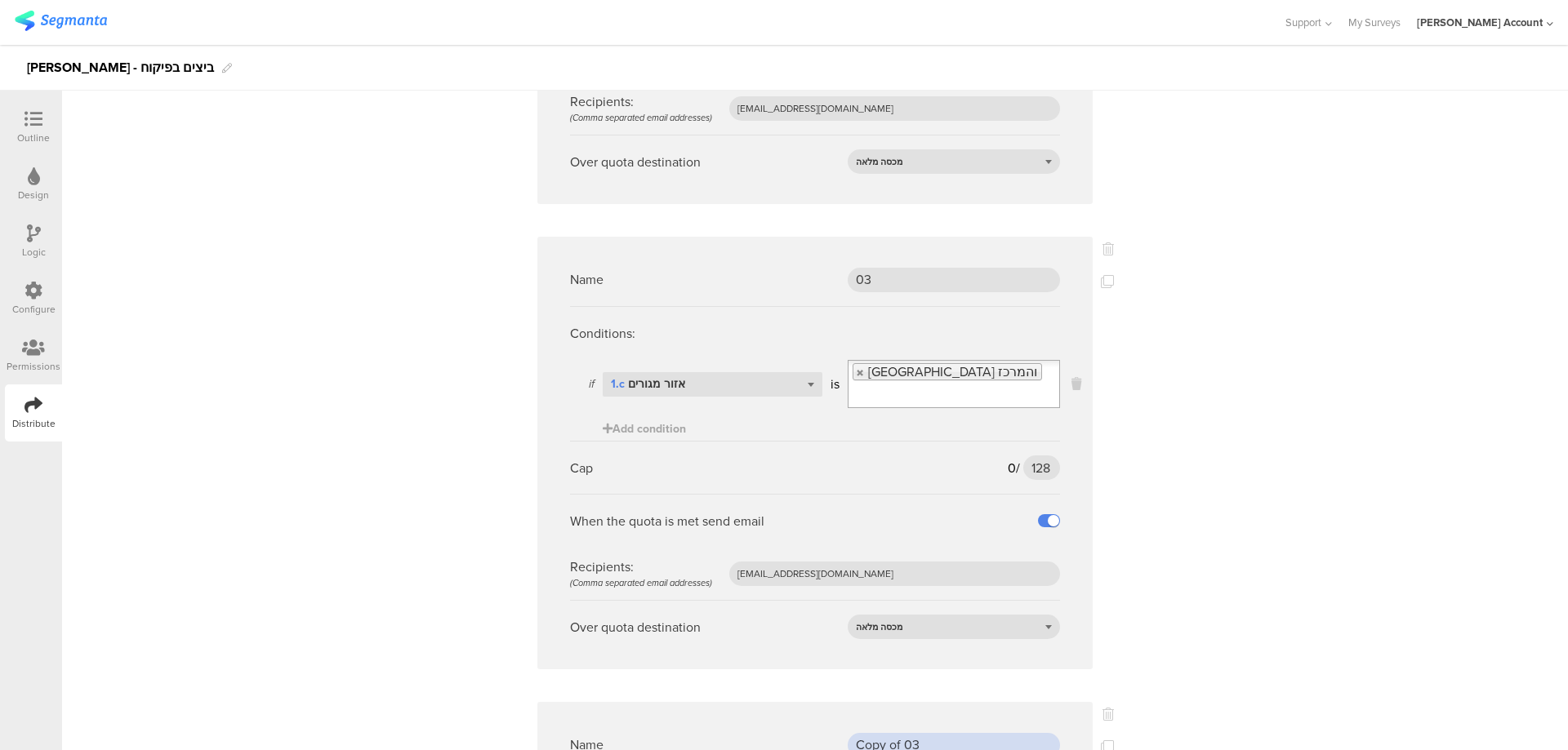
drag, startPoint x: 923, startPoint y: 702, endPoint x: 817, endPoint y: 705, distance: 106.0
click at [817, 718] on div "Name Copy of 03" at bounding box center [815, 744] width 490 height 53
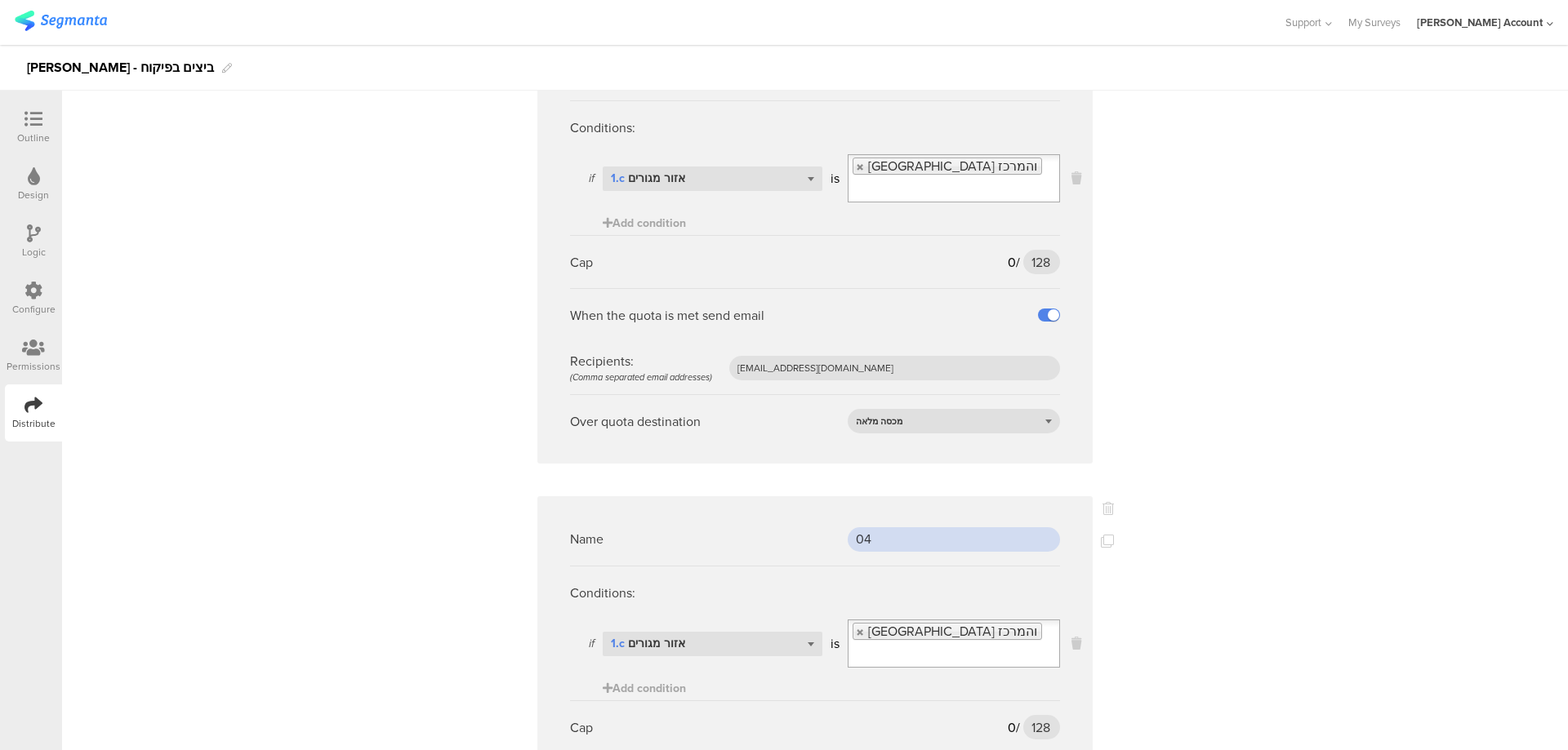
scroll to position [3809, 0]
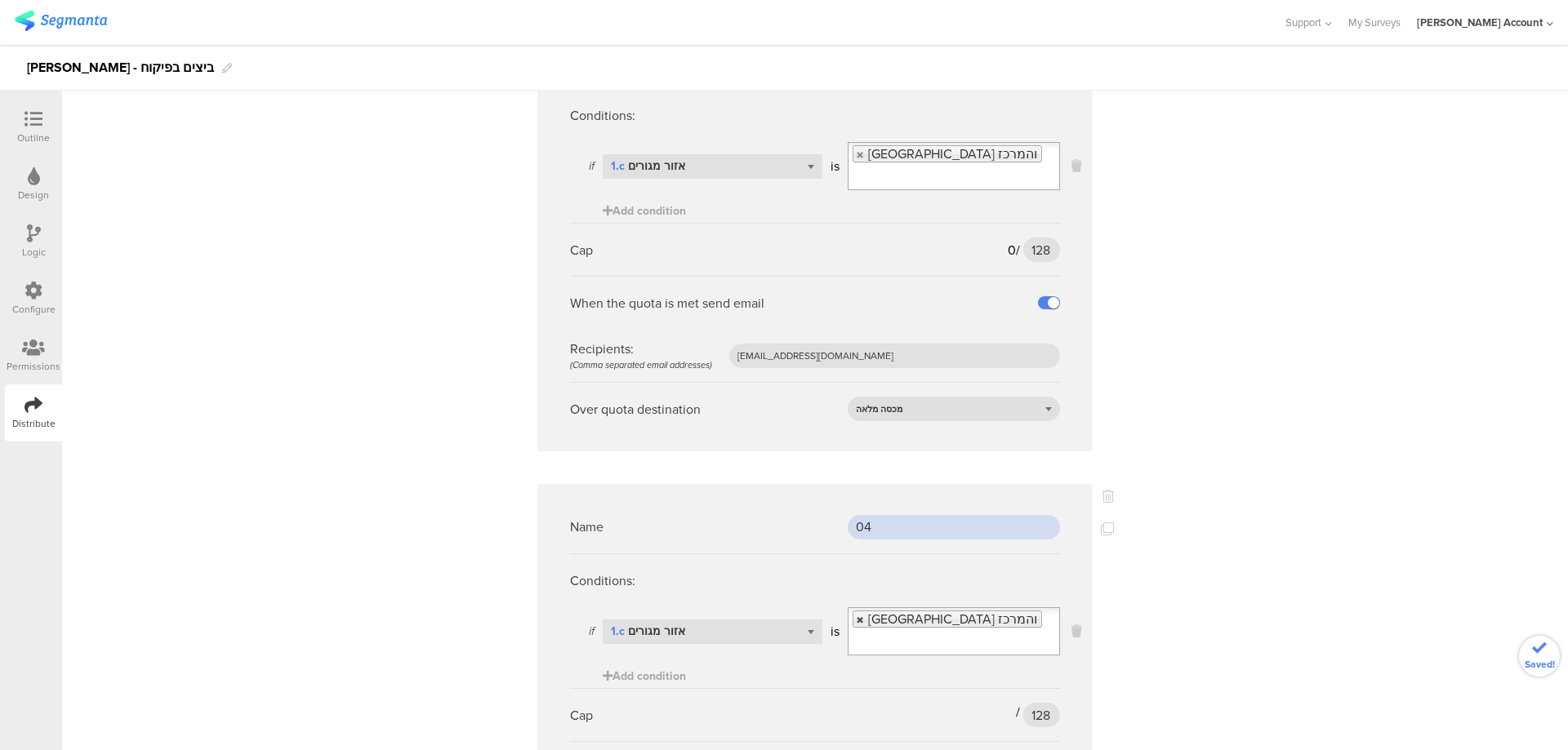
type input "04"
click at [856, 614] on link at bounding box center [860, 619] width 9 height 10
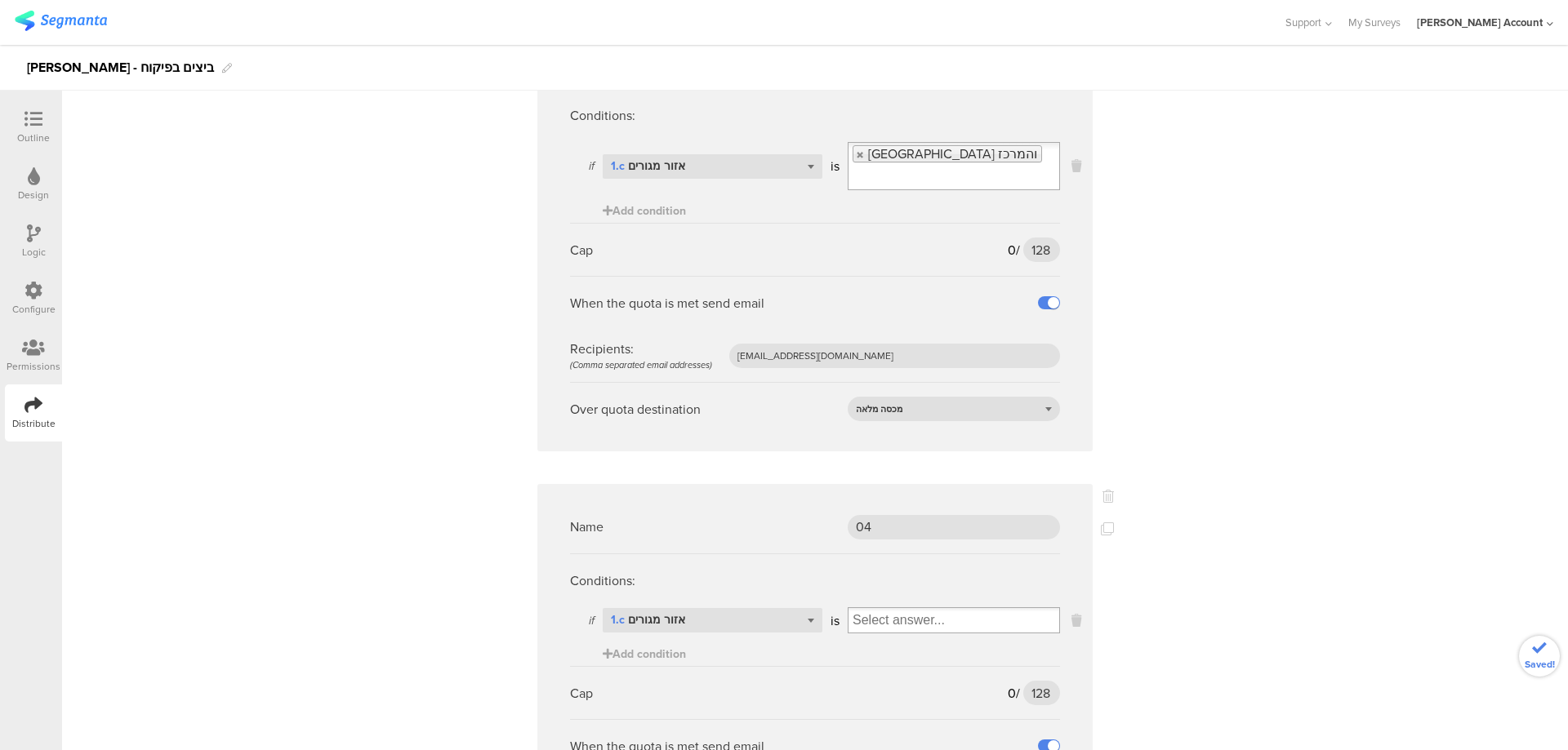
click at [865, 609] on input "Select box" at bounding box center [954, 620] width 211 height 23
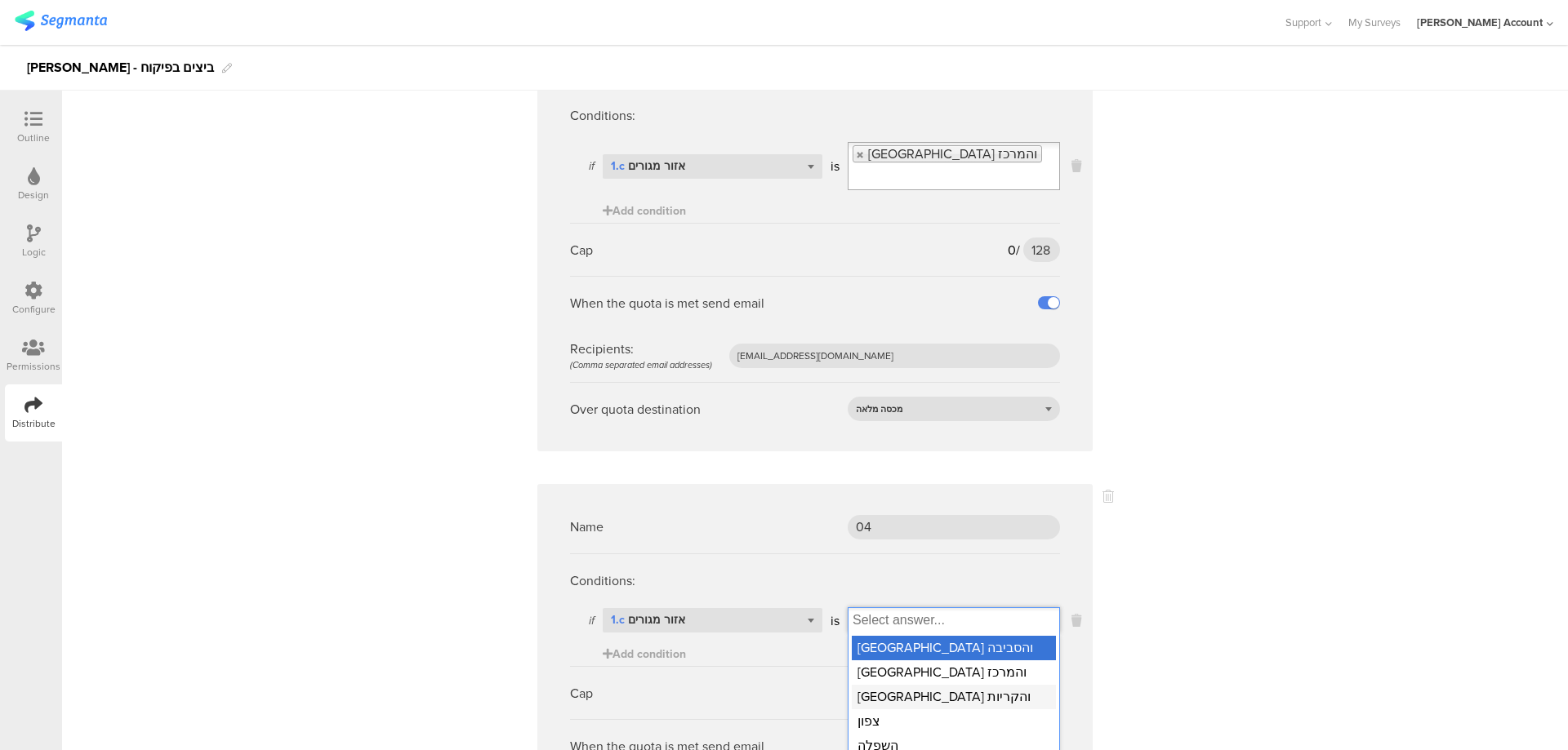
click at [904, 684] on div "חיפה והקריות" at bounding box center [954, 697] width 204 height 25
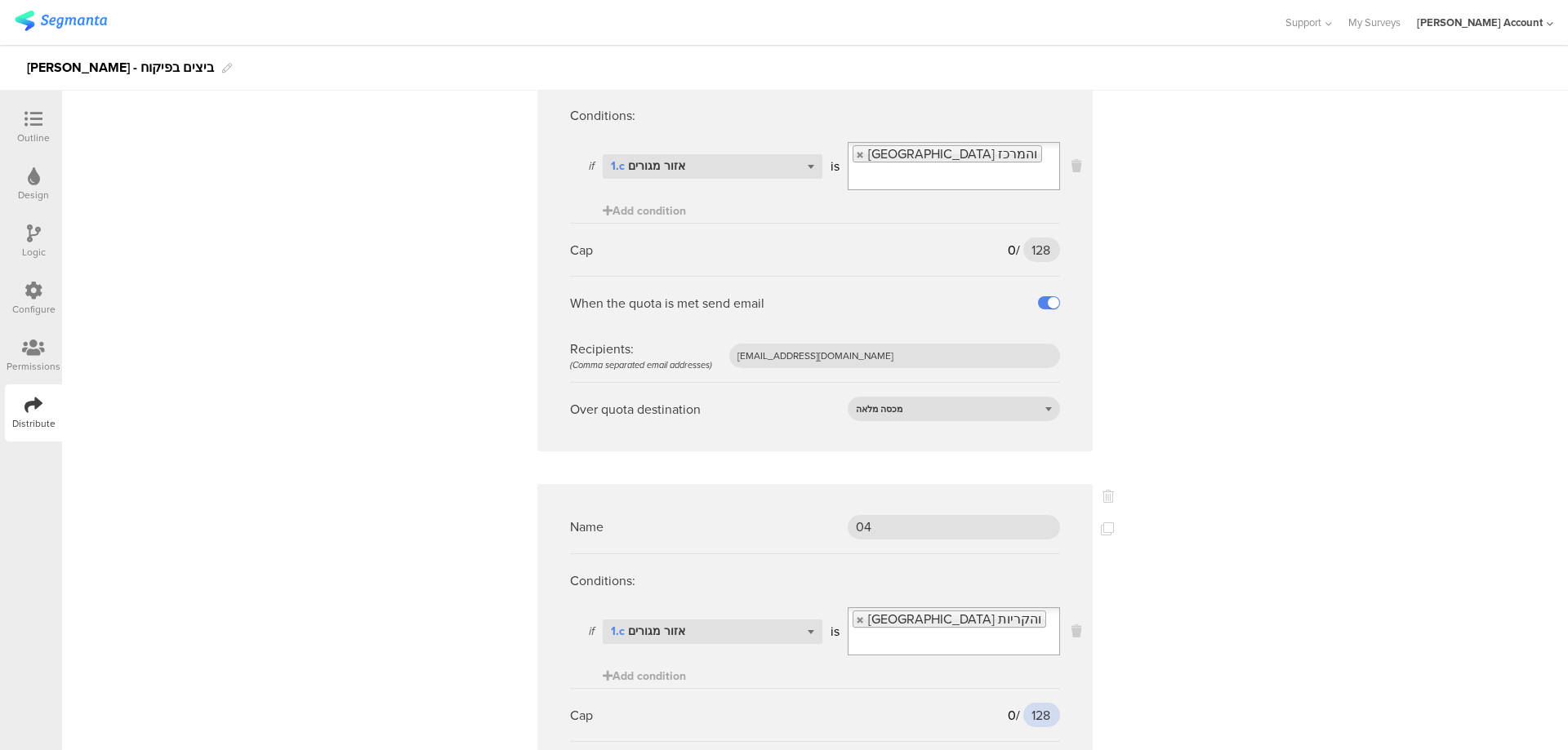
click at [1031, 703] on input "128" at bounding box center [1041, 715] width 37 height 25
type input "0"
type input "104"
click at [1103, 522] on icon at bounding box center [1107, 529] width 13 height 13
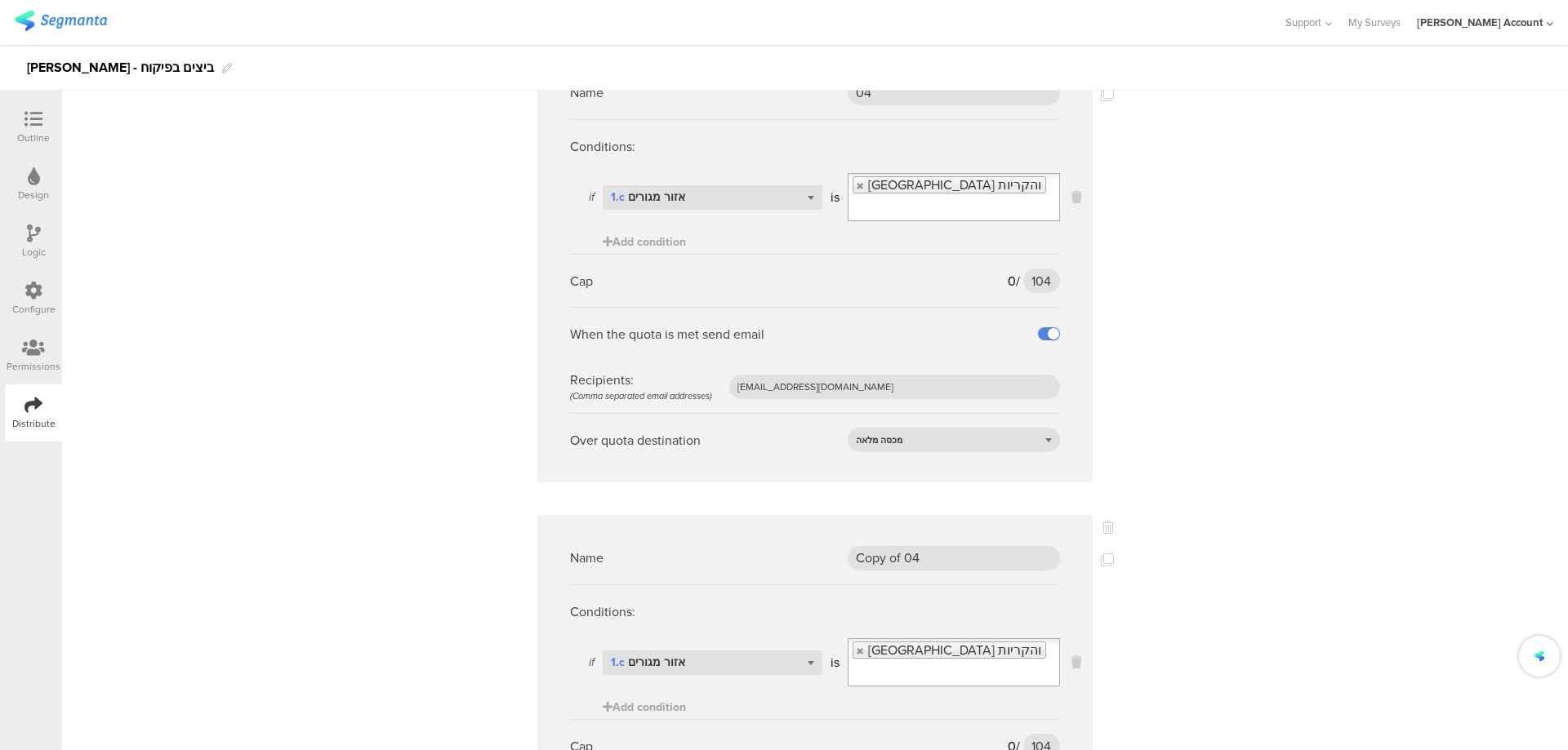
scroll to position [4244, 0]
drag, startPoint x: 822, startPoint y: 489, endPoint x: 759, endPoint y: 486, distance: 63.1
click at [759, 531] on div "Name Copy of 04" at bounding box center [815, 557] width 490 height 53
type input "08"
click at [856, 645] on link at bounding box center [860, 649] width 9 height 10
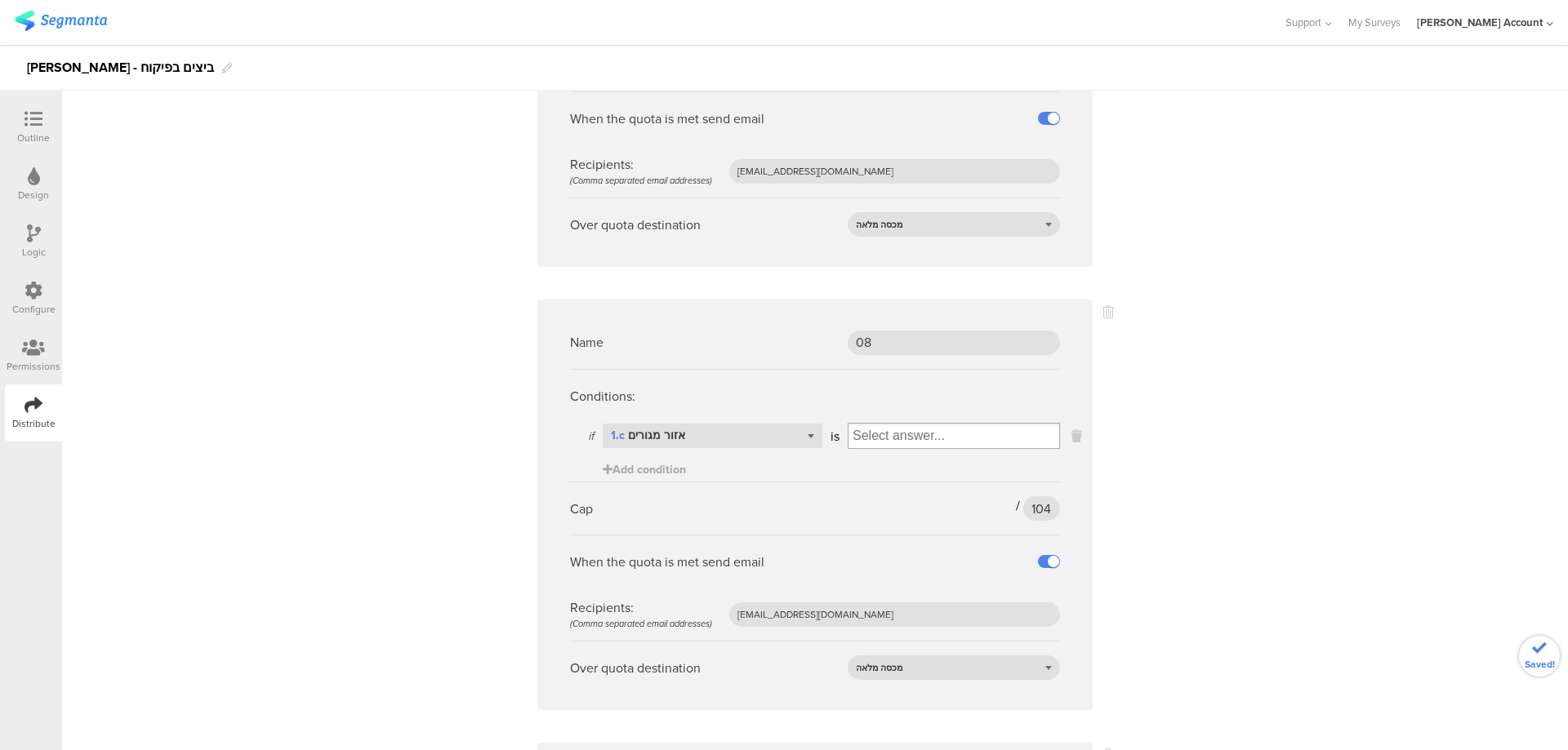
scroll to position [4462, 0]
click at [876, 422] on input "Select box" at bounding box center [954, 433] width 211 height 23
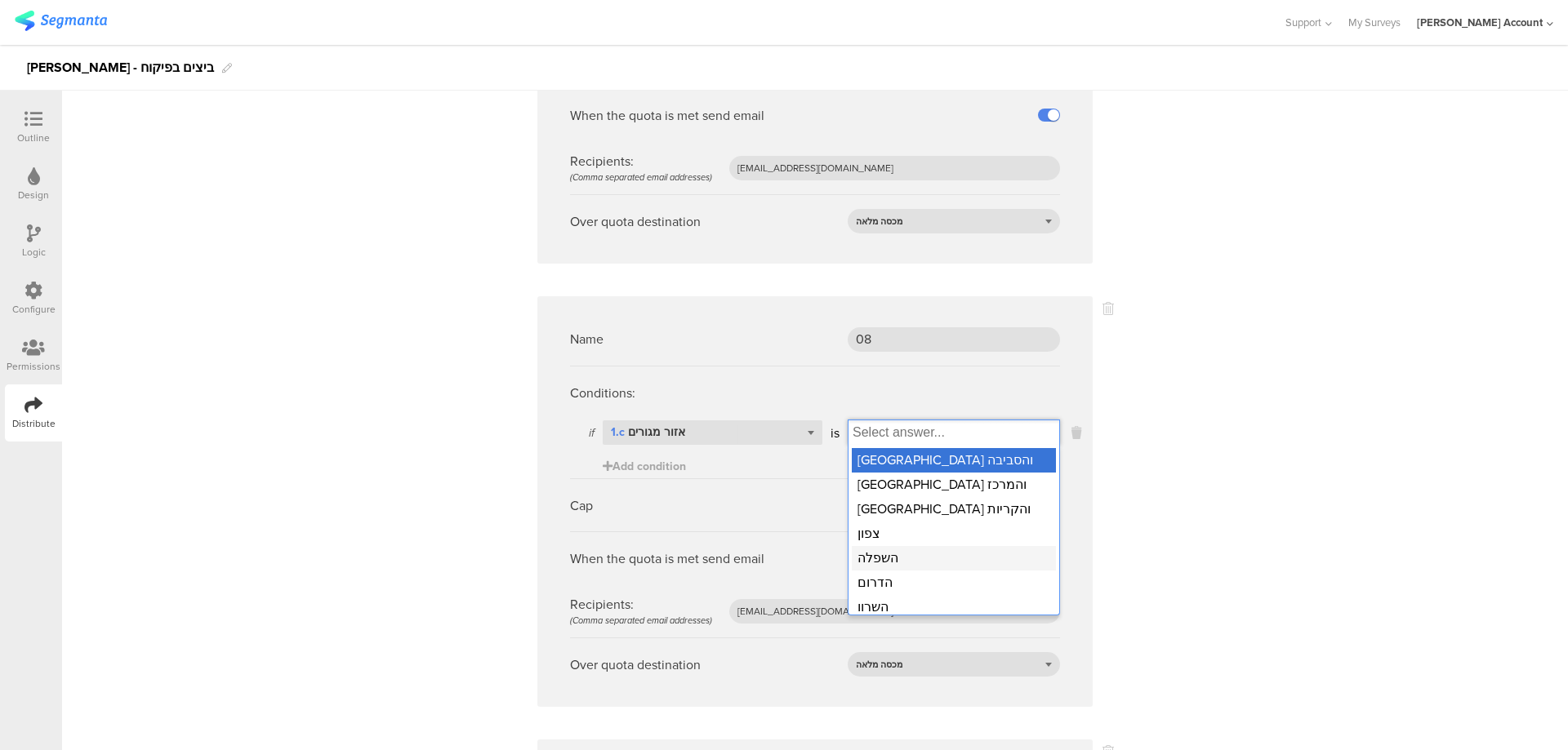
click at [897, 546] on div "השפלה" at bounding box center [954, 558] width 204 height 25
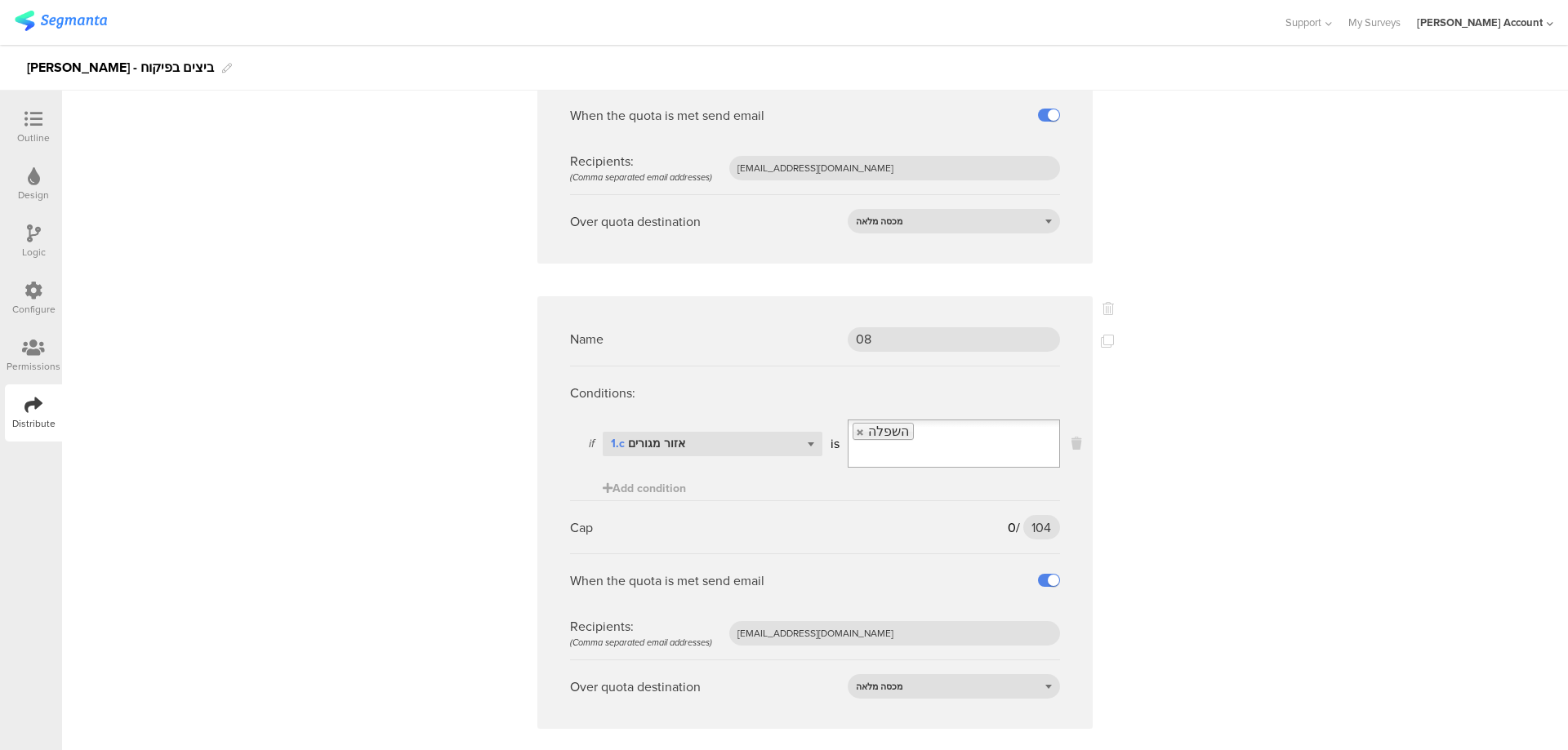
click at [928, 443] on input "Select box" at bounding box center [922, 455] width 148 height 23
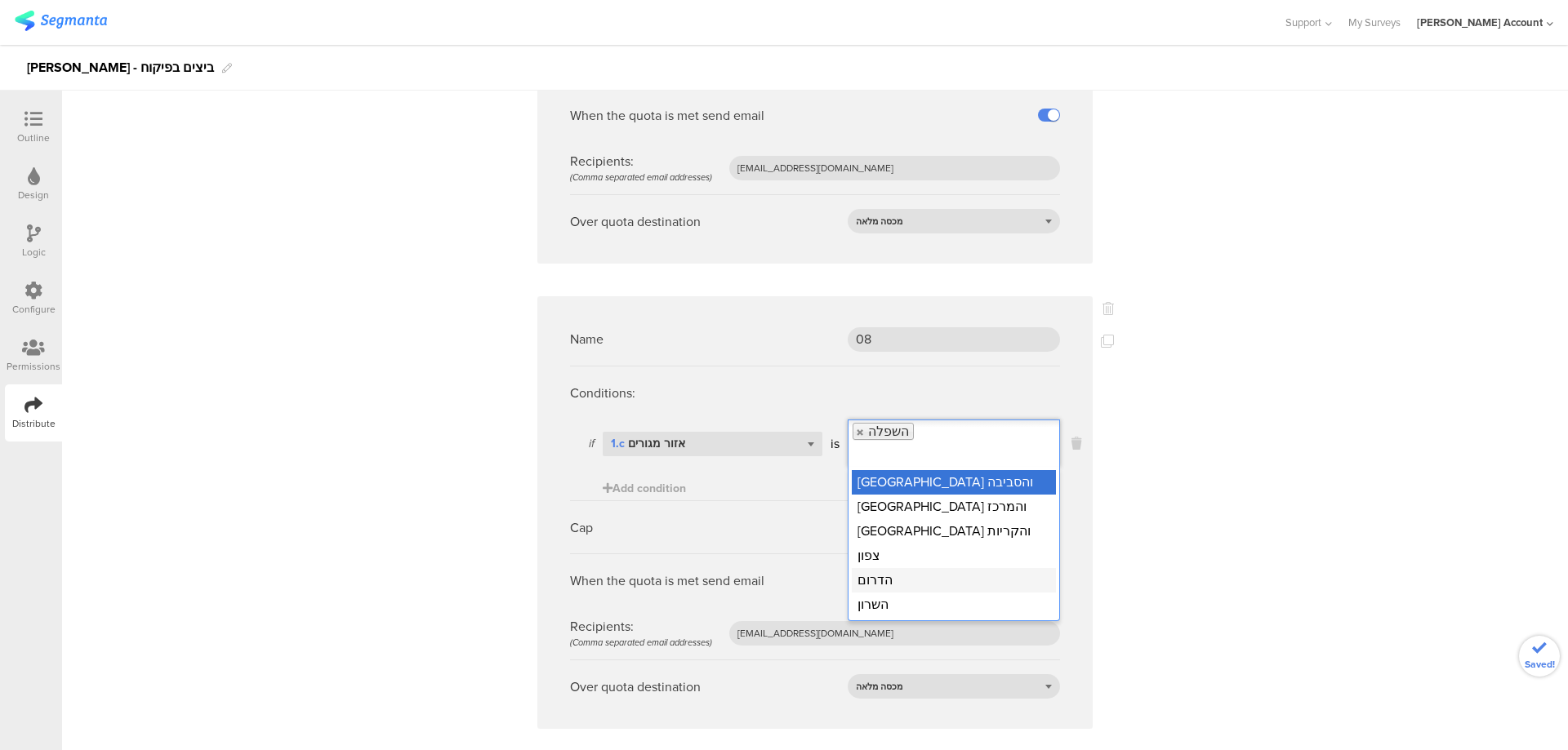
click at [910, 568] on div "הדרום" at bounding box center [954, 580] width 204 height 25
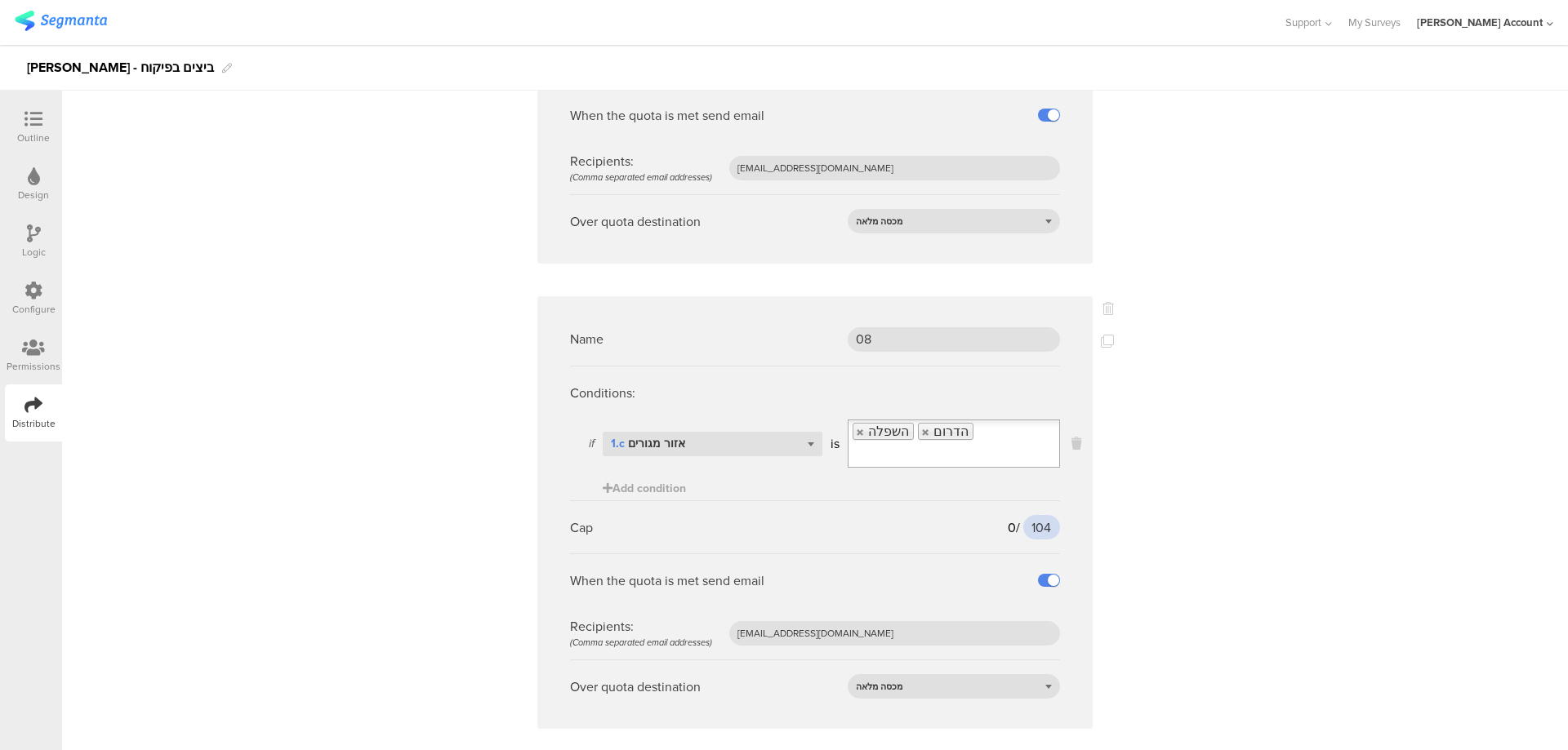
click at [1023, 515] on input "104" at bounding box center [1041, 527] width 37 height 25
type input "88"
click at [1102, 334] on icon at bounding box center [1107, 341] width 13 height 13
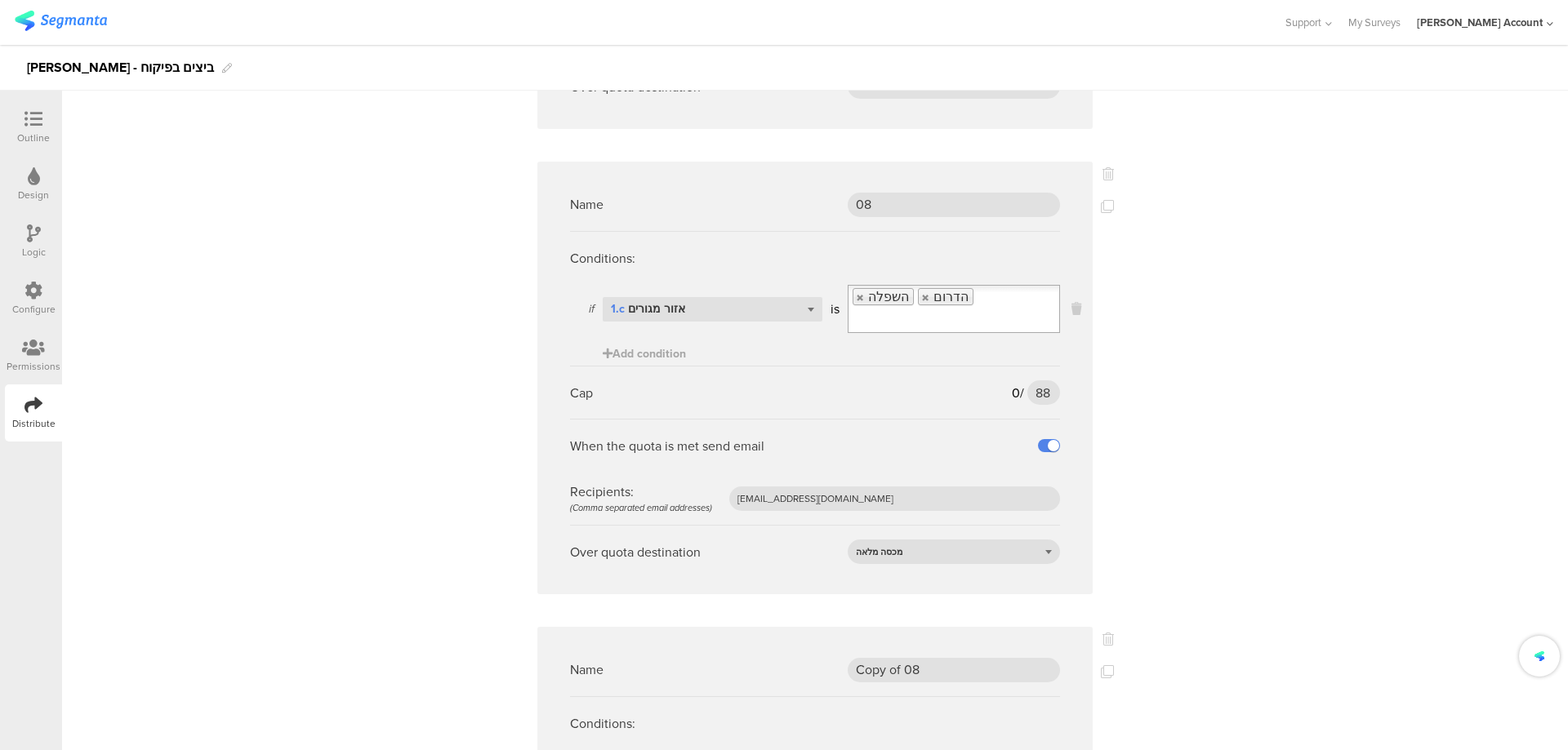
scroll to position [4789, 0]
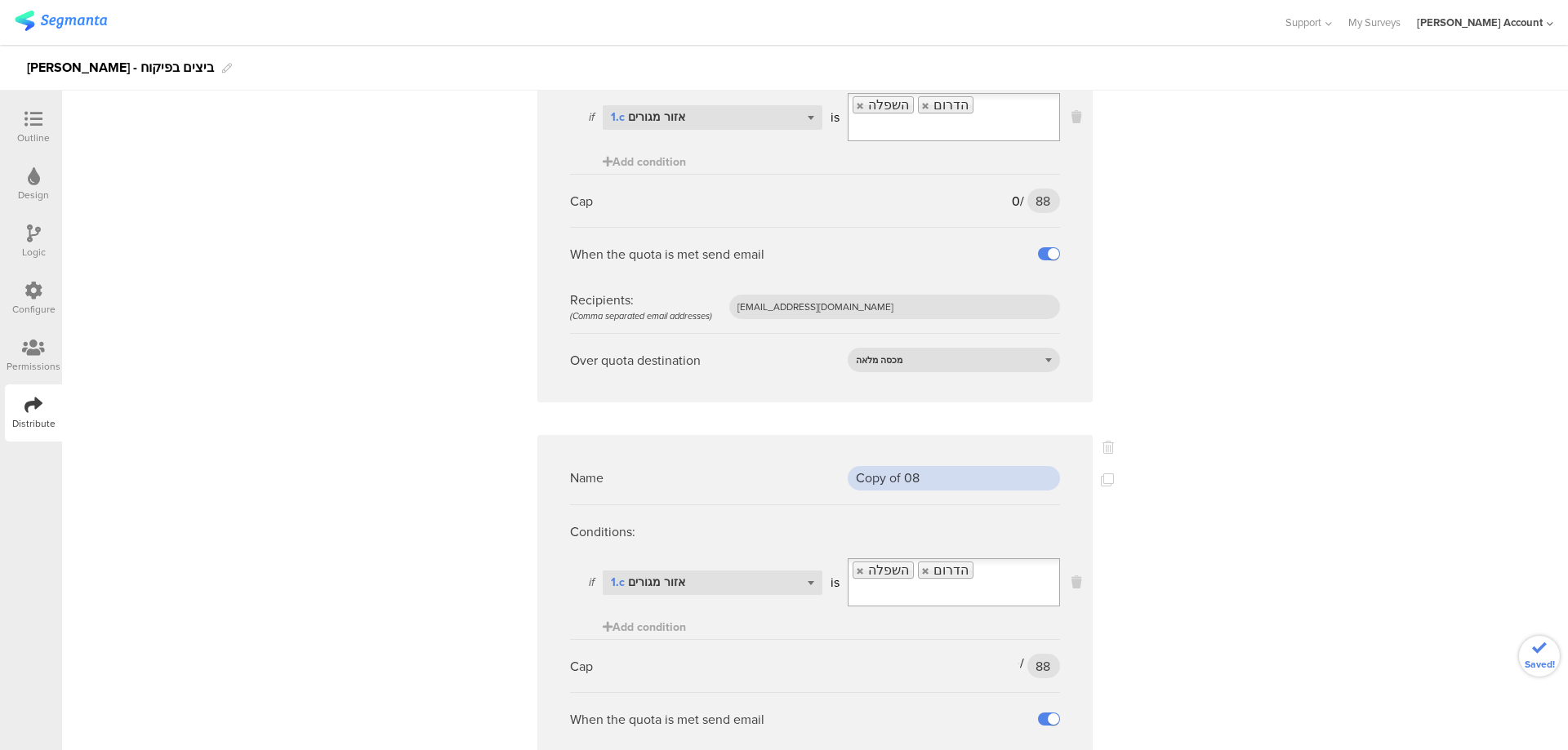
drag, startPoint x: 895, startPoint y: 386, endPoint x: 765, endPoint y: 385, distance: 130.0
click at [764, 451] on div "Name Copy of 08" at bounding box center [815, 478] width 490 height 53
type input "09"
click at [856, 566] on link at bounding box center [860, 571] width 9 height 10
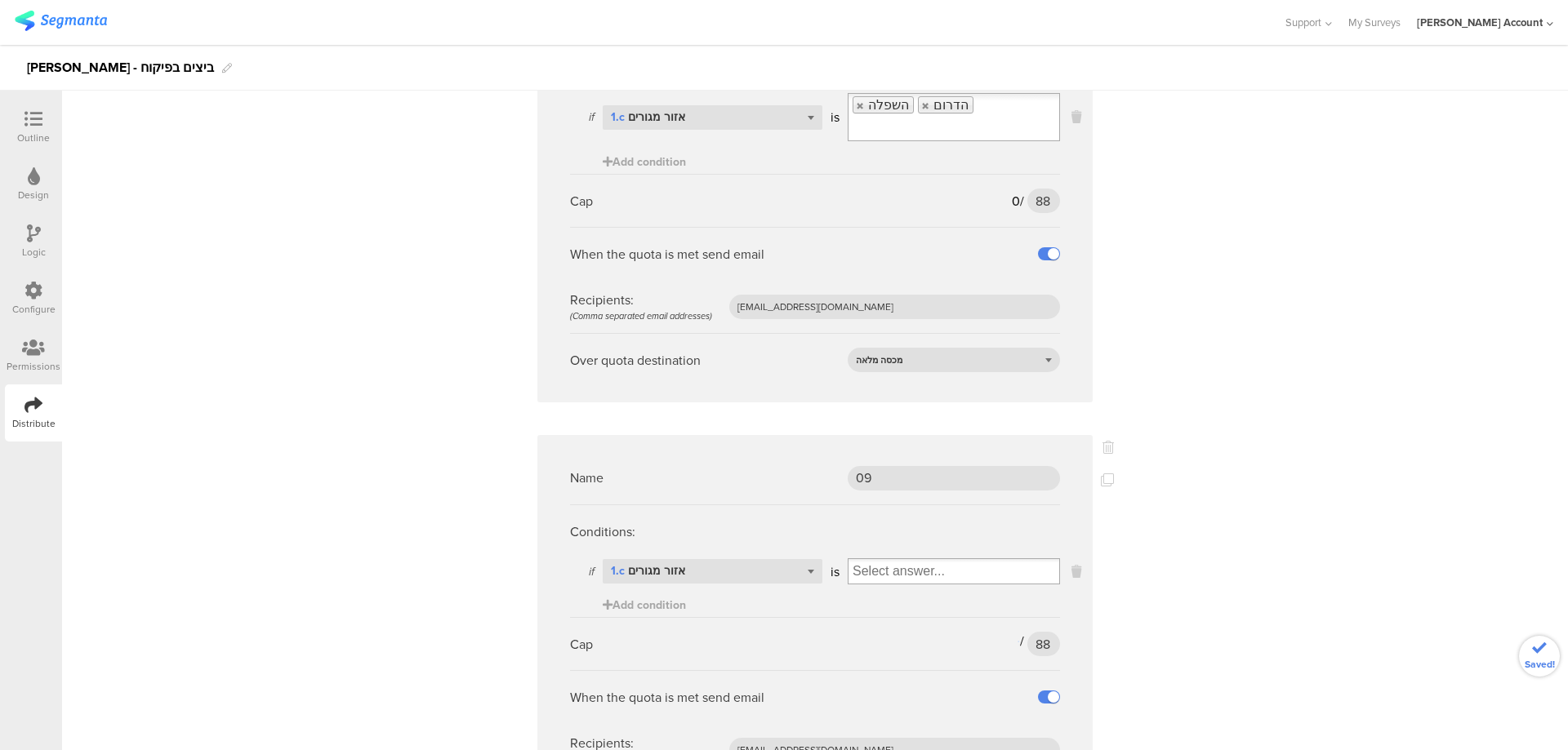
click at [853, 560] on input "Select box" at bounding box center [954, 572] width 211 height 23
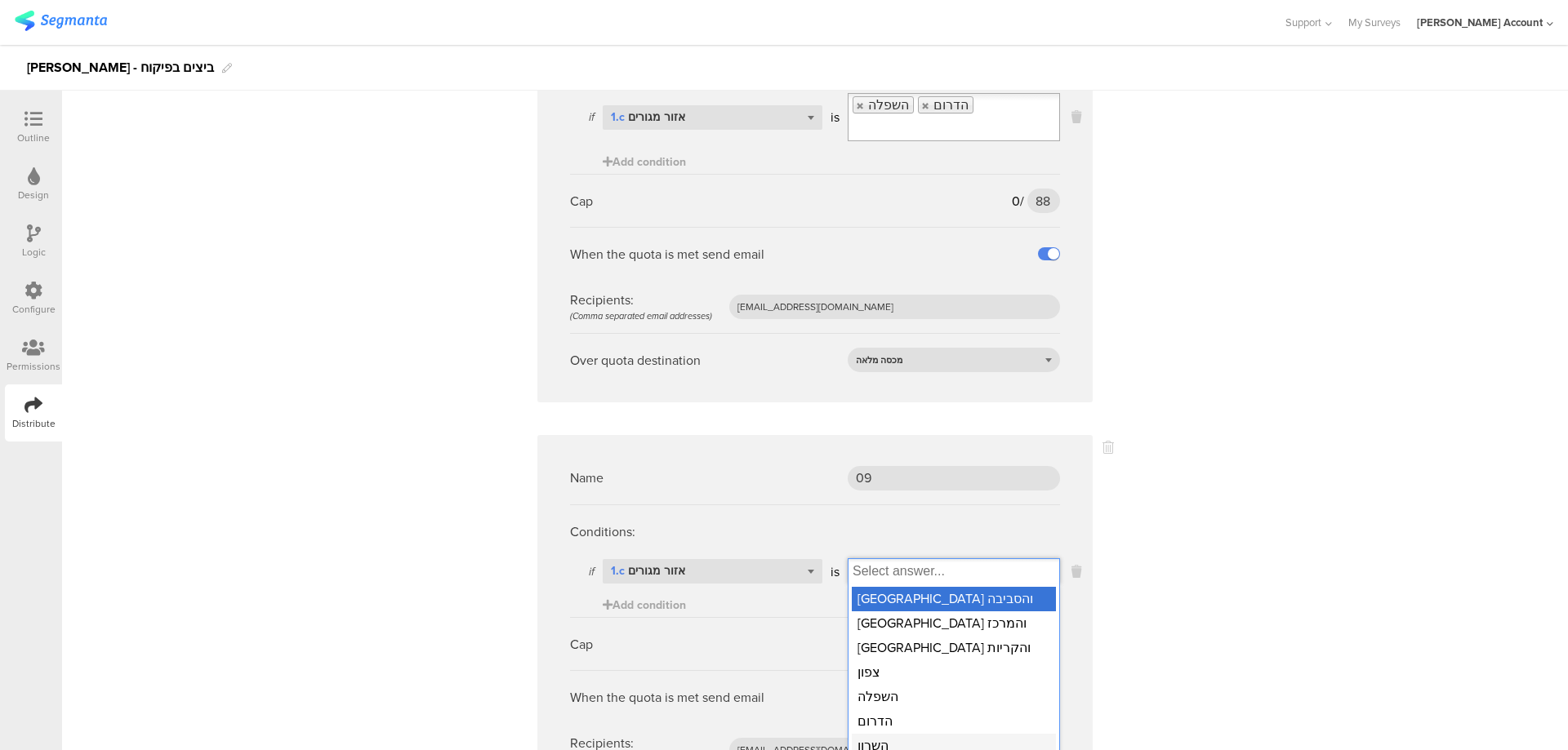
click at [904, 734] on div "השרון" at bounding box center [954, 746] width 204 height 25
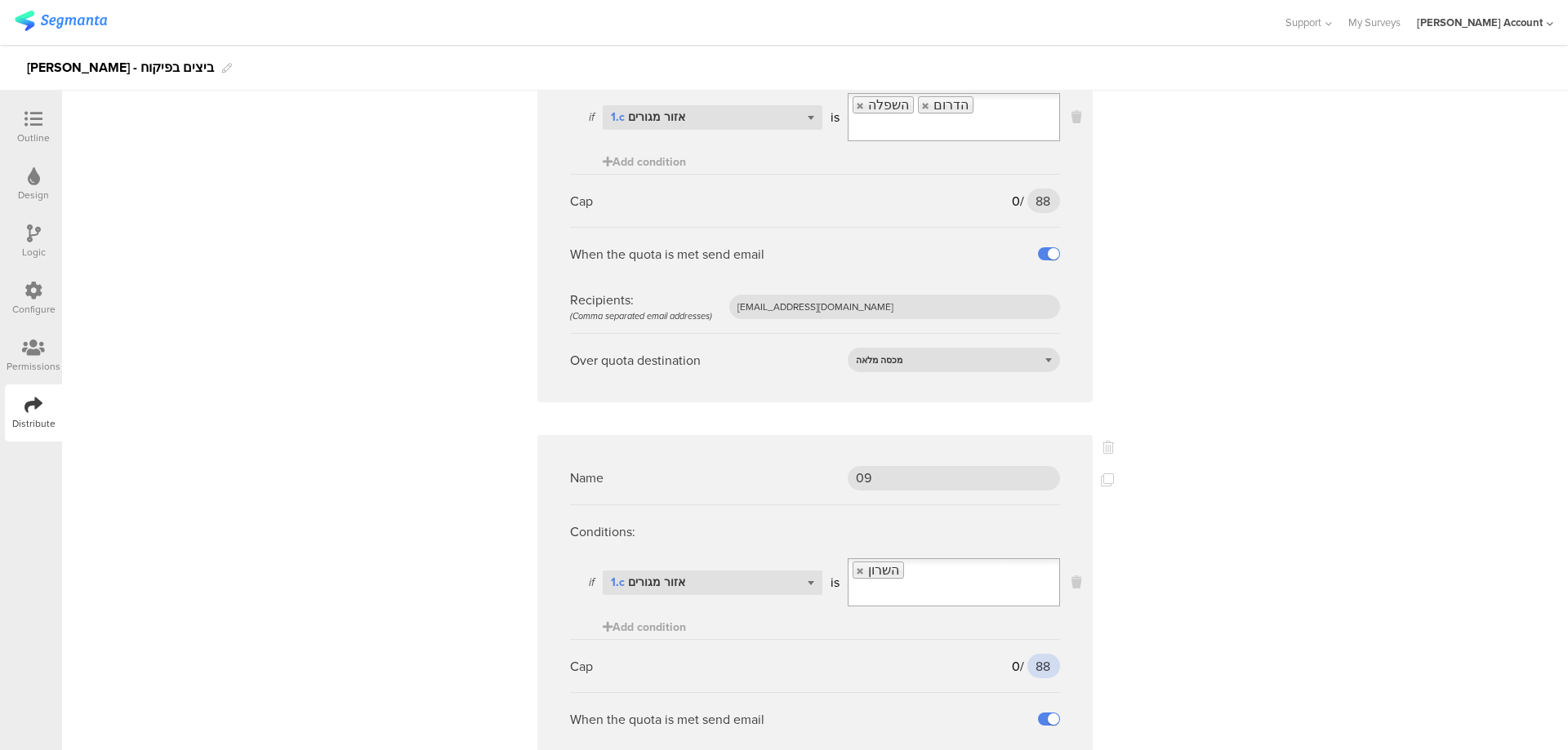
click at [1038, 654] on input "88" at bounding box center [1043, 666] width 32 height 25
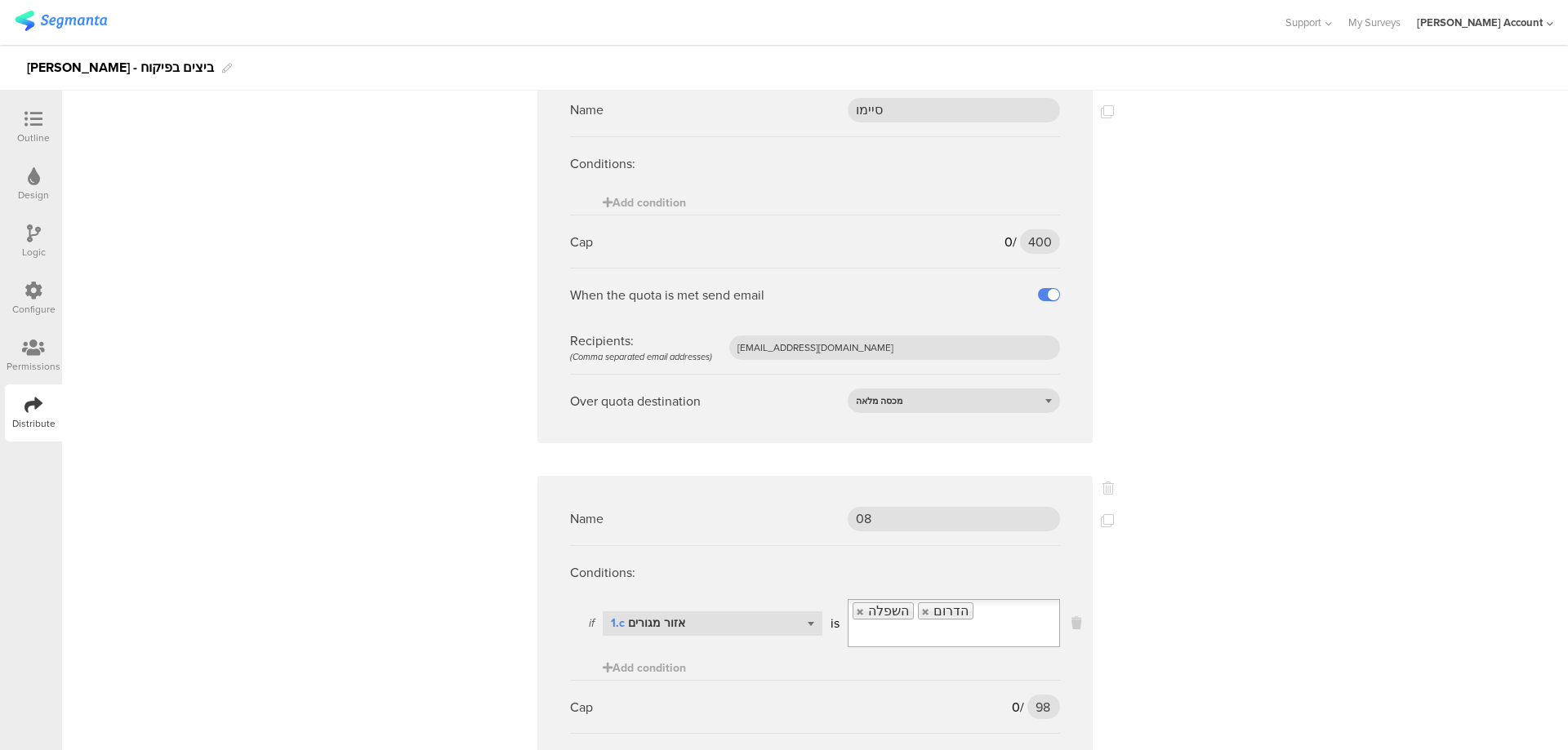
scroll to position [5658, 0]
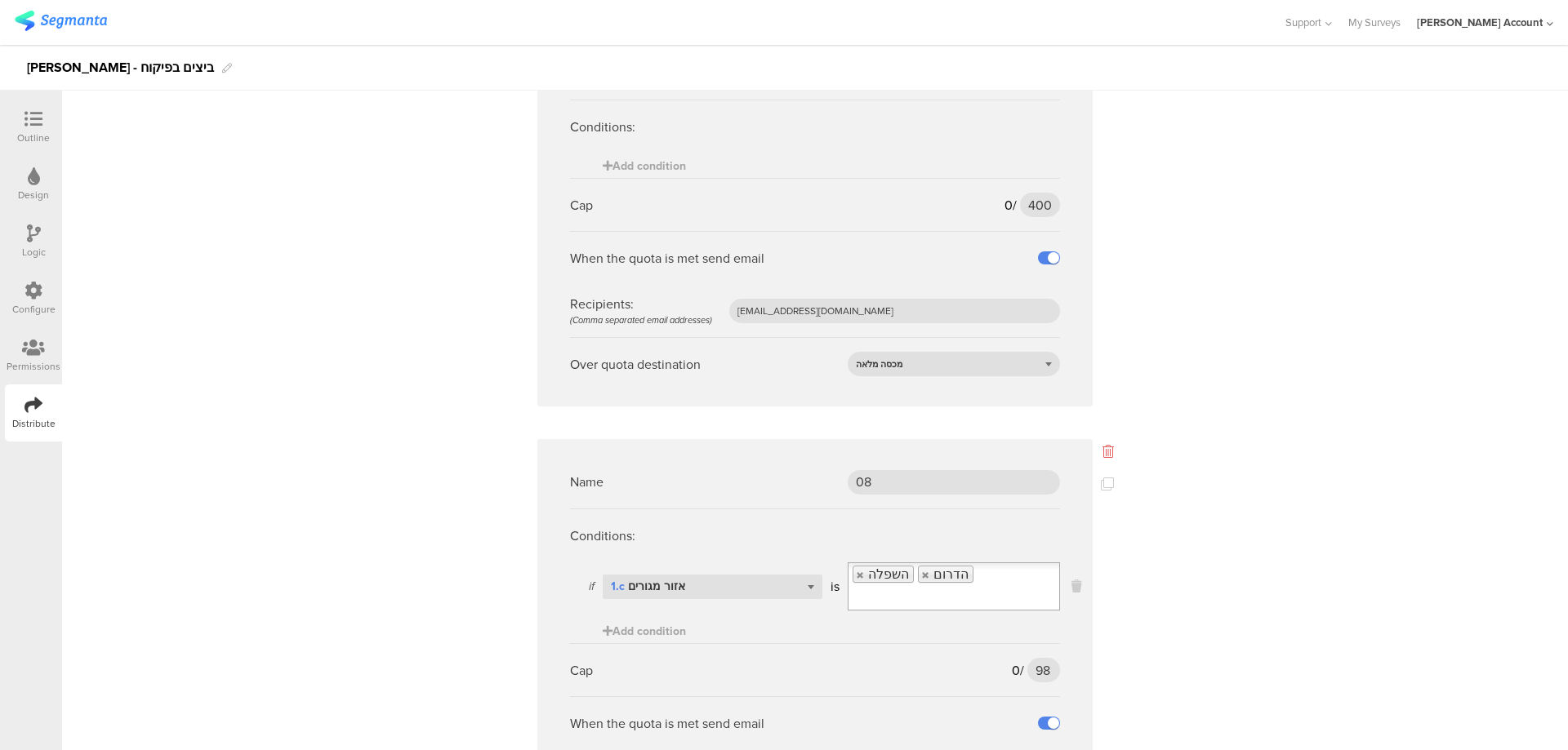
type input "36"
click at [1103, 445] on icon at bounding box center [1108, 452] width 11 height 13
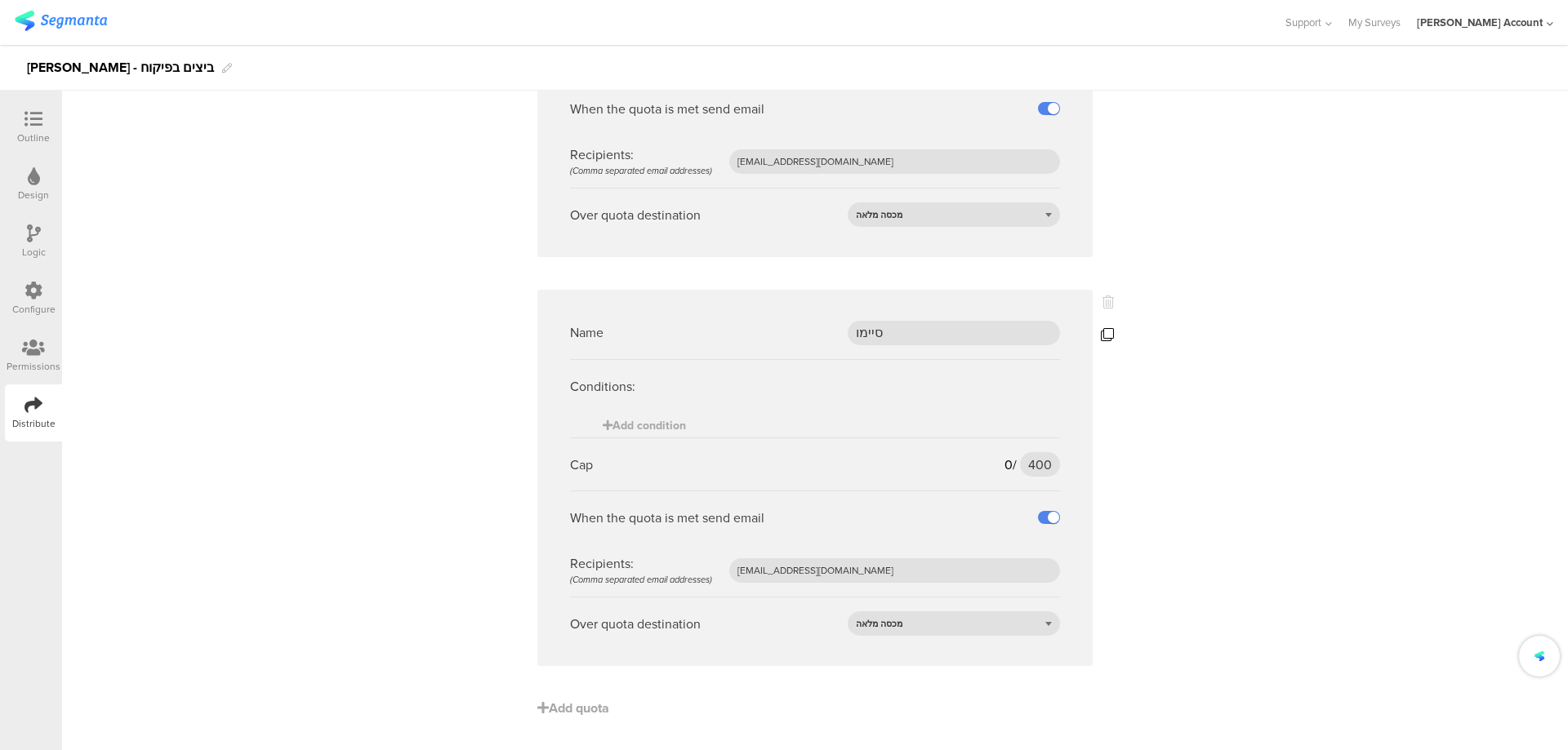
scroll to position [5288, 0]
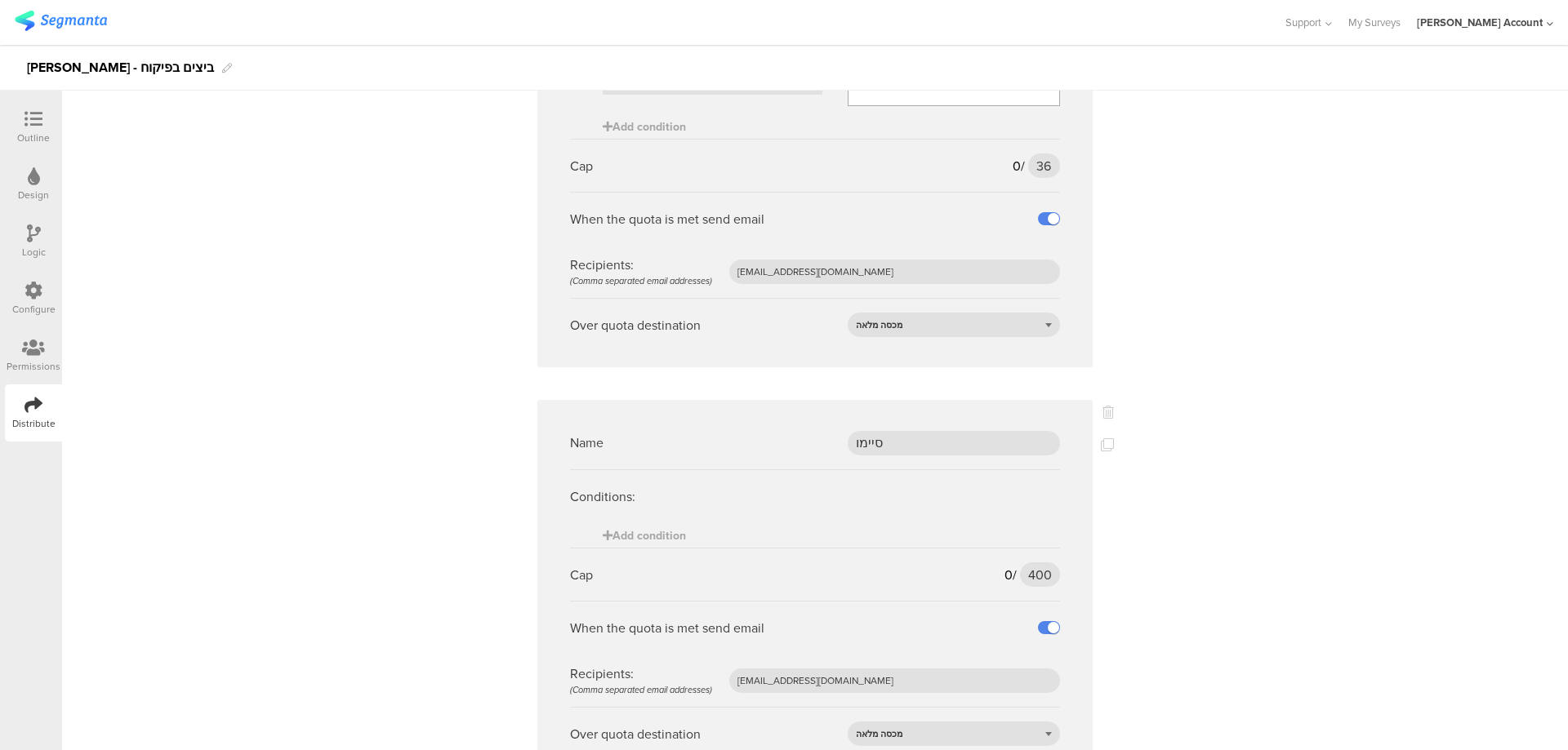
click at [42, 225] on div "Logic" at bounding box center [33, 241] width 57 height 57
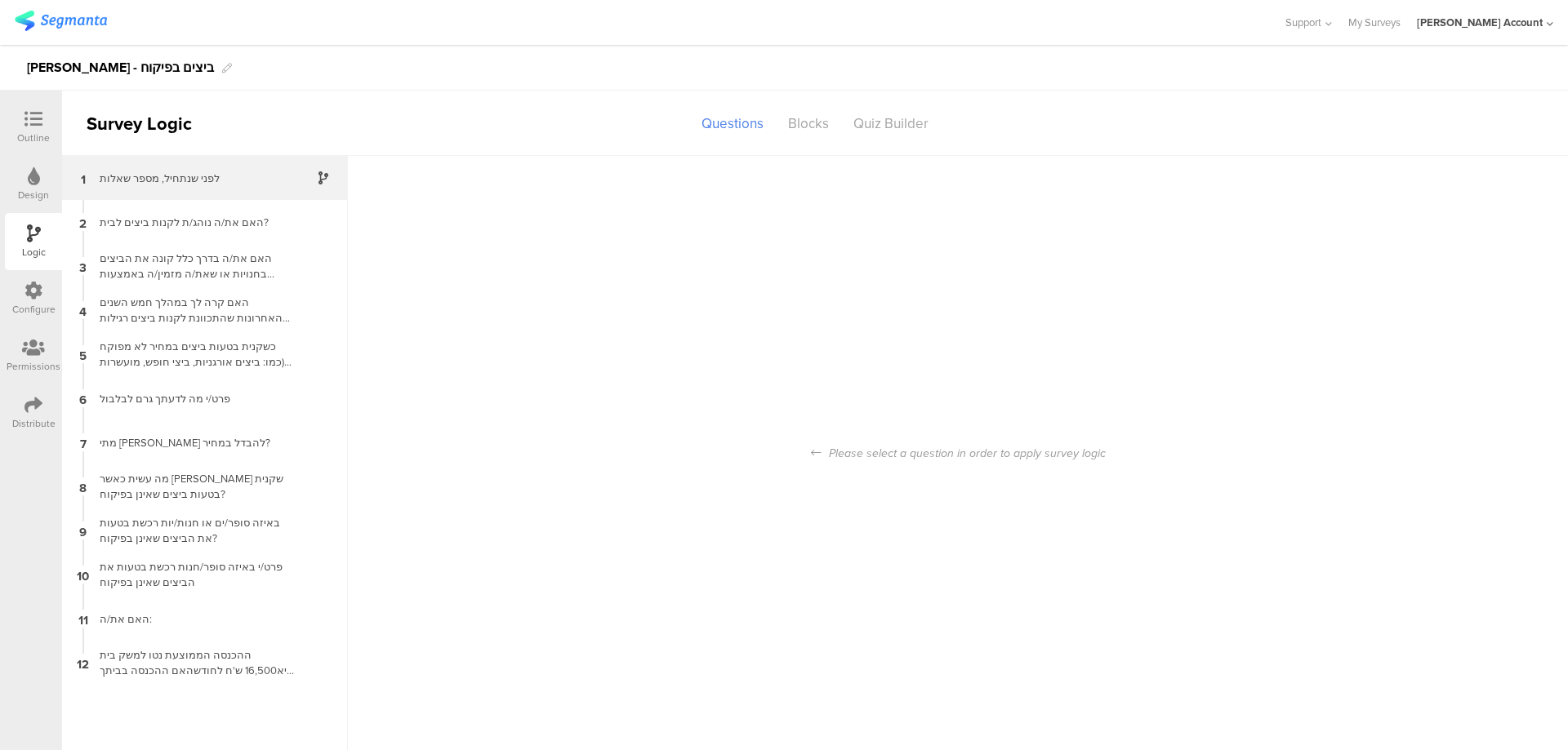
click at [132, 181] on div "לפני שנתחיל, מספר שאלות" at bounding box center [192, 178] width 204 height 15
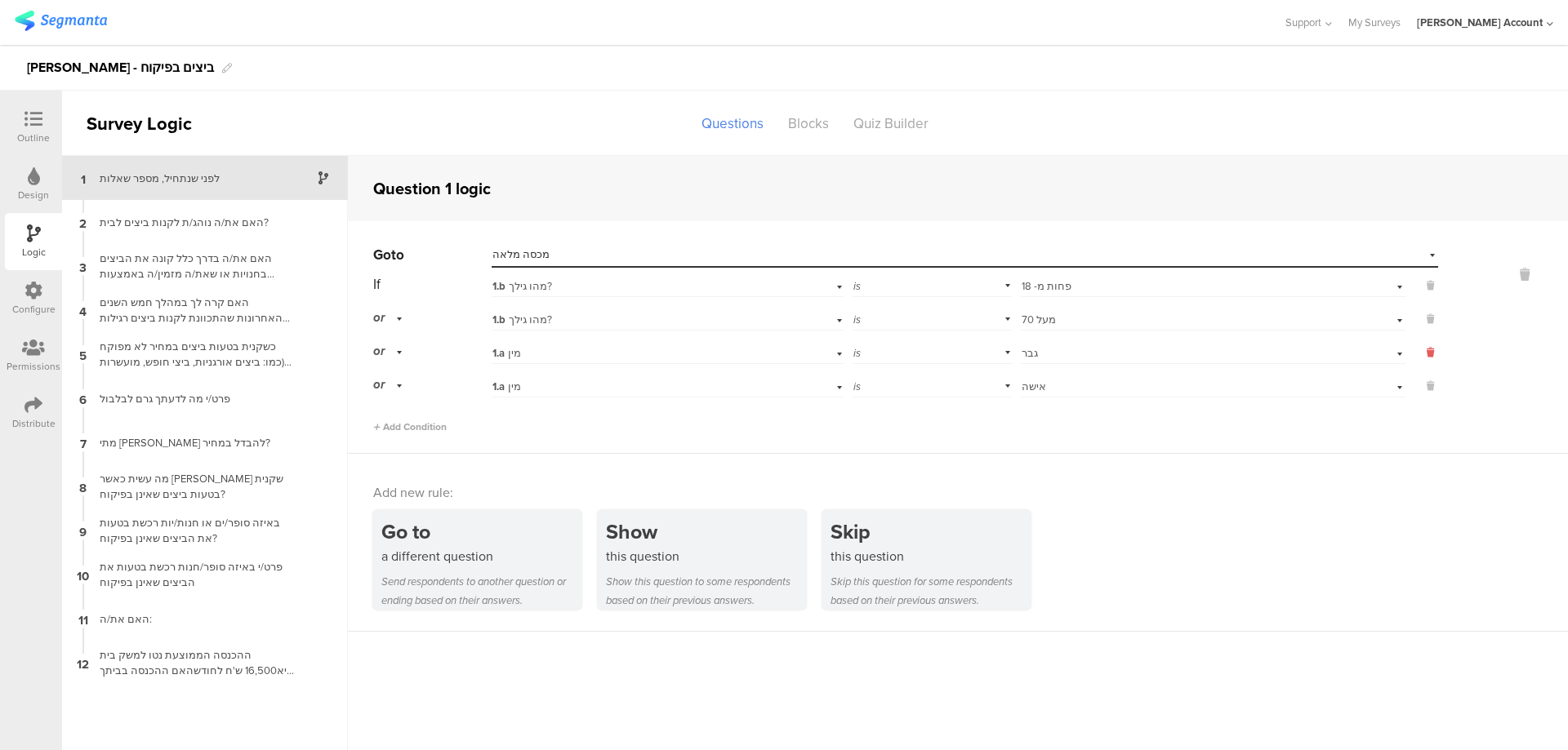
click at [1429, 348] on icon at bounding box center [1430, 352] width 8 height 14
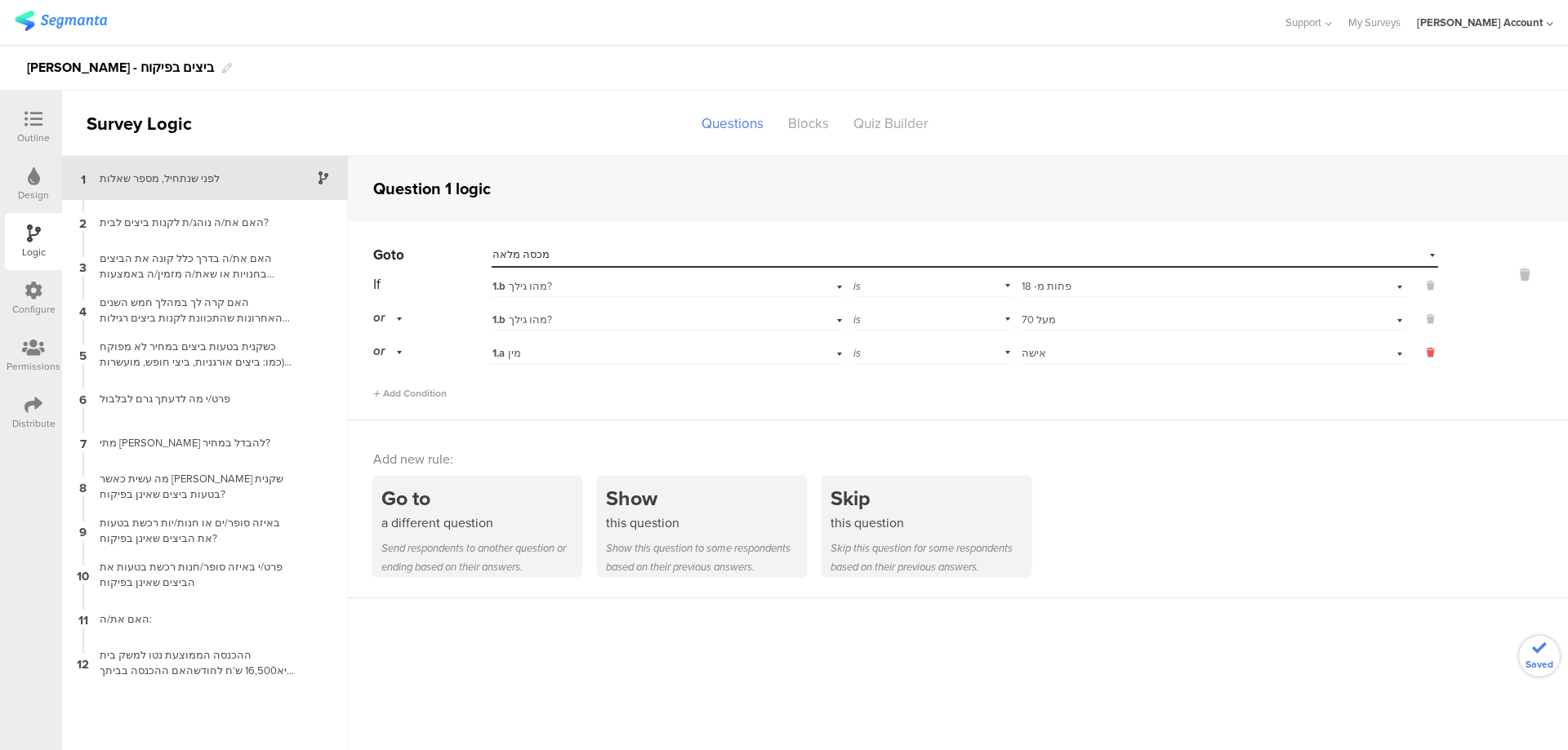
click at [1429, 348] on icon at bounding box center [1430, 352] width 8 height 14
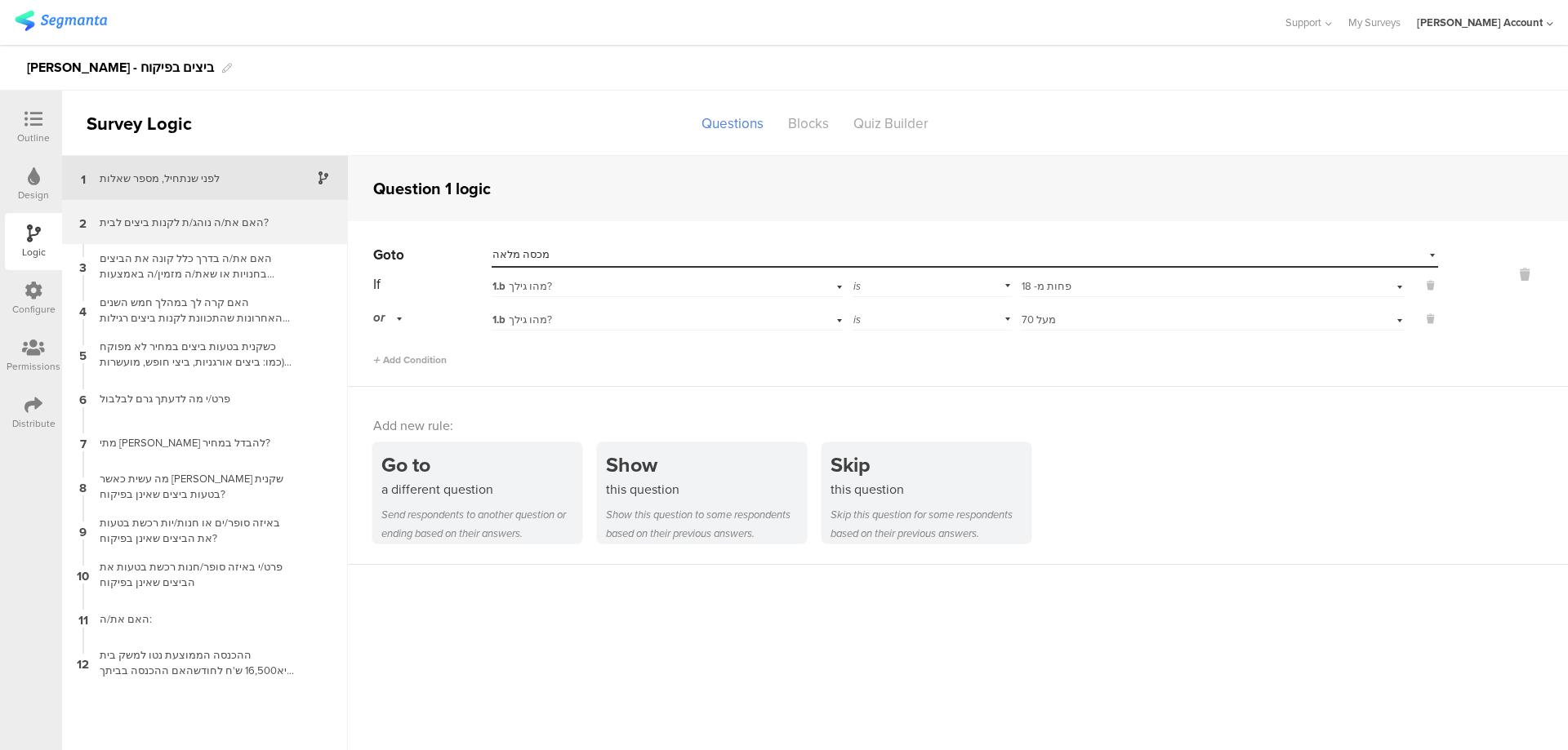
click at [259, 223] on div "האם את/ה נוהג/ת לקנות ביצים לבית?" at bounding box center [192, 222] width 204 height 15
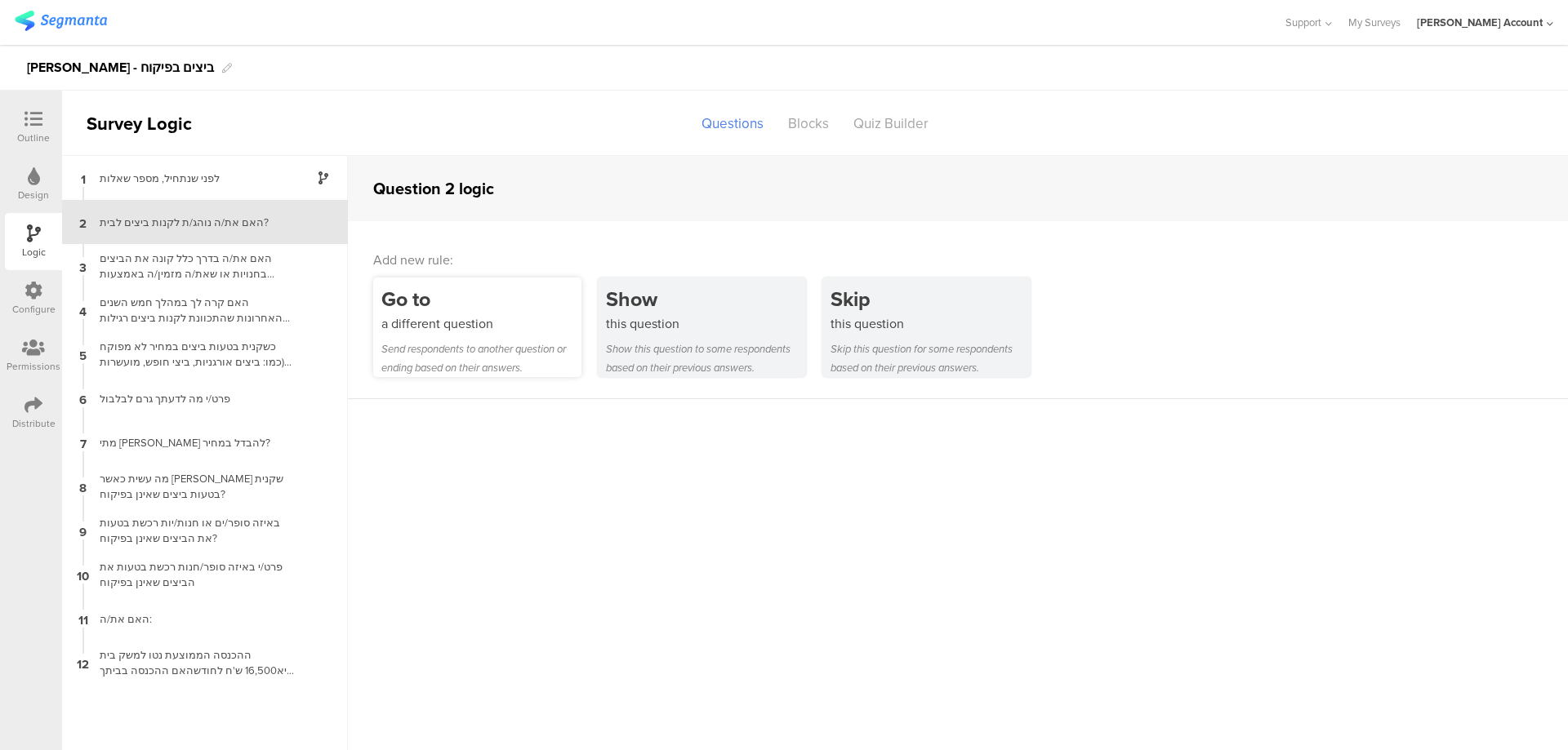
click at [501, 296] on div "Go to" at bounding box center [481, 299] width 200 height 30
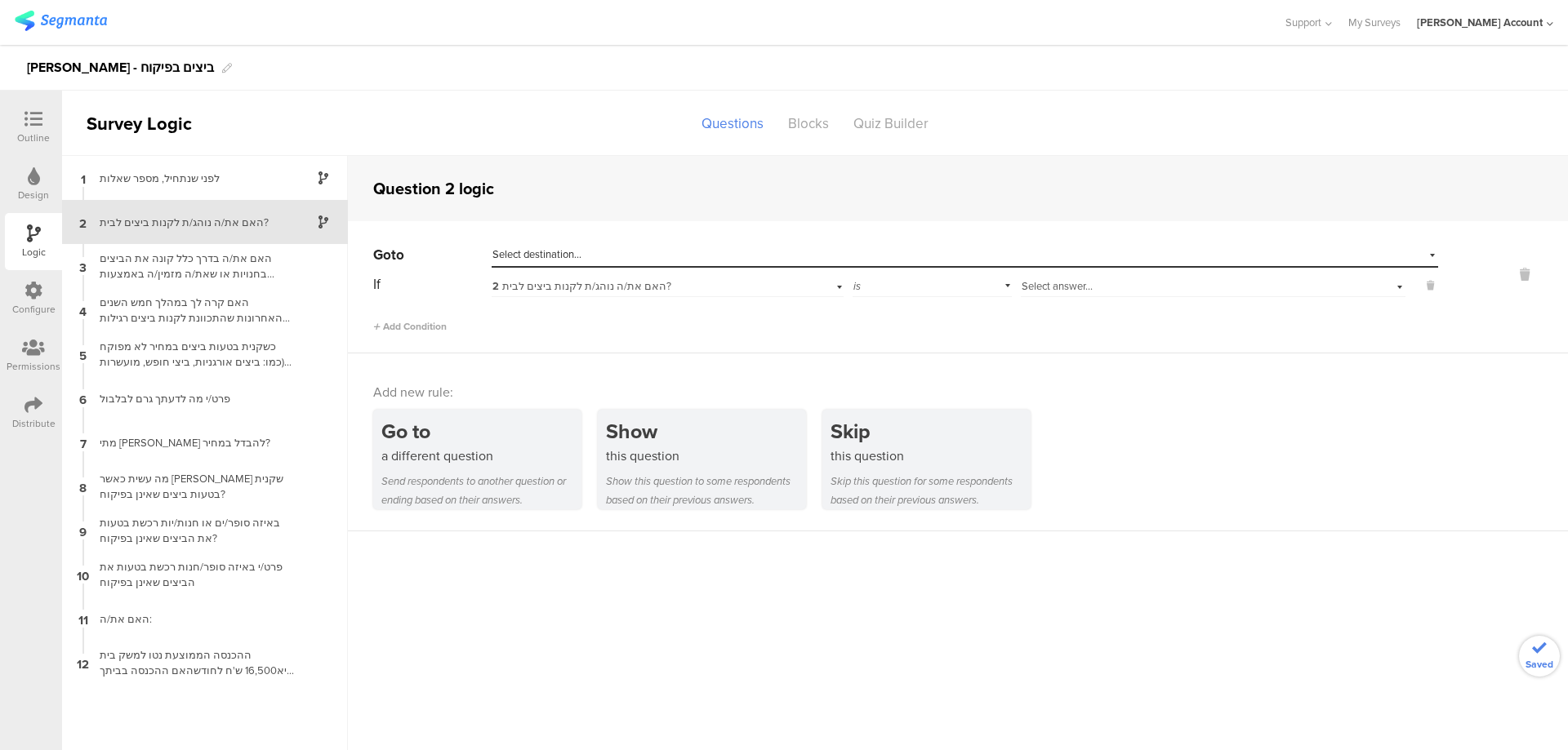
click at [1055, 285] on span "Select answer..." at bounding box center [1056, 286] width 71 height 15
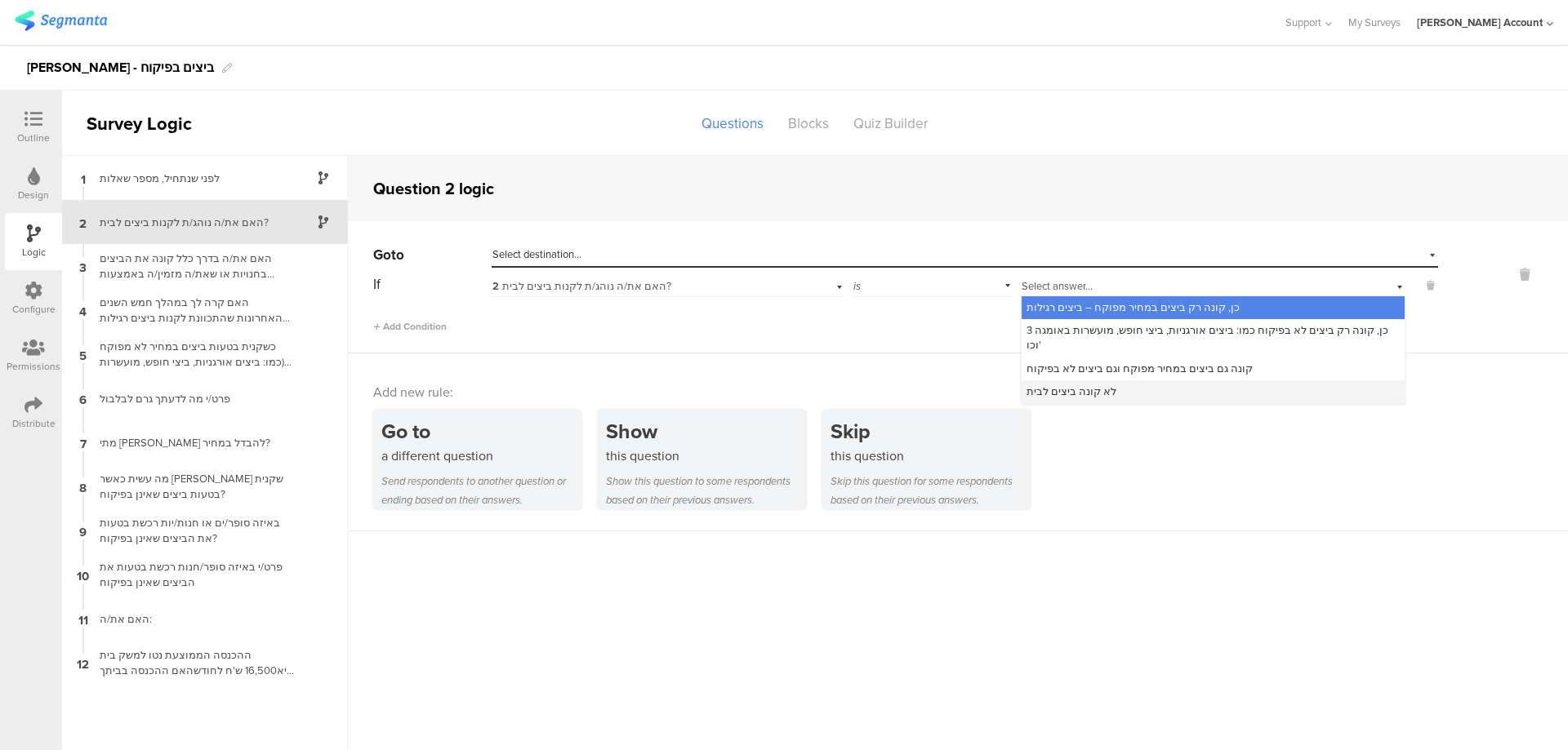
click at [1103, 384] on span "לא קונה ביצים לבית" at bounding box center [1071, 391] width 90 height 15
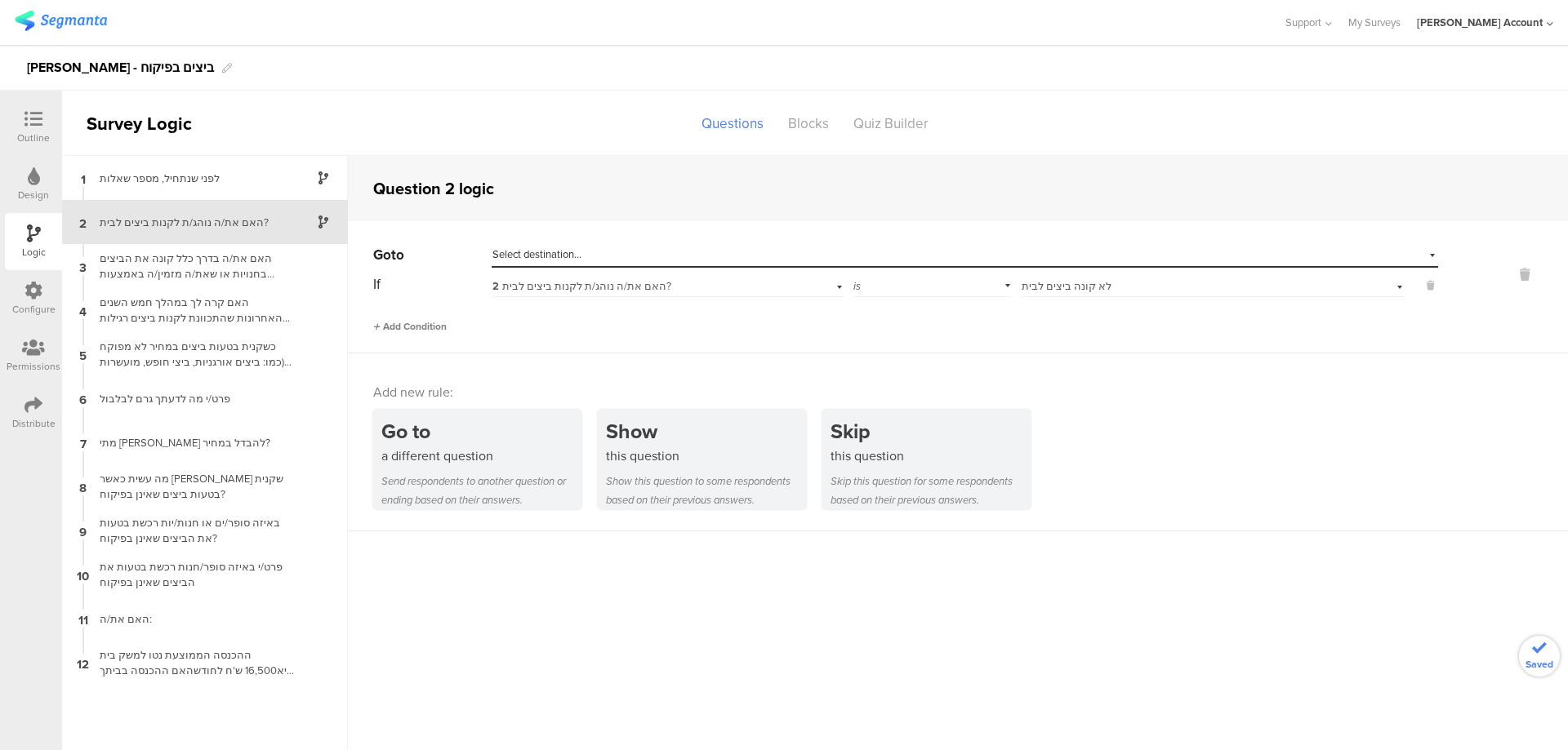
click at [427, 328] on span "Add Condition" at bounding box center [409, 326] width 73 height 14
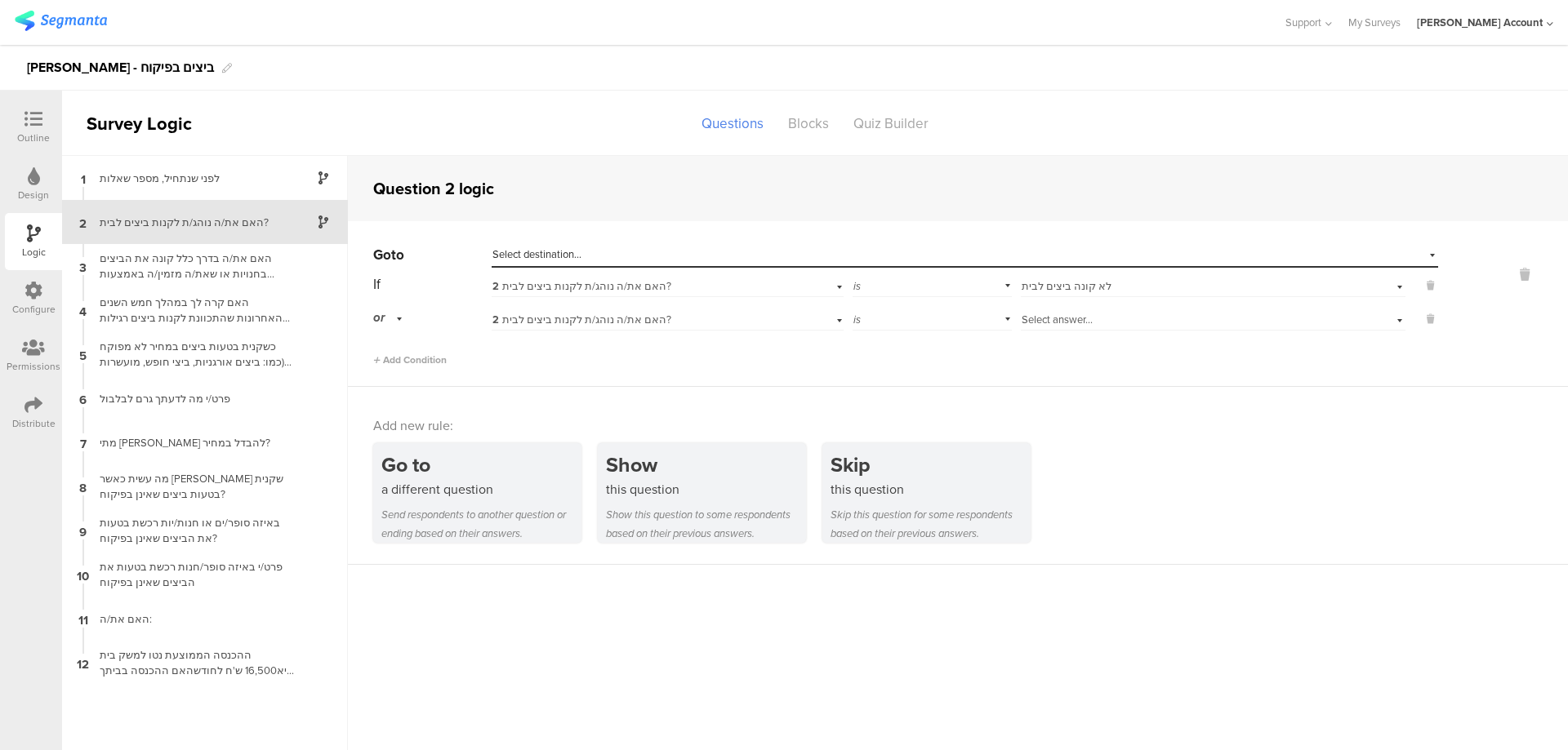
click at [1032, 324] on span "Select answer..." at bounding box center [1056, 319] width 71 height 15
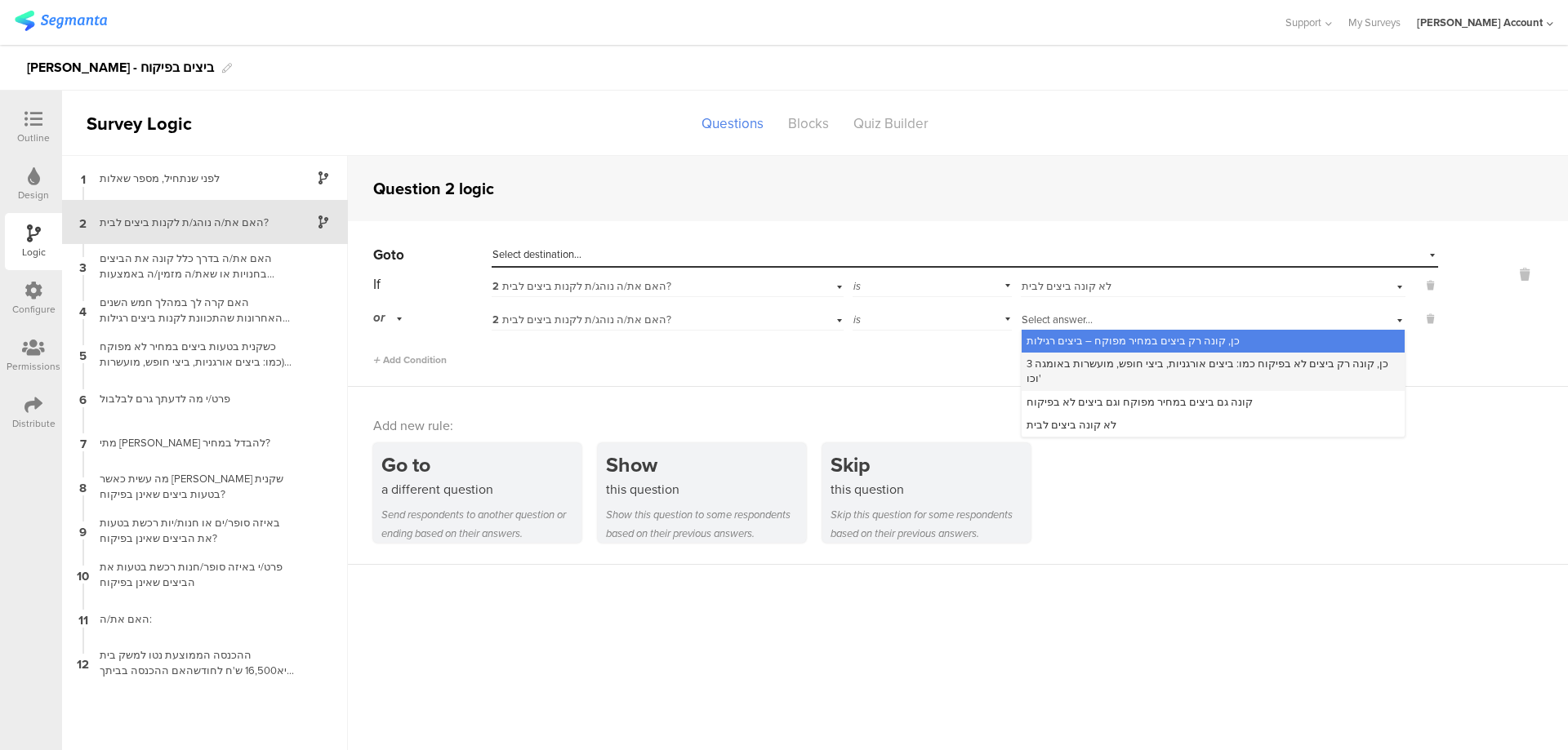
click at [1066, 363] on span "כן, קונה רק ביצים לא בפיקוח כמו: ביצים אורגניות, ביצי חופש, מועשרות באומגה 3 וכ…" at bounding box center [1207, 371] width 362 height 30
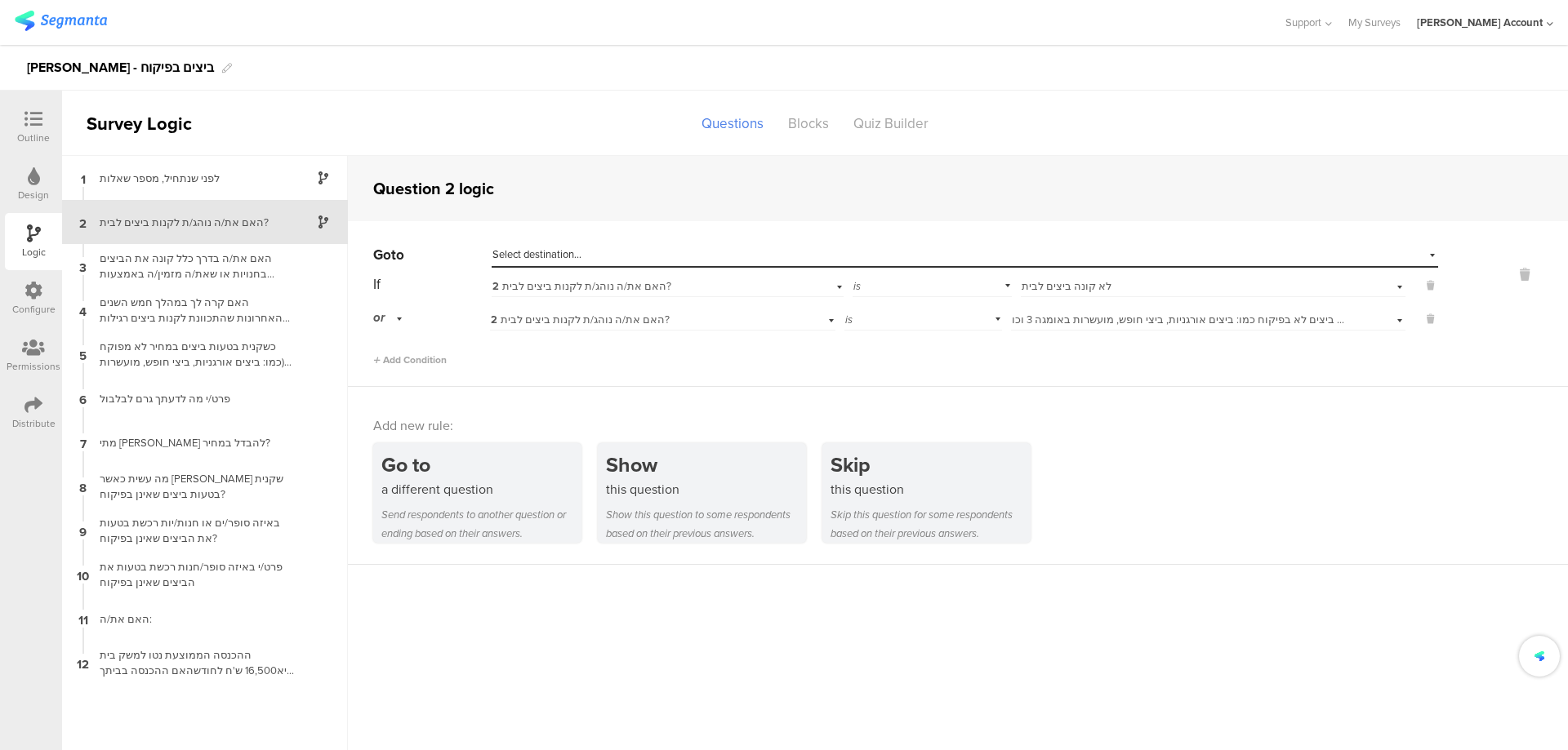
click at [1147, 260] on div "Select destination..." at bounding box center [889, 253] width 794 height 14
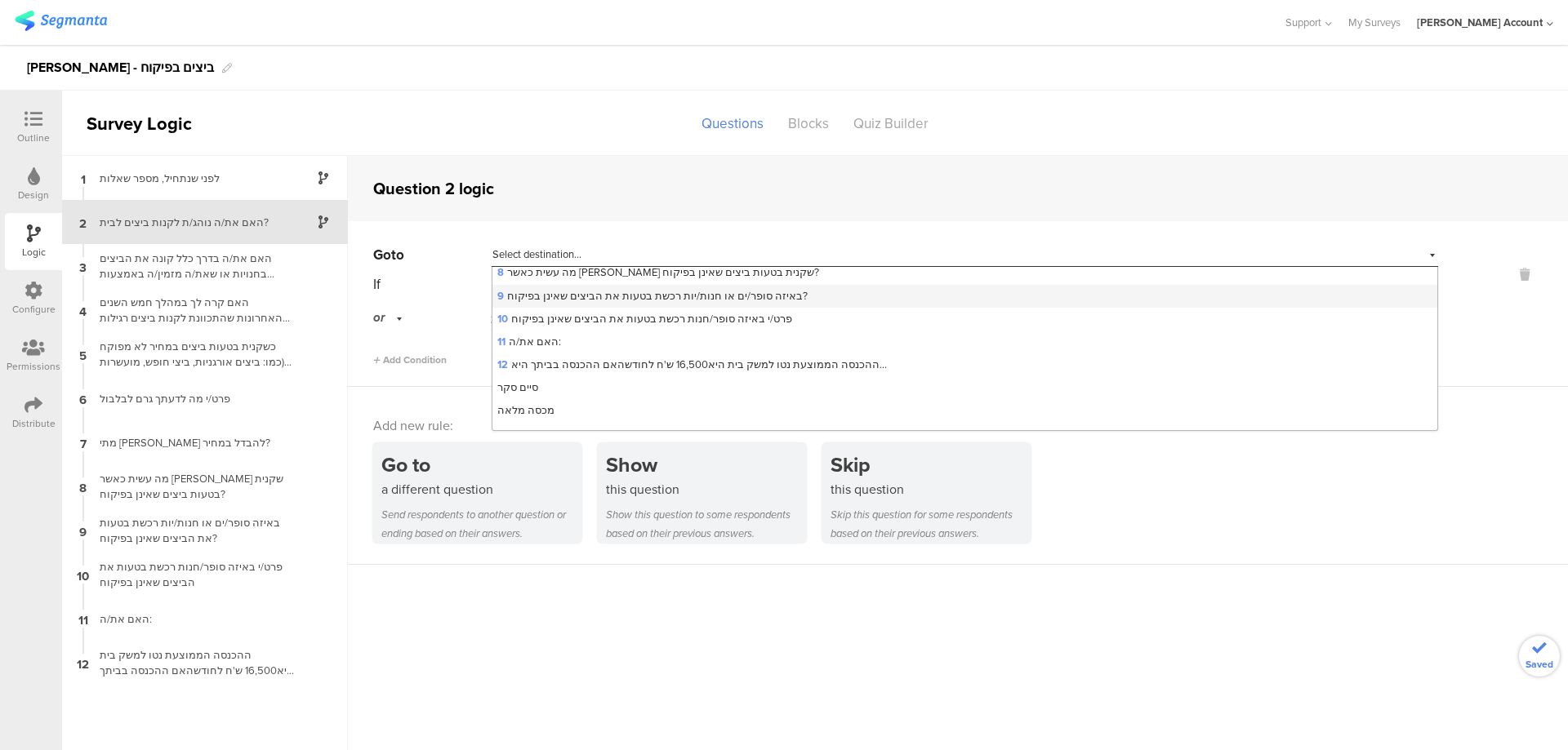
scroll to position [182, 0]
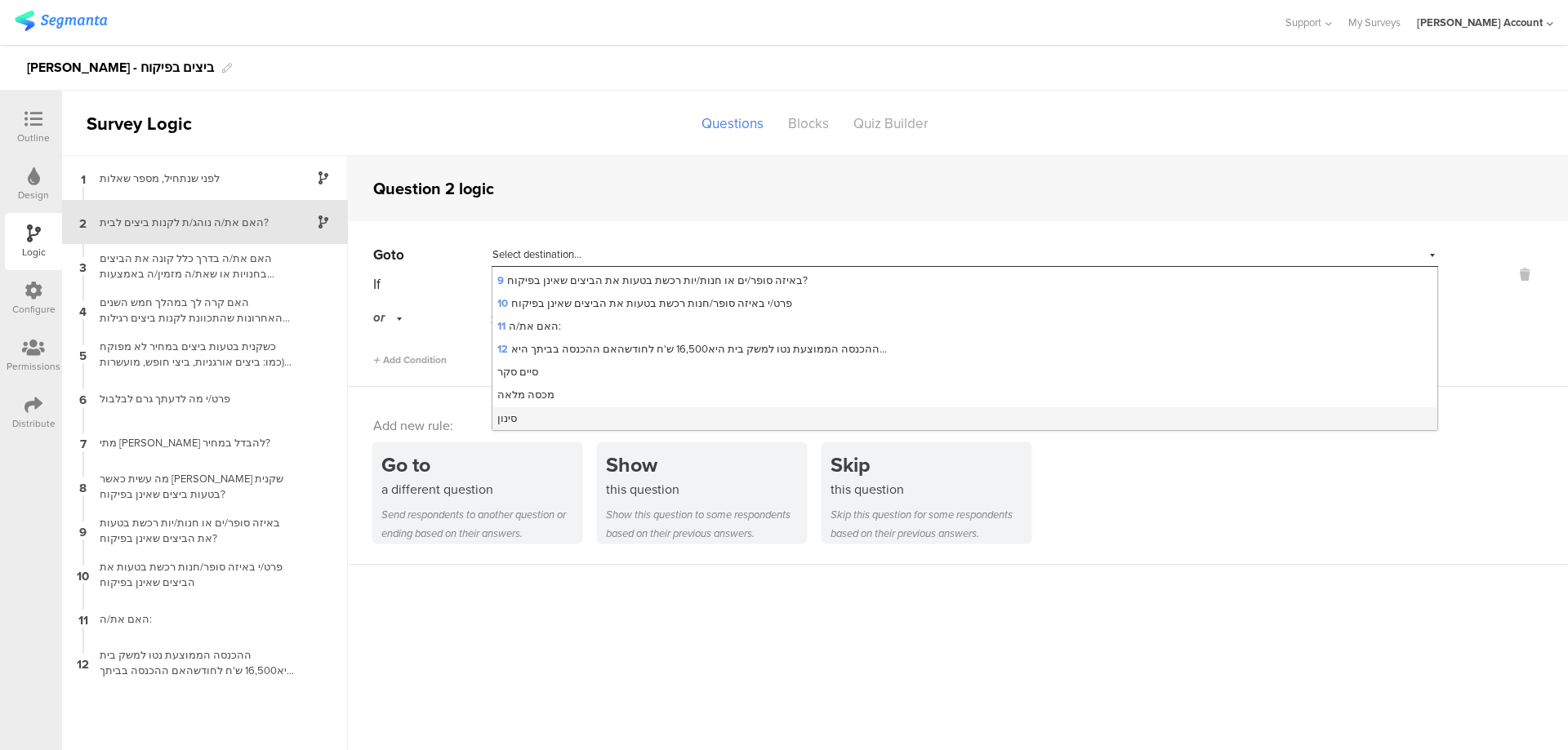
click at [665, 418] on div "סינון" at bounding box center [964, 419] width 945 height 23
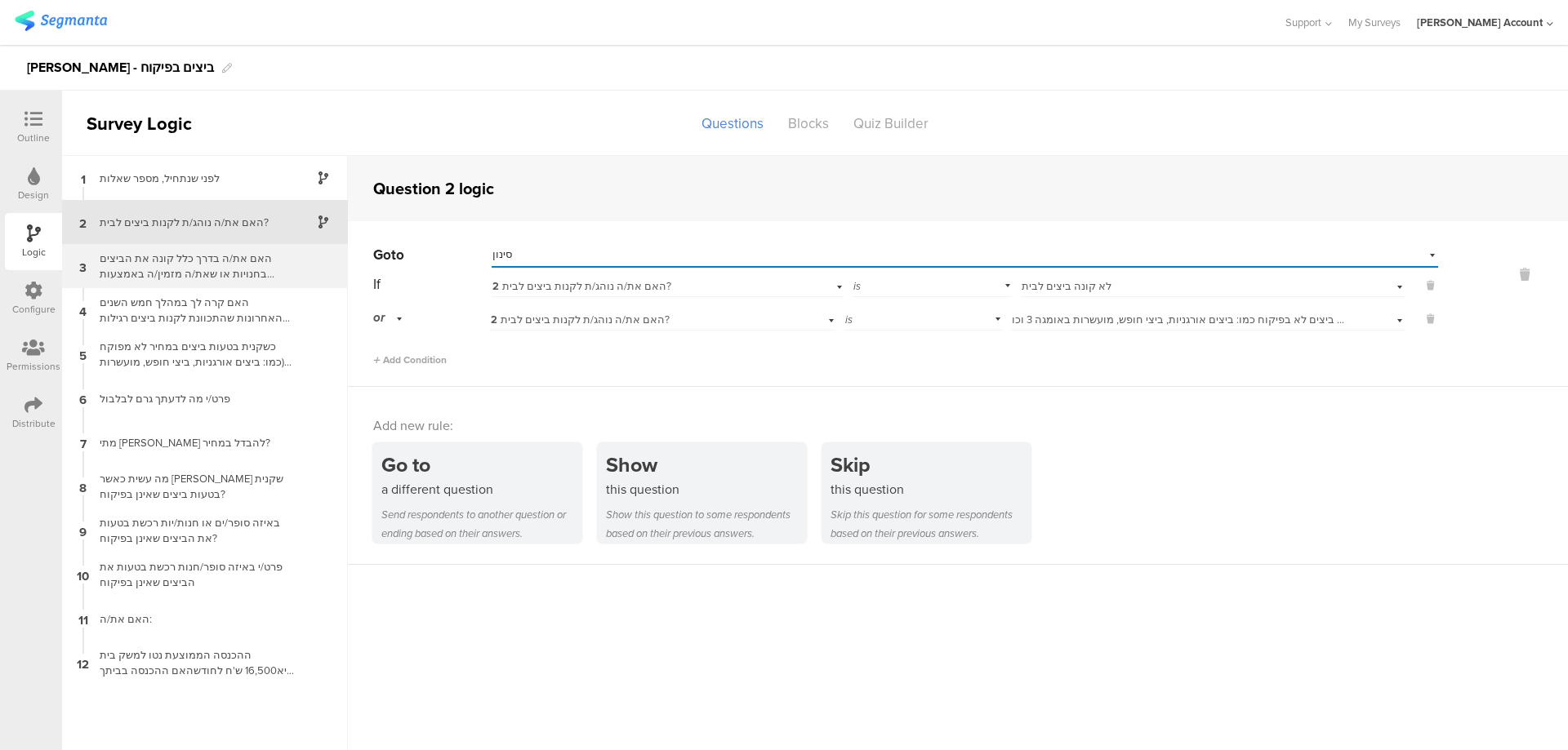
click at [236, 261] on div "האם את/ה בדרך כלל קונה את הביצים בחנויות או שאת/ה מזמין/ה באמצעות האינטרנט?" at bounding box center [192, 266] width 204 height 31
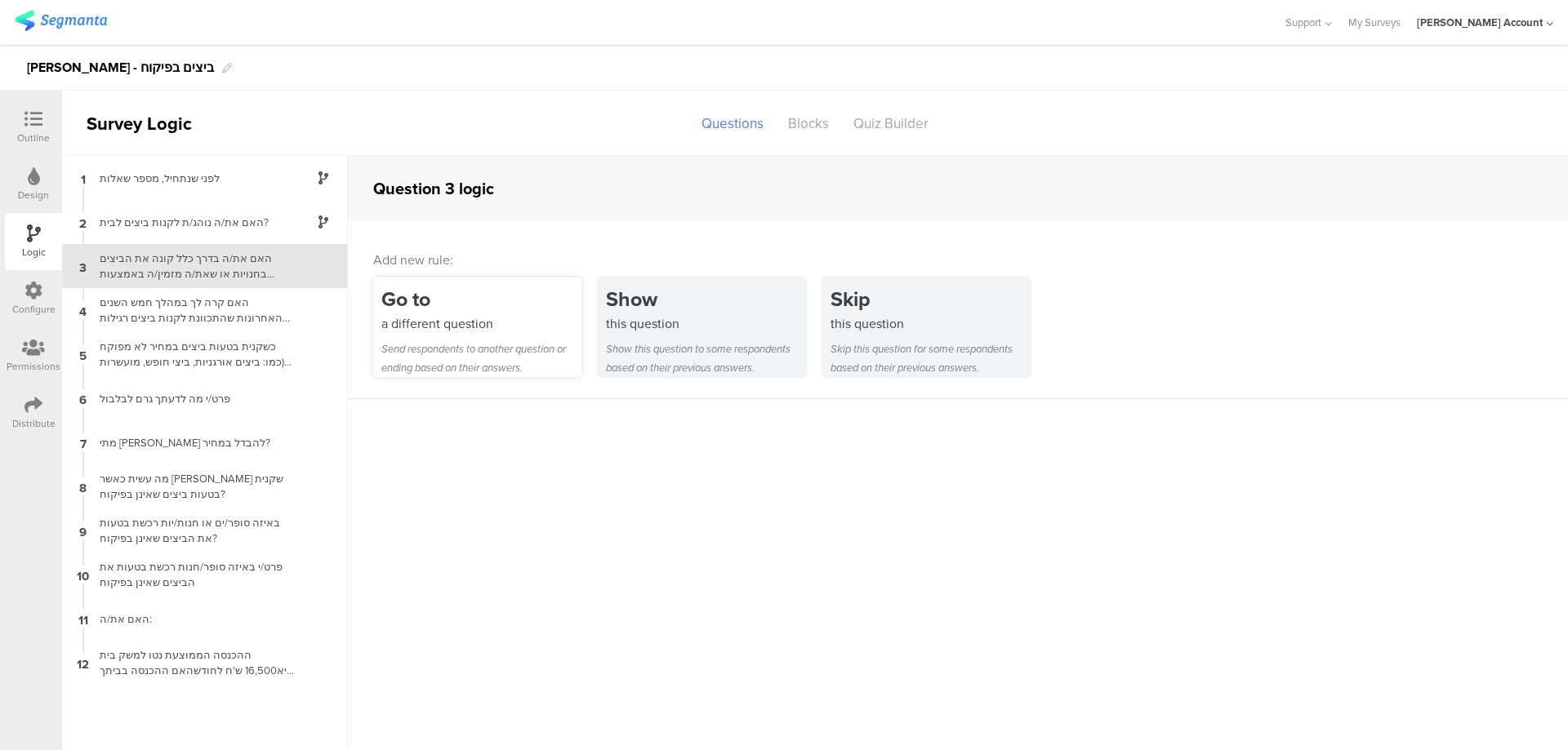
click at [499, 302] on div "Go to" at bounding box center [481, 299] width 200 height 30
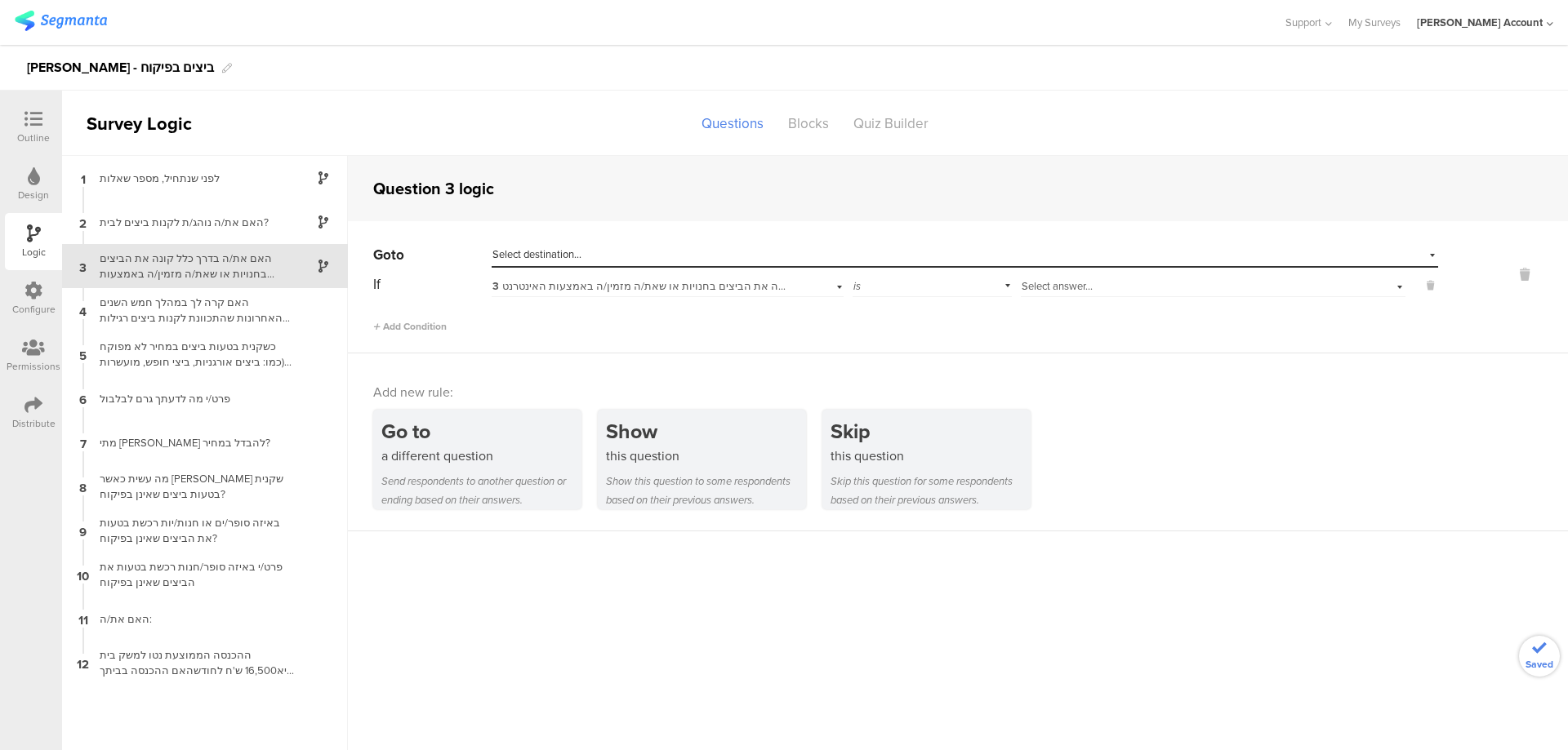
click at [928, 255] on div "Select destination..." at bounding box center [889, 253] width 794 height 14
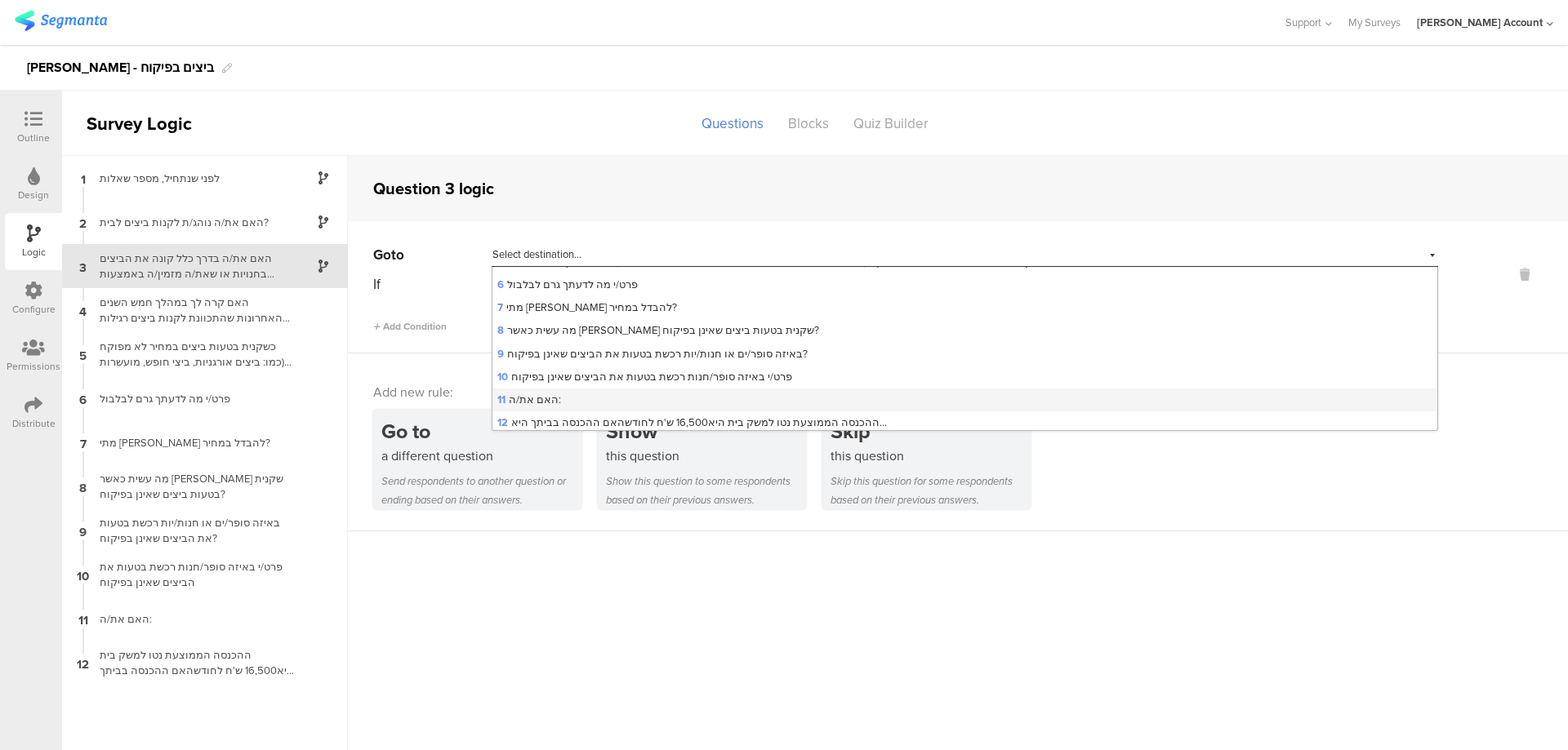
scroll to position [182, 0]
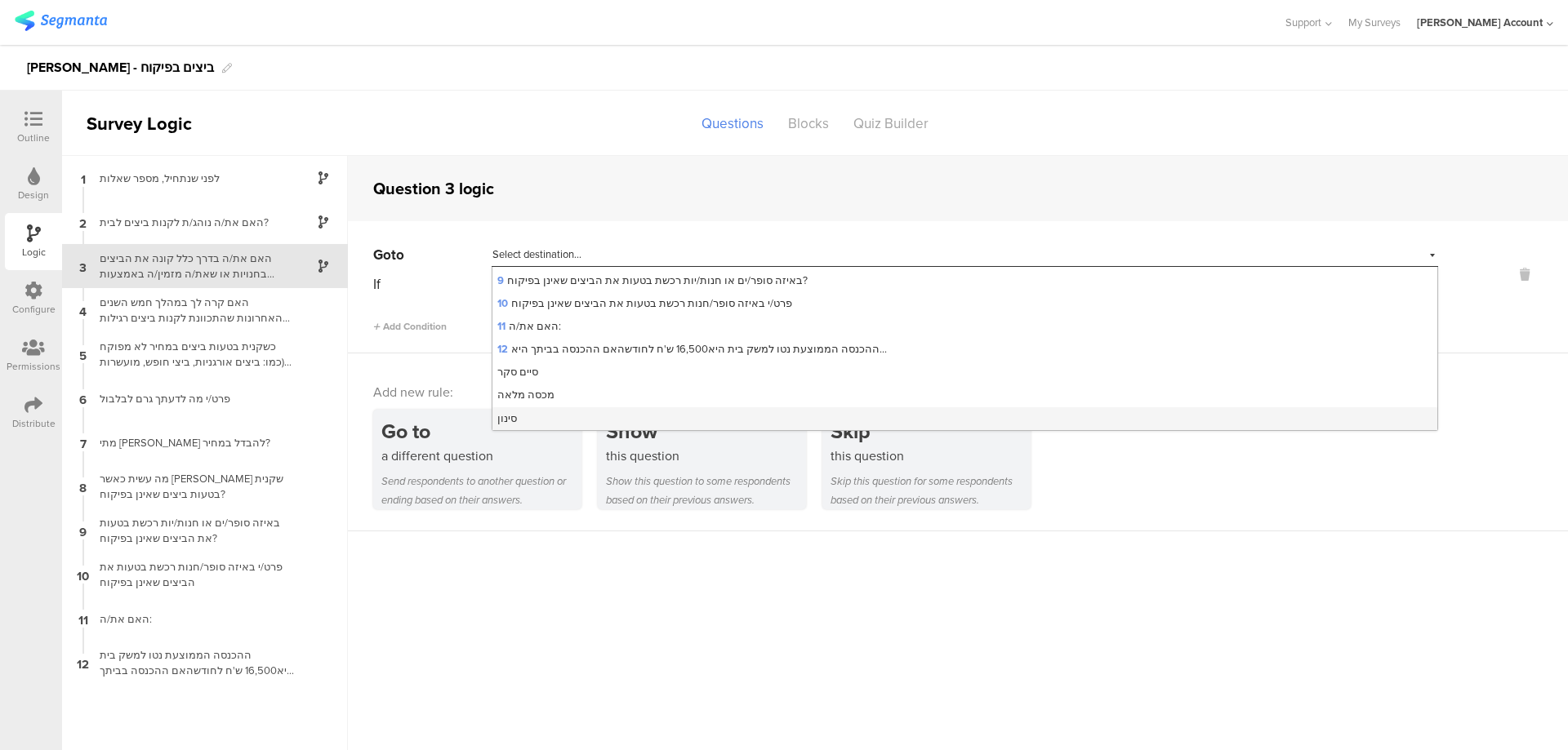
click at [730, 414] on div "סינון" at bounding box center [964, 419] width 945 height 23
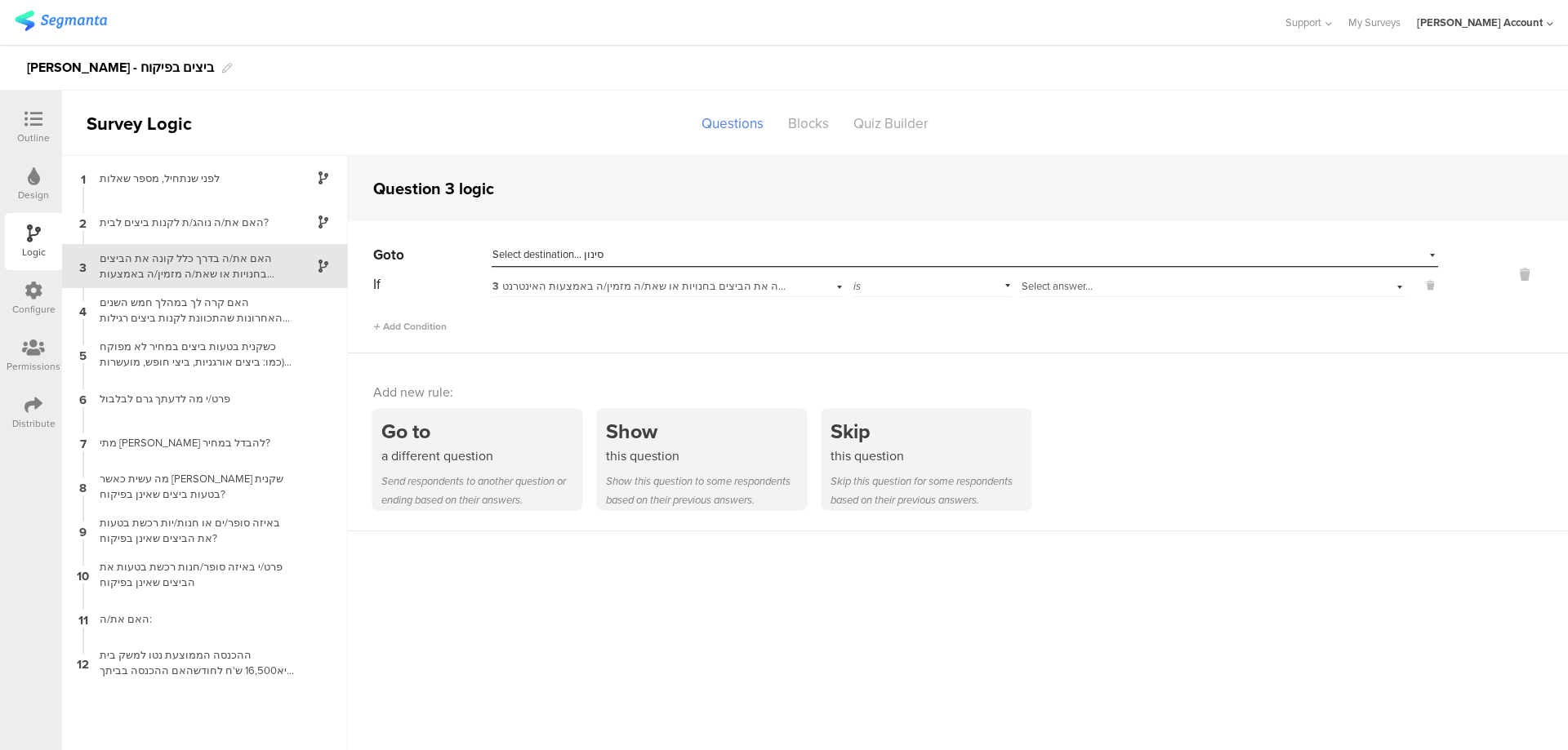
scroll to position [0, 0]
click at [1067, 280] on span "Select answer..." at bounding box center [1056, 286] width 71 height 15
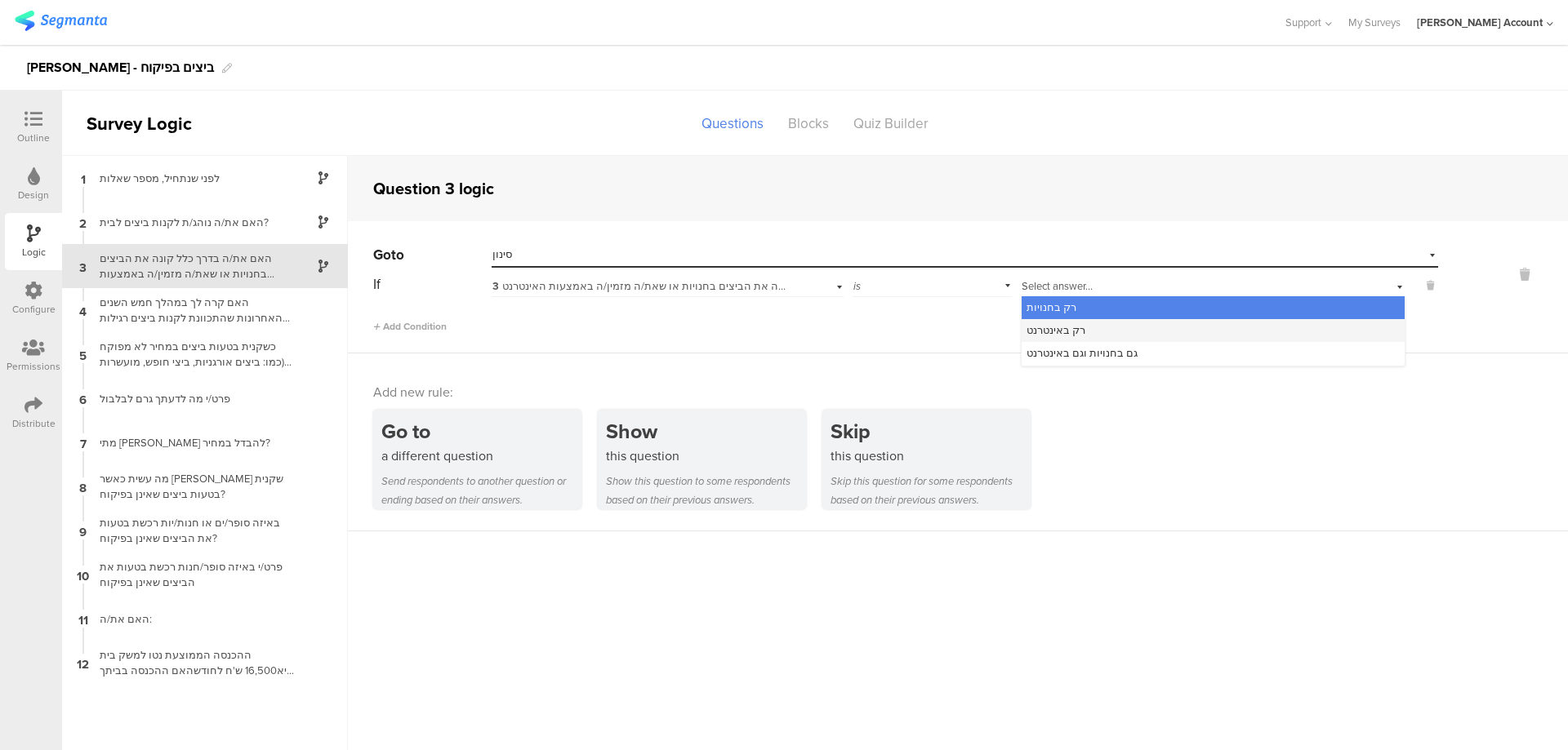
click at [1116, 328] on div "רק באינטרנט" at bounding box center [1212, 330] width 383 height 23
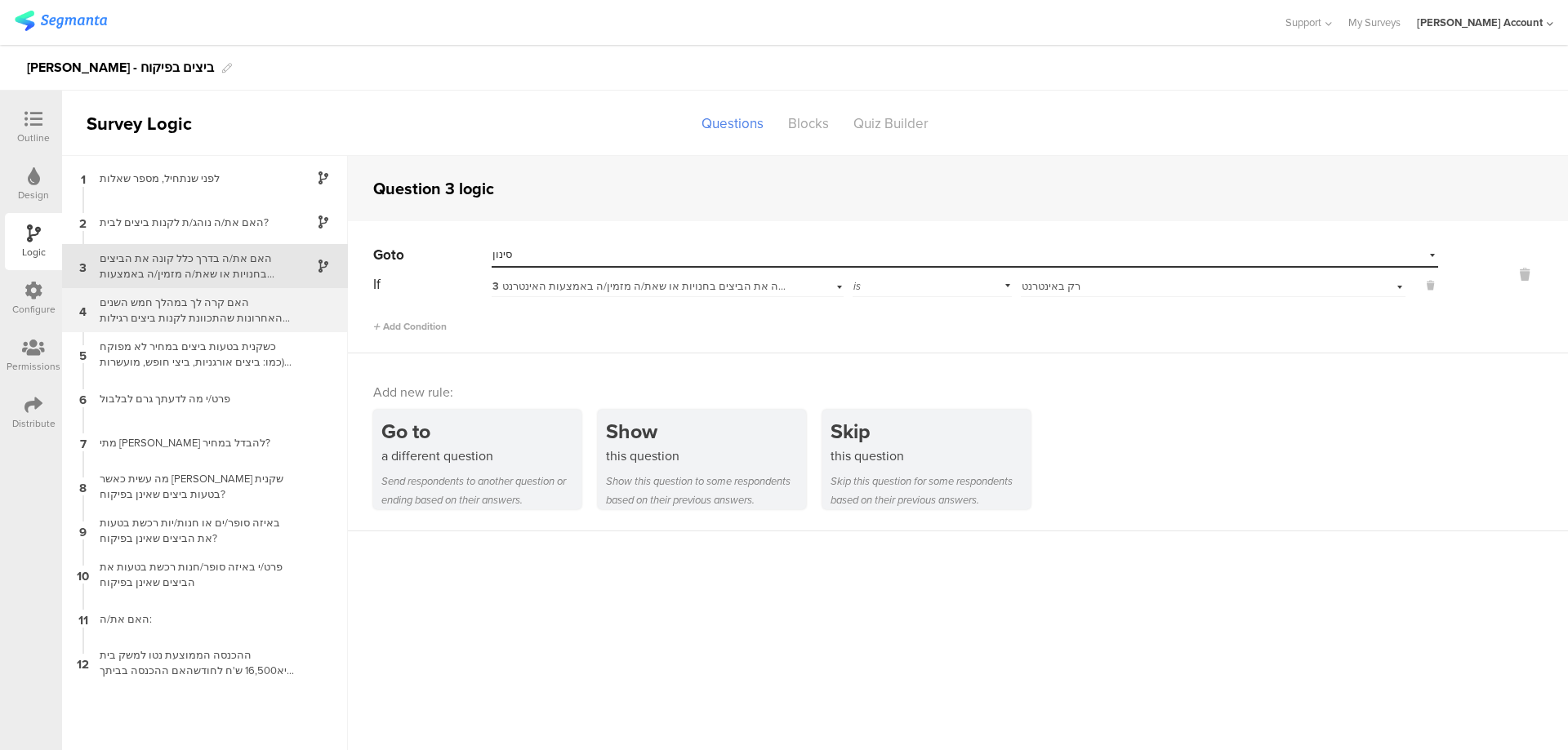
click at [282, 311] on div "האם קרה לך במהלך חמש השנים האחרונות שהתכוונת לקנות ביצים רגילות (כלומר ביצים במ…" at bounding box center [192, 309] width 204 height 31
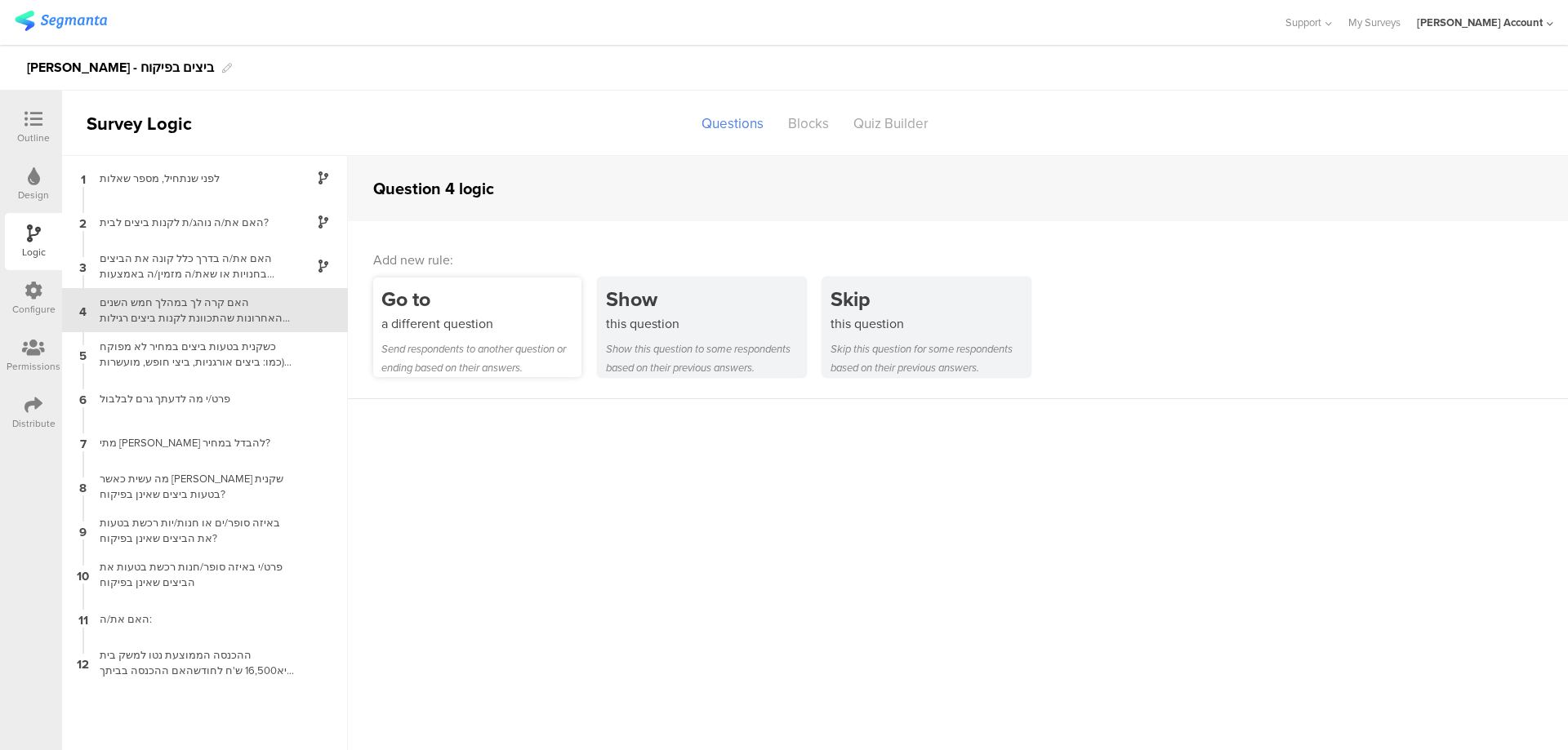
click at [532, 300] on div "Go to" at bounding box center [481, 299] width 200 height 30
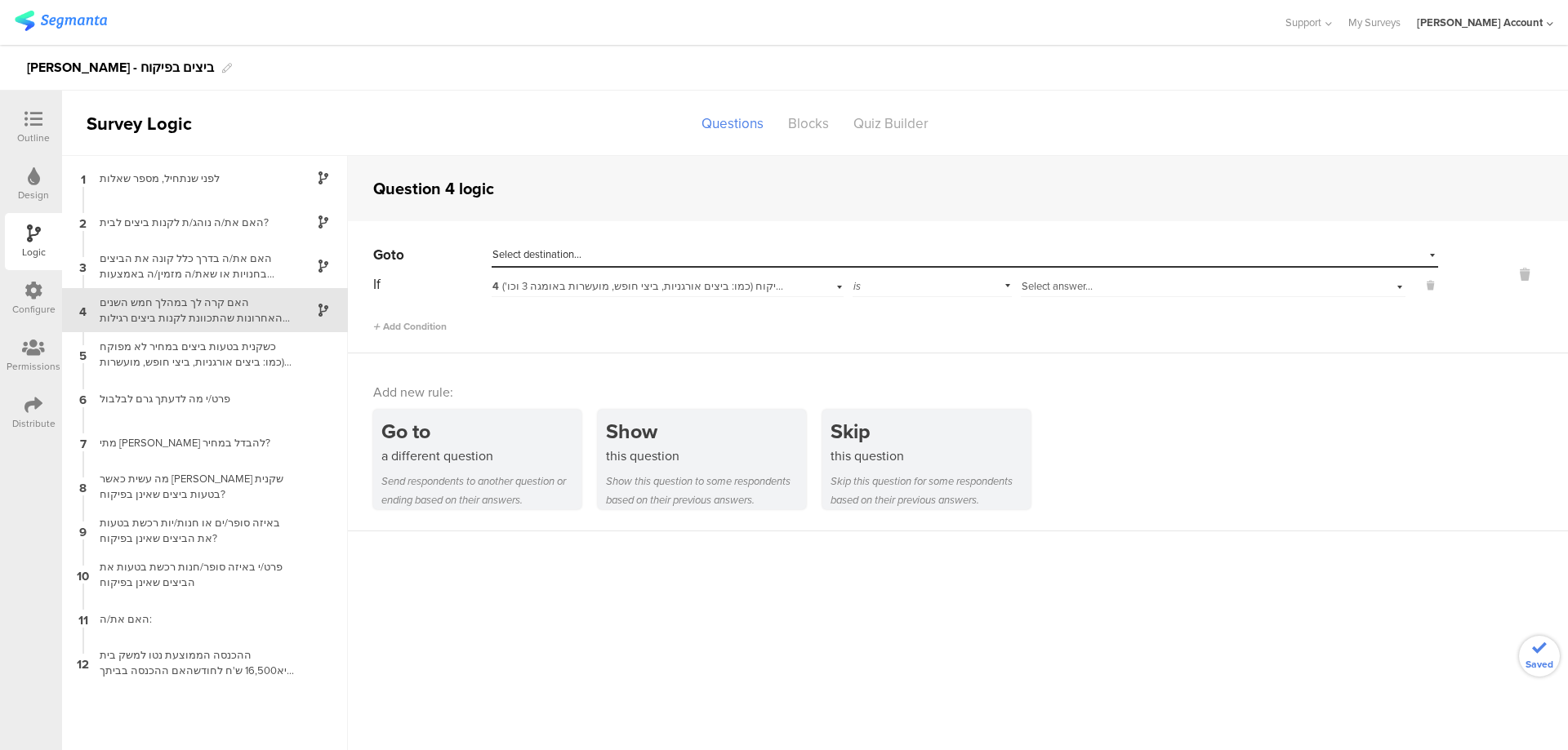
click at [1085, 271] on div "Go to Select destination... If 4 האם קרה לך במהלך חמש השנים האחרונות שהתכוונת ל…" at bounding box center [905, 288] width 1065 height 91
click at [1108, 271] on div "Go to Select destination... If 4 האם קרה לך במהלך חמש השנים האחרונות שהתכוונת ל…" at bounding box center [905, 288] width 1065 height 91
click at [1107, 274] on div "Select answer..." at bounding box center [1213, 284] width 385 height 26
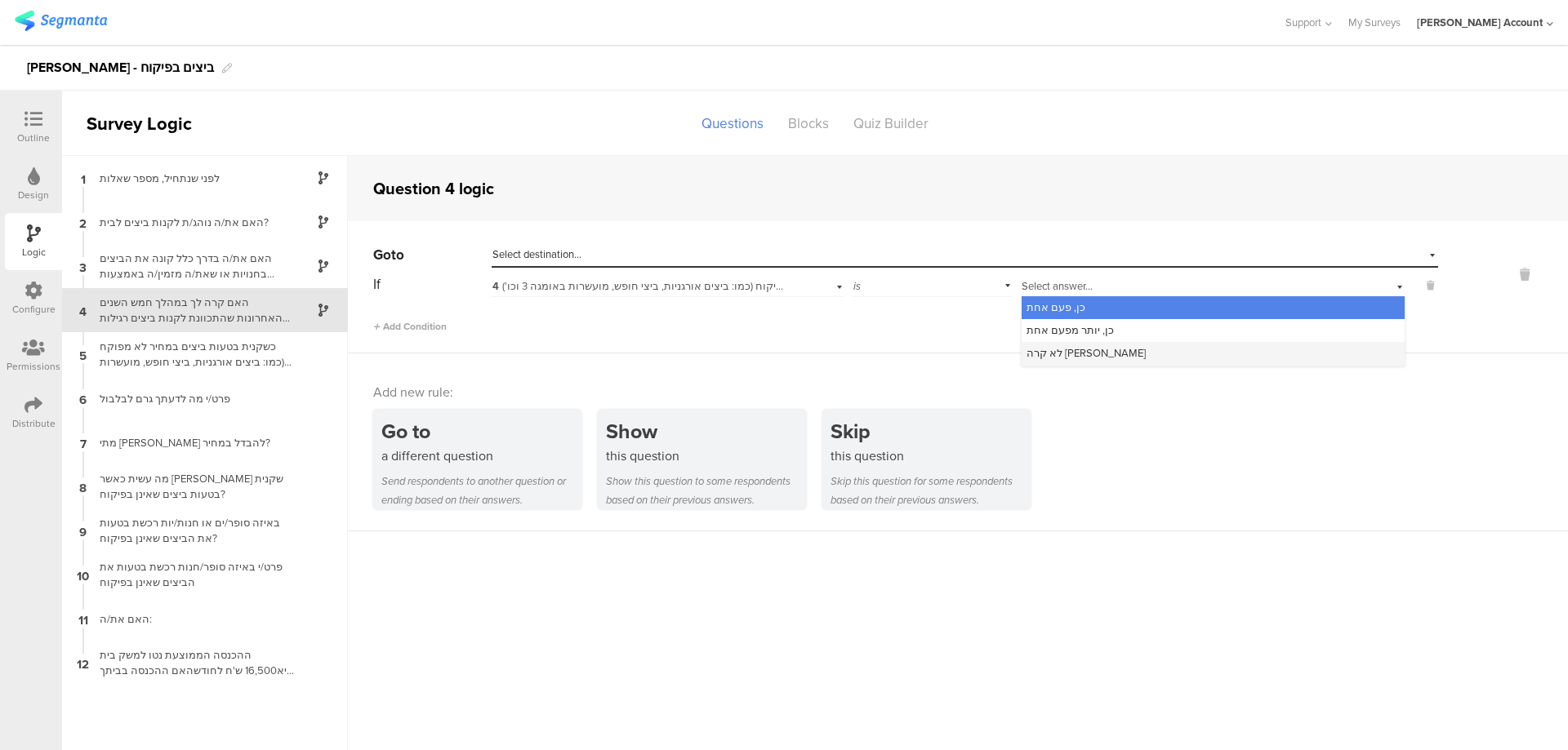
click at [1117, 347] on div "לא קרה לי" at bounding box center [1212, 353] width 383 height 23
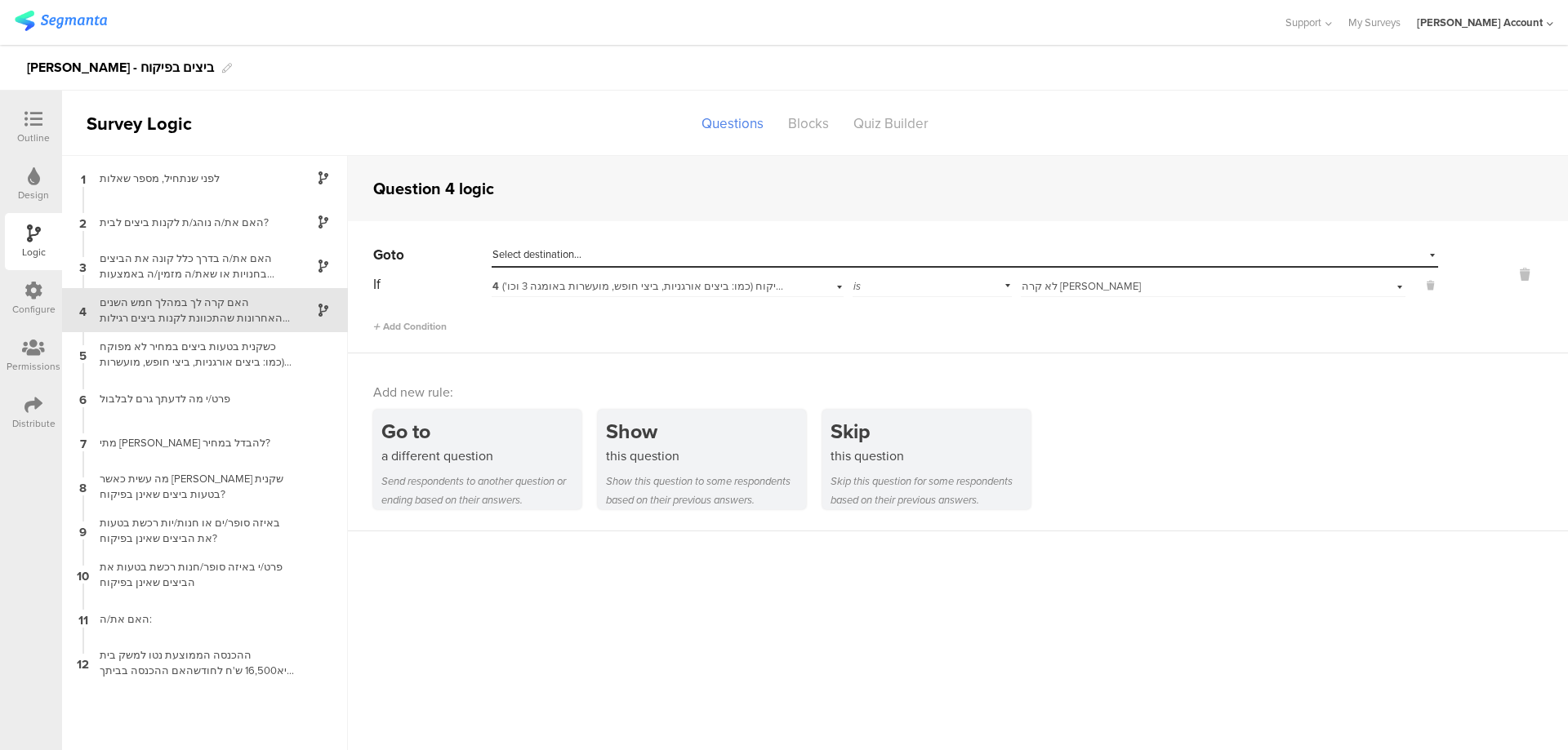
click at [910, 249] on div "Select destination..." at bounding box center [889, 253] width 794 height 14
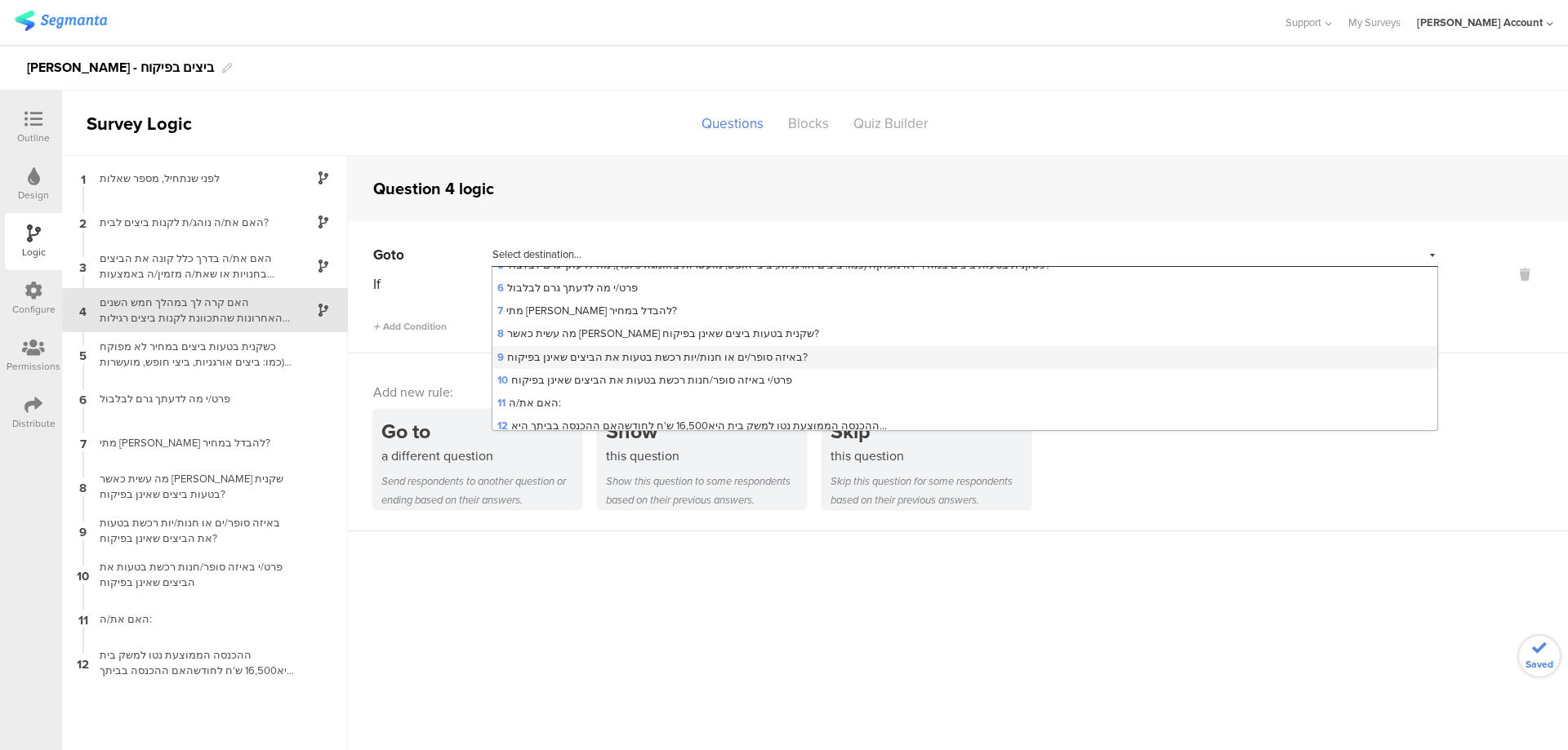
scroll to position [182, 0]
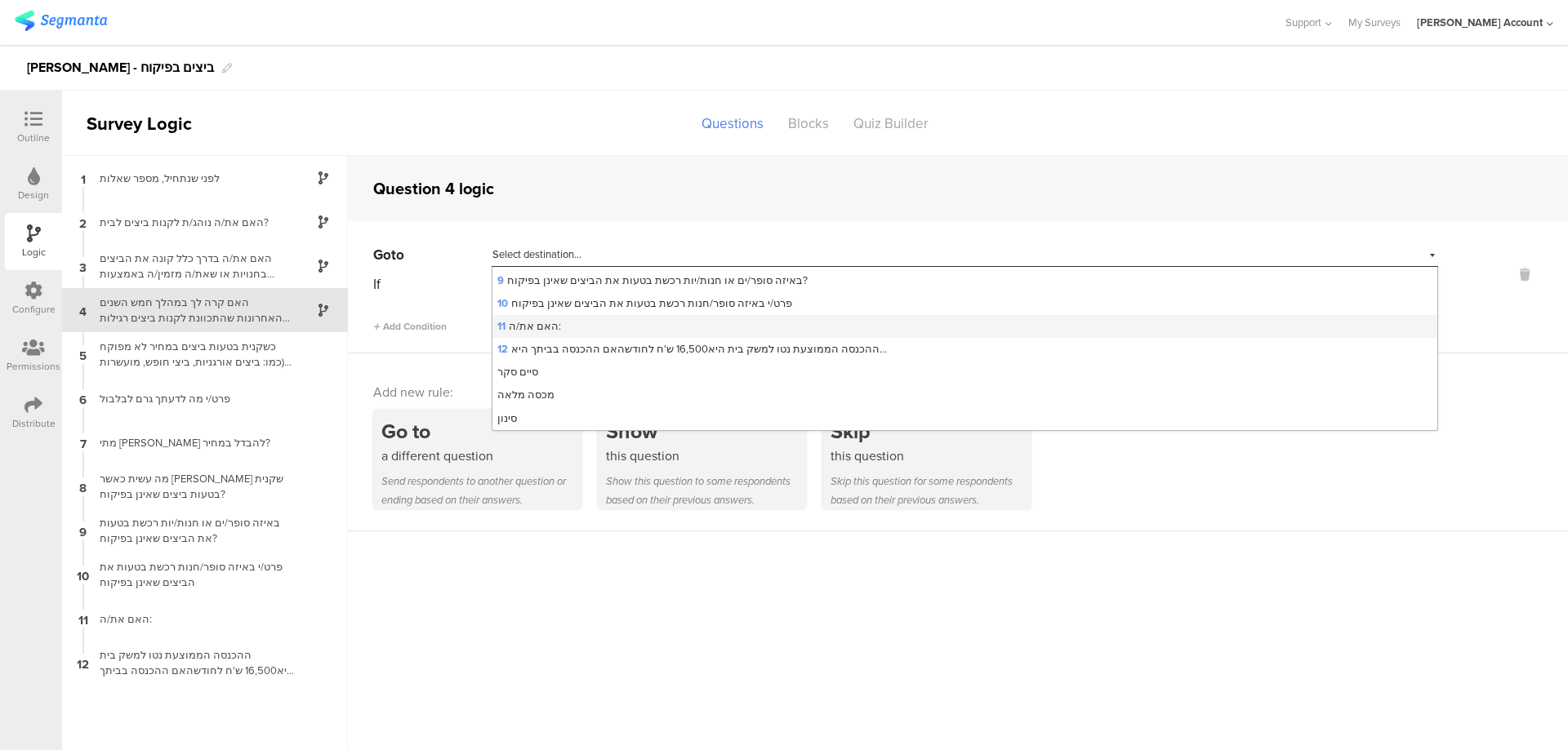
click at [755, 316] on div "11 האם את/ה:" at bounding box center [964, 327] width 945 height 23
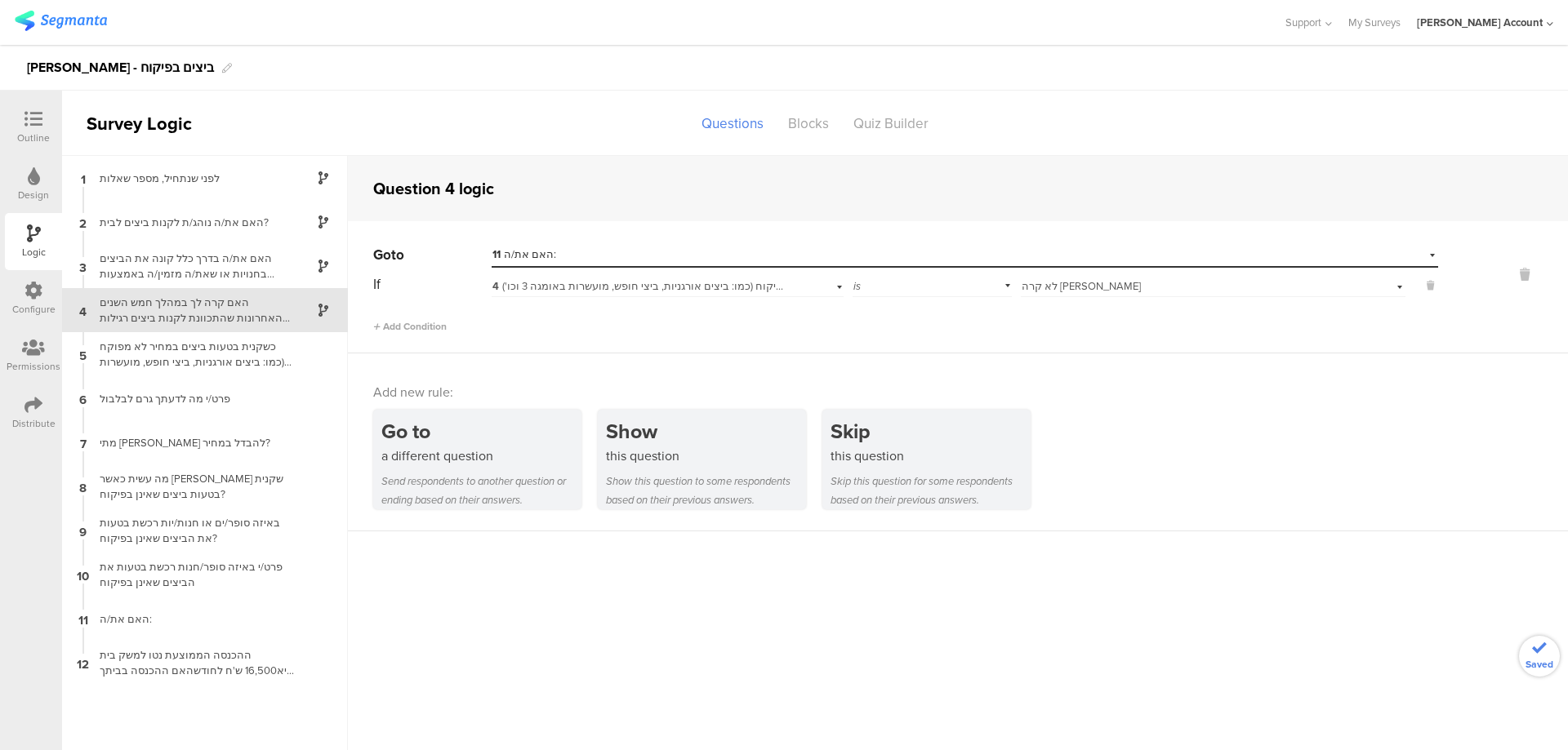
click at [38, 124] on icon at bounding box center [33, 119] width 18 height 18
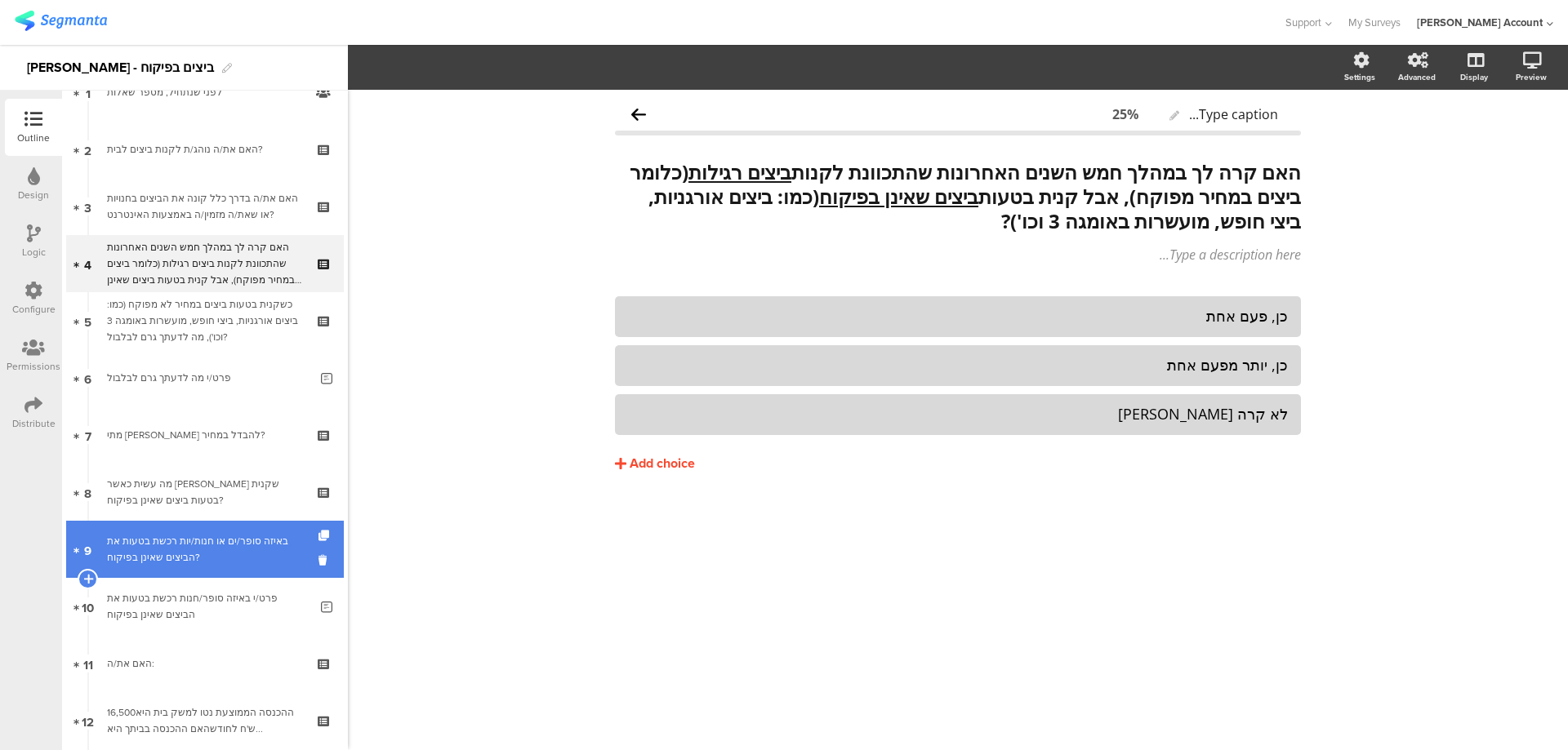
scroll to position [218, 0]
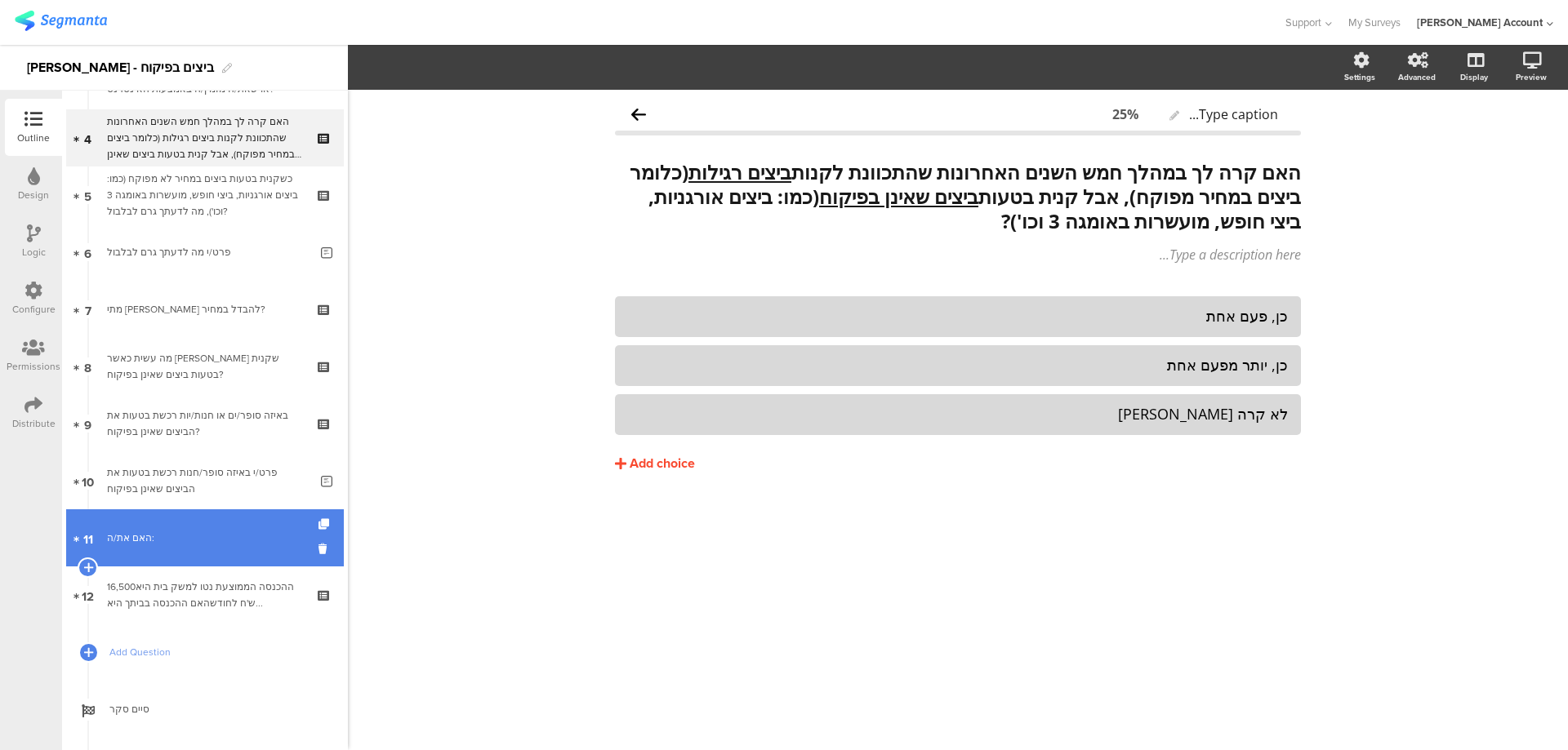
click at [202, 528] on link "11 האם את/ה:" at bounding box center [205, 537] width 277 height 57
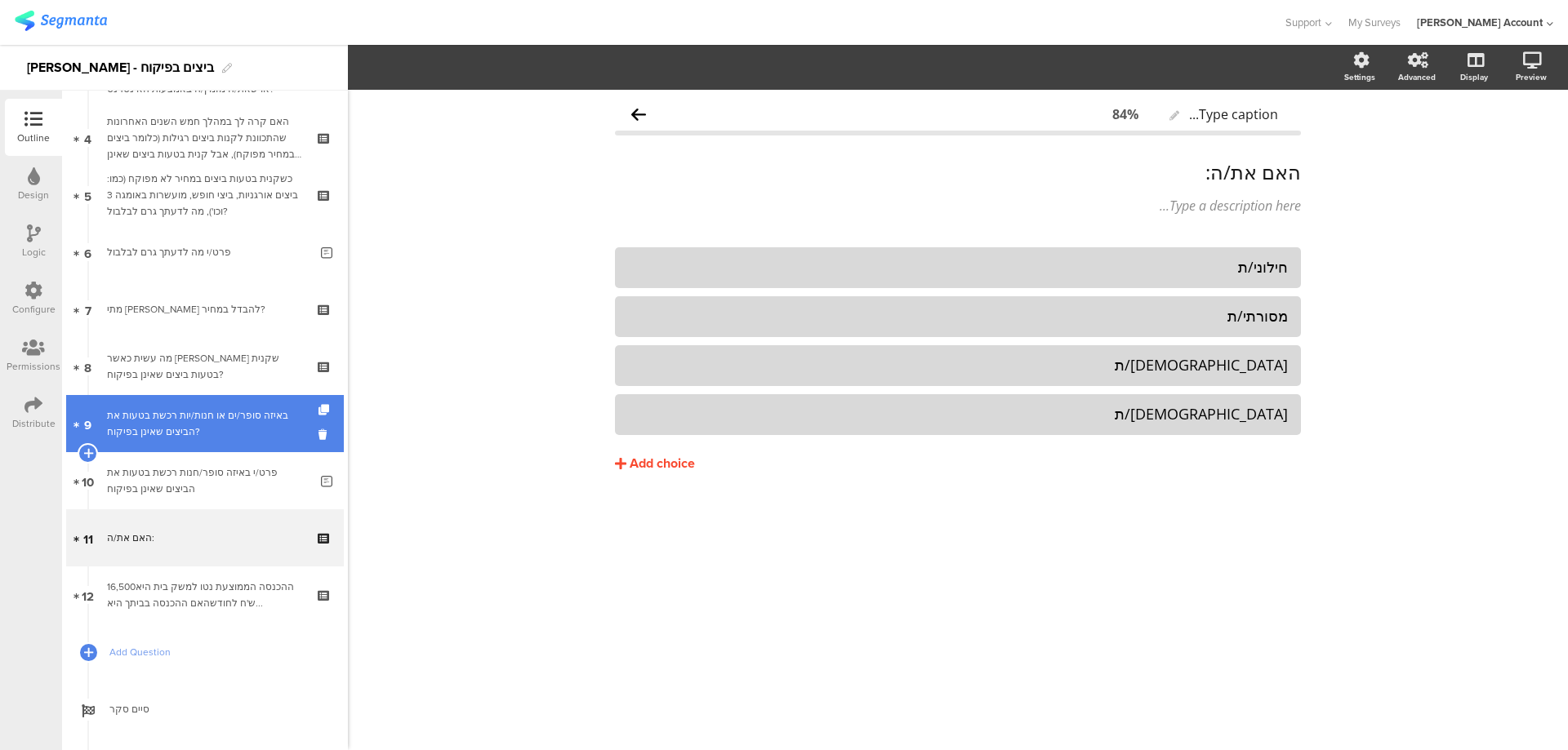
scroll to position [108, 0]
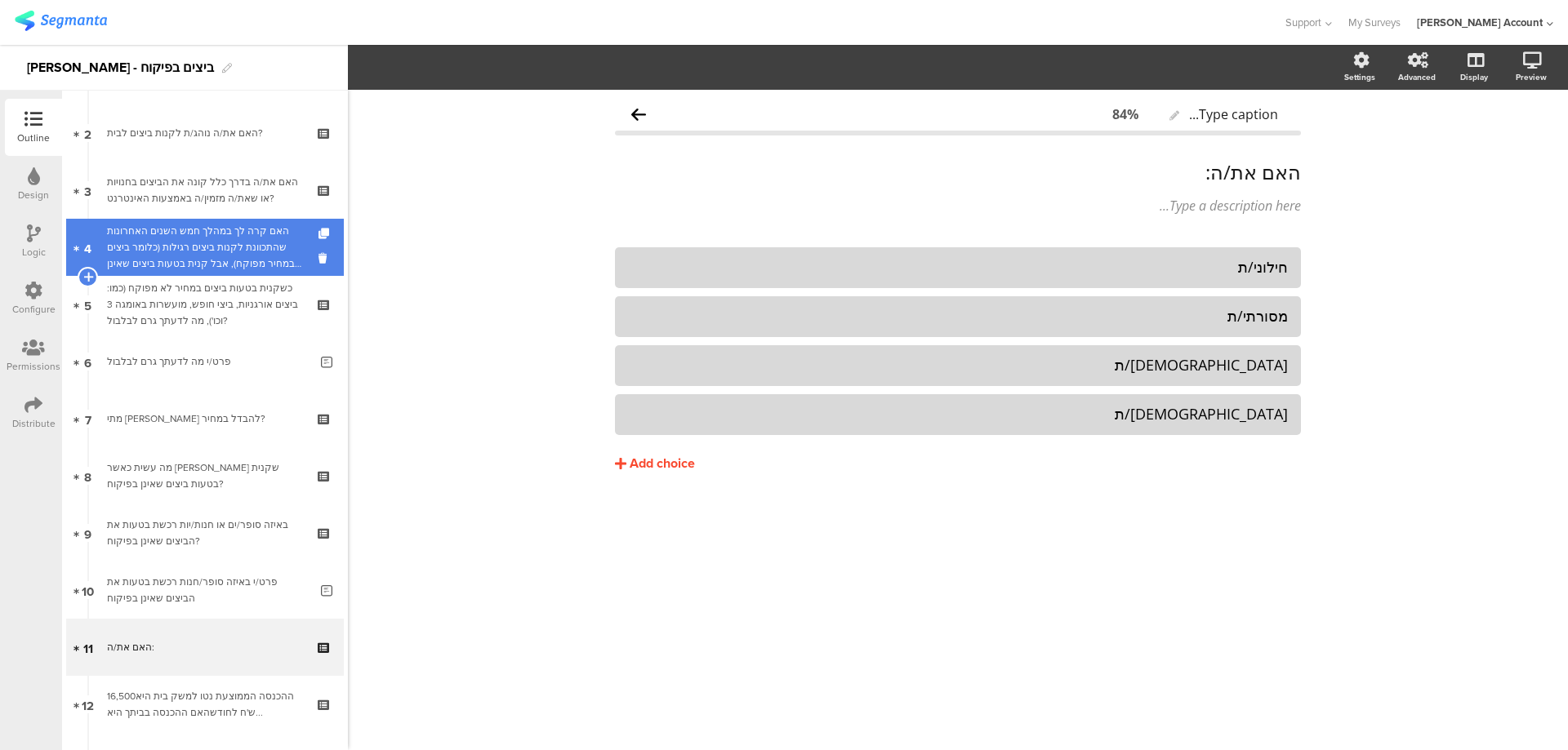
click at [275, 235] on div "האם קרה לך במהלך חמש השנים האחרונות שהתכוונת לקנות ביצים רגילות (כלומר ביצים במ…" at bounding box center [204, 248] width 195 height 49
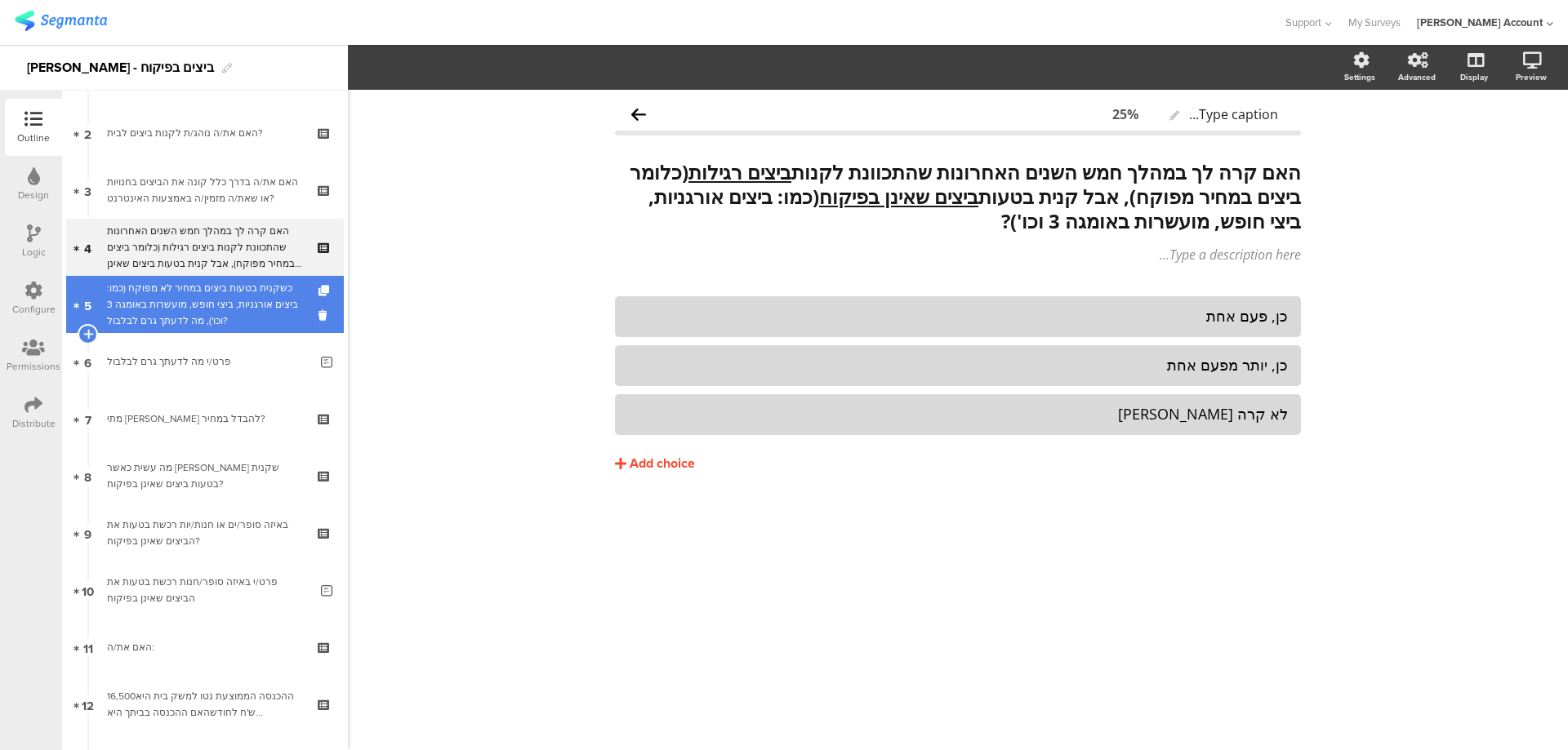
click at [281, 288] on div "כשקנית בטעות ביצים במחיר לא מפוקח (כמו: ביצים אורגניות, ביצי חופש, מועשרות באומ…" at bounding box center [204, 305] width 195 height 49
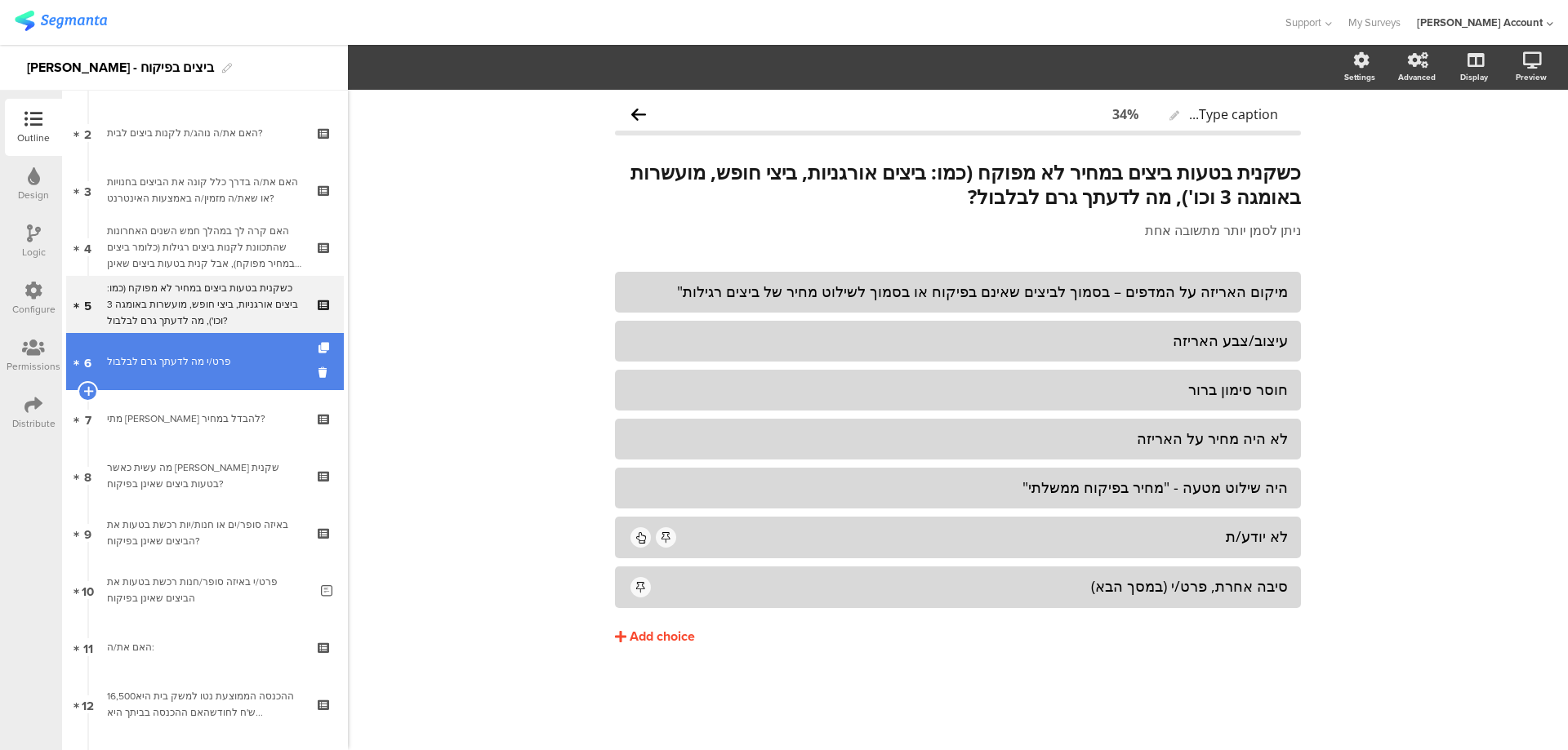
click at [262, 358] on div "פרט/י מה לדעתך גרם לבלבול" at bounding box center [208, 361] width 201 height 16
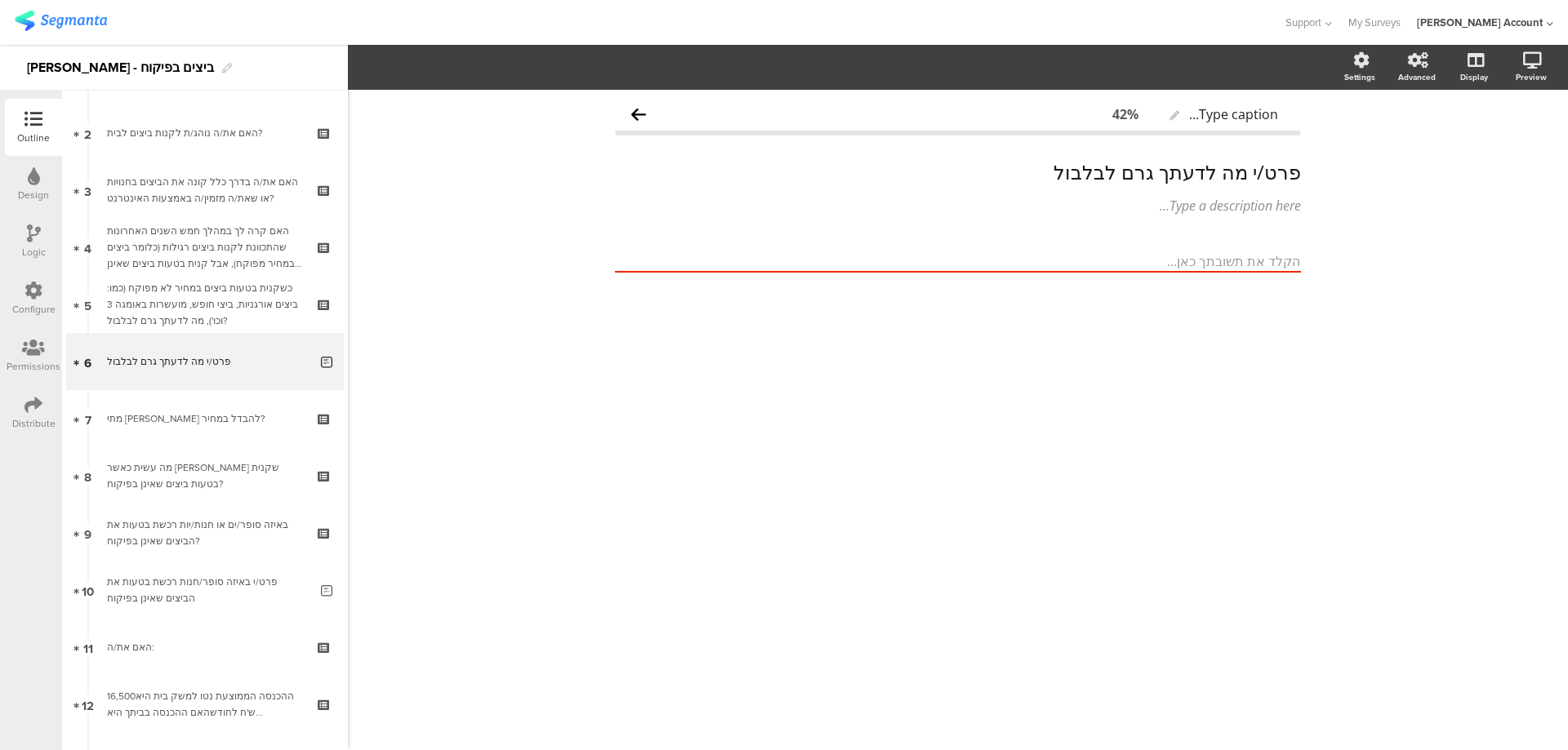
click at [29, 231] on icon at bounding box center [33, 233] width 14 height 18
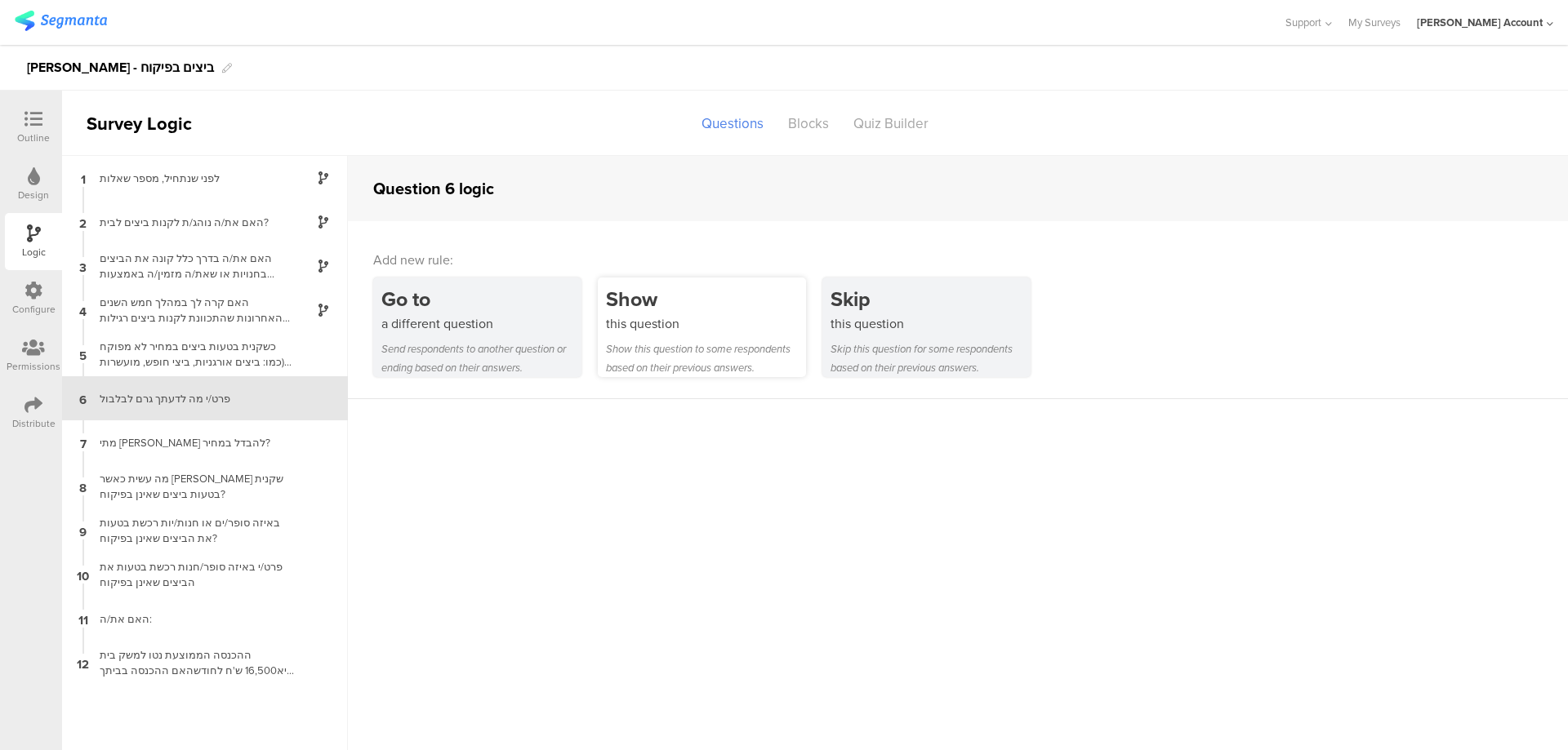
click at [746, 302] on div "Show" at bounding box center [706, 299] width 200 height 30
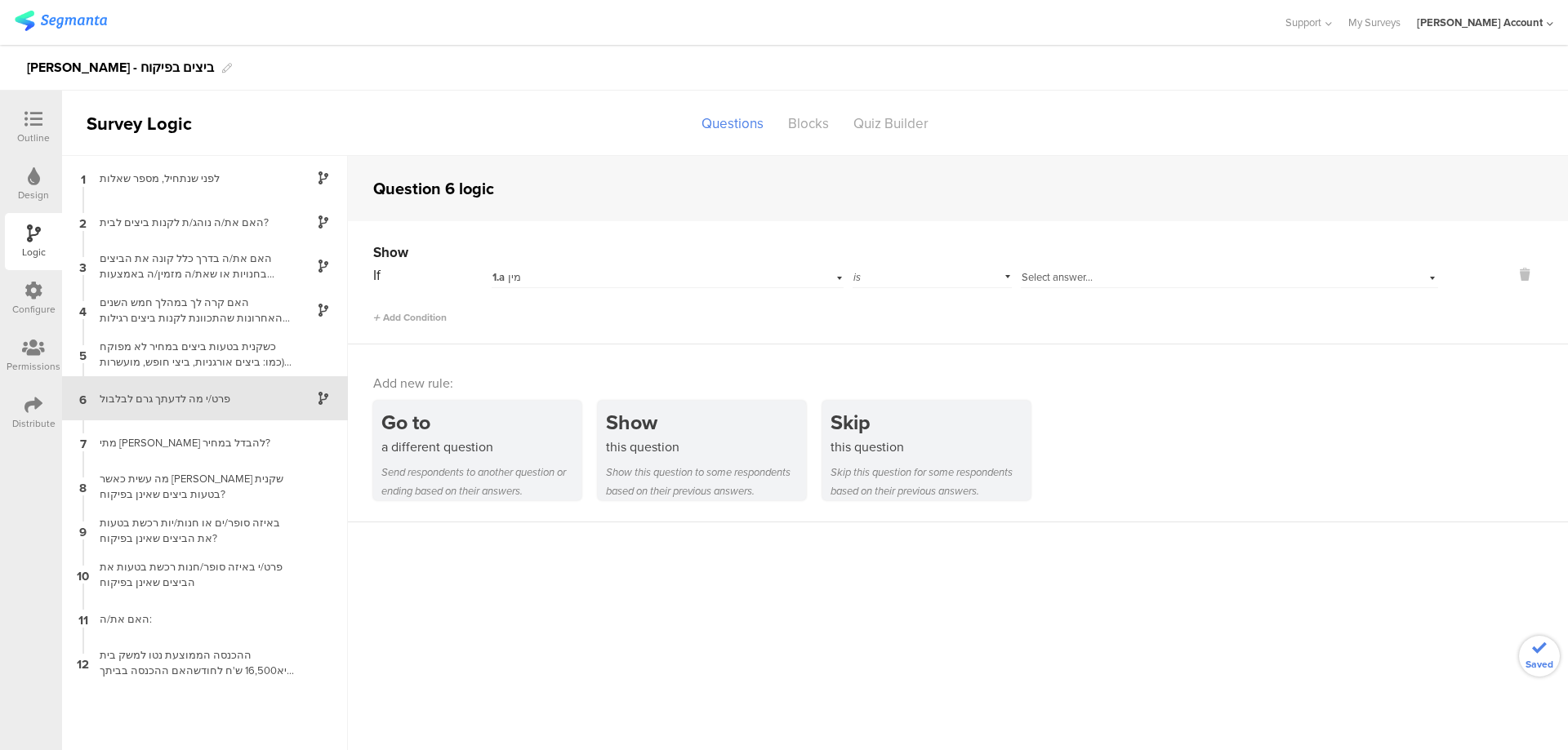
click at [697, 263] on div "1.a מין" at bounding box center [668, 275] width 351 height 26
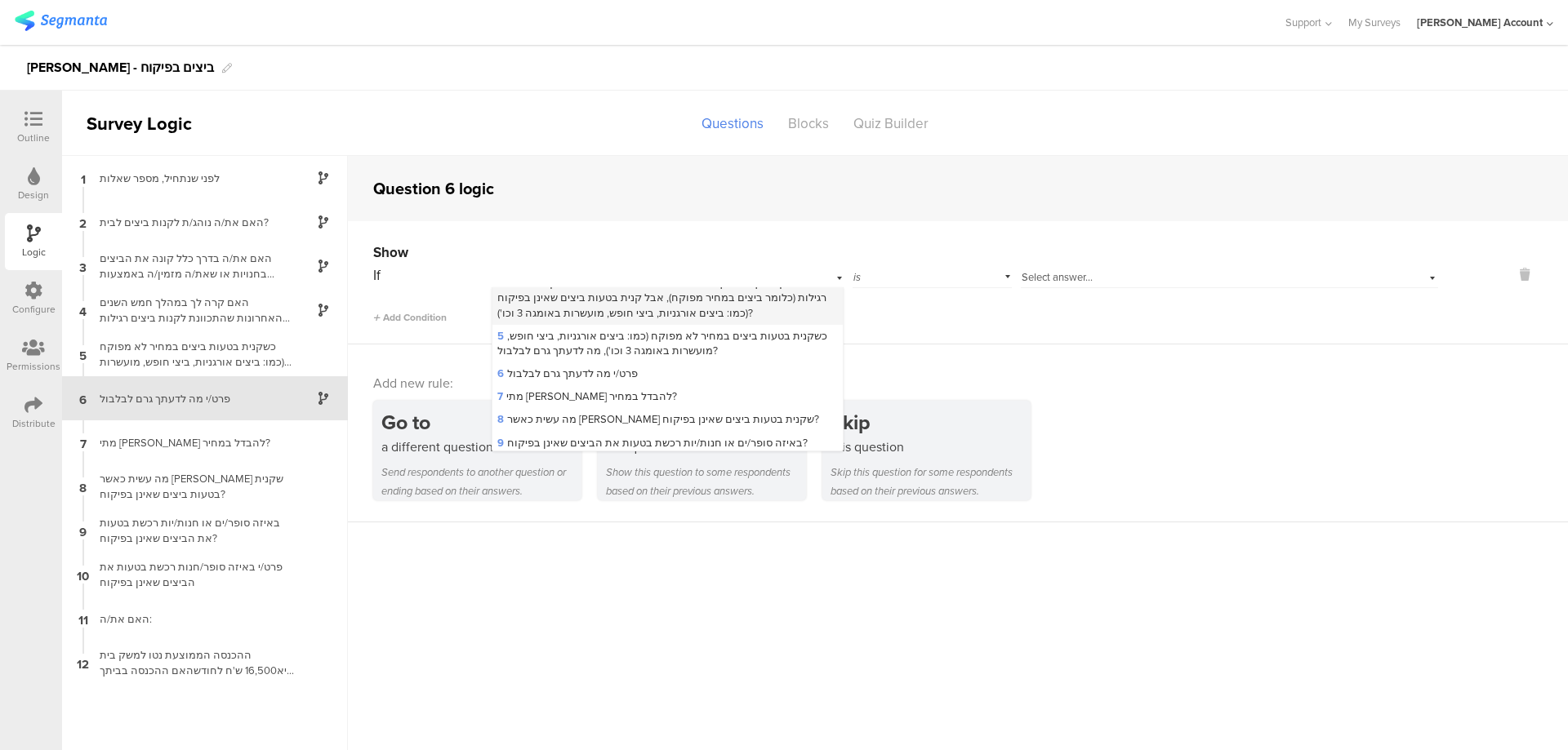
scroll to position [108, 0]
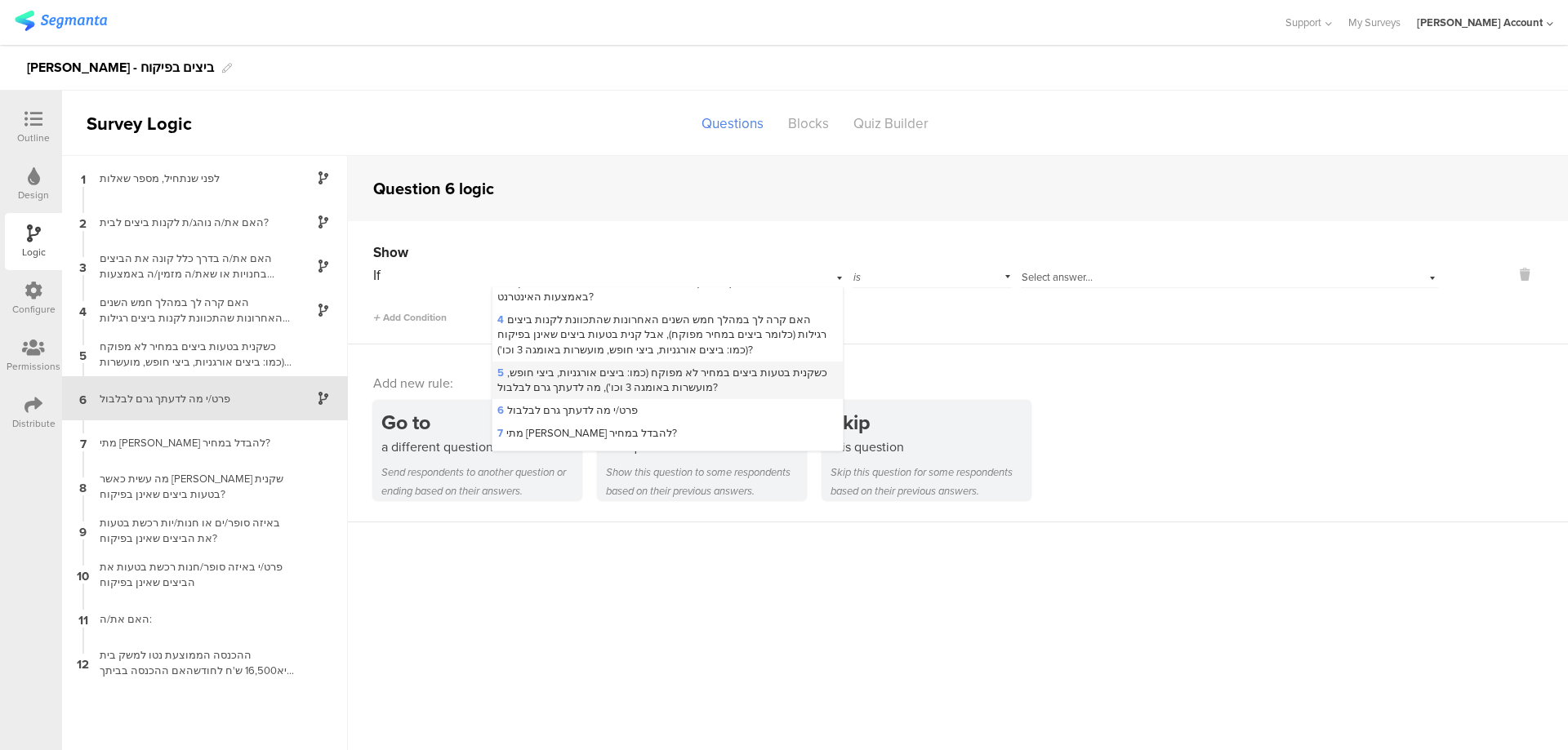
click at [634, 369] on span "5 כשקנית בטעות ביצים במחיר לא מפוקח (כמו: ביצים אורגניות, ביצי חופש, מועשרות בא…" at bounding box center [662, 380] width 330 height 30
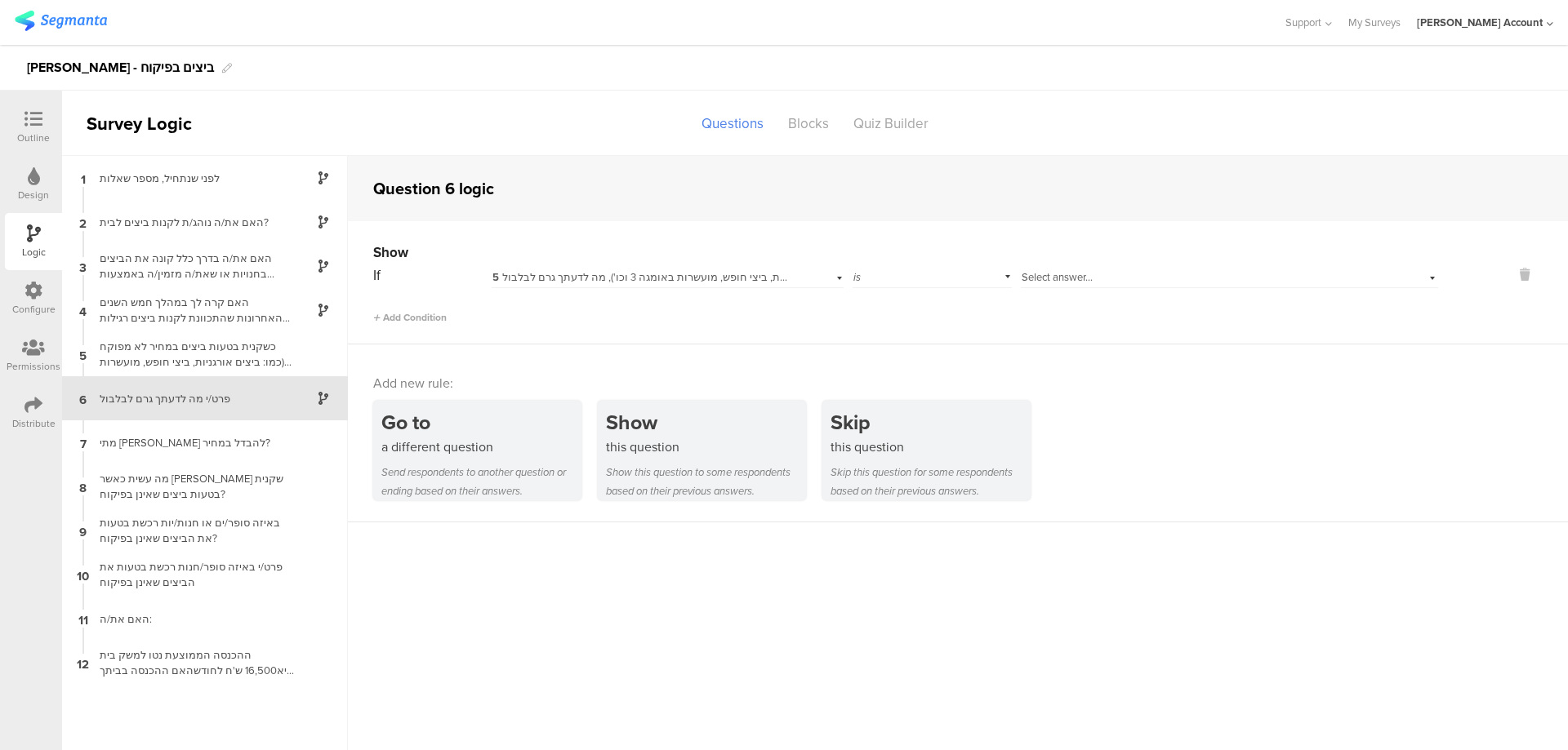
click at [1085, 261] on div "Show" at bounding box center [905, 252] width 1065 height 20
click at [1083, 269] on div "Select answer..." at bounding box center [1229, 275] width 417 height 26
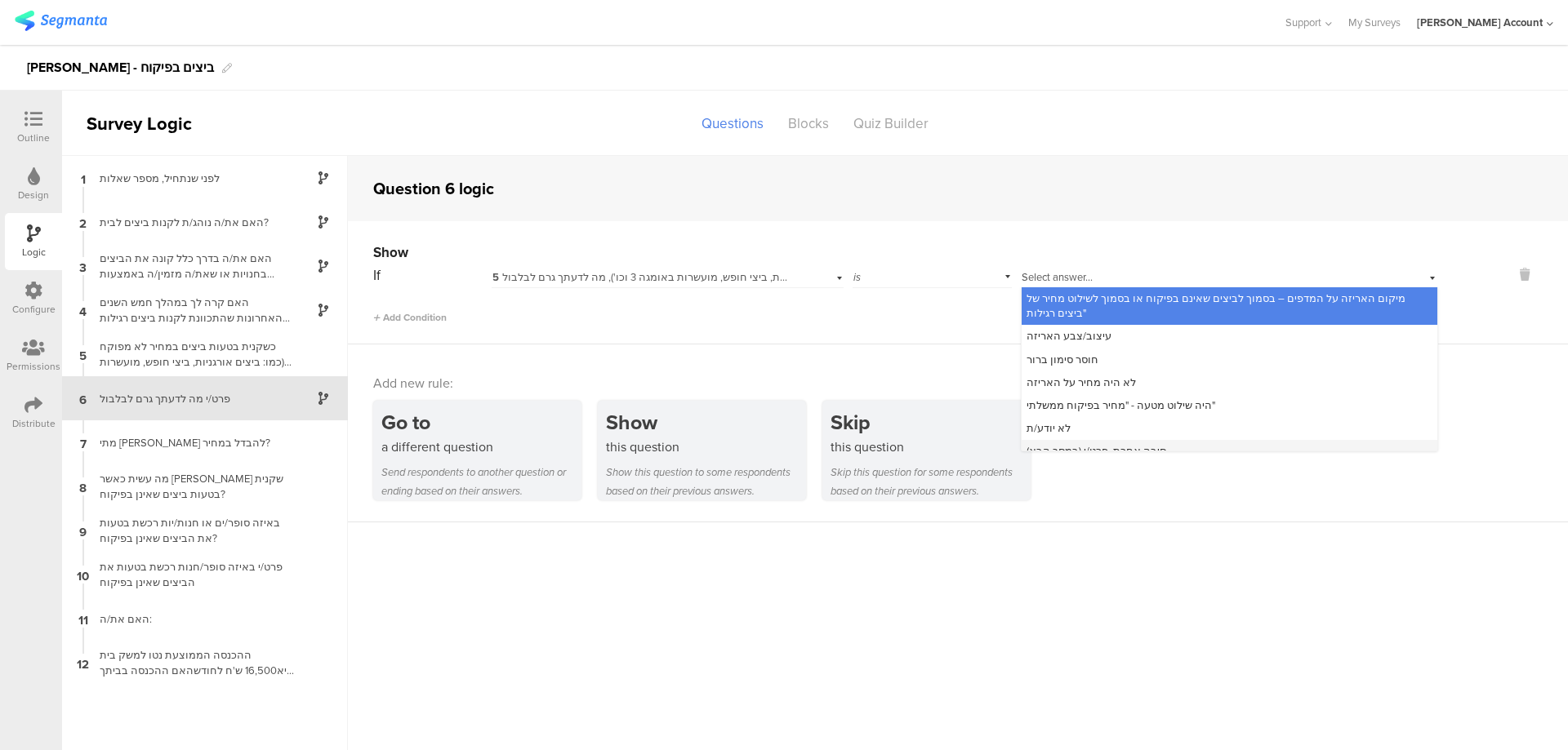
click at [1122, 443] on span "סיבה אחרת, פרט/י (במסך הבא)" at bounding box center [1096, 451] width 140 height 15
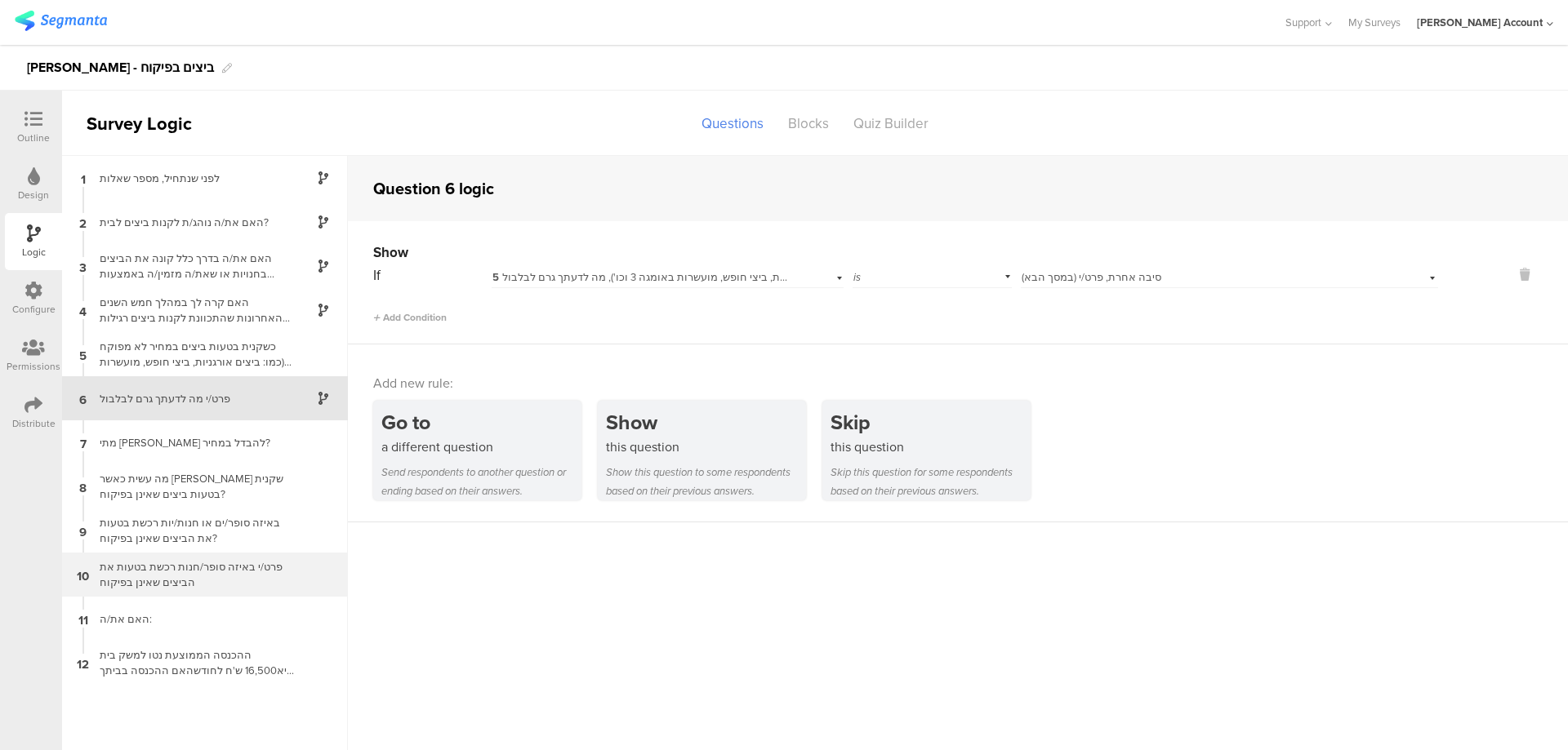
click at [279, 572] on div "פרט/י באיזה סופר/חנות רכשת בטעות את הביצים שאינן בפיקוח" at bounding box center [192, 574] width 204 height 31
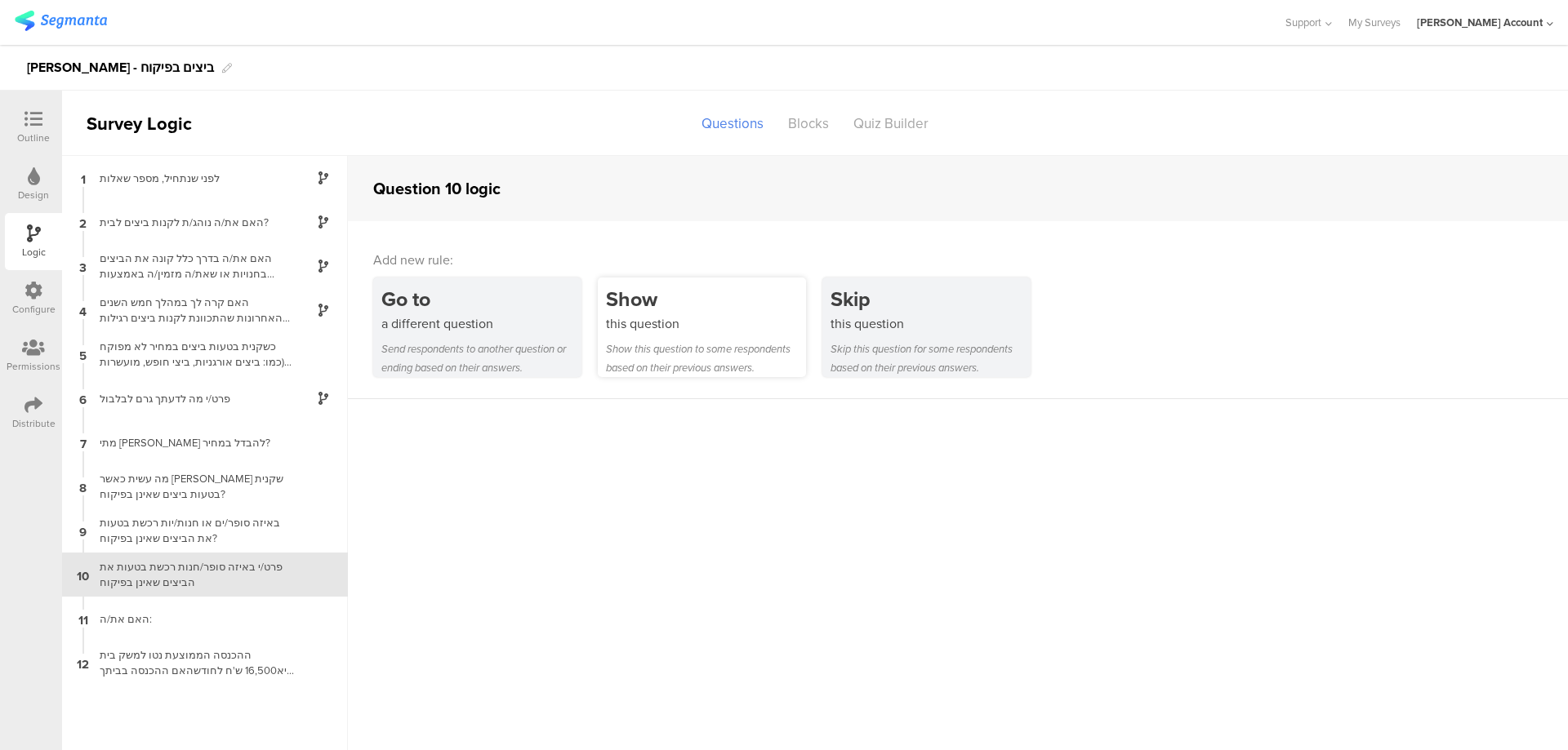
click at [660, 323] on div "this question" at bounding box center [706, 324] width 200 height 19
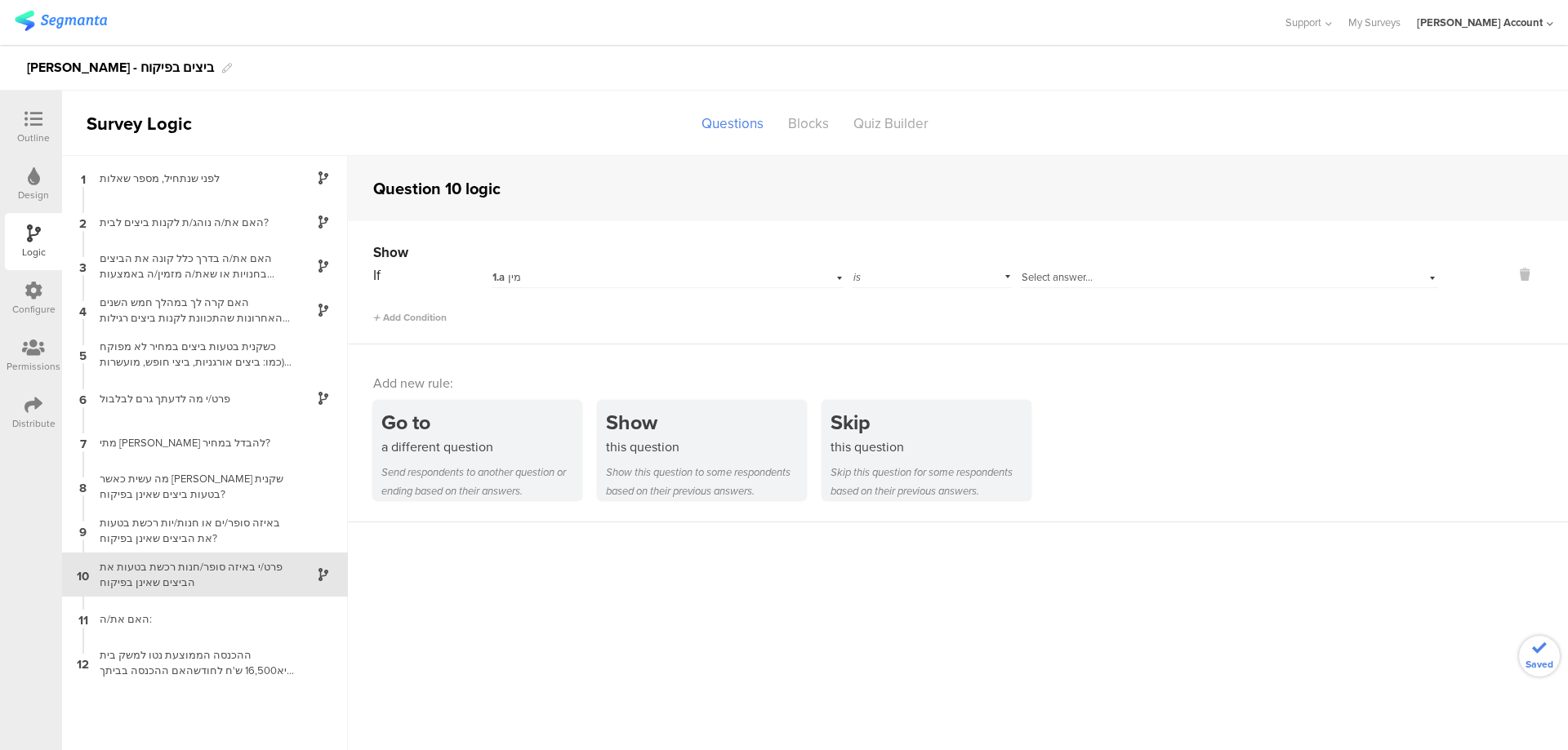
click at [694, 267] on div "1.a מין" at bounding box center [668, 275] width 351 height 26
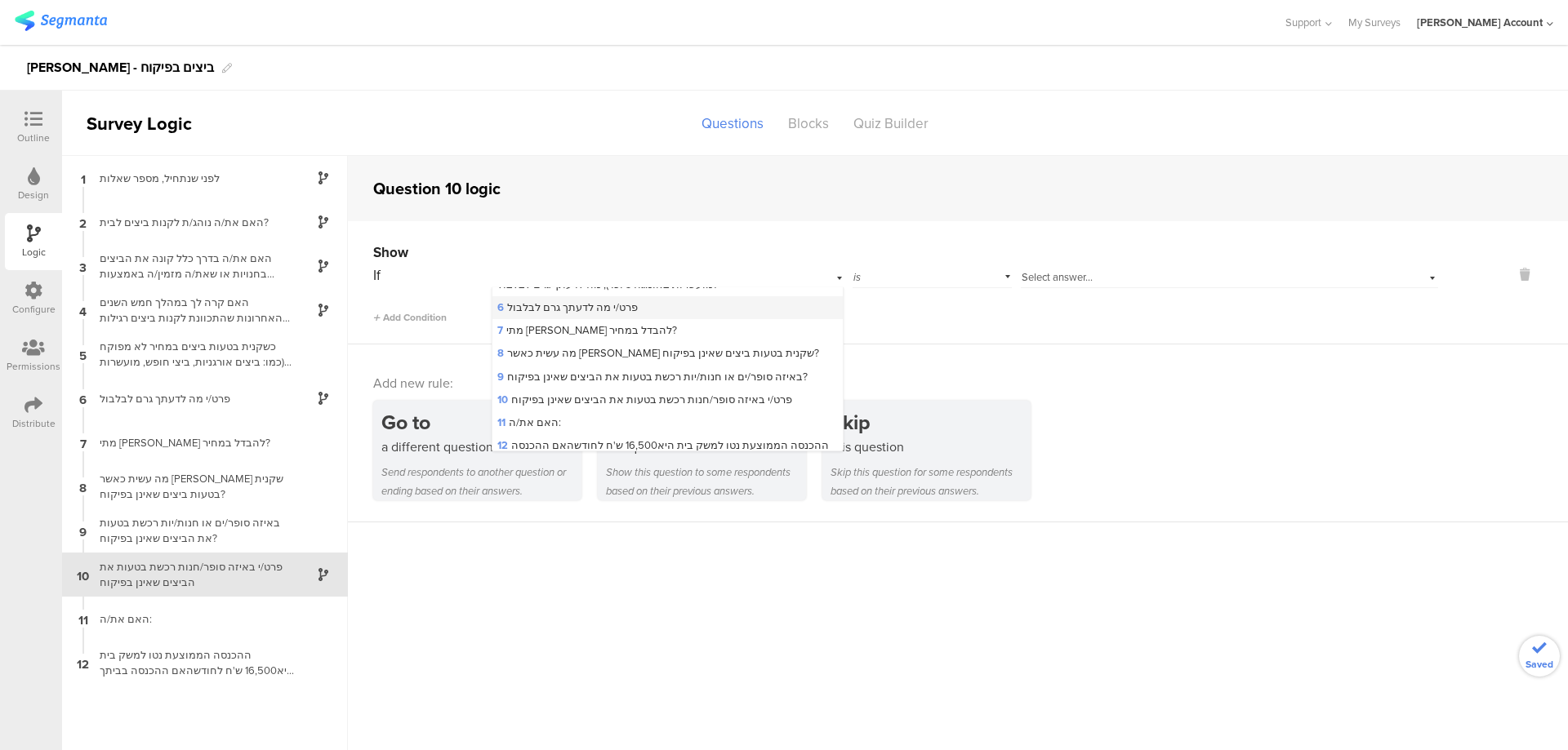
scroll to position [218, 0]
click at [676, 364] on span "9 באיזה סופר/ים או חנות/יות רכשת בטעות את הביצים שאינן בפיקוח?" at bounding box center [652, 370] width 311 height 15
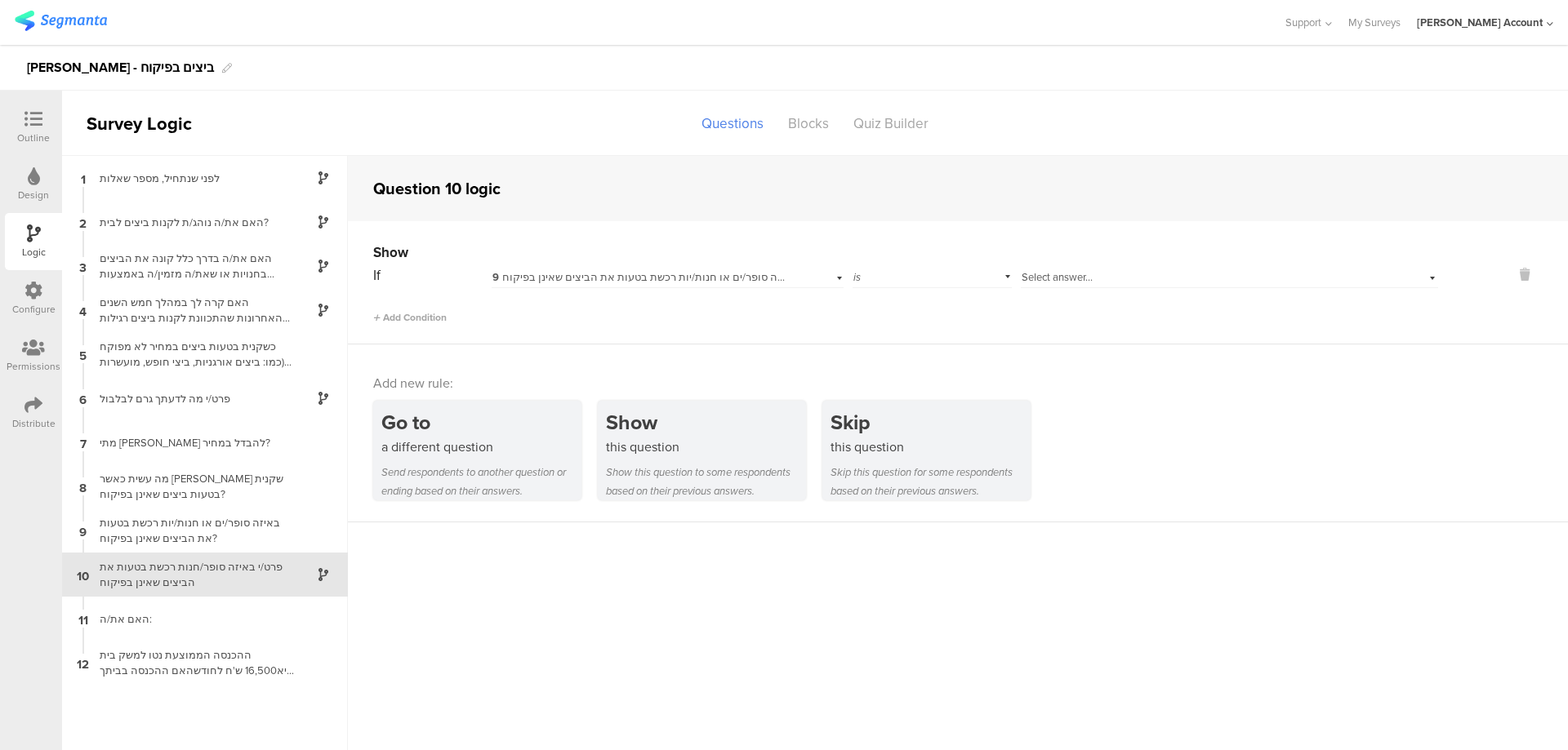
click at [1049, 273] on span "Select answer..." at bounding box center [1056, 277] width 71 height 15
click at [1113, 434] on span "סופר/חנות אחרת (פרט/י במסך הבא)" at bounding box center [1107, 439] width 161 height 15
click at [29, 112] on icon at bounding box center [33, 119] width 18 height 18
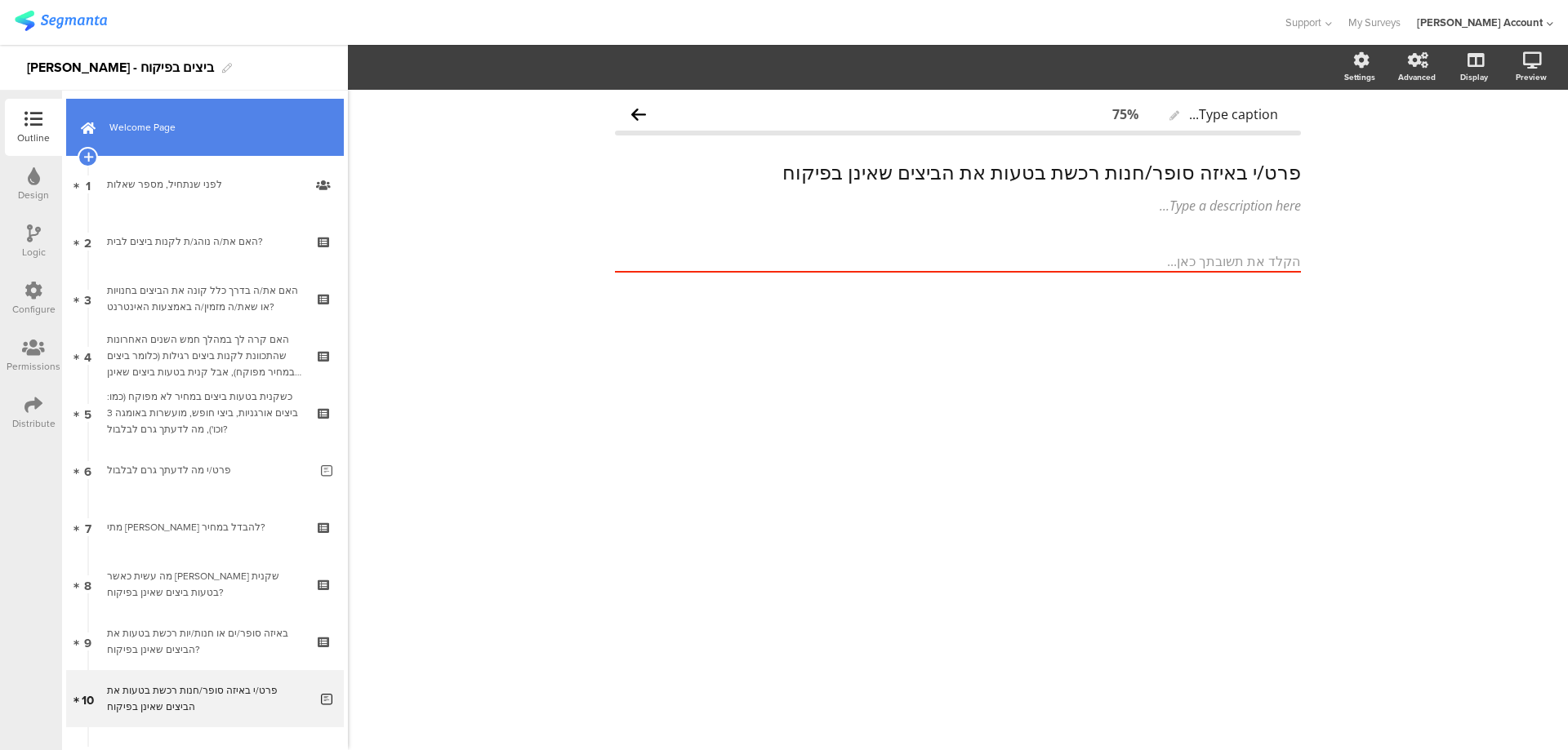
click at [243, 136] on link "Welcome Page" at bounding box center [205, 127] width 277 height 57
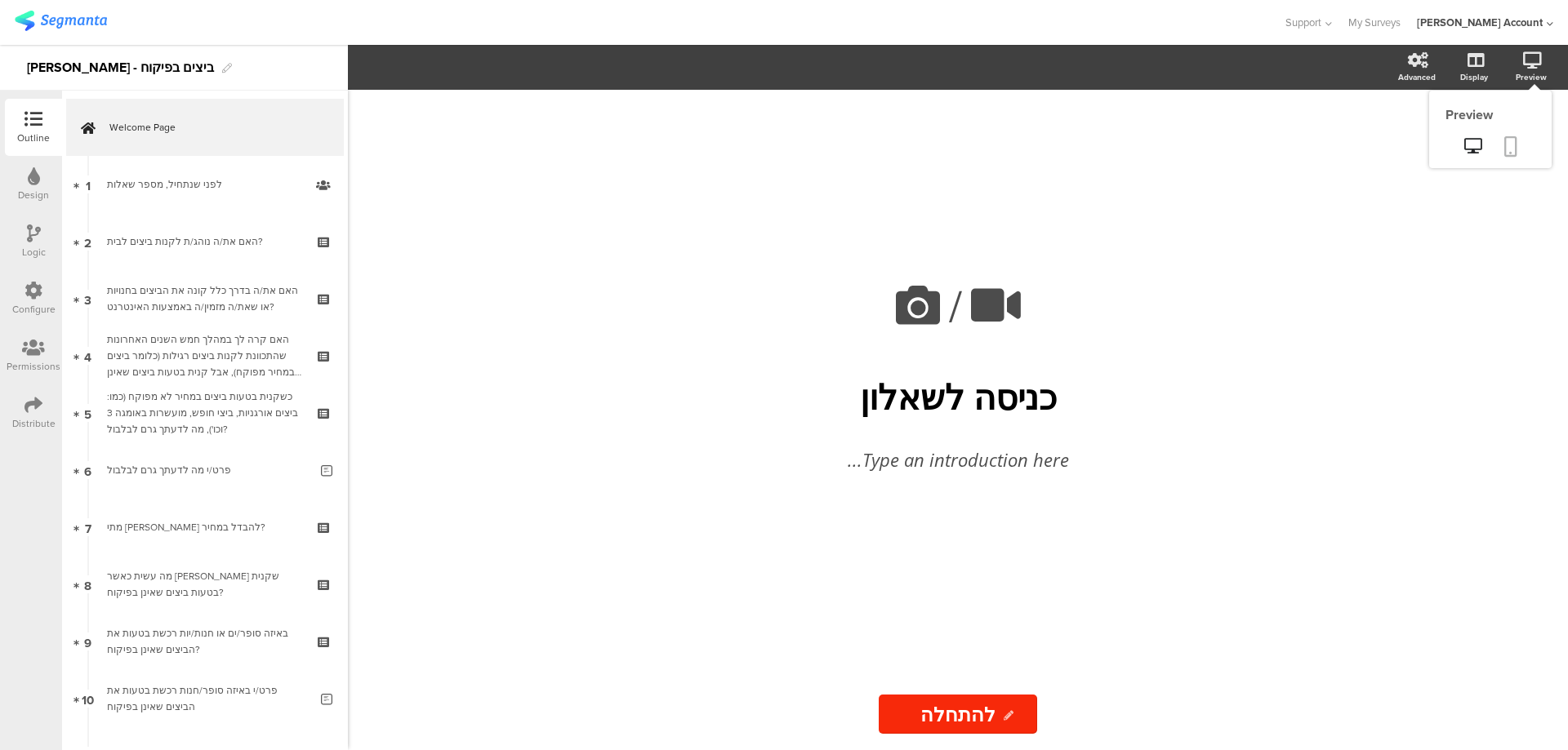
click at [1511, 140] on icon at bounding box center [1510, 146] width 13 height 20
click at [24, 234] on div "Logic" at bounding box center [33, 241] width 57 height 57
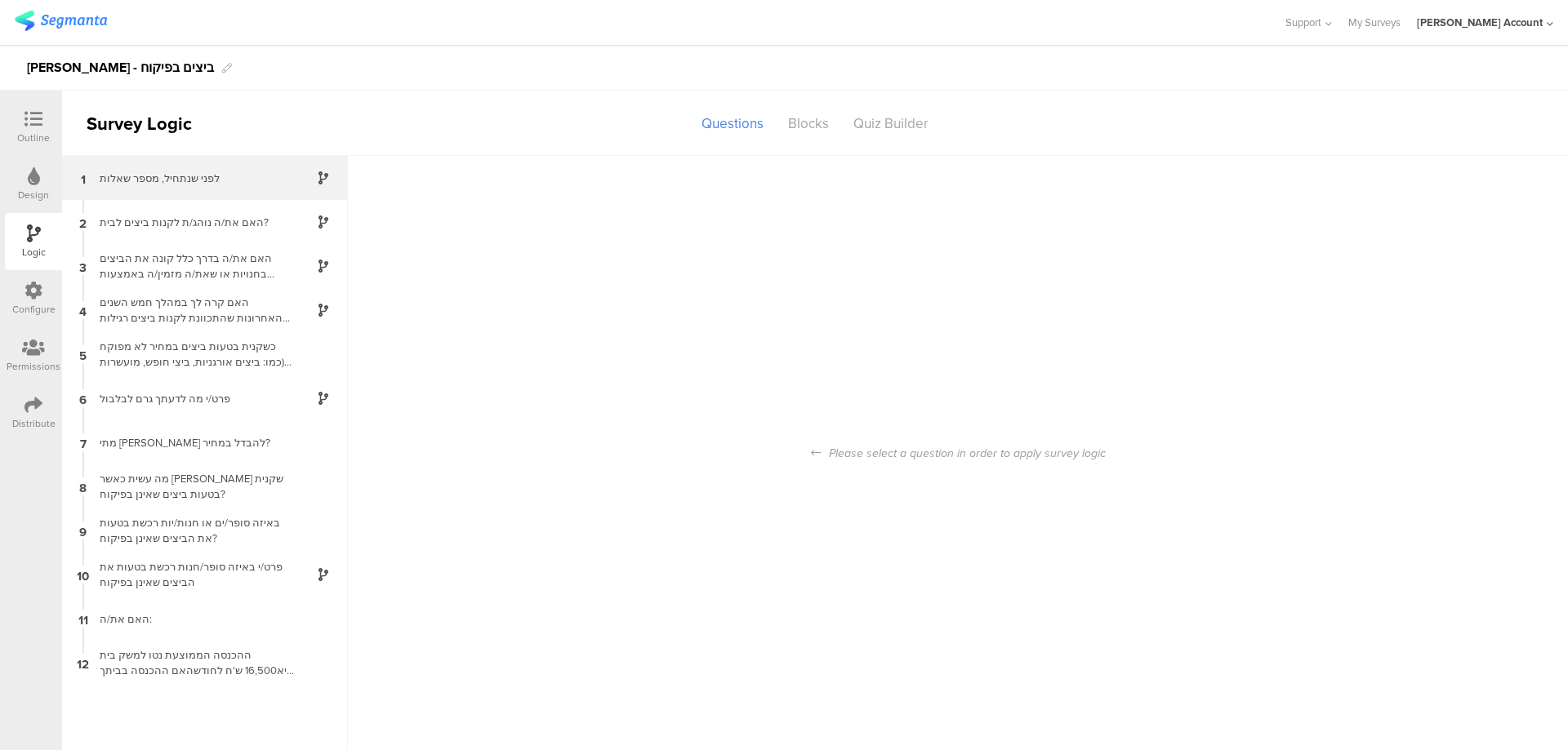
click at [231, 183] on div "לפני שנתחיל, מספר שאלות" at bounding box center [192, 178] width 204 height 15
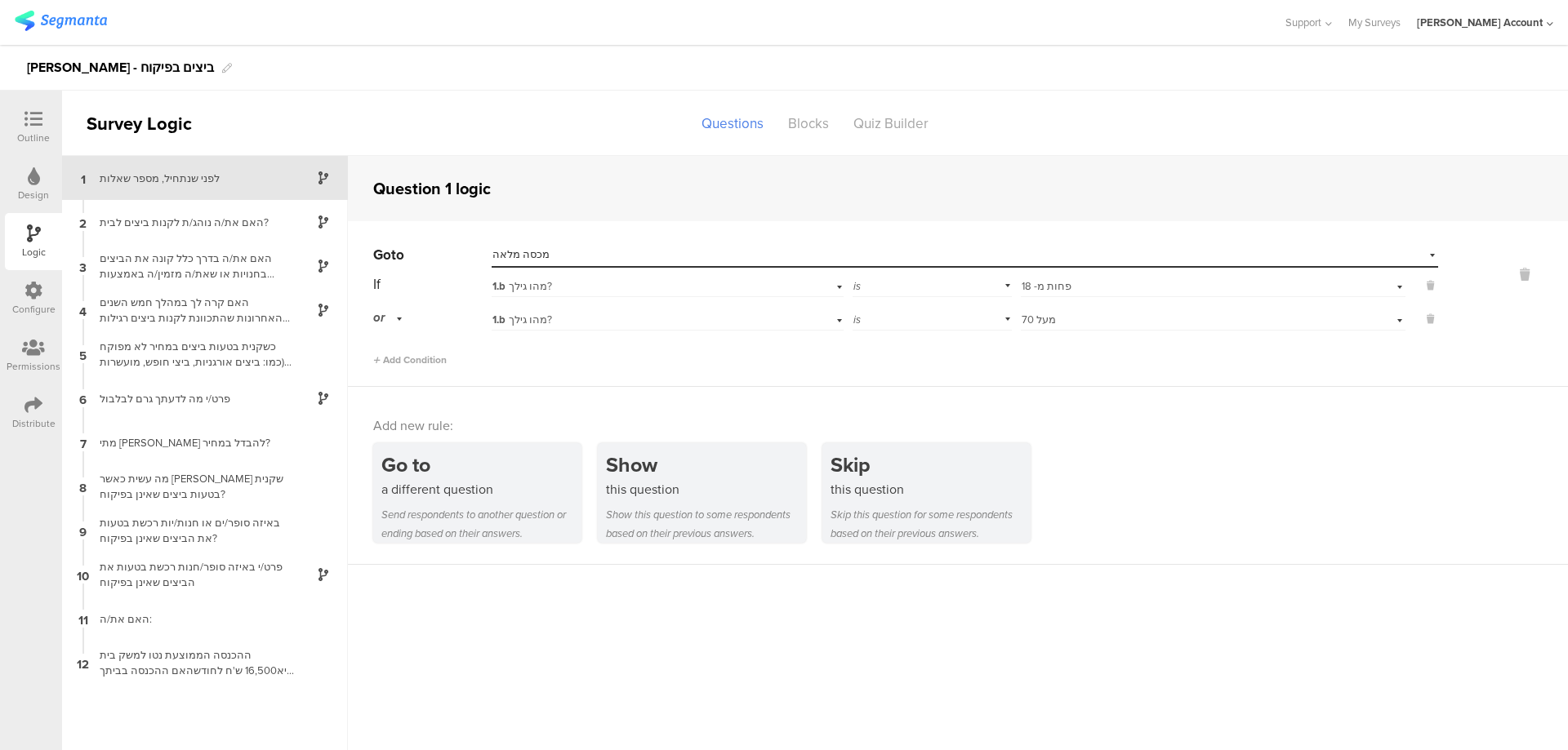
click at [38, 125] on icon at bounding box center [33, 119] width 18 height 18
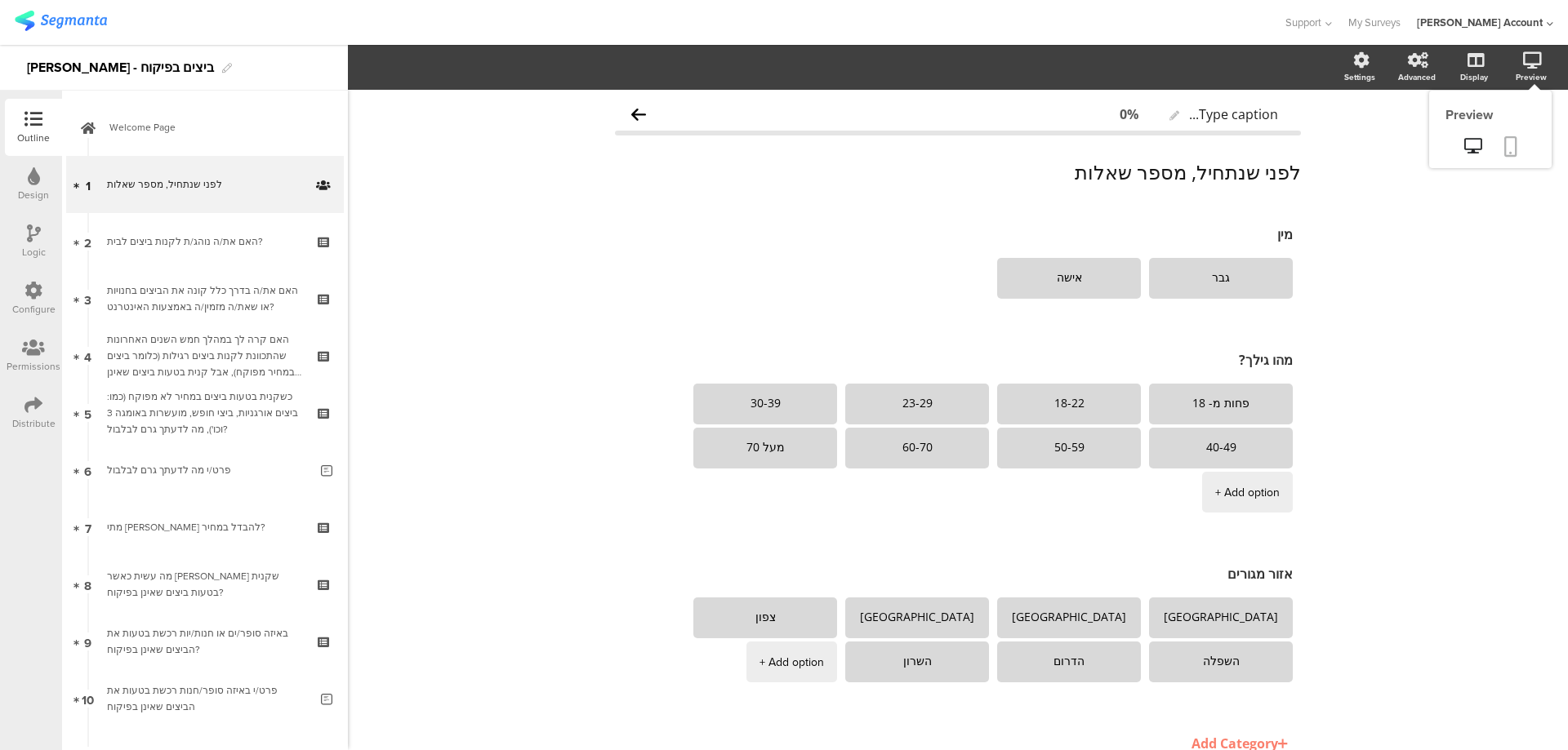
click at [1509, 144] on link at bounding box center [1510, 147] width 36 height 31
click at [37, 408] on icon at bounding box center [33, 404] width 18 height 18
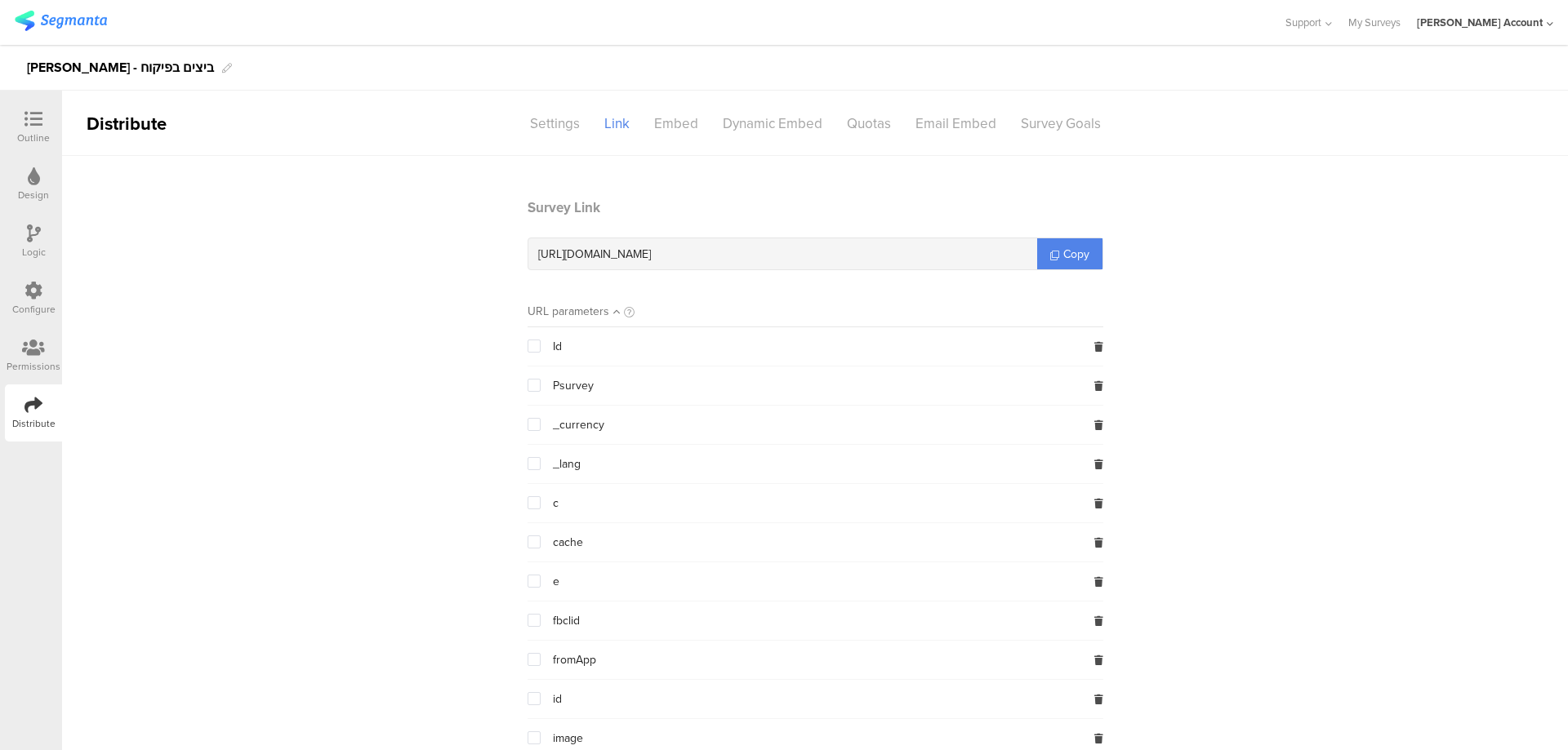
click at [651, 247] on span "https://surveys.segmanta.com/tde694" at bounding box center [595, 254] width 113 height 17
copy div "https://surveys.segmanta.com/tde694"
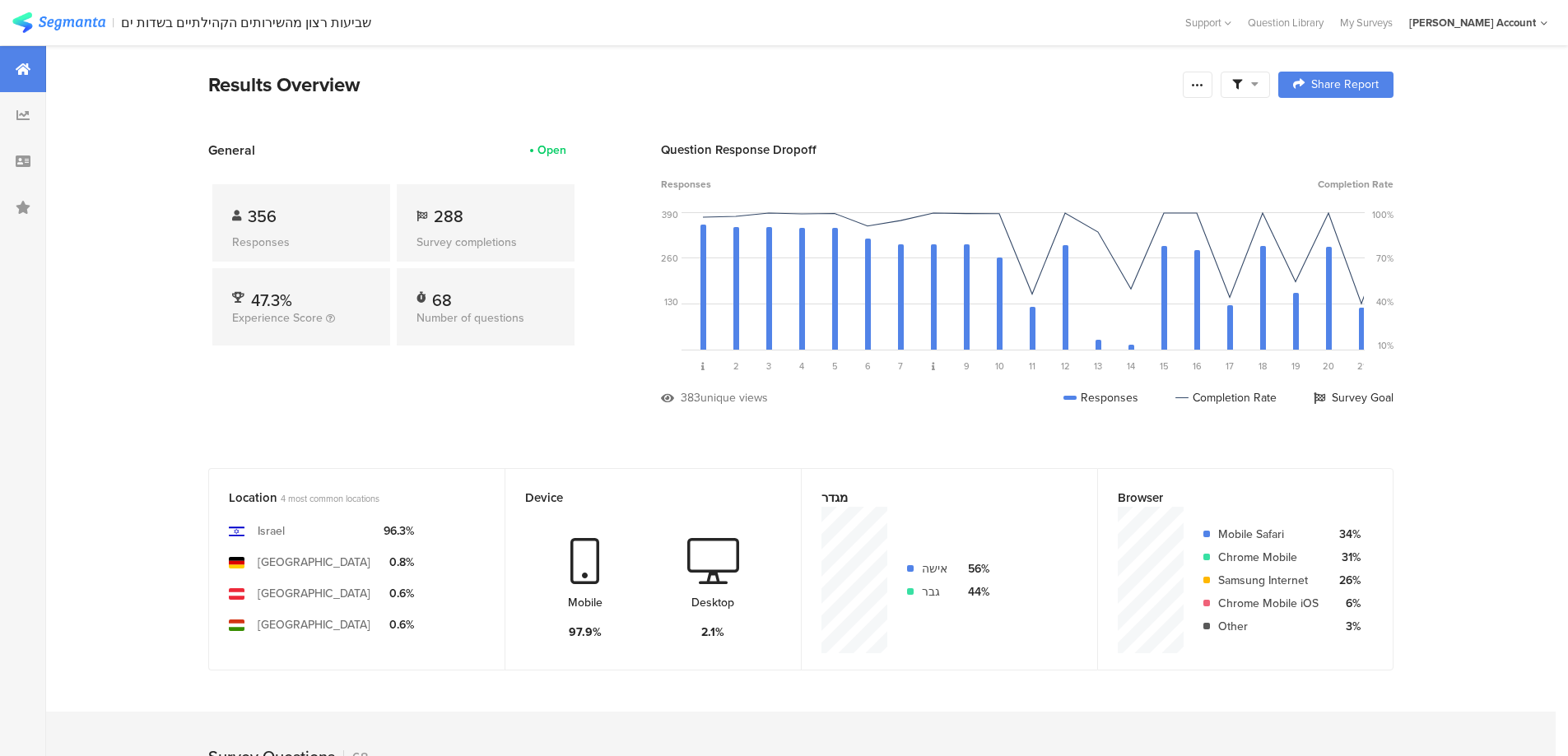
click at [1253, 86] on span at bounding box center [1245, 84] width 27 height 14
click at [1331, 133] on span at bounding box center [1329, 131] width 25 height 13
click at [1194, 84] on div at bounding box center [1197, 85] width 30 height 27
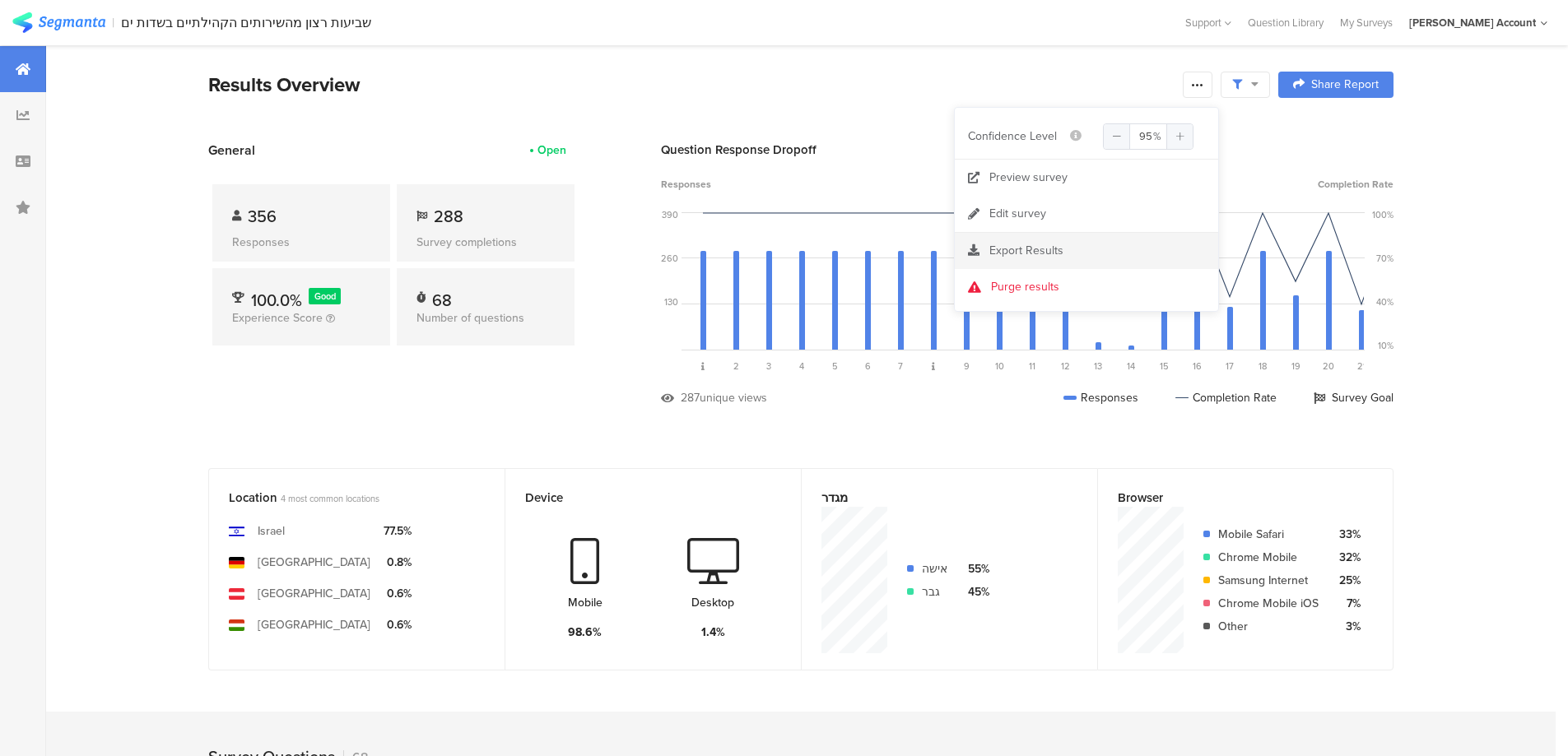
click at [1078, 246] on div "Export Results" at bounding box center [1086, 251] width 263 height 16
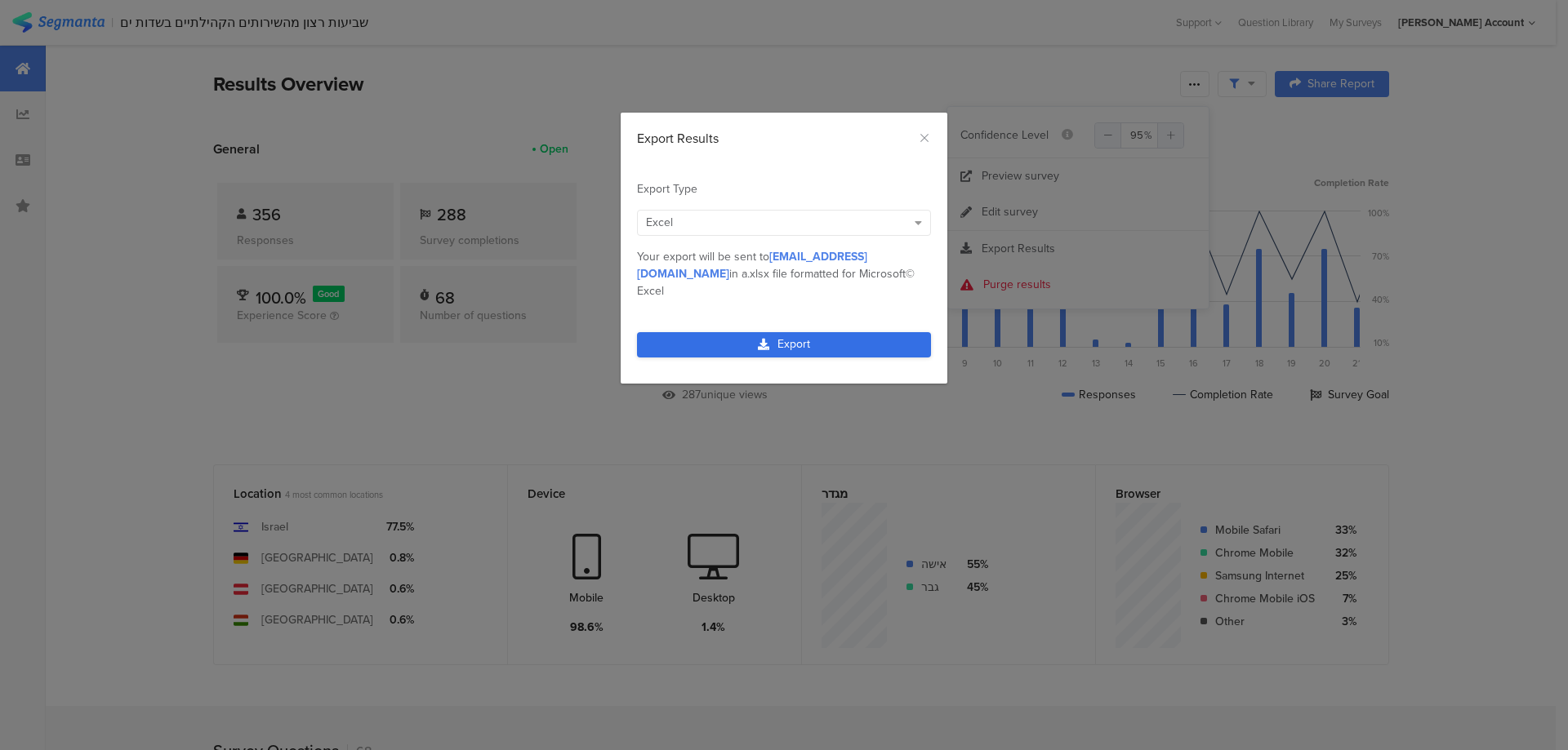
click at [807, 332] on link "Export" at bounding box center [784, 345] width 293 height 26
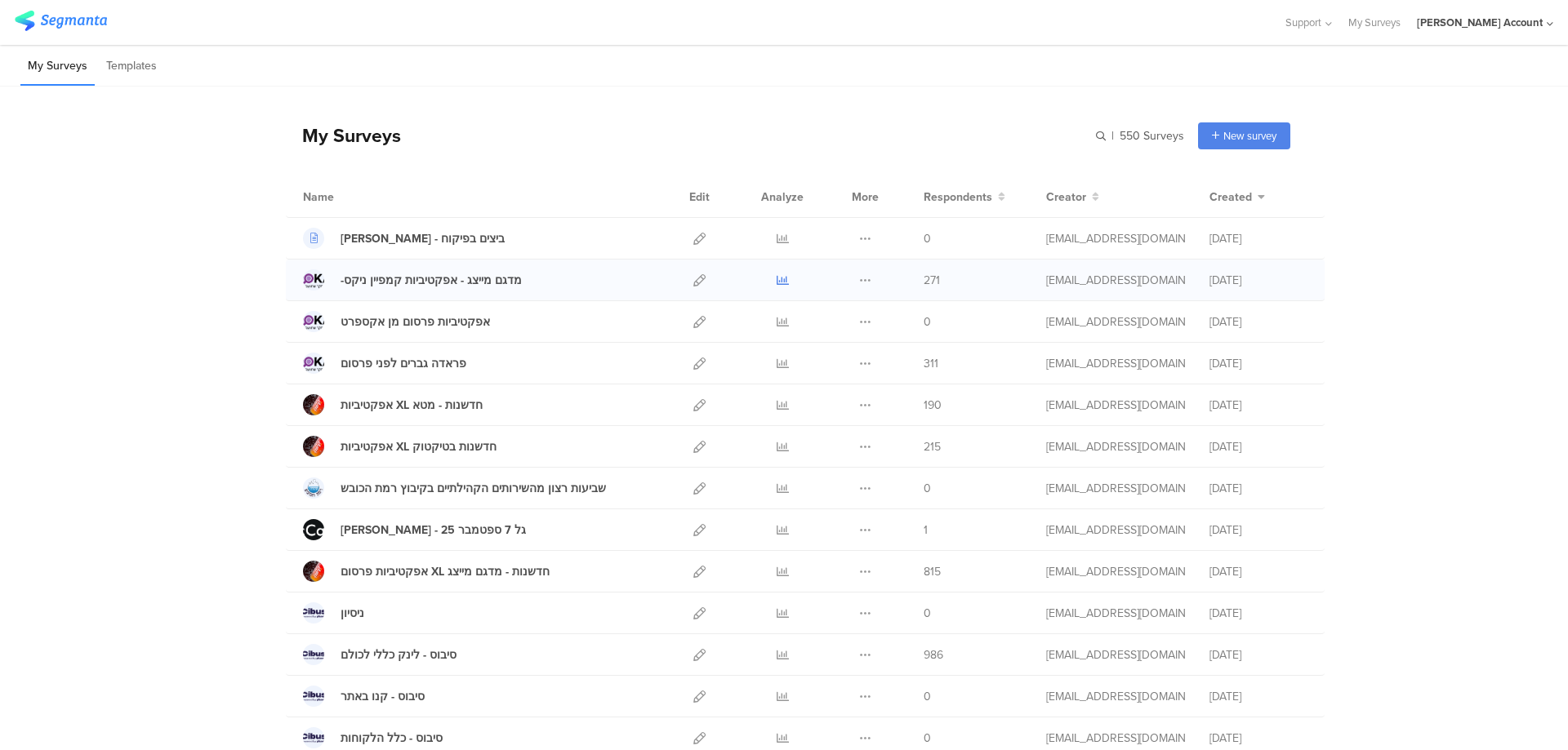
click at [777, 282] on icon at bounding box center [783, 280] width 12 height 12
